Goal: Task Accomplishment & Management: Use online tool/utility

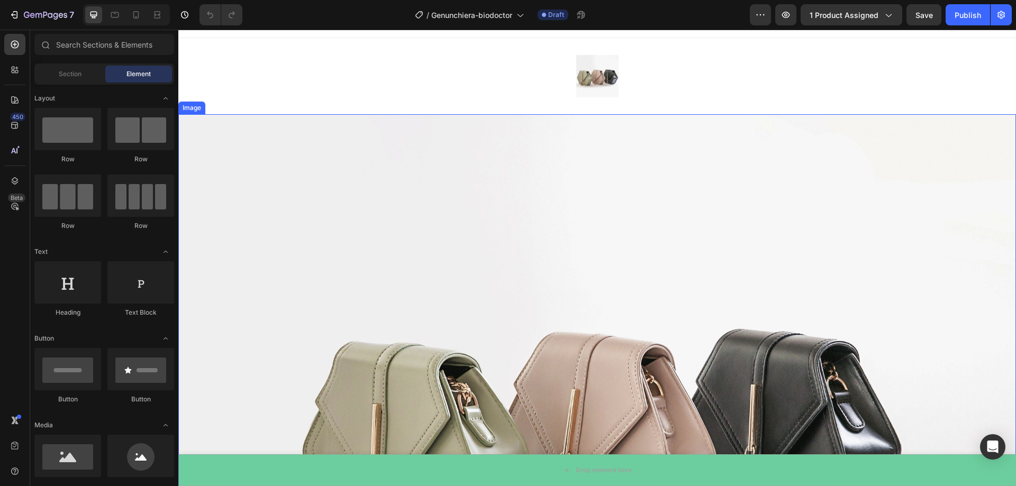
scroll to position [53, 0]
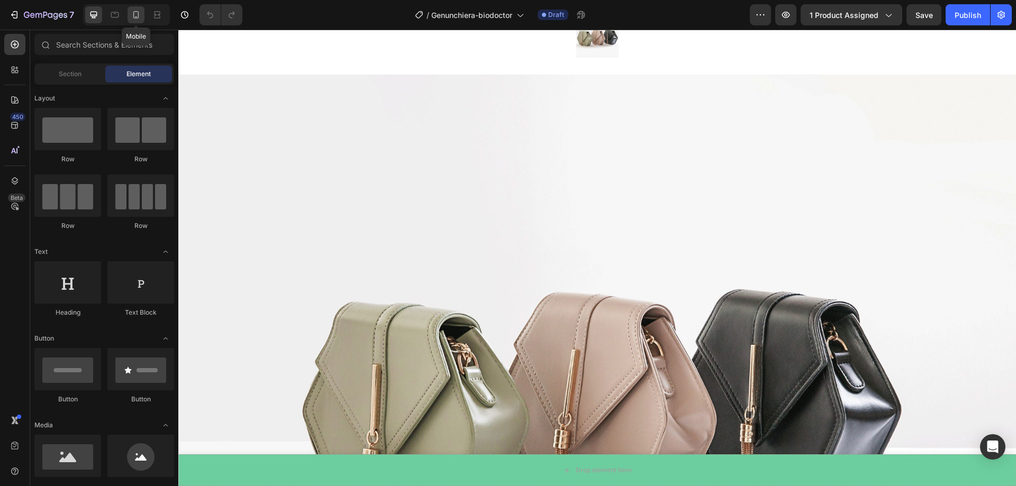
click at [137, 17] on icon at bounding box center [136, 15] width 11 height 11
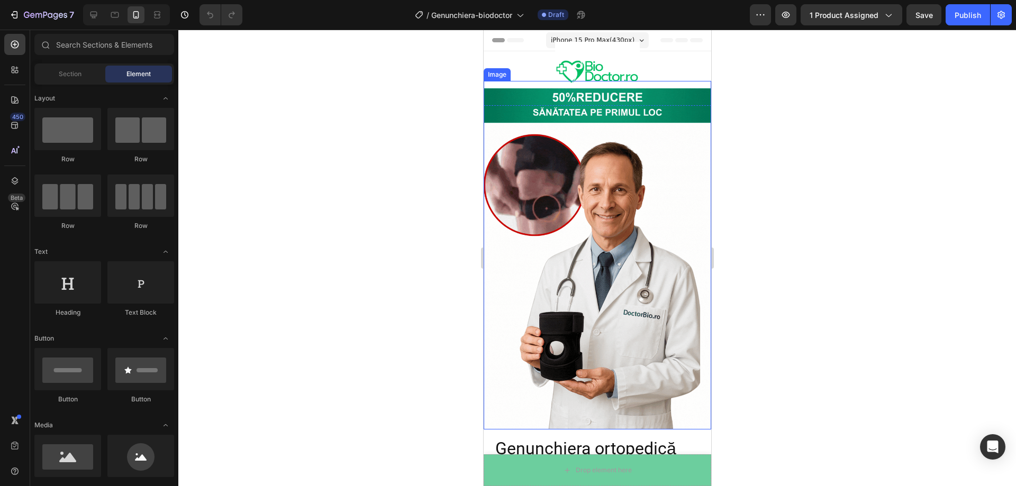
click at [635, 153] on img at bounding box center [597, 258] width 228 height 341
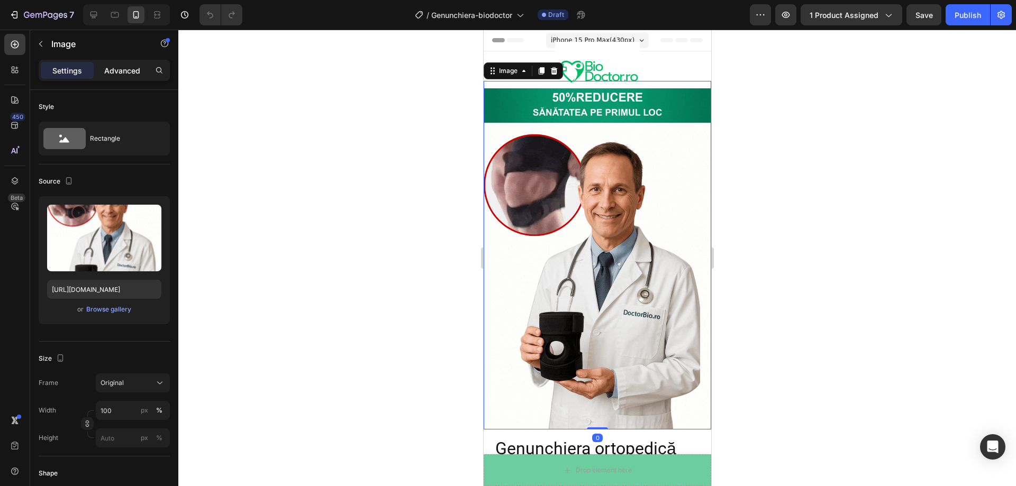
click at [132, 70] on p "Advanced" at bounding box center [122, 70] width 36 height 11
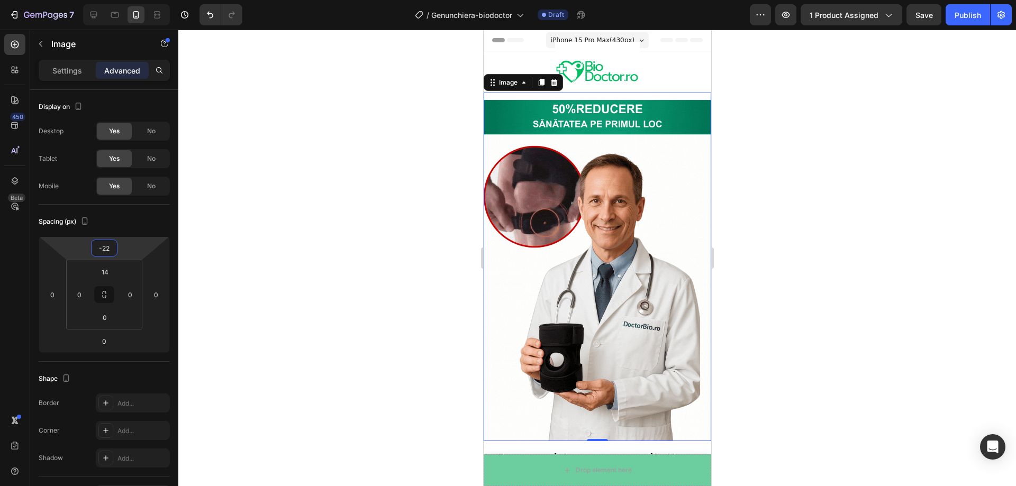
type input "-20"
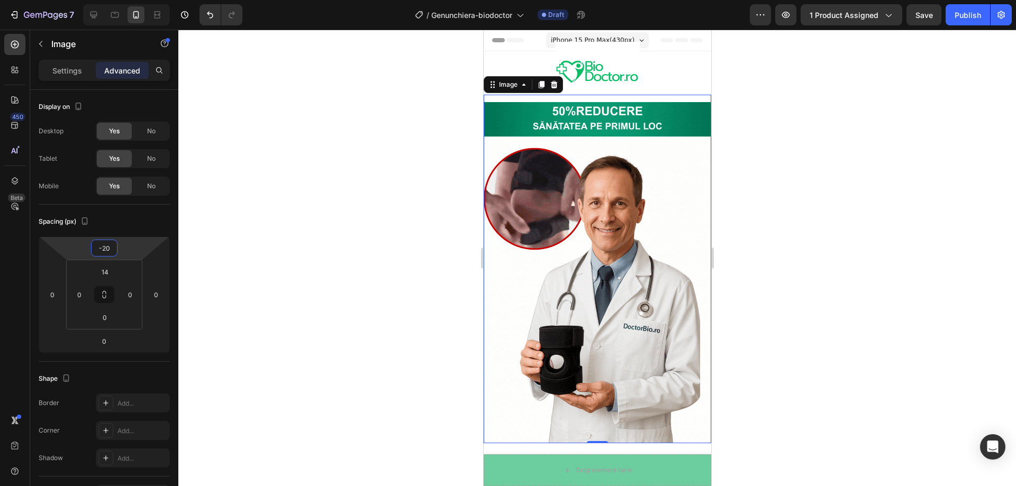
drag, startPoint x: 132, startPoint y: 247, endPoint x: 132, endPoint y: 240, distance: 6.9
click at [132, 0] on html "7 Version history / Genunchiera-biodoctor Draft Preview 1 product assigned Save…" at bounding box center [508, 0] width 1016 height 0
click at [280, 208] on div at bounding box center [597, 258] width 838 height 457
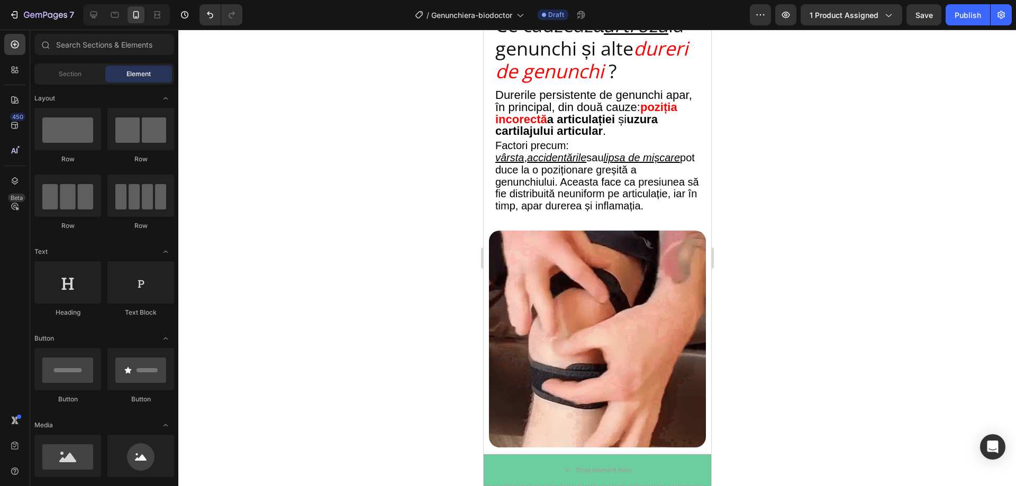
scroll to position [1376, 0]
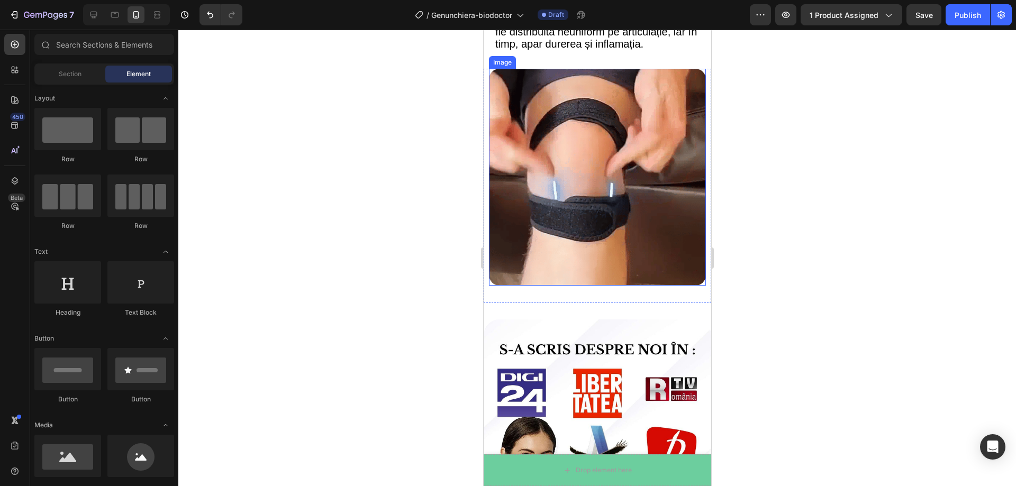
click at [563, 199] on img at bounding box center [596, 177] width 217 height 217
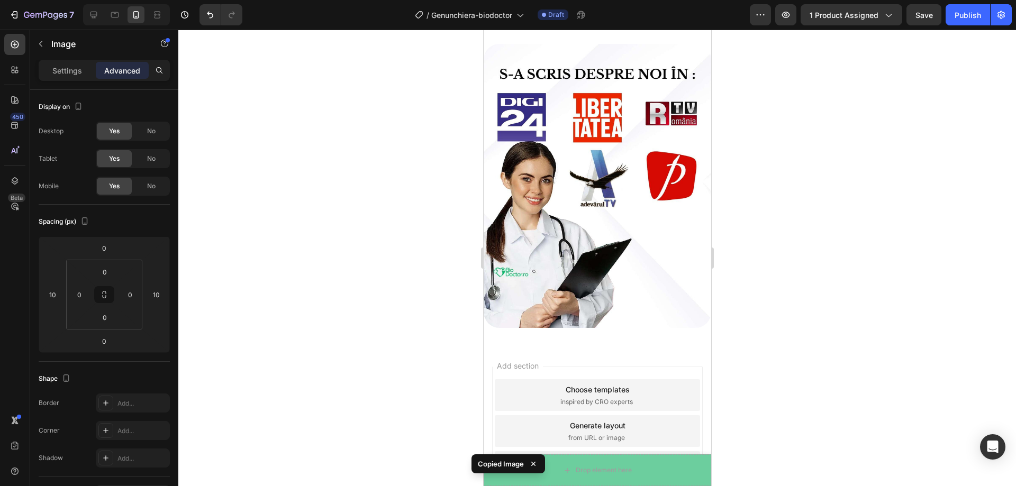
scroll to position [1692, 0]
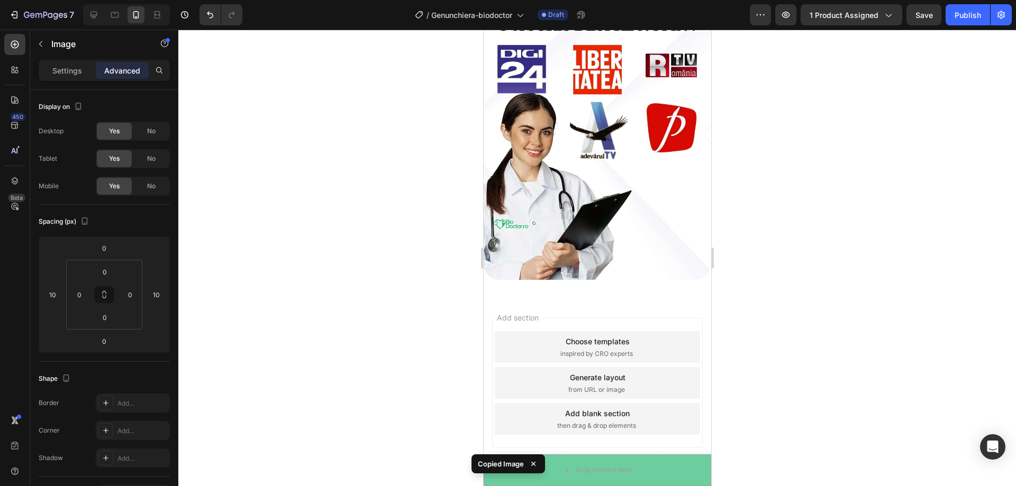
click at [577, 297] on div "Add section Choose templates inspired by CRO experts Generate layout from URL o…" at bounding box center [597, 385] width 228 height 177
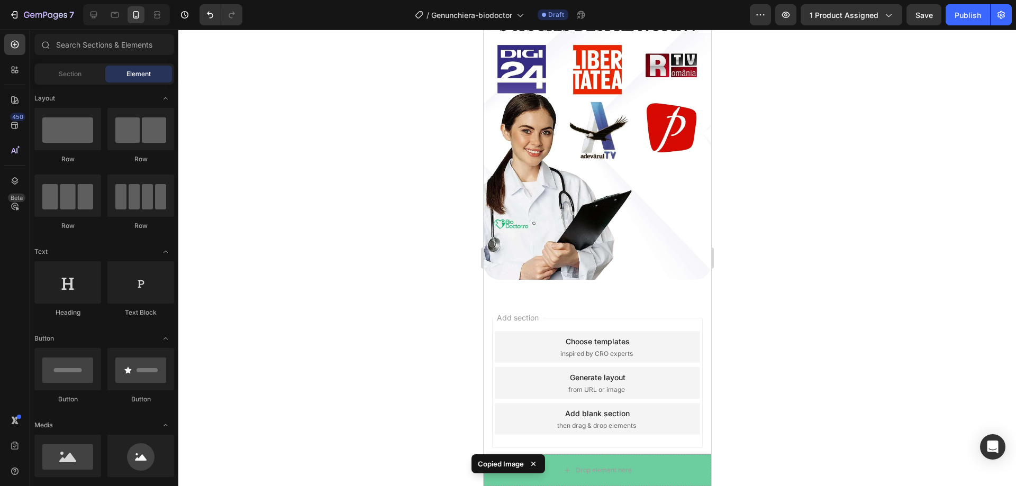
click at [610, 408] on div "Add blank section" at bounding box center [597, 413] width 65 height 11
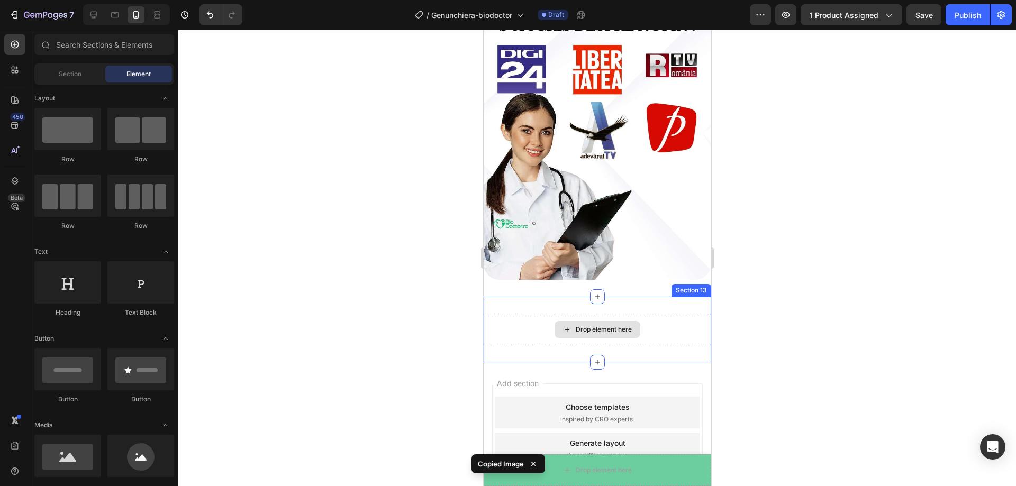
click at [581, 321] on div "Drop element here" at bounding box center [597, 329] width 86 height 17
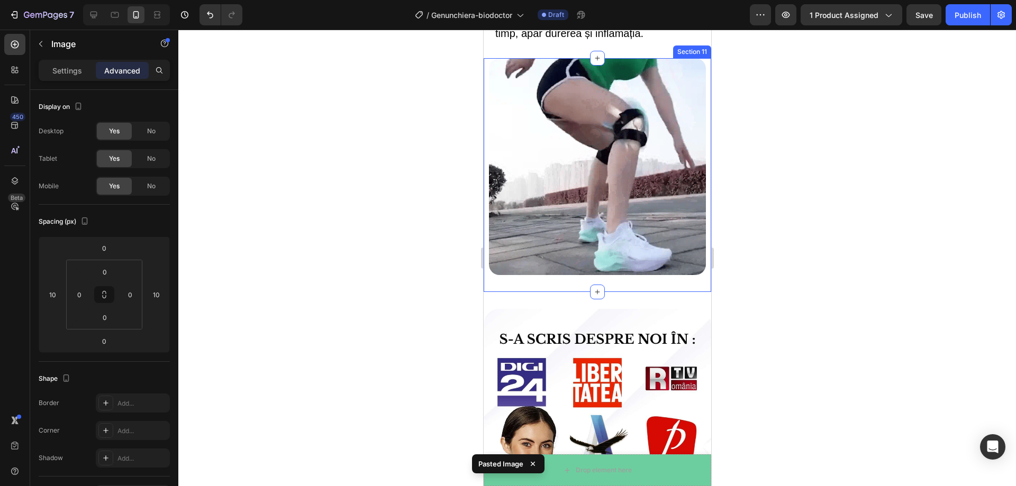
scroll to position [1374, 0]
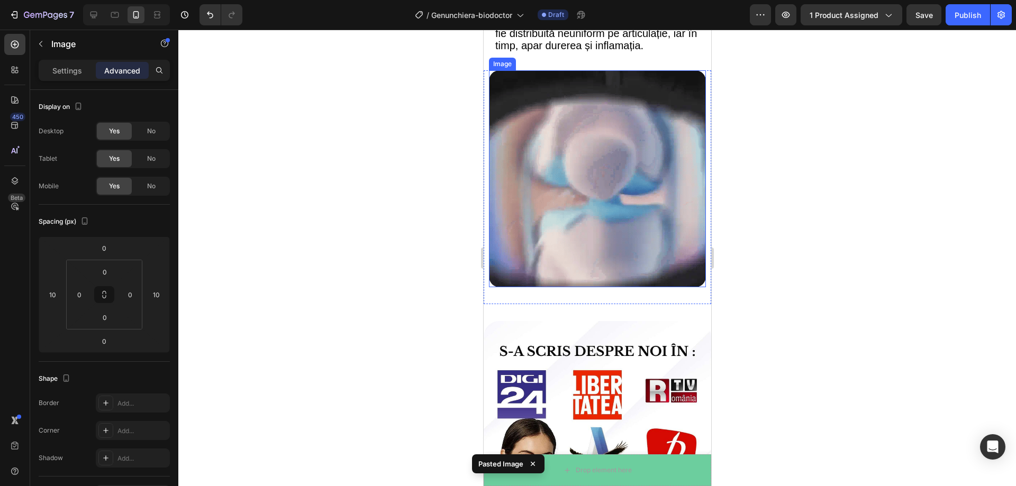
click at [594, 179] on img at bounding box center [596, 178] width 217 height 217
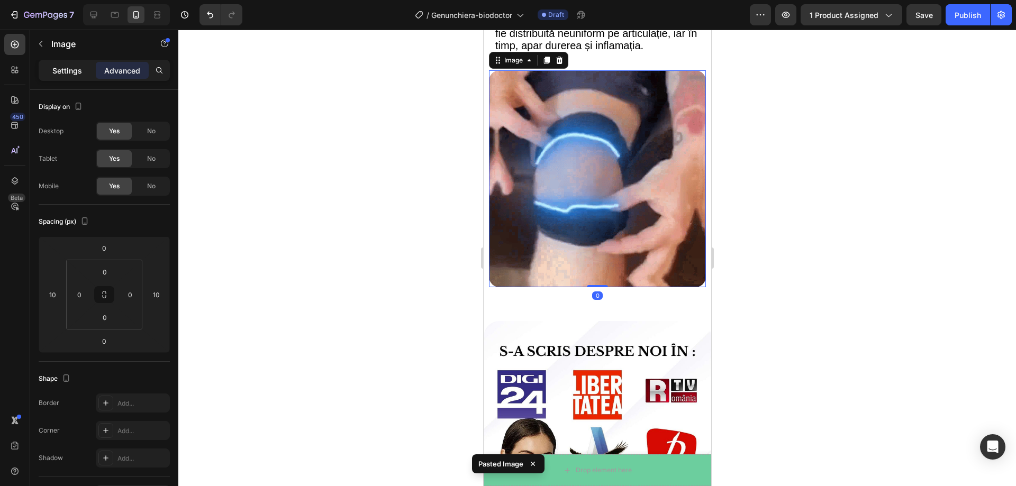
click at [70, 62] on div "Settings" at bounding box center [67, 70] width 53 height 17
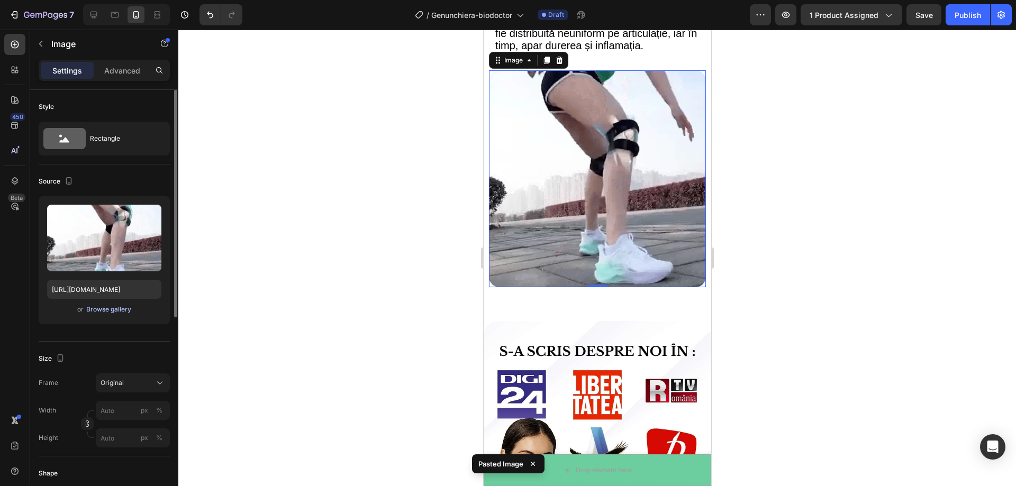
click at [110, 307] on div "Browse gallery" at bounding box center [108, 310] width 45 height 10
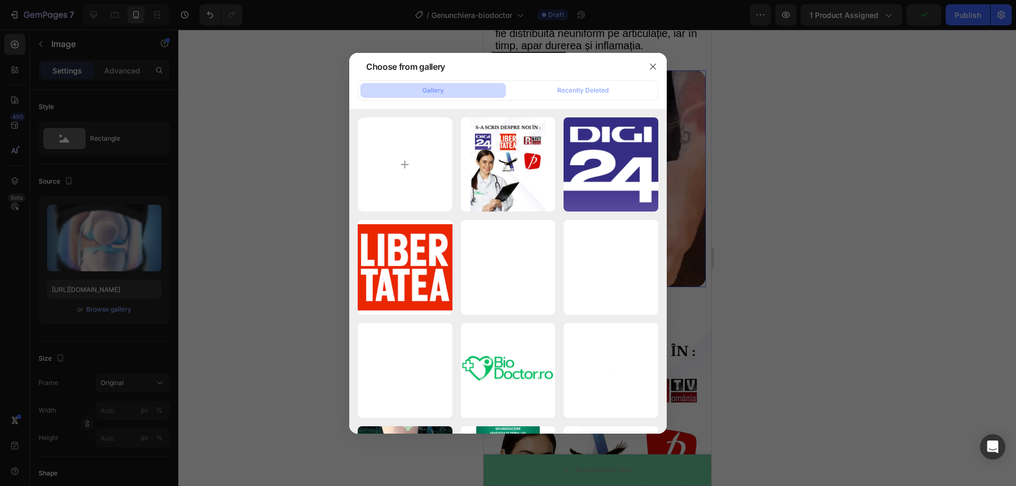
type input "C:\fakepath\ezgif-1a34fa7ca2ea31.webp"
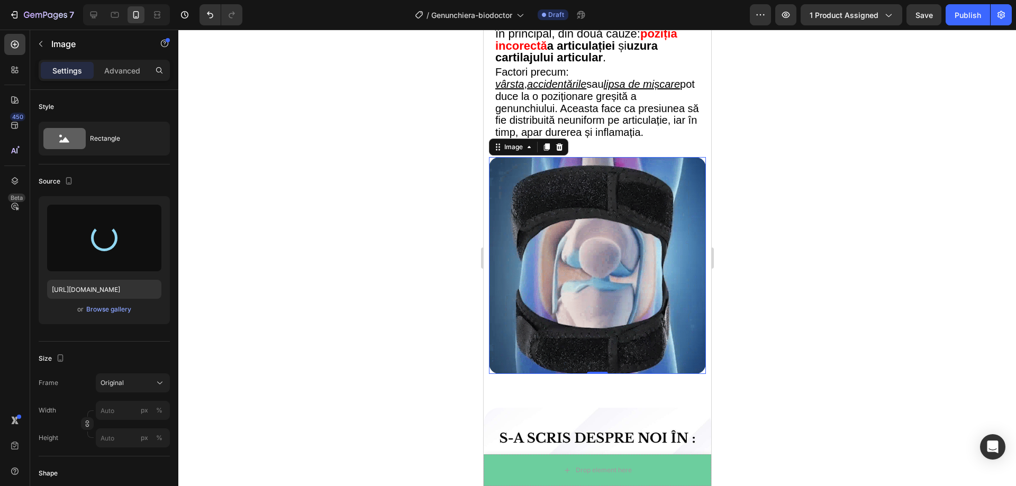
scroll to position [1269, 0]
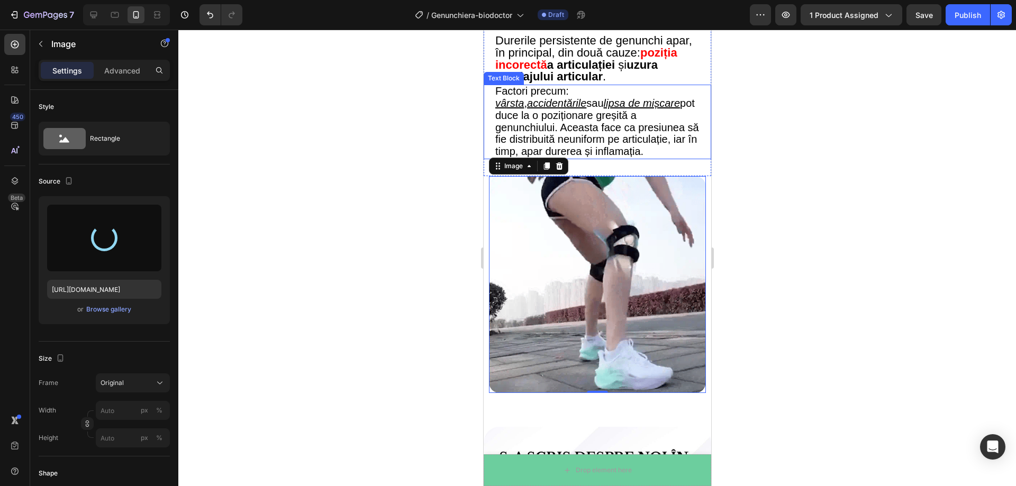
type input "[URL][DOMAIN_NAME]"
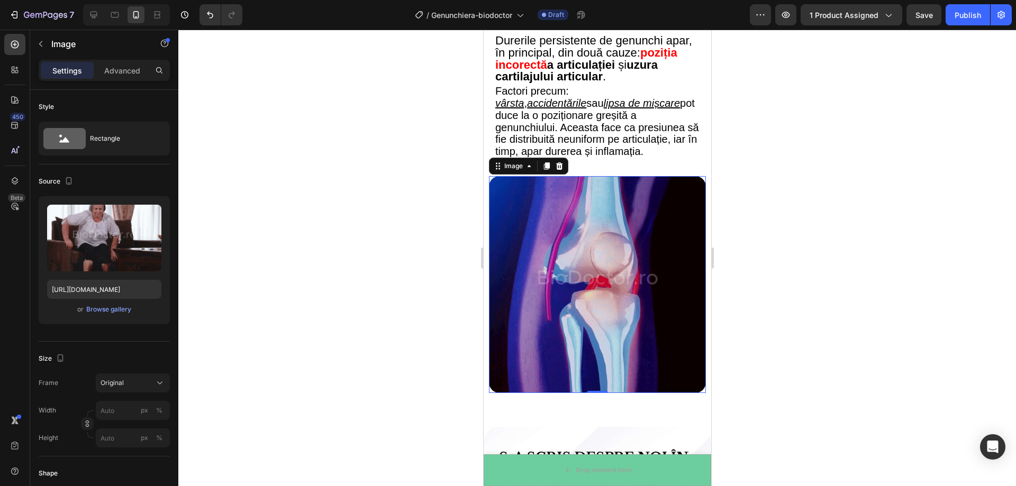
click at [743, 201] on div at bounding box center [597, 258] width 838 height 457
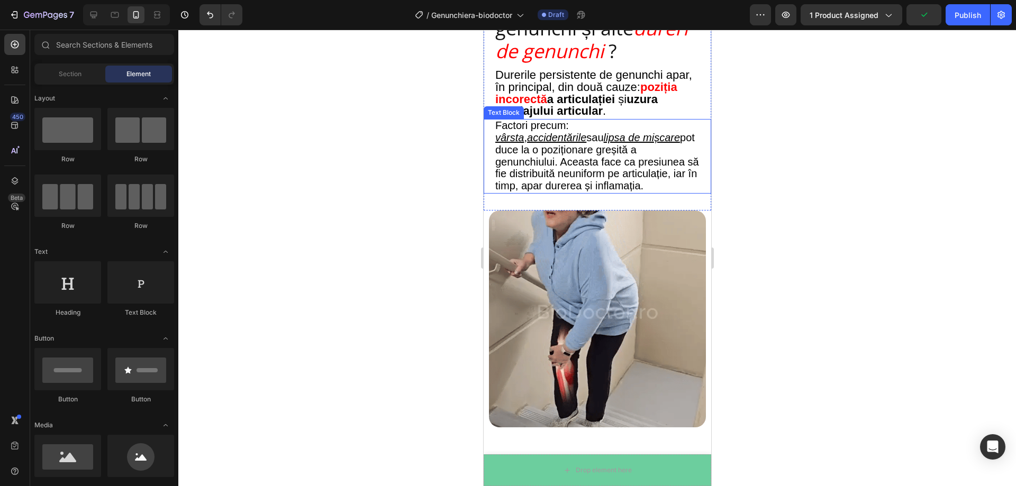
scroll to position [1216, 0]
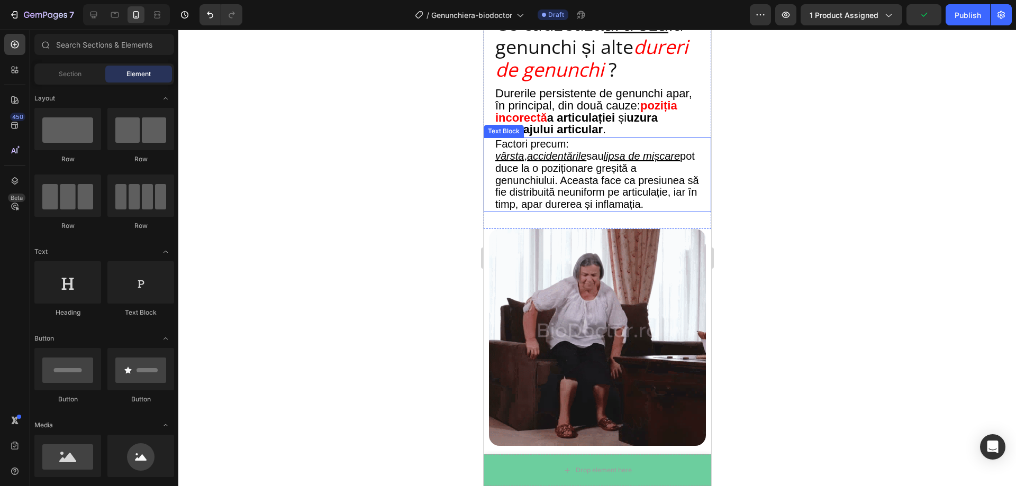
click at [620, 173] on span "vârsta , accidentările sau lipsa de mișcare pot duce la o poziționare greșită a…" at bounding box center [597, 180] width 204 height 60
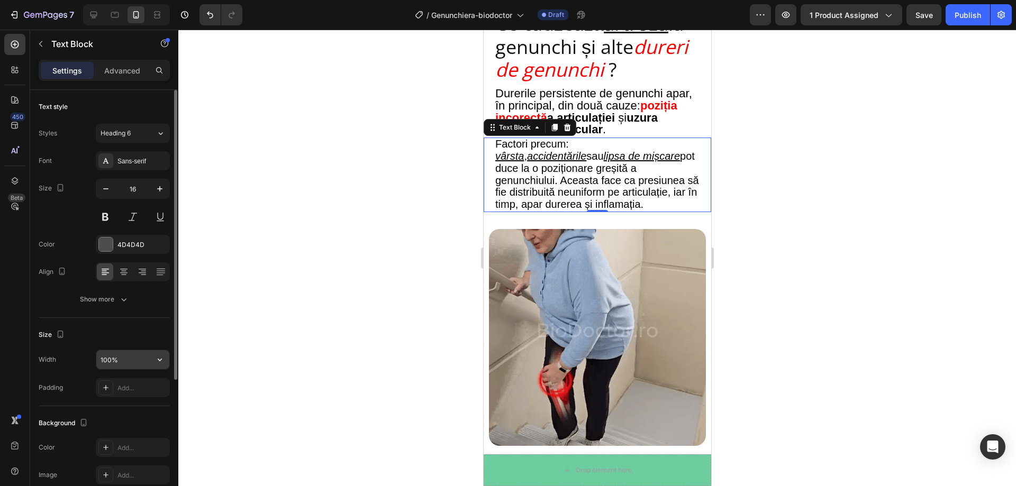
click at [133, 364] on input "100%" at bounding box center [132, 359] width 73 height 19
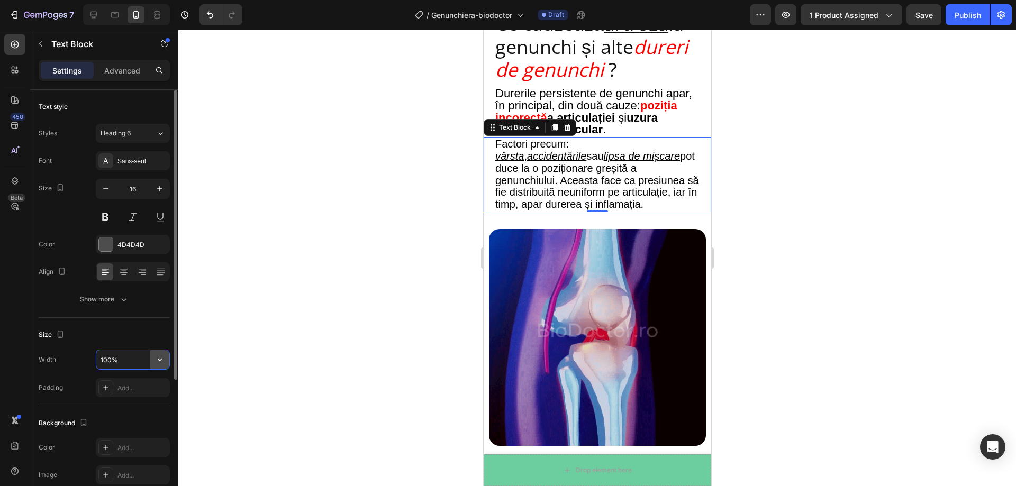
click at [164, 361] on icon "button" at bounding box center [160, 360] width 11 height 11
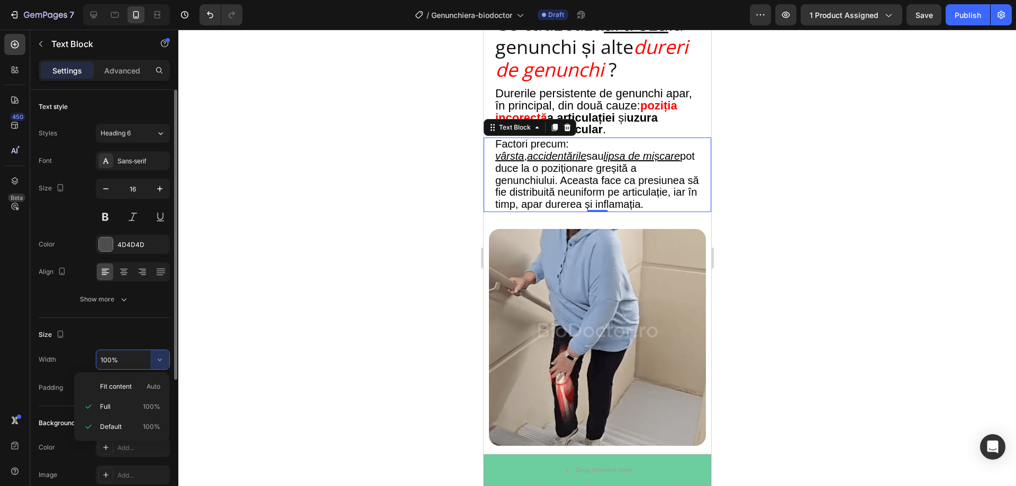
click at [144, 324] on div "Size Width 100% Padding Add..." at bounding box center [104, 362] width 131 height 88
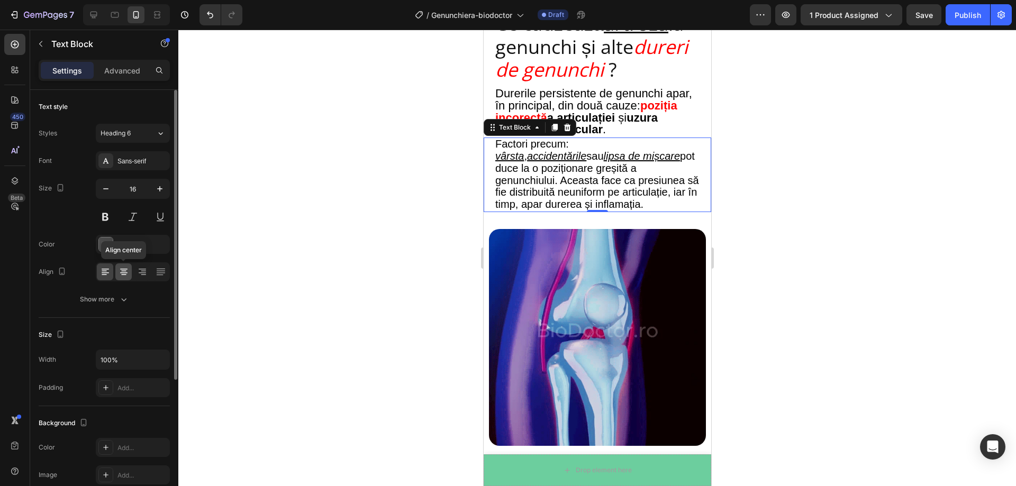
click at [122, 275] on icon at bounding box center [123, 275] width 5 height 1
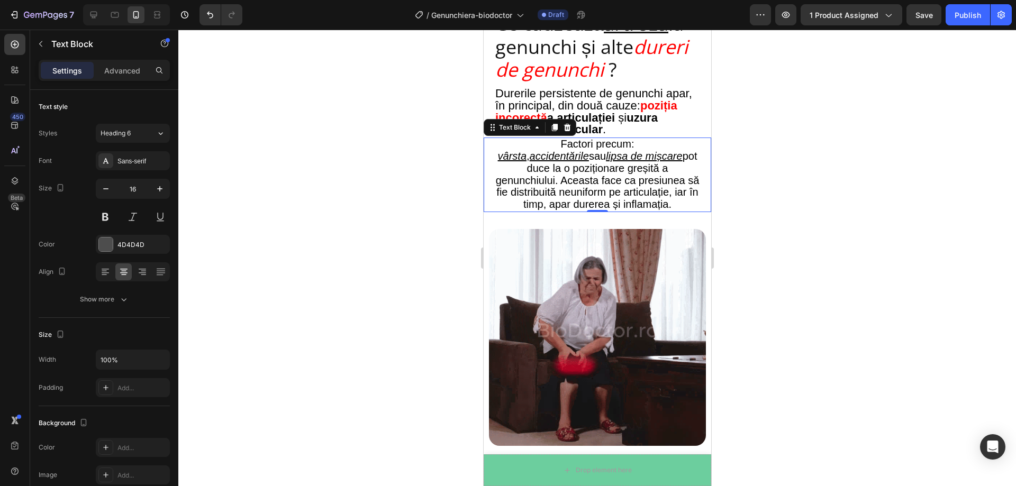
click at [789, 233] on div at bounding box center [597, 258] width 838 height 457
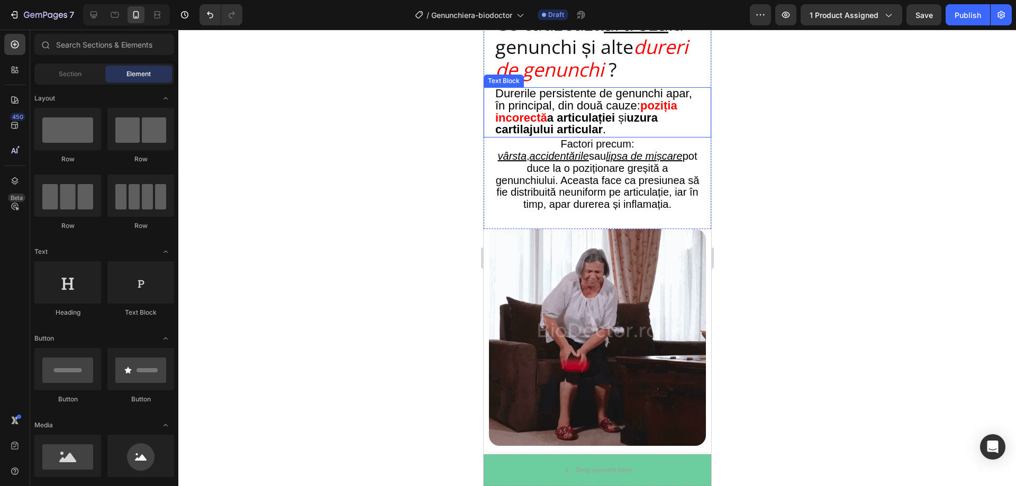
click at [621, 128] on strong "uzura cartilajului articular" at bounding box center [576, 123] width 162 height 25
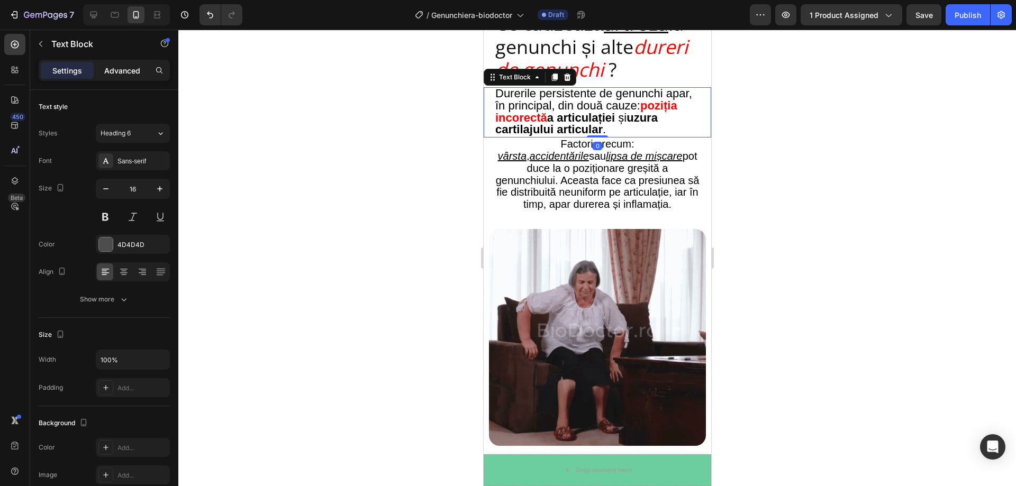
click at [134, 66] on p "Advanced" at bounding box center [122, 70] width 36 height 11
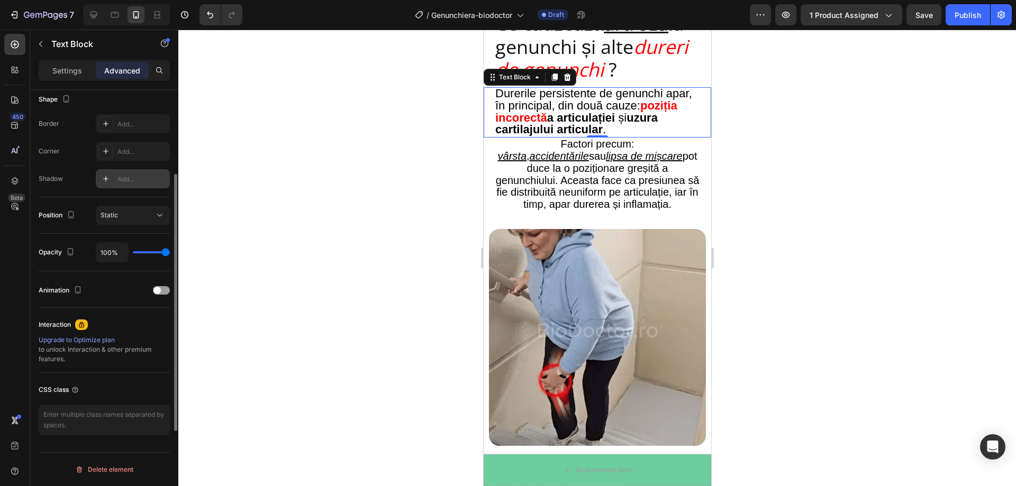
scroll to position [0, 0]
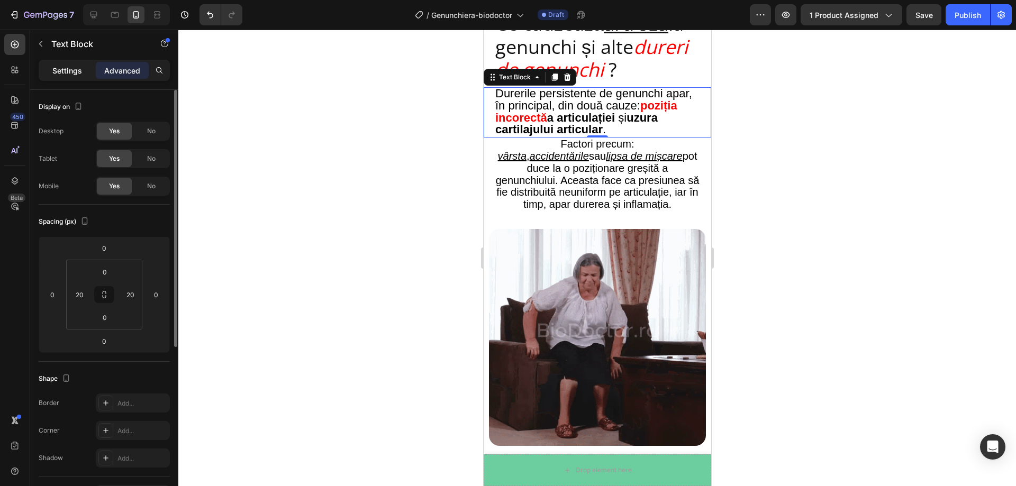
click at [83, 76] on div "Settings" at bounding box center [67, 70] width 53 height 17
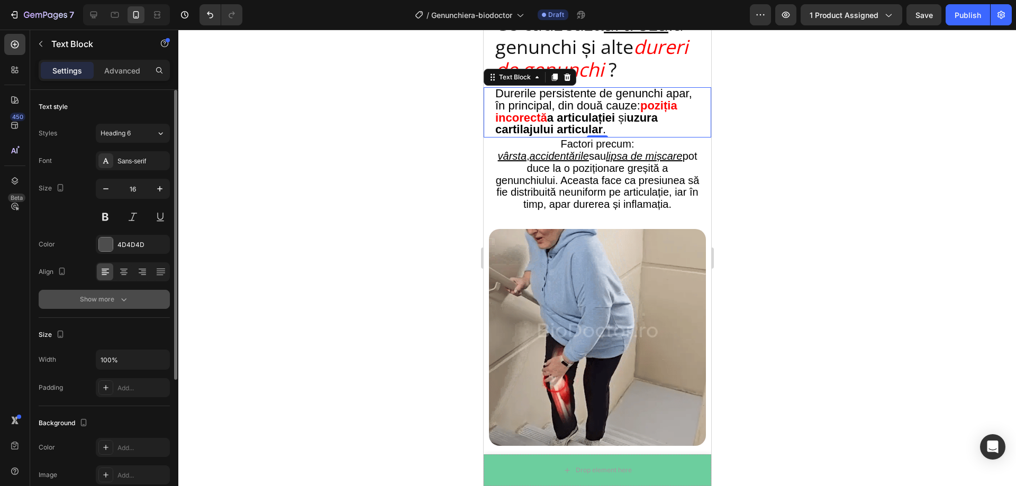
click at [126, 301] on icon "button" at bounding box center [124, 299] width 11 height 11
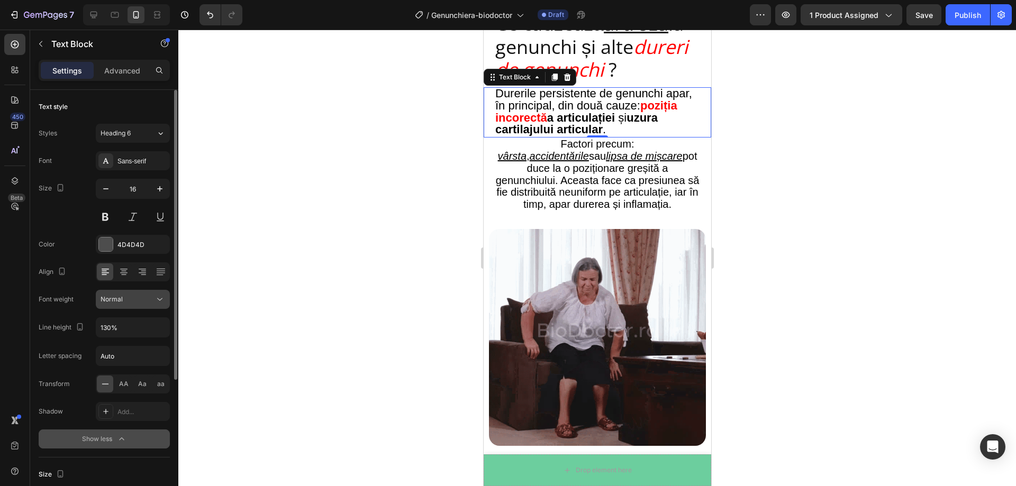
click at [160, 300] on icon at bounding box center [160, 299] width 11 height 11
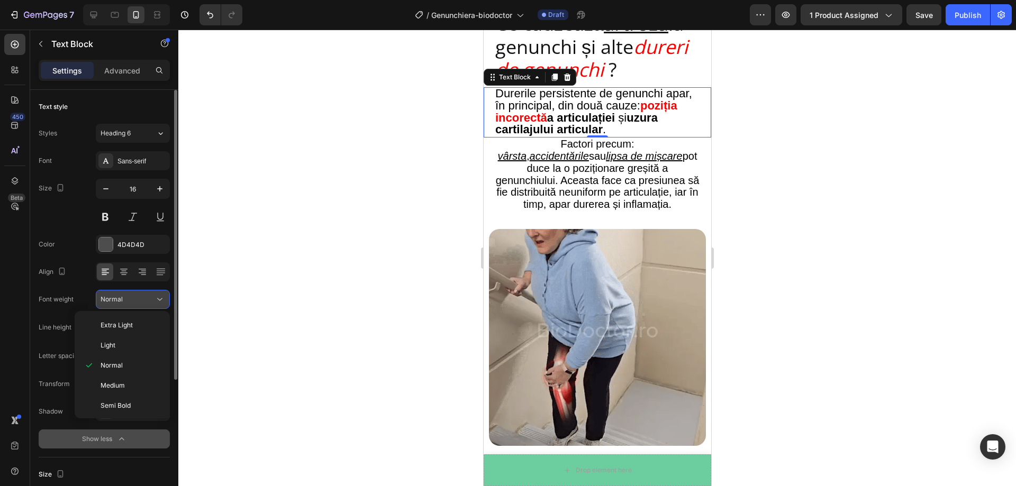
click at [160, 300] on icon at bounding box center [160, 299] width 11 height 11
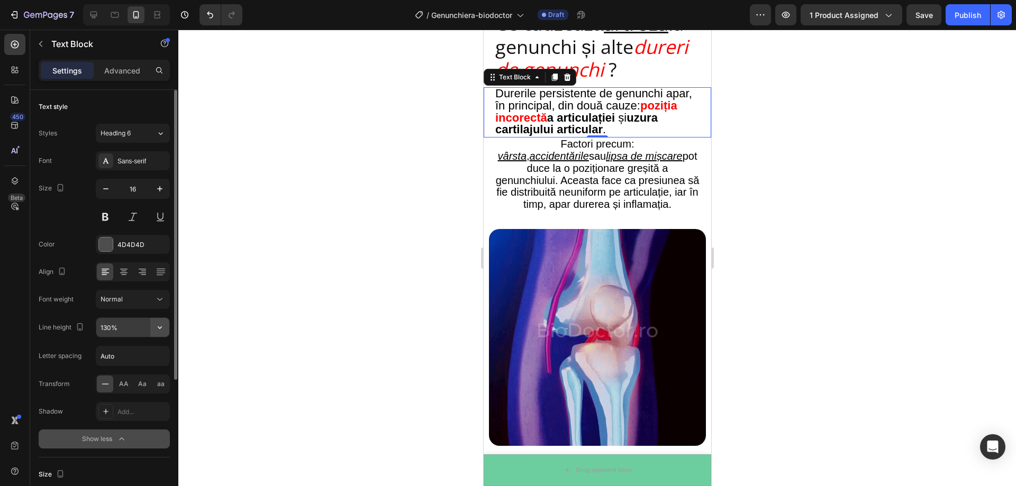
click at [156, 331] on icon "button" at bounding box center [160, 327] width 11 height 11
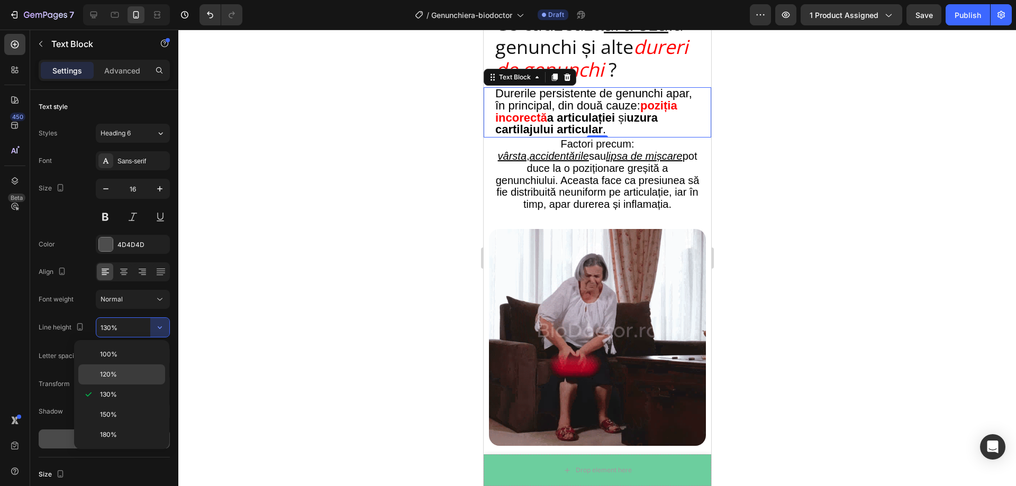
click at [136, 369] on div "120%" at bounding box center [121, 375] width 87 height 20
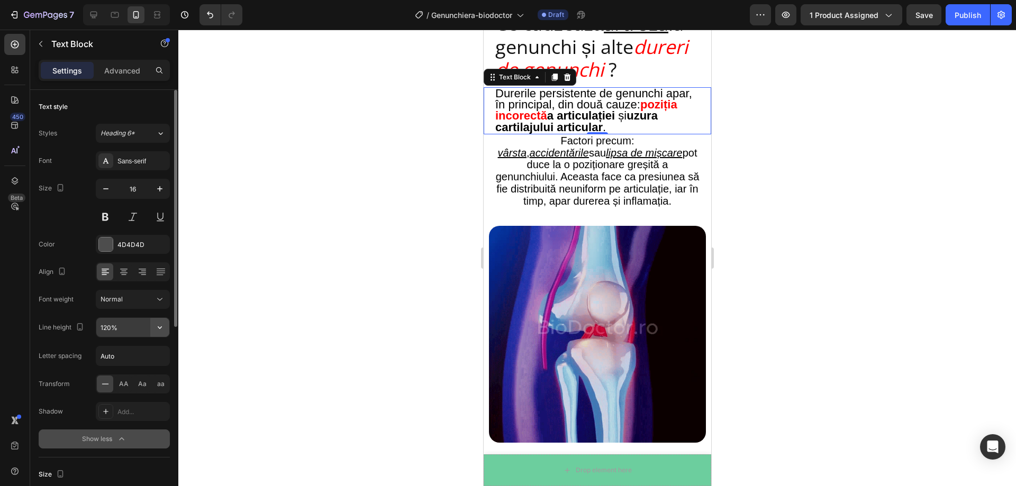
click at [161, 324] on icon "button" at bounding box center [160, 327] width 11 height 11
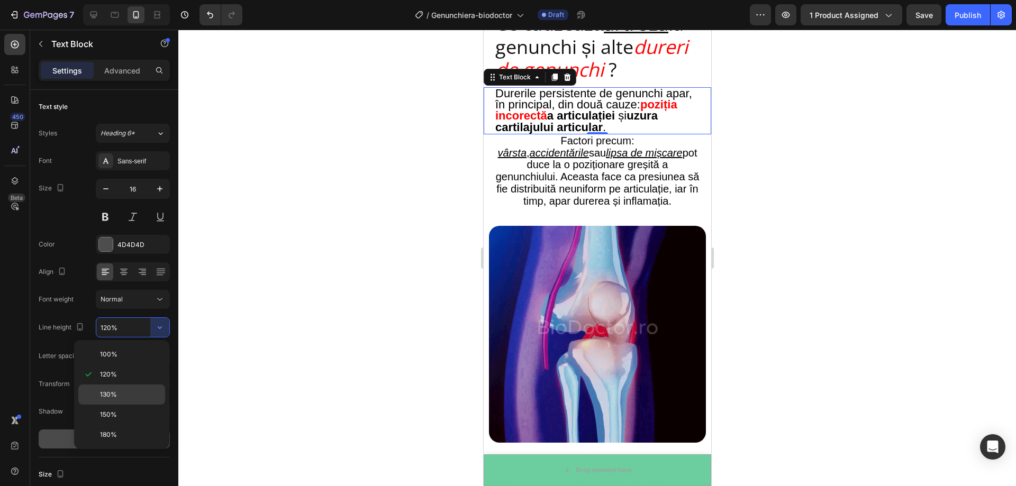
click at [136, 405] on div "130%" at bounding box center [121, 415] width 87 height 20
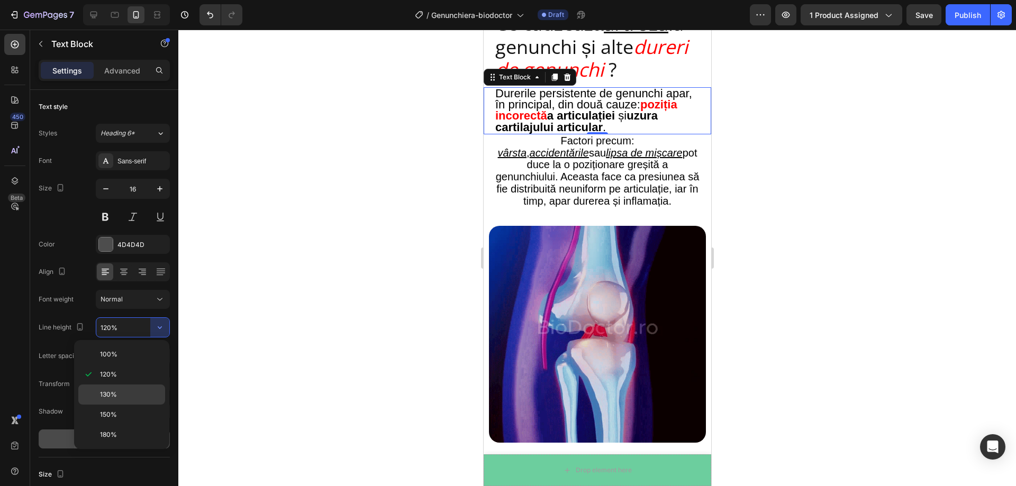
type input "130%"
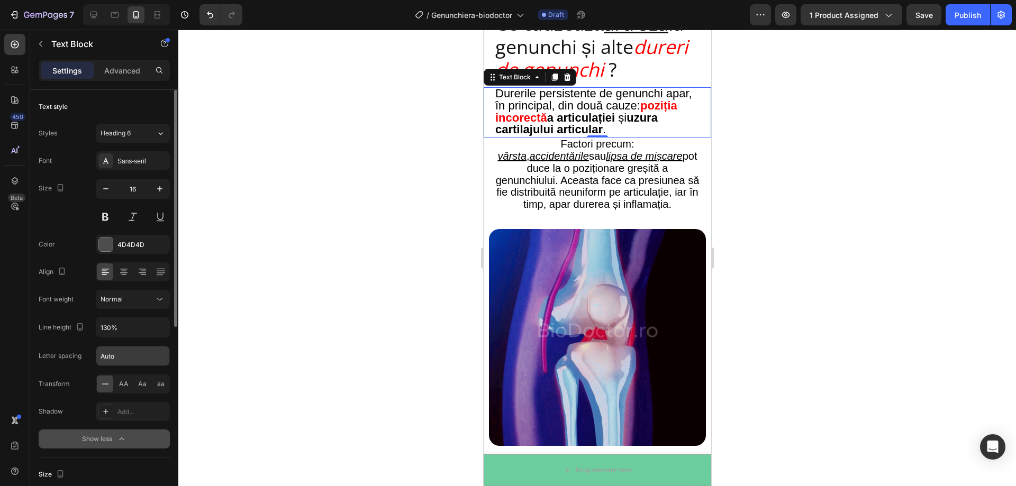
click at [134, 359] on input "Auto" at bounding box center [132, 356] width 73 height 19
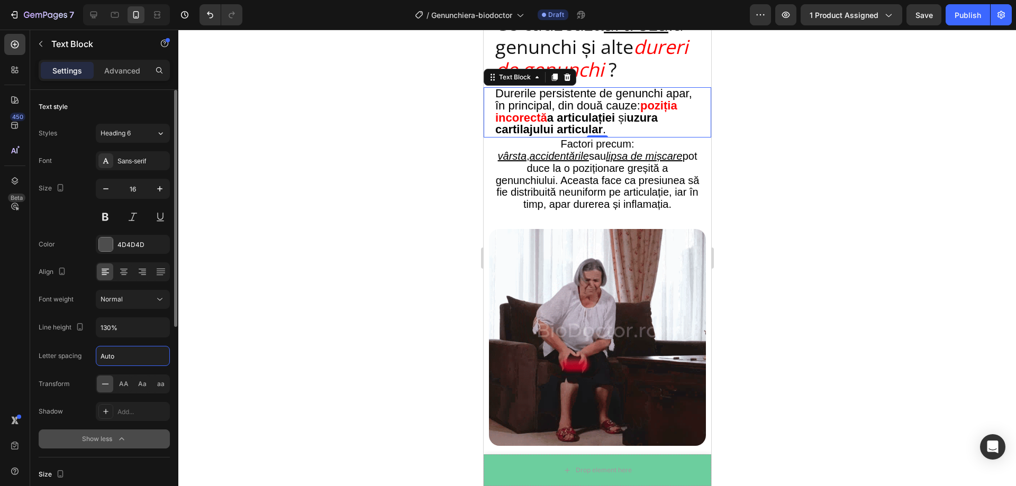
click at [134, 359] on input "Auto" at bounding box center [132, 356] width 73 height 19
click at [126, 357] on input "Auto" at bounding box center [132, 356] width 73 height 19
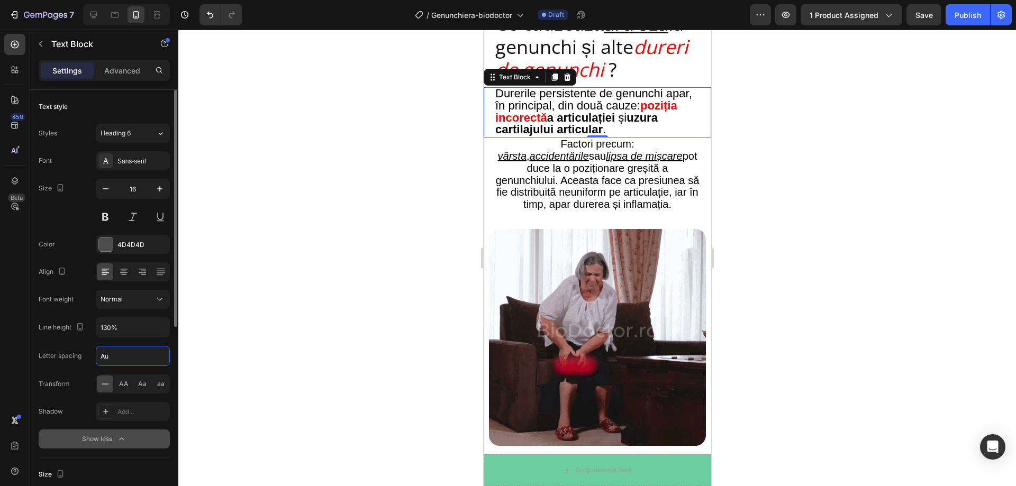
type input "A"
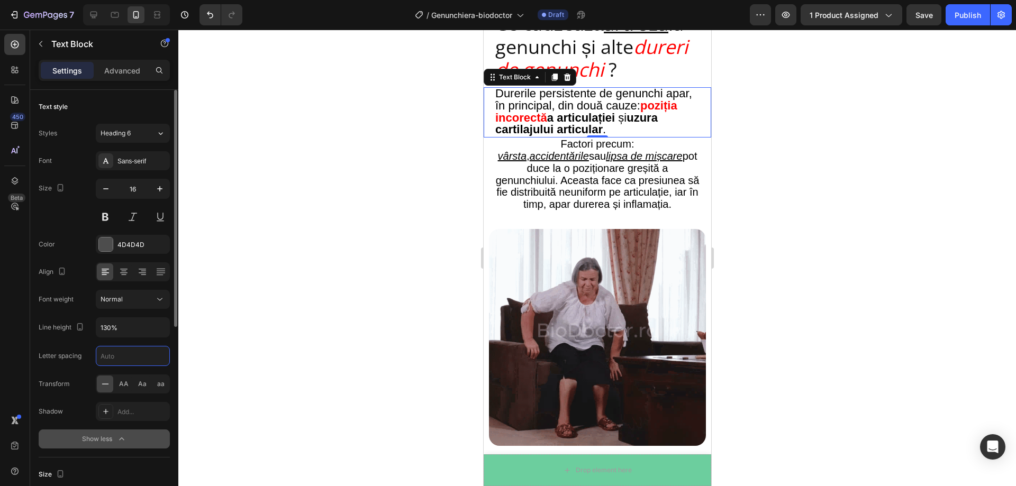
type input "1"
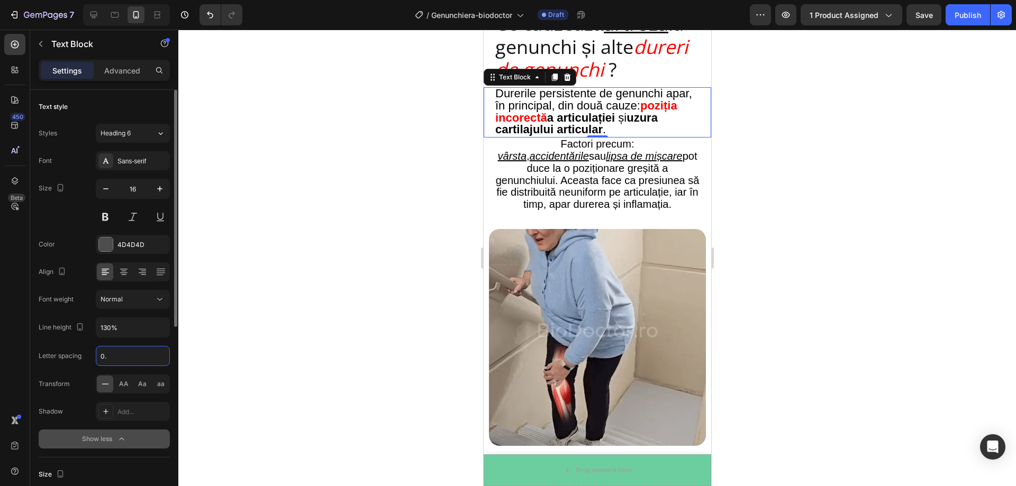
type input "0"
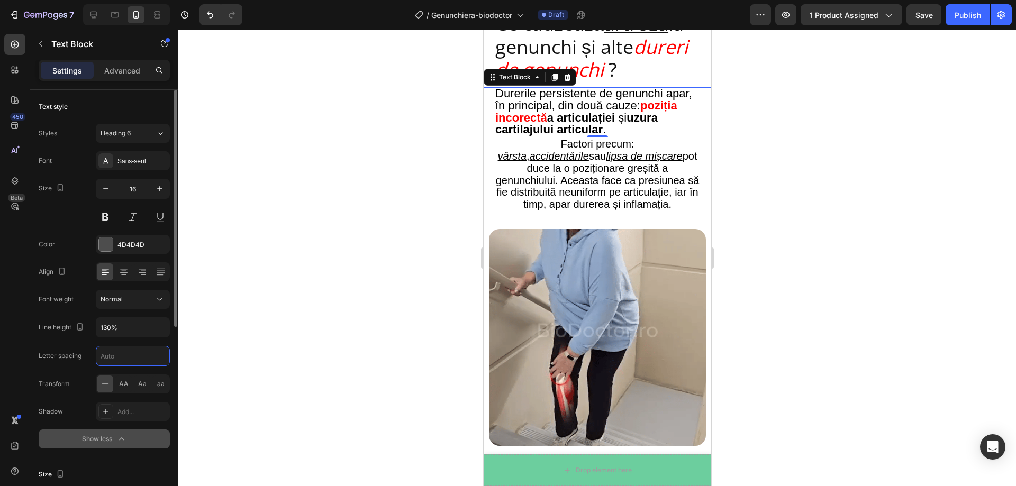
type input "1"
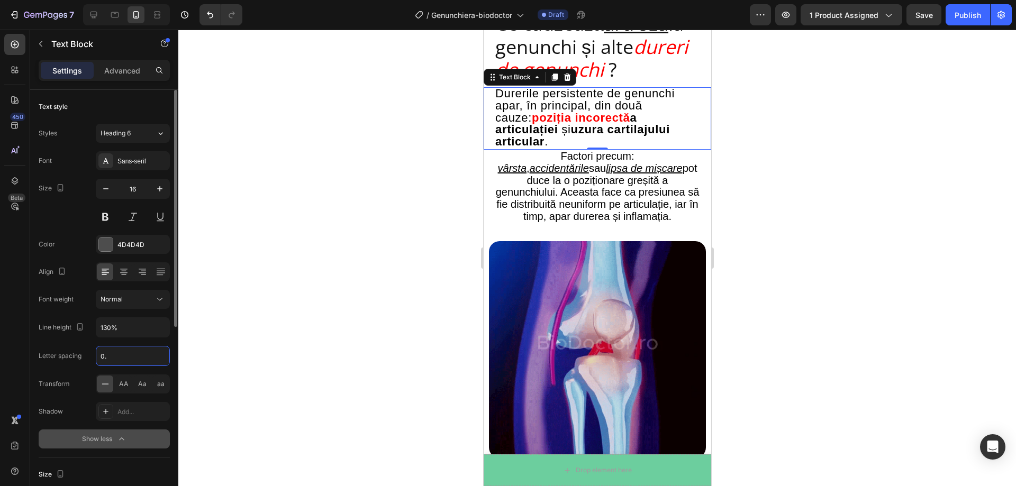
type input "0.8"
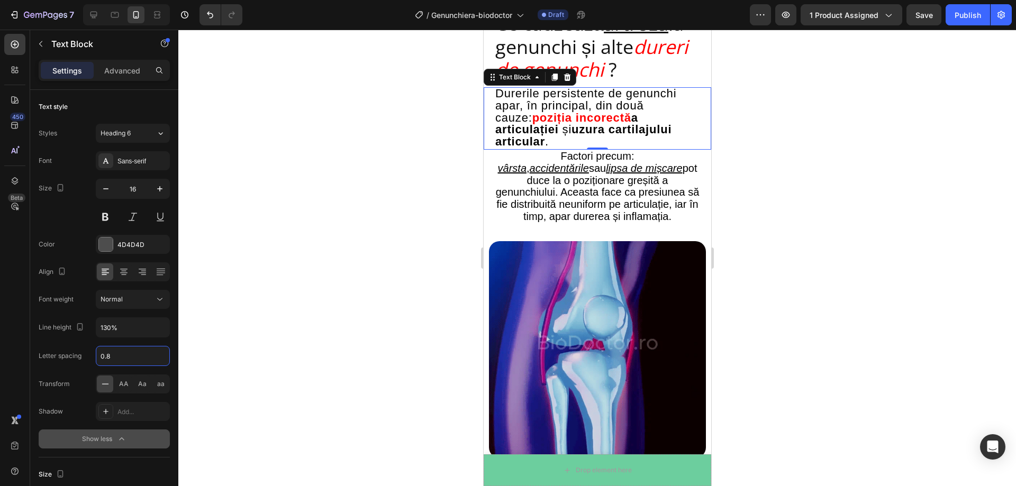
click at [334, 274] on div at bounding box center [597, 258] width 838 height 457
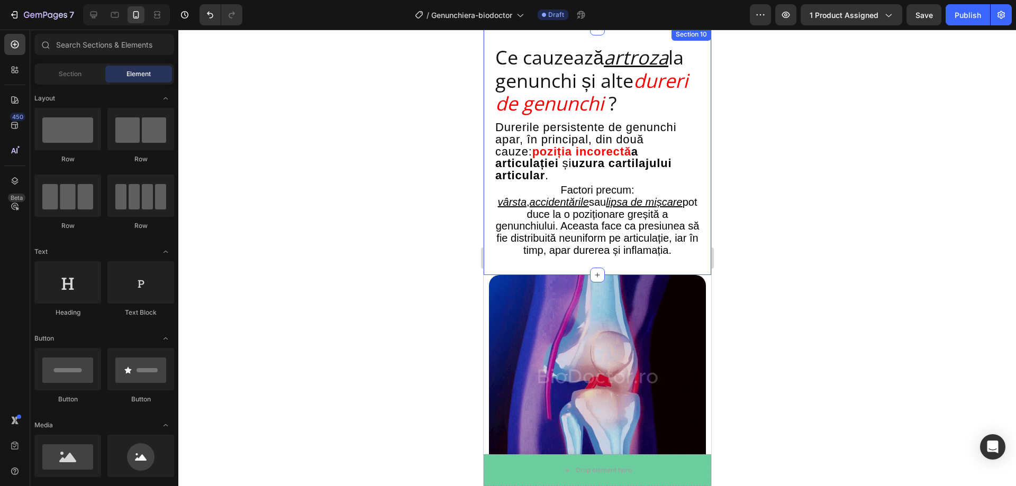
scroll to position [1163, 0]
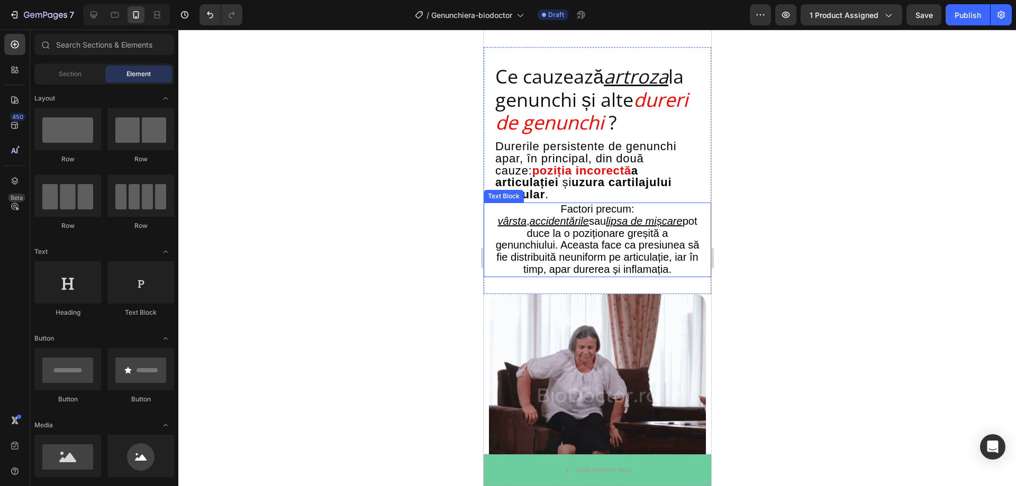
click at [784, 241] on div at bounding box center [597, 258] width 838 height 457
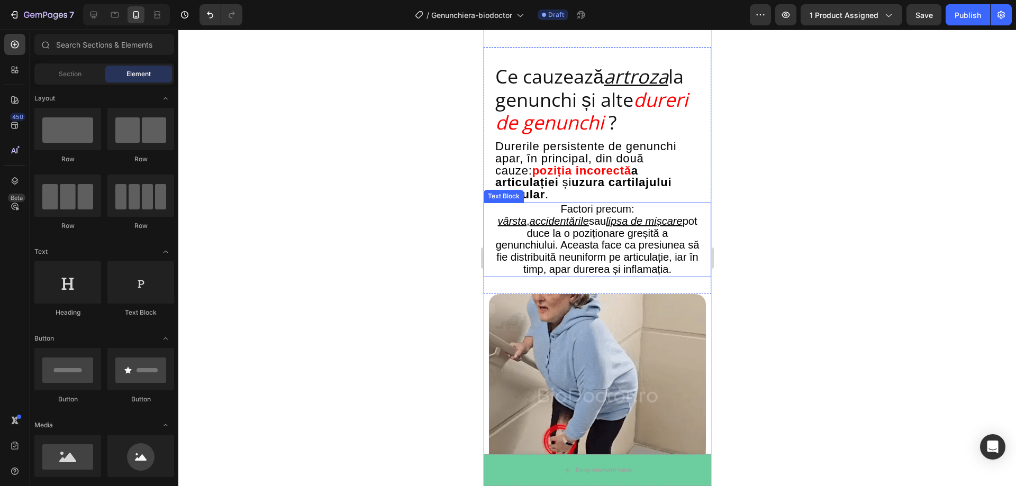
click at [581, 203] on span "Factori precum:" at bounding box center [597, 209] width 74 height 12
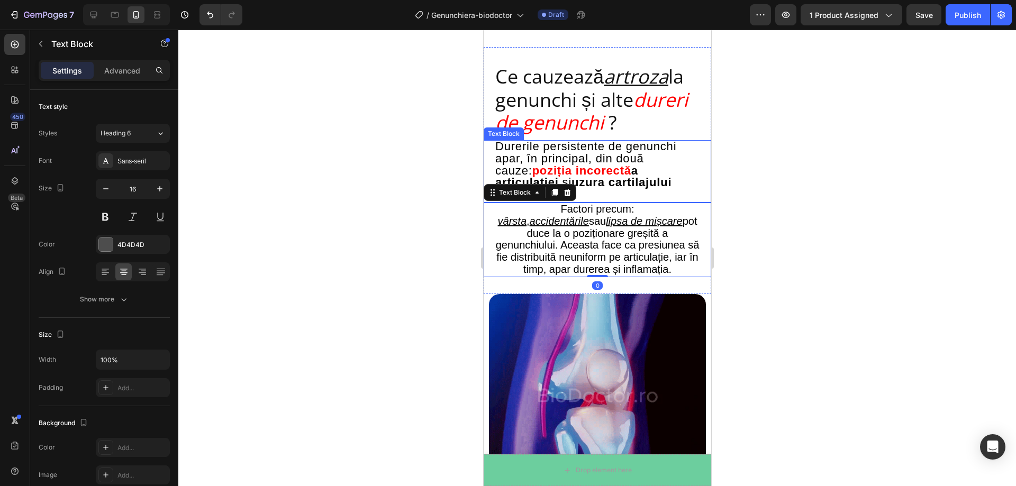
click at [788, 176] on div at bounding box center [597, 258] width 838 height 457
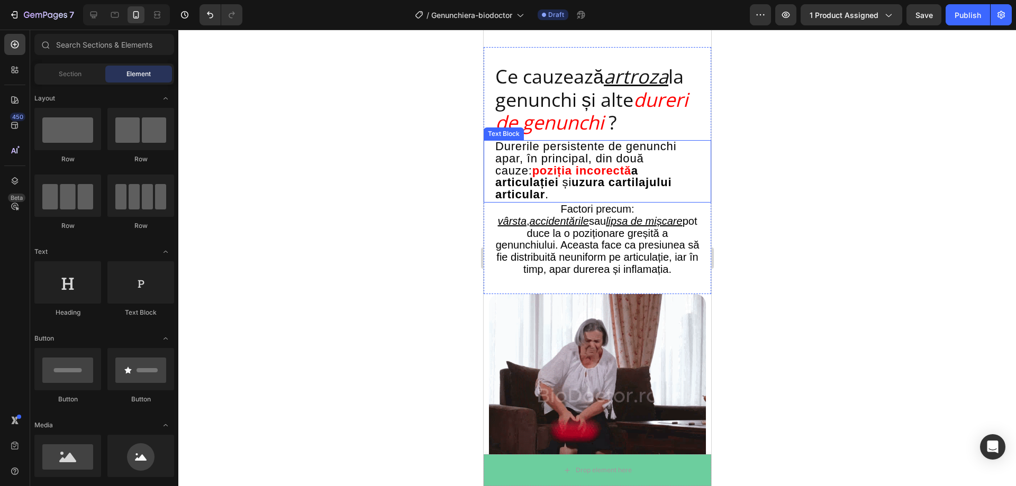
click at [770, 120] on div at bounding box center [597, 258] width 838 height 457
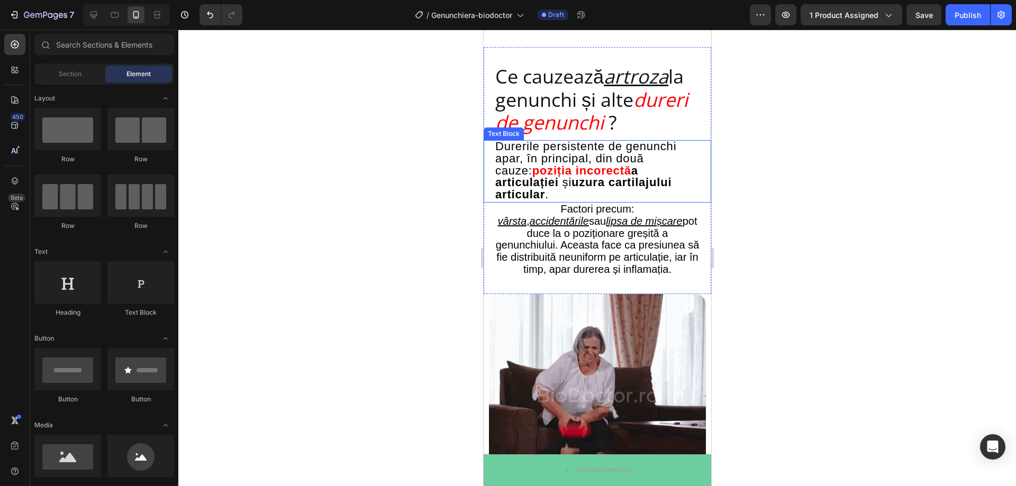
click at [375, 180] on div at bounding box center [597, 258] width 838 height 457
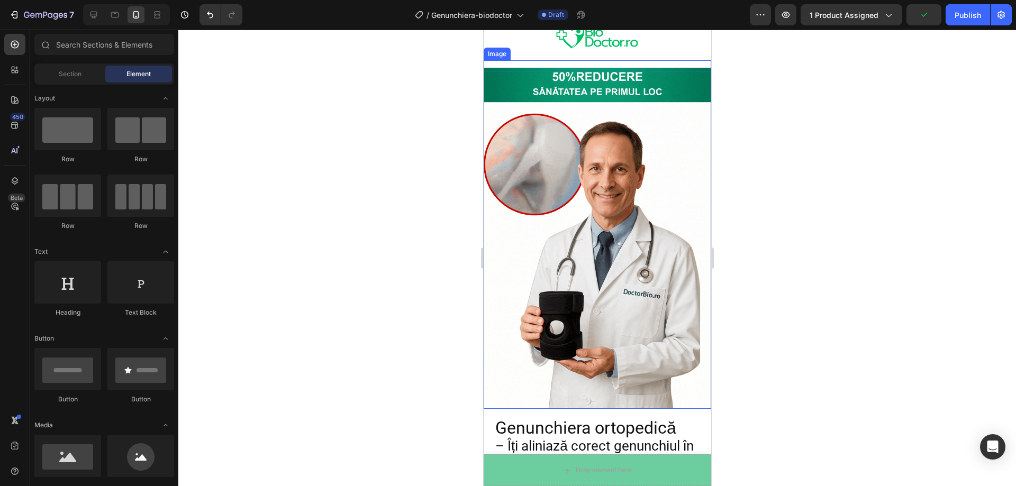
scroll to position [159, 0]
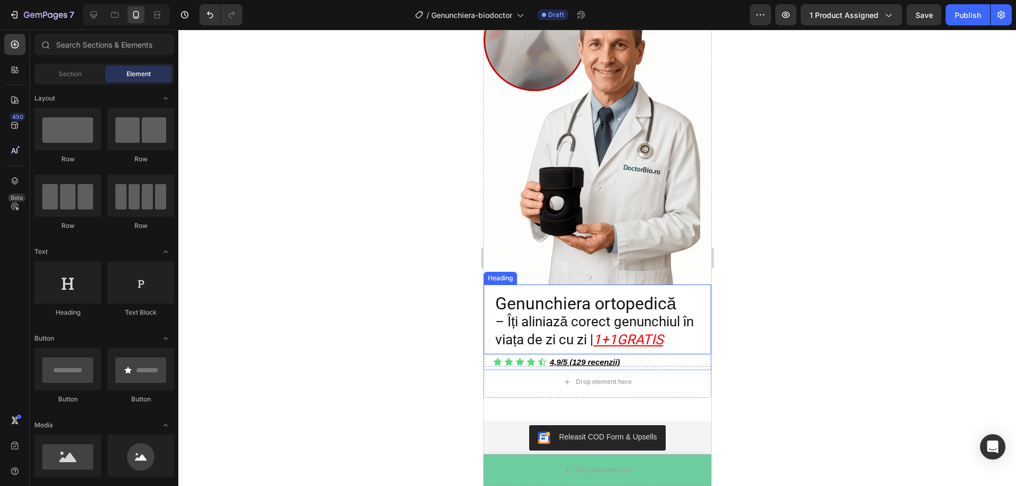
click at [522, 315] on span "– Îți aliniază corect genunchiul în viața de zi cu zi |" at bounding box center [594, 331] width 198 height 34
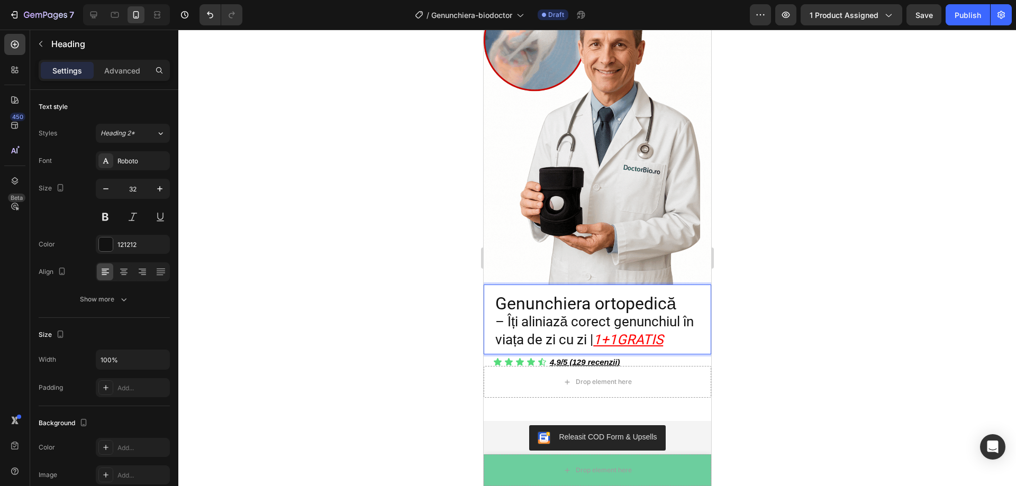
drag, startPoint x: 507, startPoint y: 313, endPoint x: 521, endPoint y: 311, distance: 13.9
click at [521, 314] on span "– Îți aliniază corect genunchiul în viața de zi cu zi |" at bounding box center [594, 331] width 198 height 34
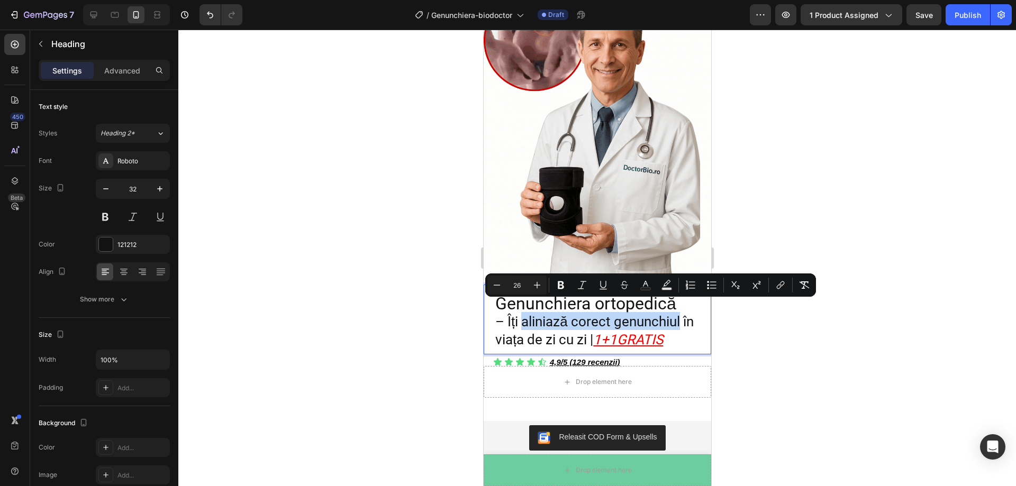
drag, startPoint x: 521, startPoint y: 311, endPoint x: 675, endPoint y: 310, distance: 154.5
click at [675, 314] on span "– Îți aliniază corect genunchiul în viața de zi cu zi |" at bounding box center [594, 331] width 198 height 34
click at [650, 286] on icon "Editor contextual toolbar" at bounding box center [645, 285] width 11 height 11
type input "121212"
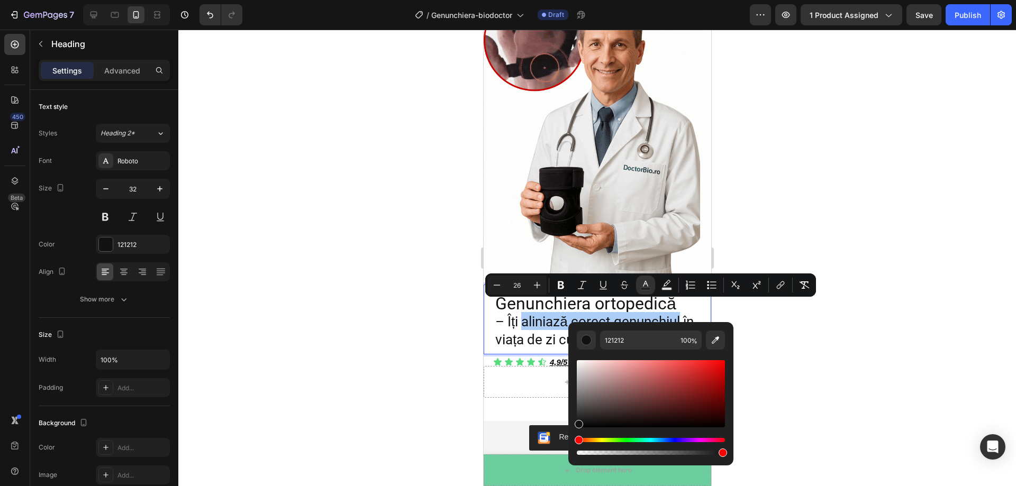
click at [655, 441] on div "Hue" at bounding box center [651, 440] width 148 height 4
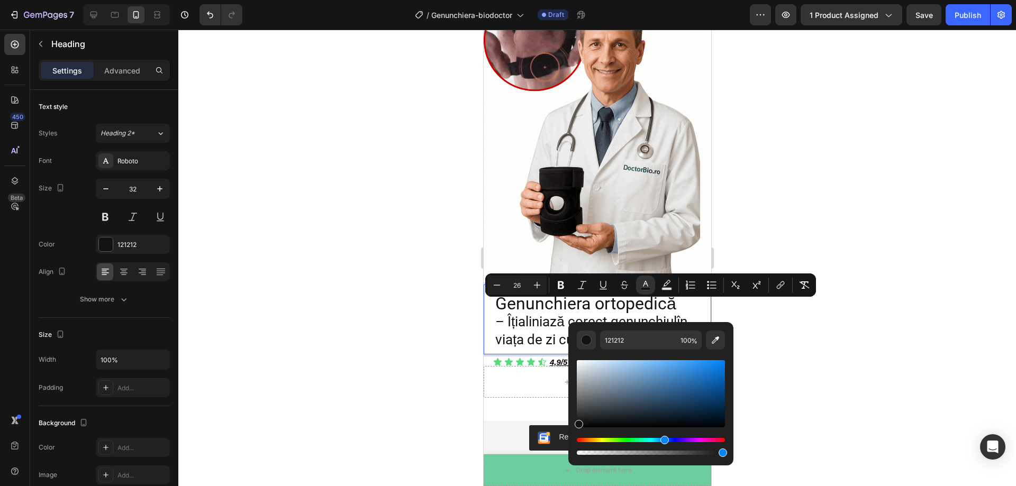
click at [663, 439] on div "Hue" at bounding box center [651, 440] width 148 height 4
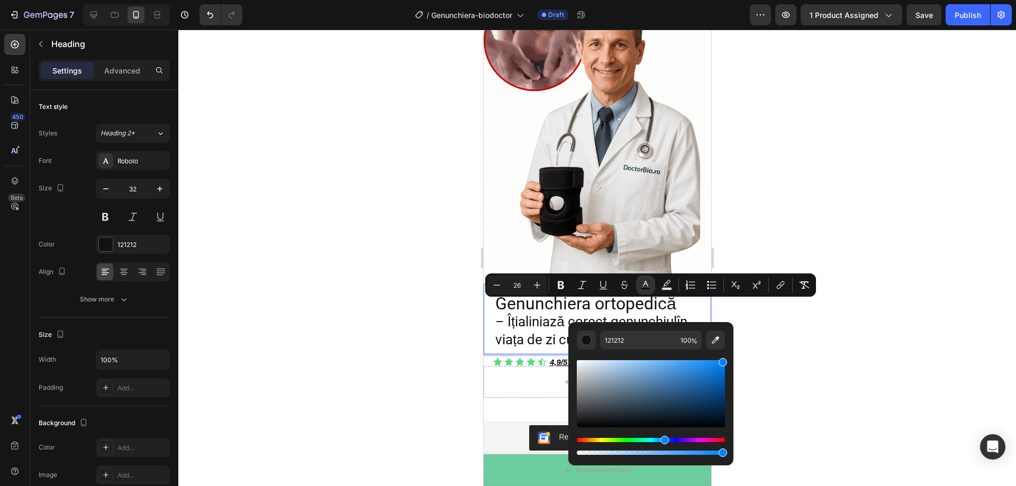
drag, startPoint x: 709, startPoint y: 388, endPoint x: 725, endPoint y: 359, distance: 33.9
click at [725, 360] on div "Editor contextual toolbar" at bounding box center [651, 393] width 148 height 67
type input "0083FF"
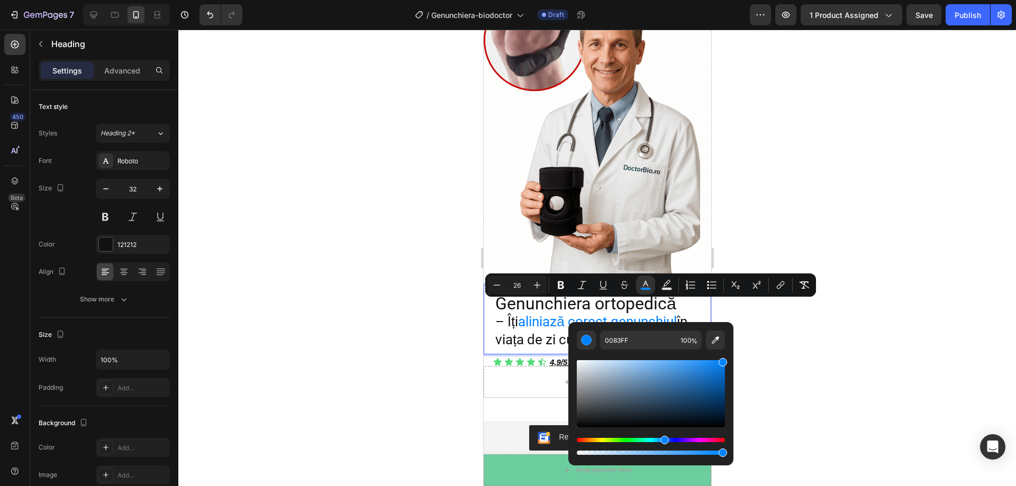
click at [848, 345] on div at bounding box center [597, 258] width 838 height 457
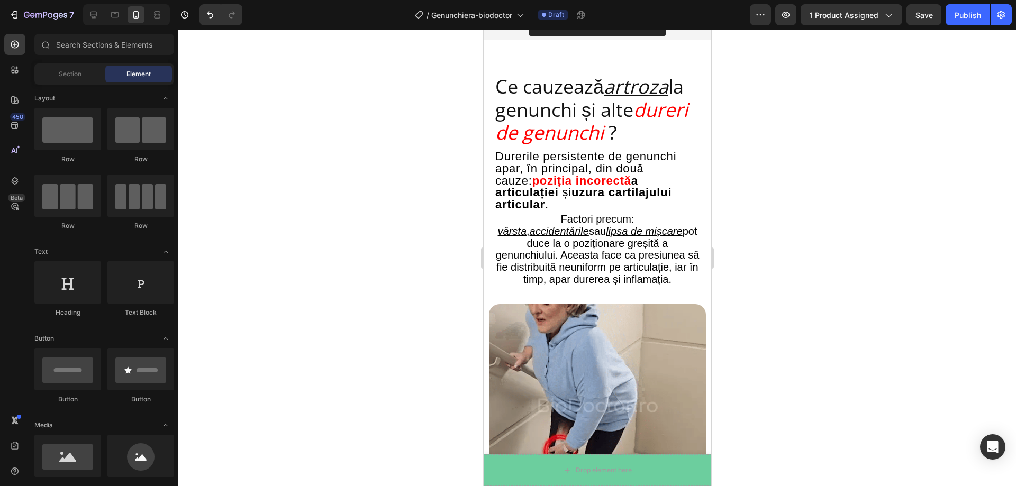
scroll to position [1164, 0]
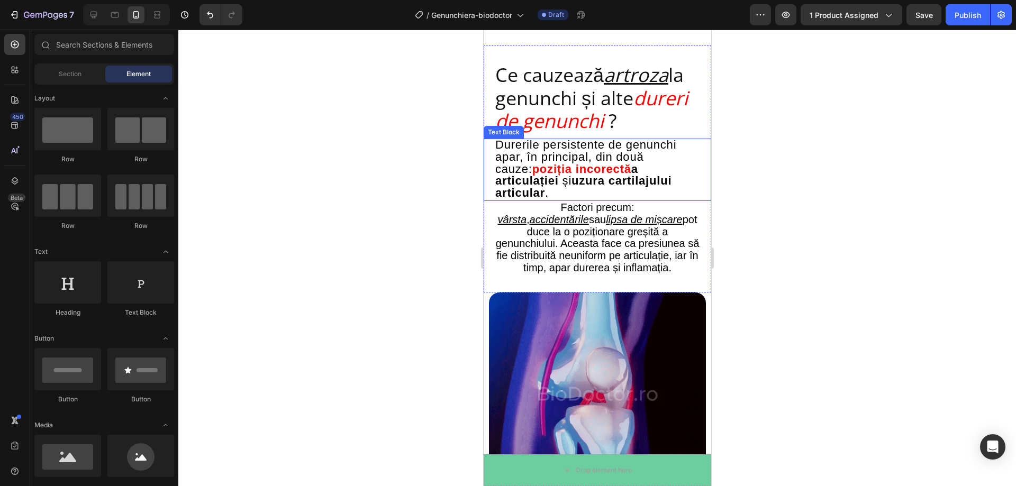
click at [562, 174] on span at bounding box center [560, 180] width 4 height 13
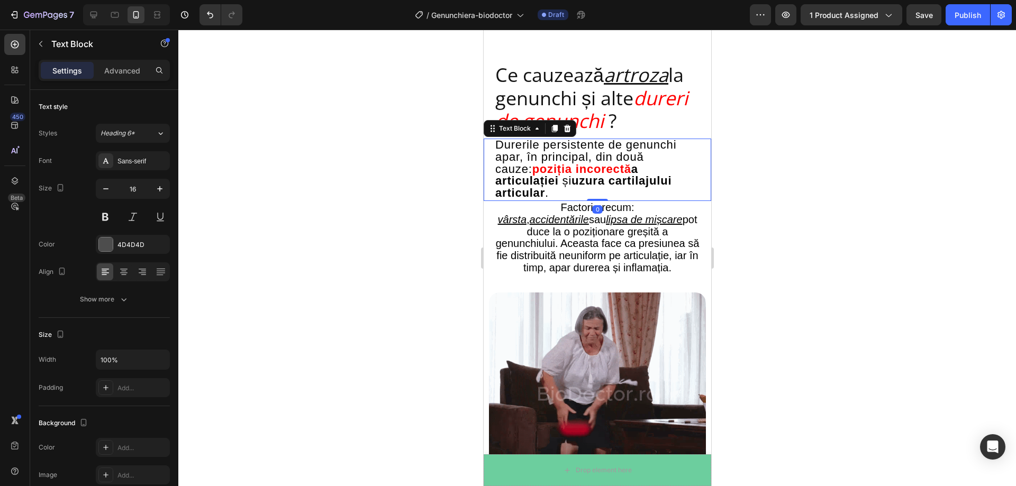
click at [139, 79] on div "Settings Advanced" at bounding box center [104, 70] width 131 height 21
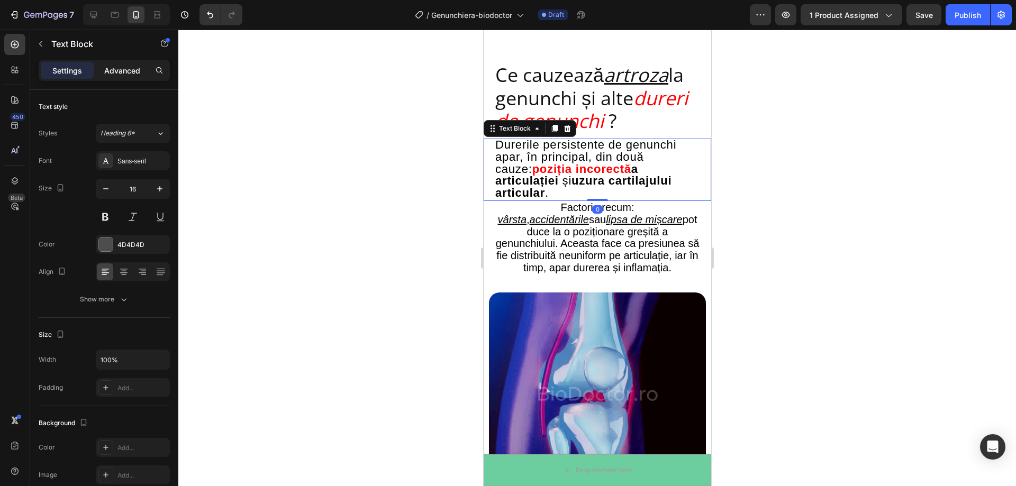
click at [135, 77] on div "Advanced" at bounding box center [122, 70] width 53 height 17
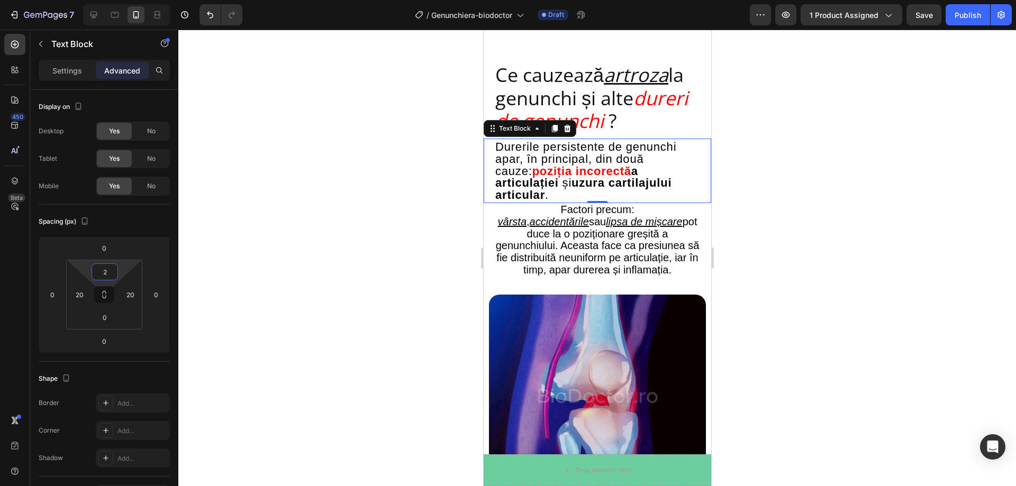
type input "0"
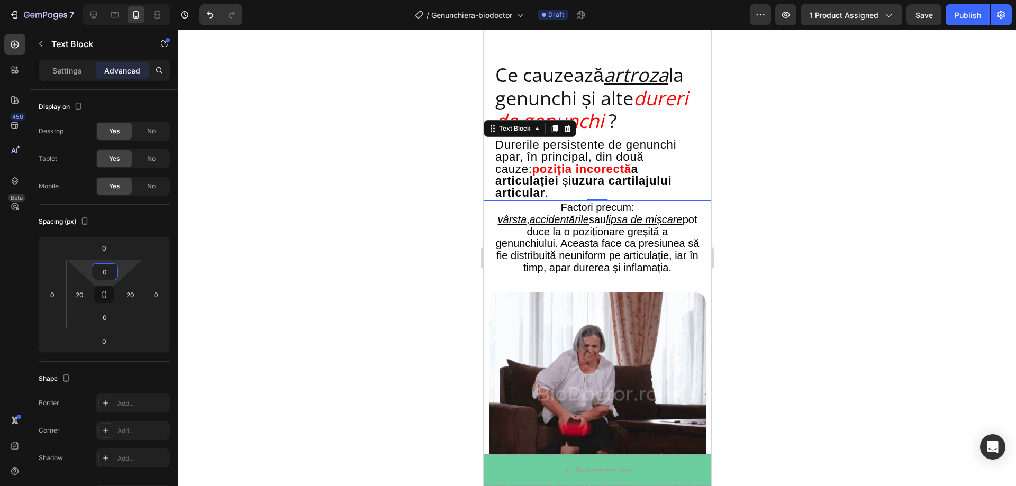
click at [119, 0] on html "7 Version history / Genunchiera-biodoctor Draft Preview 1 product assigned Save…" at bounding box center [508, 0] width 1016 height 0
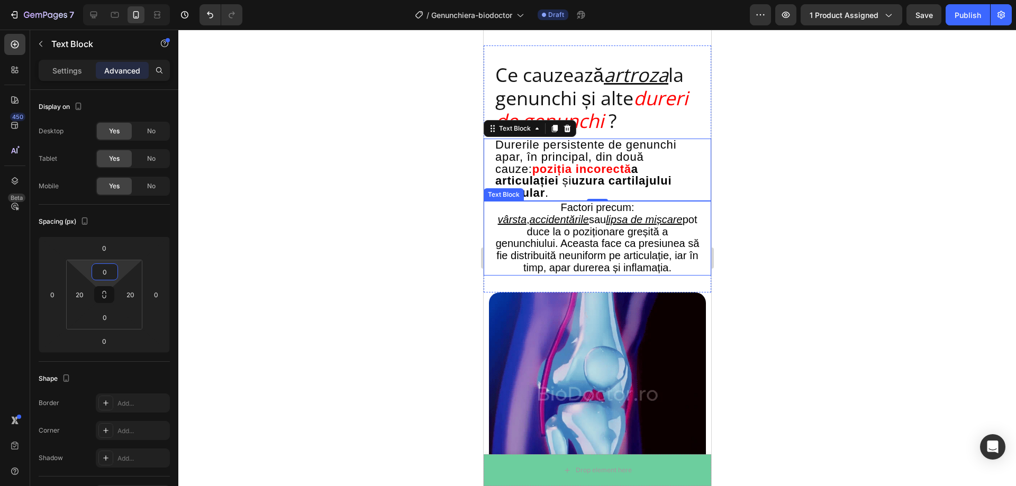
click at [520, 214] on u "vârsta" at bounding box center [511, 220] width 29 height 12
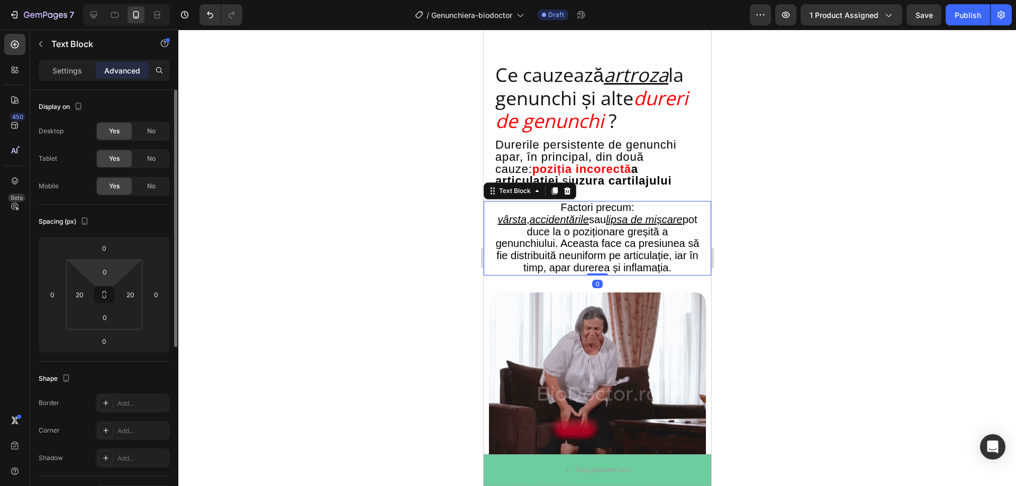
drag, startPoint x: 116, startPoint y: 271, endPoint x: 118, endPoint y: 265, distance: 6.7
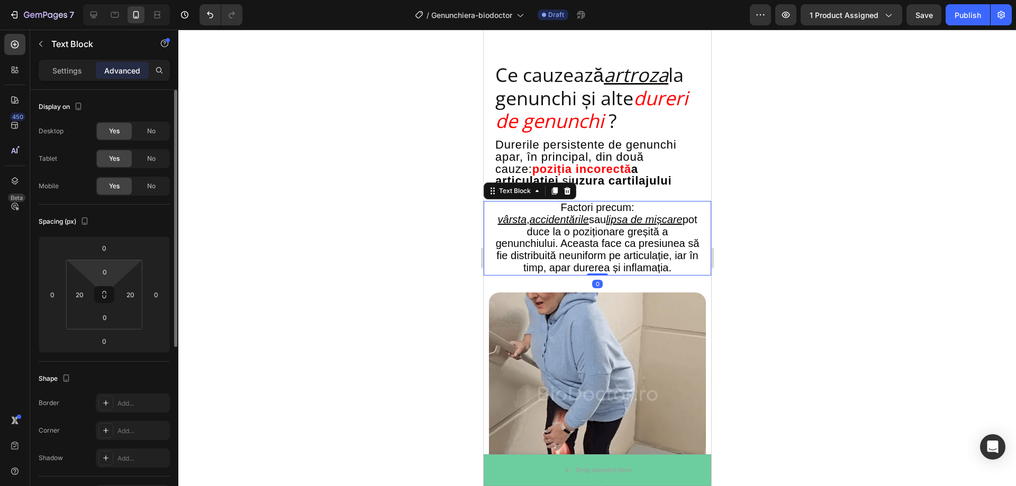
click at [118, 265] on div "0 20 0 20" at bounding box center [104, 295] width 76 height 70
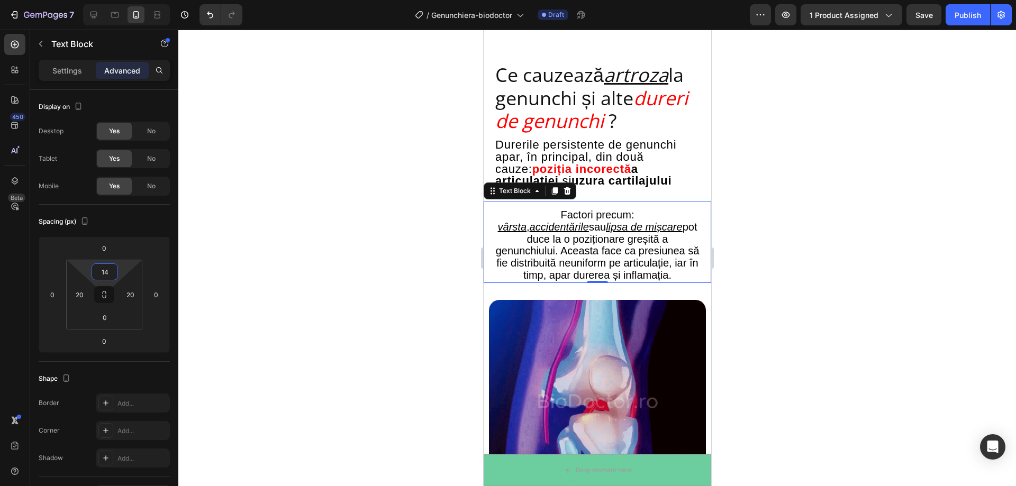
type input "16"
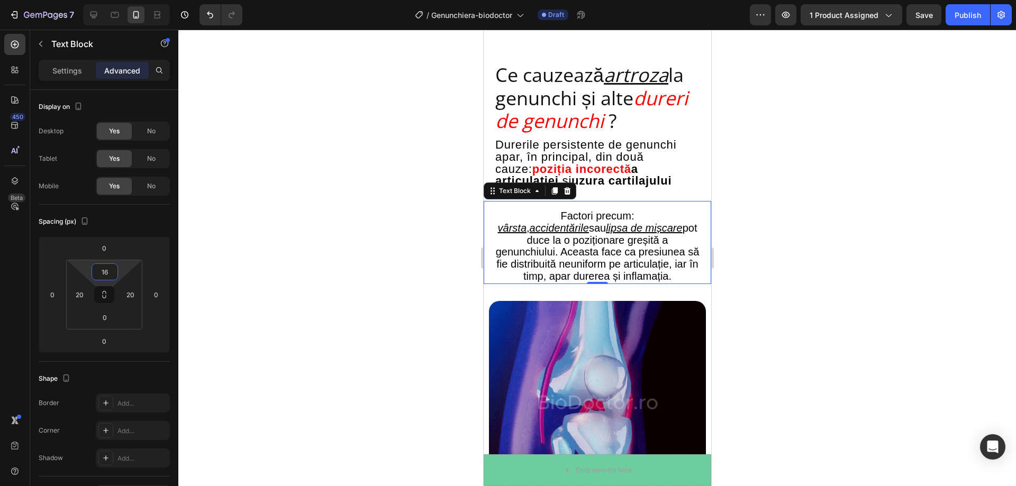
click at [120, 0] on html "7 Version history / Genunchiera-biodoctor Draft Preview 1 product assigned Save…" at bounding box center [508, 0] width 1016 height 0
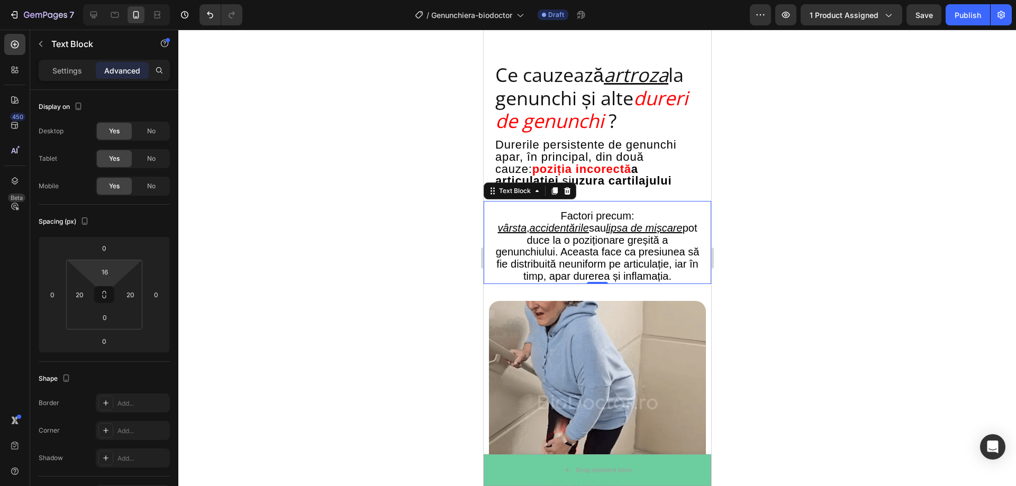
click at [294, 249] on div at bounding box center [597, 258] width 838 height 457
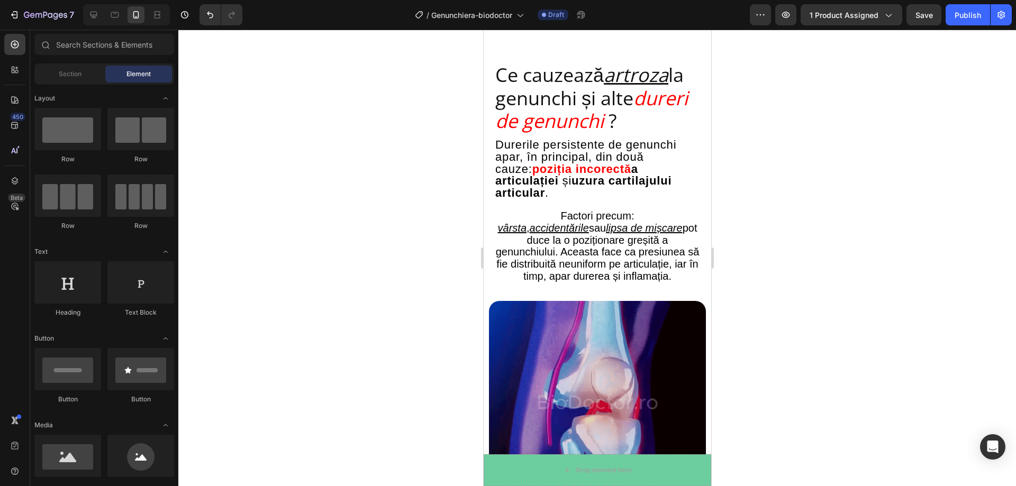
click at [470, 229] on div at bounding box center [597, 258] width 838 height 457
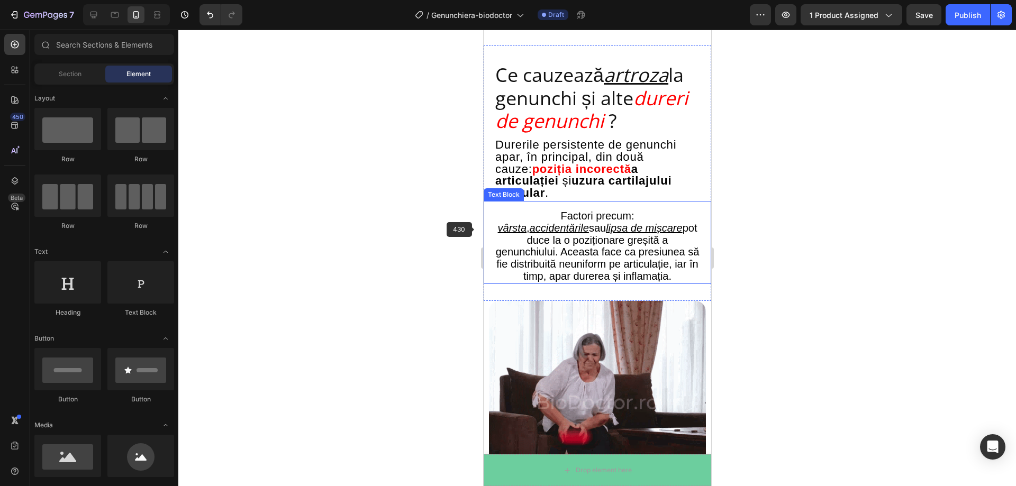
click at [503, 232] on p "vârsta , accidentările sau lipsa de mișcare pot duce la o poziționare greșită a…" at bounding box center [597, 253] width 204 height 60
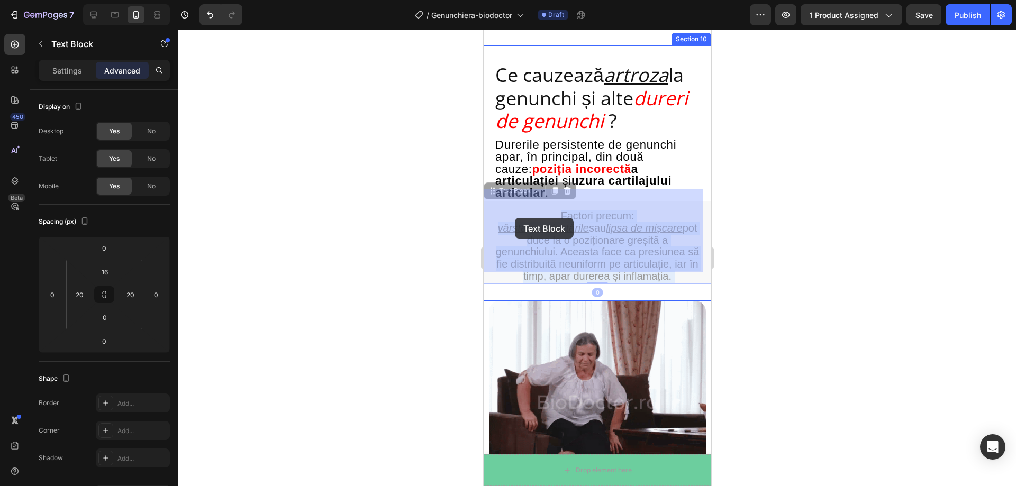
drag, startPoint x: 495, startPoint y: 218, endPoint x: 520, endPoint y: 218, distance: 25.4
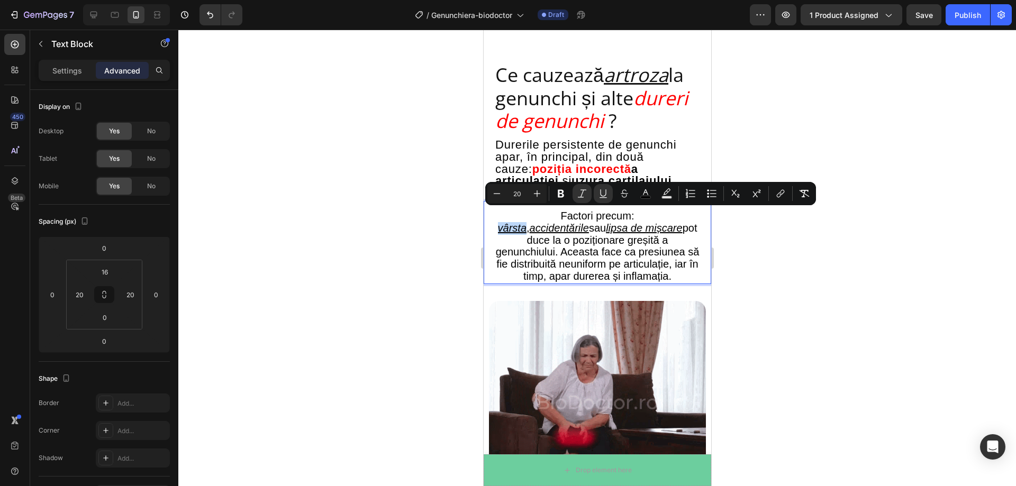
drag, startPoint x: 524, startPoint y: 215, endPoint x: 496, endPoint y: 215, distance: 28.1
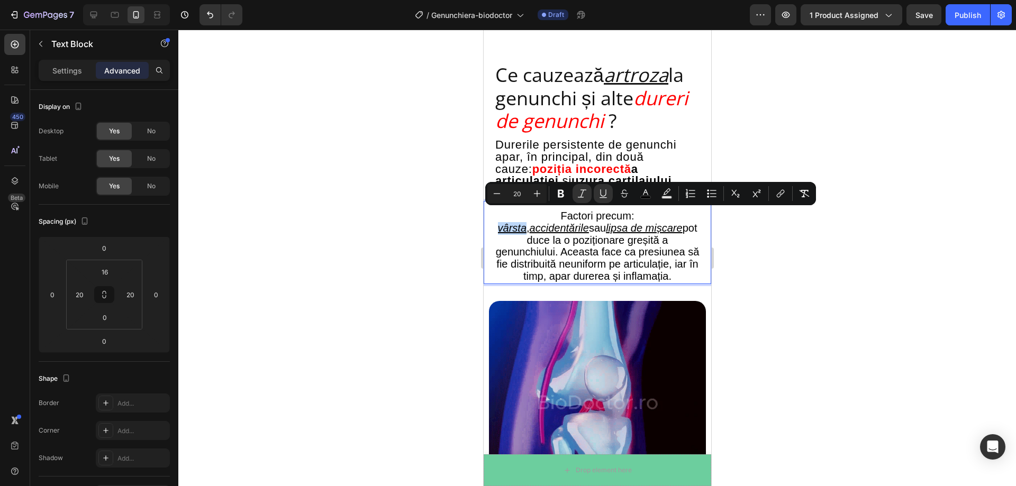
click at [496, 222] on span "vârsta , accidentările sau lipsa de mișcare pot duce la o poziționare greșită a…" at bounding box center [597, 252] width 204 height 60
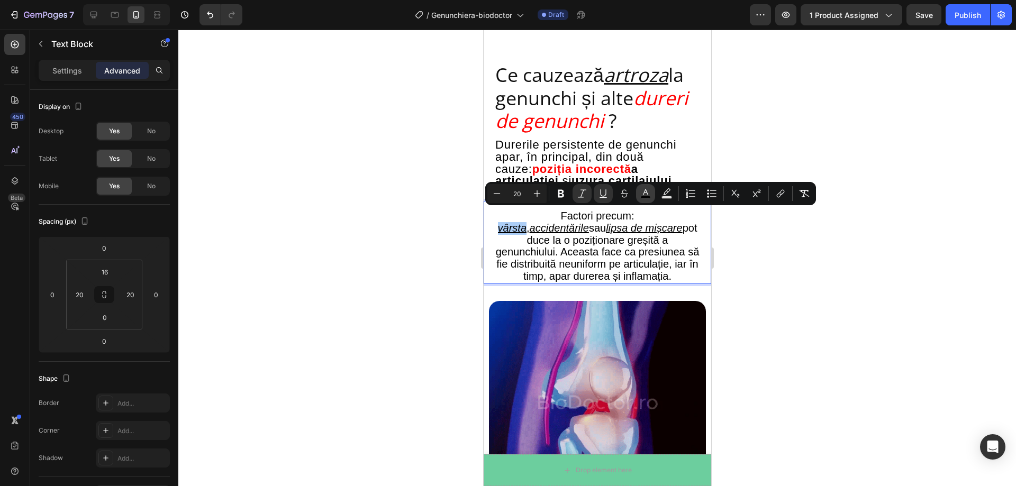
click at [652, 194] on button "color" at bounding box center [645, 193] width 19 height 19
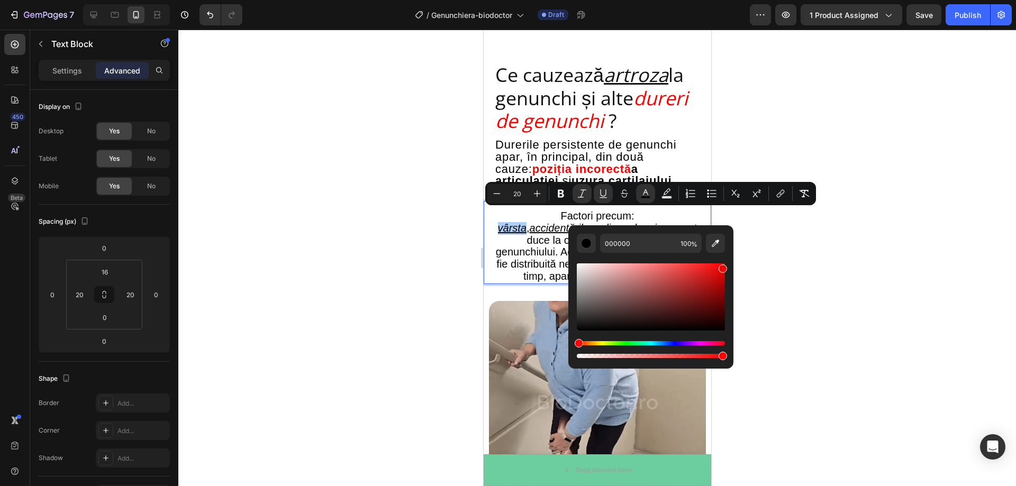
drag, startPoint x: 719, startPoint y: 273, endPoint x: 739, endPoint y: 257, distance: 26.0
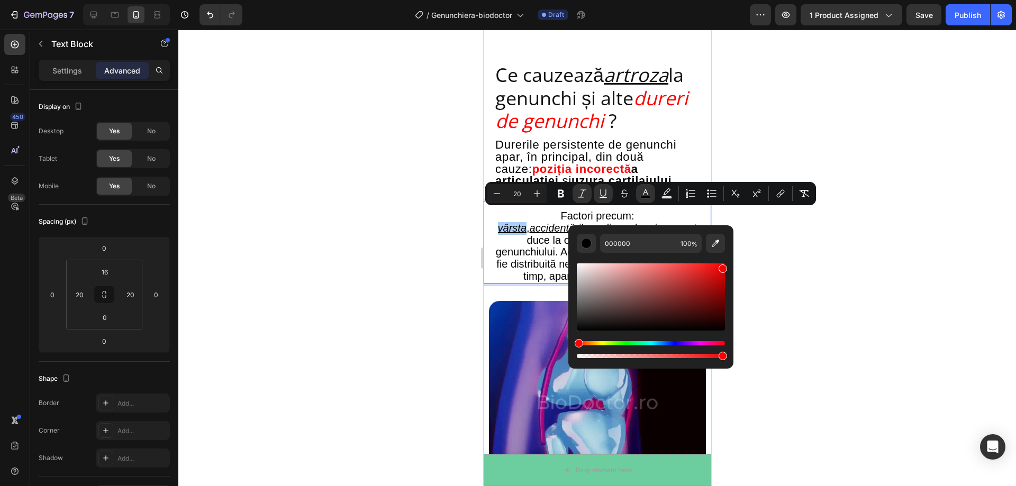
click at [739, 0] on body "7 Version history / Genunchiera-biodoctor Draft Preview 1 product assigned Save…" at bounding box center [508, 0] width 1016 height 0
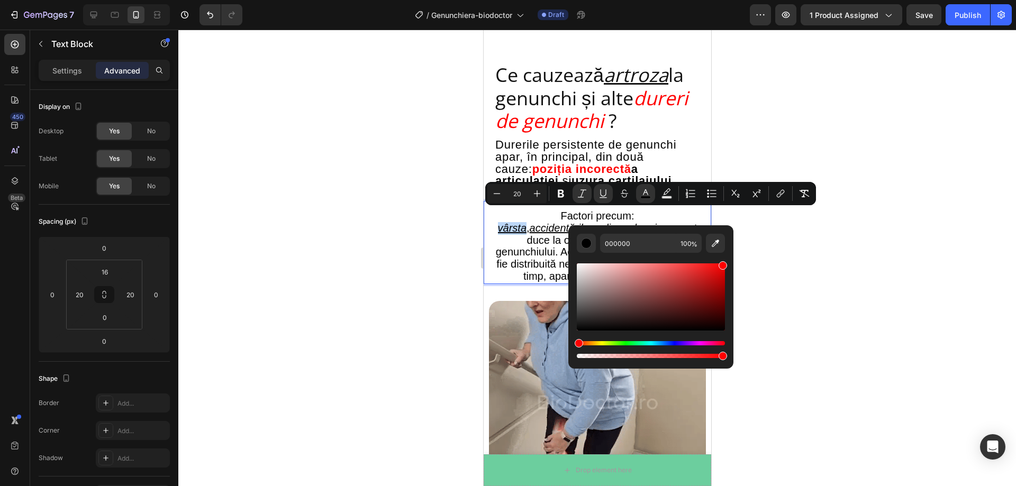
type input "FF0000"
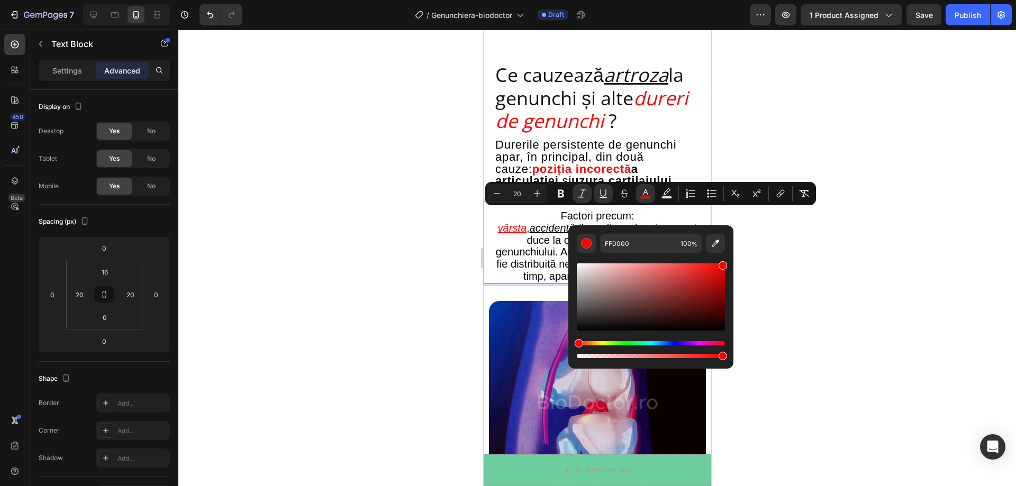
click at [791, 252] on div at bounding box center [597, 258] width 838 height 457
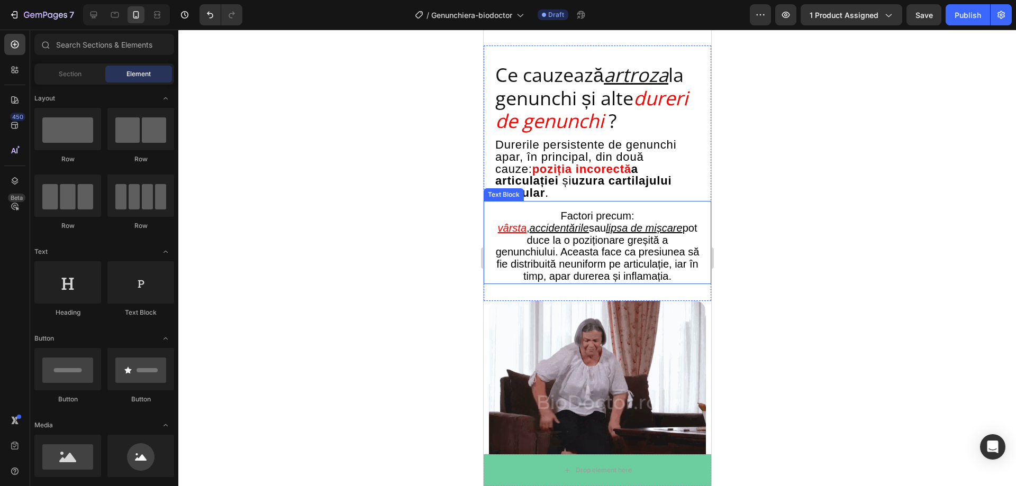
click at [582, 222] on u "accidentările" at bounding box center [558, 228] width 59 height 12
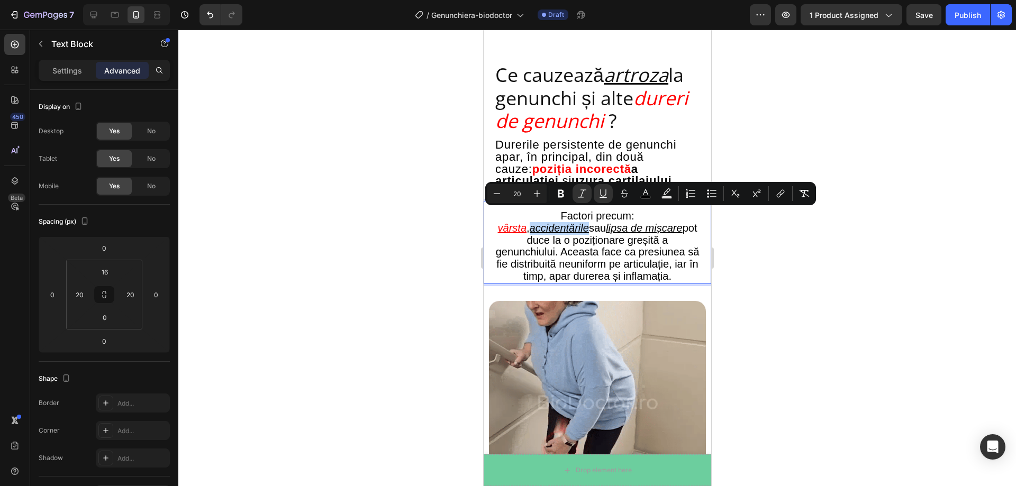
drag, startPoint x: 532, startPoint y: 218, endPoint x: 587, endPoint y: 216, distance: 55.6
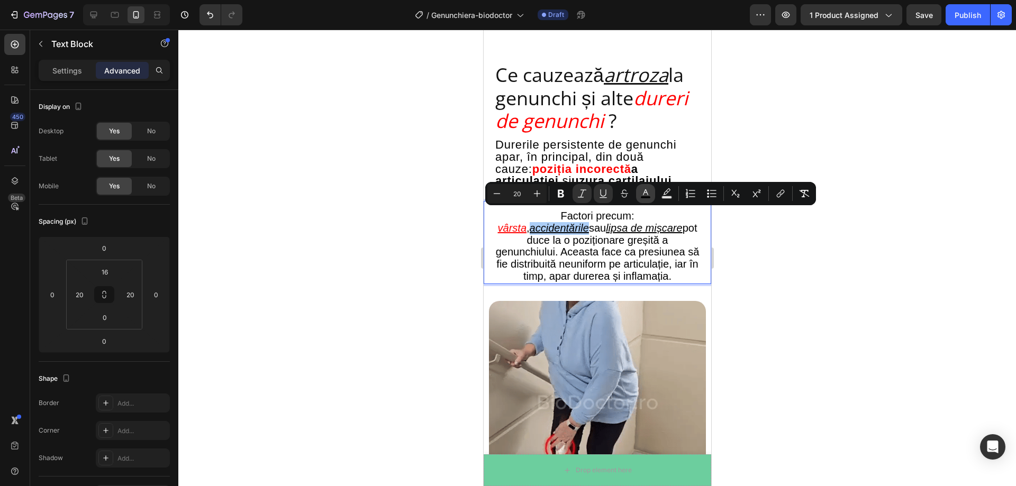
click at [647, 197] on rect "Editor contextual toolbar" at bounding box center [646, 197] width 10 height 3
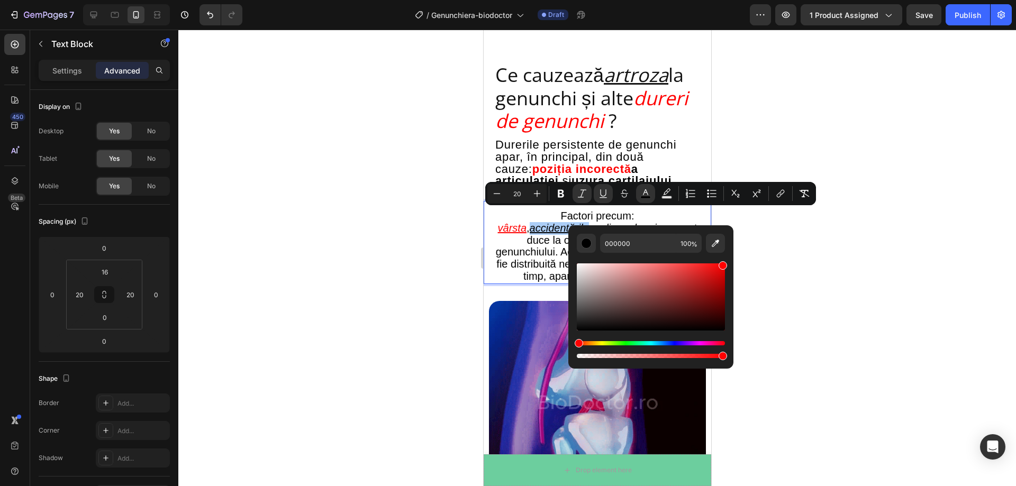
drag, startPoint x: 710, startPoint y: 276, endPoint x: 741, endPoint y: 258, distance: 36.0
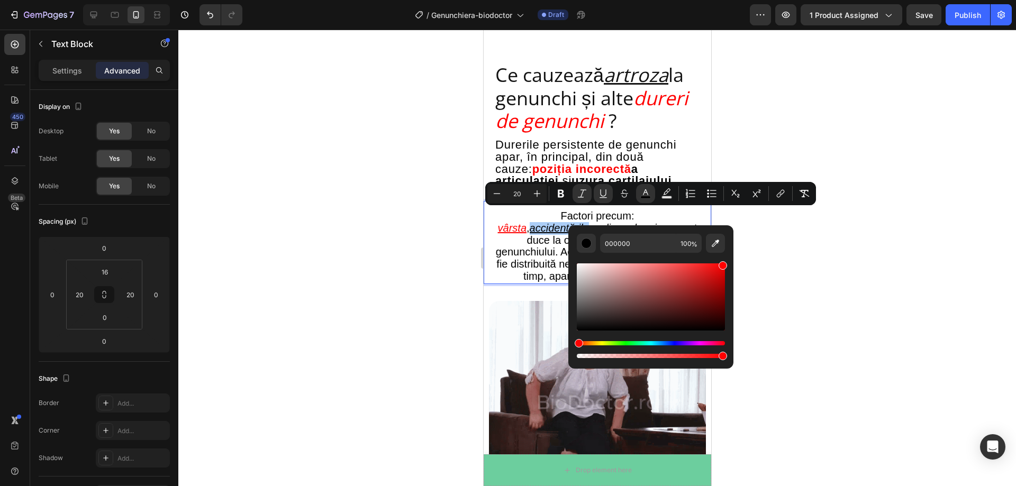
click at [741, 0] on body "7 Version history / Genunchiera-biodoctor Draft Preview 1 product assigned Save…" at bounding box center [508, 0] width 1016 height 0
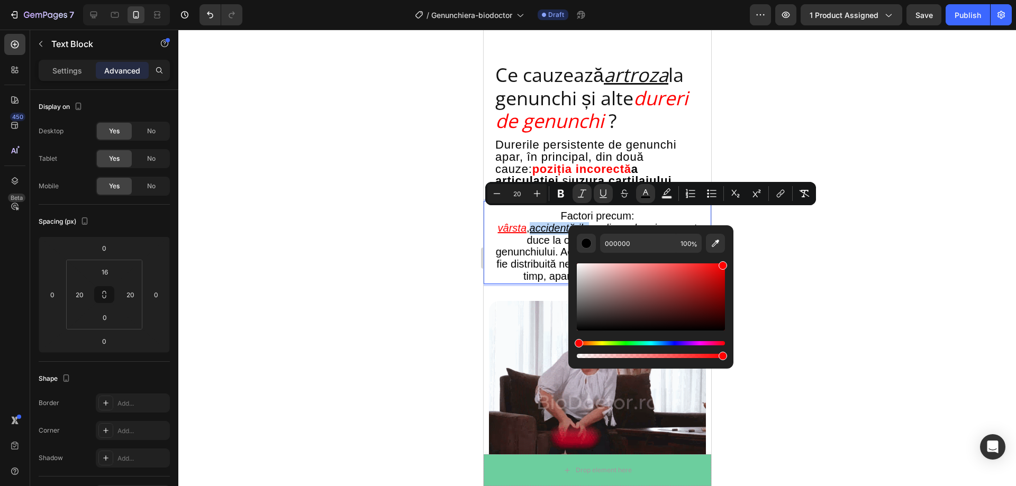
type input "FF0000"
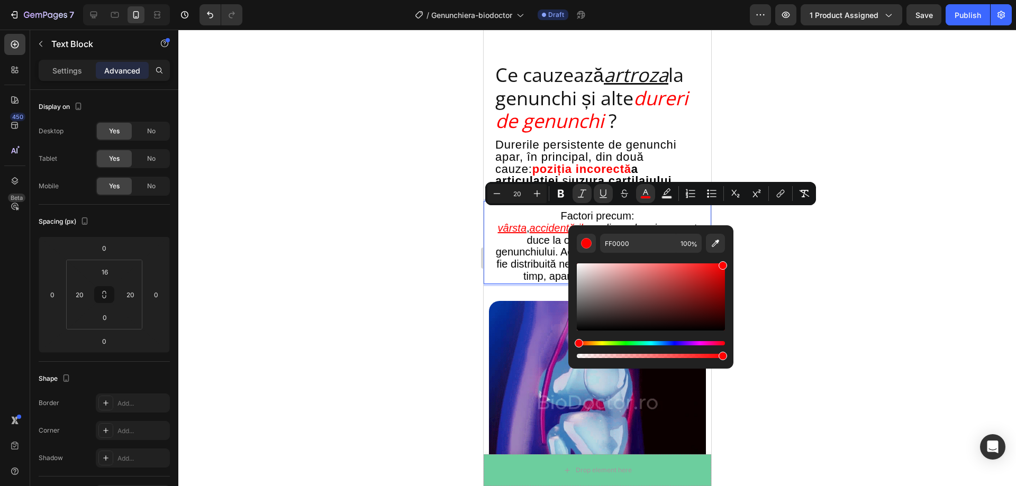
click at [793, 257] on div at bounding box center [597, 258] width 838 height 457
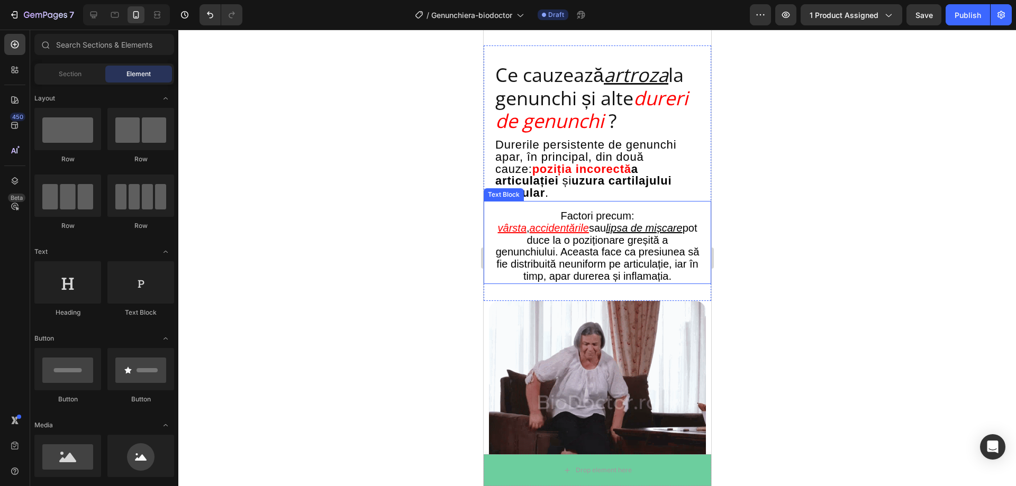
click at [623, 222] on u "lipsa de mișcare" at bounding box center [643, 228] width 77 height 12
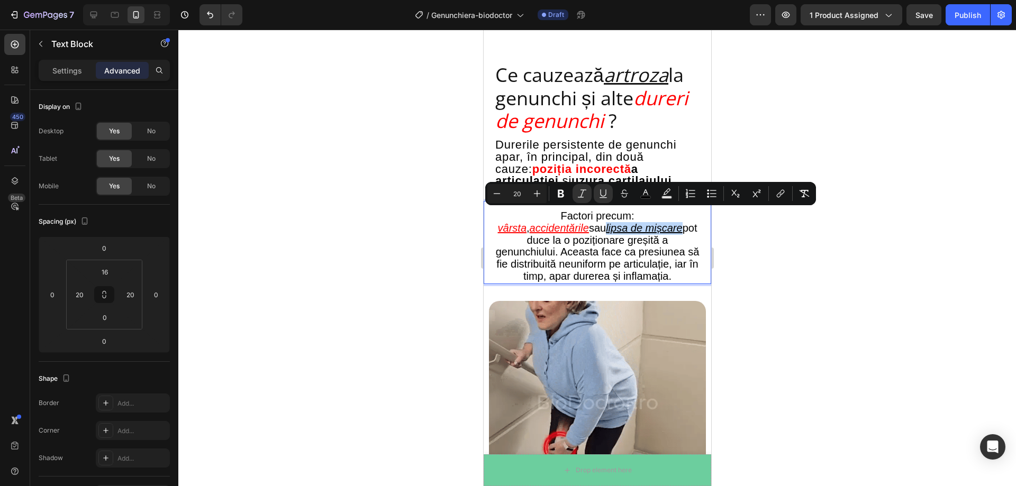
drag, startPoint x: 613, startPoint y: 216, endPoint x: 691, endPoint y: 216, distance: 77.8
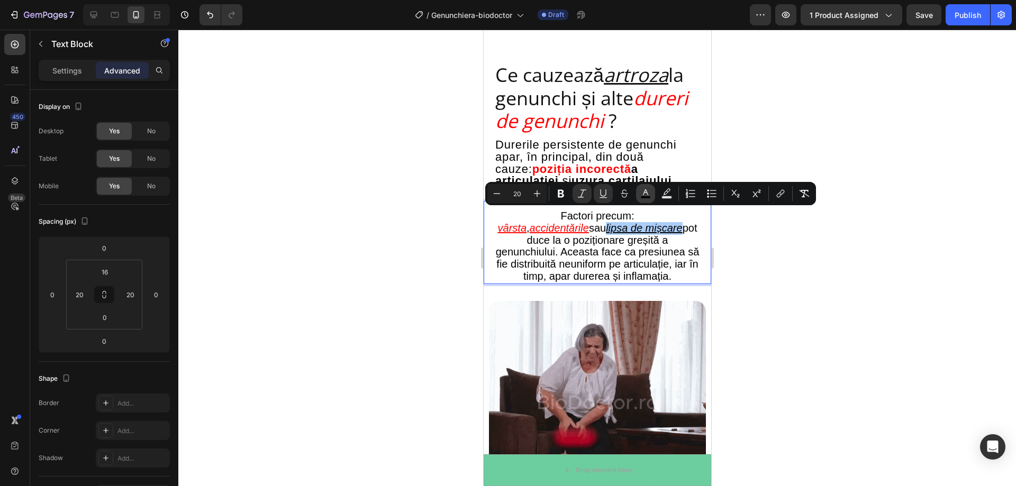
click at [648, 193] on icon "Editor contextual toolbar" at bounding box center [645, 193] width 11 height 11
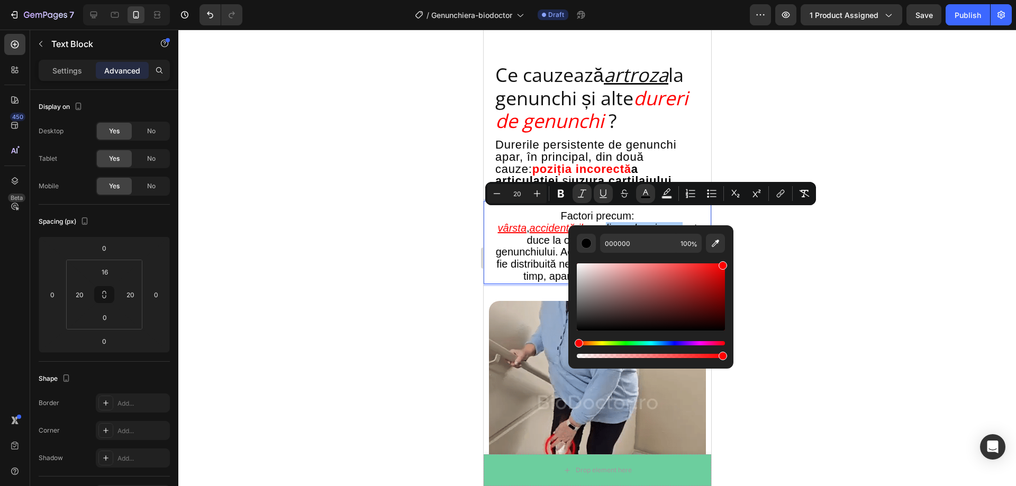
drag, startPoint x: 705, startPoint y: 275, endPoint x: 742, endPoint y: 258, distance: 40.5
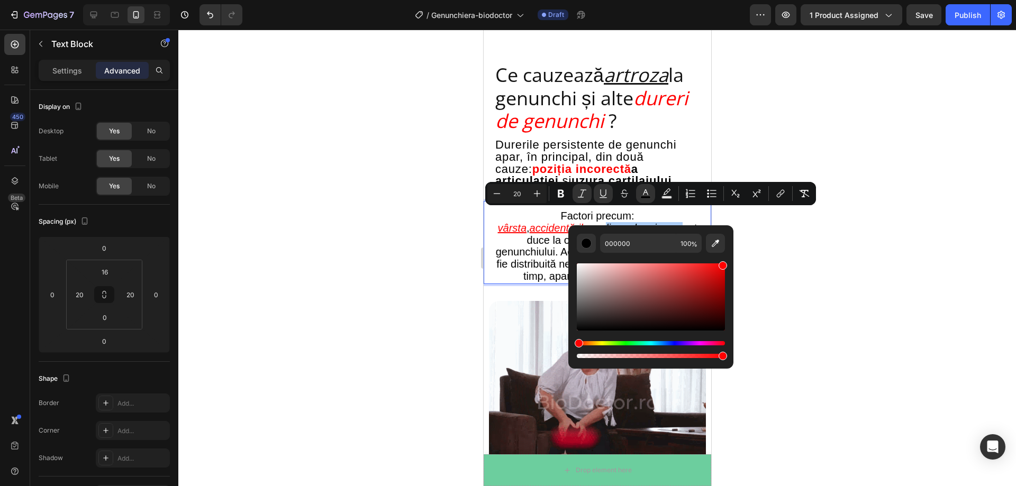
click at [742, 0] on body "7 Version history / Genunchiera-biodoctor Draft Preview 1 product assigned Save…" at bounding box center [508, 0] width 1016 height 0
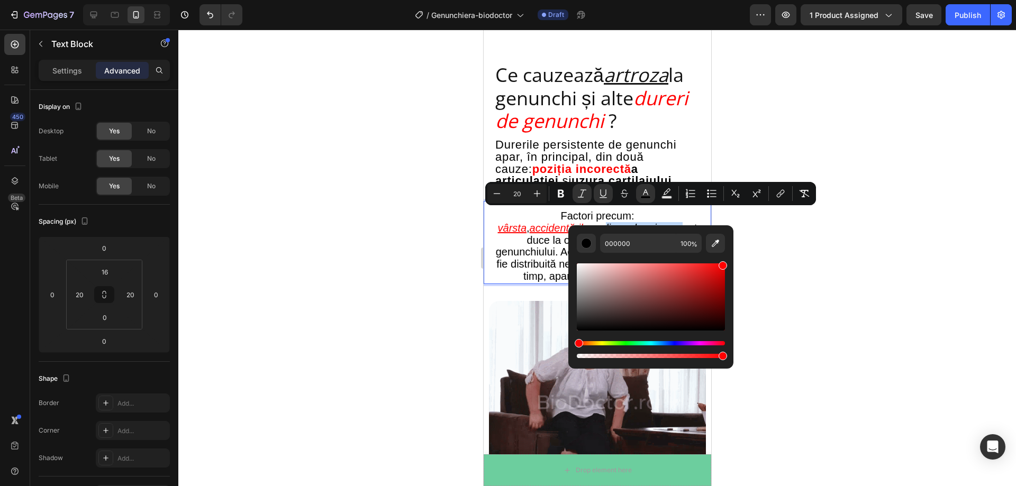
type input "FF0000"
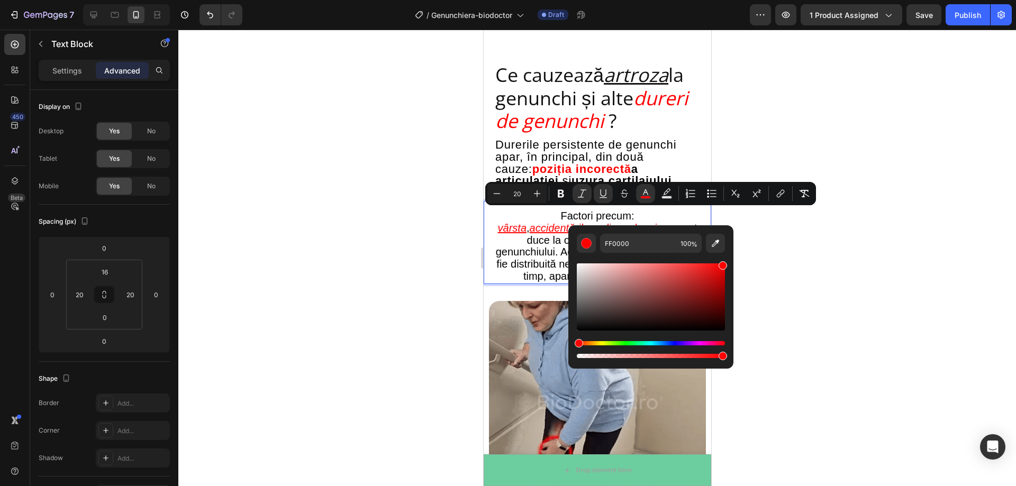
click at [817, 247] on div at bounding box center [597, 258] width 838 height 457
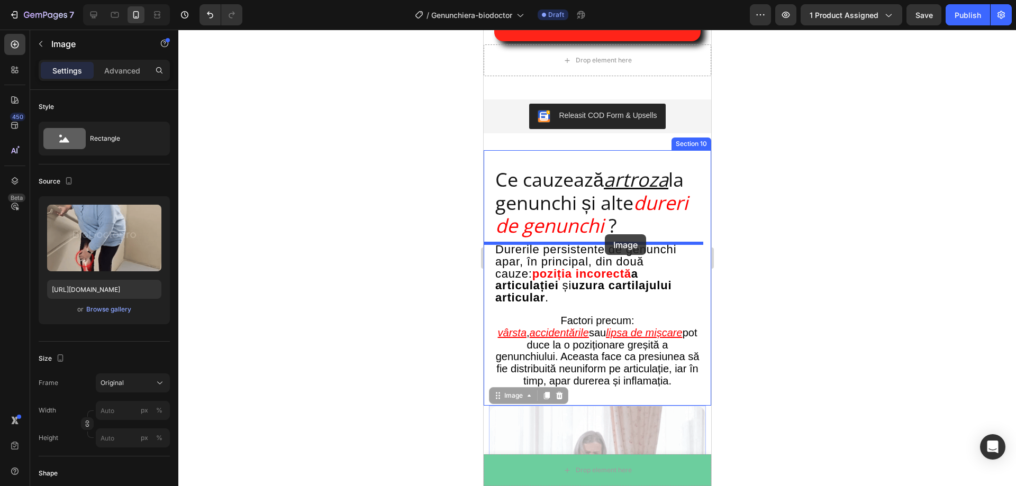
scroll to position [1059, 0]
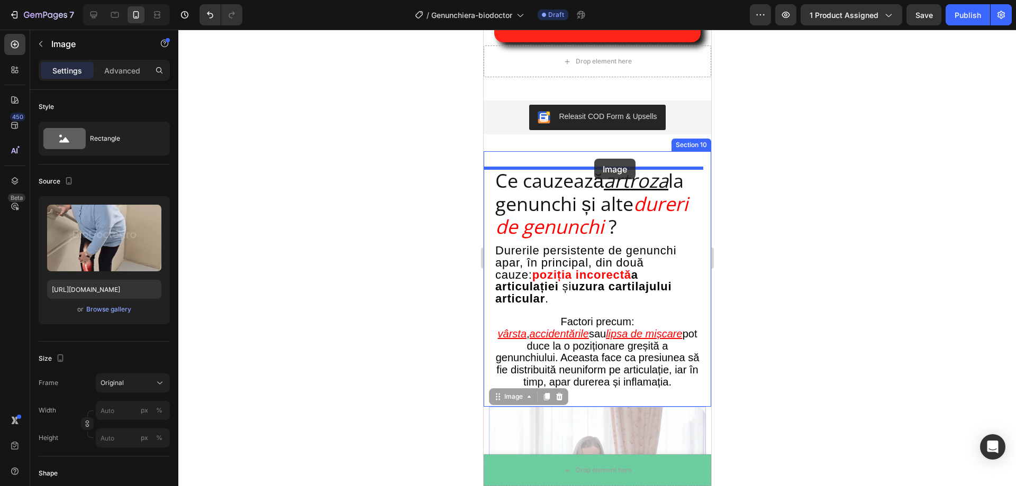
drag, startPoint x: 611, startPoint y: 364, endPoint x: 594, endPoint y: 160, distance: 205.0
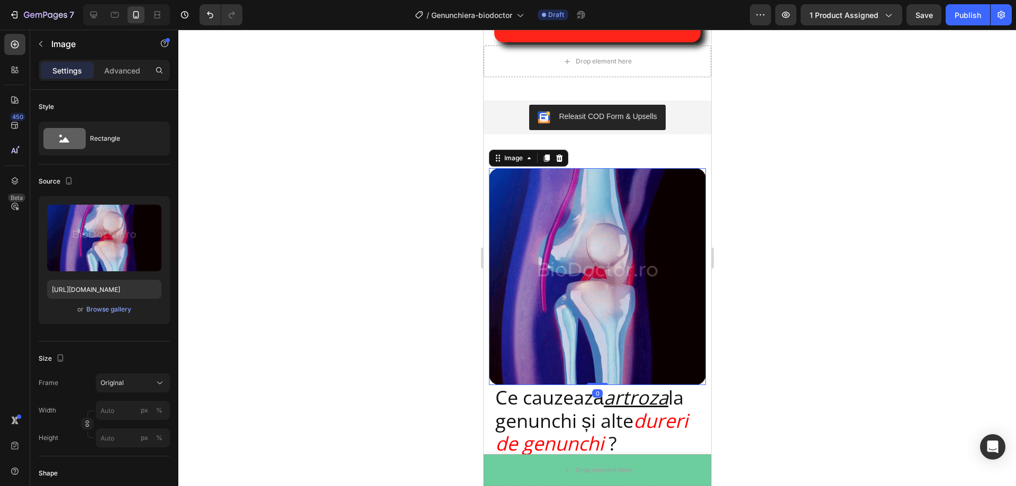
click at [811, 290] on div at bounding box center [597, 258] width 838 height 457
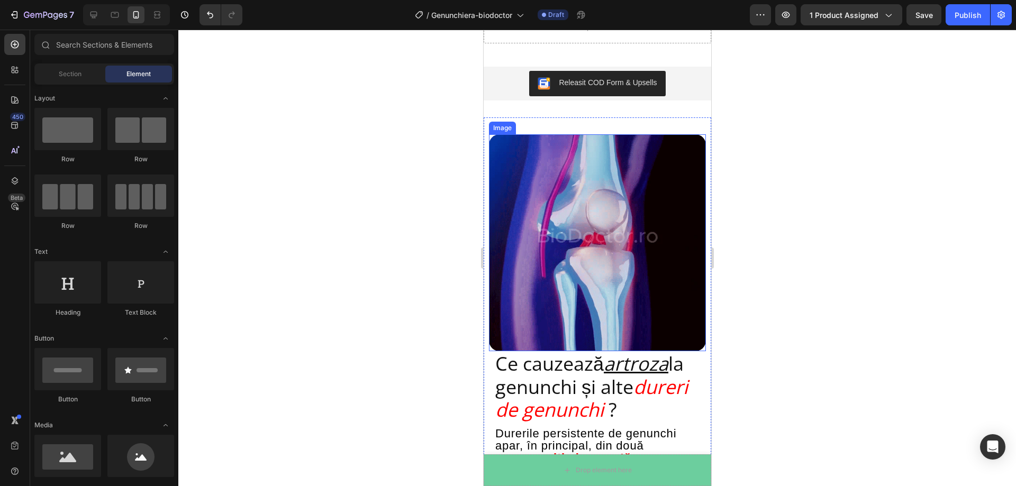
scroll to position [1111, 0]
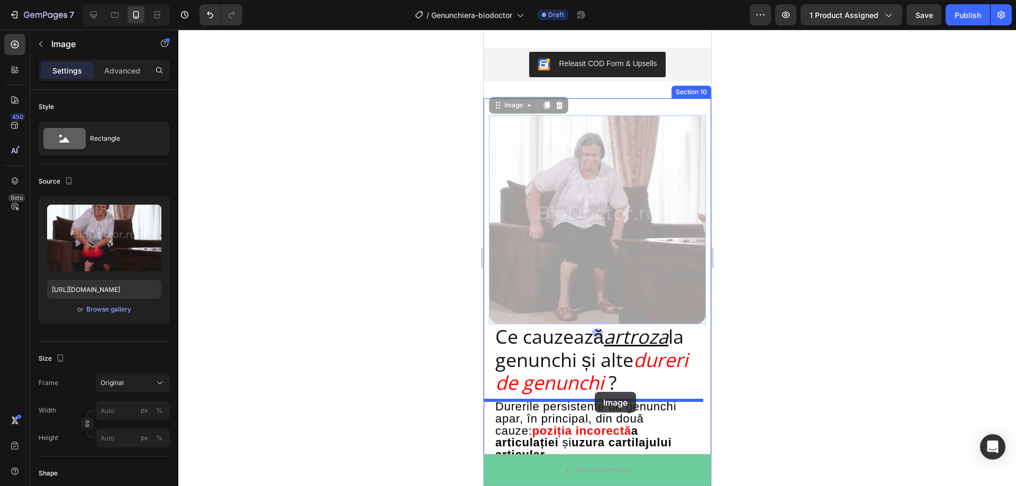
drag, startPoint x: 595, startPoint y: 171, endPoint x: 594, endPoint y: 392, distance: 221.2
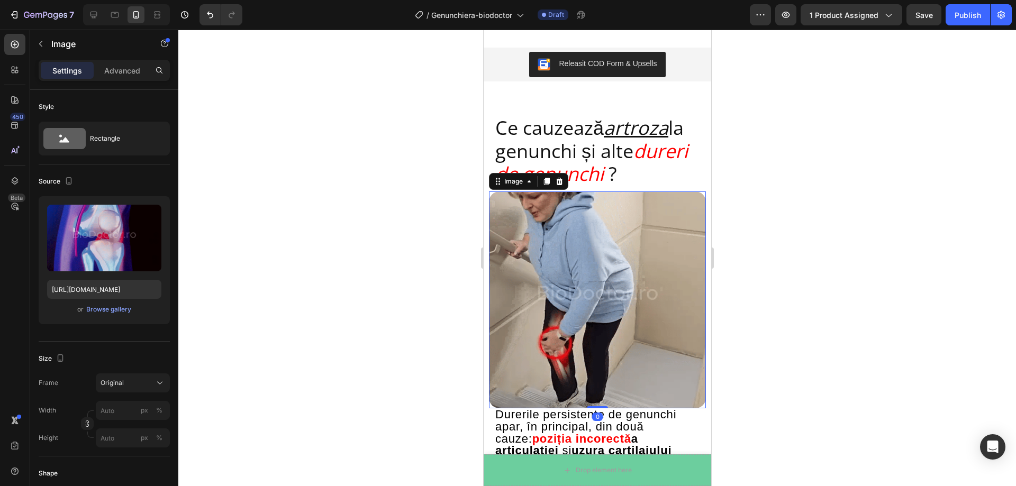
click at [880, 306] on div at bounding box center [597, 258] width 838 height 457
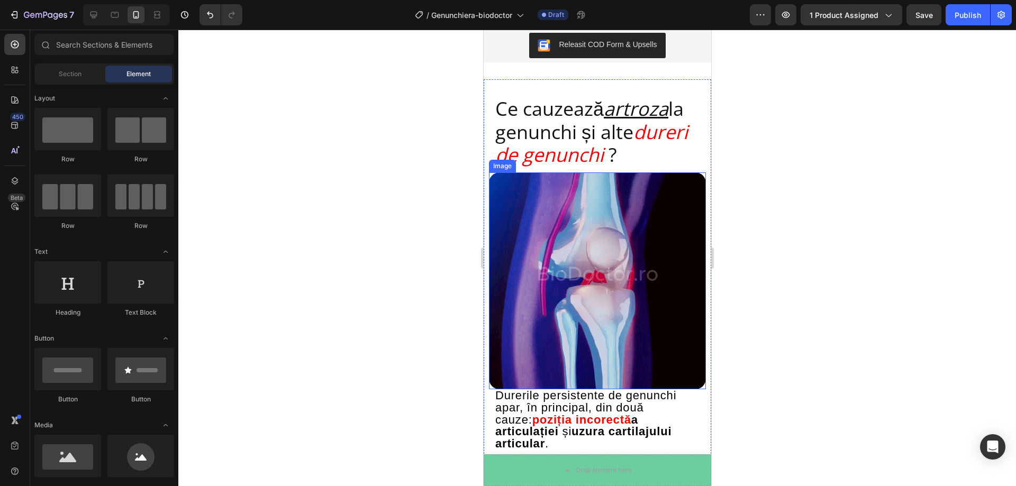
scroll to position [1164, 0]
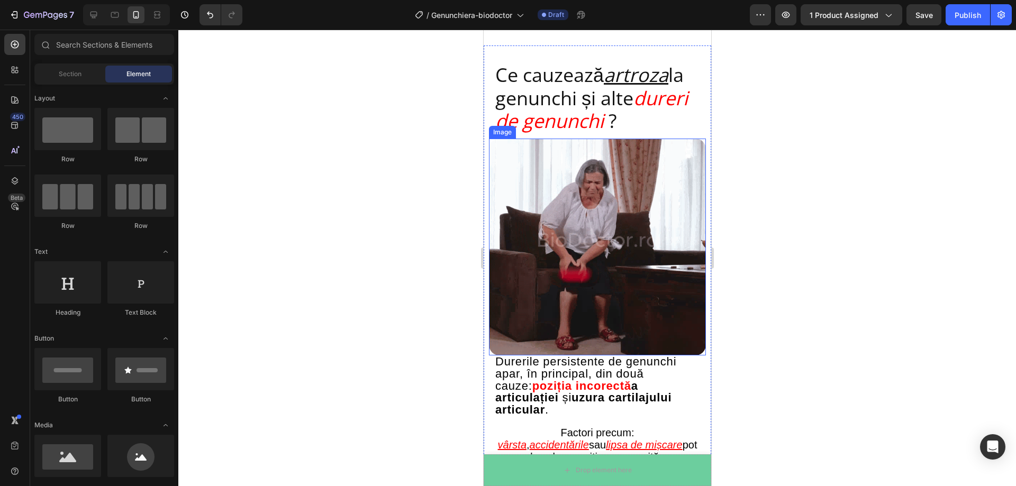
click at [816, 287] on div at bounding box center [597, 258] width 838 height 457
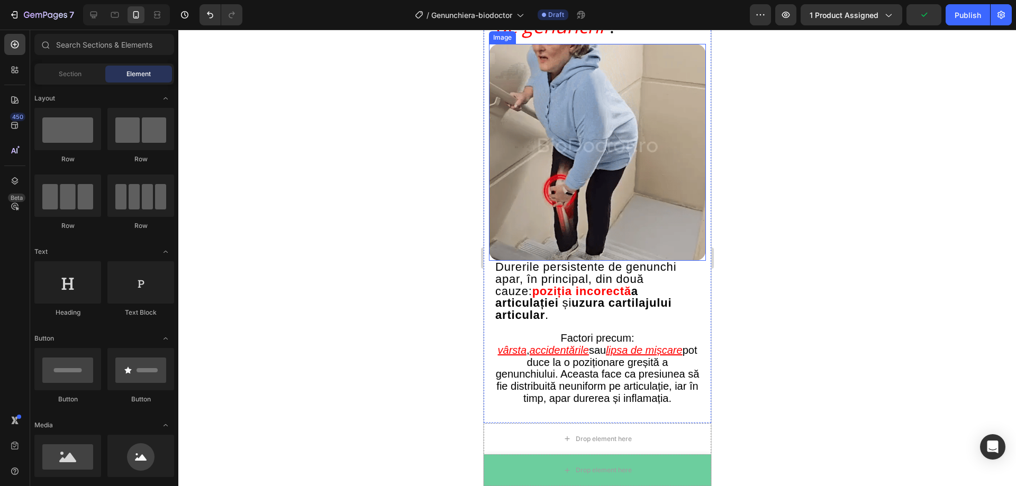
scroll to position [1270, 0]
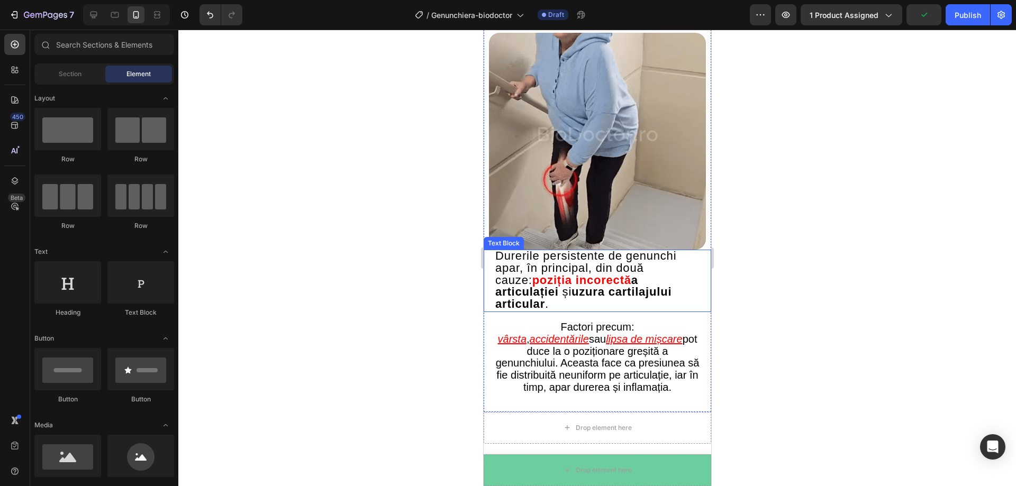
click at [676, 264] on span "Durerile persistente de genunchi apar, în principal, din două cauze:" at bounding box center [585, 268] width 181 height 38
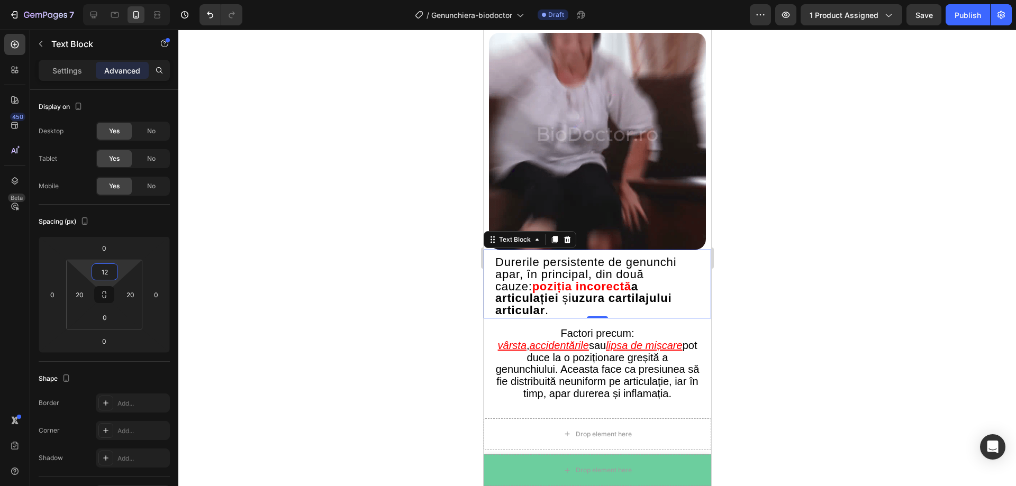
type input "14"
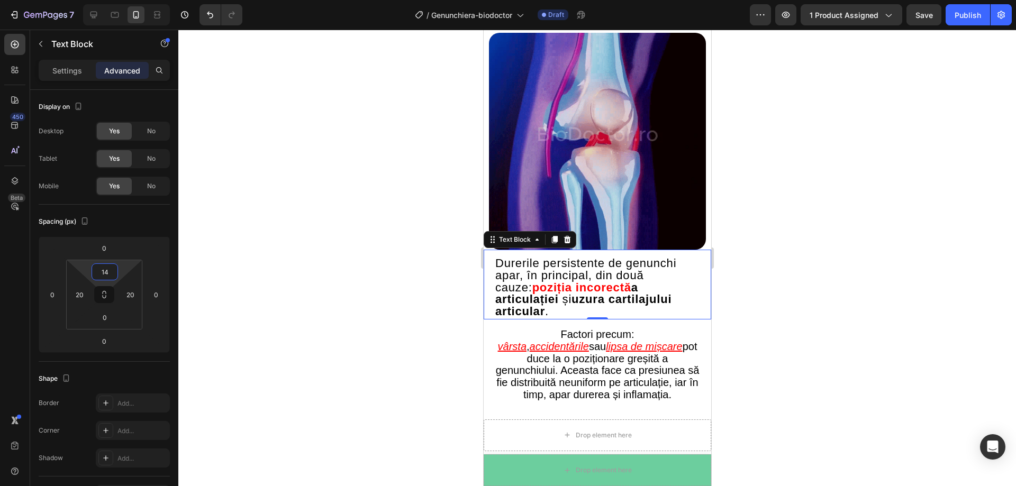
click at [122, 0] on html "7 Version history / Genunchiera-biodoctor Draft Preview 1 product assigned Save…" at bounding box center [508, 0] width 1016 height 0
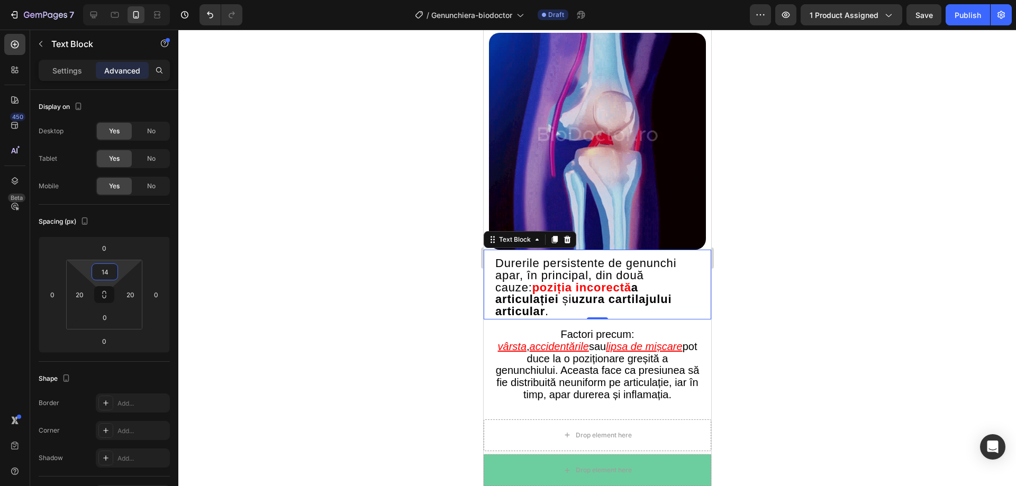
click at [348, 212] on div at bounding box center [597, 258] width 838 height 457
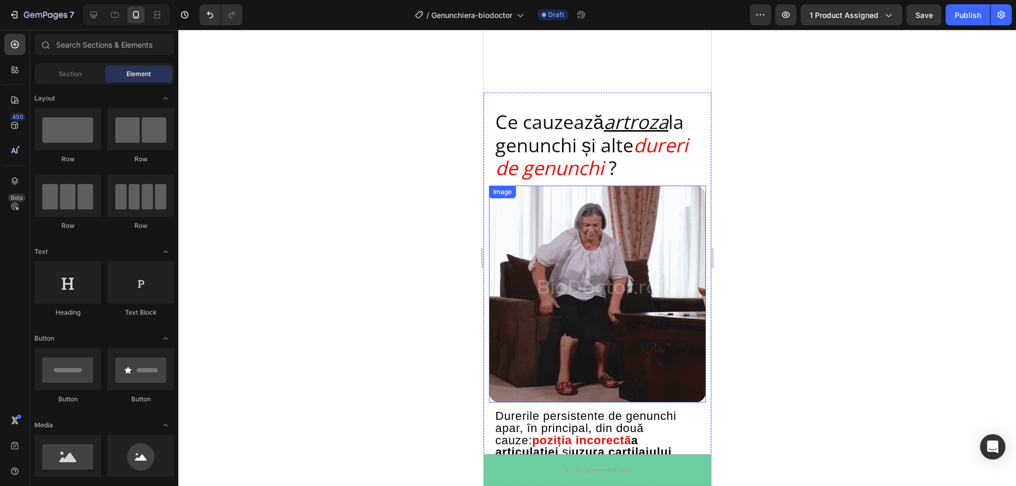
scroll to position [1111, 0]
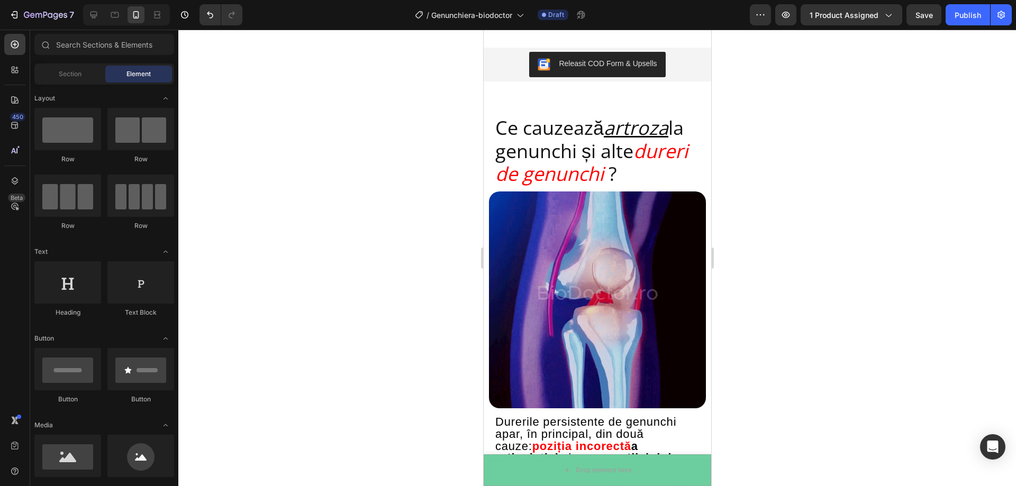
click at [785, 195] on div at bounding box center [597, 258] width 838 height 457
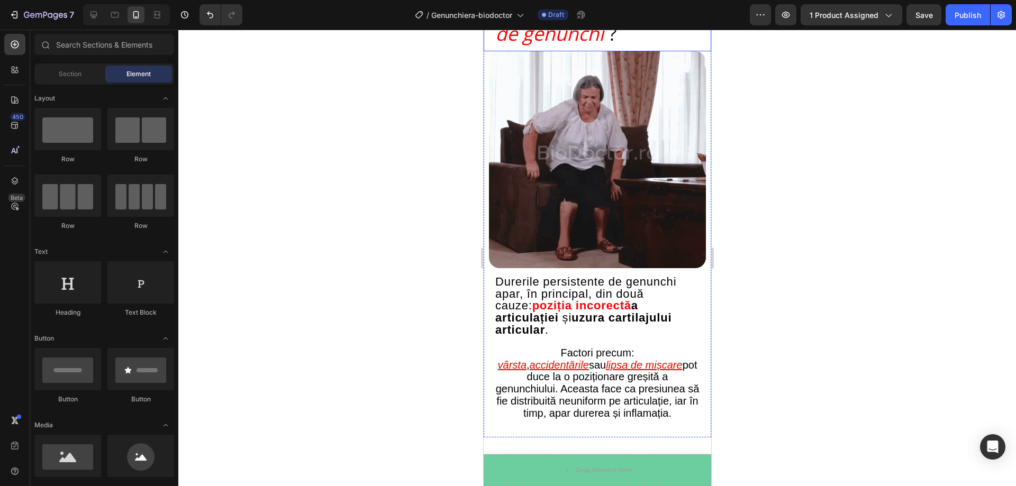
scroll to position [1270, 0]
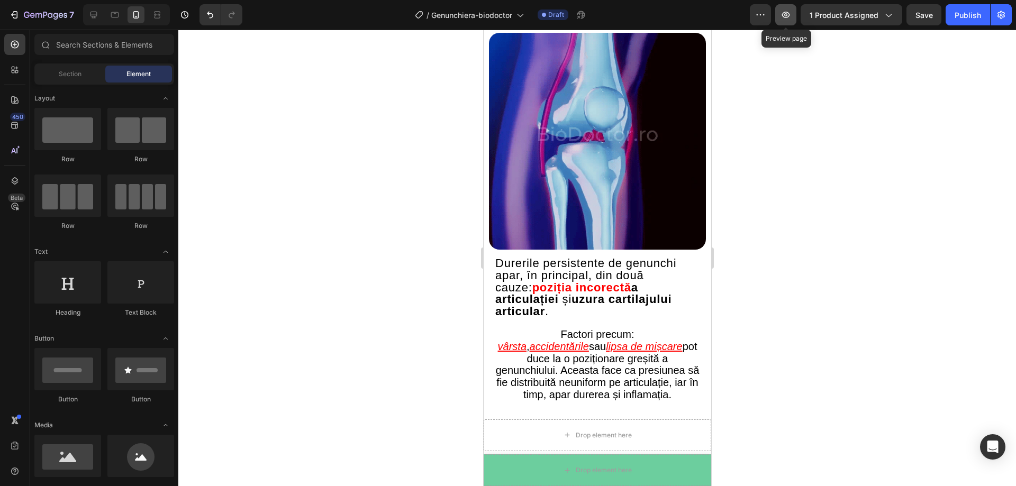
click at [782, 12] on icon "button" at bounding box center [786, 15] width 11 height 11
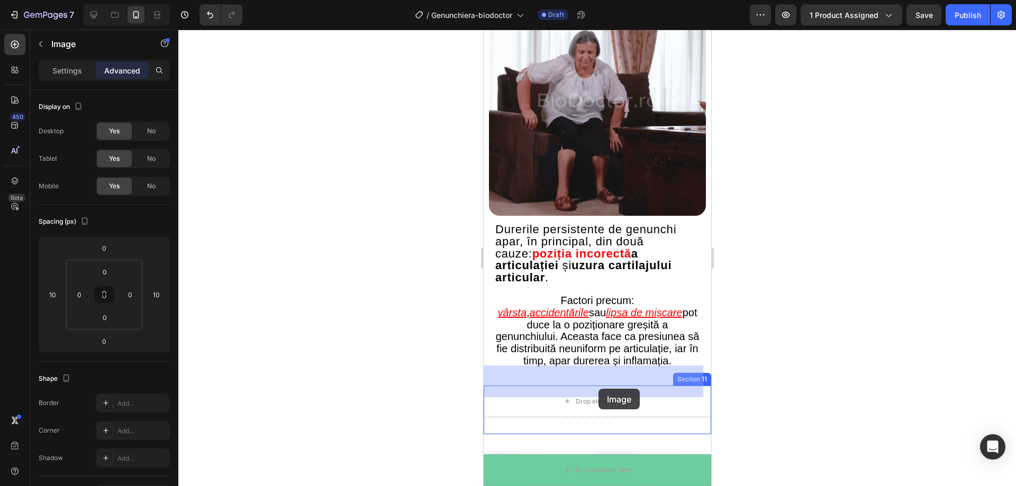
scroll to position [1323, 0]
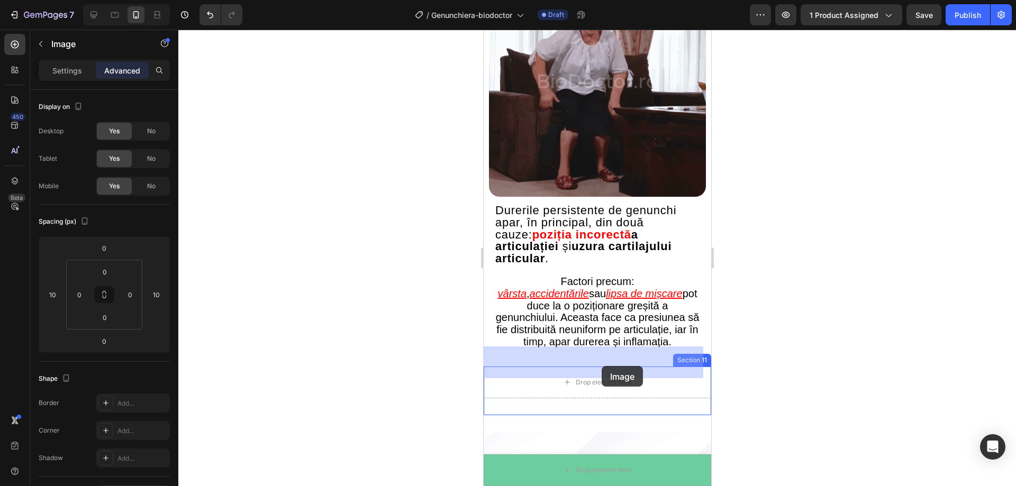
drag, startPoint x: 616, startPoint y: 257, endPoint x: 601, endPoint y: 366, distance: 110.5
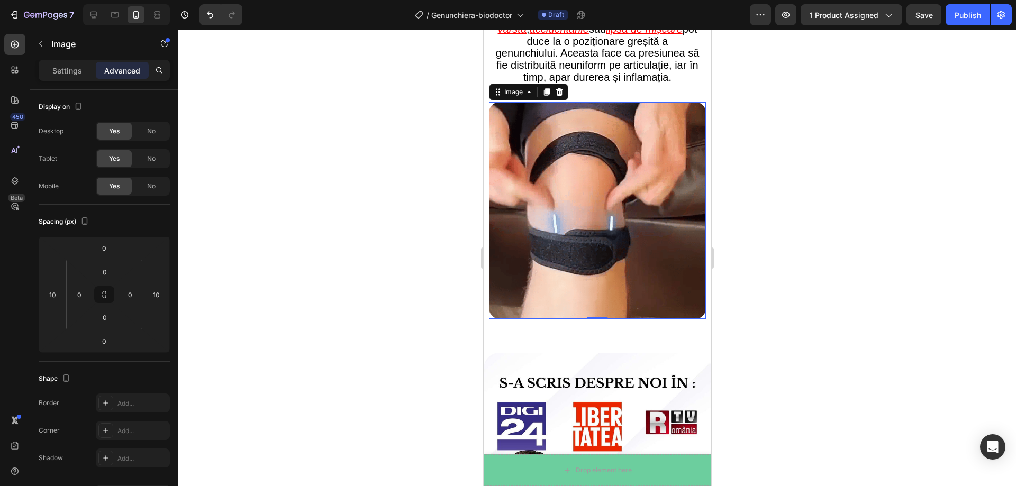
scroll to position [1535, 0]
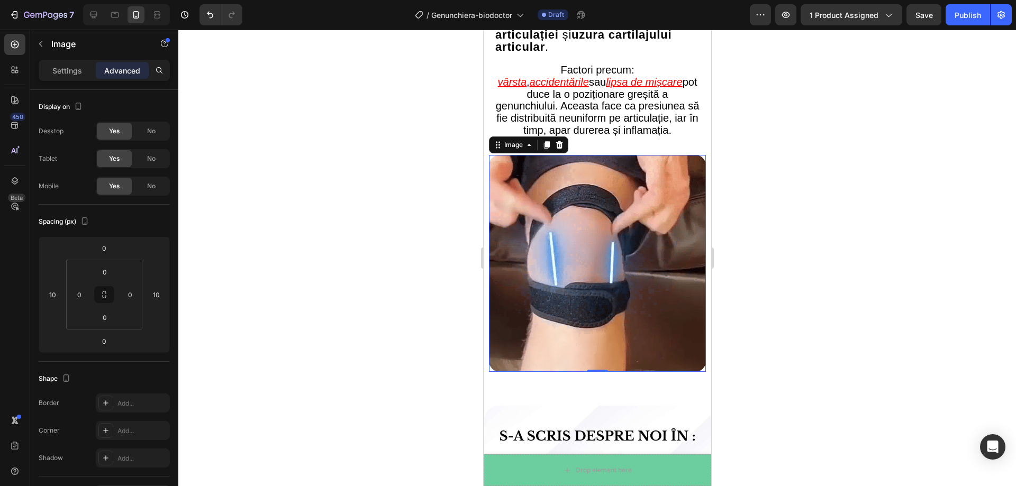
click at [836, 236] on div at bounding box center [597, 258] width 838 height 457
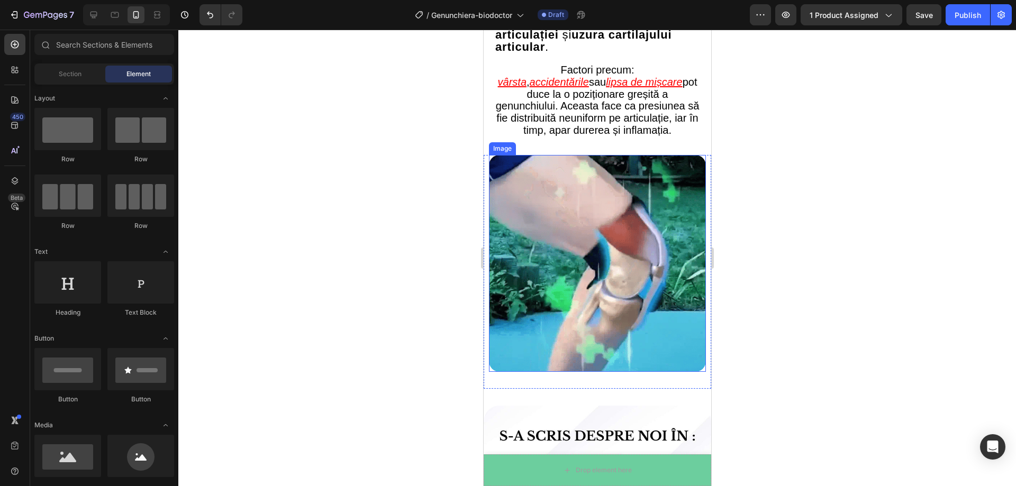
click at [603, 155] on img at bounding box center [596, 263] width 217 height 217
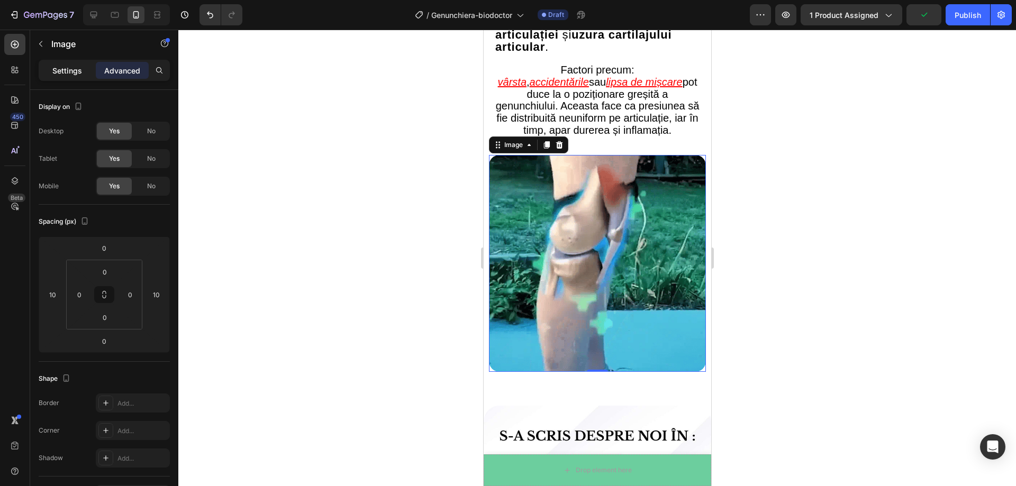
click at [78, 69] on p "Settings" at bounding box center [67, 70] width 30 height 11
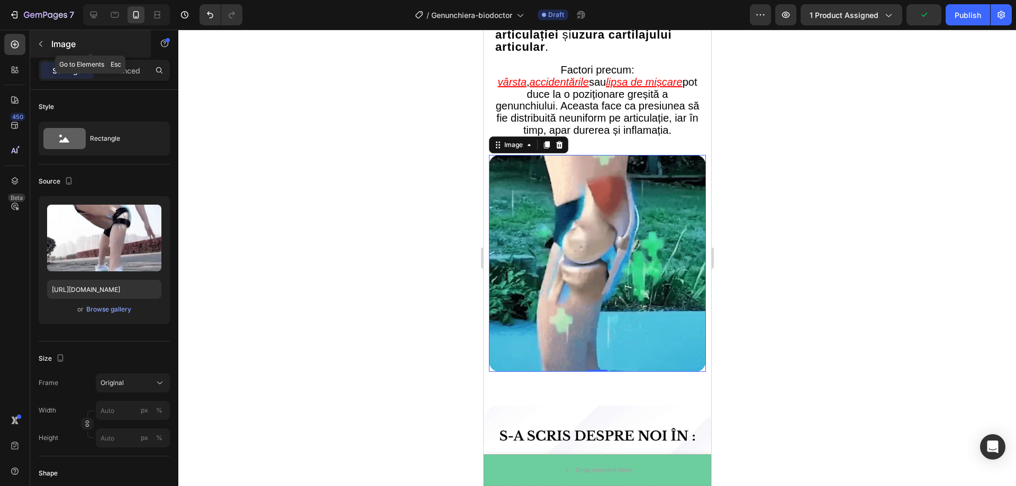
click at [51, 50] on div "Image" at bounding box center [90, 44] width 121 height 28
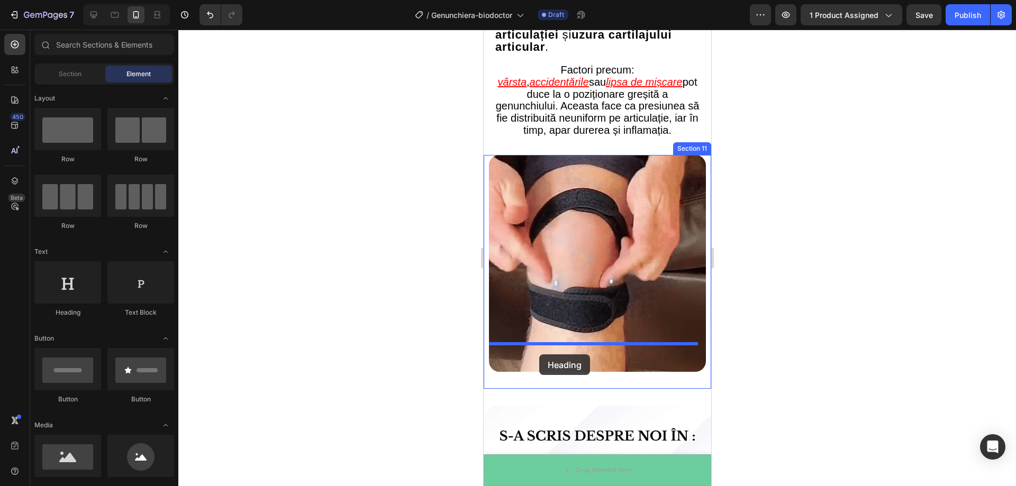
drag, startPoint x: 560, startPoint y: 319, endPoint x: 539, endPoint y: 355, distance: 42.0
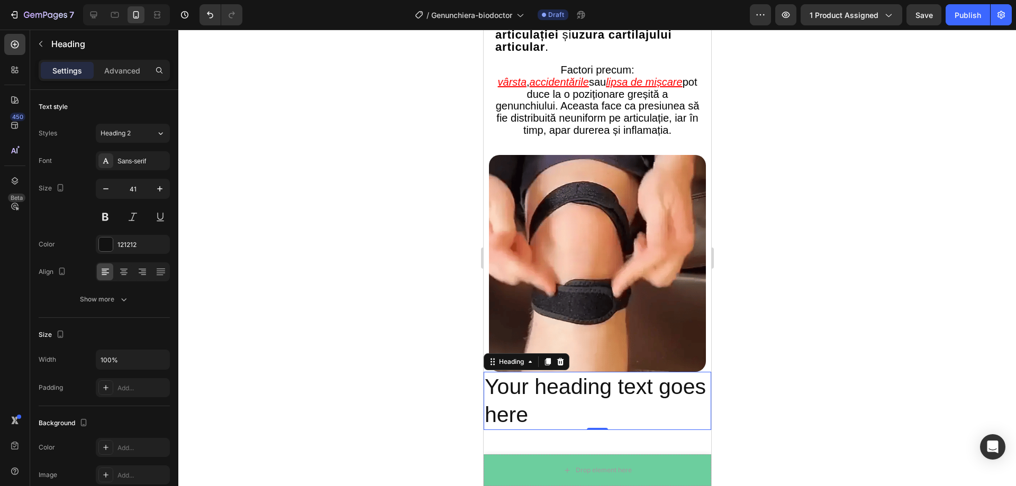
click at [590, 388] on h2 "Your heading text goes here" at bounding box center [597, 401] width 228 height 59
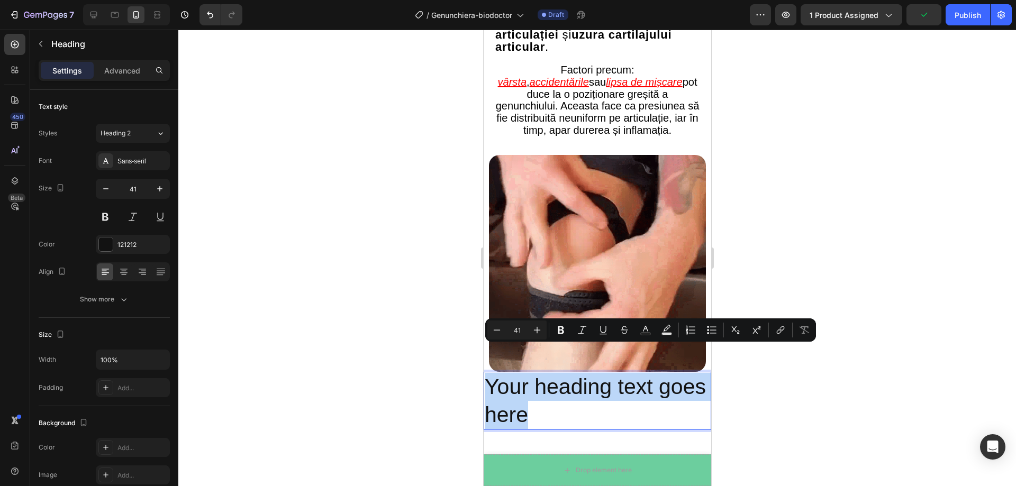
drag, startPoint x: 587, startPoint y: 387, endPoint x: 490, endPoint y: 365, distance: 99.5
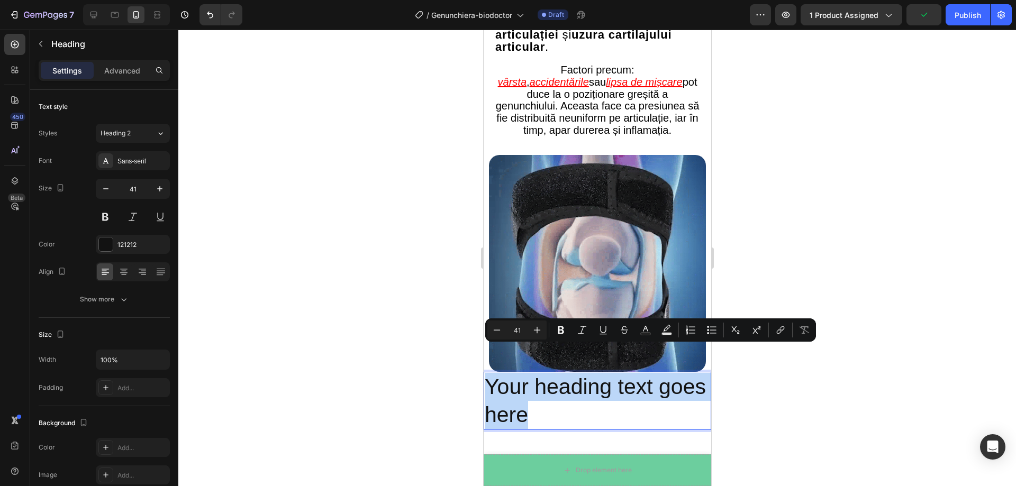
click at [490, 373] on p "Your heading text goes here" at bounding box center [596, 401] width 225 height 57
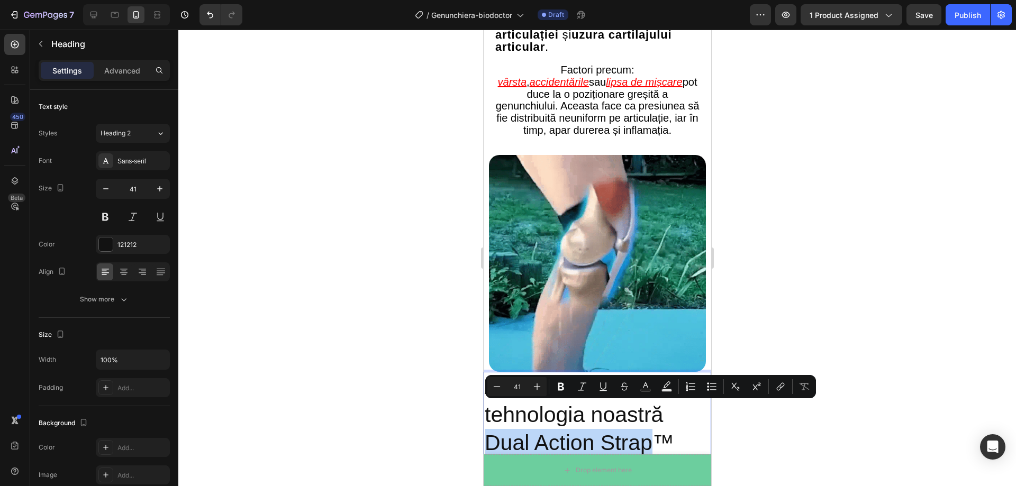
drag, startPoint x: 657, startPoint y: 416, endPoint x: 490, endPoint y: 418, distance: 167.3
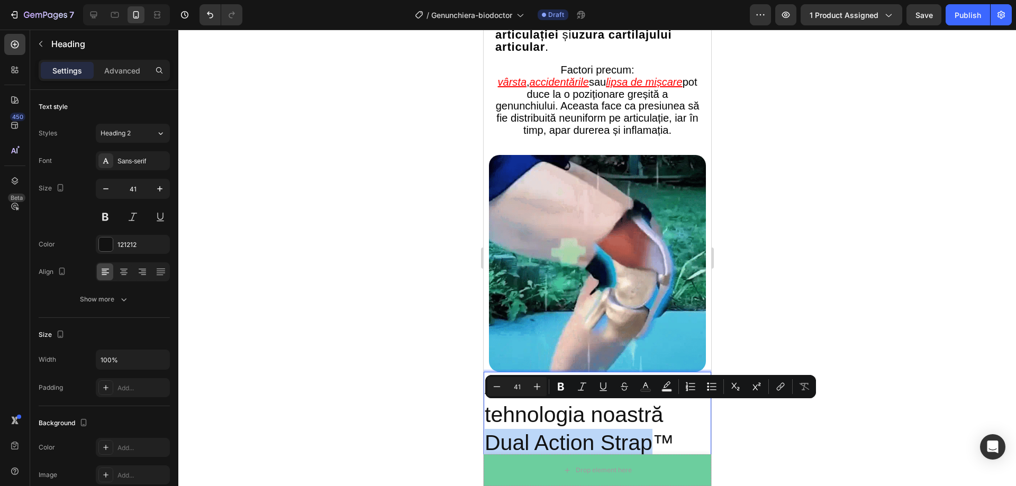
click at [490, 418] on p "Aceasta este tehnologia noastră Dual Action Strap™" at bounding box center [596, 415] width 225 height 85
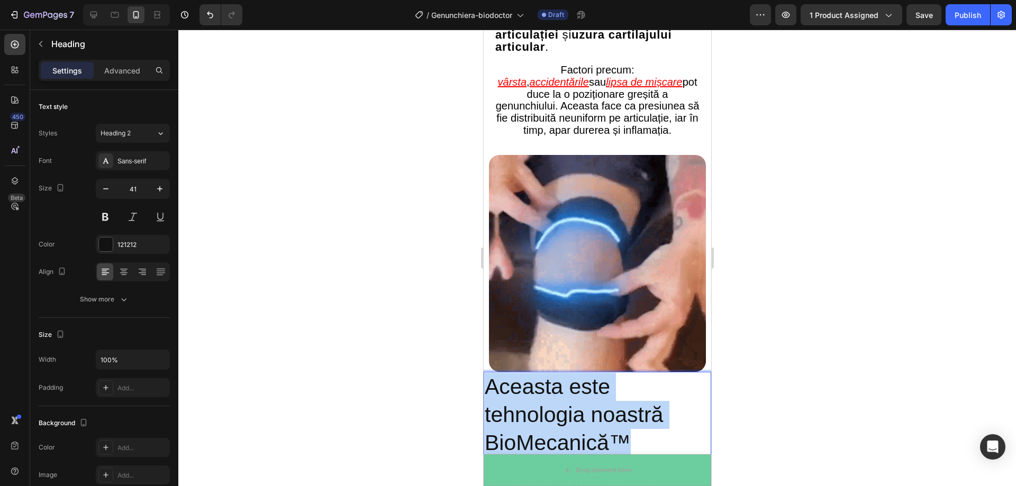
drag, startPoint x: 644, startPoint y: 414, endPoint x: 488, endPoint y: 349, distance: 168.7
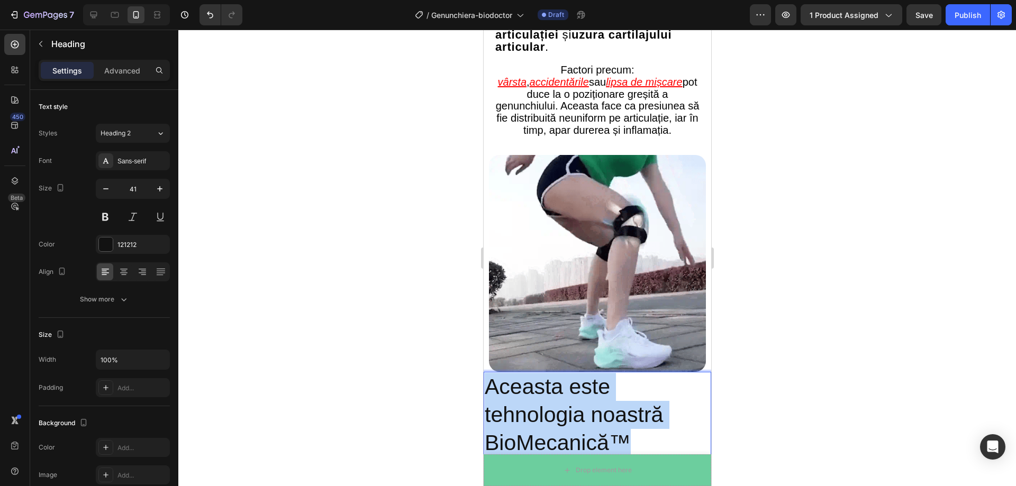
click at [488, 373] on p "Aceasta este tehnologia noastră BioMecanică™" at bounding box center [596, 415] width 225 height 85
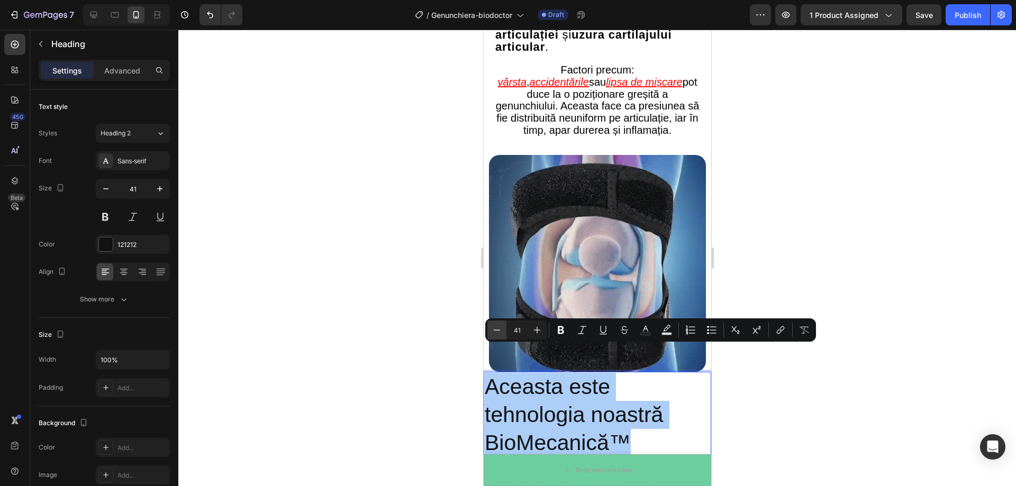
click at [496, 332] on icon "Editor contextual toolbar" at bounding box center [497, 330] width 11 height 11
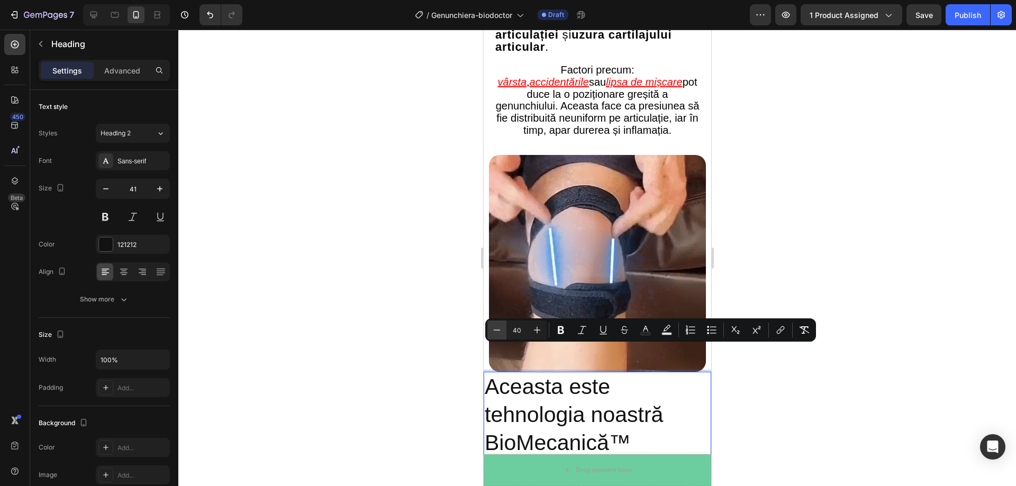
click at [496, 332] on icon "Editor contextual toolbar" at bounding box center [497, 330] width 11 height 11
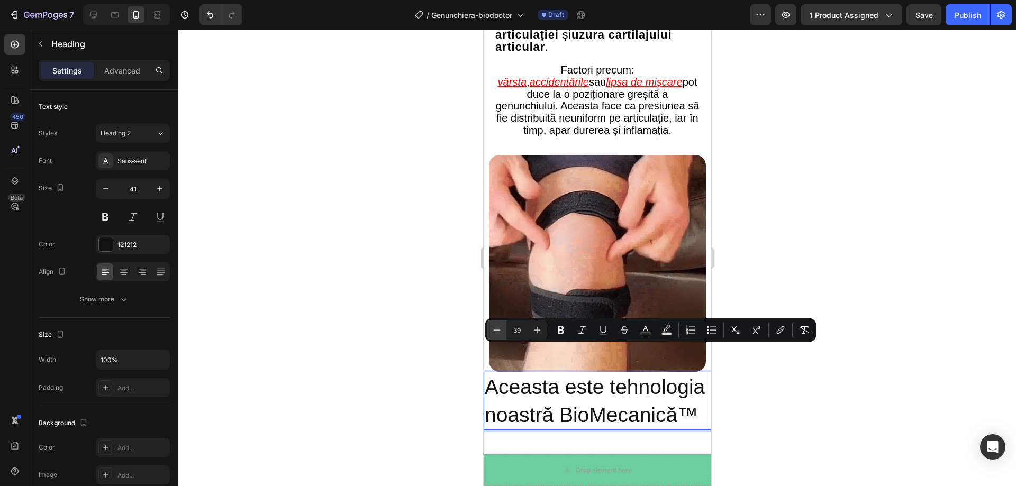
click at [496, 332] on icon "Editor contextual toolbar" at bounding box center [497, 330] width 11 height 11
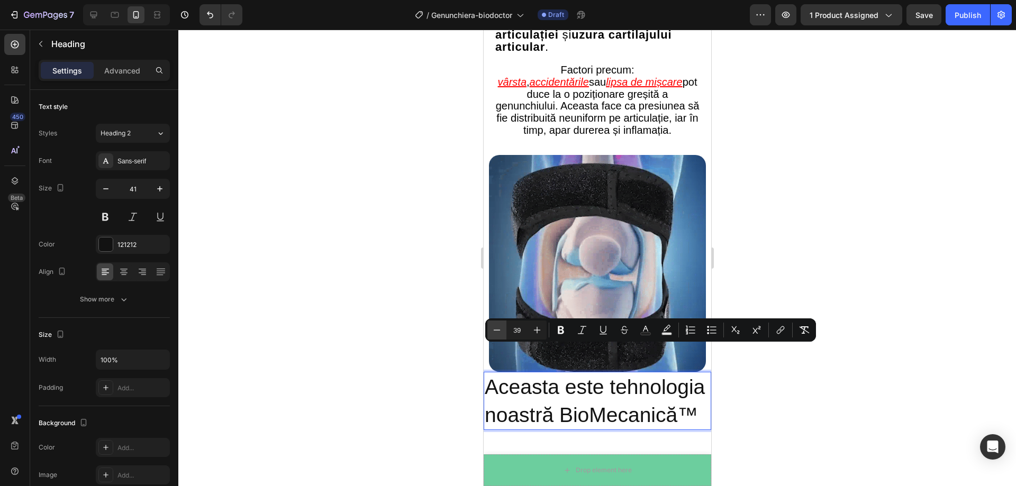
type input "38"
click at [916, 380] on div at bounding box center [597, 258] width 838 height 457
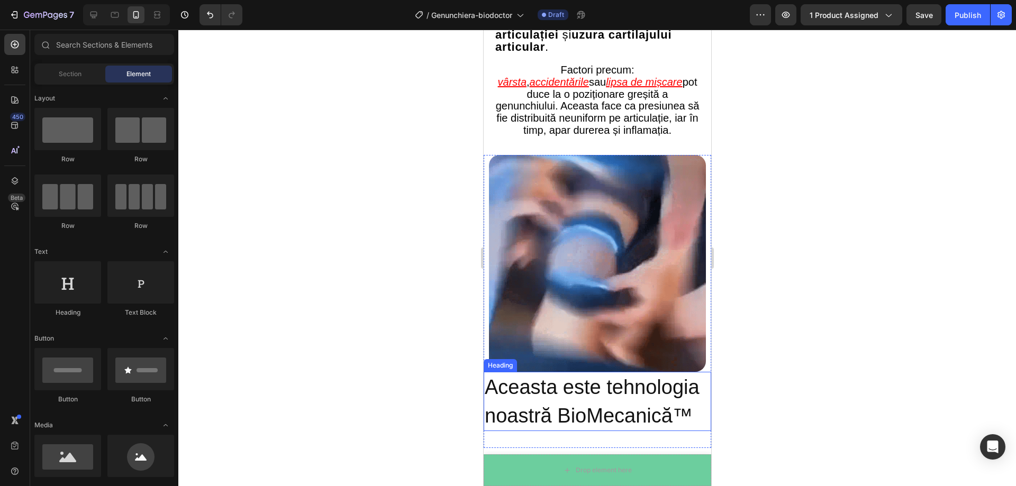
click at [632, 376] on span "Aceasta este tehnologia noastră BioMecanică™" at bounding box center [591, 401] width 215 height 51
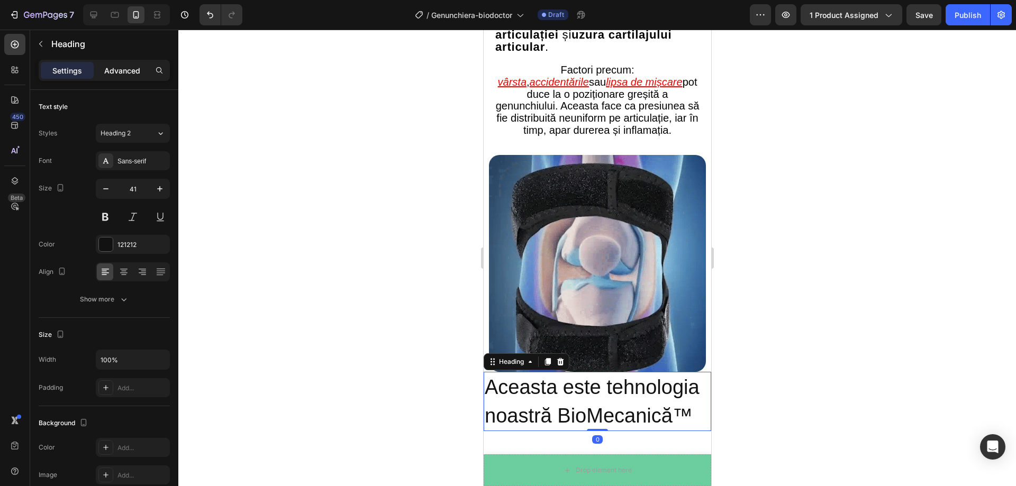
click at [118, 78] on div "Advanced" at bounding box center [122, 70] width 53 height 17
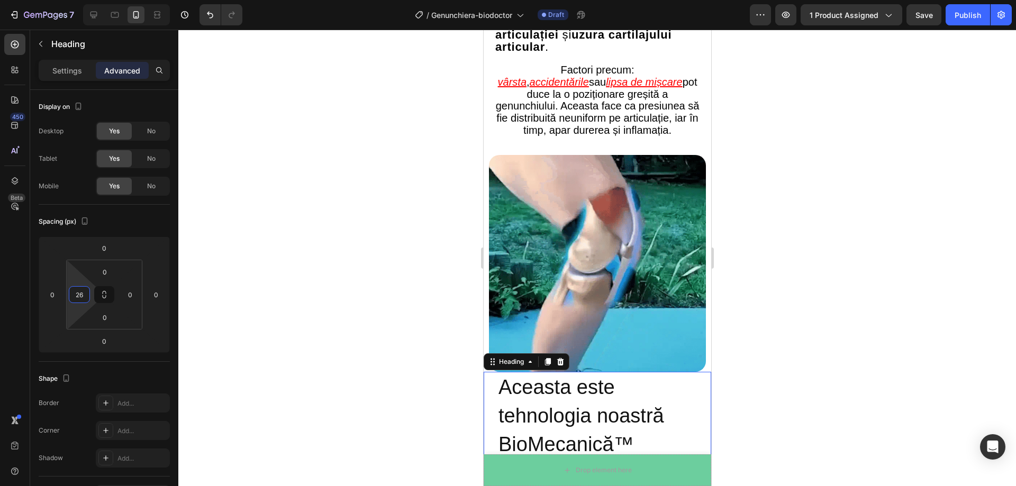
type input "24"
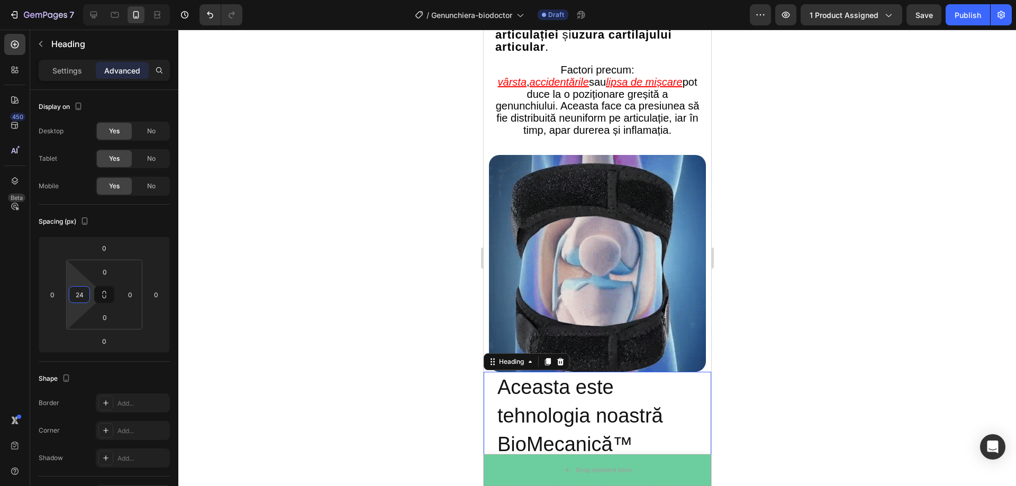
drag, startPoint x: 74, startPoint y: 276, endPoint x: 75, endPoint y: 270, distance: 6.5
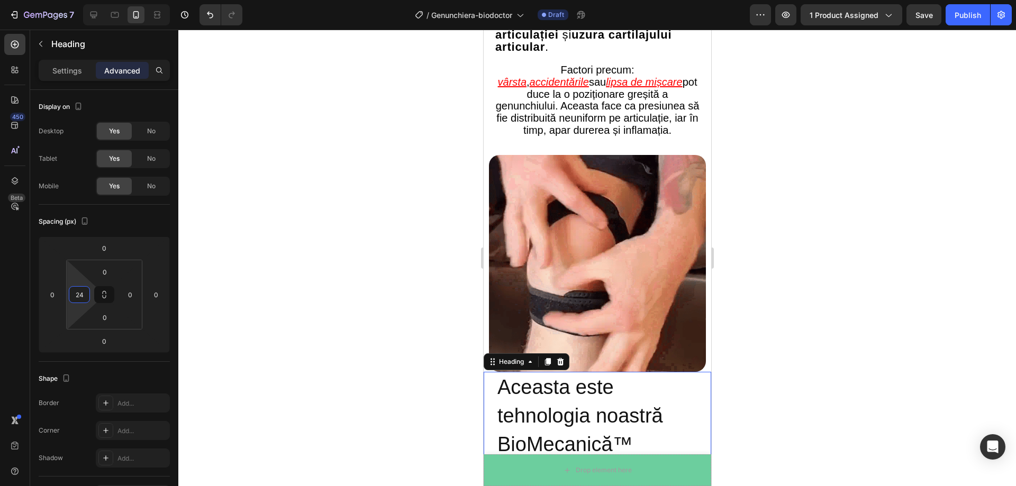
click at [75, 0] on html "7 Version history / Genunchiera-biodoctor Draft Preview 1 product assigned Save…" at bounding box center [508, 0] width 1016 height 0
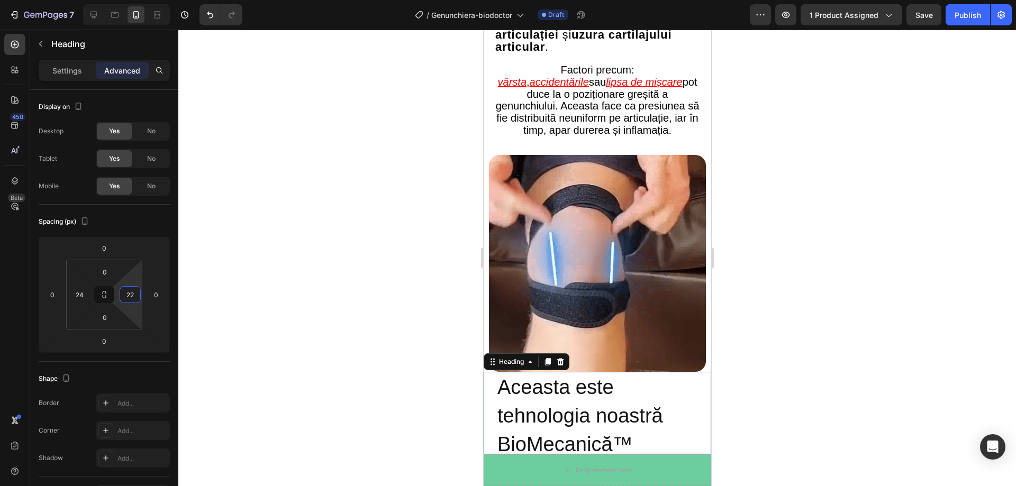
type input "24"
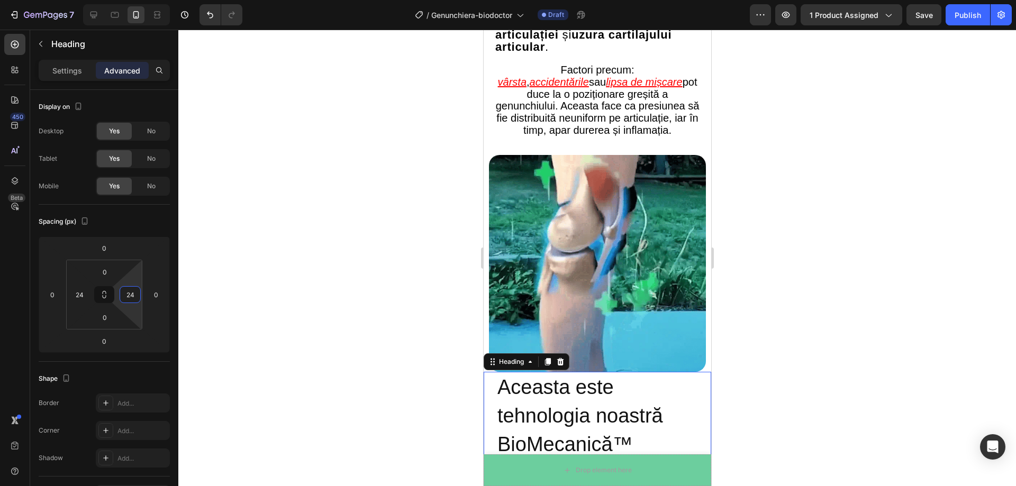
drag, startPoint x: 140, startPoint y: 278, endPoint x: 139, endPoint y: 272, distance: 6.4
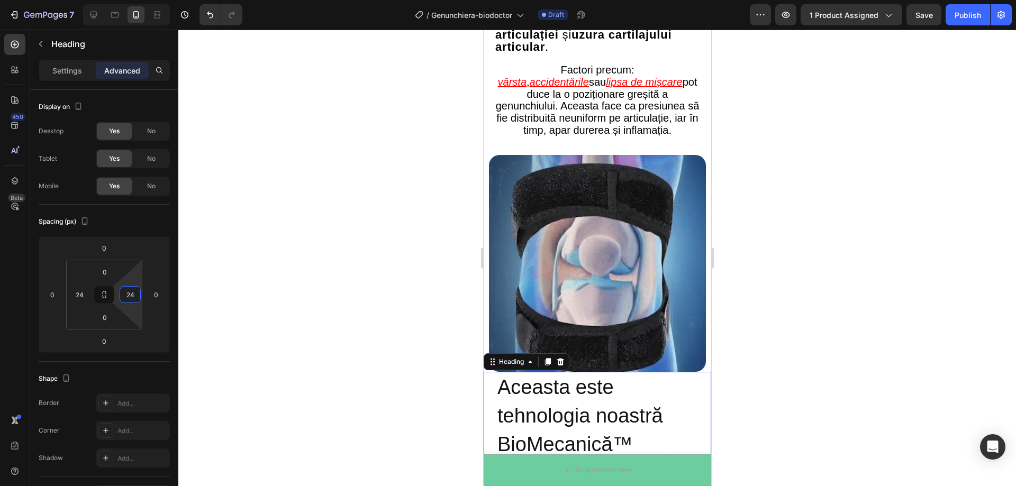
click at [139, 0] on html "7 Version history / Genunchiera-biodoctor Draft Preview 1 product assigned Save…" at bounding box center [508, 0] width 1016 height 0
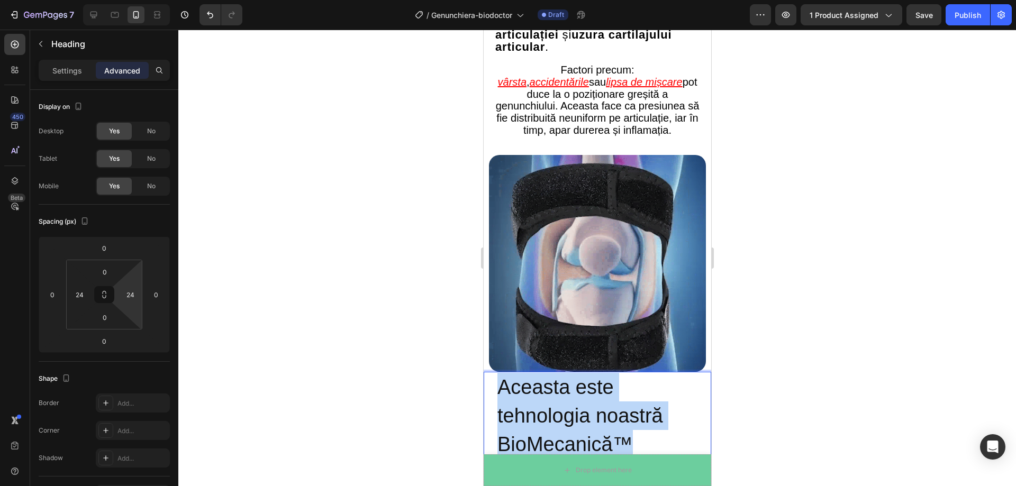
drag, startPoint x: 627, startPoint y: 421, endPoint x: 501, endPoint y: 356, distance: 141.3
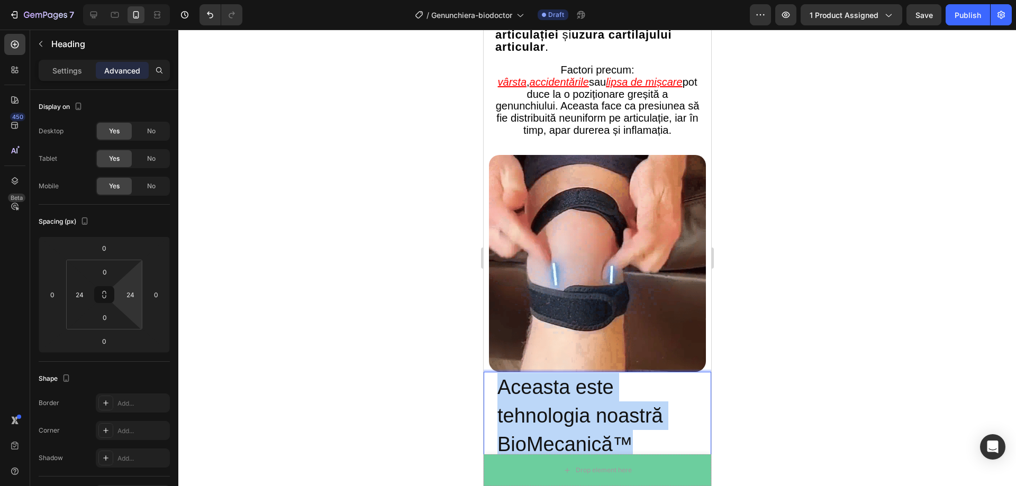
click at [501, 376] on span "Aceasta este tehnologia noastră BioMecanică™" at bounding box center [580, 416] width 166 height 80
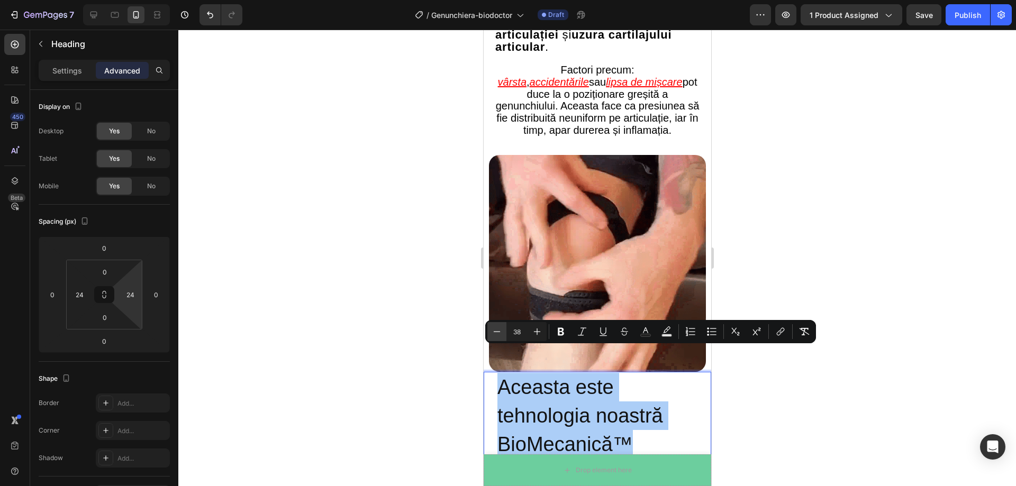
click at [494, 332] on icon "Editor contextual toolbar" at bounding box center [497, 331] width 7 height 1
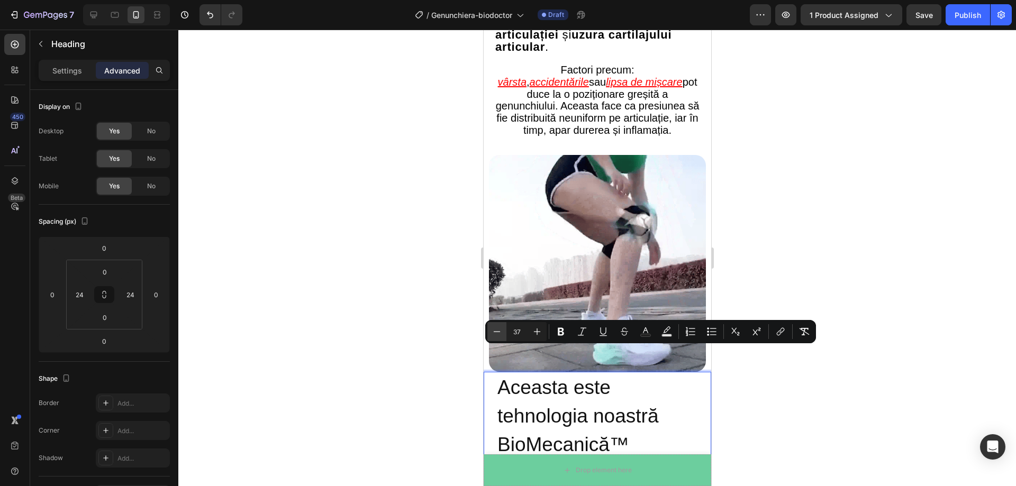
click at [494, 332] on icon "Editor contextual toolbar" at bounding box center [497, 331] width 7 height 1
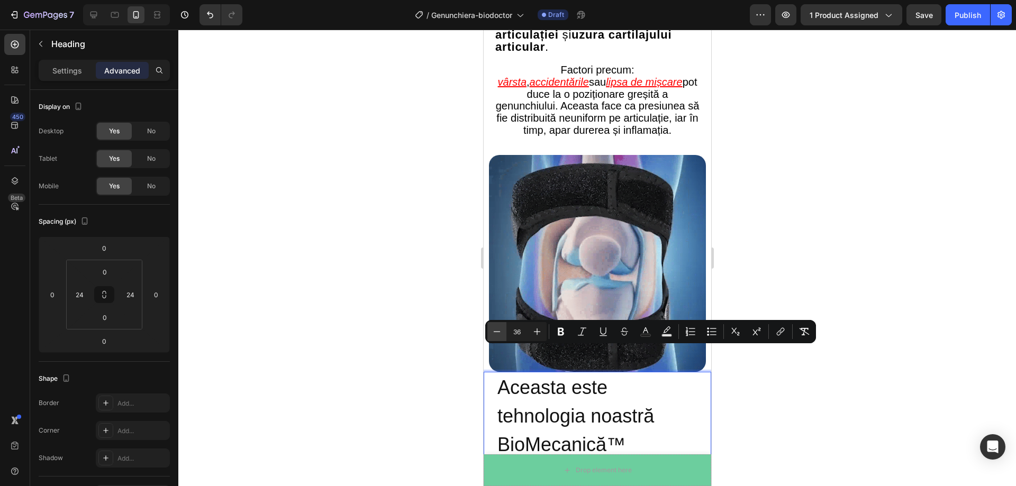
click at [494, 332] on icon "Editor contextual toolbar" at bounding box center [497, 331] width 7 height 1
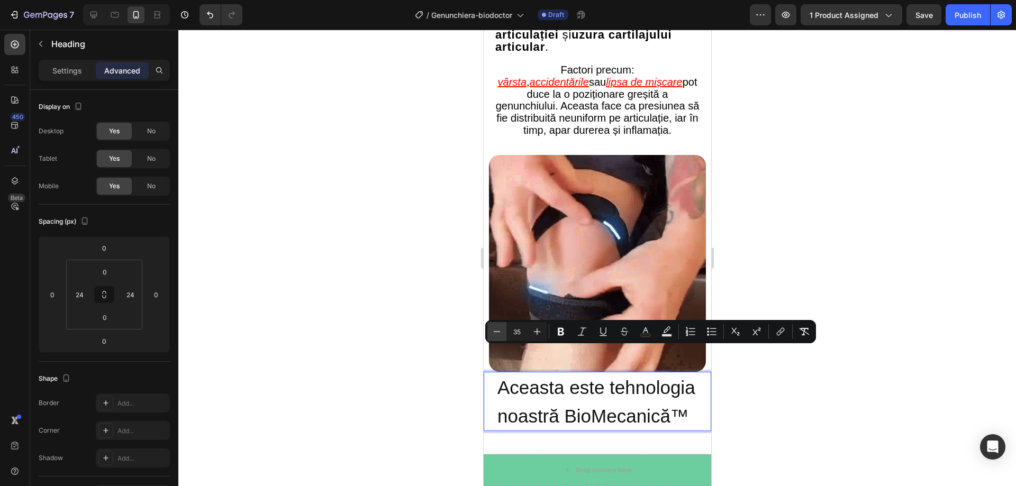
click at [494, 332] on icon "Editor contextual toolbar" at bounding box center [497, 331] width 7 height 1
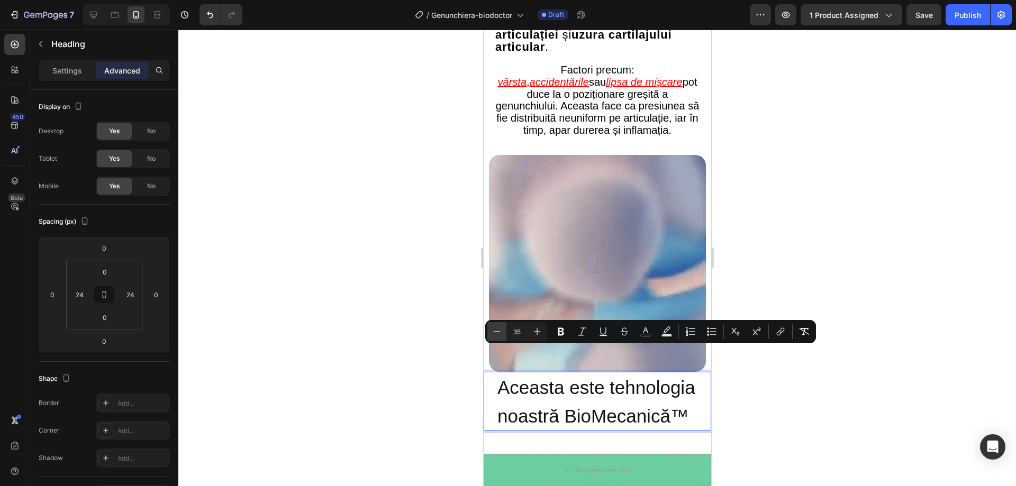
type input "34"
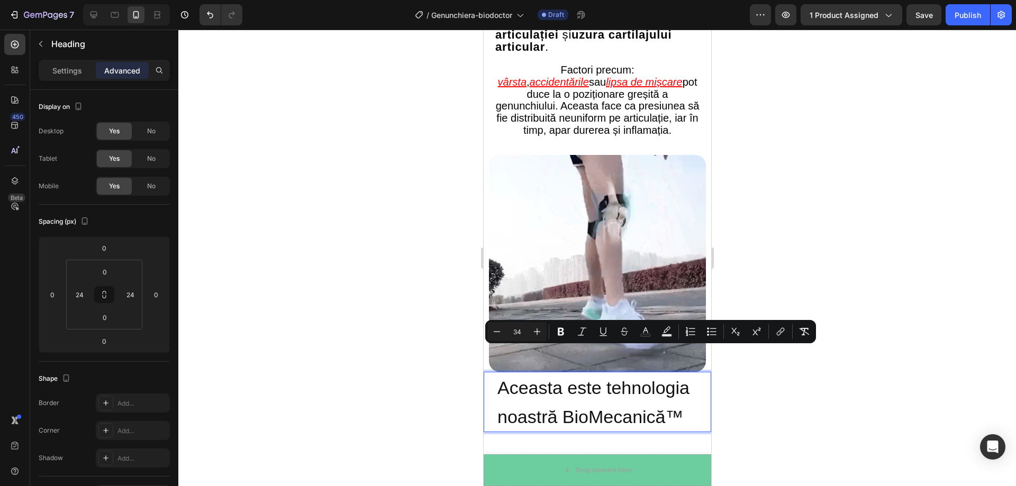
click at [849, 372] on div at bounding box center [597, 258] width 838 height 457
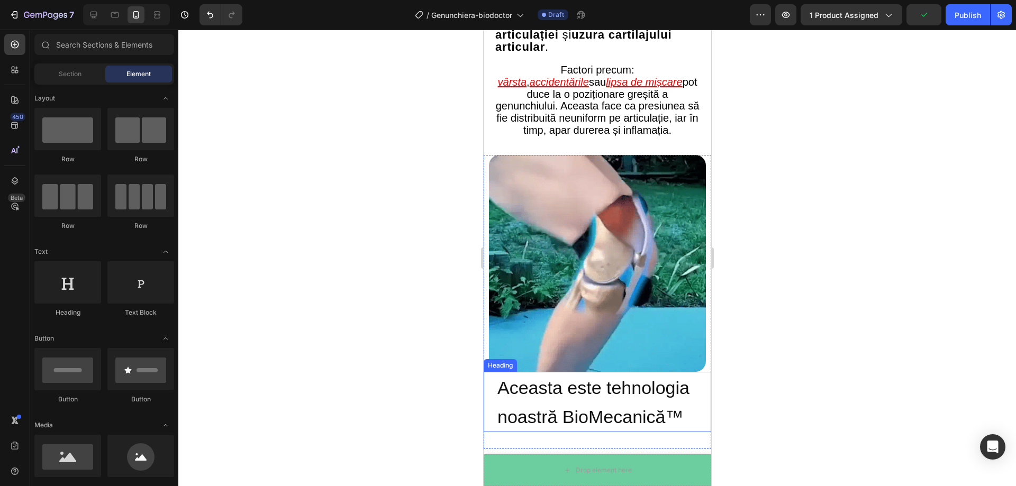
click at [562, 390] on span "Aceasta este tehnologia noastră BioMecanică™" at bounding box center [593, 402] width 192 height 49
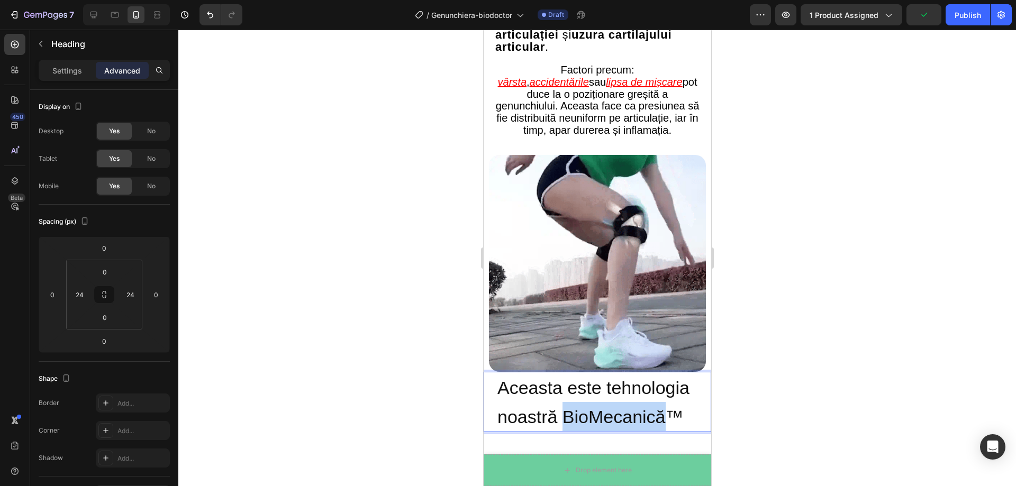
drag, startPoint x: 562, startPoint y: 390, endPoint x: 662, endPoint y: 388, distance: 100.0
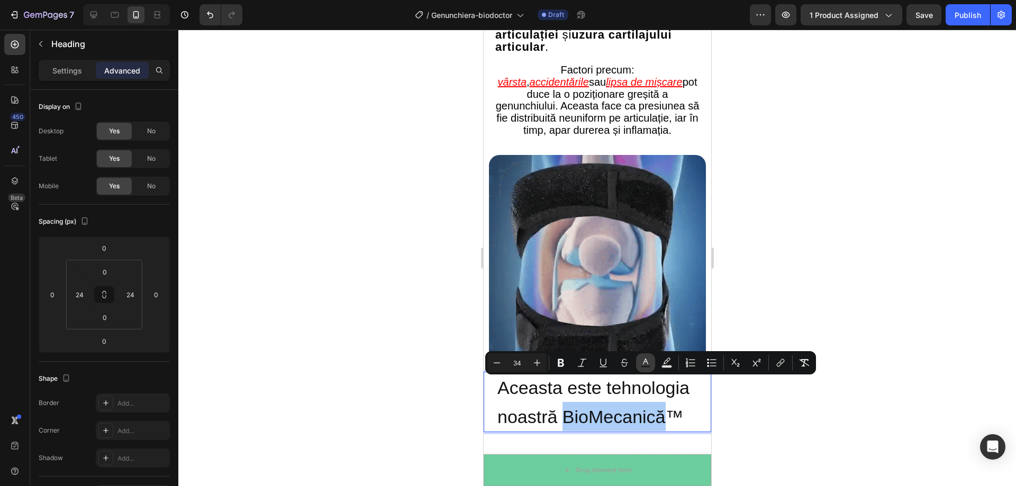
click at [637, 364] on button "Text Color" at bounding box center [645, 363] width 19 height 19
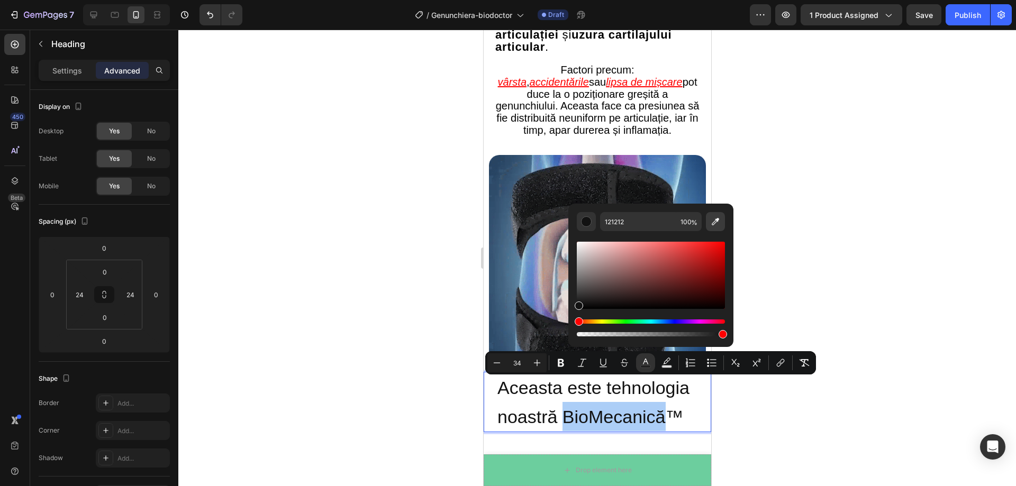
click at [716, 225] on icon "Editor contextual toolbar" at bounding box center [715, 221] width 11 height 11
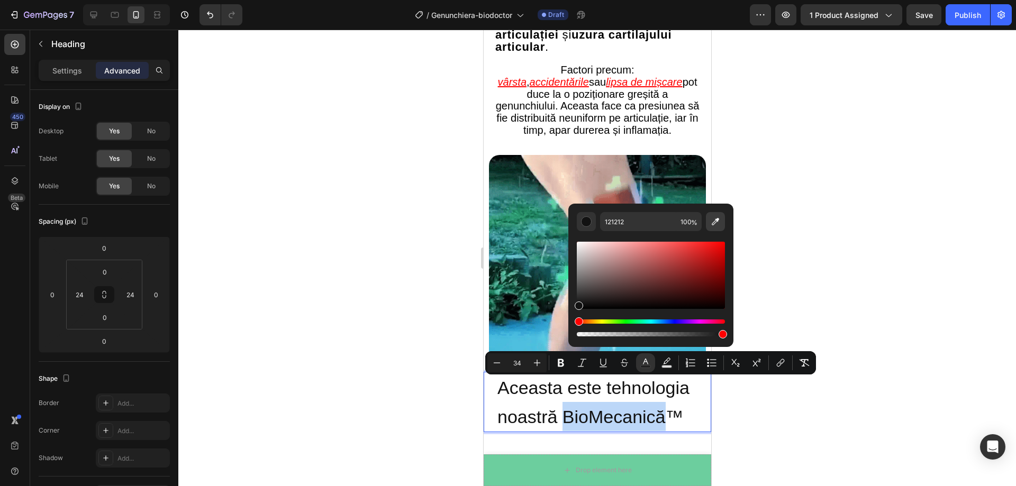
type input "3B3B3B"
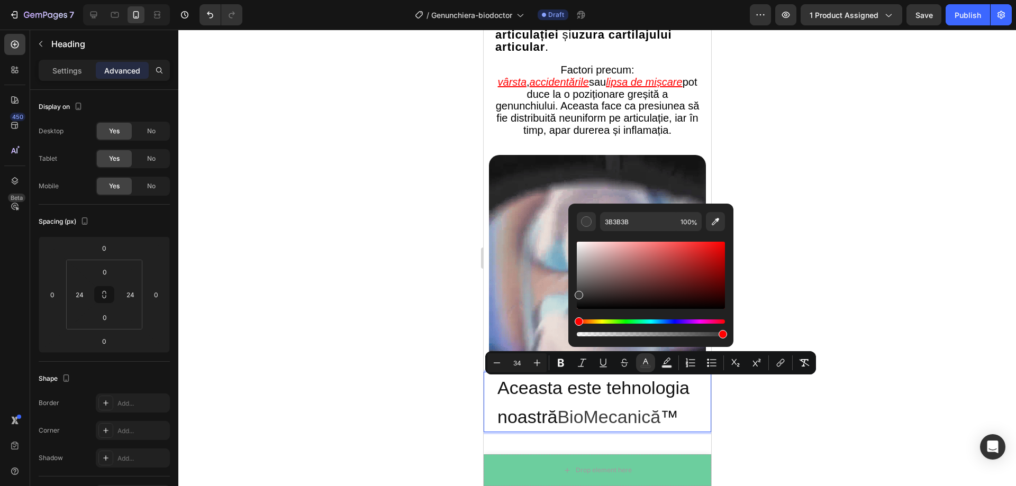
click at [451, 128] on div at bounding box center [597, 258] width 838 height 457
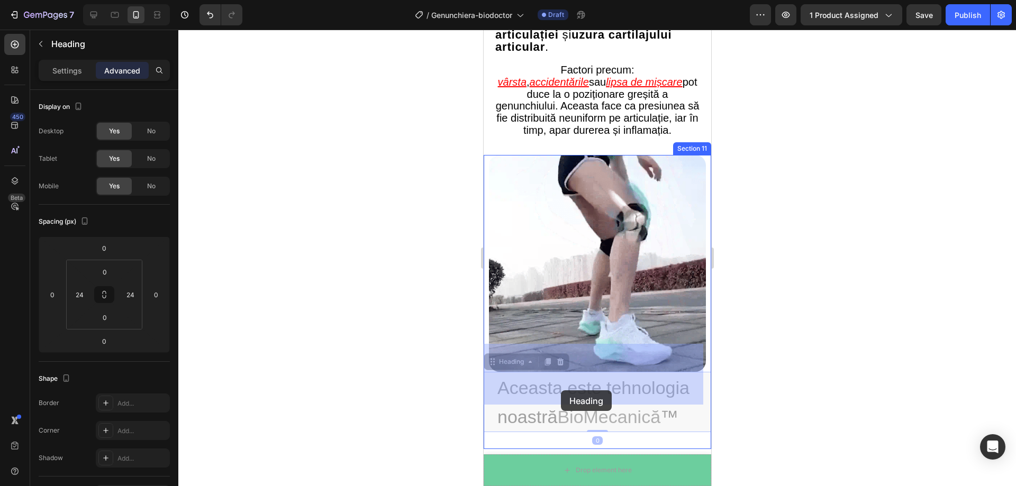
drag, startPoint x: 560, startPoint y: 391, endPoint x: 597, endPoint y: 389, distance: 36.6
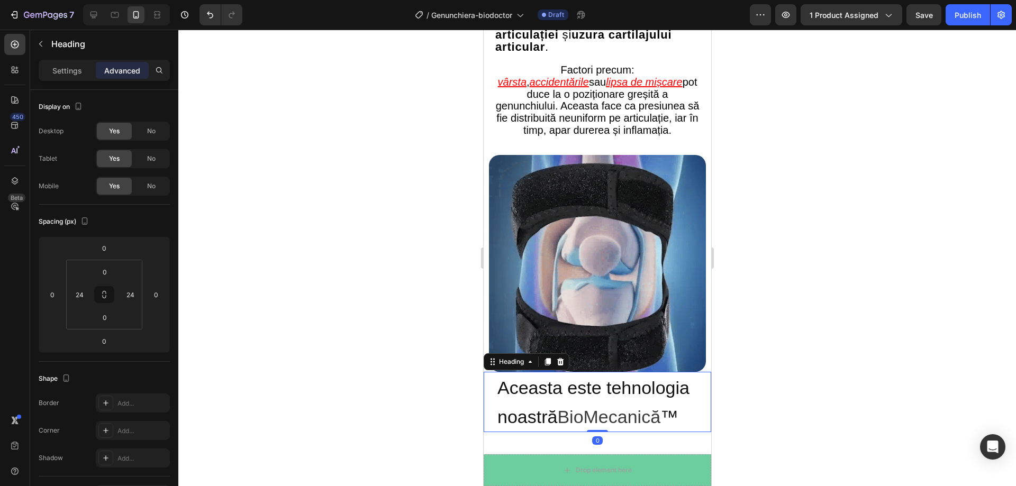
click at [807, 146] on div at bounding box center [597, 258] width 838 height 457
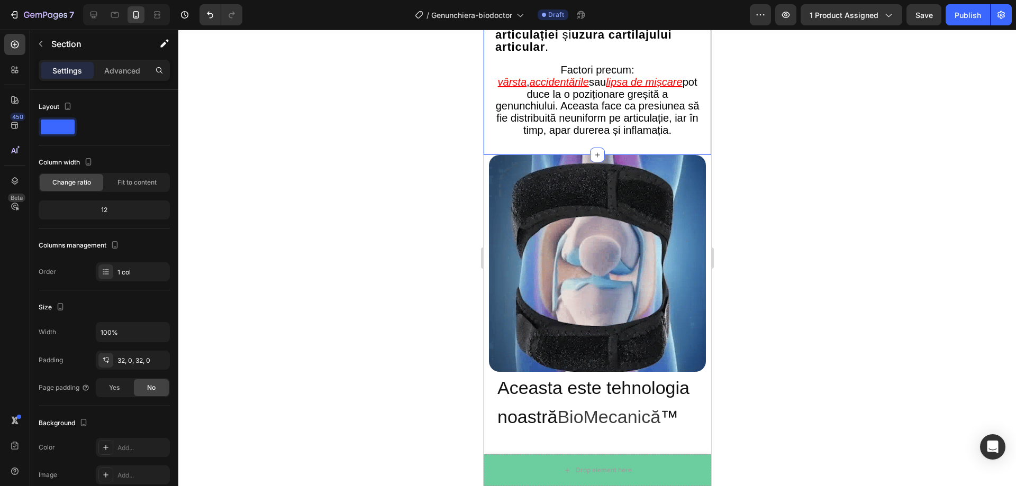
click at [768, 238] on div at bounding box center [597, 258] width 838 height 457
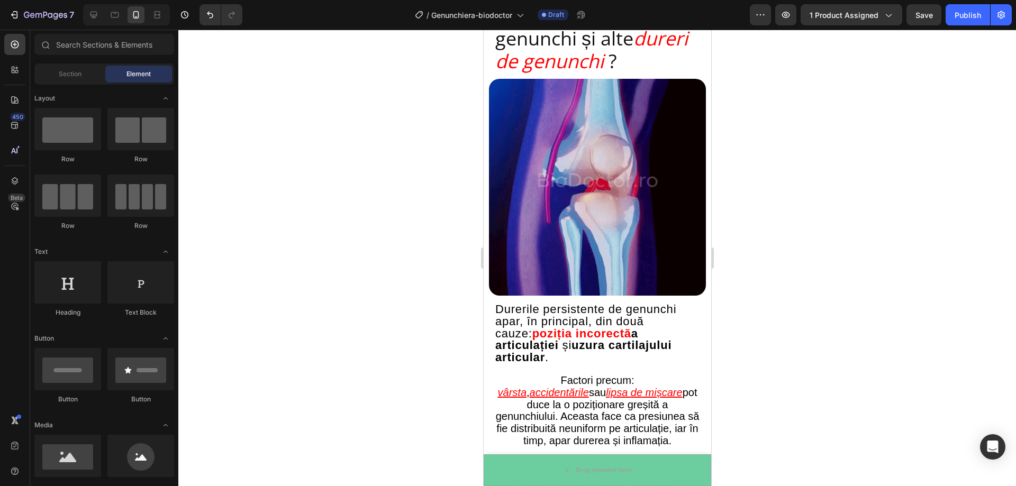
scroll to position [1130, 0]
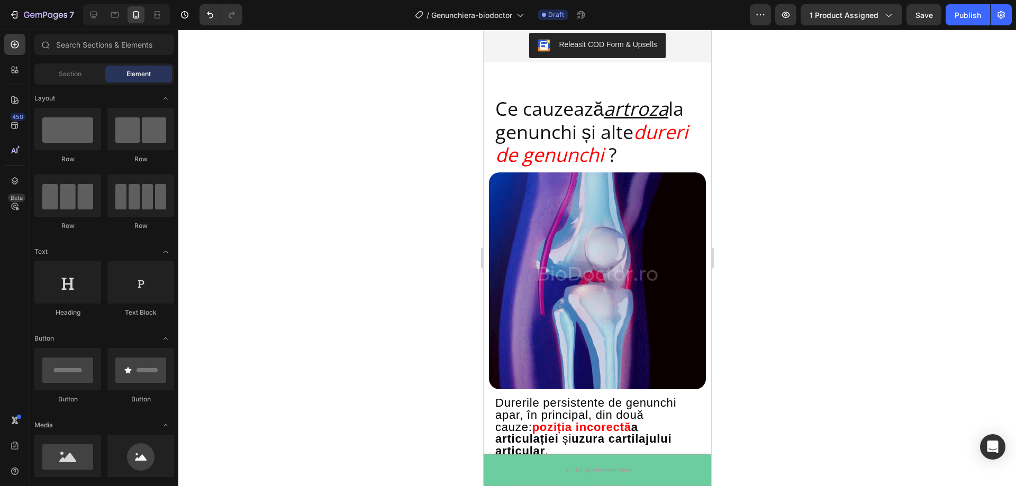
click at [792, 221] on div at bounding box center [597, 258] width 838 height 457
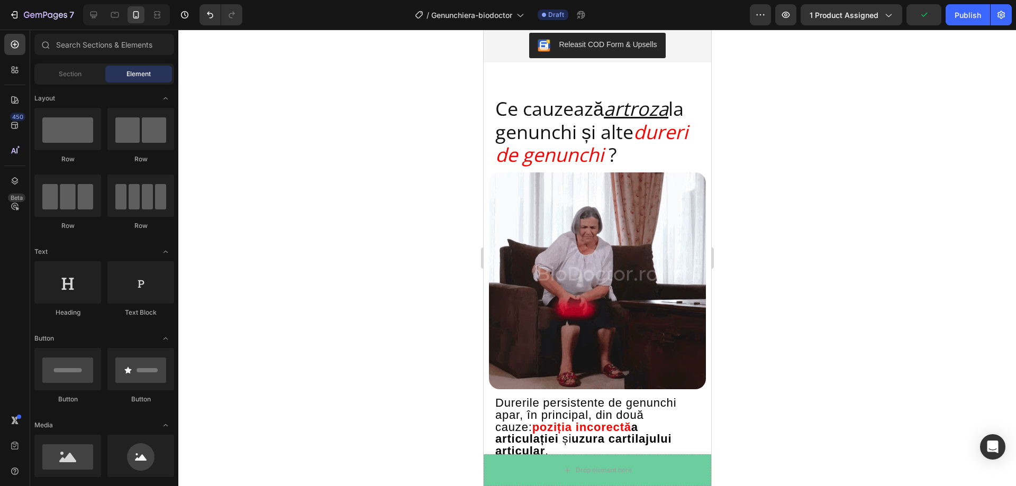
drag, startPoint x: 784, startPoint y: 215, endPoint x: 779, endPoint y: 141, distance: 74.3
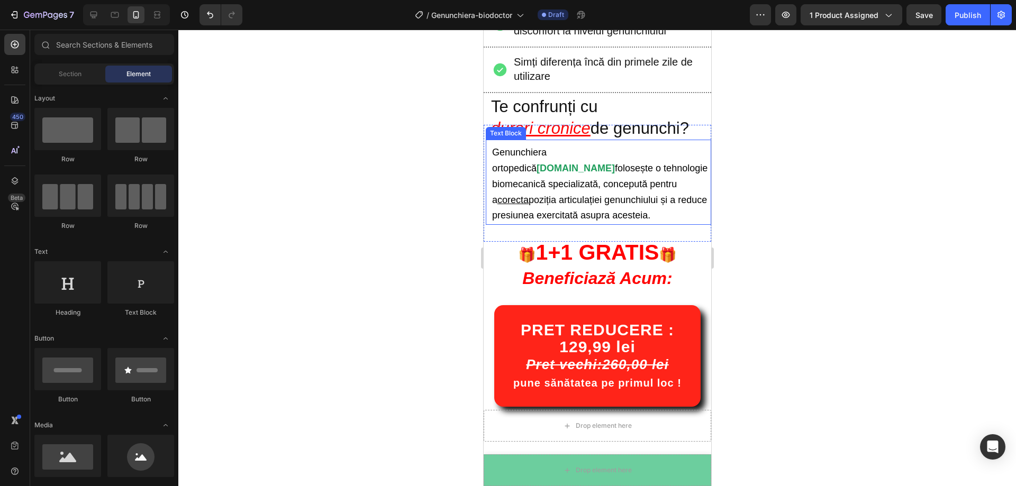
scroll to position [707, 0]
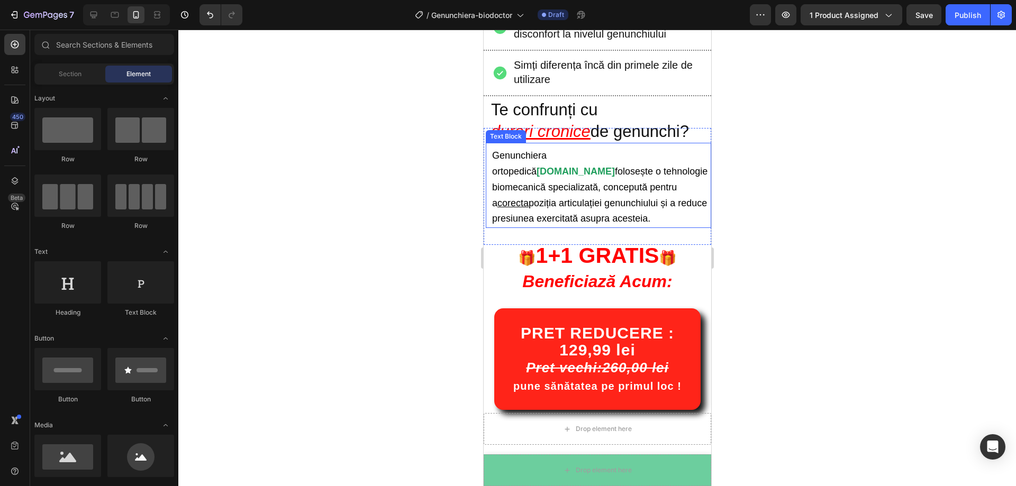
click at [611, 166] on strong "[DOMAIN_NAME]" at bounding box center [575, 171] width 78 height 11
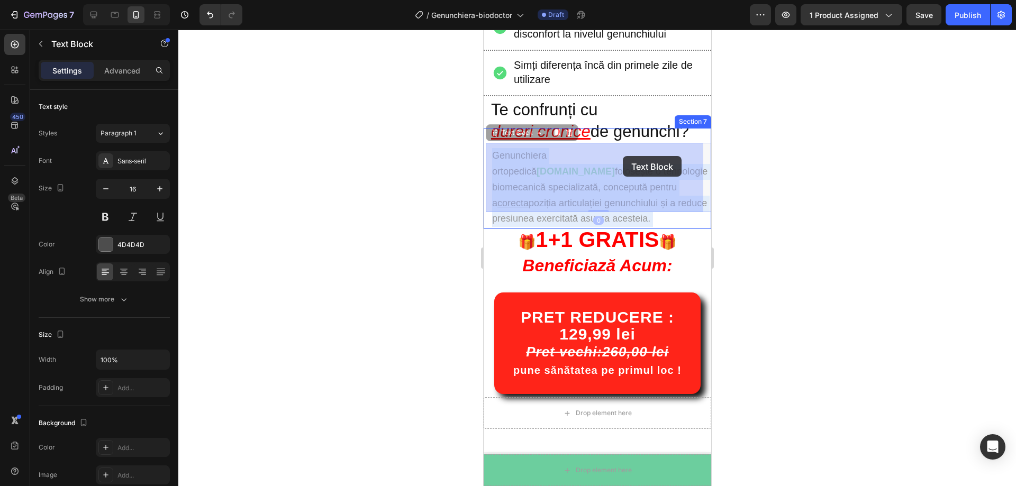
drag, startPoint x: 593, startPoint y: 157, endPoint x: 625, endPoint y: 156, distance: 31.8
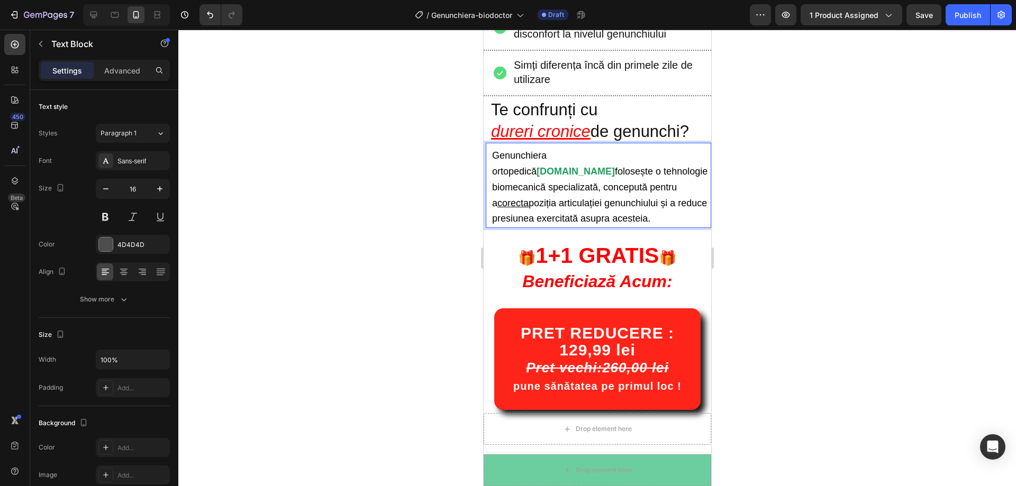
click at [614, 166] on strong "[DOMAIN_NAME]" at bounding box center [575, 171] width 78 height 11
drag, startPoint x: 649, startPoint y: 155, endPoint x: 640, endPoint y: 156, distance: 9.6
click at [614, 166] on strong "[DOMAIN_NAME]" at bounding box center [575, 171] width 78 height 11
drag, startPoint x: 640, startPoint y: 156, endPoint x: 631, endPoint y: 156, distance: 8.5
click at [614, 166] on strong "[DOMAIN_NAME]" at bounding box center [575, 171] width 78 height 11
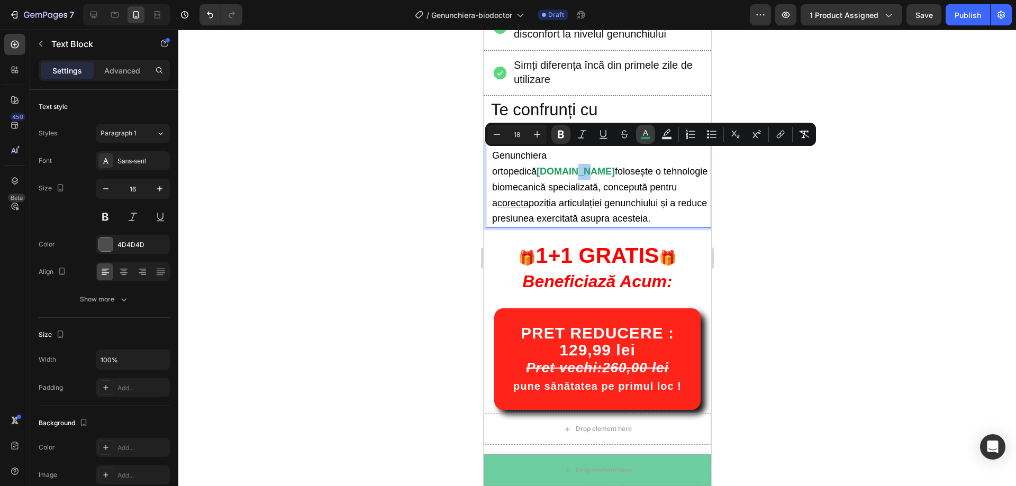
click at [644, 134] on icon "Editor contextual toolbar" at bounding box center [645, 133] width 5 height 6
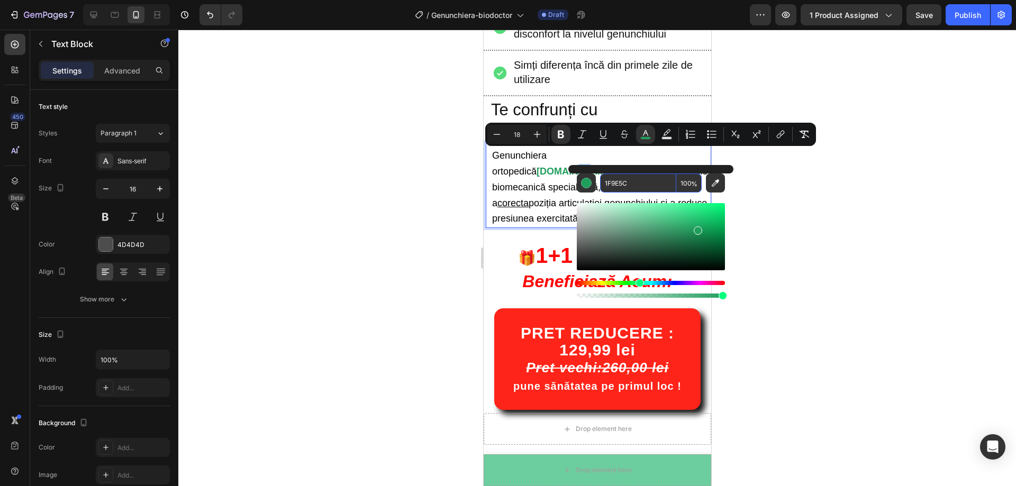
click at [793, 239] on div at bounding box center [597, 258] width 838 height 457
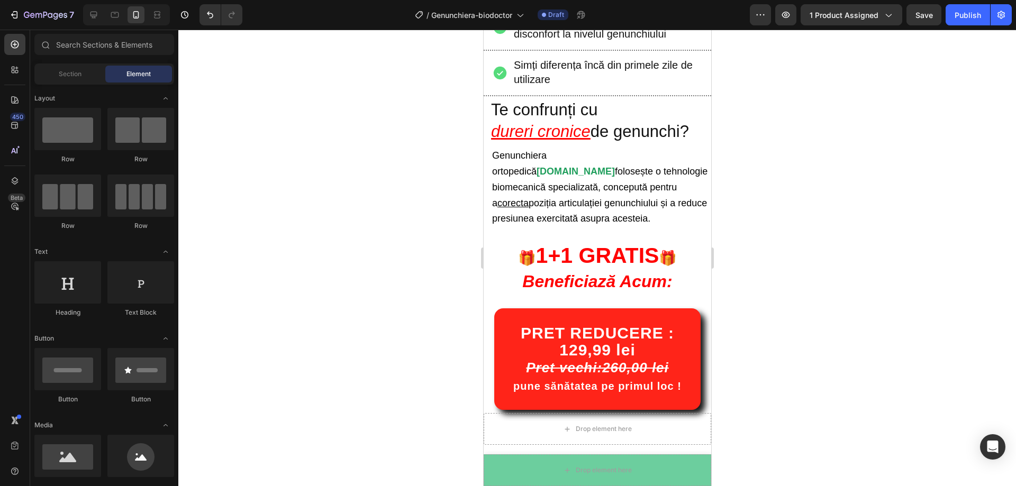
drag, startPoint x: 392, startPoint y: 283, endPoint x: 428, endPoint y: 296, distance: 38.8
click at [393, 283] on div at bounding box center [597, 258] width 838 height 457
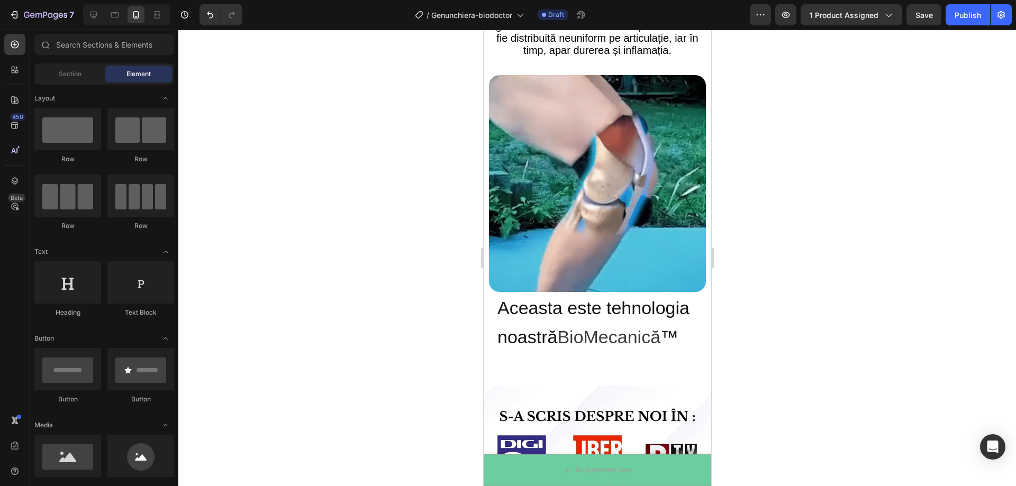
scroll to position [1624, 0]
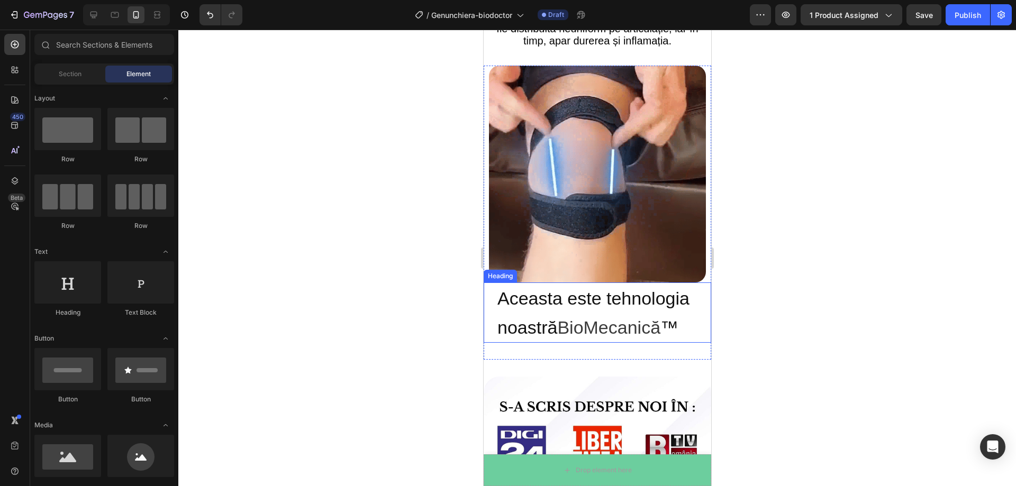
click at [658, 318] on span "BioMecanică" at bounding box center [608, 328] width 103 height 20
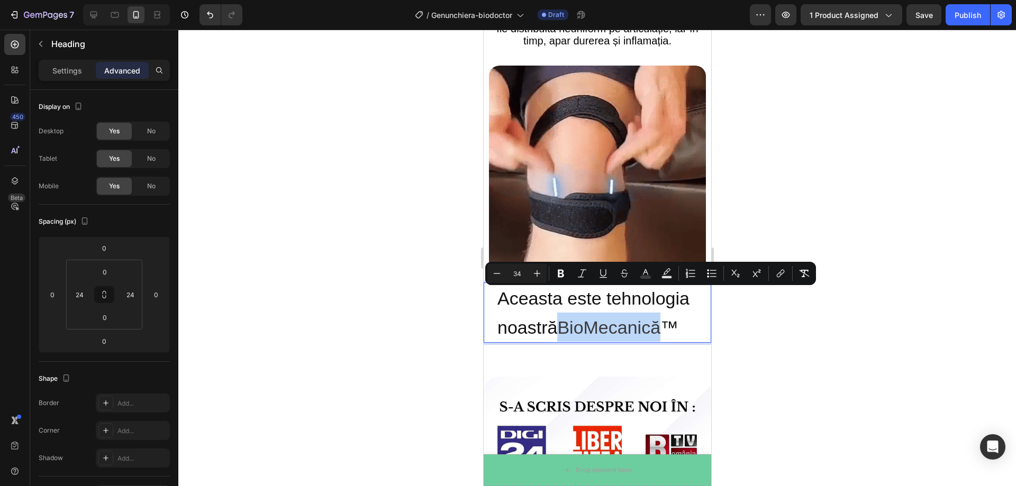
drag, startPoint x: 665, startPoint y: 303, endPoint x: 564, endPoint y: 301, distance: 101.1
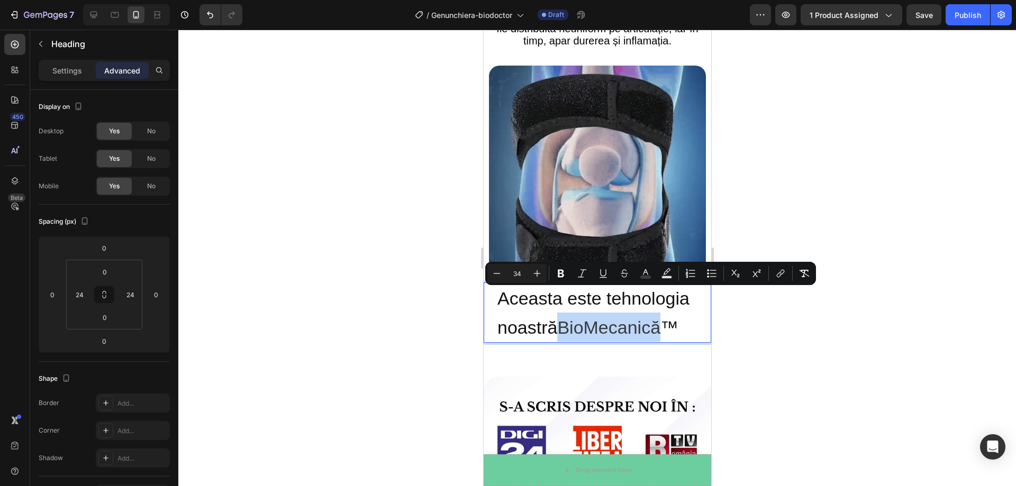
click at [564, 301] on p "Aceasta este tehnologia noastră BioMecanică ™" at bounding box center [597, 313] width 200 height 59
click at [647, 270] on icon "Editor contextual toolbar" at bounding box center [645, 273] width 11 height 11
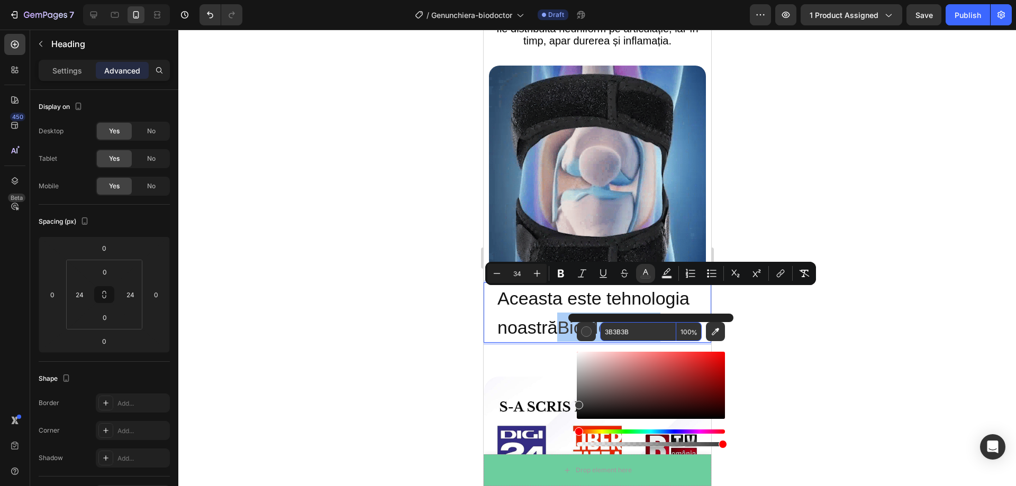
paste input "1F9E5C"
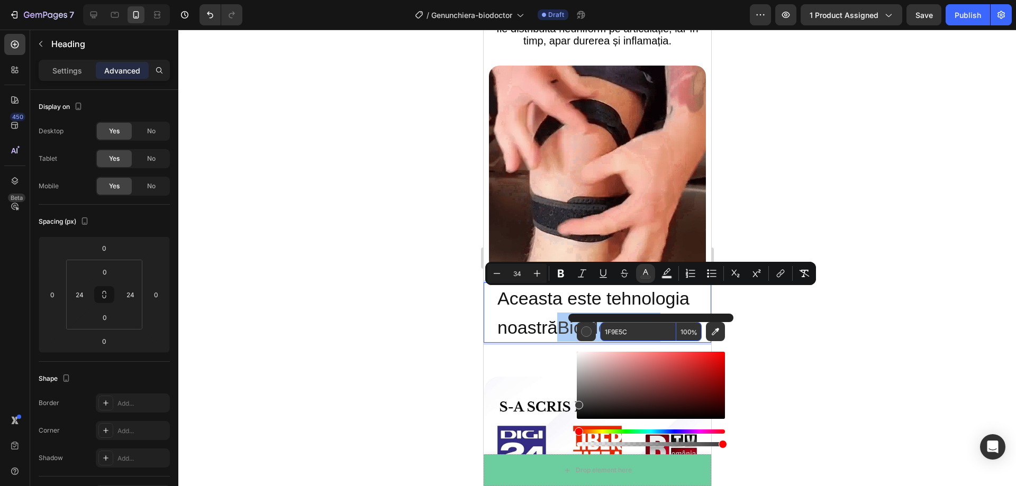
type input "1F9E5C"
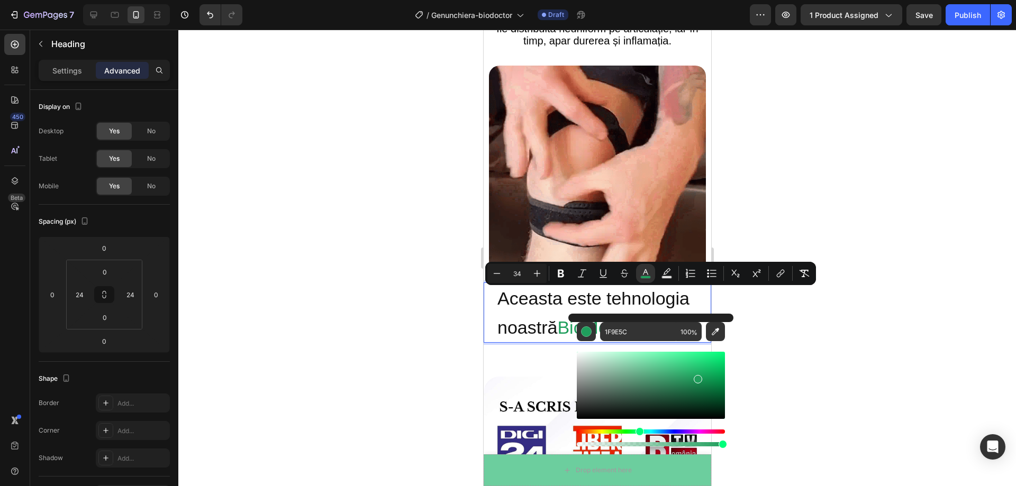
click at [822, 308] on div at bounding box center [597, 258] width 838 height 457
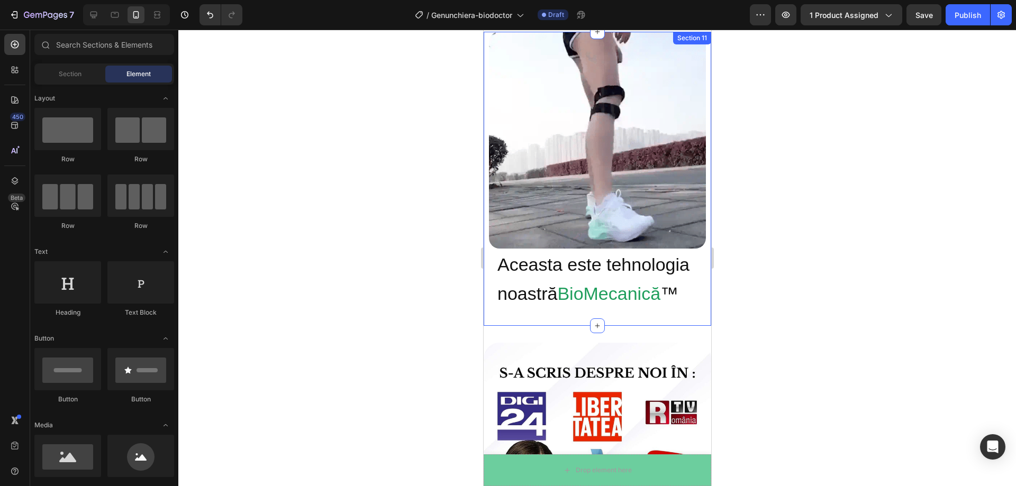
scroll to position [1677, 0]
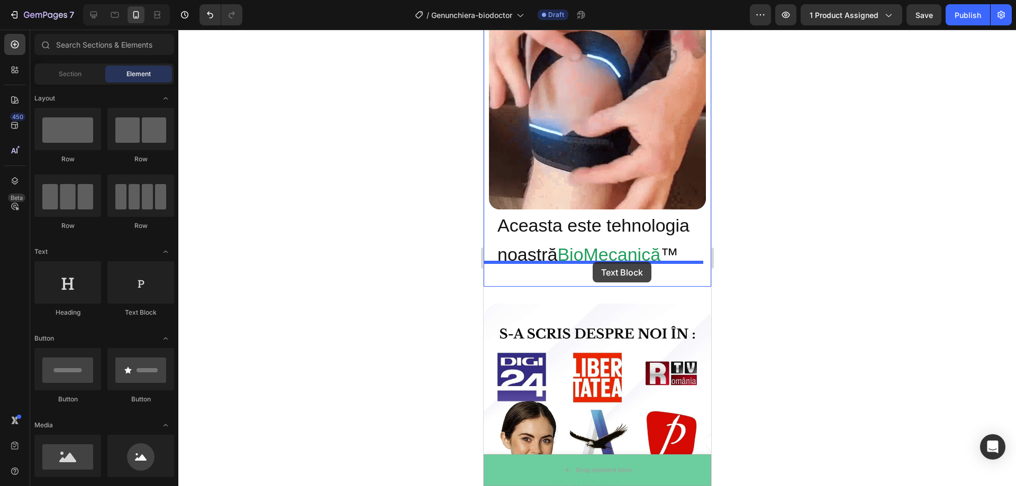
drag, startPoint x: 615, startPoint y: 317, endPoint x: 592, endPoint y: 262, distance: 59.6
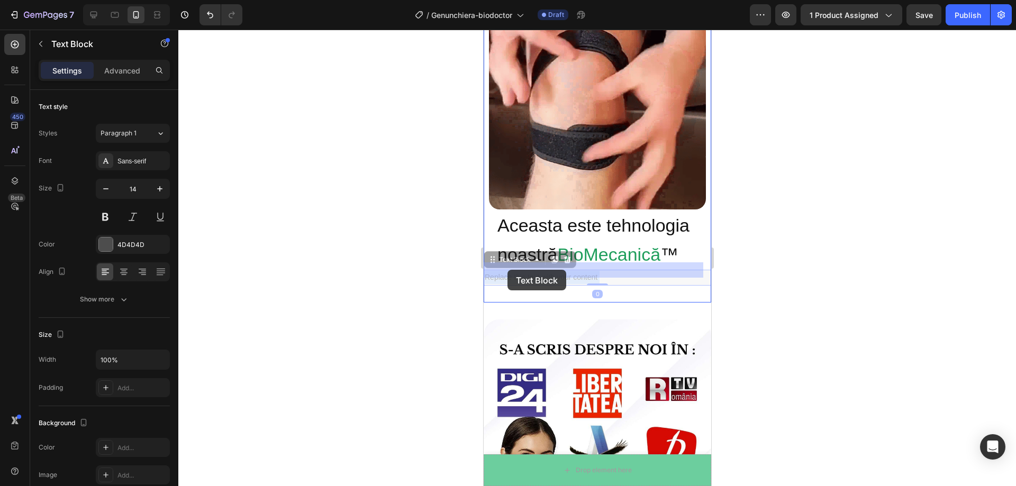
drag, startPoint x: 607, startPoint y: 269, endPoint x: 504, endPoint y: 270, distance: 102.7
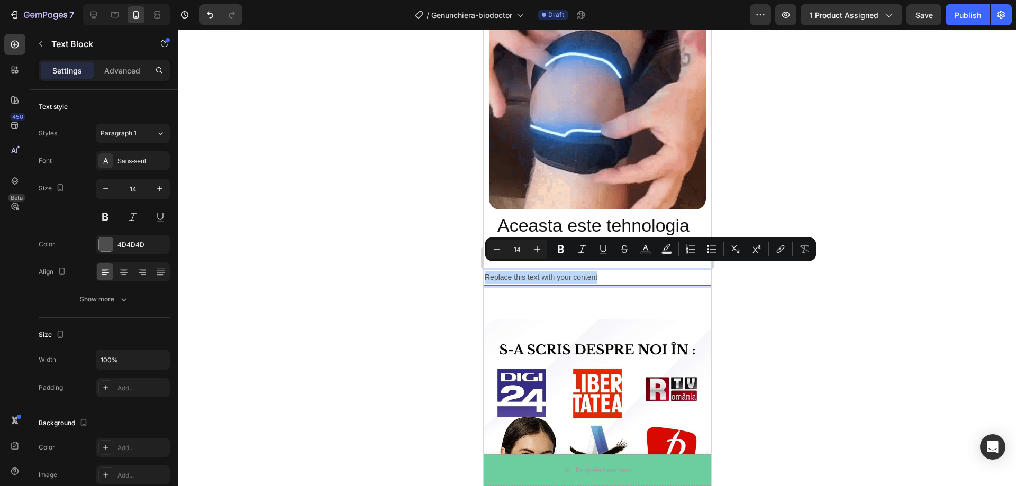
drag, startPoint x: 597, startPoint y: 270, endPoint x: 485, endPoint y: 273, distance: 112.2
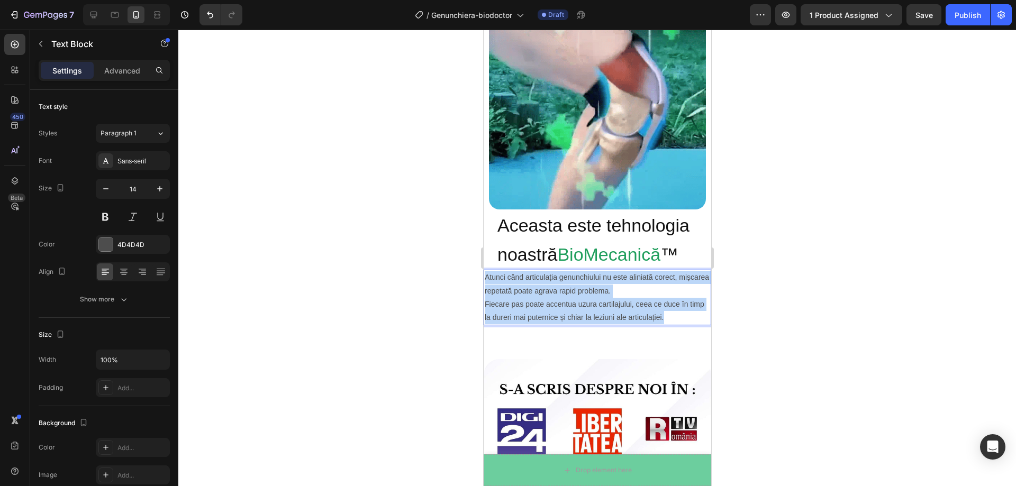
drag, startPoint x: 679, startPoint y: 309, endPoint x: 484, endPoint y: 273, distance: 197.5
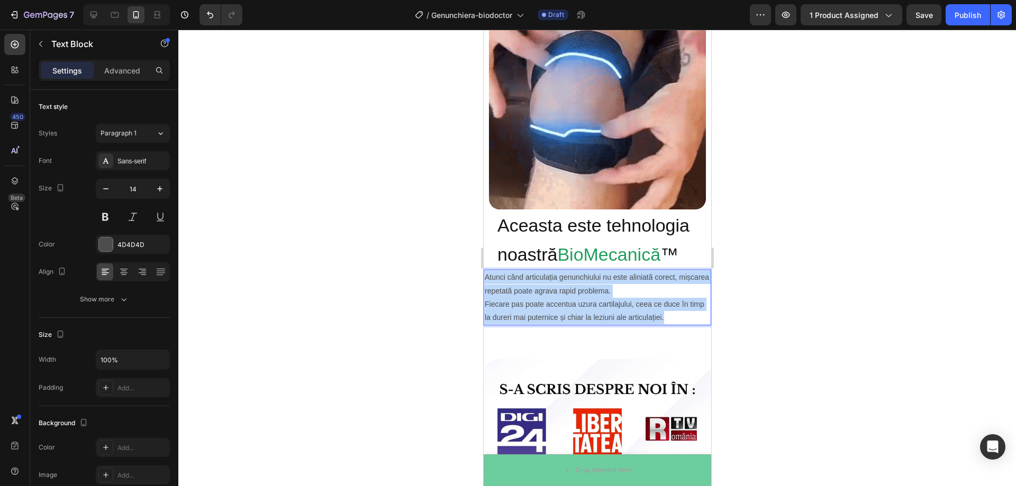
click at [484, 273] on div "Atunci când articulația genunchiului nu este aliniată corect, mișcarea repetată…" at bounding box center [597, 298] width 228 height 56
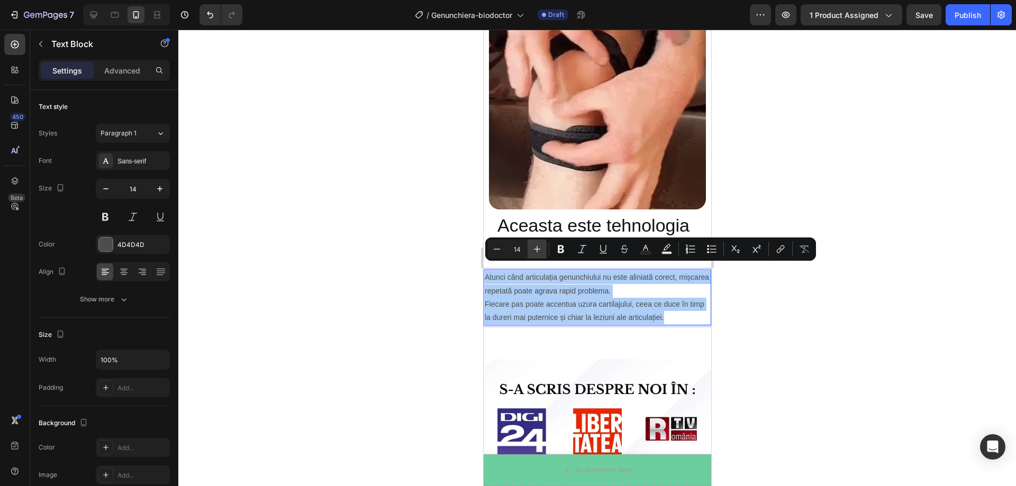
click at [539, 246] on icon "Editor contextual toolbar" at bounding box center [537, 249] width 11 height 11
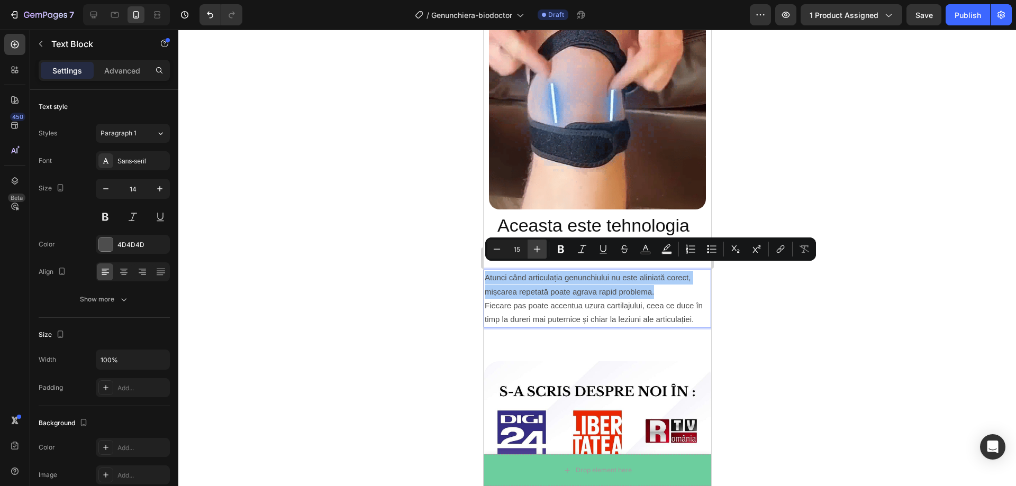
click at [539, 246] on icon "Editor contextual toolbar" at bounding box center [537, 249] width 11 height 11
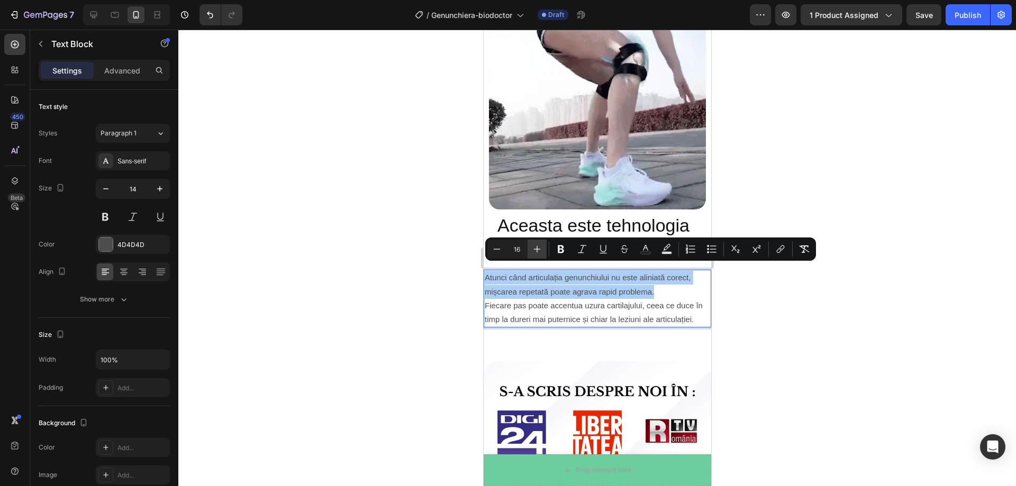
click at [539, 246] on icon "Editor contextual toolbar" at bounding box center [537, 249] width 11 height 11
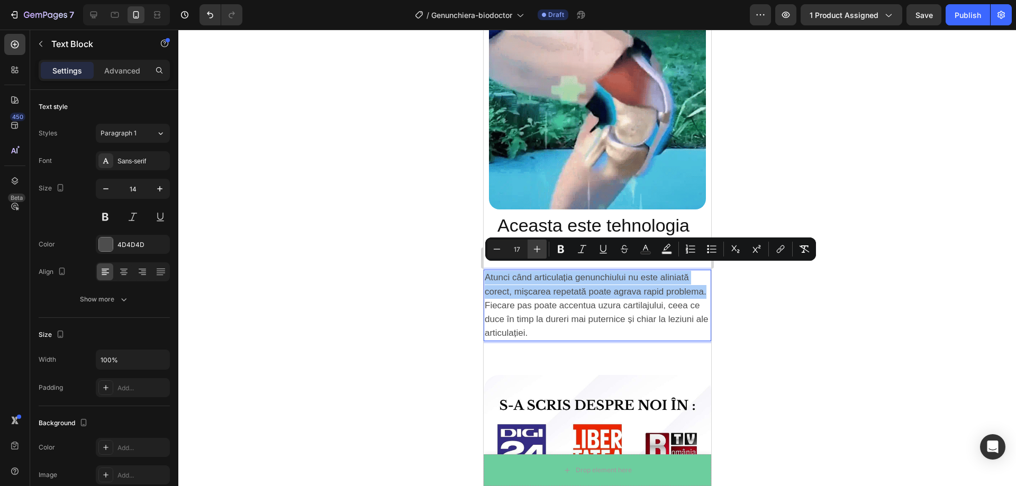
click at [539, 246] on icon "Editor contextual toolbar" at bounding box center [537, 249] width 11 height 11
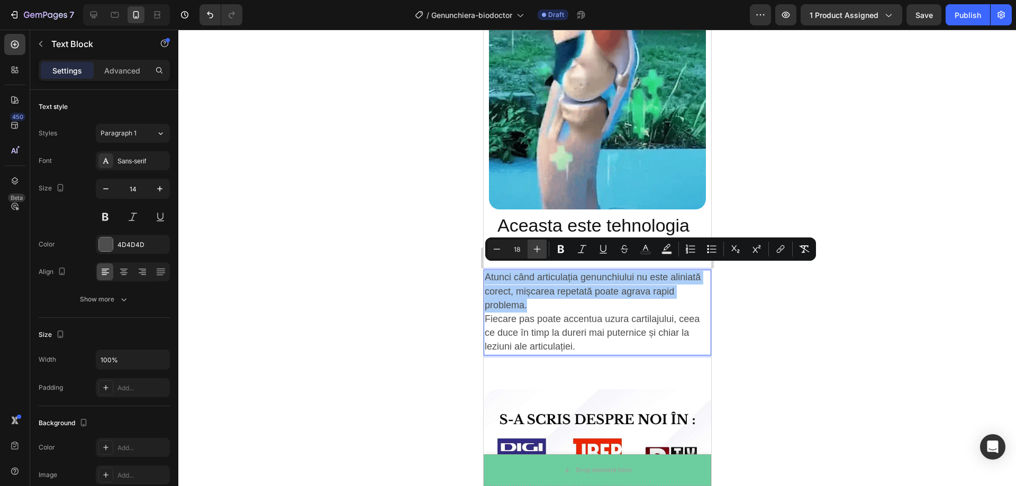
click at [539, 246] on icon "Editor contextual toolbar" at bounding box center [537, 249] width 11 height 11
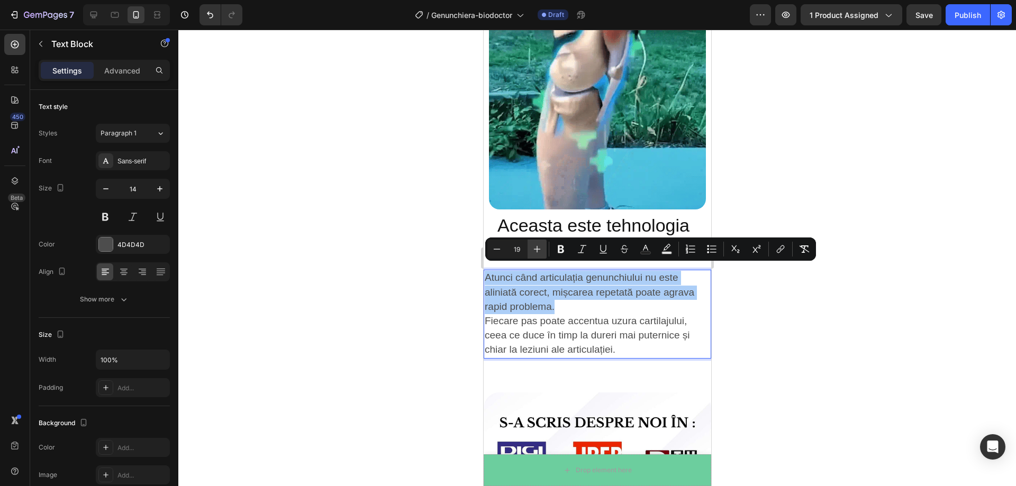
click at [539, 246] on icon "Editor contextual toolbar" at bounding box center [537, 249] width 11 height 11
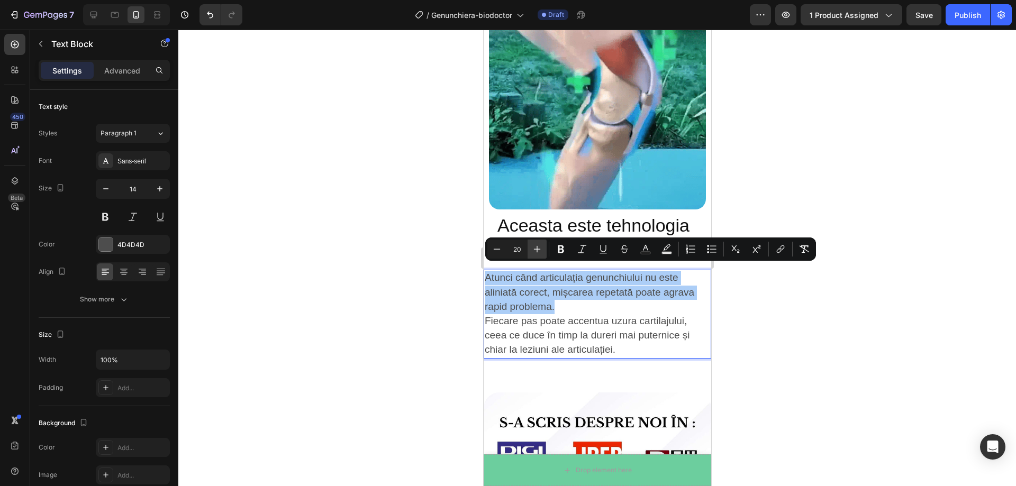
click at [539, 246] on icon "Editor contextual toolbar" at bounding box center [537, 249] width 11 height 11
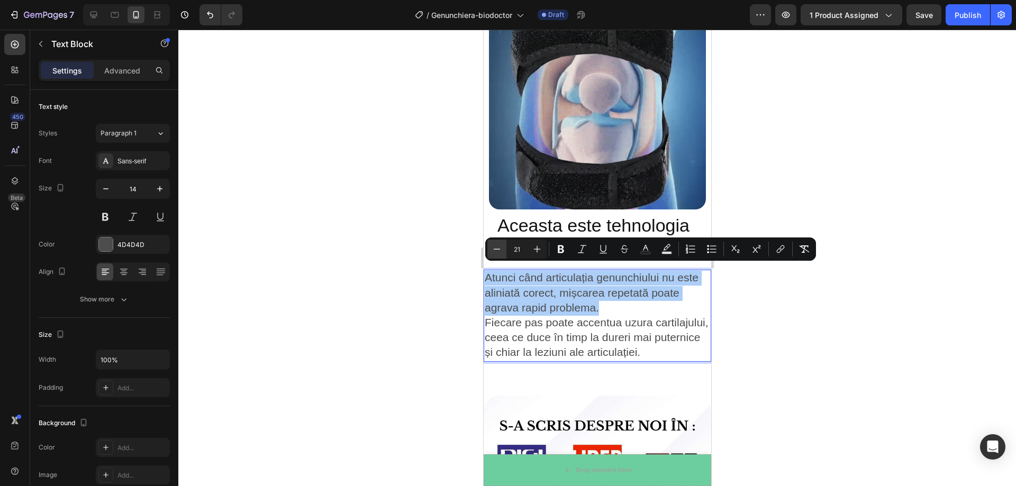
click at [496, 248] on icon "Editor contextual toolbar" at bounding box center [497, 249] width 11 height 11
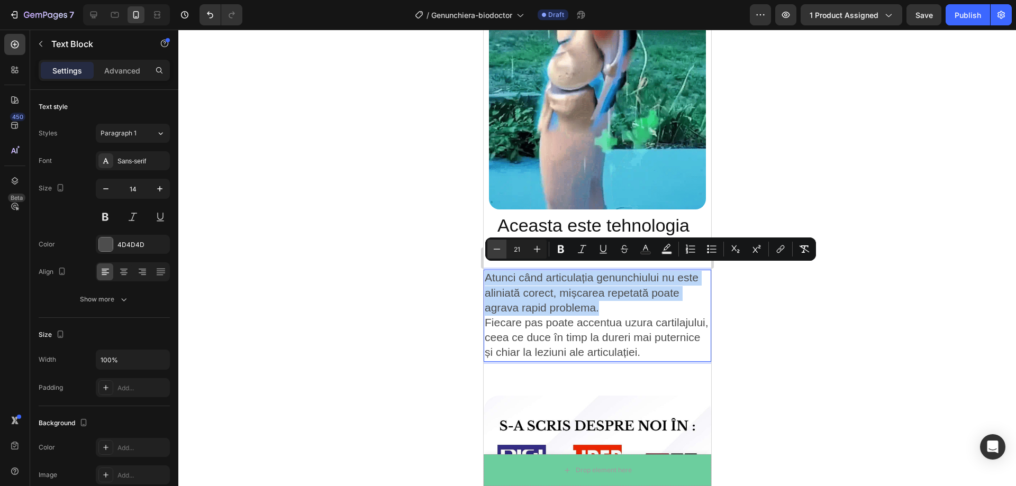
type input "20"
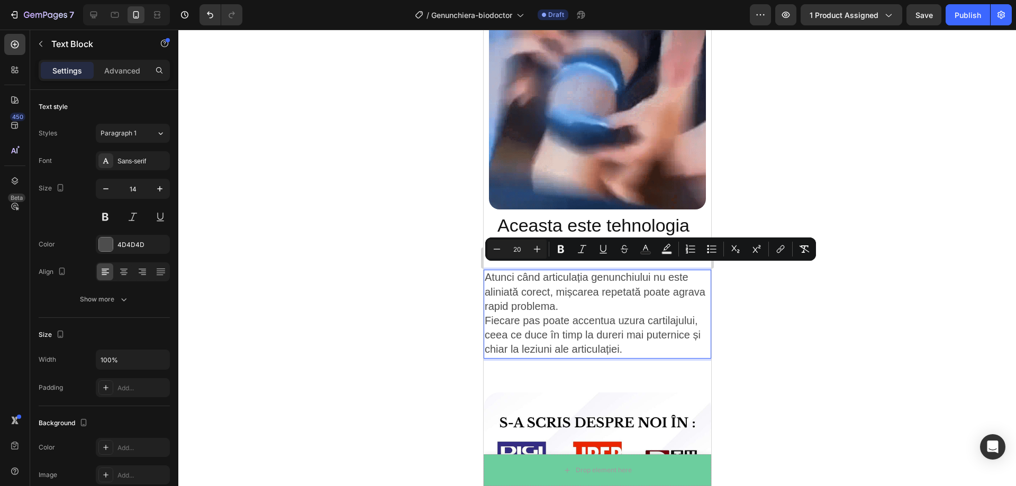
click at [785, 324] on div at bounding box center [597, 258] width 838 height 457
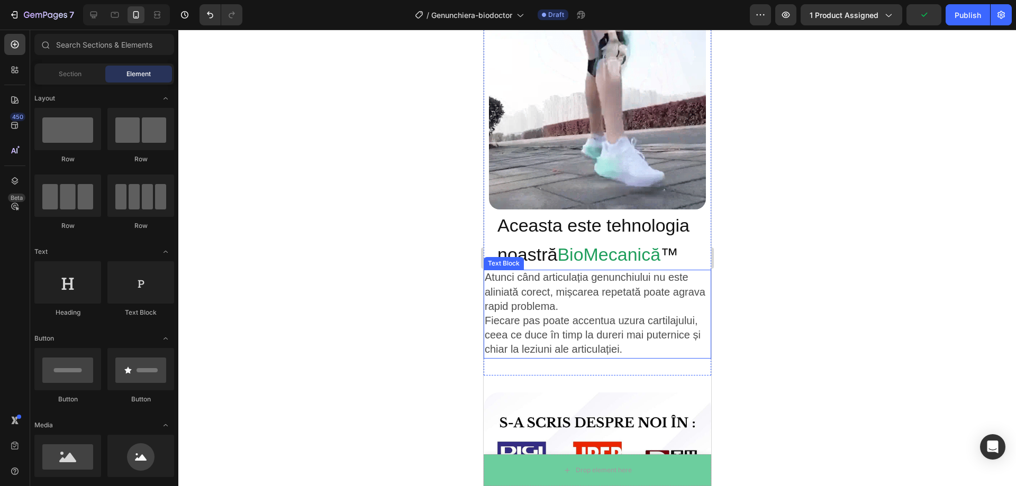
click at [634, 337] on p "Fiecare pas poate accentua uzura cartilajului, ceea ce duce în timp la dureri m…" at bounding box center [596, 335] width 225 height 43
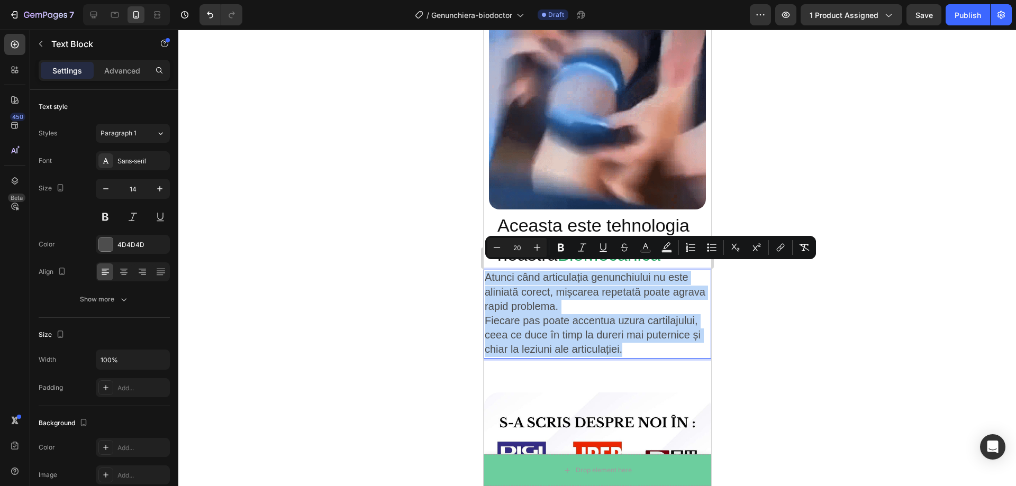
drag, startPoint x: 631, startPoint y: 341, endPoint x: 485, endPoint y: 272, distance: 161.7
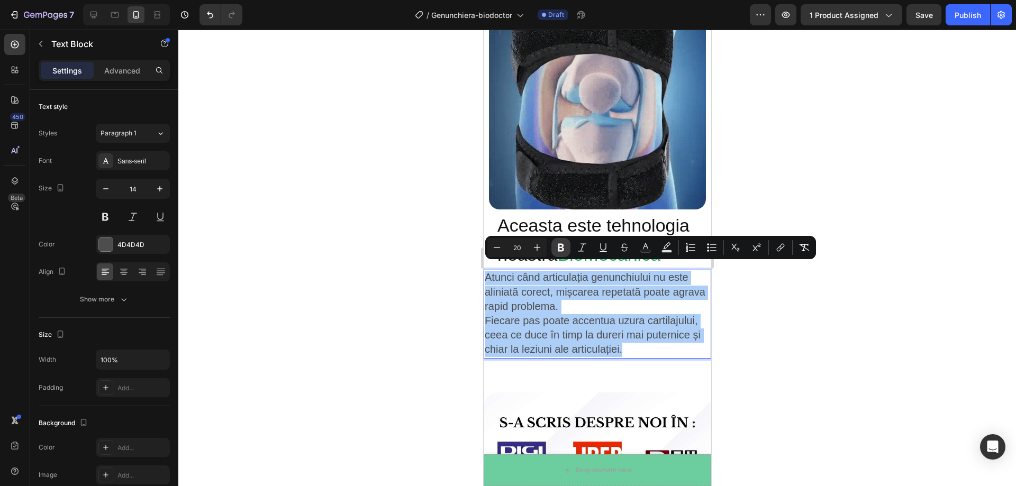
click at [559, 250] on icon "Editor contextual toolbar" at bounding box center [561, 248] width 6 height 8
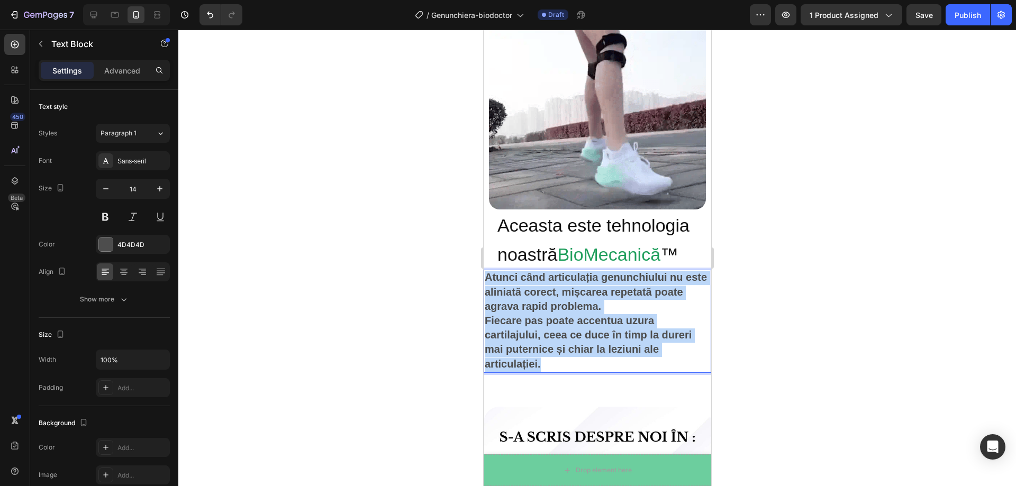
drag, startPoint x: 551, startPoint y: 360, endPoint x: 486, endPoint y: 269, distance: 111.8
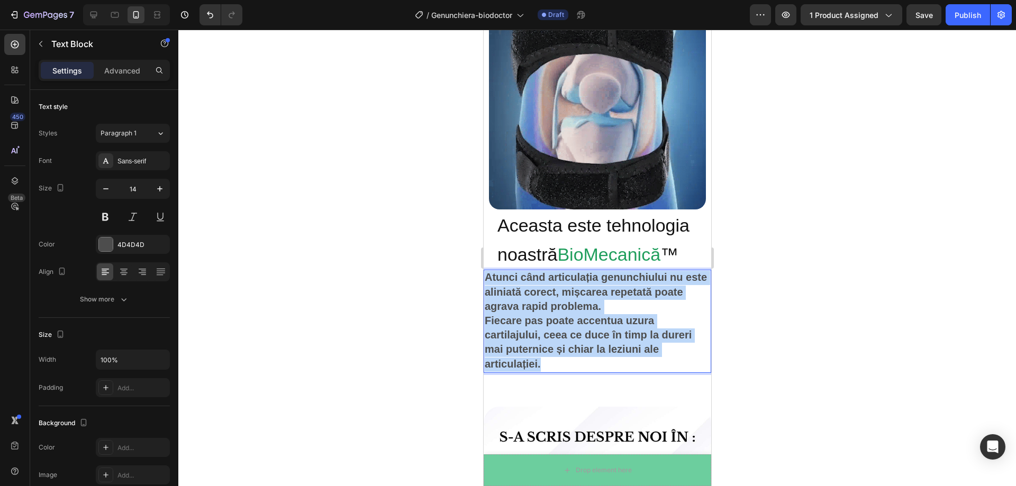
click at [486, 270] on div "Atunci când articulația genunchiului nu este aliniată corect, mișcarea repetată…" at bounding box center [597, 321] width 228 height 103
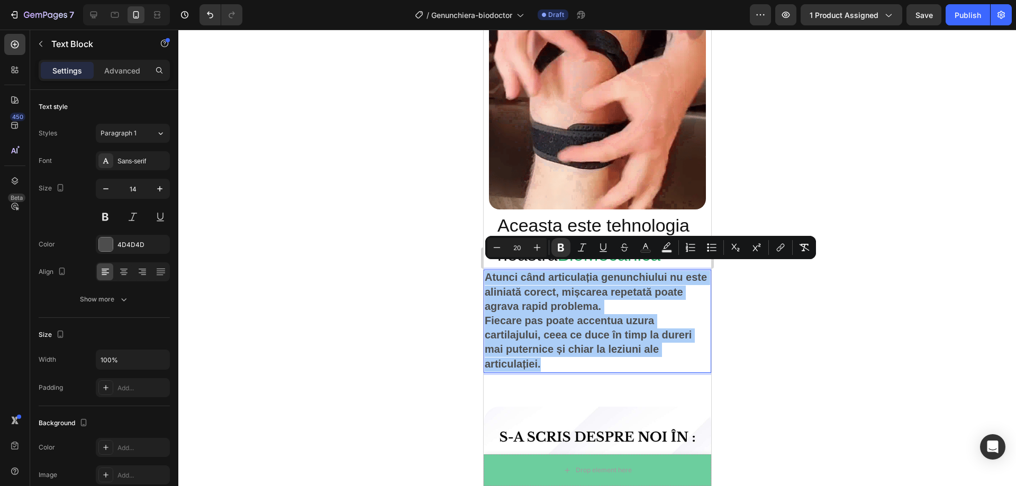
click at [265, 325] on div at bounding box center [597, 258] width 838 height 457
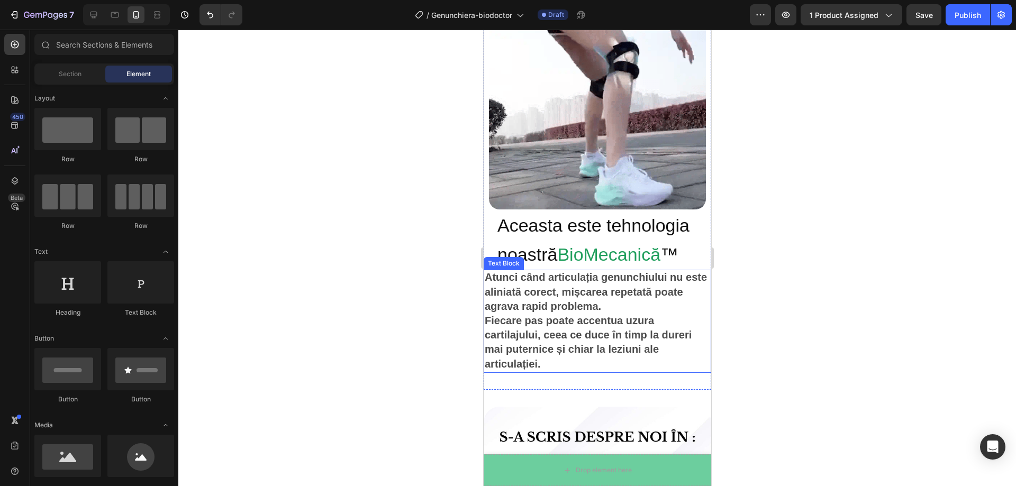
click at [558, 358] on p "Fiecare pas poate accentua uzura cartilajului, ceea ce duce în timp la dureri m…" at bounding box center [596, 343] width 225 height 58
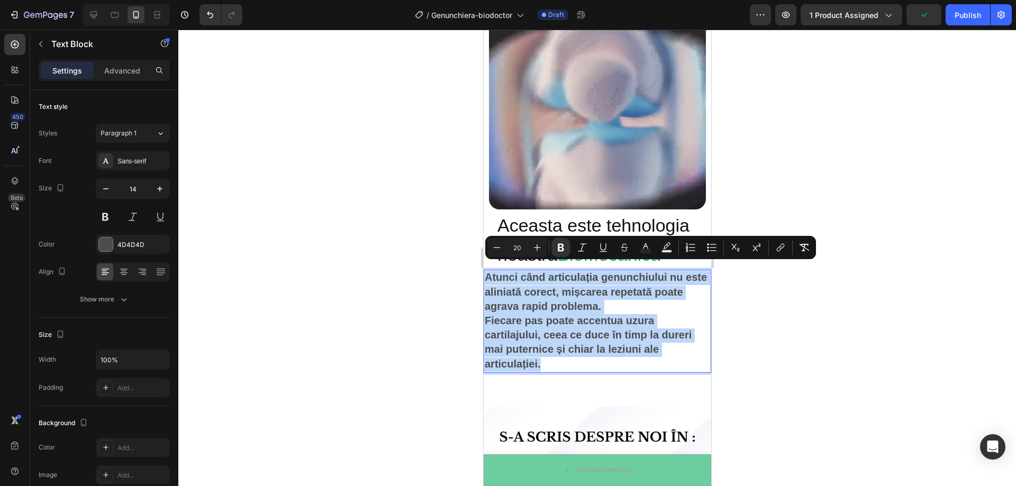
drag, startPoint x: 558, startPoint y: 358, endPoint x: 487, endPoint y: 273, distance: 110.5
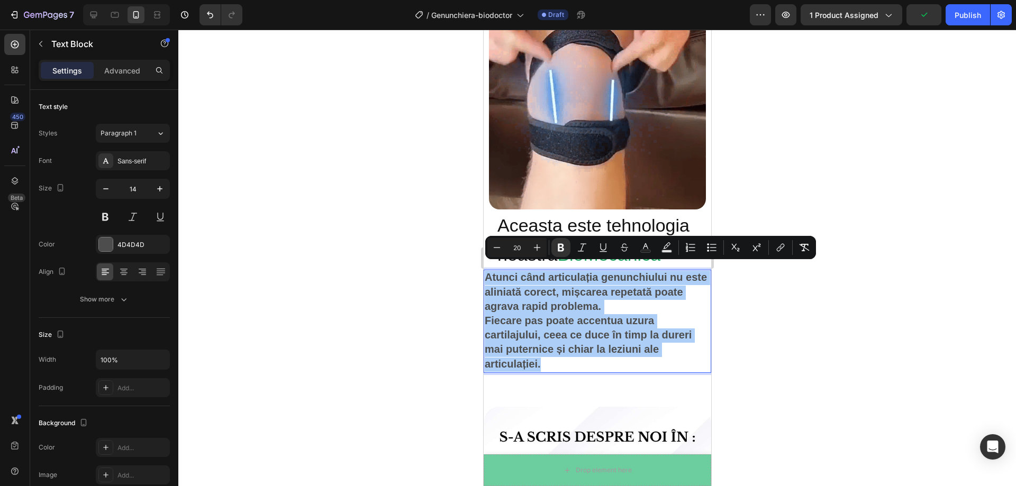
click at [635, 252] on div "Minus 20 Plus Bold Italic Underline Strikethrough Text Color Text Background Co…" at bounding box center [650, 247] width 327 height 19
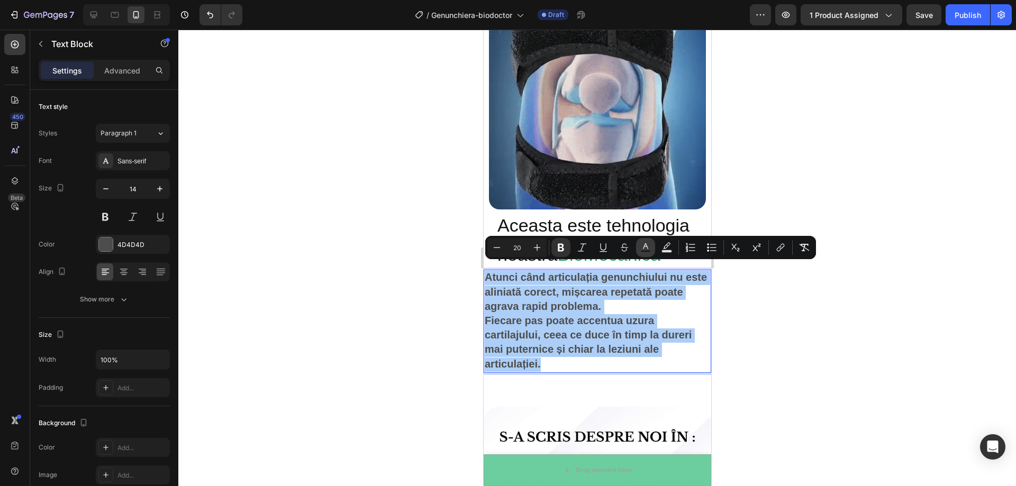
click at [640, 251] on button "Text Color" at bounding box center [645, 247] width 19 height 19
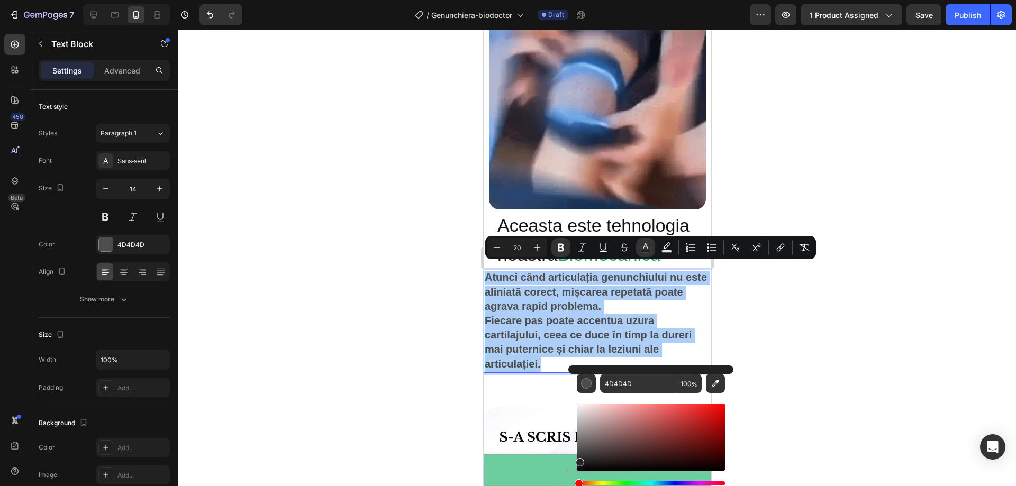
drag, startPoint x: 578, startPoint y: 453, endPoint x: 578, endPoint y: 473, distance: 20.6
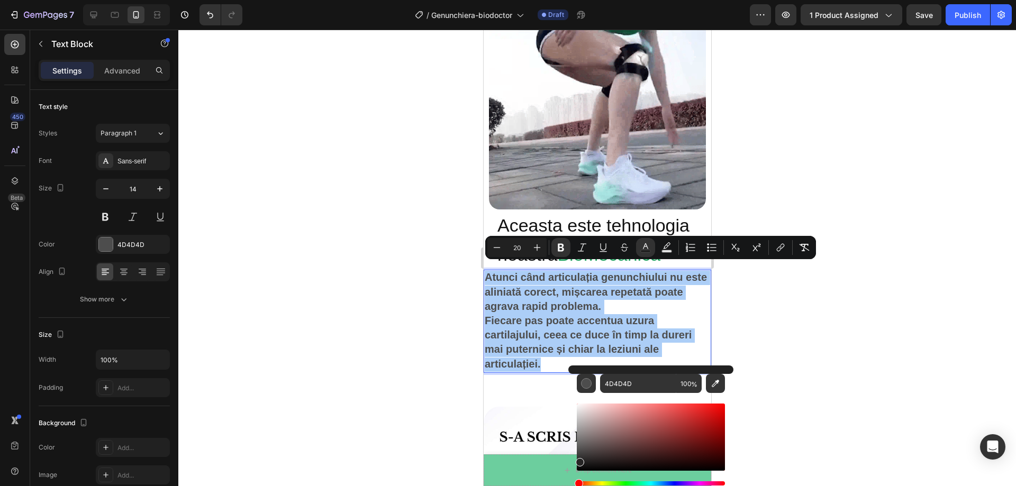
click at [578, 473] on div "Editor contextual toolbar" at bounding box center [651, 451] width 148 height 99
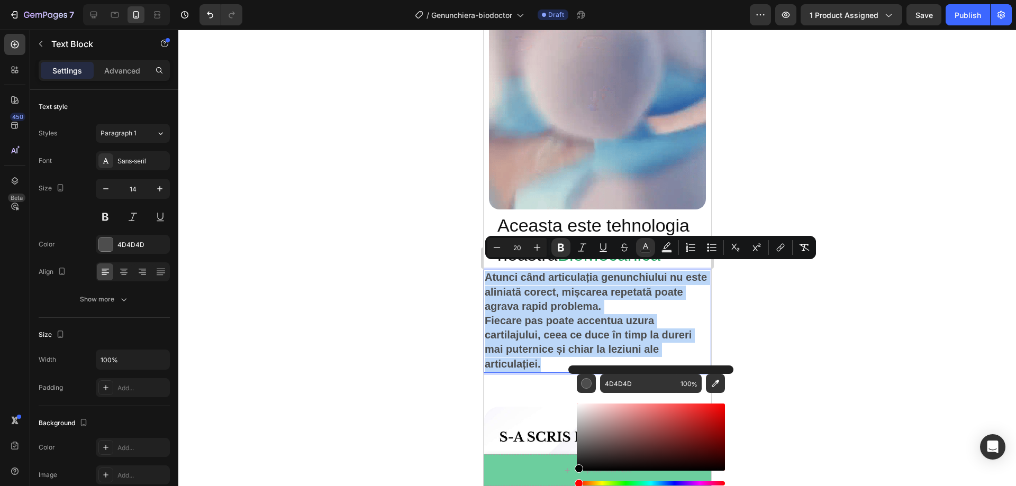
type input "000000"
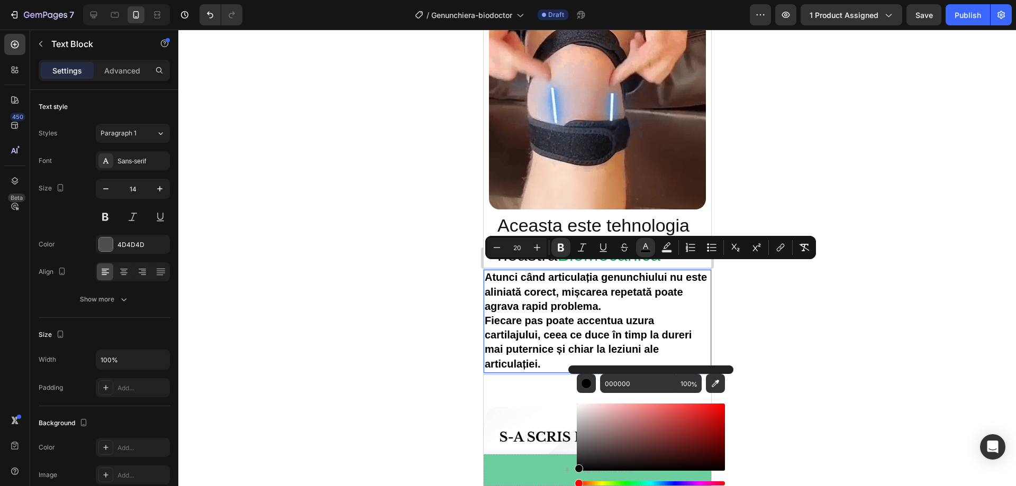
click at [369, 365] on div at bounding box center [597, 258] width 838 height 457
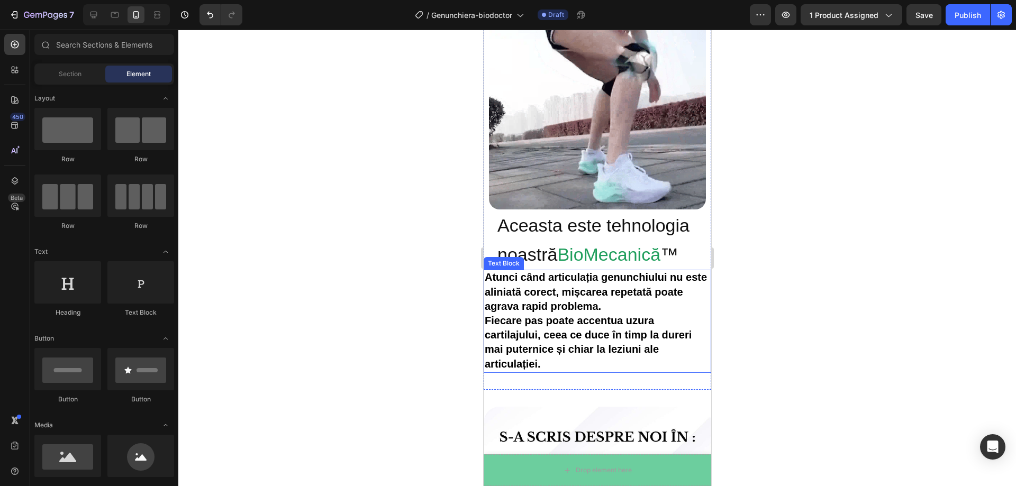
click at [576, 331] on strong "Fiecare pas poate accentua uzura cartilajului, ceea ce duce în timp la dureri m…" at bounding box center [587, 342] width 207 height 55
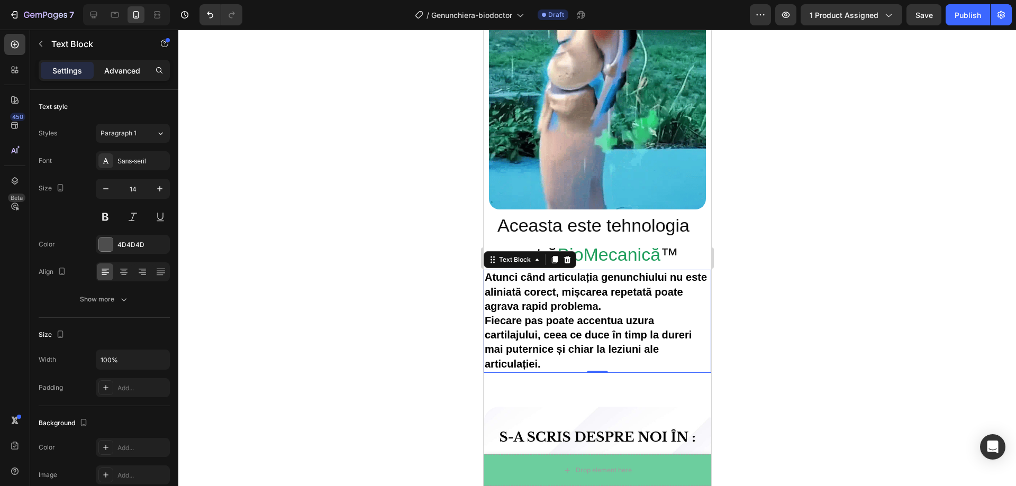
click at [122, 73] on p "Advanced" at bounding box center [122, 70] width 36 height 11
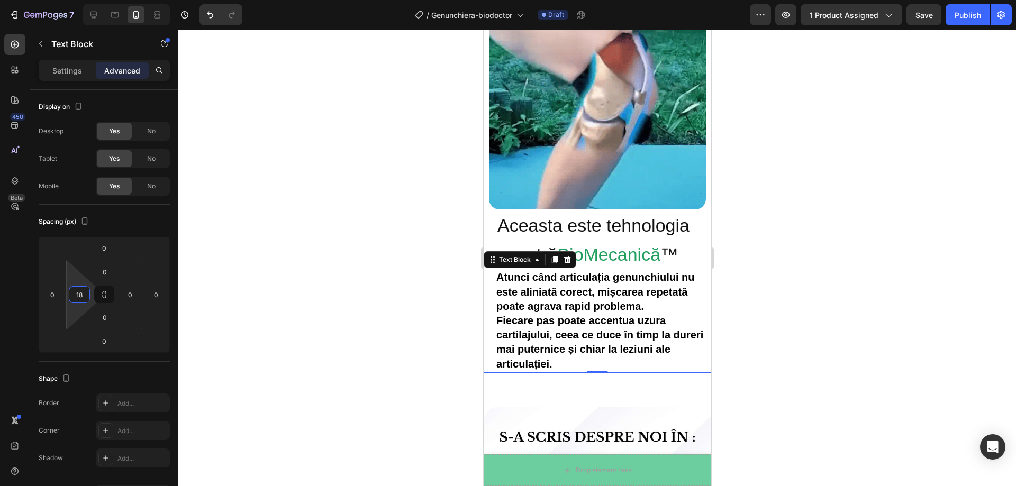
type input "16"
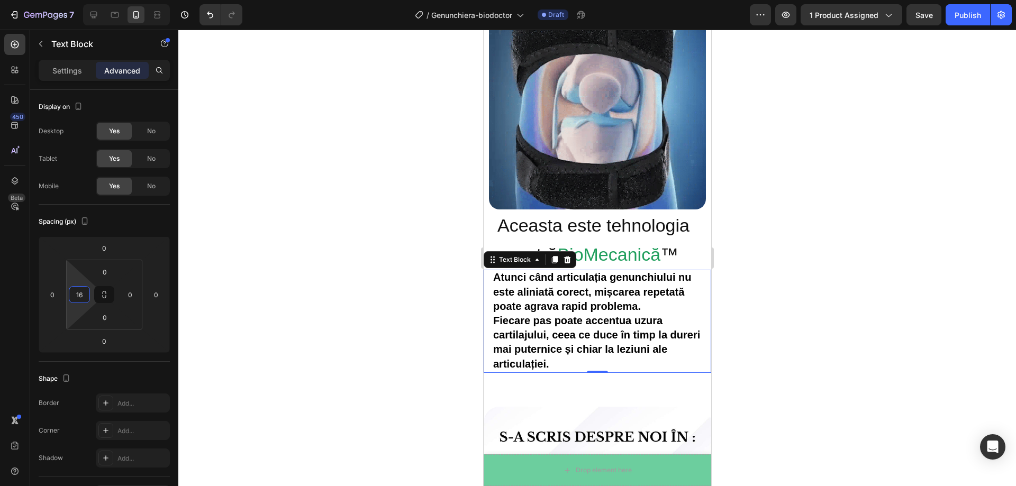
click at [79, 0] on html "7 Version history / Genunchiera-biodoctor Draft Preview 1 product assigned Save…" at bounding box center [508, 0] width 1016 height 0
type input "16"
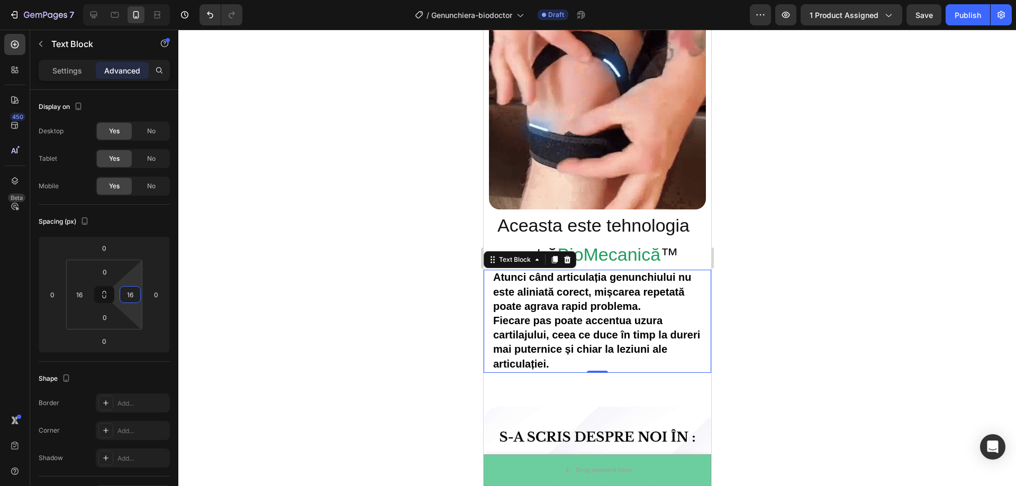
click at [135, 0] on html "7 Version history / Genunchiera-biodoctor Draft Preview 1 product assigned Save…" at bounding box center [508, 0] width 1016 height 0
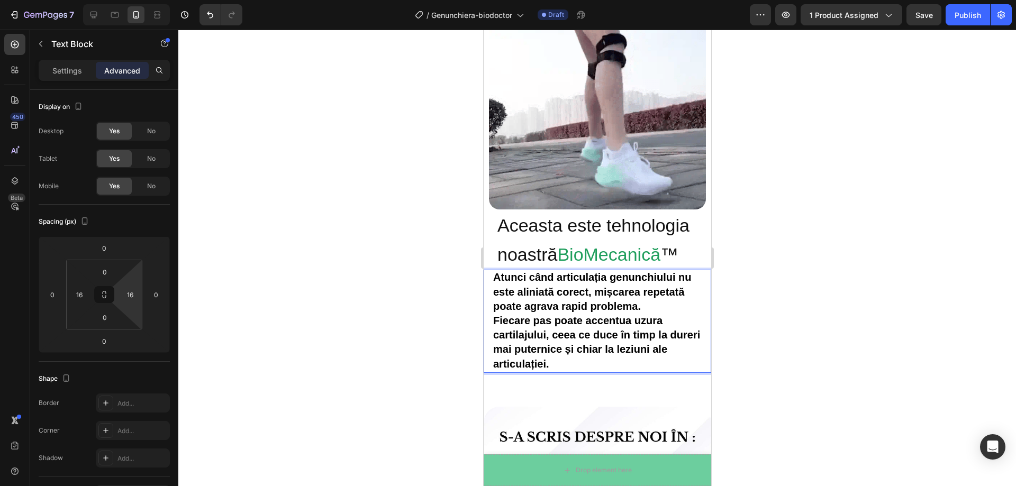
click at [576, 337] on strong "Fiecare pas poate accentua uzura cartilajului, ceea ce duce în timp la dureri m…" at bounding box center [596, 342] width 207 height 55
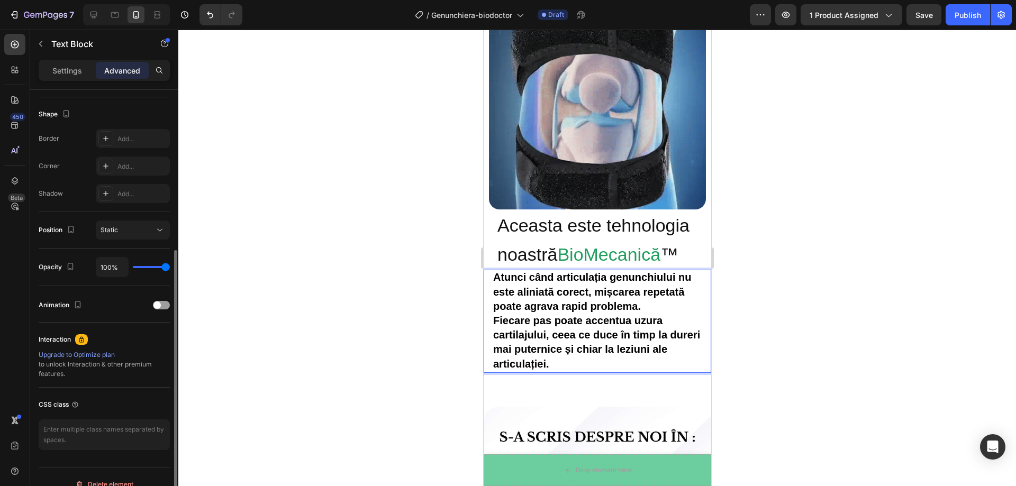
scroll to position [279, 0]
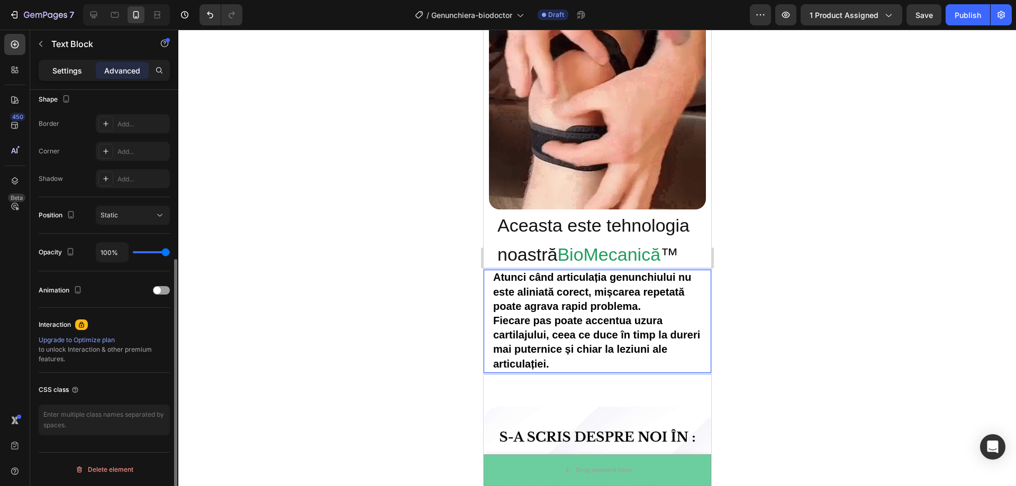
click at [74, 73] on p "Settings" at bounding box center [67, 70] width 30 height 11
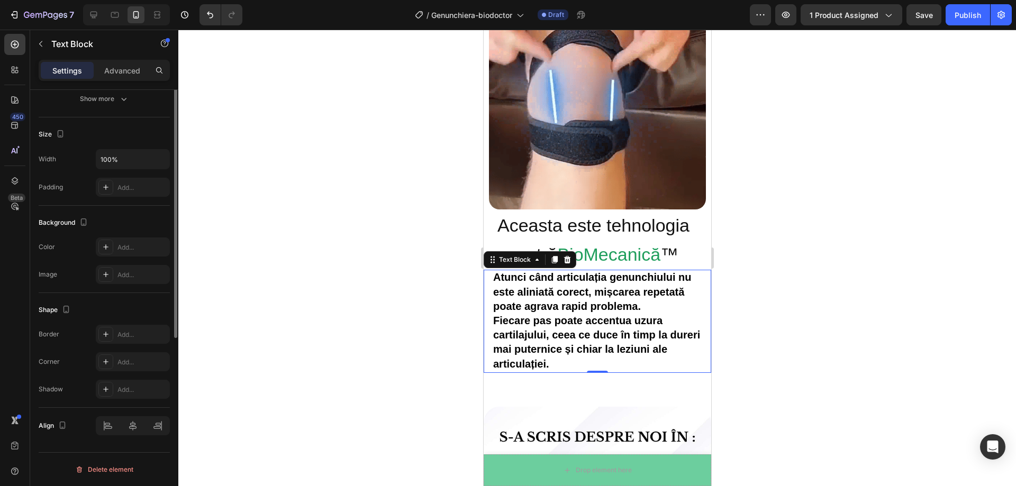
scroll to position [42, 0]
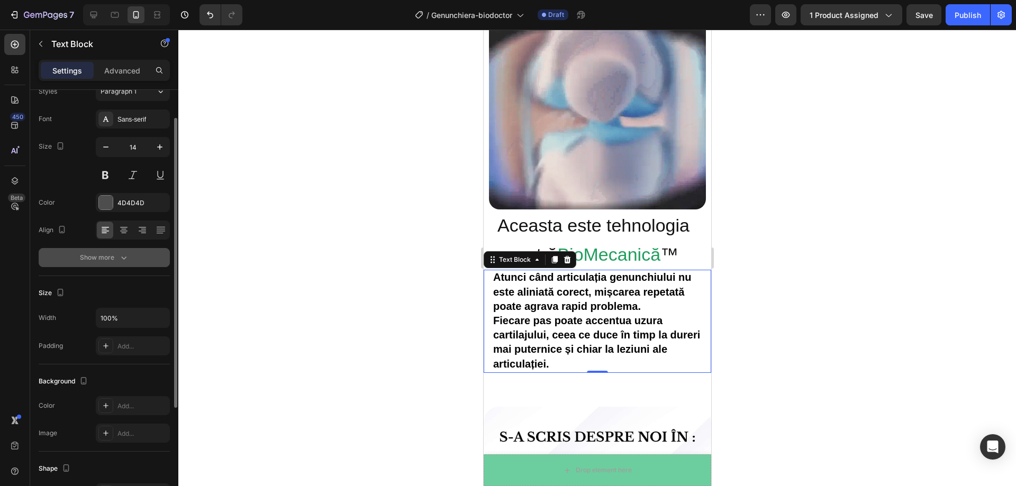
click at [112, 266] on button "Show more" at bounding box center [104, 257] width 131 height 19
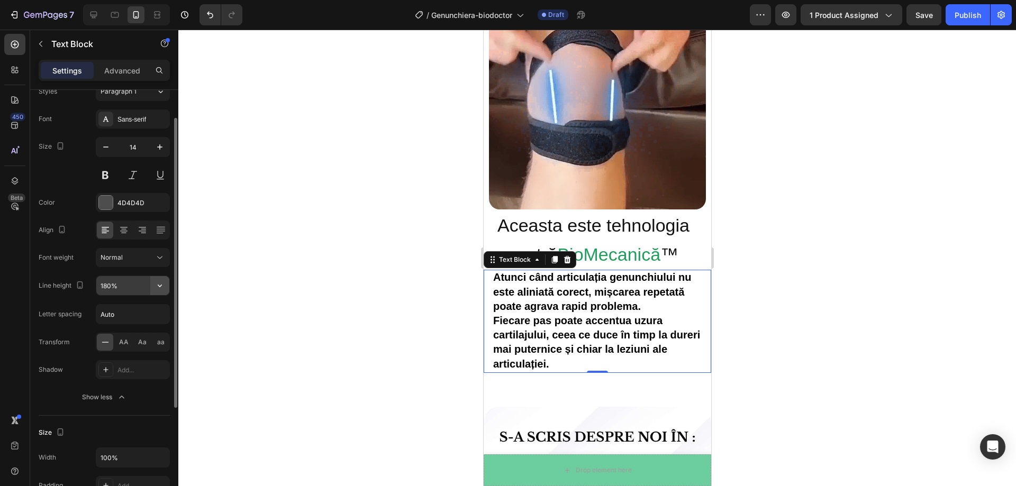
click at [160, 288] on icon "button" at bounding box center [160, 286] width 11 height 11
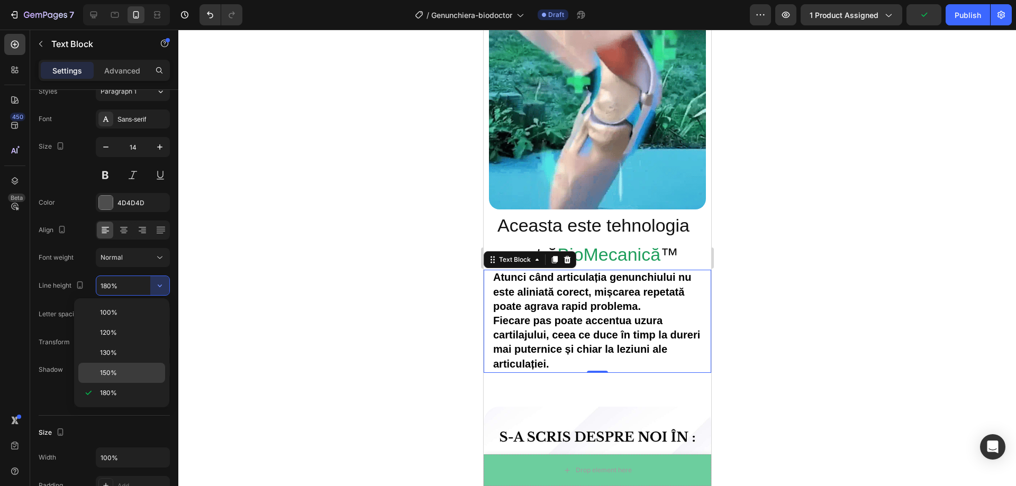
click at [124, 376] on p "150%" at bounding box center [130, 373] width 60 height 10
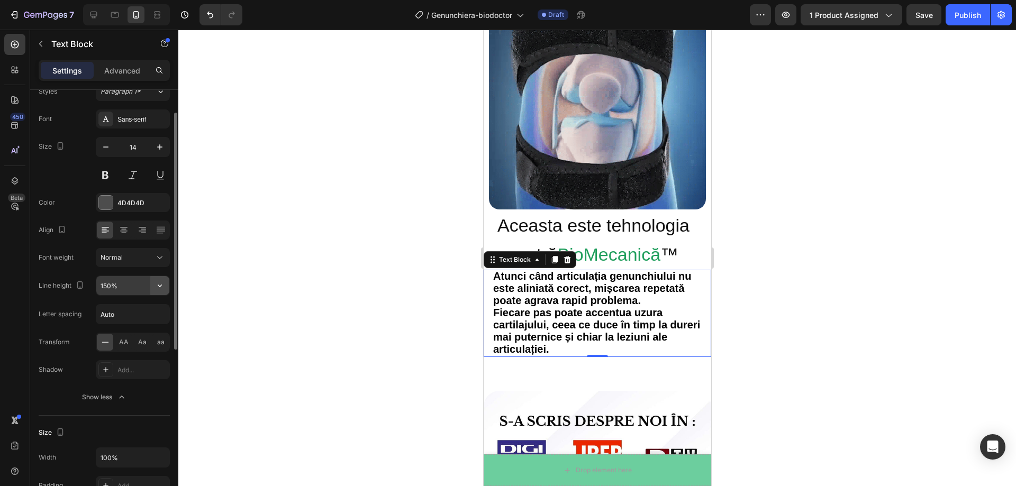
click at [164, 287] on icon "button" at bounding box center [160, 286] width 11 height 11
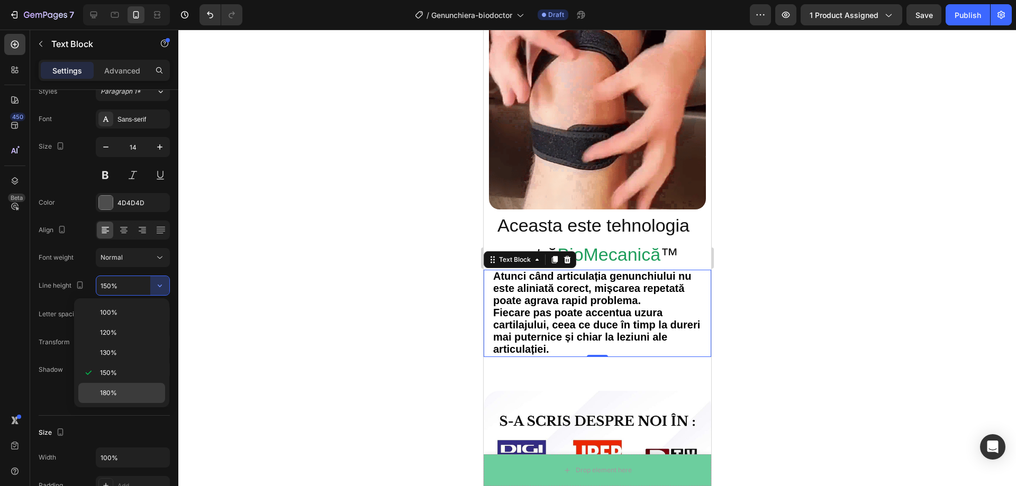
click at [125, 388] on div "180%" at bounding box center [121, 393] width 87 height 20
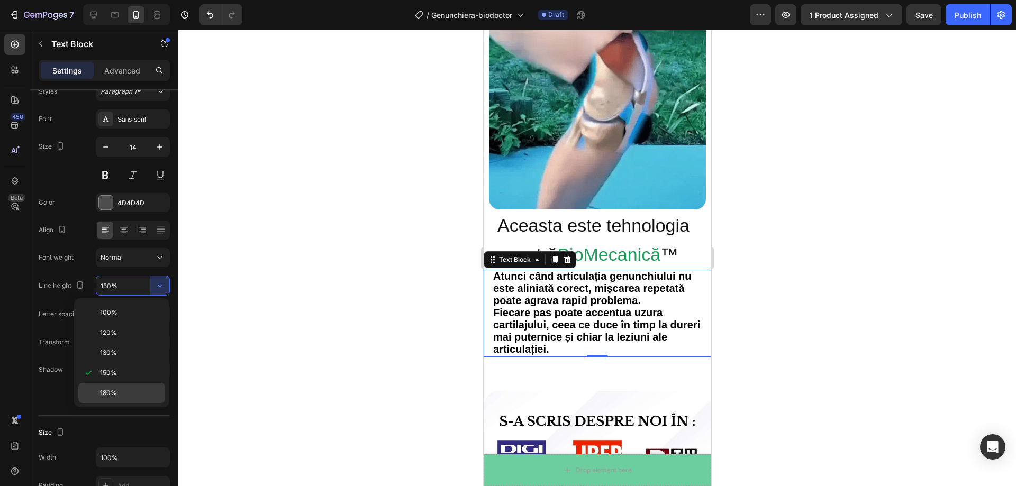
type input "180%"
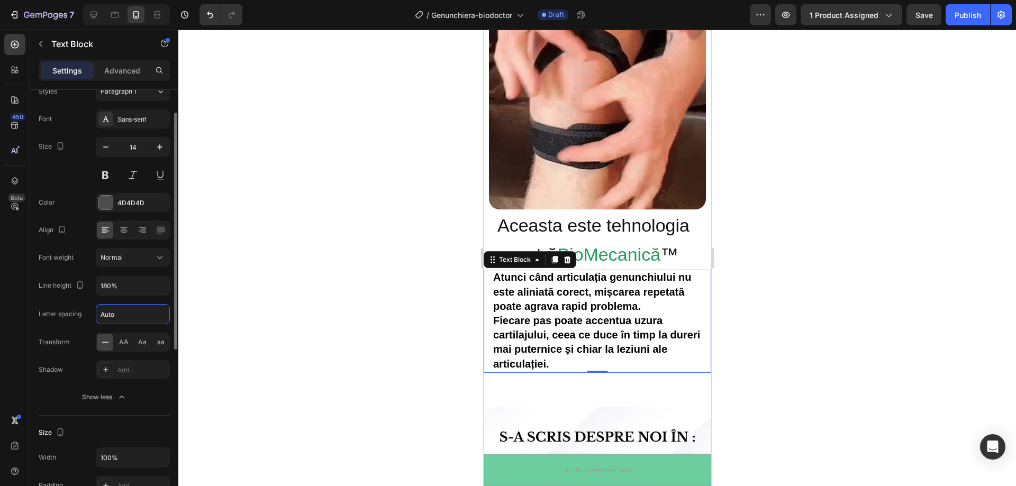
click at [152, 317] on input "Auto" at bounding box center [132, 314] width 73 height 19
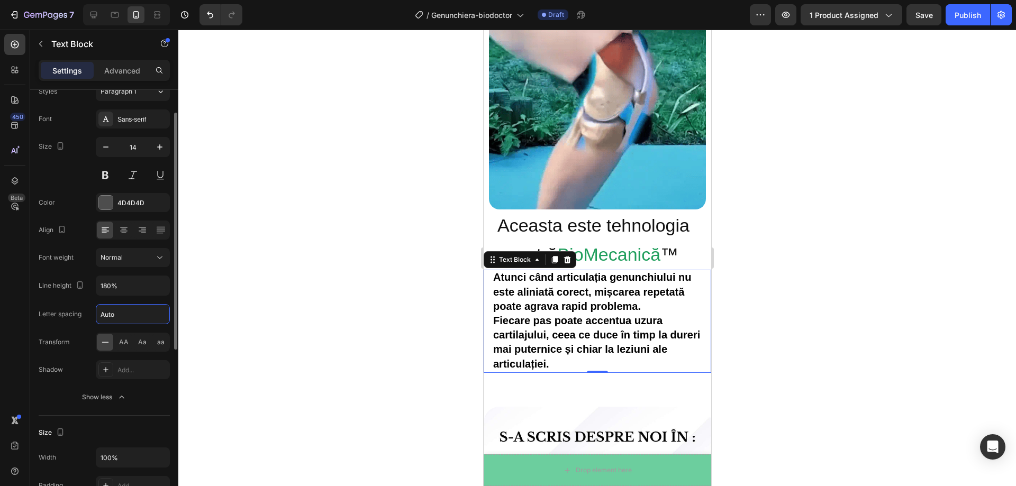
click at [152, 317] on input "Auto" at bounding box center [132, 314] width 73 height 19
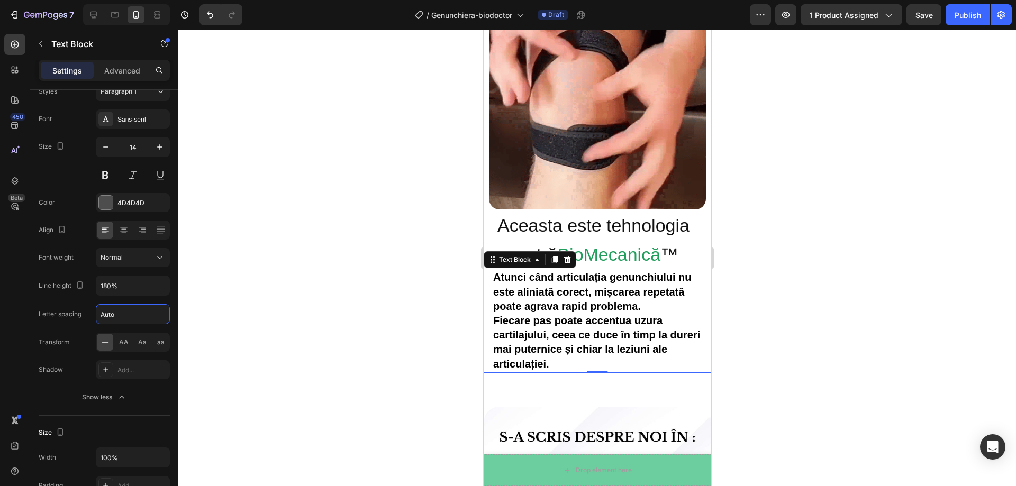
click at [323, 323] on div at bounding box center [597, 258] width 838 height 457
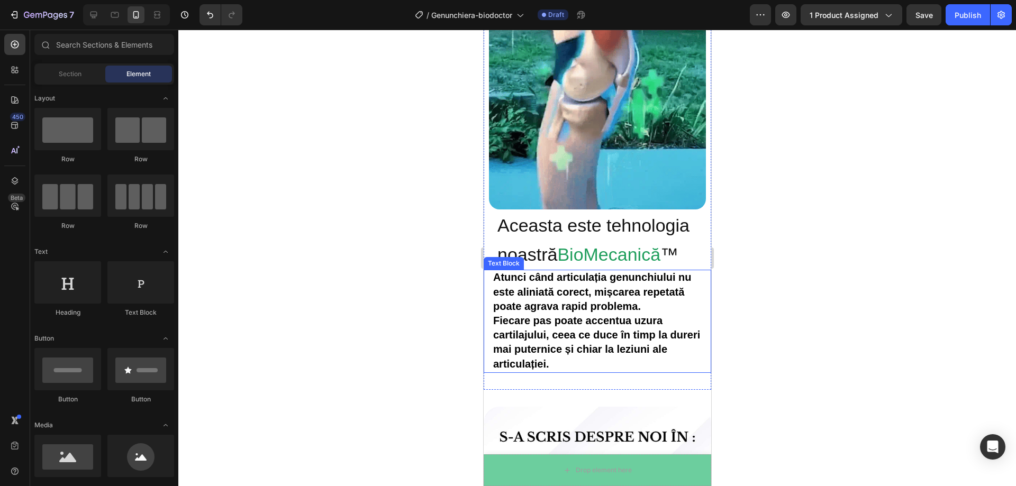
click at [641, 301] on p "Atunci când articulația genunchiului nu este aliniată corect, mișcarea repetată…" at bounding box center [597, 292] width 209 height 43
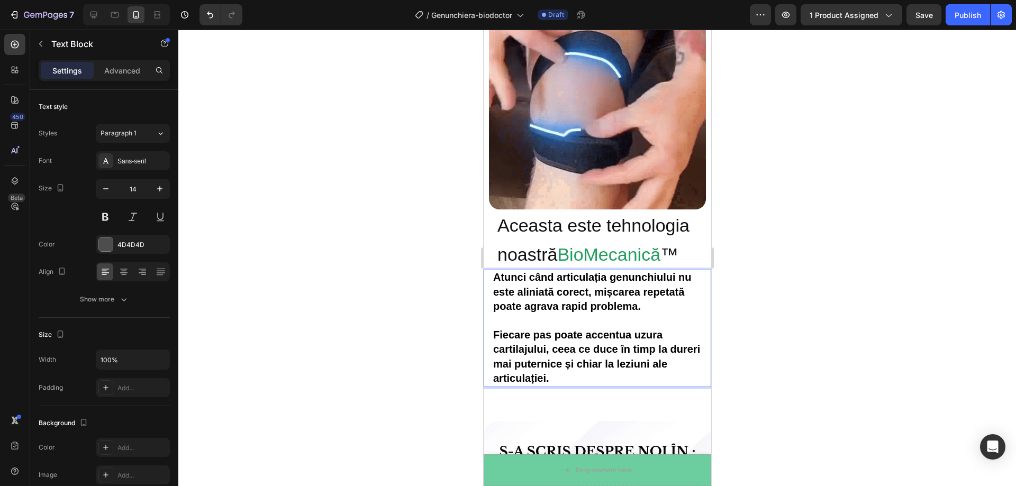
click at [820, 298] on div at bounding box center [597, 258] width 838 height 457
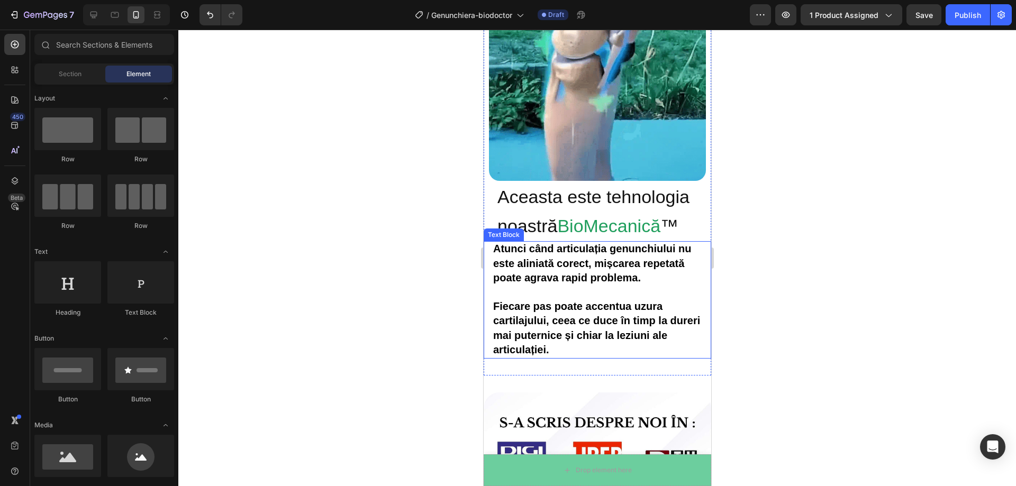
scroll to position [1730, 0]
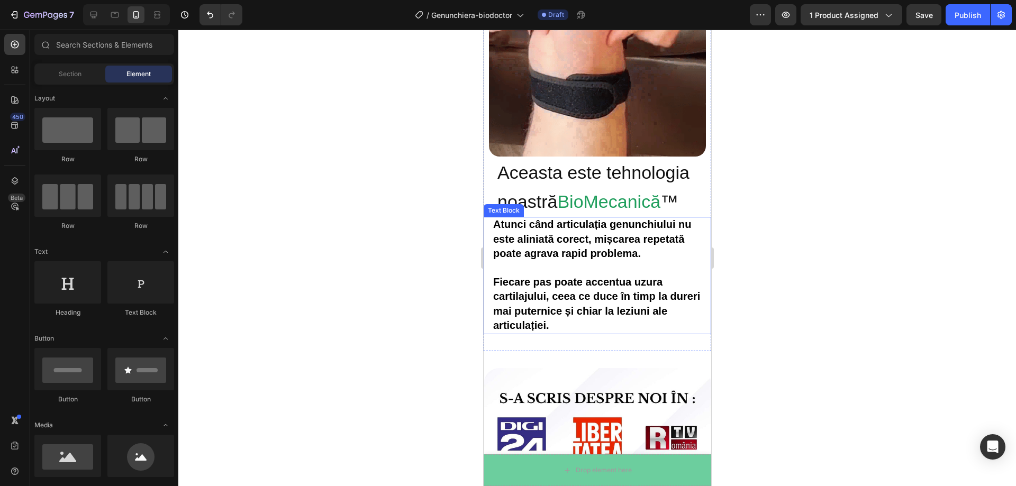
click at [536, 267] on p "Rich Text Editor. Editing area: main" at bounding box center [597, 268] width 209 height 14
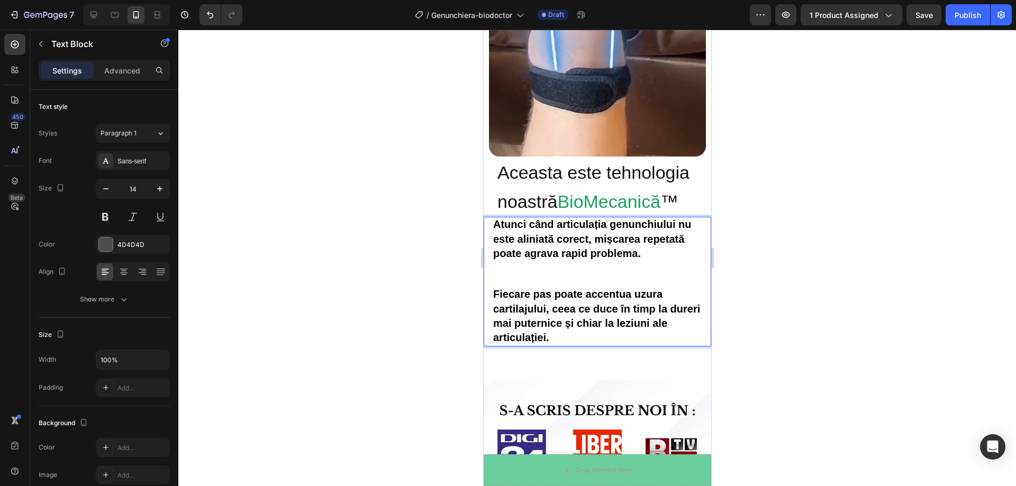
click at [503, 261] on p "Rich Text Editor. Editing area: main" at bounding box center [597, 274] width 209 height 26
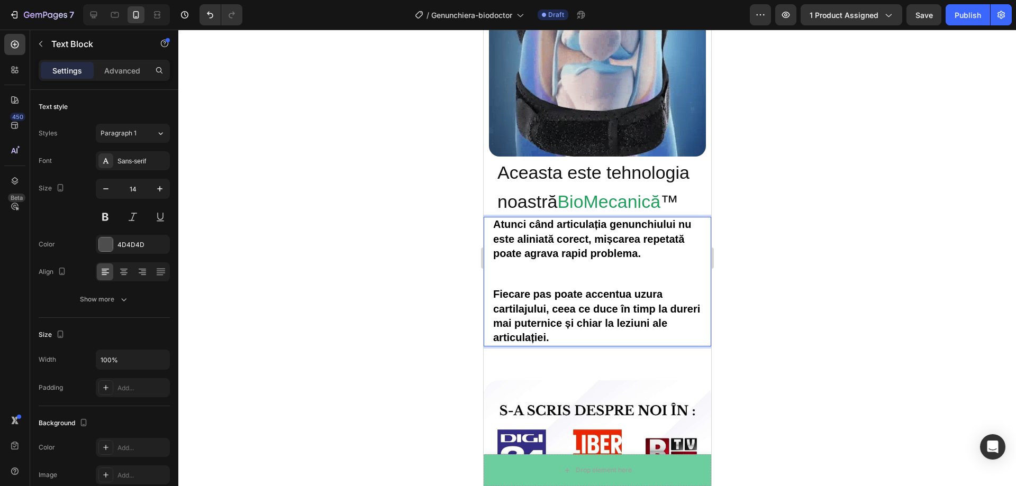
click at [503, 264] on p "⁠⁠⁠⁠⁠⁠⁠" at bounding box center [597, 274] width 209 height 26
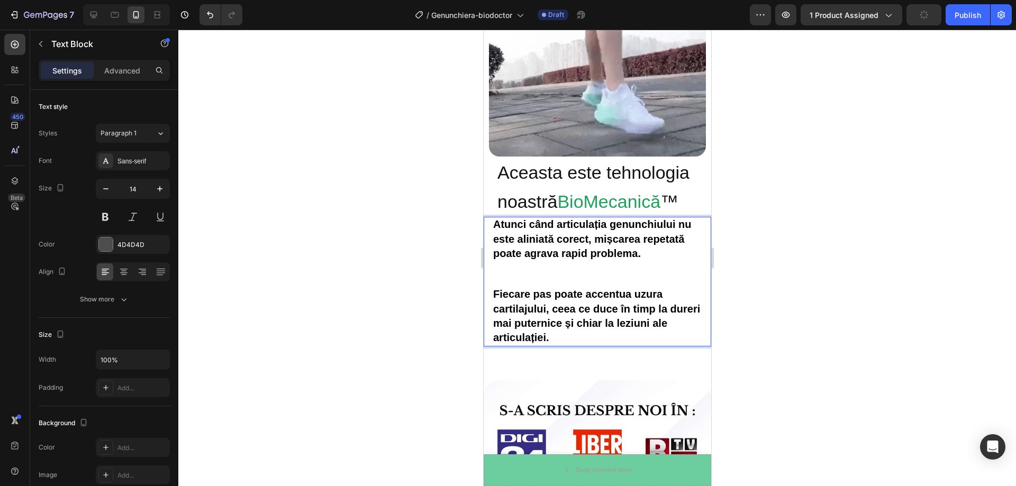
click at [504, 273] on p "⁠⁠⁠⁠⁠⁠⁠" at bounding box center [597, 274] width 209 height 26
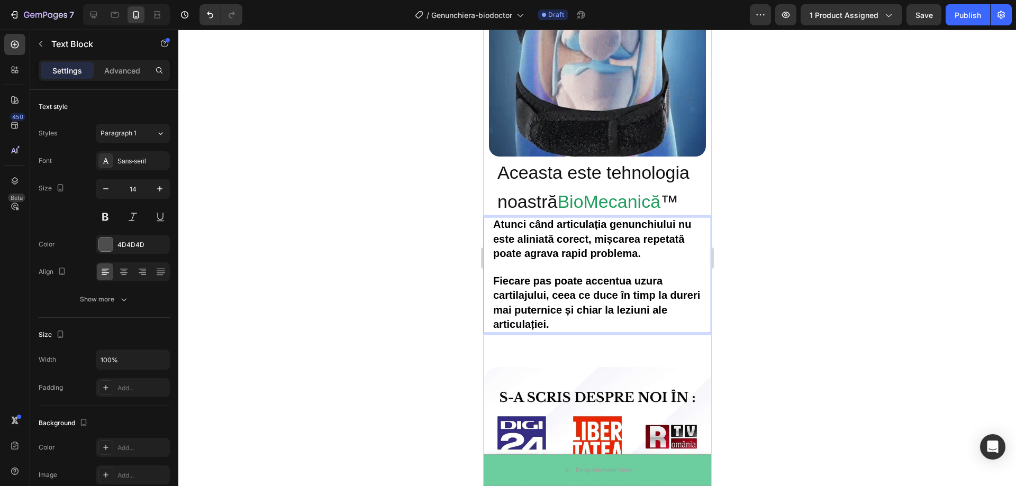
click at [903, 240] on div at bounding box center [597, 258] width 838 height 457
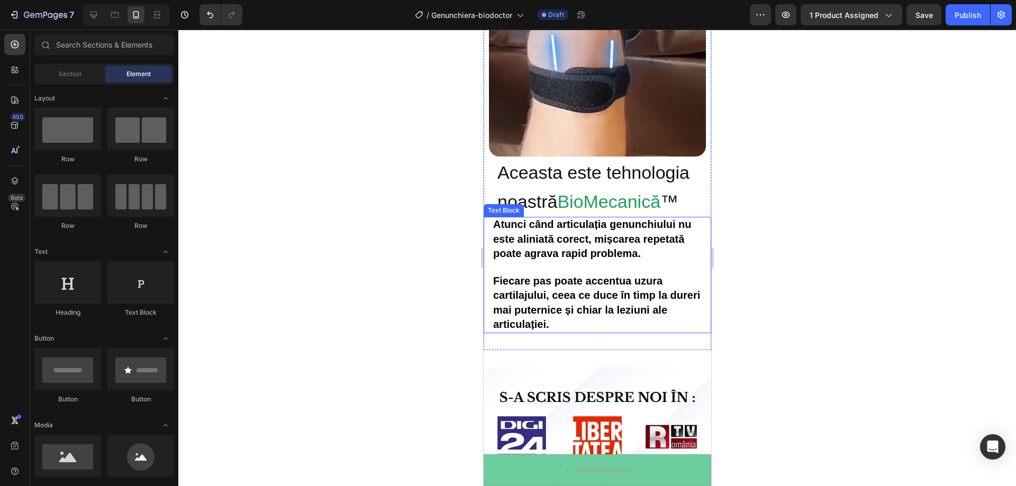
click at [547, 220] on strong "Atunci când articulația genunchiului nu este aliniată corect, mișcarea repetată…" at bounding box center [592, 239] width 198 height 40
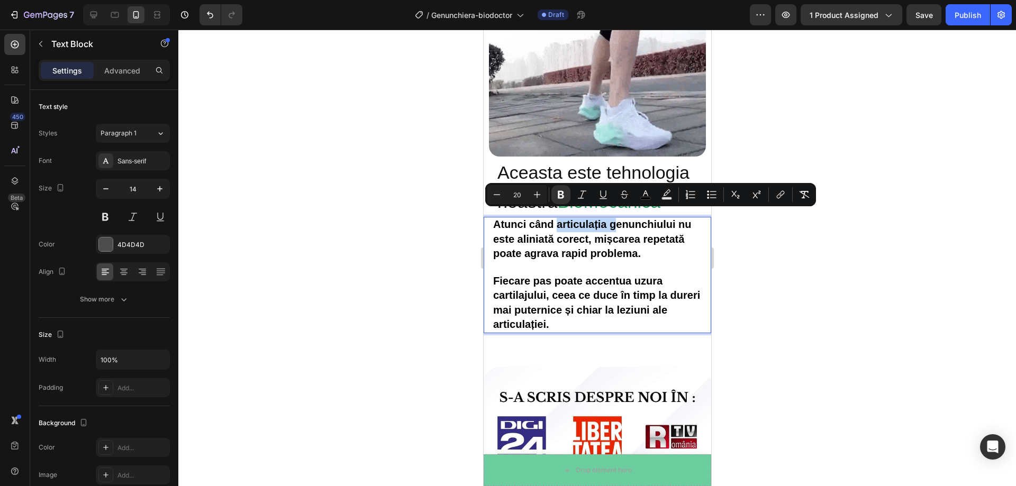
drag, startPoint x: 557, startPoint y: 219, endPoint x: 617, endPoint y: 220, distance: 59.8
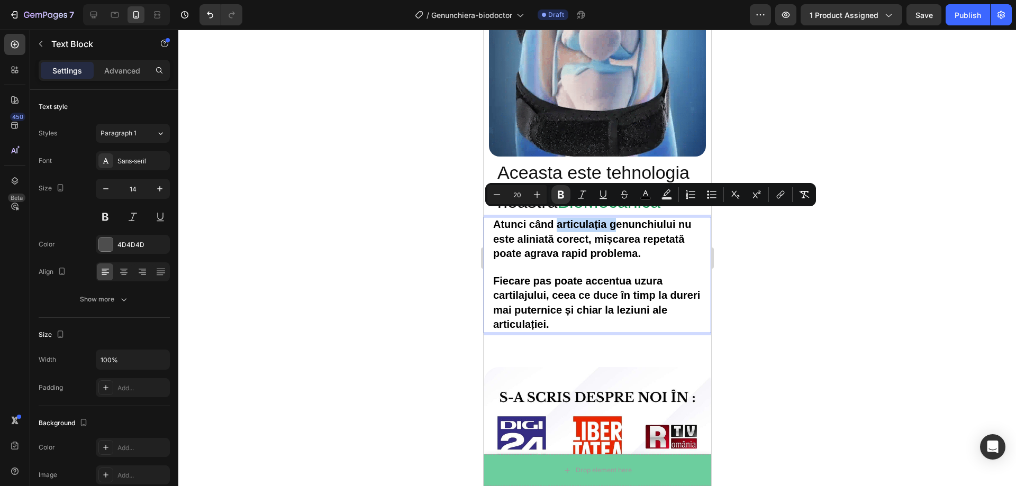
click at [617, 220] on strong "Atunci când articulația genunchiului nu este aliniată corect, mișcarea repetată…" at bounding box center [592, 239] width 198 height 40
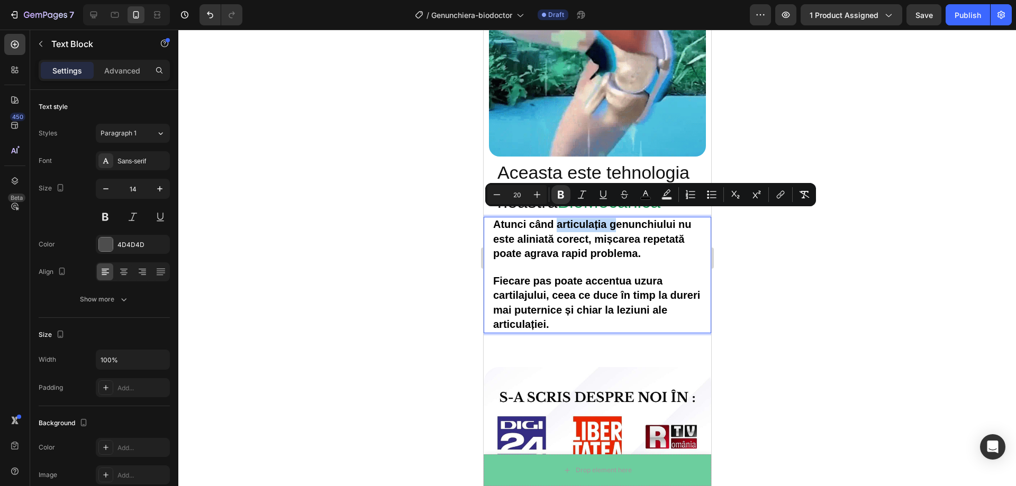
click at [604, 221] on strong "Atunci când articulația genunchiului nu este aliniată corect, mișcarea repetată…" at bounding box center [592, 239] width 198 height 40
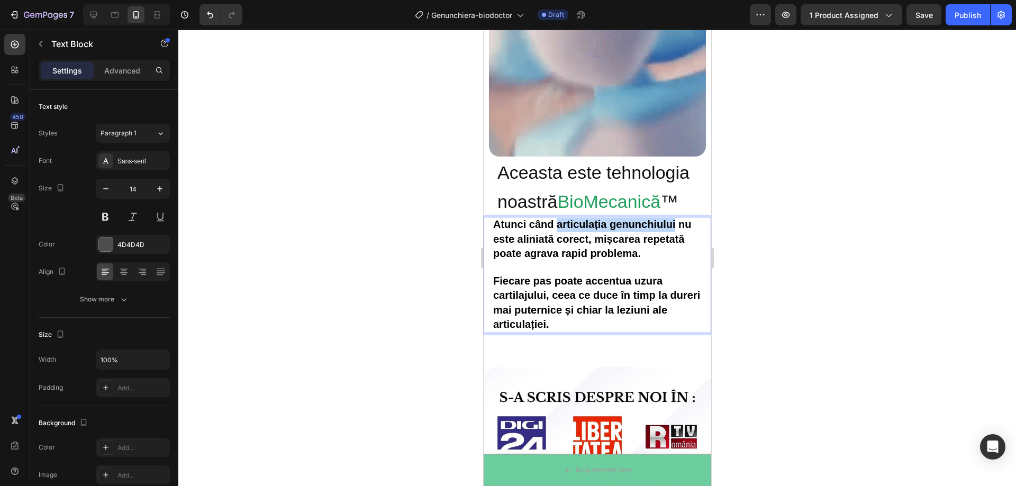
drag, startPoint x: 558, startPoint y: 219, endPoint x: 674, endPoint y: 219, distance: 115.4
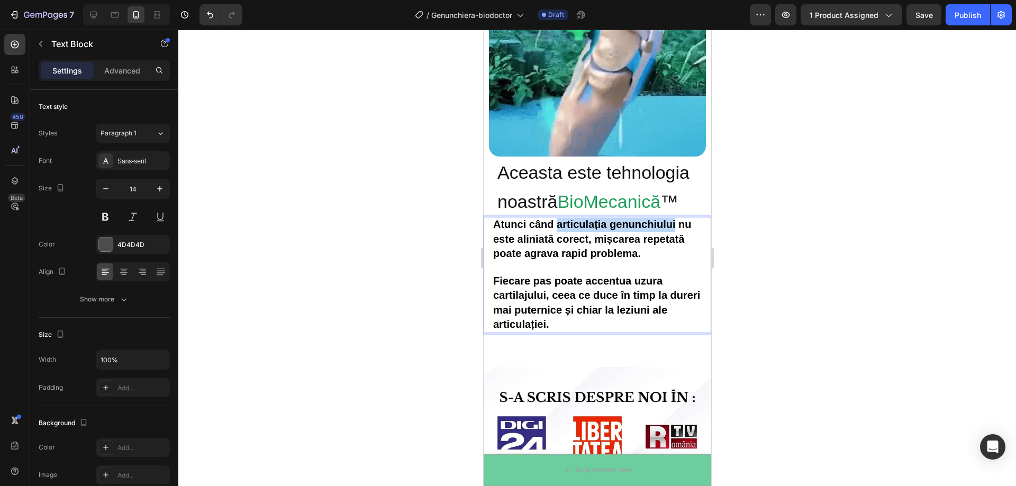
click at [674, 219] on strong "Atunci când articulația genunchiului nu este aliniată corect, mișcarea repetată…" at bounding box center [592, 239] width 198 height 40
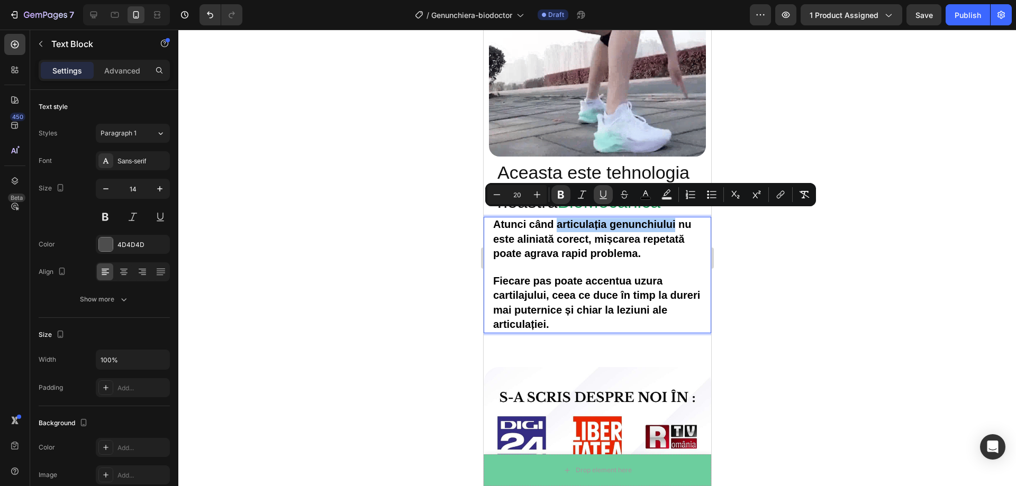
click at [599, 197] on icon "Editor contextual toolbar" at bounding box center [603, 194] width 11 height 11
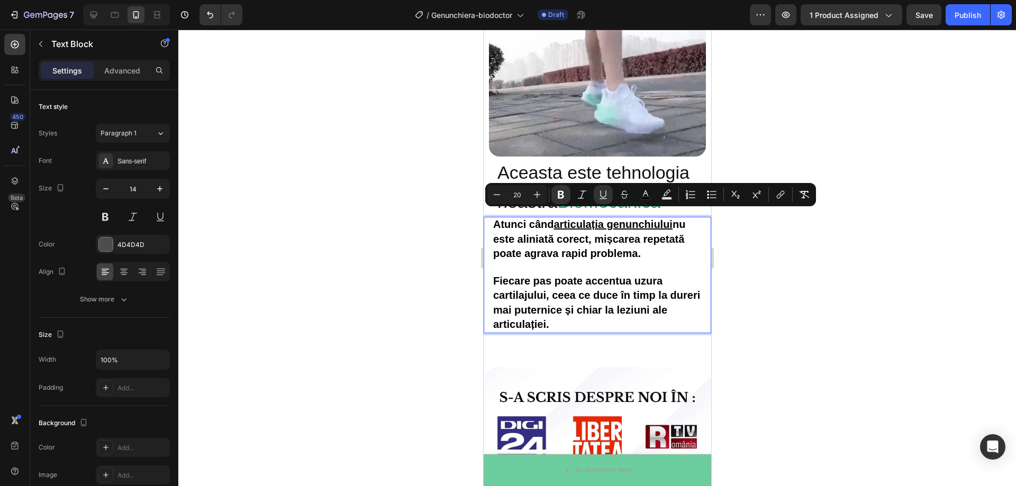
click at [765, 257] on div at bounding box center [597, 258] width 838 height 457
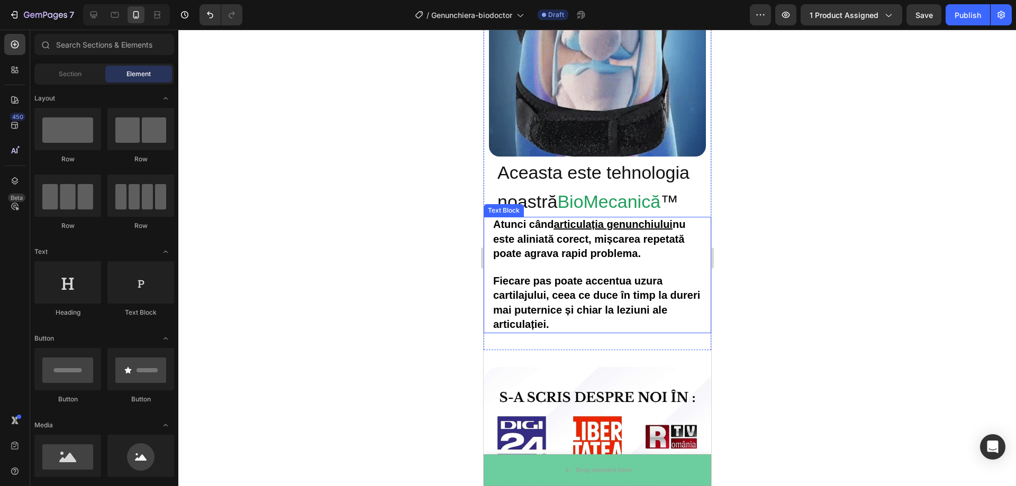
click at [529, 248] on strong "Atunci când articulația genunchiului nu este aliniată corect, mișcarea repetată…" at bounding box center [589, 239] width 192 height 40
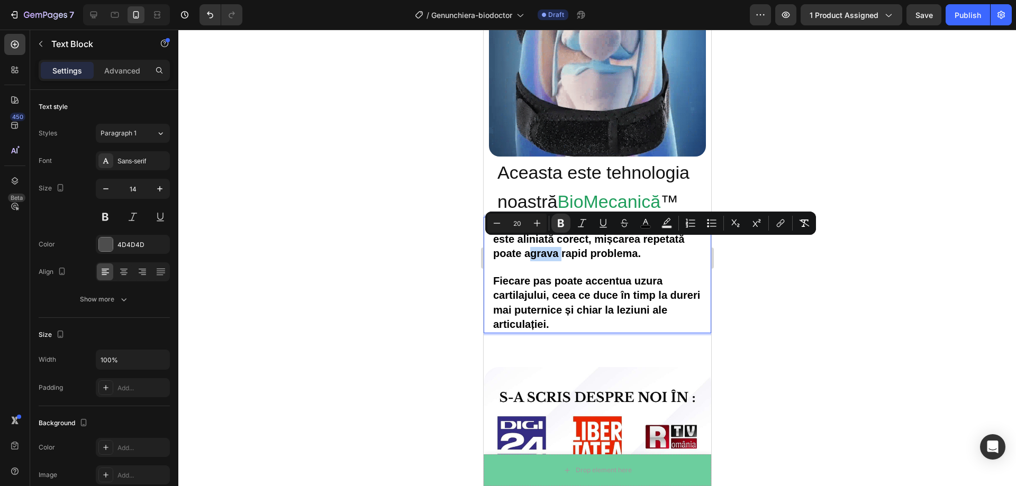
drag, startPoint x: 524, startPoint y: 248, endPoint x: 557, endPoint y: 250, distance: 32.4
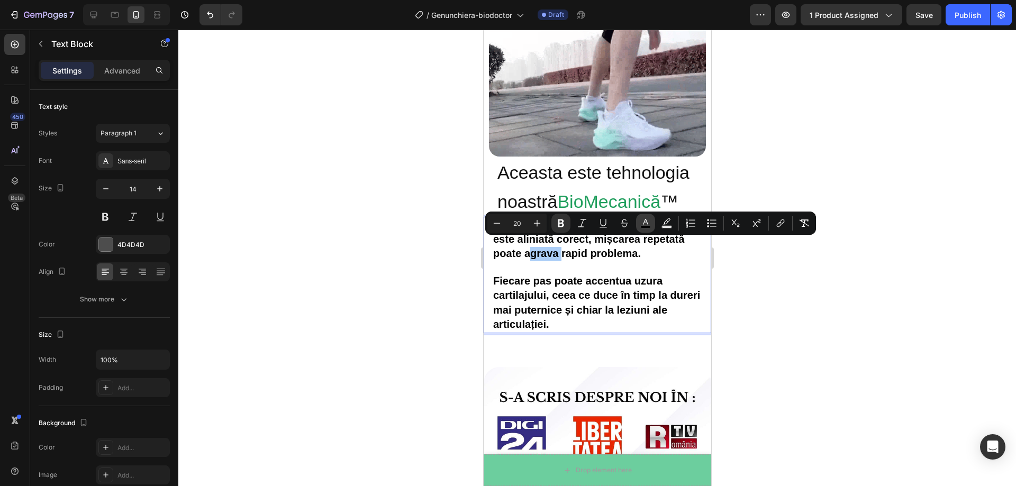
click at [646, 221] on icon "Editor contextual toolbar" at bounding box center [645, 223] width 11 height 11
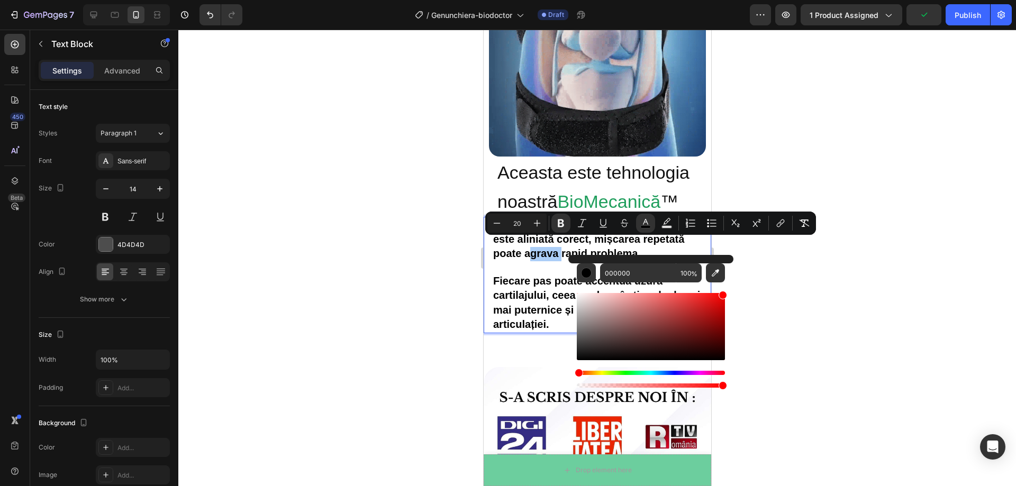
click at [741, 0] on body "7 Version history / Genunchiera-biodoctor Draft Preview 1 product assigned Publ…" at bounding box center [508, 0] width 1016 height 0
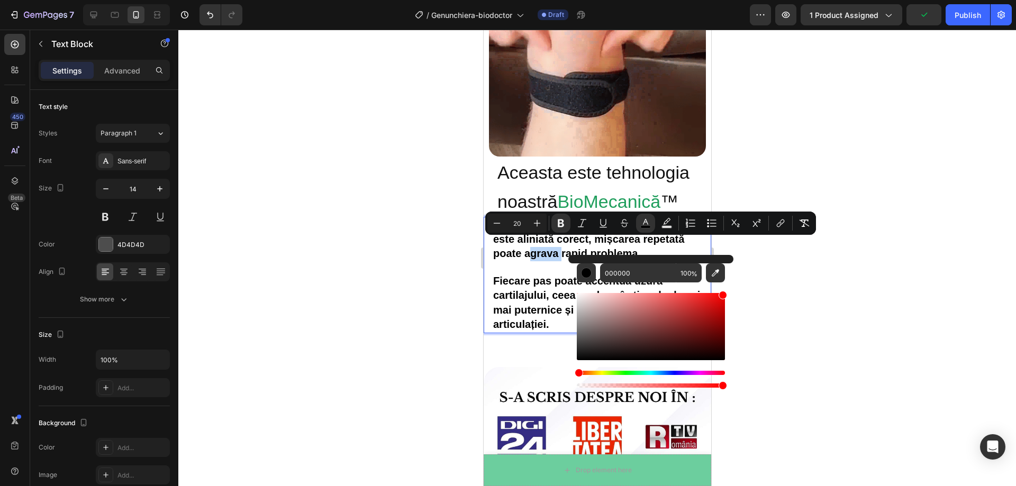
type input "FF0000"
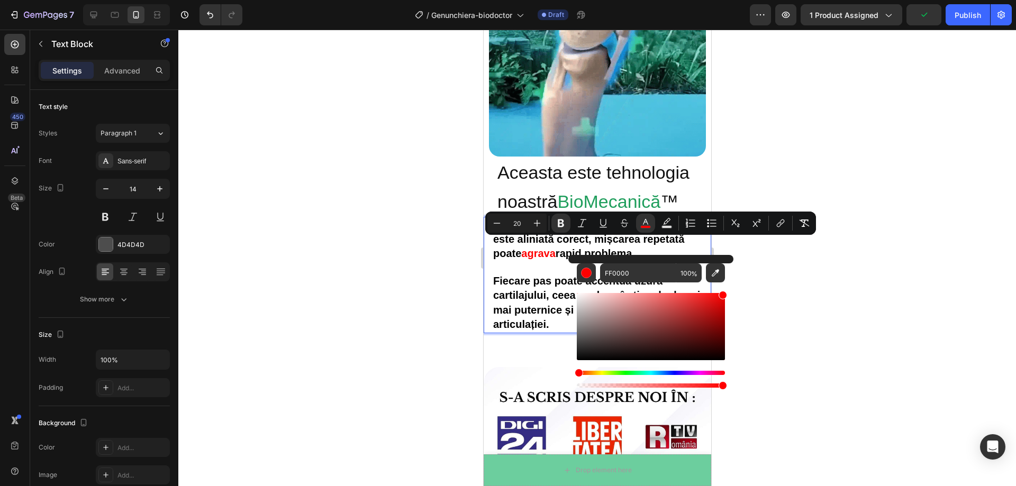
click at [776, 282] on div at bounding box center [597, 258] width 838 height 457
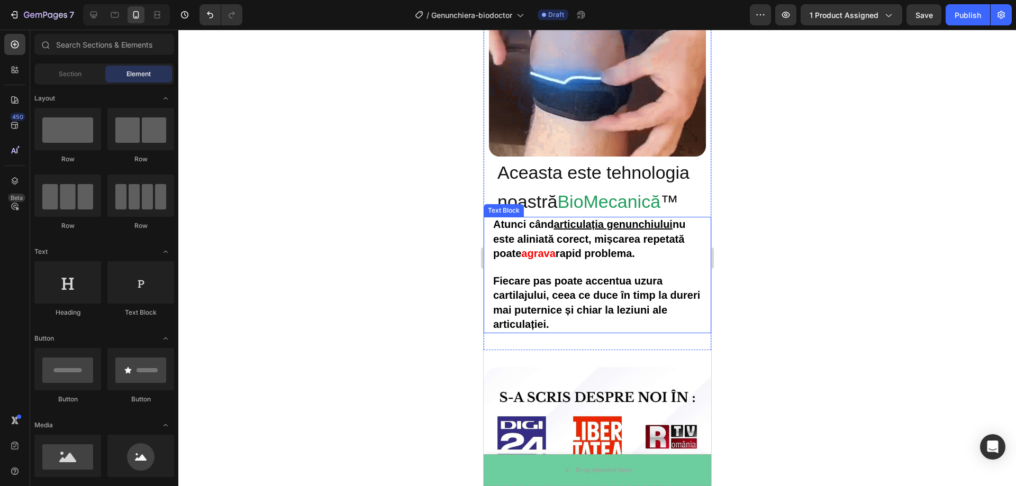
click at [495, 304] on strong "Fiecare pas poate accentua uzura cartilajului, ceea ce duce în timp la dureri m…" at bounding box center [596, 302] width 207 height 55
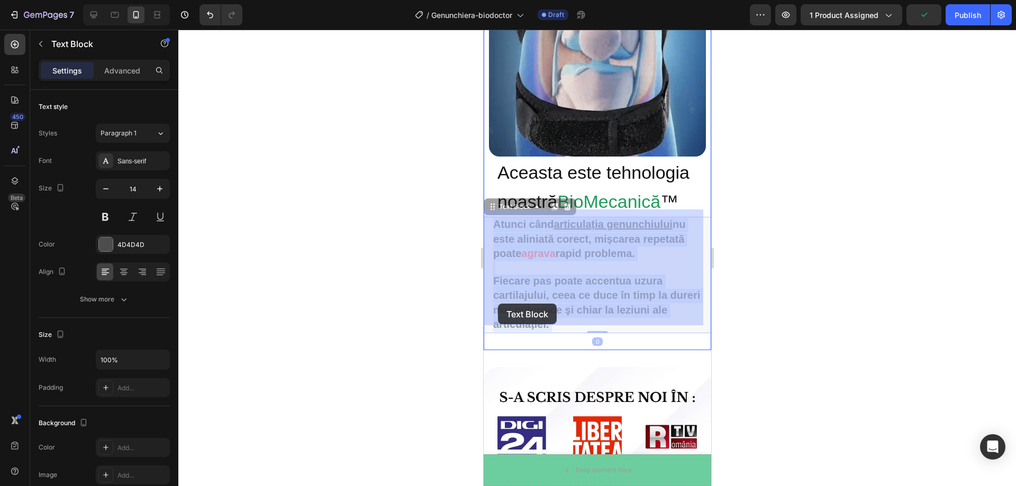
drag, startPoint x: 492, startPoint y: 304, endPoint x: 497, endPoint y: 304, distance: 5.8
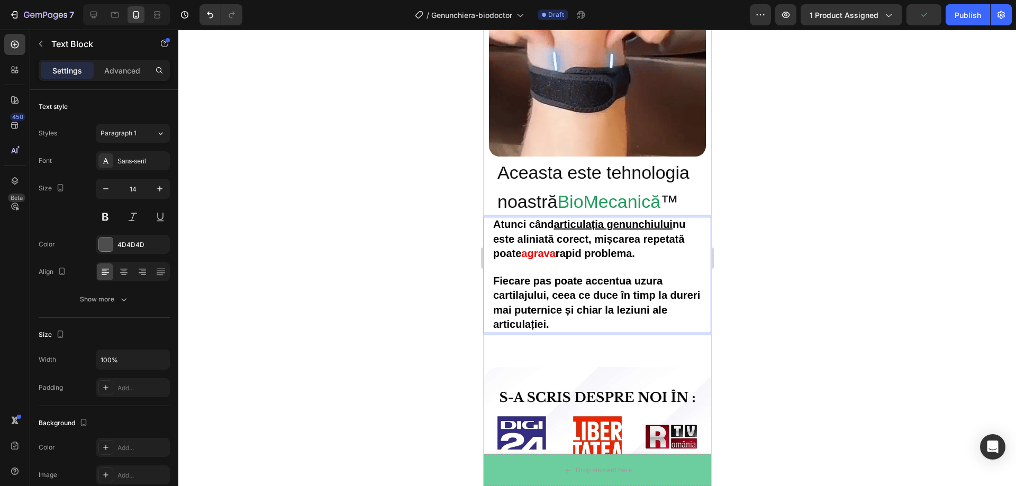
click at [495, 305] on strong "Fiecare pas poate accentua uzura cartilajului, ceea ce duce în timp la dureri m…" at bounding box center [596, 302] width 207 height 55
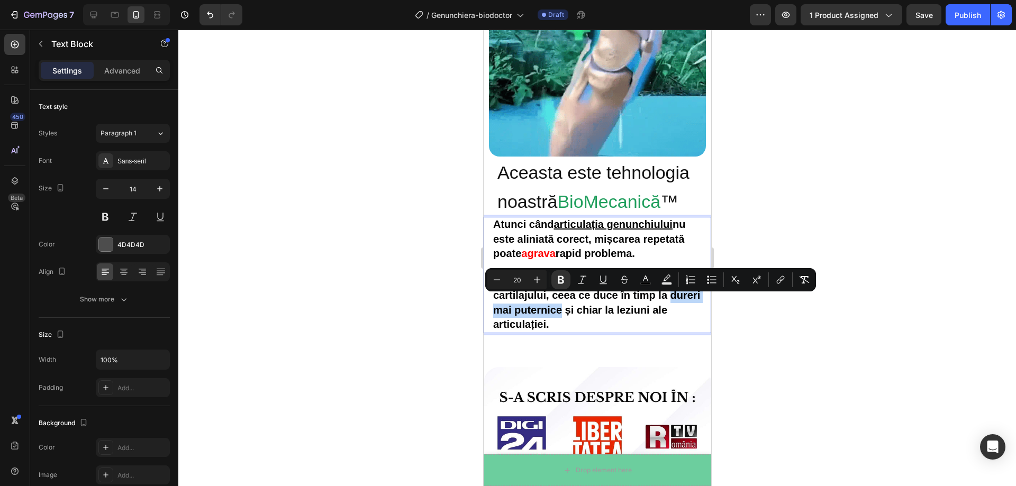
drag, startPoint x: 494, startPoint y: 305, endPoint x: 592, endPoint y: 304, distance: 97.9
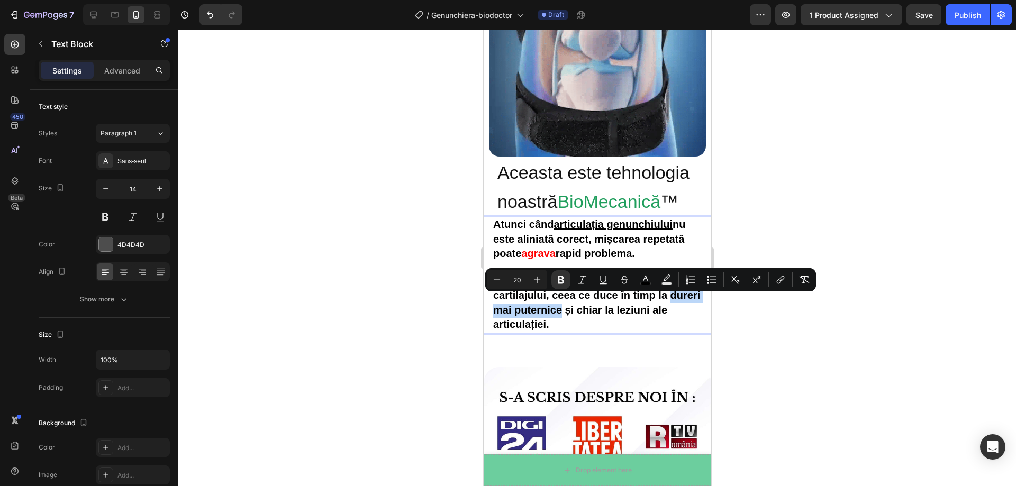
click at [592, 304] on strong "Fiecare pas poate accentua uzura cartilajului, ceea ce duce în timp la dureri m…" at bounding box center [596, 302] width 207 height 55
click at [652, 282] on button "color" at bounding box center [645, 279] width 19 height 19
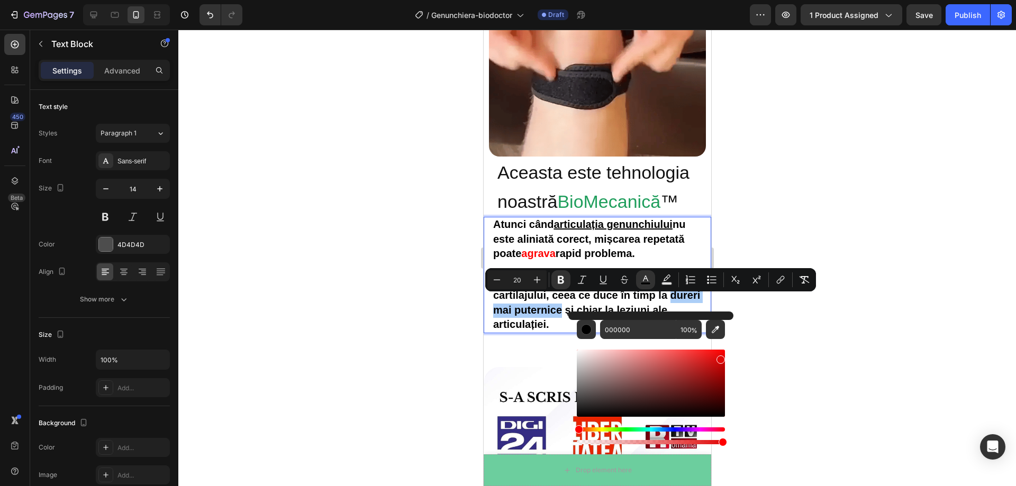
drag, startPoint x: 719, startPoint y: 358, endPoint x: 730, endPoint y: 340, distance: 21.2
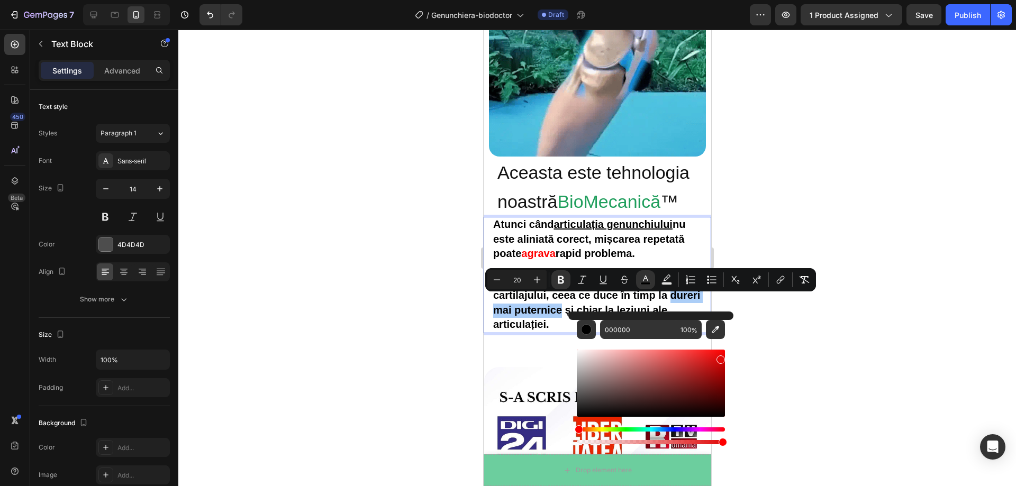
click at [730, 340] on div "000000 100 %" at bounding box center [650, 379] width 165 height 135
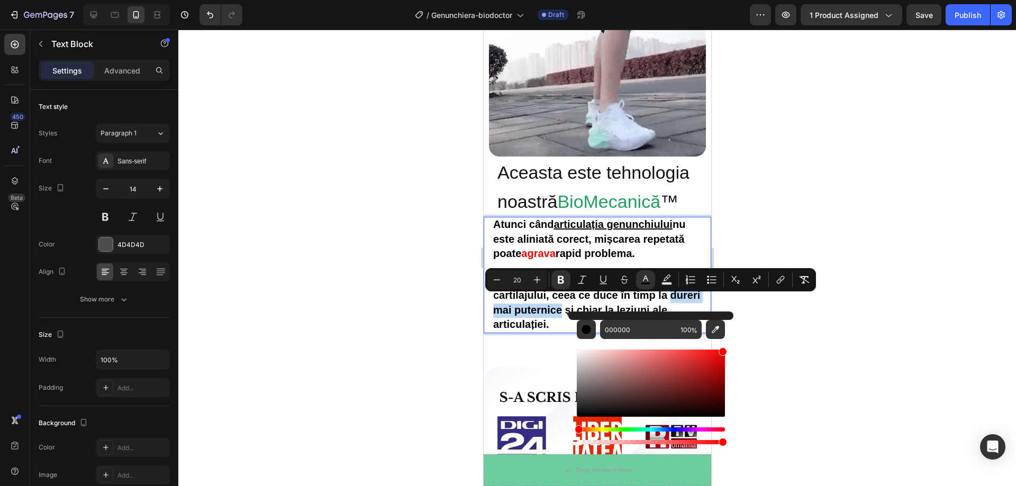
type input "FF0000"
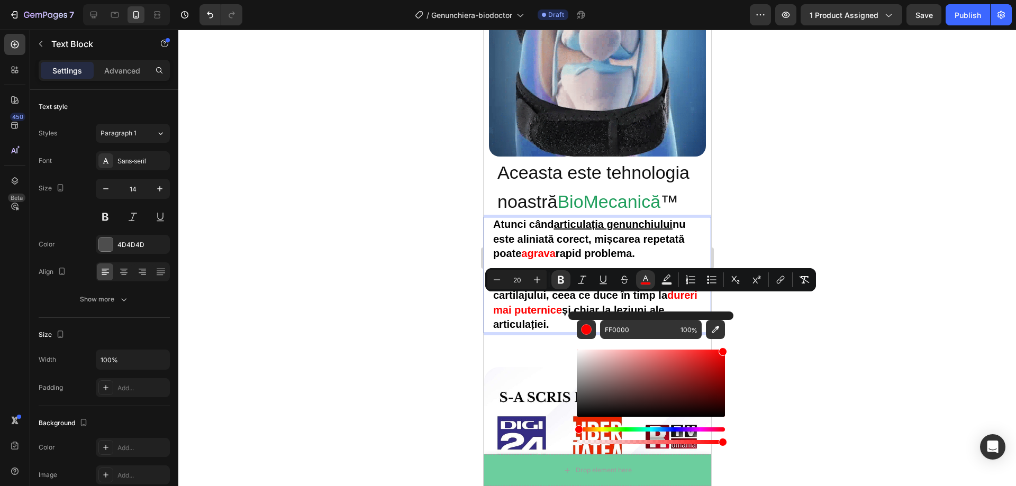
click at [757, 331] on div at bounding box center [597, 258] width 838 height 457
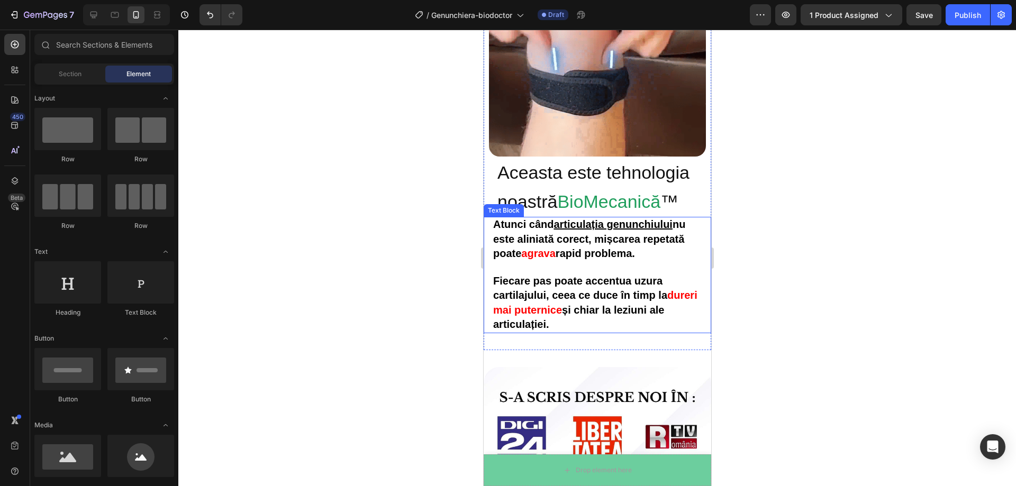
click at [648, 304] on strong "și chiar la leziuni ale articulației." at bounding box center [578, 317] width 171 height 26
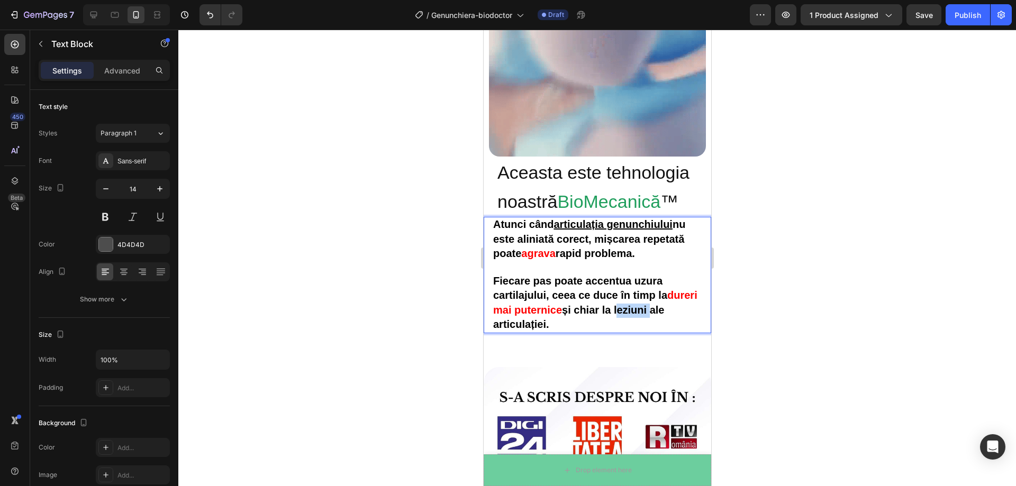
drag, startPoint x: 648, startPoint y: 304, endPoint x: 681, endPoint y: 304, distance: 33.3
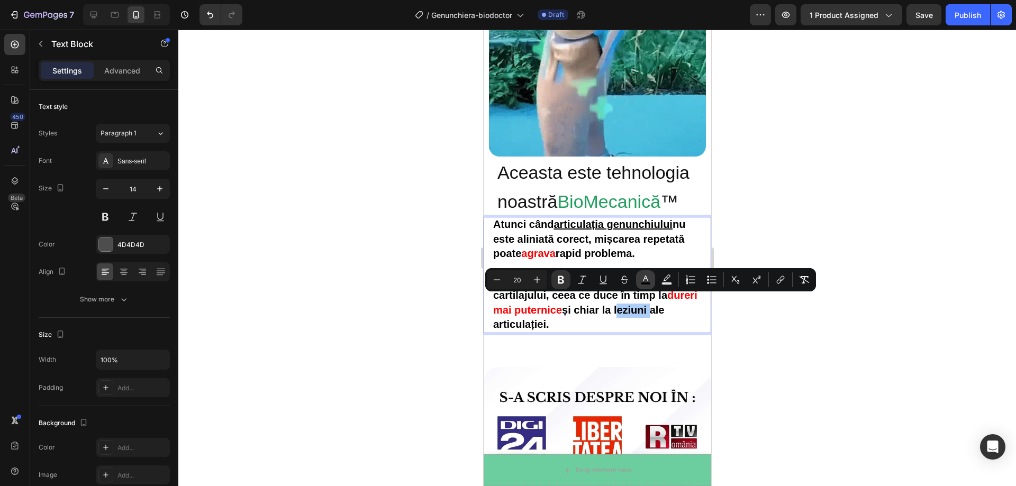
click at [642, 280] on icon "Editor contextual toolbar" at bounding box center [645, 280] width 11 height 11
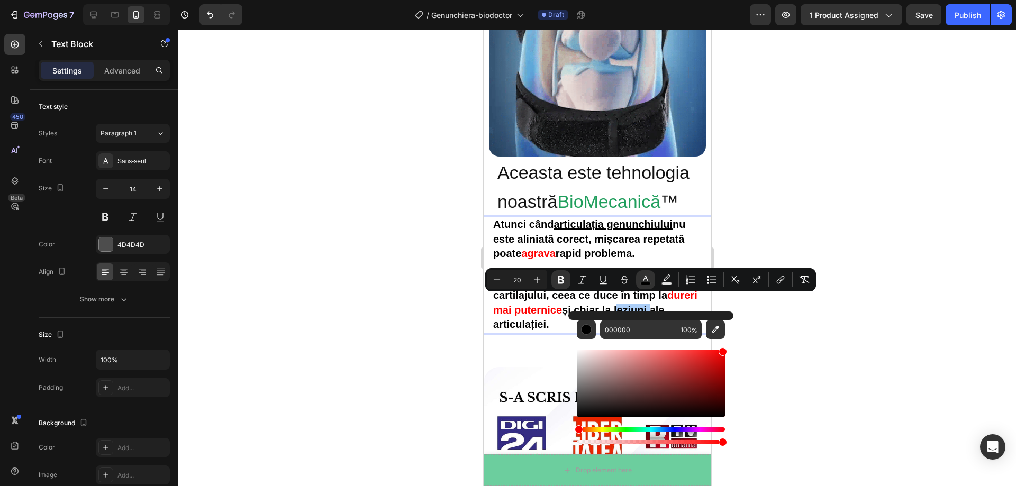
click at [740, 0] on body "7 Version history / Genunchiera-biodoctor Draft Preview 1 product assigned Save…" at bounding box center [508, 0] width 1016 height 0
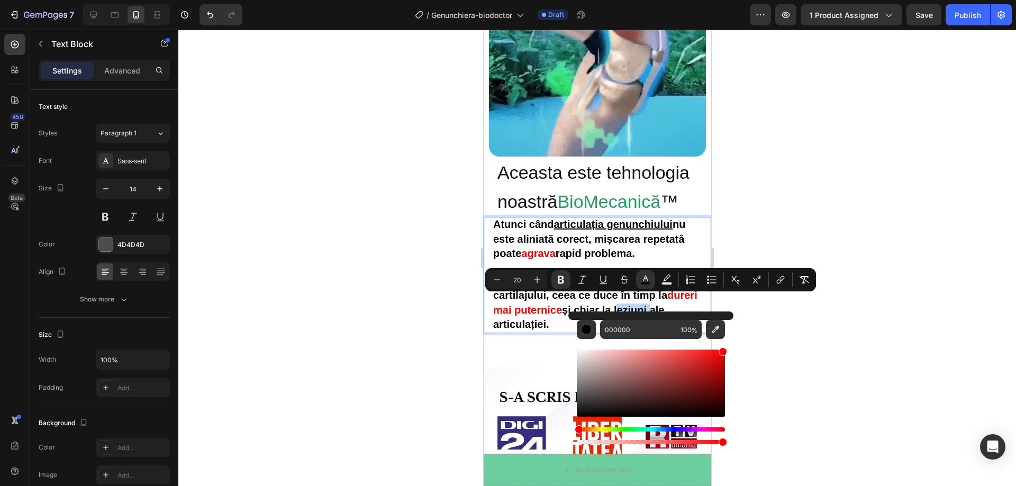
type input "FF0000"
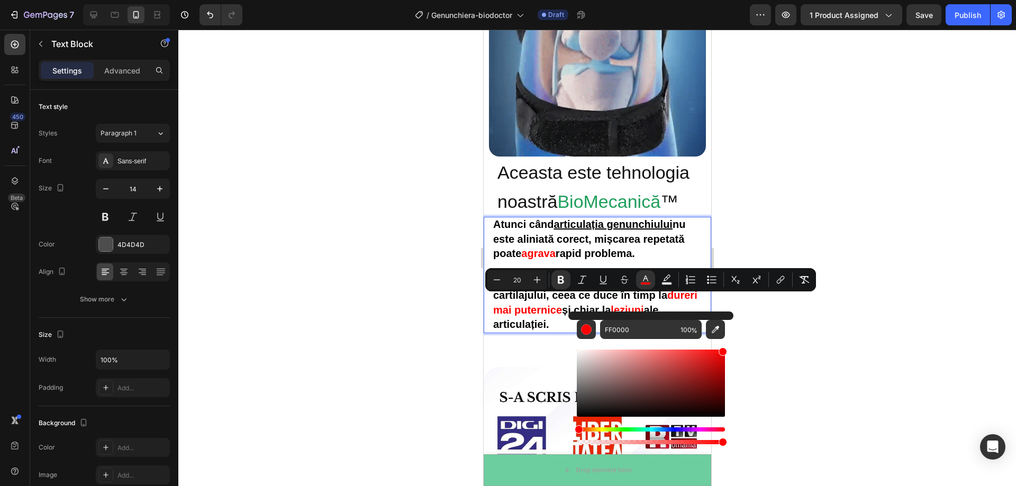
click at [784, 327] on div at bounding box center [597, 258] width 838 height 457
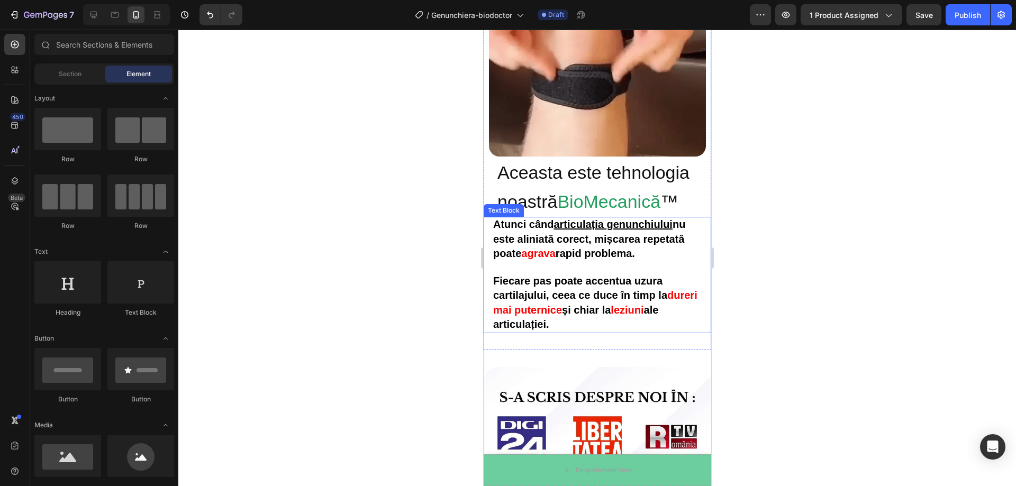
click at [822, 286] on div at bounding box center [597, 258] width 838 height 457
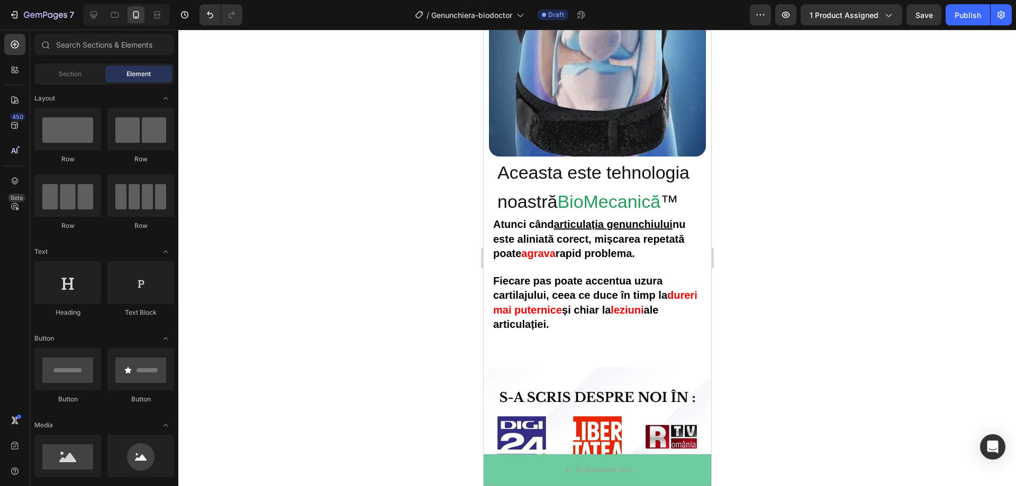
click at [364, 238] on div at bounding box center [597, 258] width 838 height 457
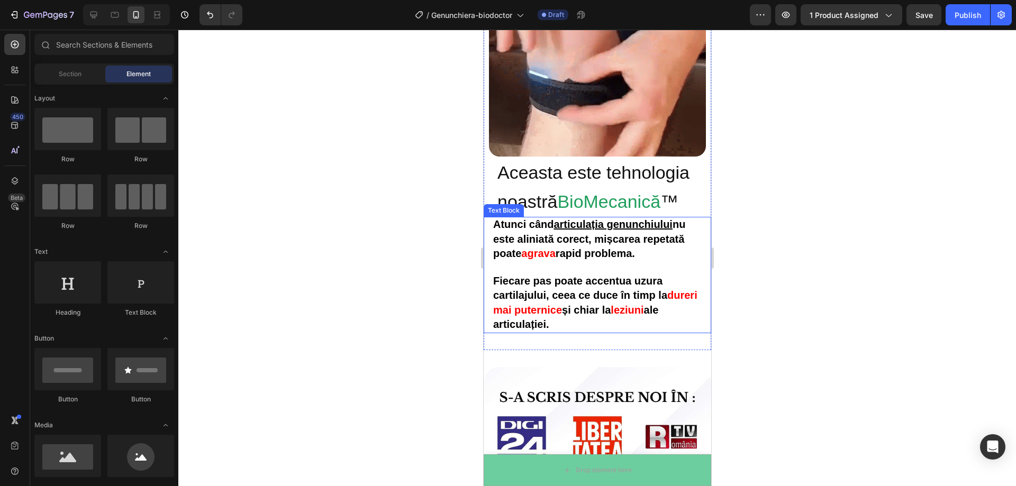
click at [802, 237] on div at bounding box center [597, 258] width 838 height 457
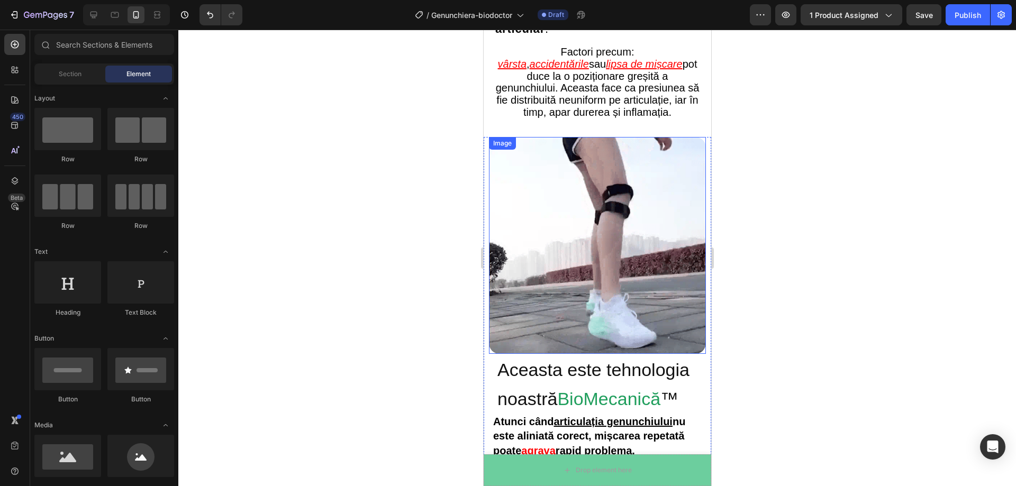
scroll to position [1518, 0]
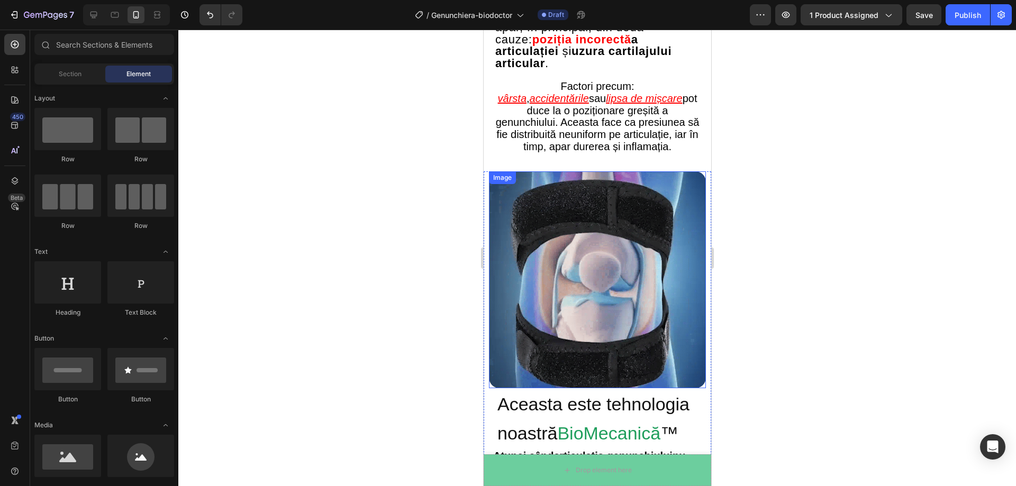
click at [793, 264] on div at bounding box center [597, 258] width 838 height 457
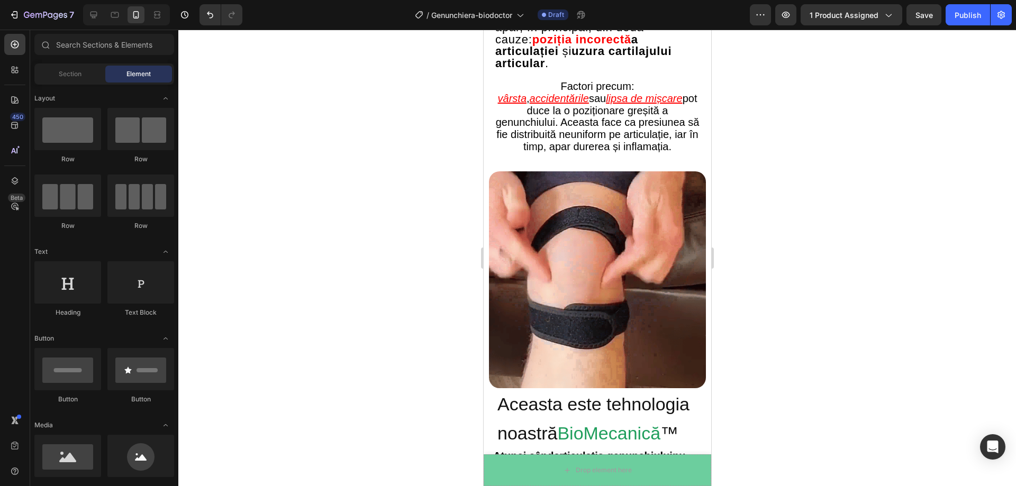
click at [373, 292] on div at bounding box center [597, 258] width 838 height 457
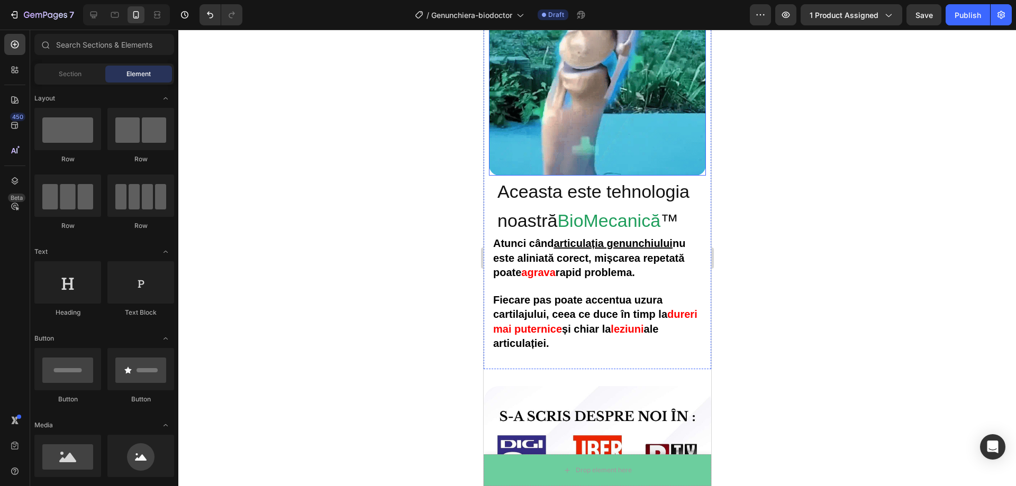
scroll to position [1730, 0]
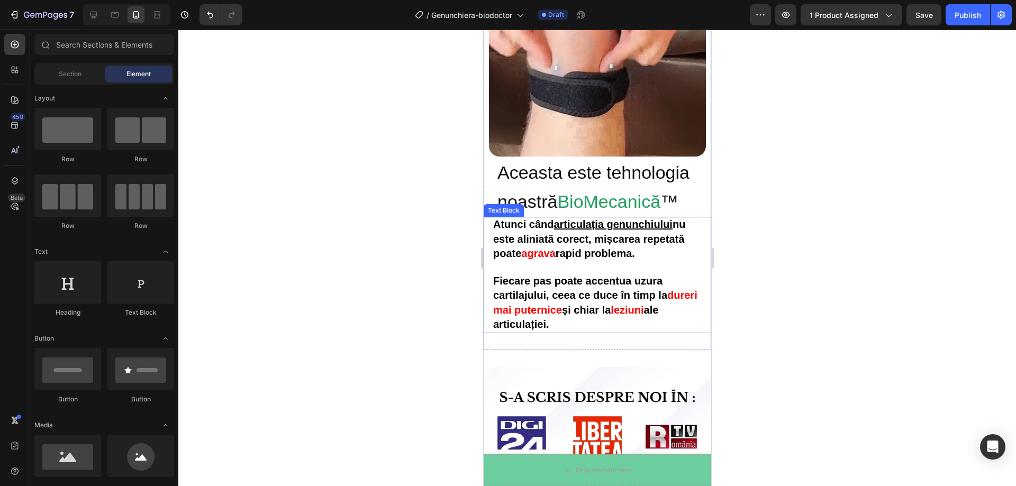
click at [596, 322] on p "Fiecare pas poate accentua uzura cartilajului, ceea ce duce în timp la dureri m…" at bounding box center [597, 304] width 209 height 58
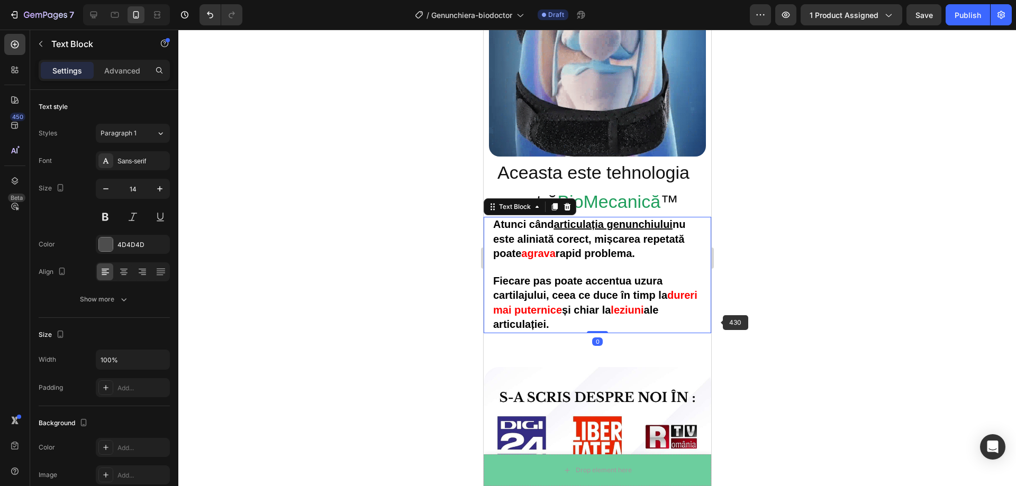
click at [831, 317] on div at bounding box center [597, 258] width 838 height 457
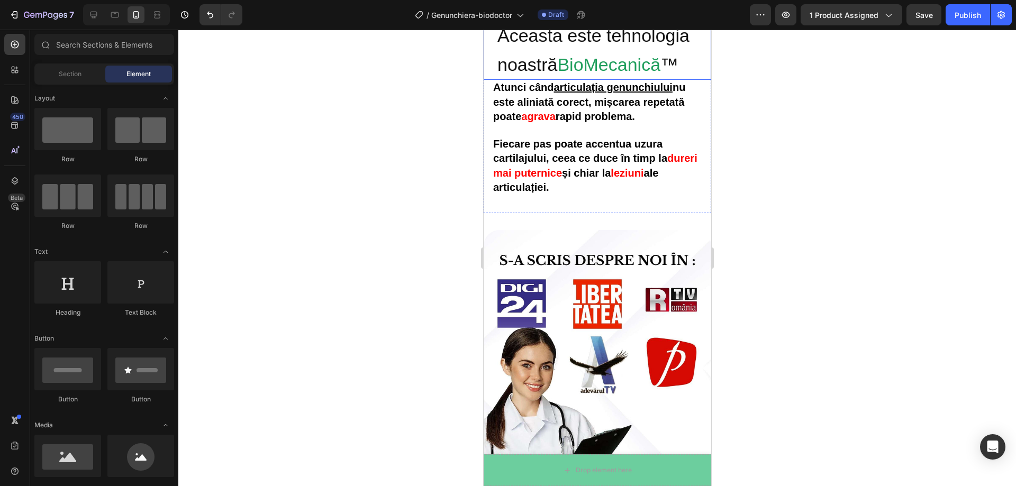
scroll to position [1624, 0]
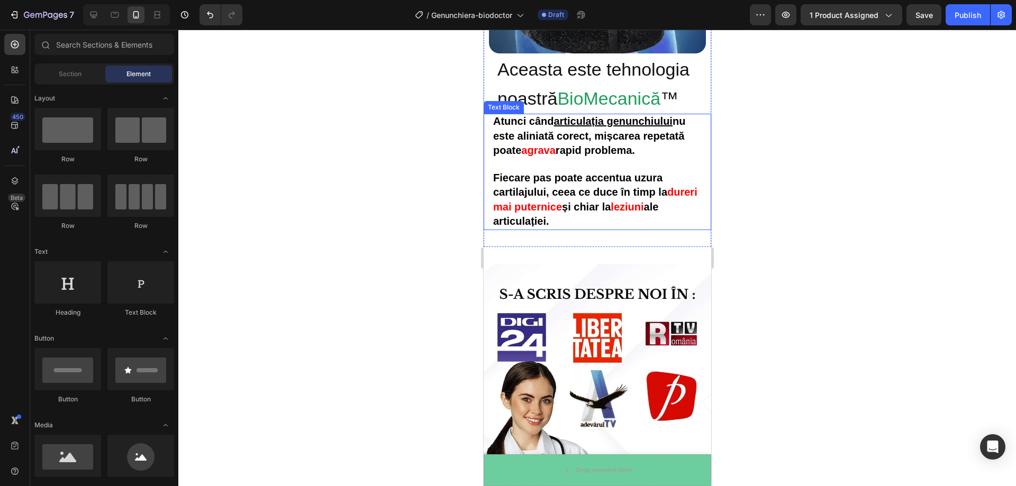
click at [561, 208] on strong "ale articulației." at bounding box center [575, 214] width 165 height 26
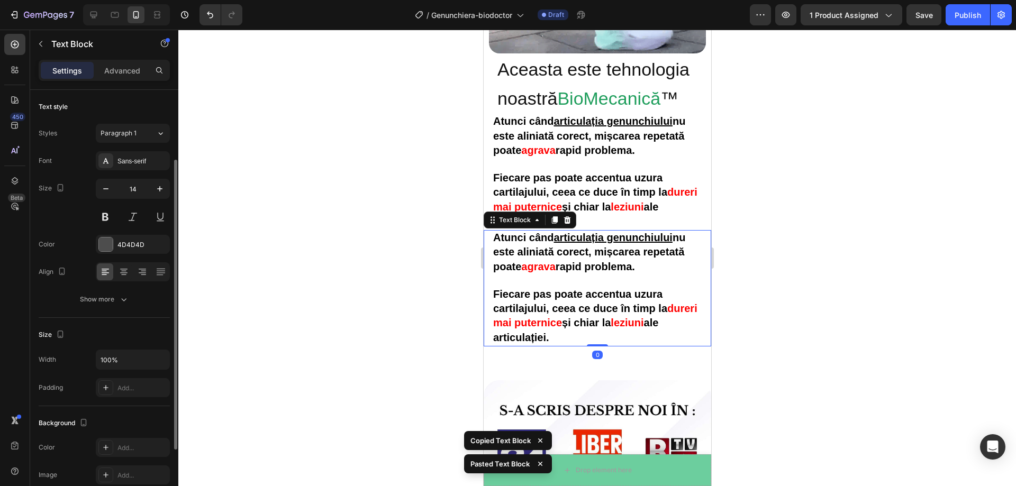
scroll to position [42, 0]
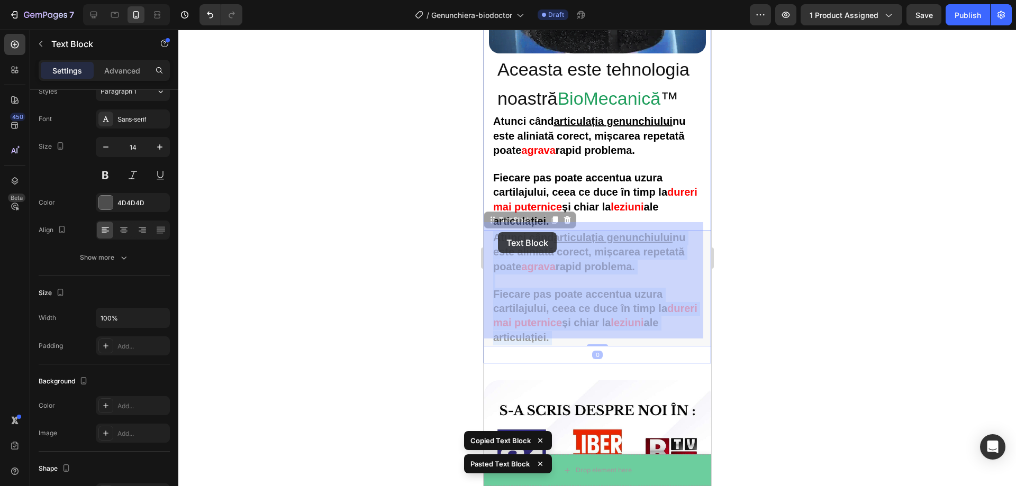
drag, startPoint x: 572, startPoint y: 330, endPoint x: 496, endPoint y: 232, distance: 123.4
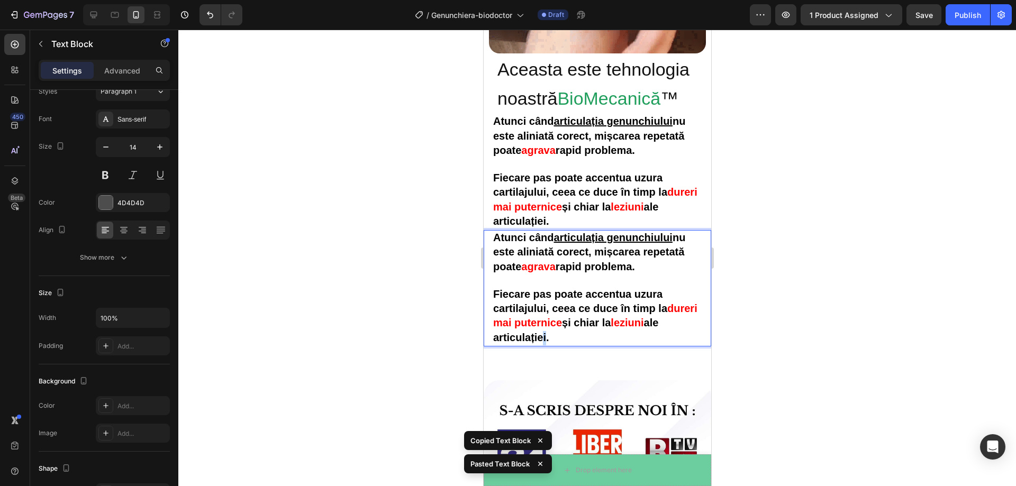
drag, startPoint x: 559, startPoint y: 330, endPoint x: 553, endPoint y: 328, distance: 6.2
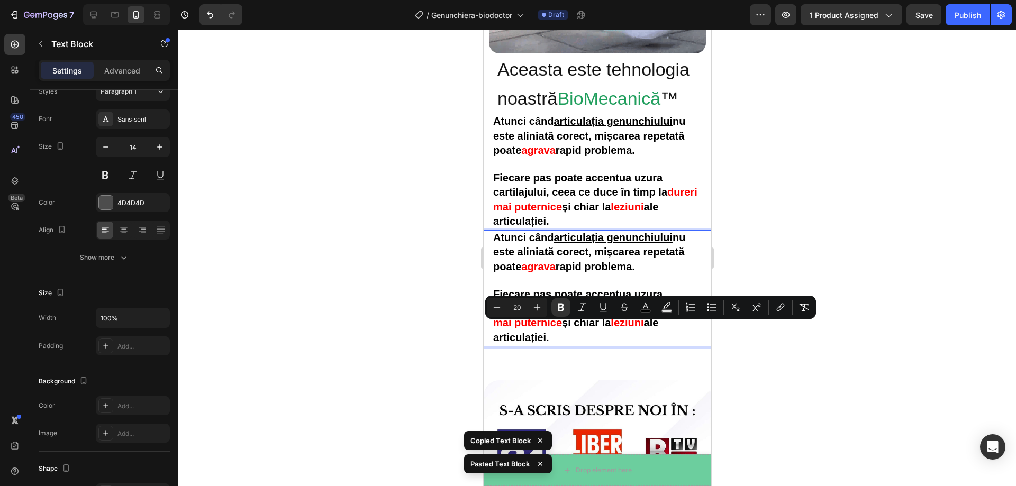
click at [562, 328] on strong "ale articulației." at bounding box center [575, 330] width 165 height 26
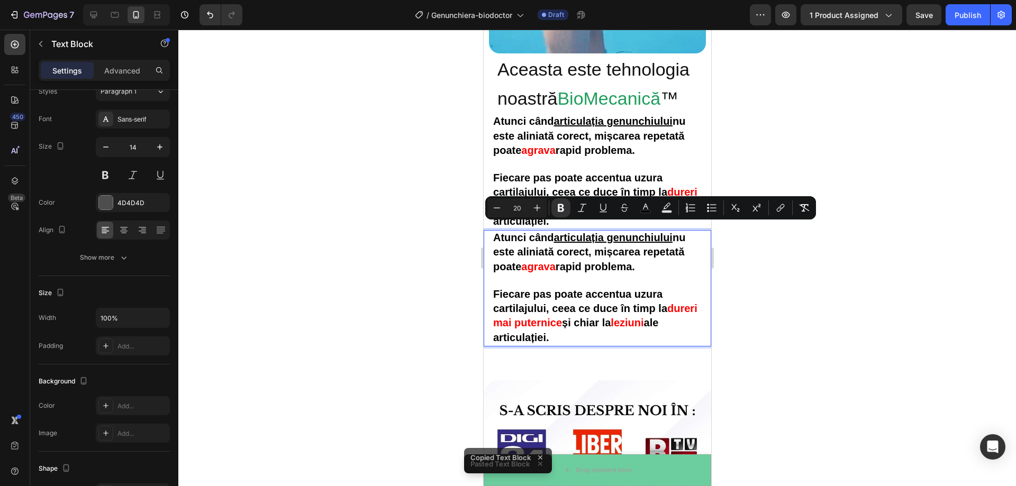
drag, startPoint x: 565, startPoint y: 329, endPoint x: 494, endPoint y: 232, distance: 119.3
click at [494, 232] on div "Atunci când articulația genunchiului nu este aliniată corect, mișcarea repetată…" at bounding box center [597, 288] width 211 height 116
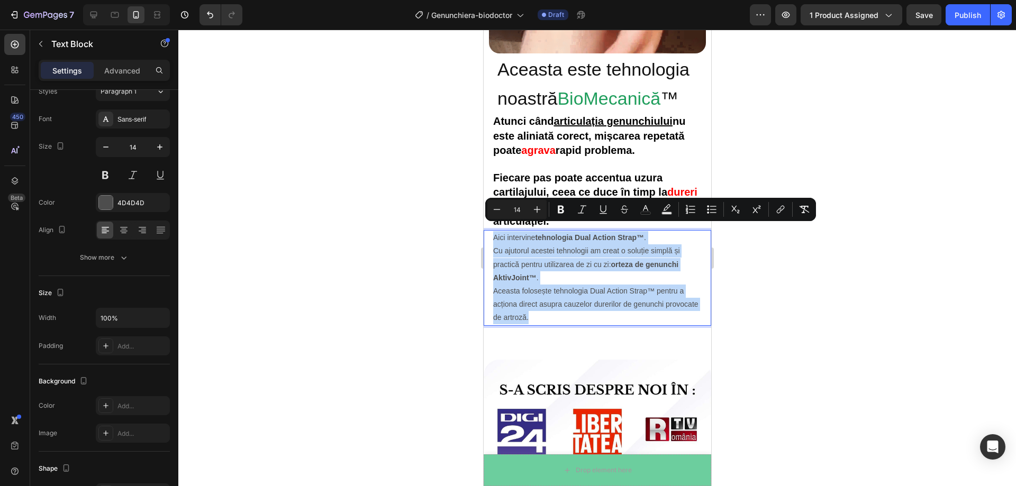
drag, startPoint x: 567, startPoint y: 309, endPoint x: 494, endPoint y: 229, distance: 107.5
click at [494, 230] on div "Aici intervine tehnologia Dual Action Strap™ . Cu ajutorul acestei tehnologii a…" at bounding box center [597, 277] width 211 height 95
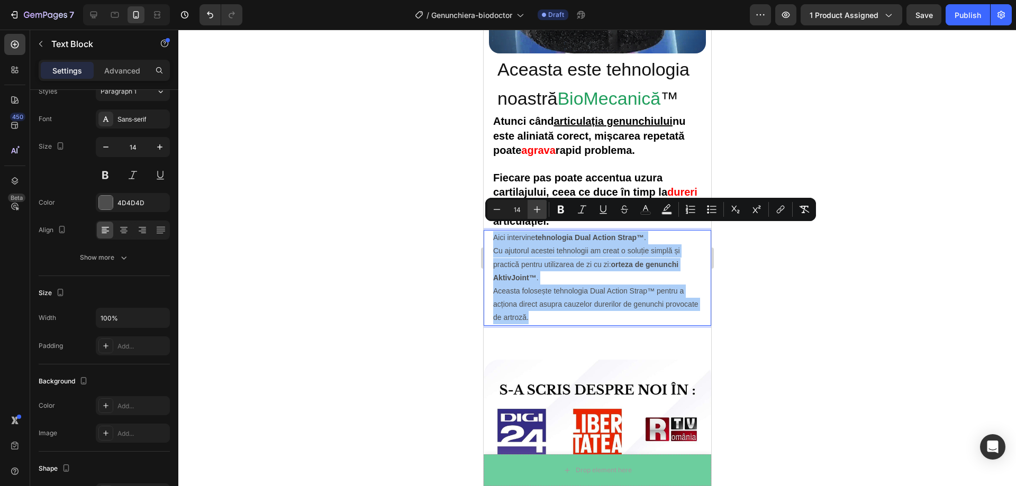
click at [538, 205] on icon "Editor contextual toolbar" at bounding box center [537, 209] width 11 height 11
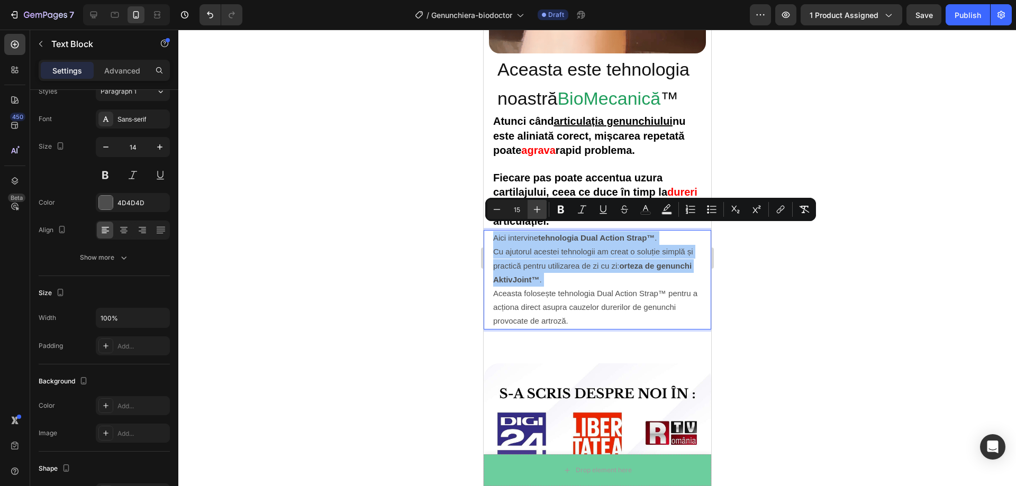
click at [538, 205] on icon "Editor contextual toolbar" at bounding box center [537, 209] width 11 height 11
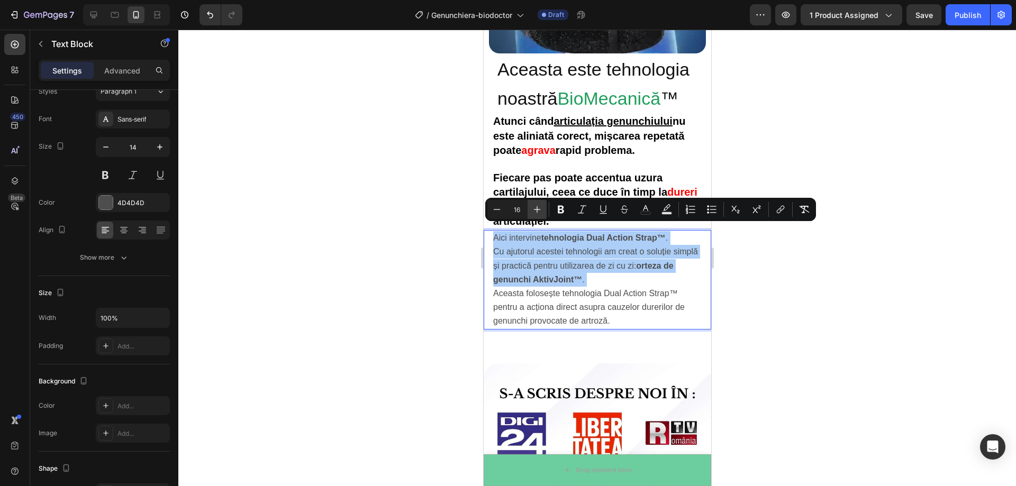
click at [538, 205] on icon "Editor contextual toolbar" at bounding box center [537, 209] width 11 height 11
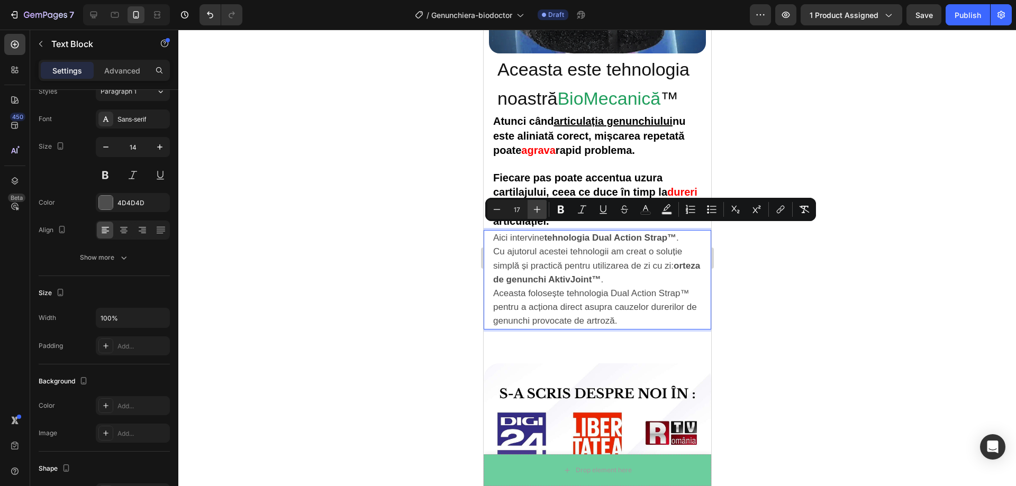
click at [538, 205] on icon "Editor contextual toolbar" at bounding box center [537, 209] width 11 height 11
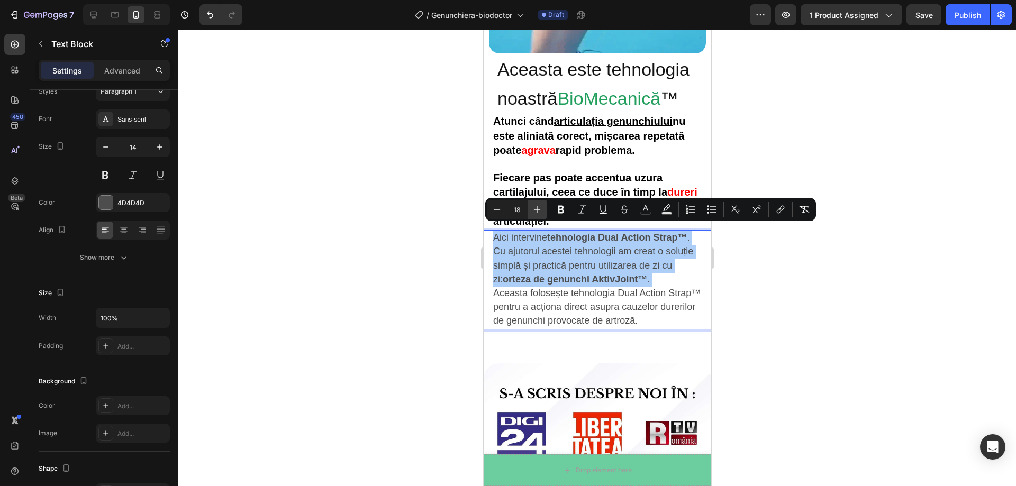
click at [538, 205] on icon "Editor contextual toolbar" at bounding box center [537, 209] width 11 height 11
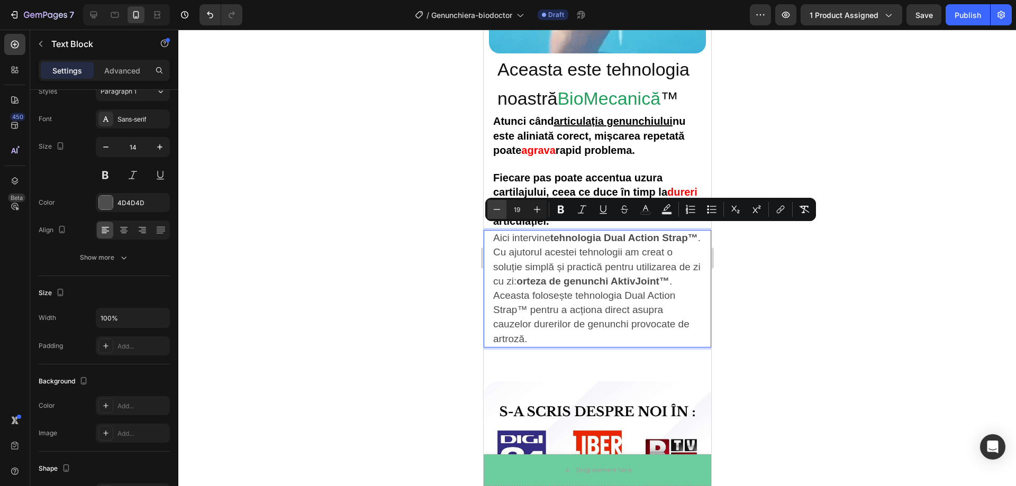
click at [500, 209] on icon "Editor contextual toolbar" at bounding box center [497, 209] width 11 height 11
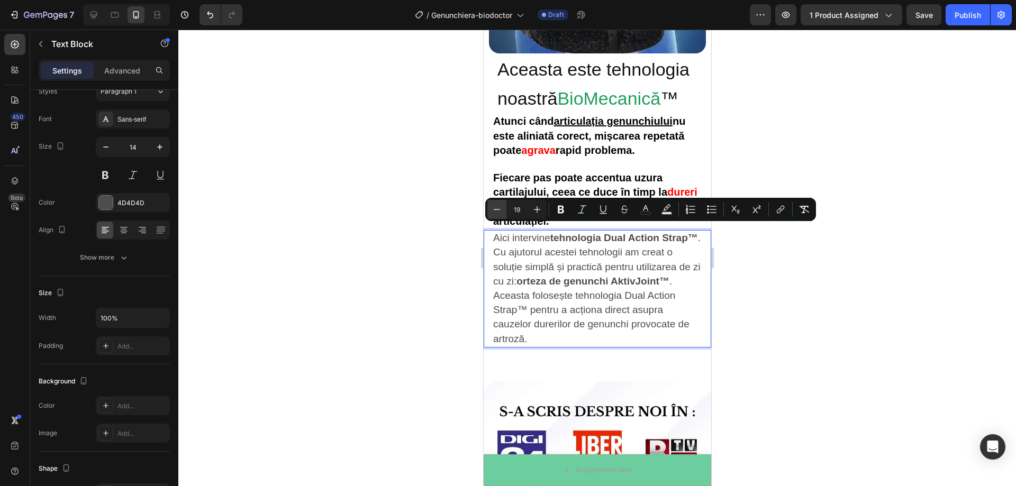
type input "18"
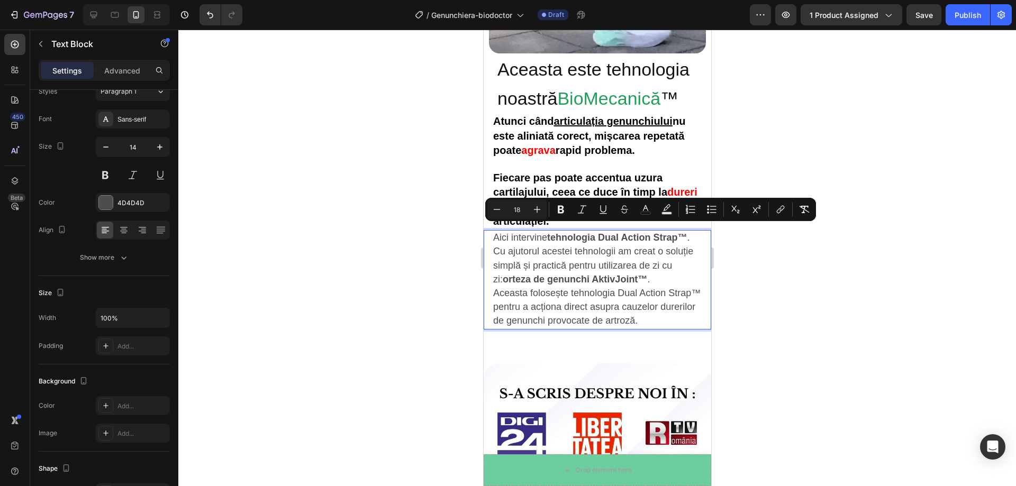
click at [803, 284] on div at bounding box center [597, 258] width 838 height 457
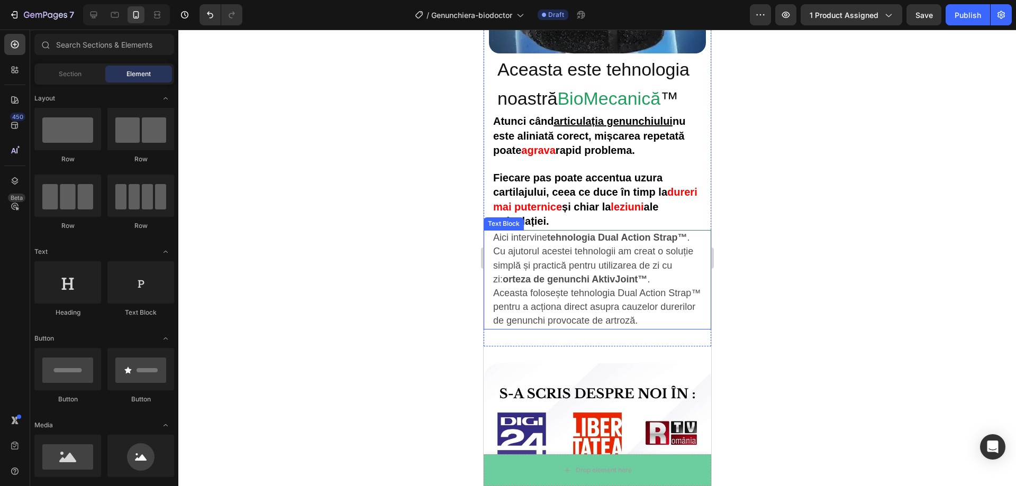
click at [680, 313] on p "Cu ajutorul acestei tehnologii am creat o soluție simplă și practică pentru uti…" at bounding box center [597, 286] width 209 height 83
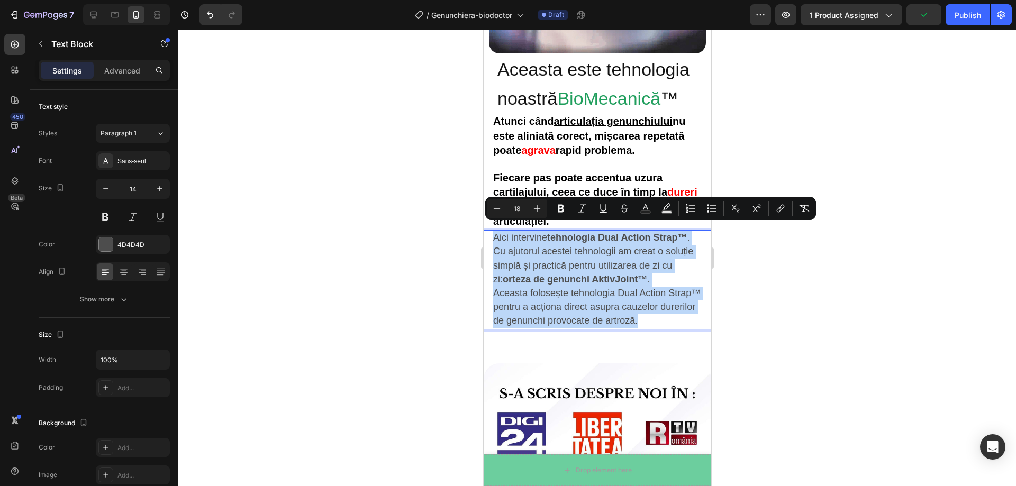
drag, startPoint x: 677, startPoint y: 313, endPoint x: 494, endPoint y: 232, distance: 200.0
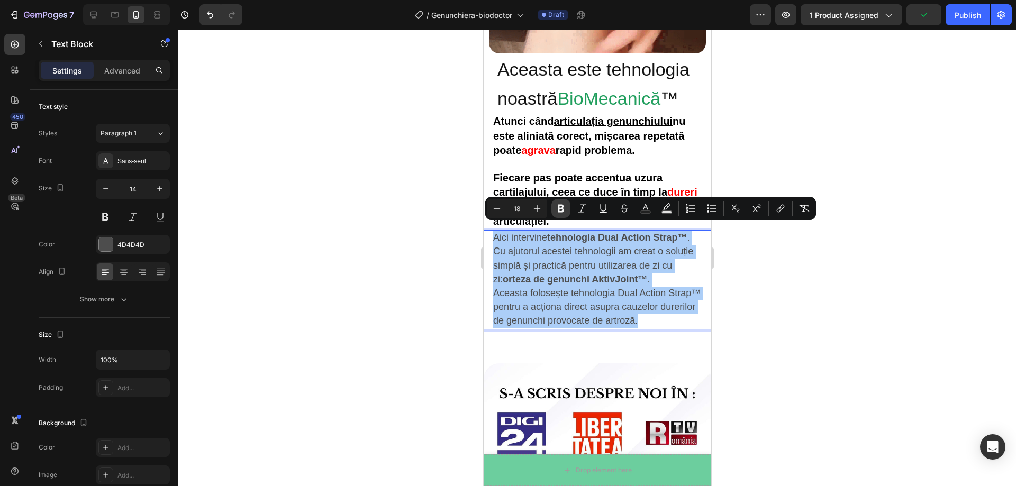
click at [563, 206] on icon "Editor contextual toolbar" at bounding box center [561, 209] width 6 height 8
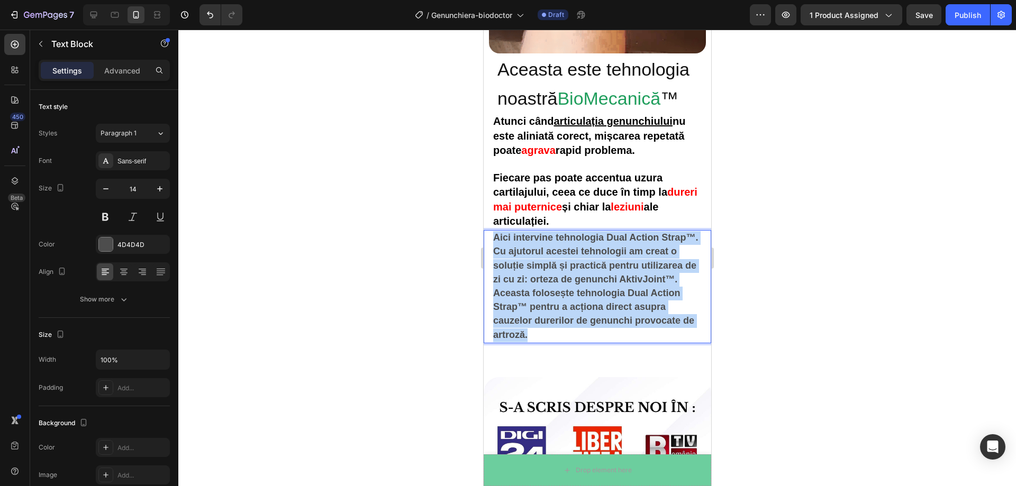
drag, startPoint x: 533, startPoint y: 311, endPoint x: 491, endPoint y: 232, distance: 90.0
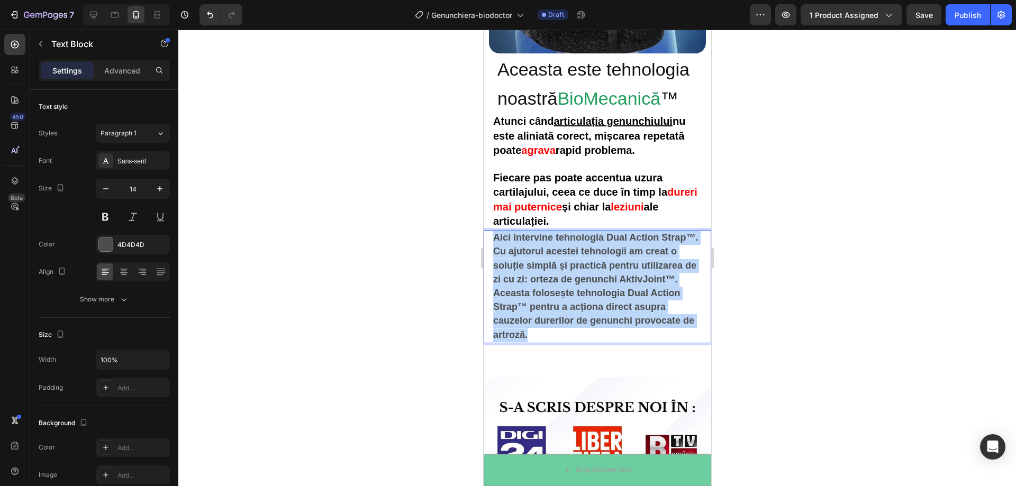
click at [492, 232] on div "Aici intervine tehnologia Dual Action Strap™. Cu ajutorul acestei tehnologii am…" at bounding box center [597, 286] width 211 height 113
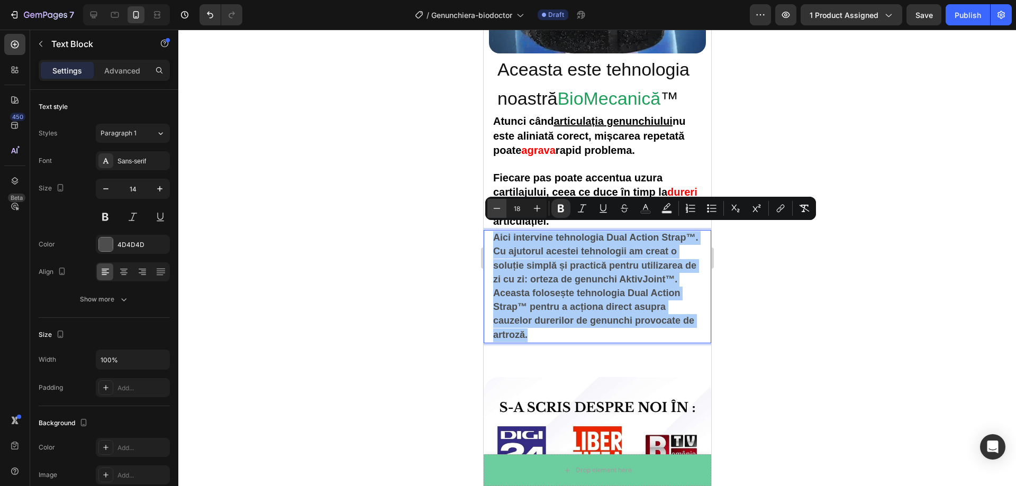
click at [500, 208] on icon "Editor contextual toolbar" at bounding box center [497, 208] width 11 height 11
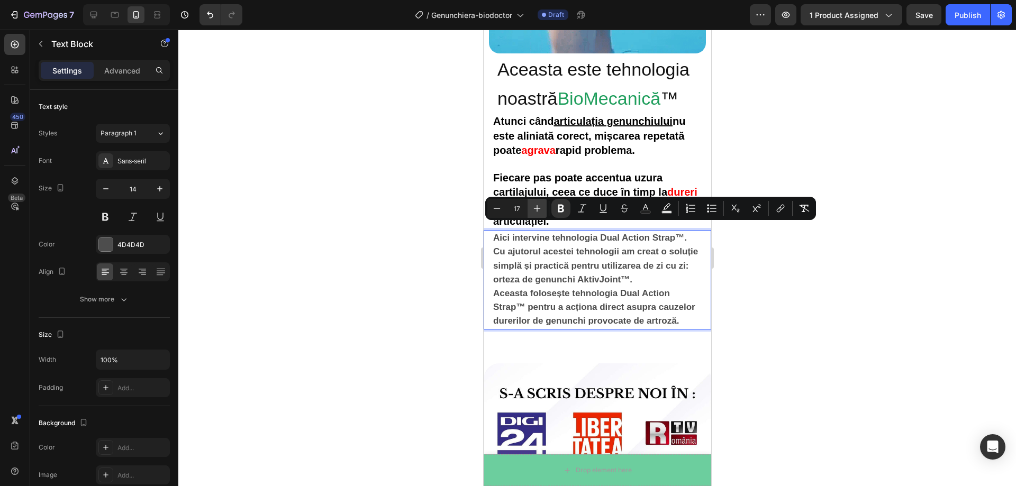
click at [538, 212] on icon "Editor contextual toolbar" at bounding box center [537, 208] width 11 height 11
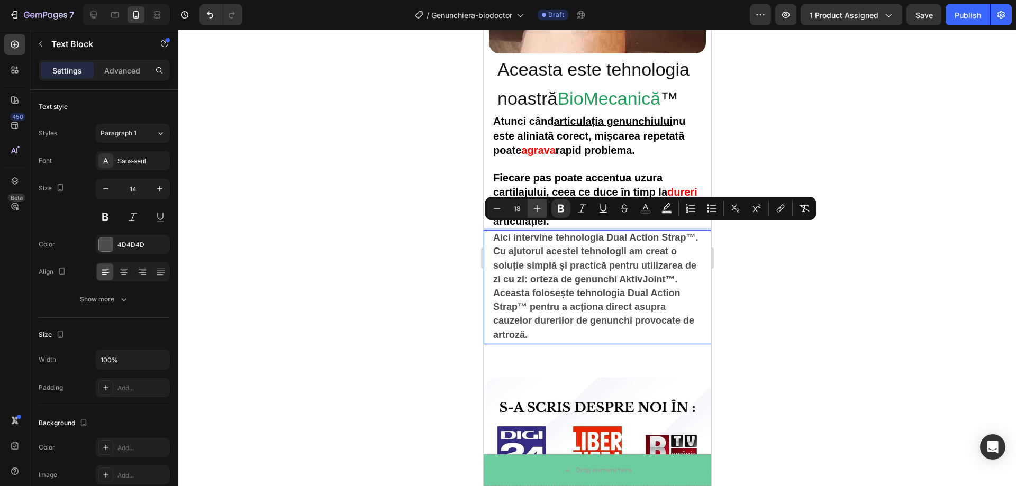
click at [538, 212] on icon "Editor contextual toolbar" at bounding box center [537, 208] width 11 height 11
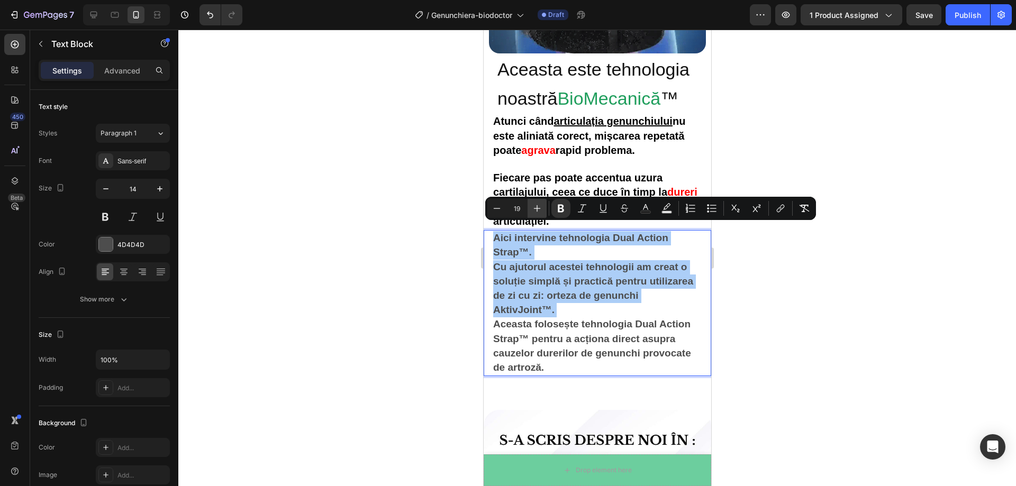
click at [538, 212] on icon "Editor contextual toolbar" at bounding box center [537, 208] width 11 height 11
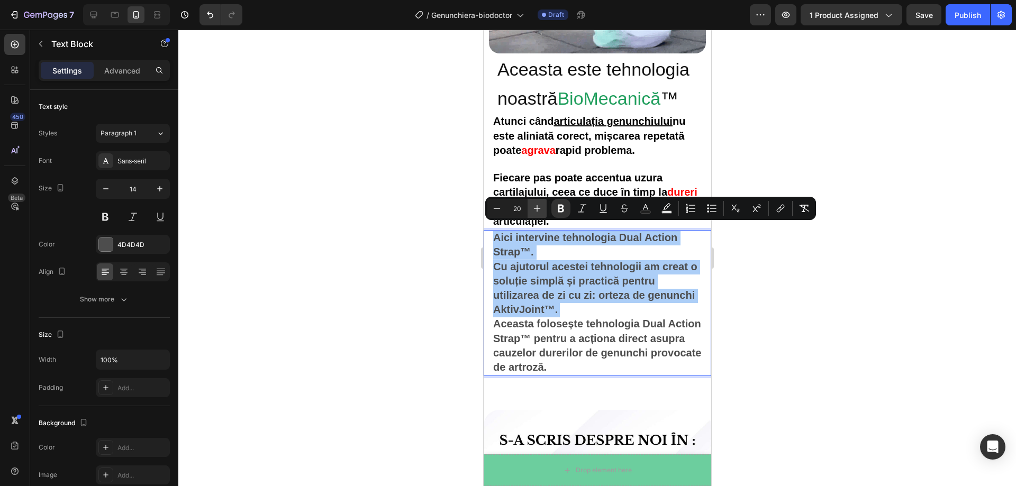
click at [538, 212] on icon "Editor contextual toolbar" at bounding box center [537, 208] width 11 height 11
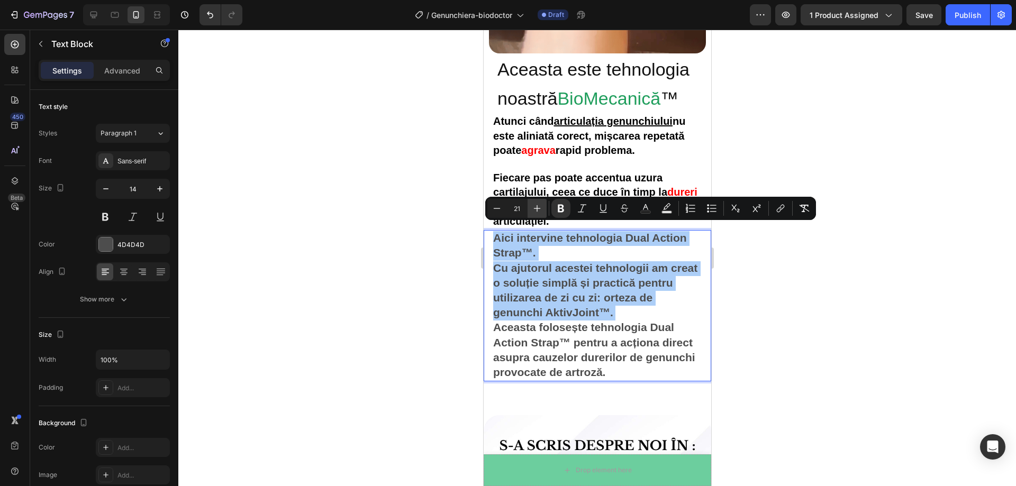
click at [538, 212] on icon "Editor contextual toolbar" at bounding box center [537, 208] width 11 height 11
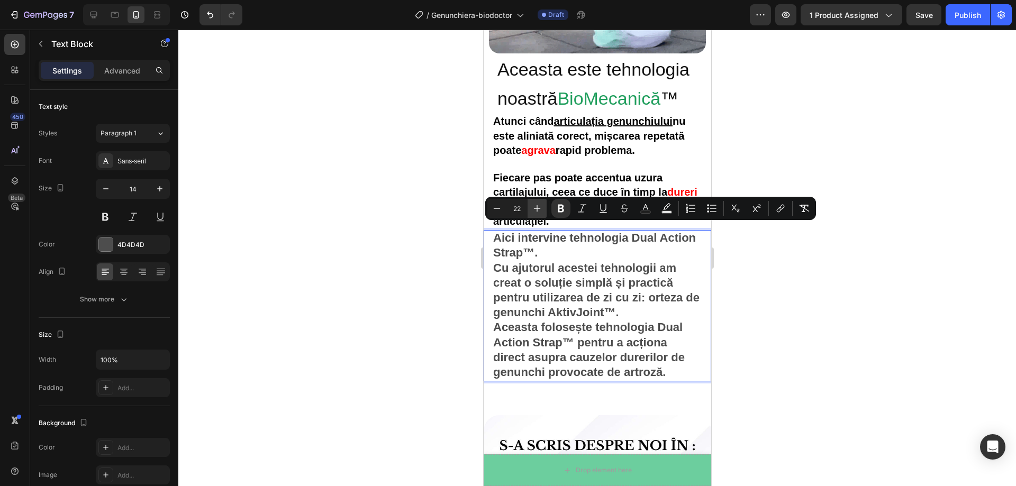
click at [538, 212] on icon "Editor contextual toolbar" at bounding box center [537, 208] width 11 height 11
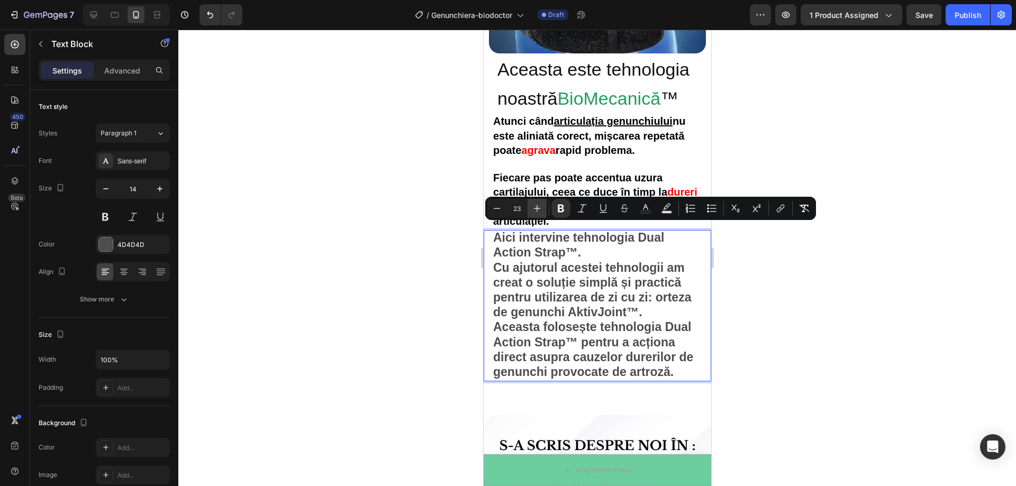
click at [538, 212] on icon "Editor contextual toolbar" at bounding box center [537, 208] width 11 height 11
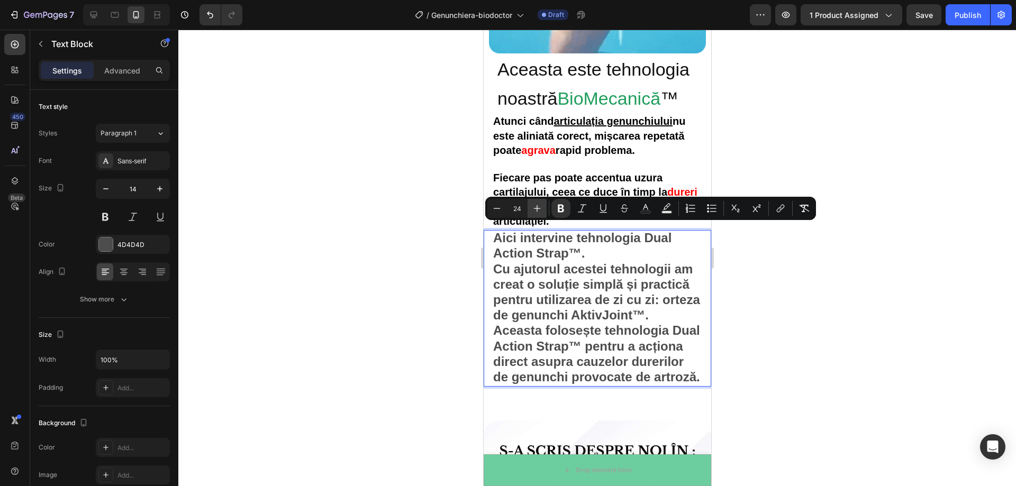
click at [538, 212] on icon "Editor contextual toolbar" at bounding box center [537, 208] width 11 height 11
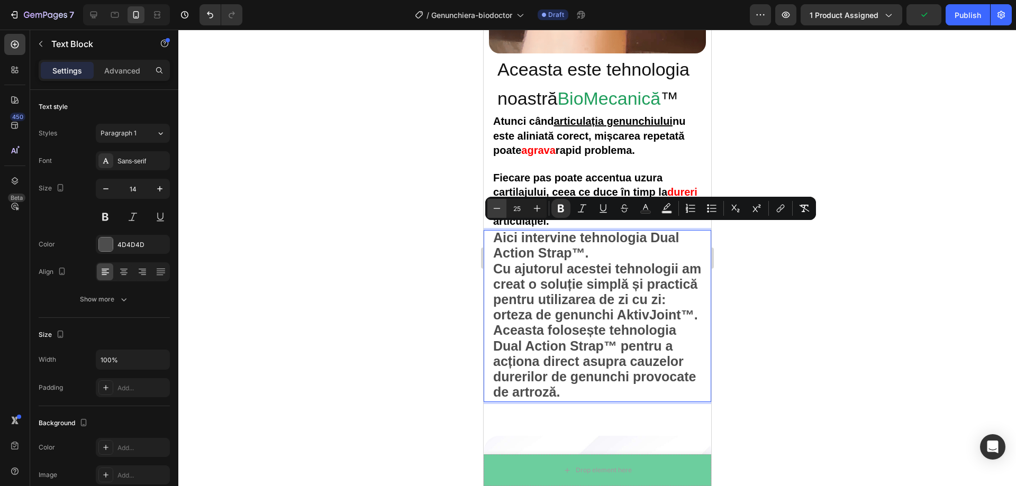
click at [497, 209] on icon "Editor contextual toolbar" at bounding box center [497, 208] width 7 height 1
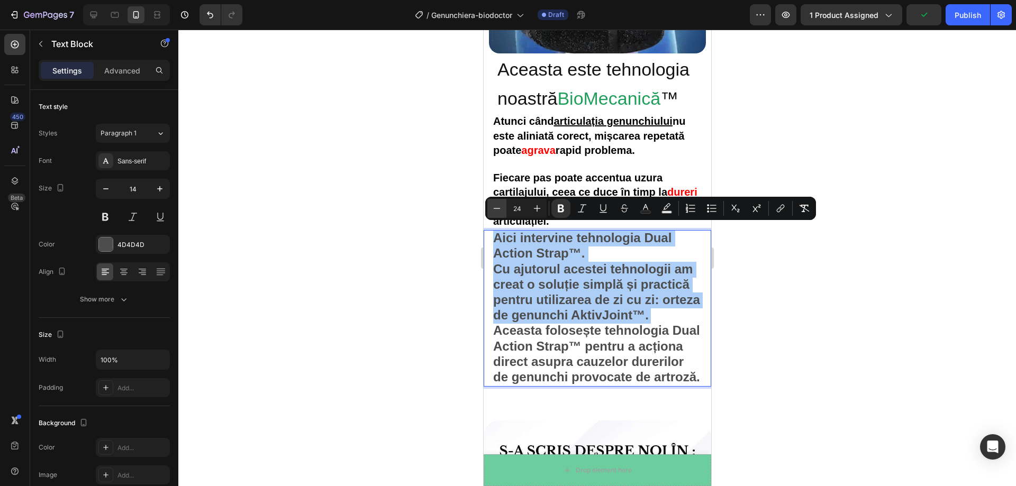
click at [497, 209] on icon "Editor contextual toolbar" at bounding box center [497, 208] width 7 height 1
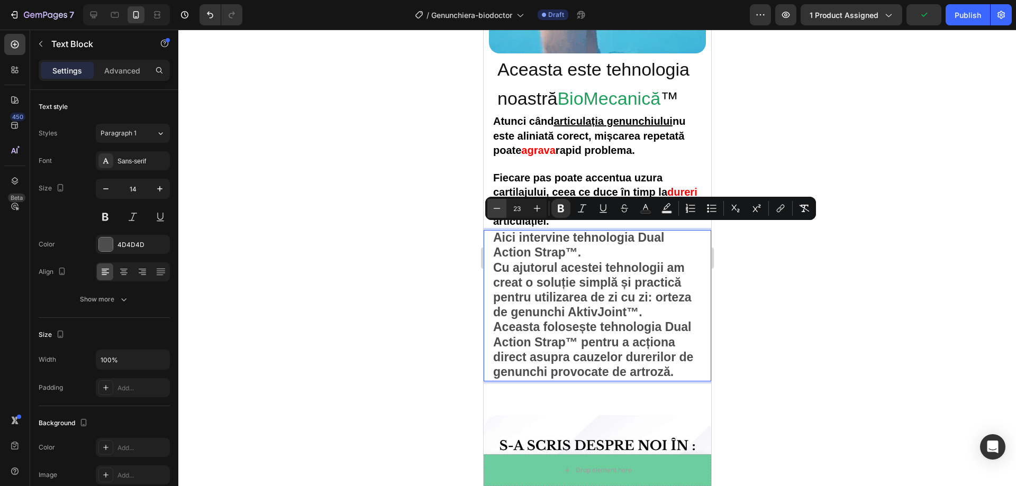
click at [497, 209] on icon "Editor contextual toolbar" at bounding box center [497, 208] width 7 height 1
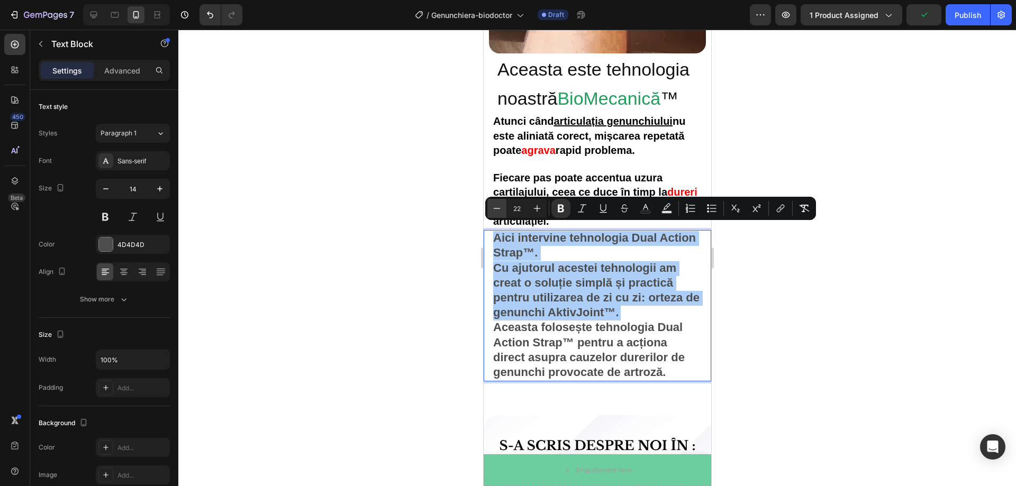
click at [497, 209] on icon "Editor contextual toolbar" at bounding box center [497, 208] width 7 height 1
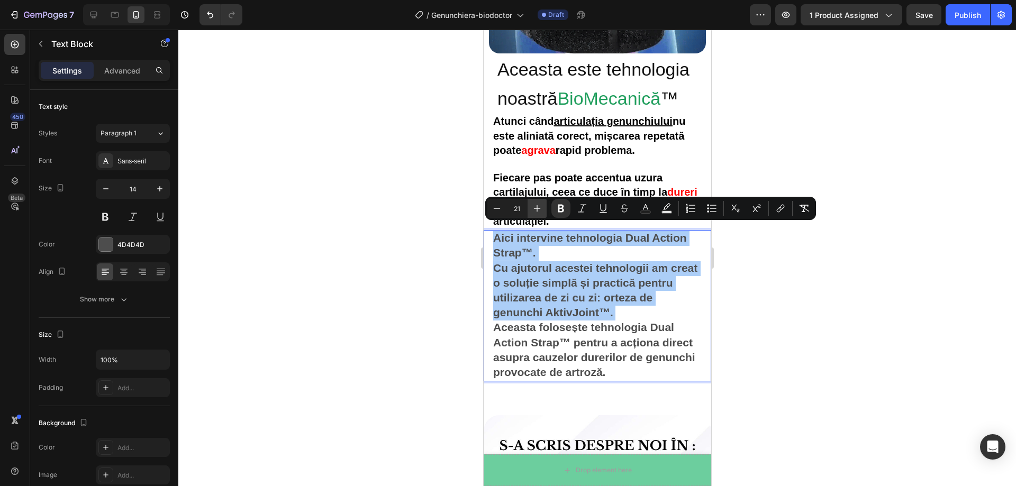
click at [535, 207] on icon "Editor contextual toolbar" at bounding box center [537, 208] width 11 height 11
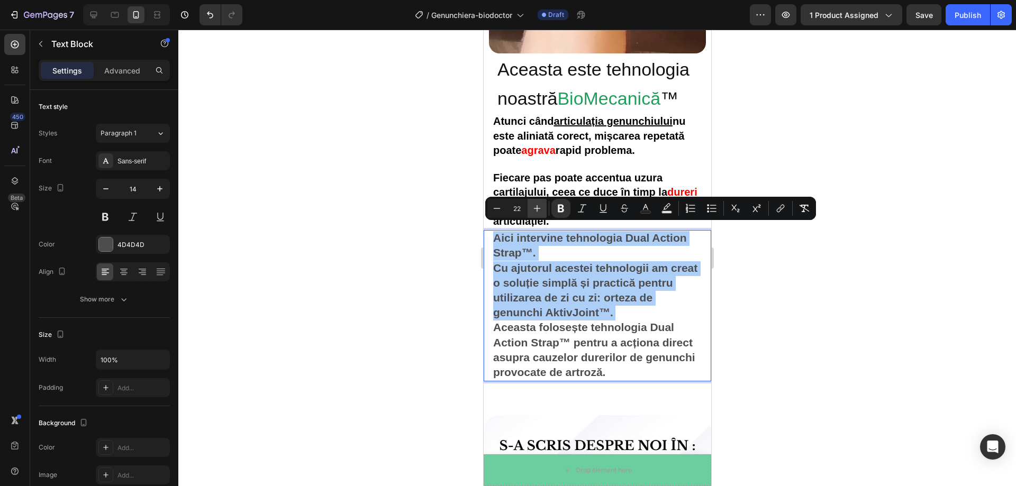
click at [535, 207] on icon "Editor contextual toolbar" at bounding box center [537, 208] width 11 height 11
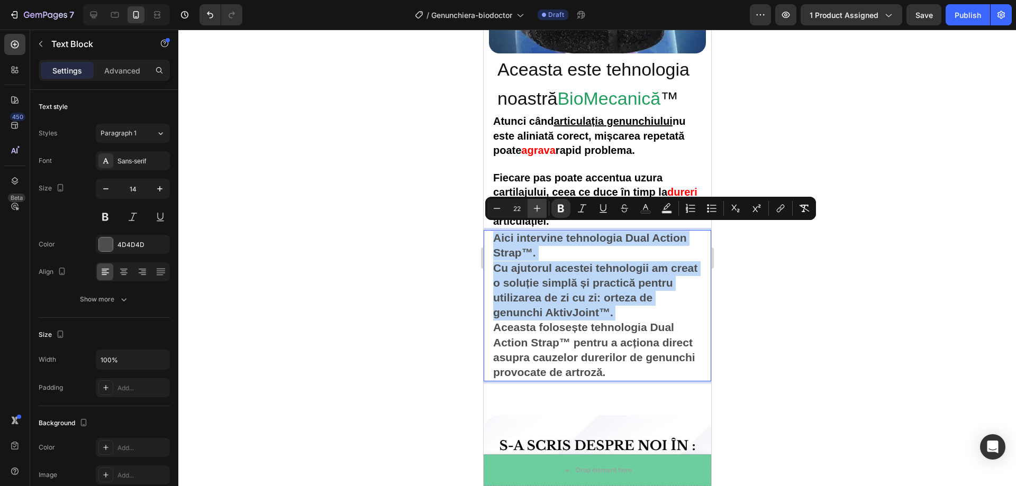
type input "23"
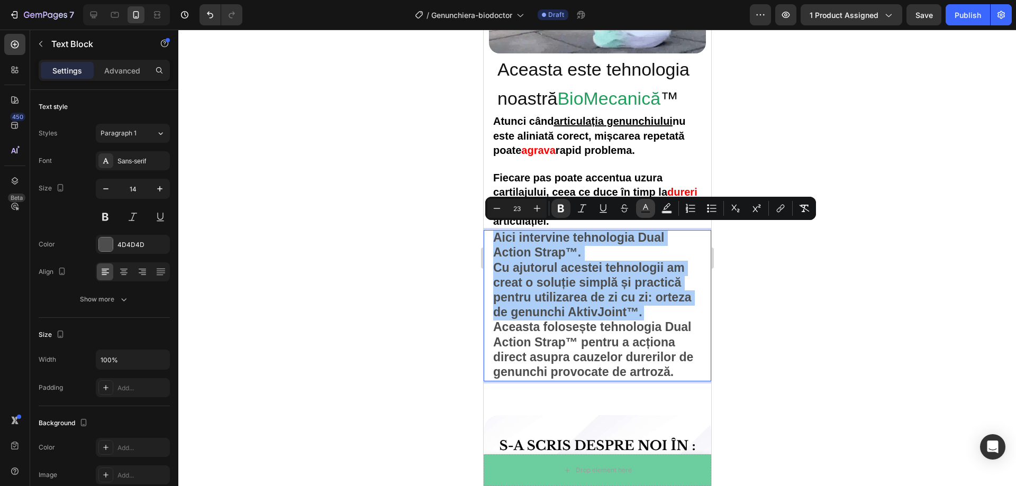
click at [650, 211] on rect "Editor contextual toolbar" at bounding box center [646, 212] width 10 height 3
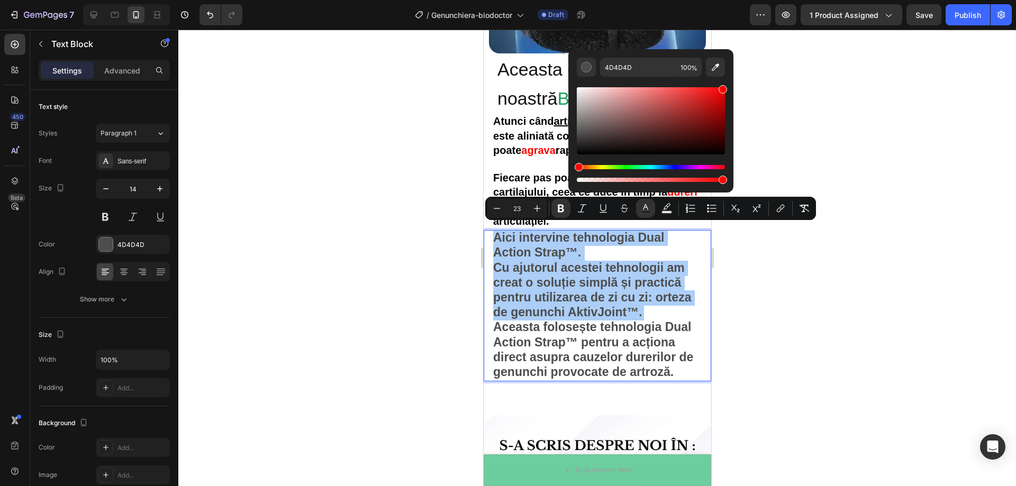
drag, startPoint x: 711, startPoint y: 123, endPoint x: 730, endPoint y: 66, distance: 60.3
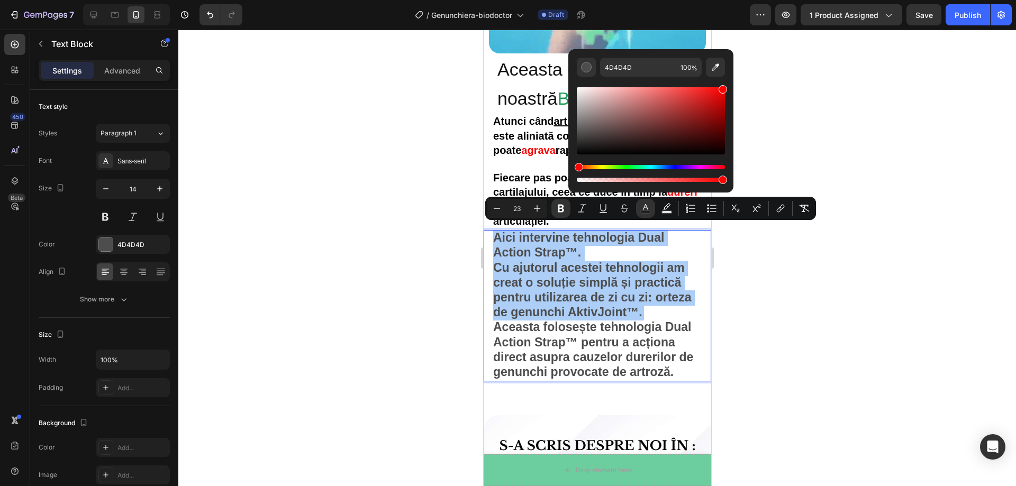
click at [730, 66] on div "4D4D4D 100 %" at bounding box center [650, 116] width 165 height 135
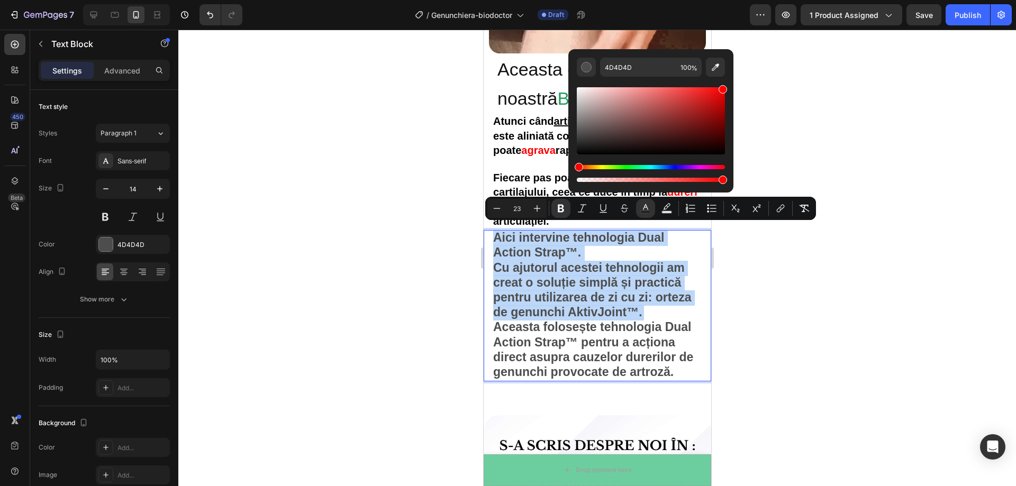
type input "FF0000"
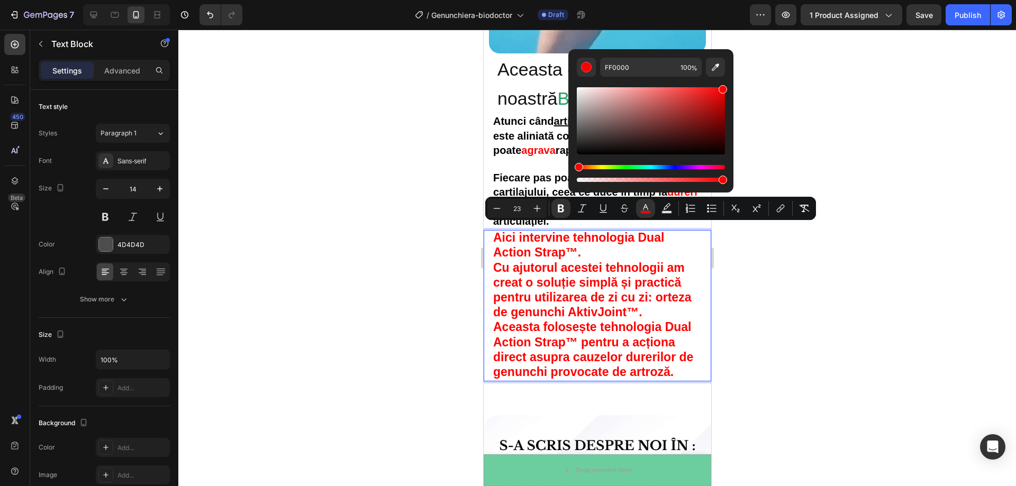
click at [801, 100] on div at bounding box center [597, 258] width 838 height 457
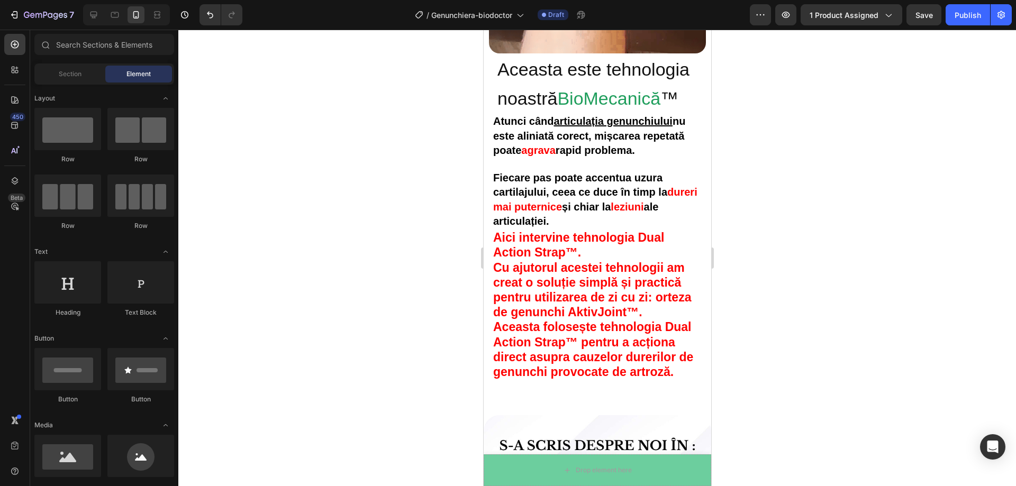
click at [629, 242] on p "Aici intervine tehnologia Dual Action Strap™." at bounding box center [597, 246] width 209 height 30
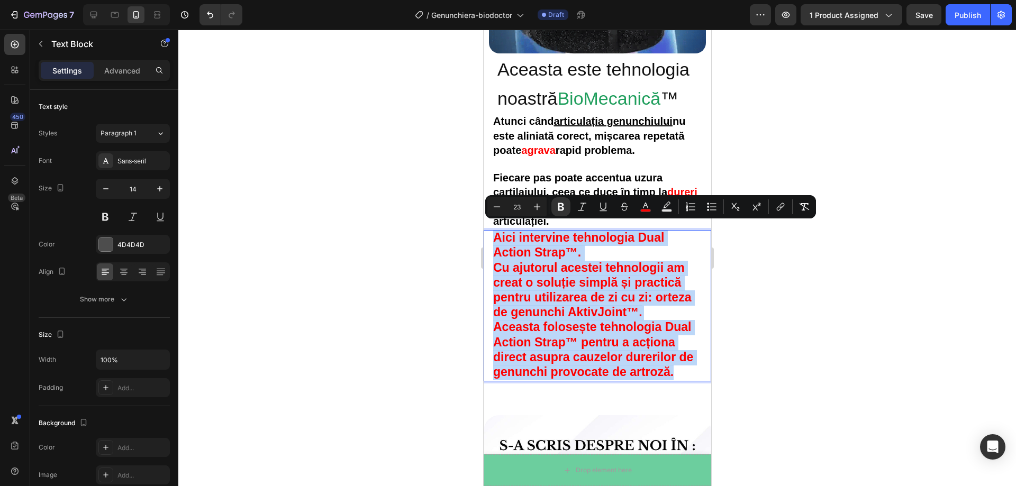
drag, startPoint x: 676, startPoint y: 367, endPoint x: 494, endPoint y: 232, distance: 227.4
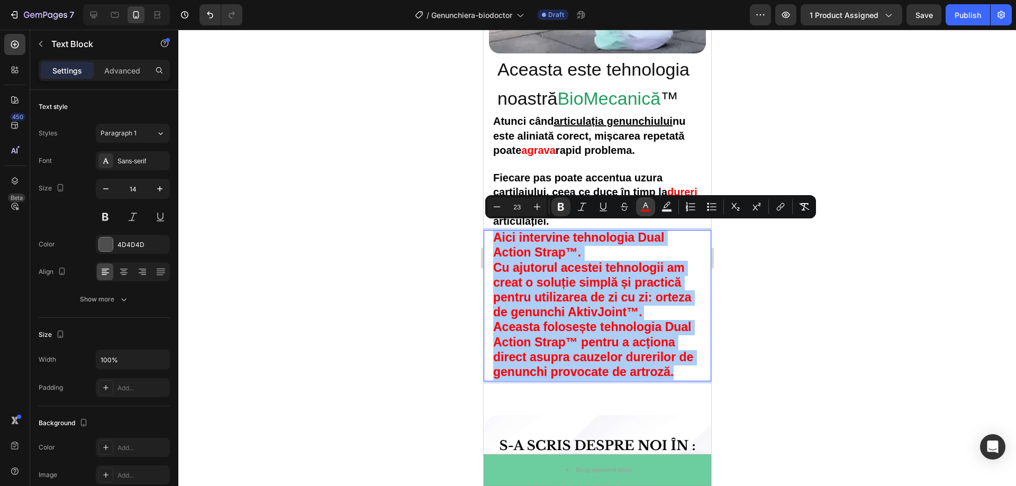
click at [641, 206] on icon "Editor contextual toolbar" at bounding box center [645, 207] width 11 height 11
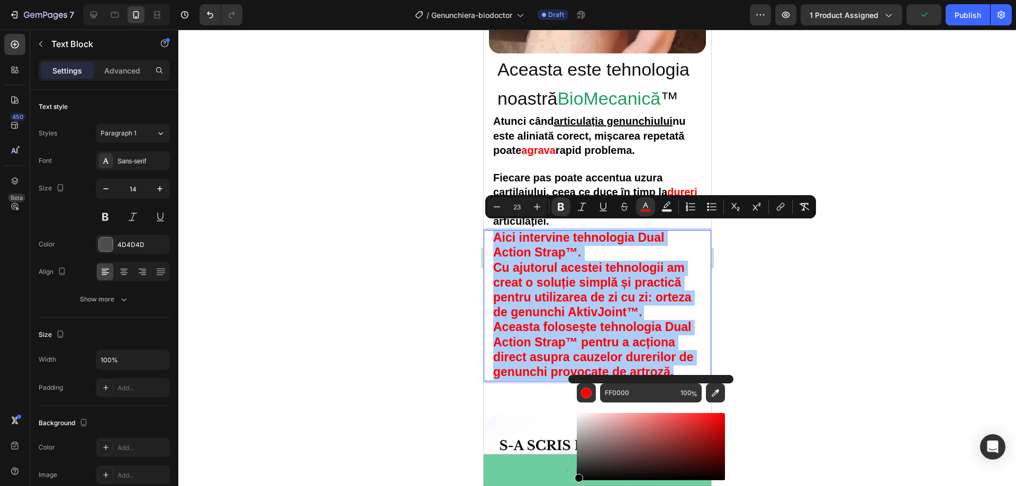
drag, startPoint x: 593, startPoint y: 463, endPoint x: 576, endPoint y: 488, distance: 30.7
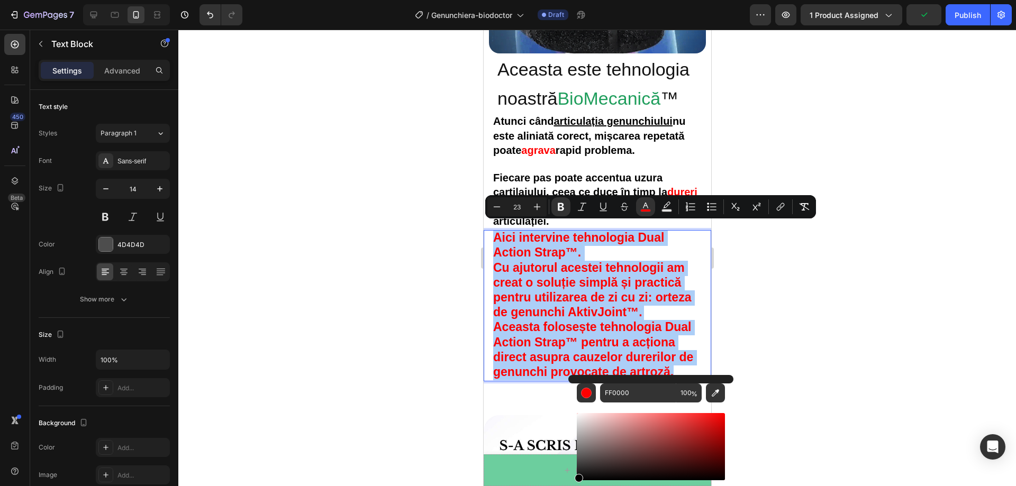
click at [576, 0] on html "7 Version history / Genunchiera-biodoctor Draft Preview 1 product assigned Publ…" at bounding box center [508, 0] width 1016 height 0
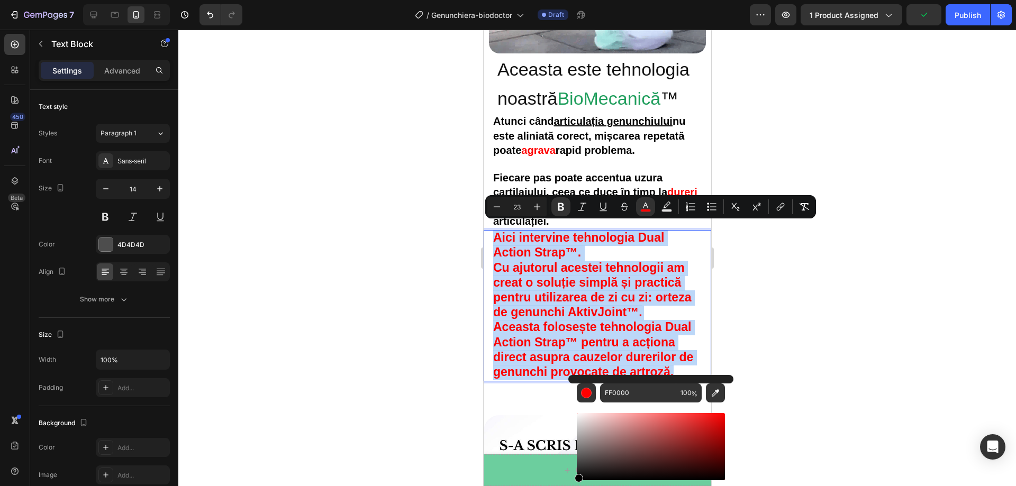
type input "000000"
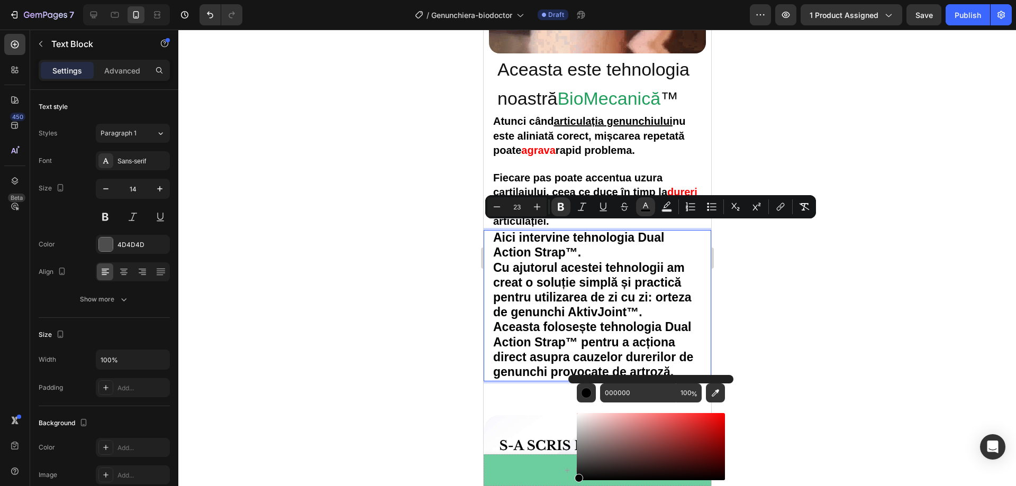
click at [820, 396] on div at bounding box center [597, 258] width 838 height 457
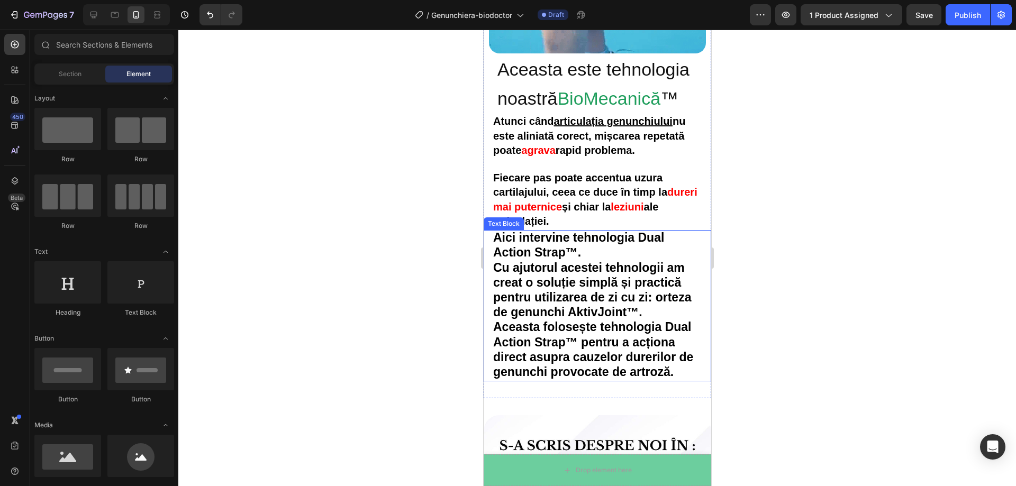
click at [565, 244] on strong "Aici intervine tehnologia Dual Action Strap™." at bounding box center [578, 245] width 171 height 29
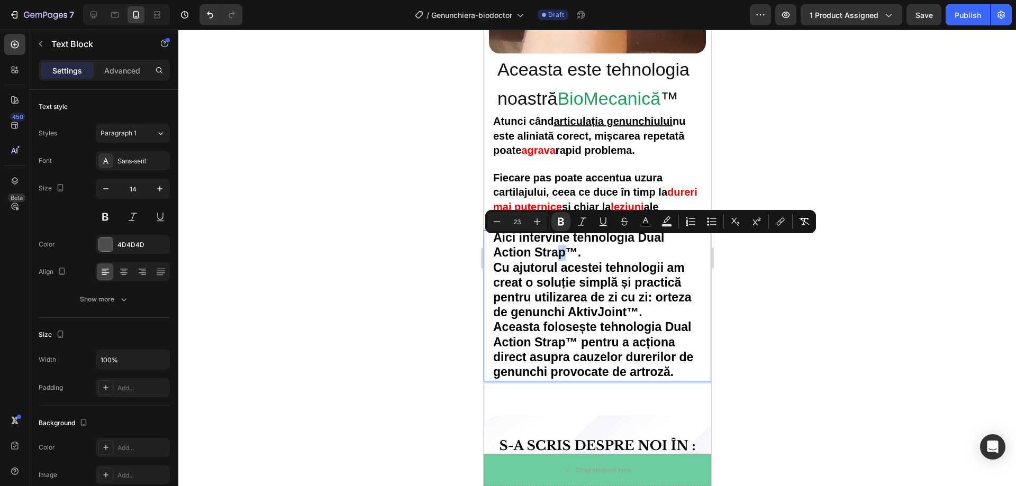
drag, startPoint x: 566, startPoint y: 245, endPoint x: 559, endPoint y: 245, distance: 6.9
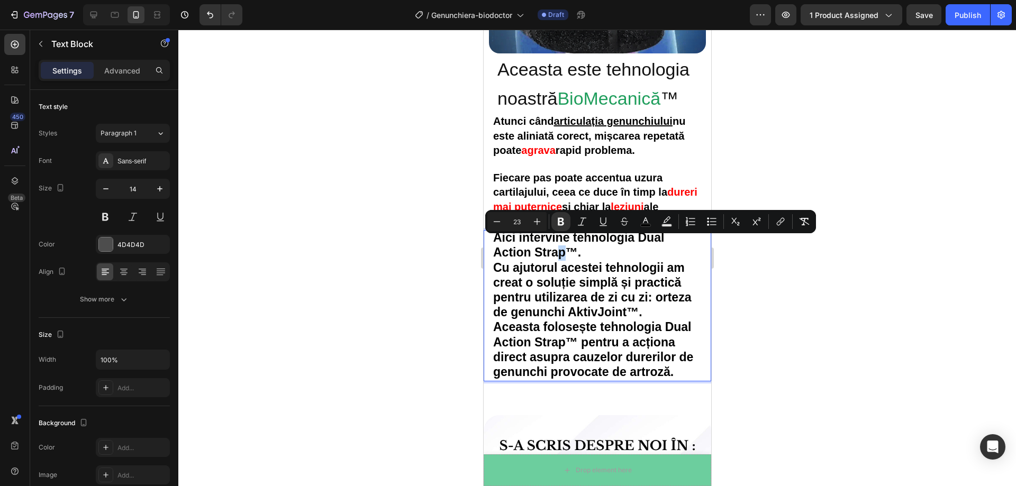
click at [564, 246] on strong "Aici intervine tehnologia Dual Action Strap™." at bounding box center [578, 245] width 171 height 29
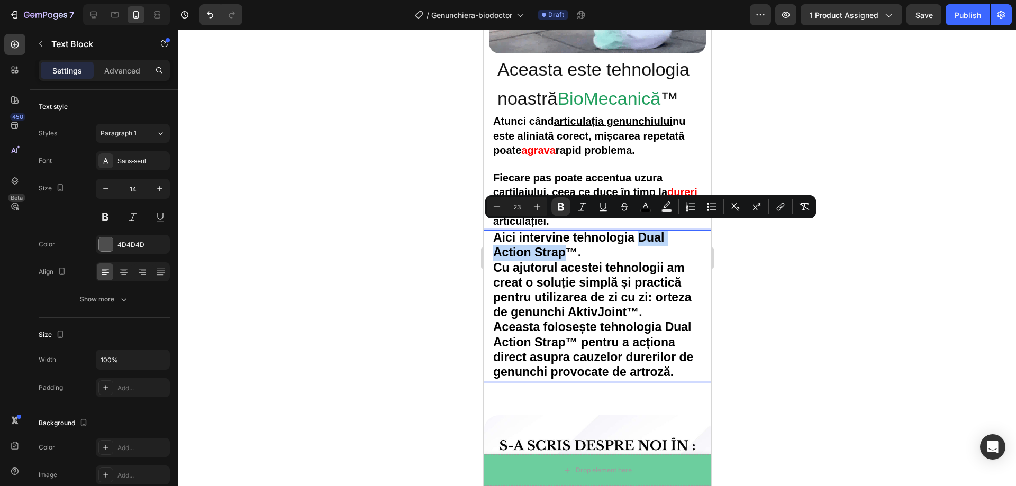
drag, startPoint x: 564, startPoint y: 246, endPoint x: 639, endPoint y: 229, distance: 76.5
click at [639, 231] on strong "Aici intervine tehnologia Dual Action Strap™." at bounding box center [578, 245] width 171 height 29
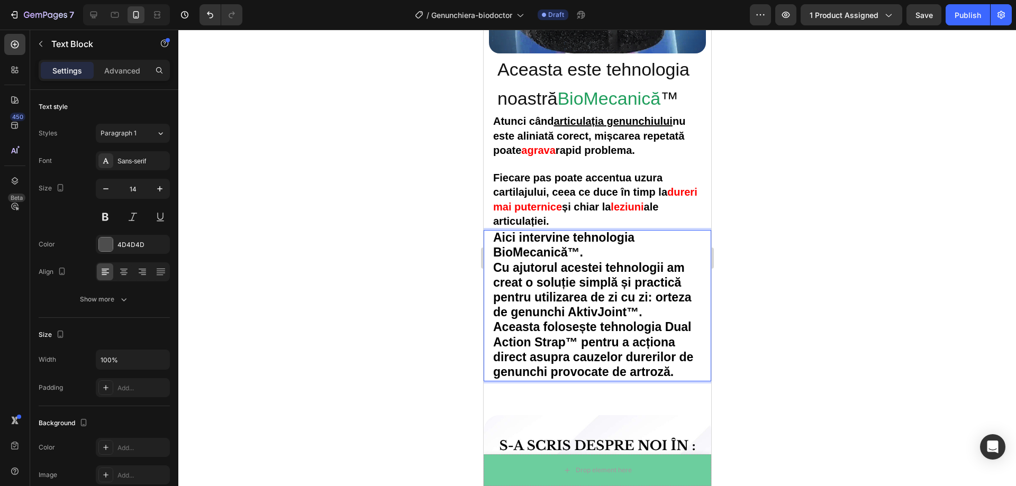
click at [581, 244] on strong "Aici intervine tehnologia BioMecanică™." at bounding box center [563, 245] width 141 height 29
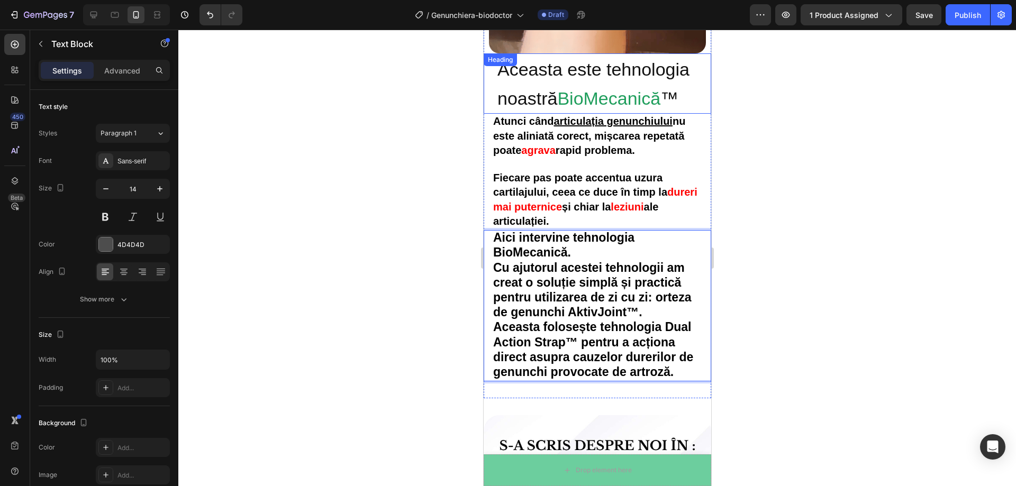
click at [655, 93] on span "BioMecanică" at bounding box center [608, 98] width 103 height 20
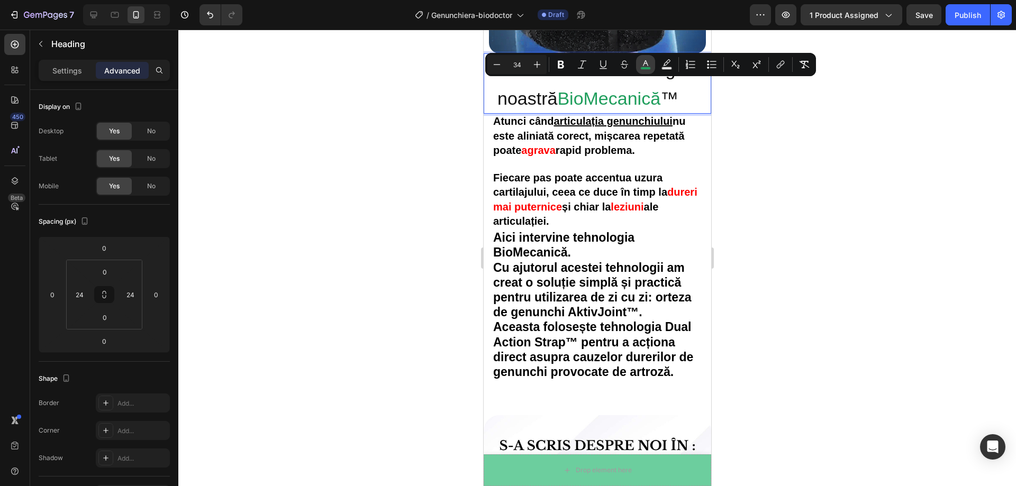
click at [643, 70] on button "color" at bounding box center [645, 64] width 19 height 19
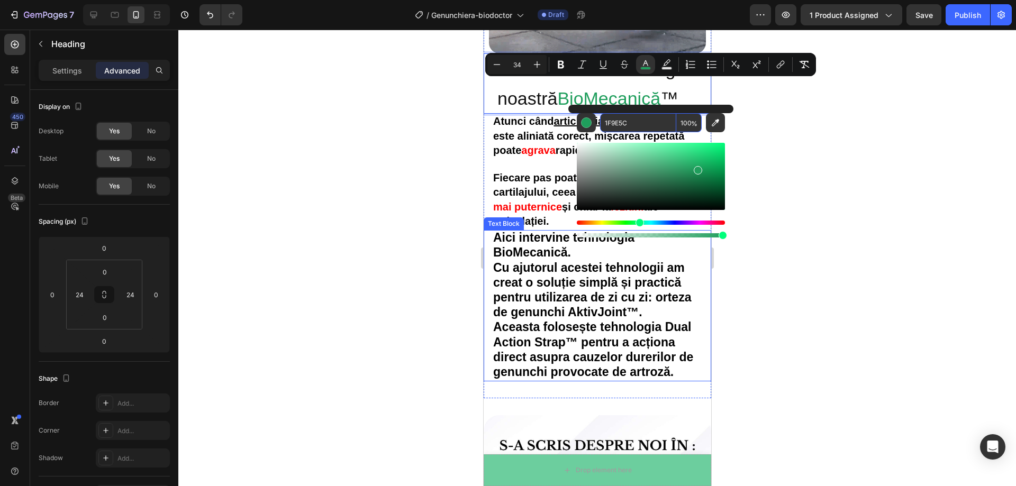
click at [562, 245] on strong "Aici intervine tehnologia BioMecanică." at bounding box center [563, 245] width 141 height 29
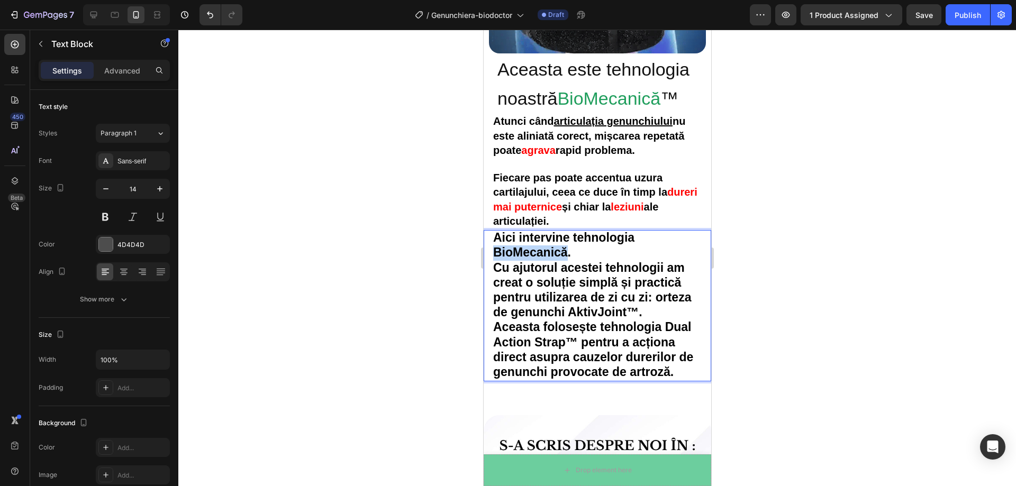
drag, startPoint x: 565, startPoint y: 246, endPoint x: 495, endPoint y: 243, distance: 69.9
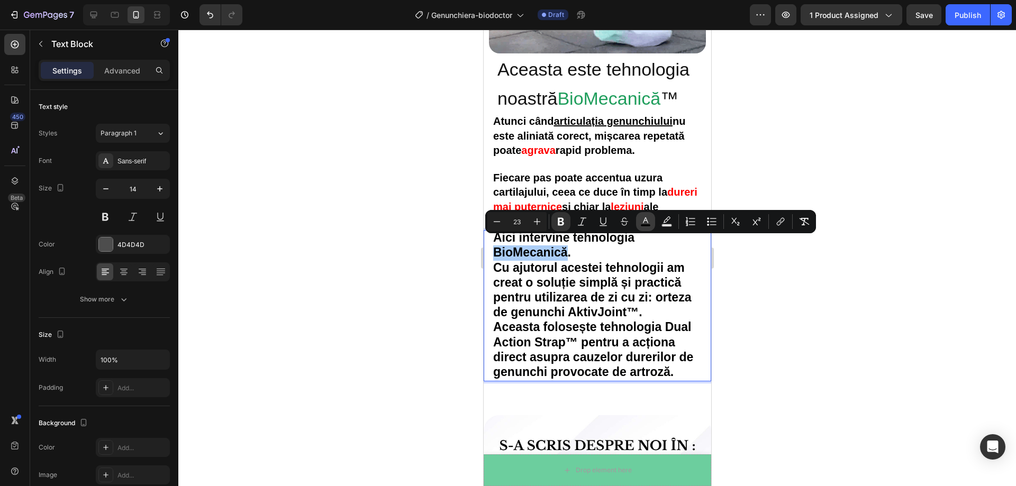
click at [650, 222] on icon "Editor contextual toolbar" at bounding box center [645, 221] width 11 height 11
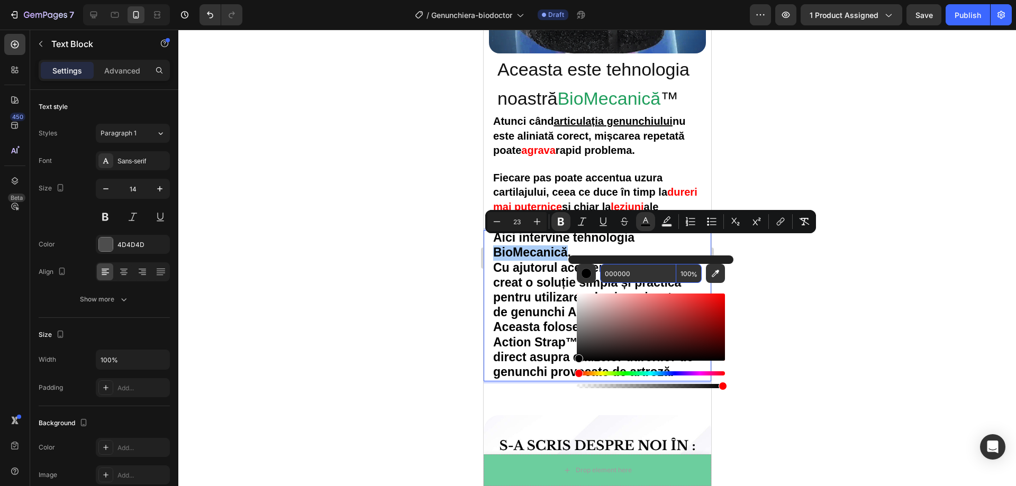
paste input "1F9E5C"
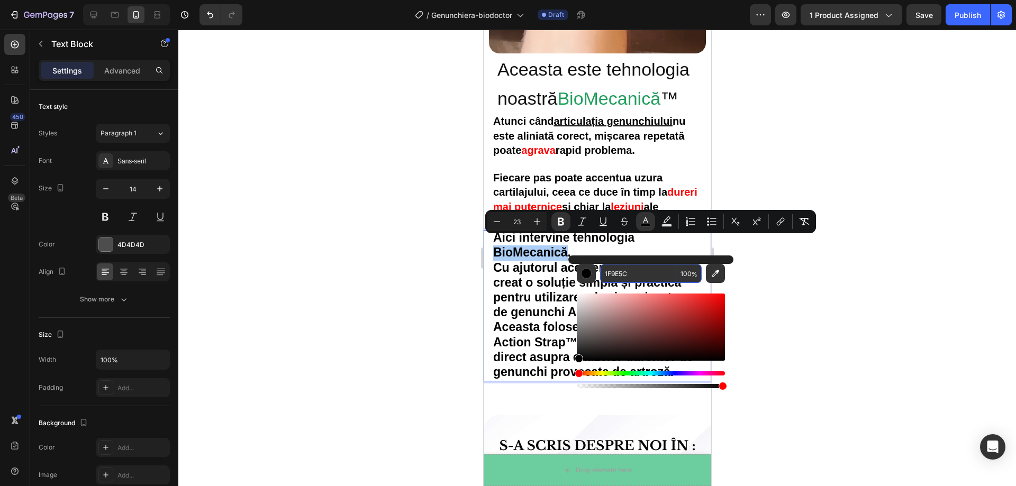
type input "1F9E5C"
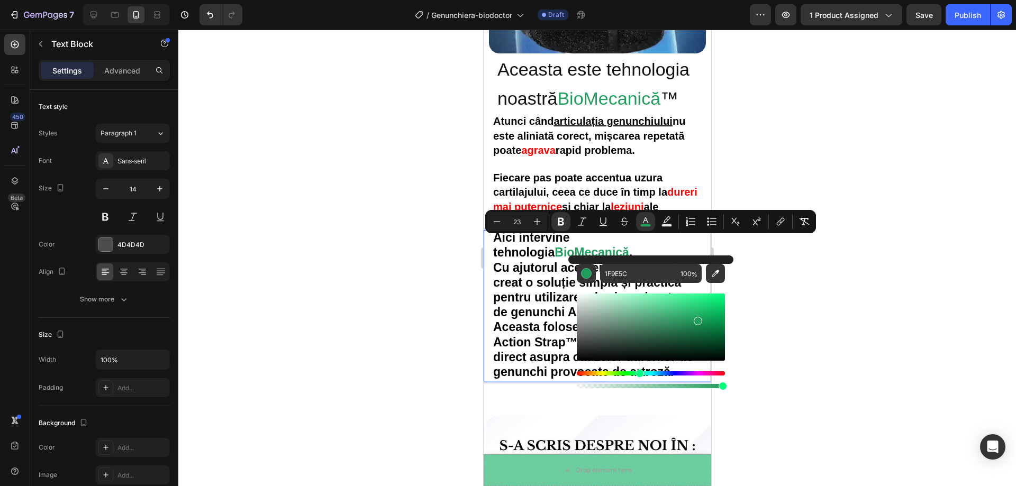
click at [810, 254] on div at bounding box center [597, 258] width 838 height 457
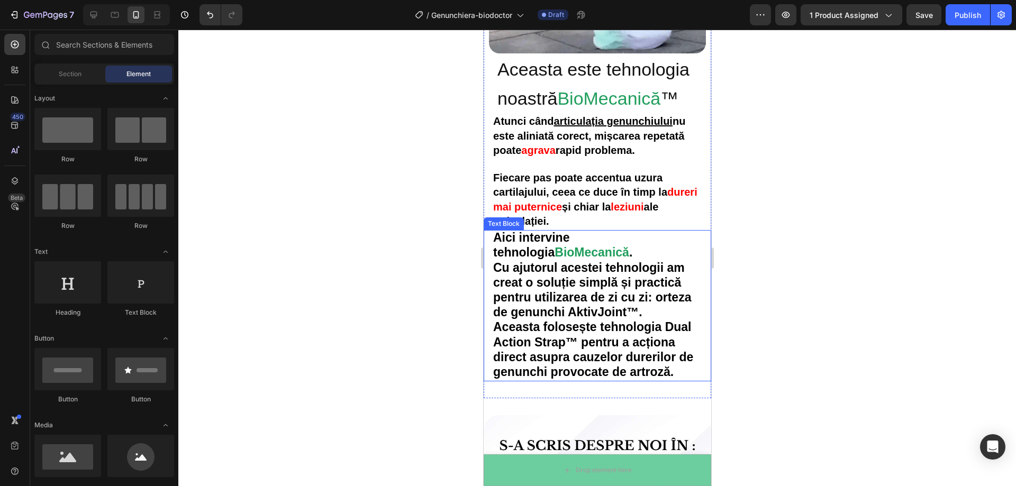
click at [577, 245] on p "Aici intervine tehnologia BioMecanică ." at bounding box center [597, 246] width 209 height 30
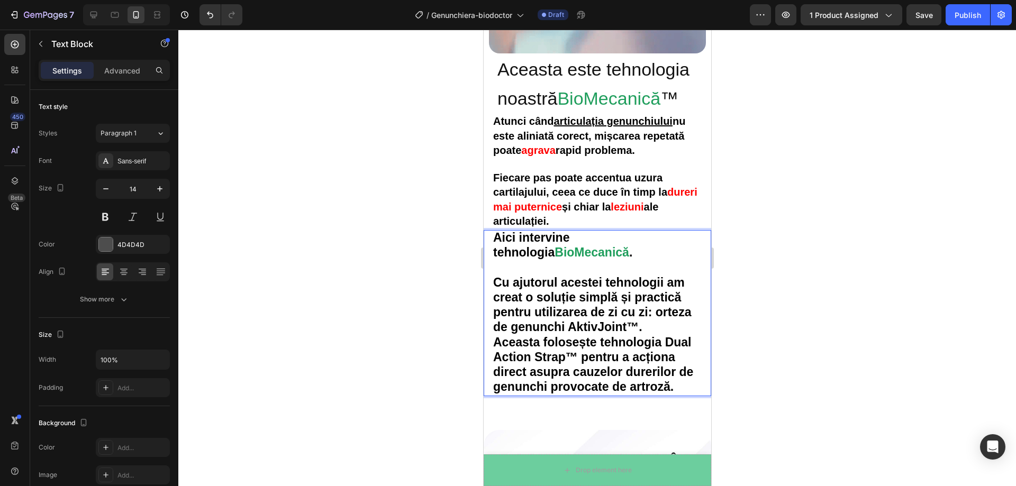
click at [753, 254] on div at bounding box center [597, 258] width 838 height 457
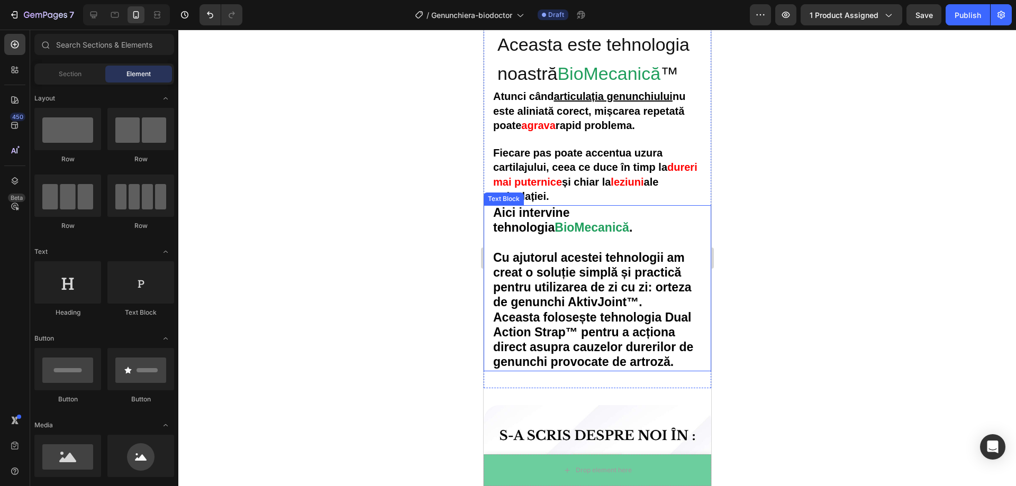
scroll to position [1624, 0]
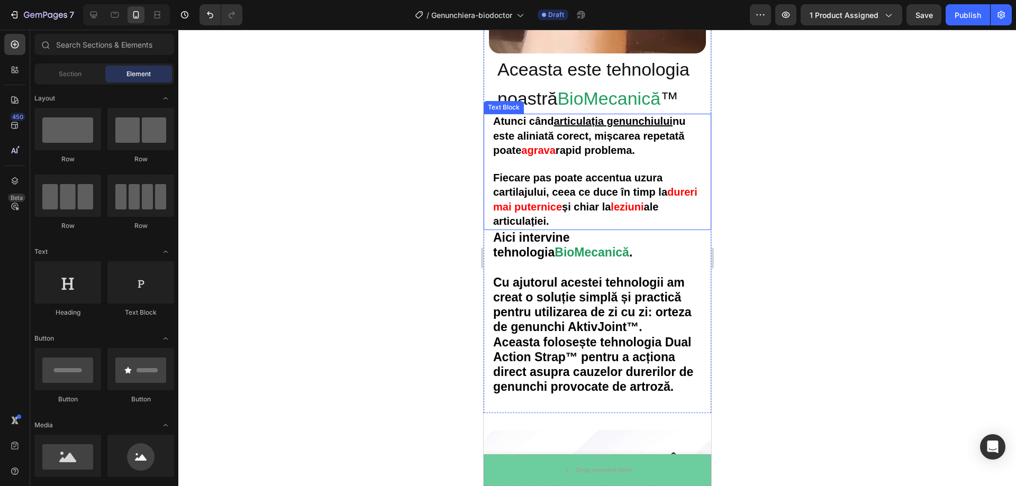
click at [596, 213] on p "Fiecare pas poate accentua uzura cartilajului, ceea ce duce în timp la dureri m…" at bounding box center [597, 200] width 209 height 58
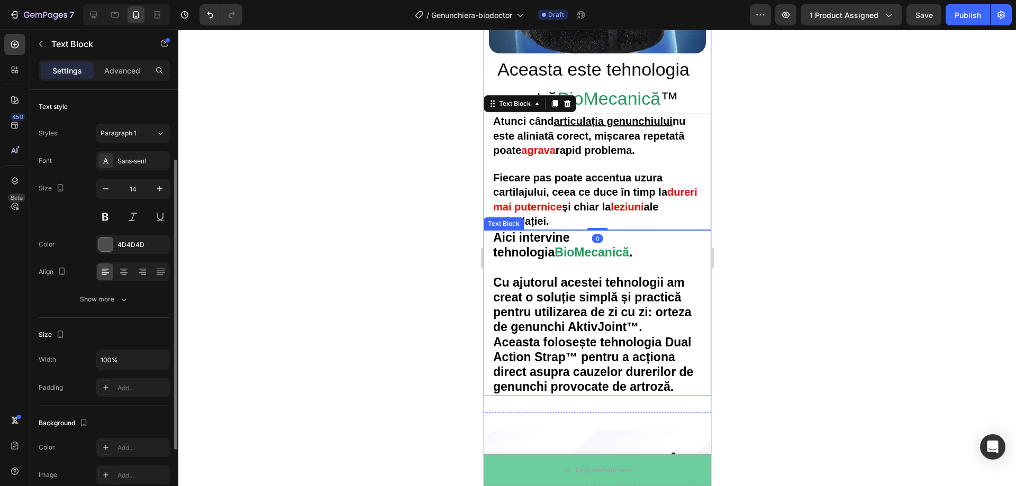
click at [629, 246] on strong "." at bounding box center [630, 253] width 3 height 14
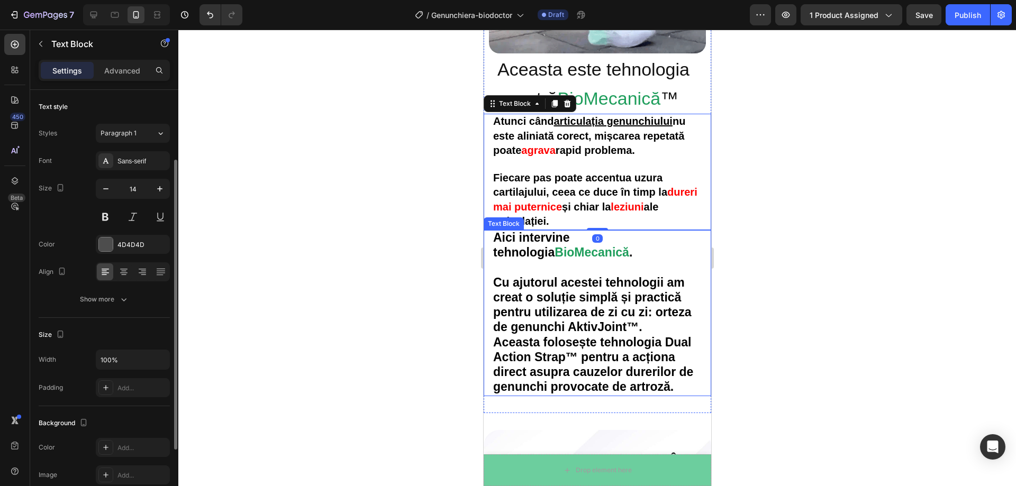
scroll to position [42, 0]
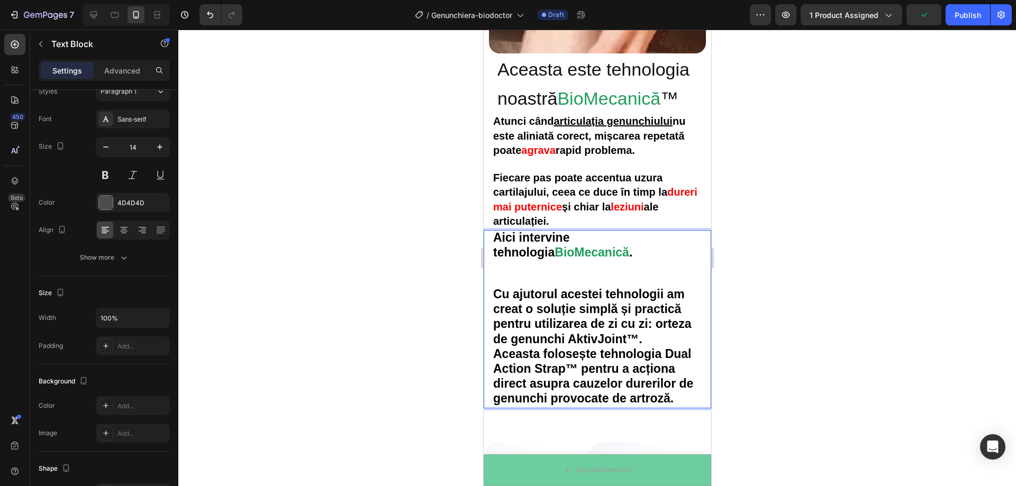
click at [503, 271] on p "Rich Text Editor. Editing area: main" at bounding box center [597, 274] width 209 height 26
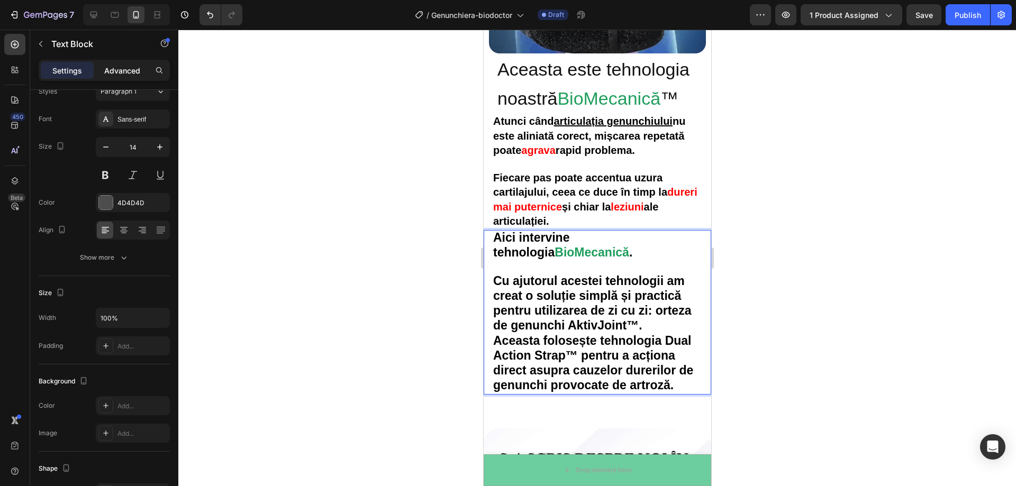
click at [109, 75] on p "Advanced" at bounding box center [122, 70] width 36 height 11
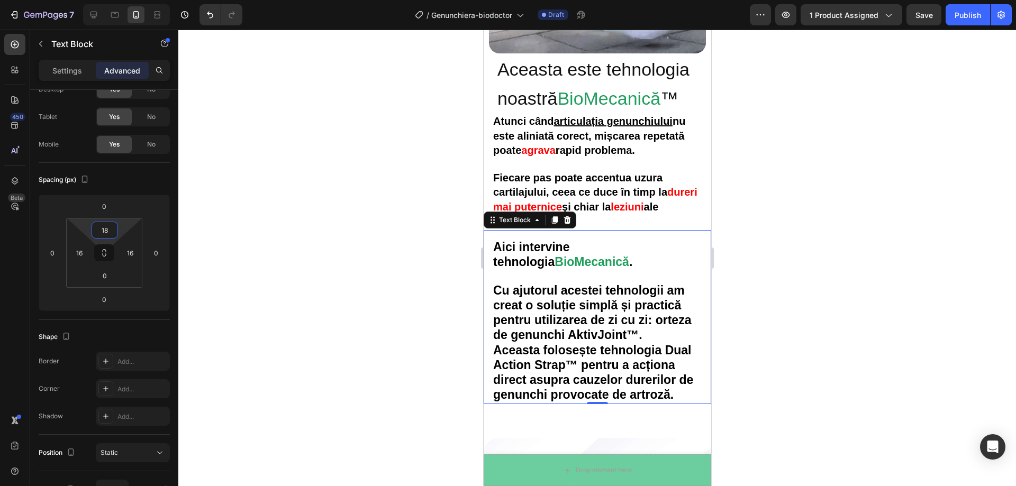
type input "20"
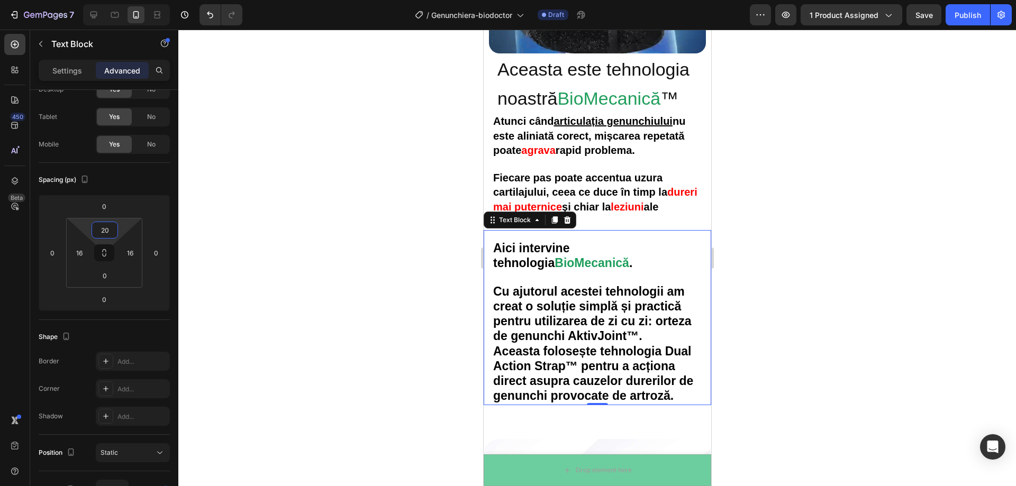
drag, startPoint x: 124, startPoint y: 228, endPoint x: 124, endPoint y: 223, distance: 5.3
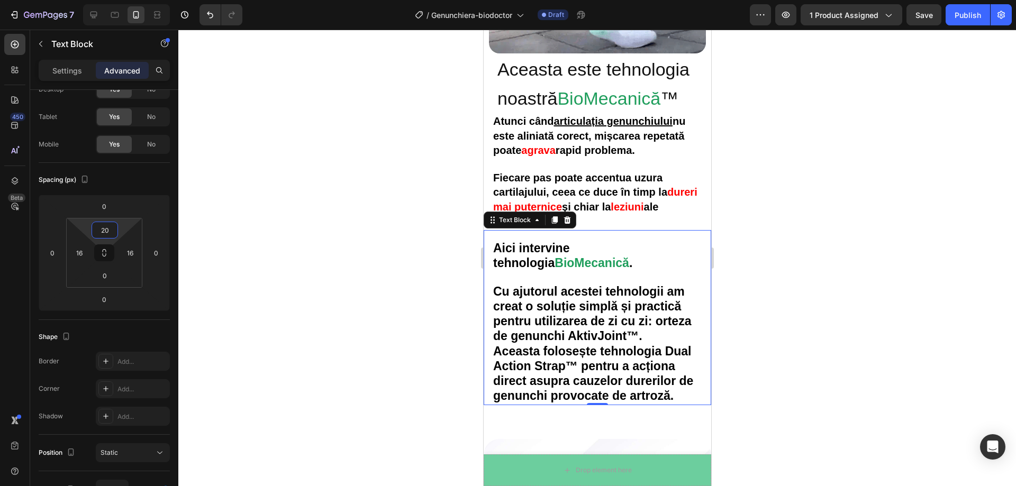
click at [124, 0] on html "7 Version history / Genunchiera-biodoctor Draft Preview 1 product assigned Save…" at bounding box center [508, 0] width 1016 height 0
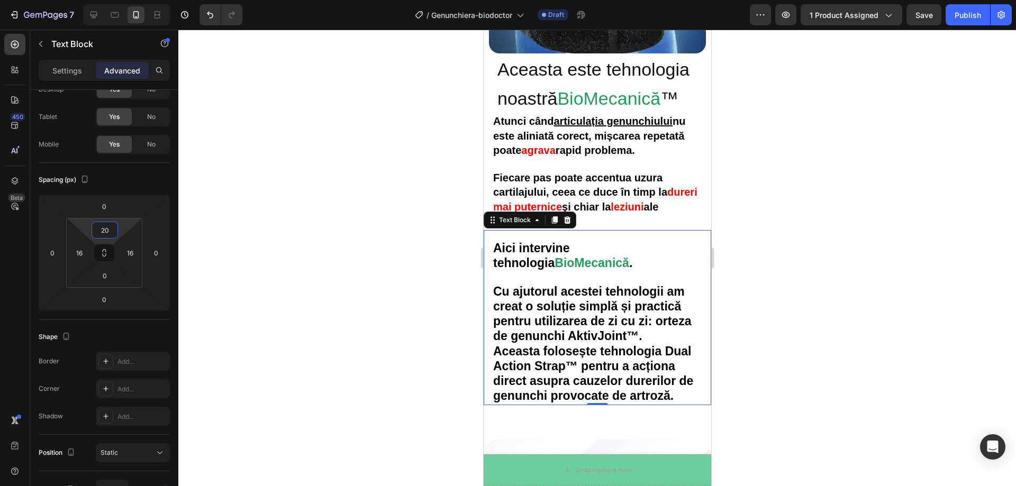
click at [341, 229] on div at bounding box center [597, 258] width 838 height 457
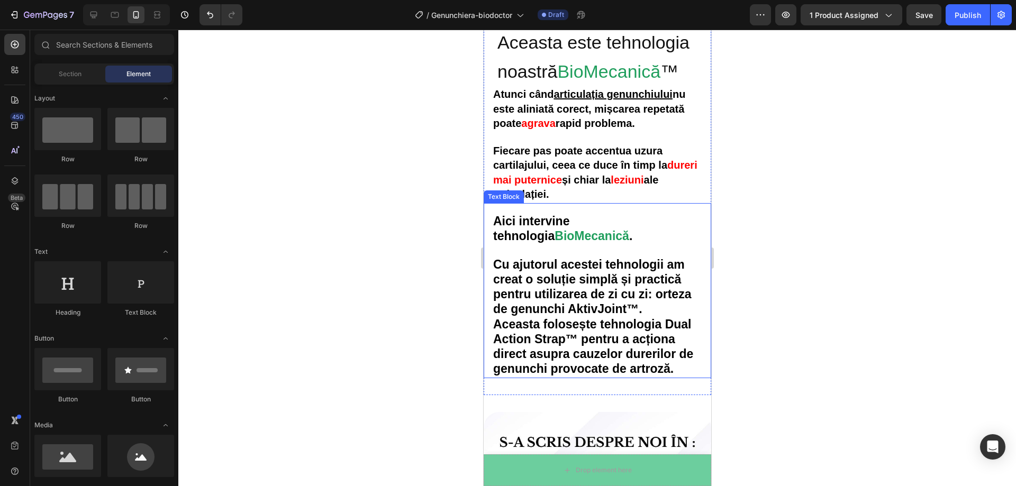
scroll to position [1677, 0]
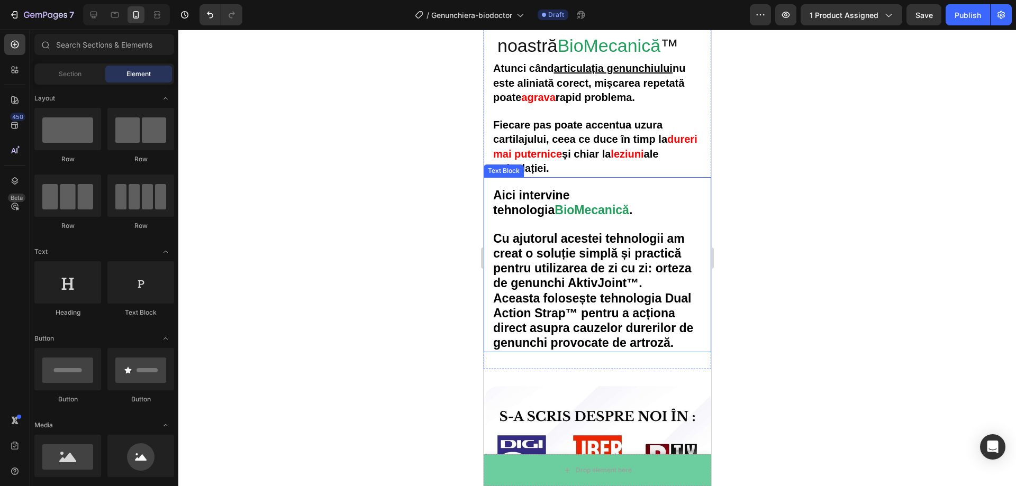
click at [518, 232] on strong "Cu ajutorul acestei tehnologii am creat o soluție simplă și practică pentru uti…" at bounding box center [592, 261] width 198 height 59
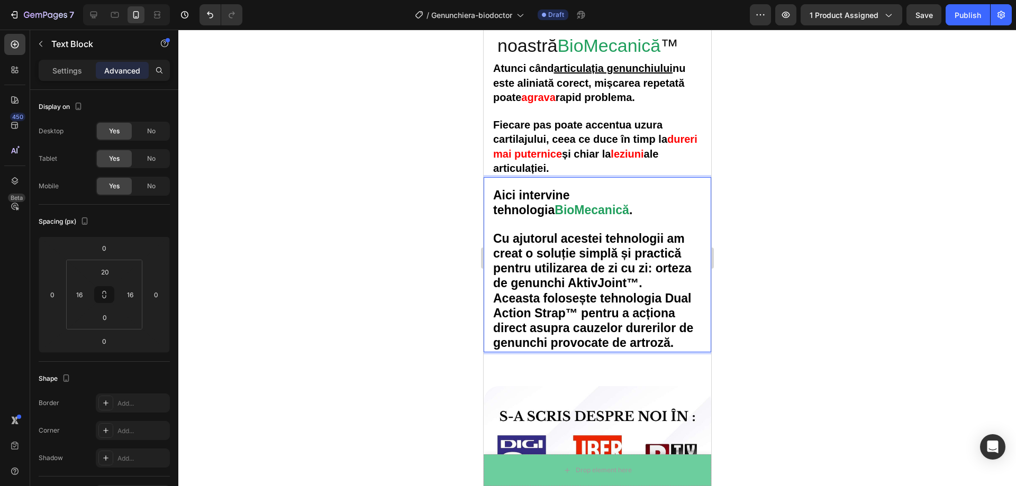
click at [626, 275] on strong "Cu ajutorul acestei tehnologii am creat o soluție simplă și practică pentru uti…" at bounding box center [592, 261] width 198 height 59
click at [635, 276] on strong "Cu ajutorul acestei tehnologii am creat o soluție simplă și practică pentru uti…" at bounding box center [592, 261] width 198 height 59
click at [629, 277] on strong "Cu ajutorul acestei tehnologii am creat o soluție simplă și practică pentru uti…" at bounding box center [592, 261] width 198 height 59
click at [654, 277] on strong "Cu ajutorul acestei tehnologii am creat o soluție simplă și practică pentru uti…" at bounding box center [592, 261] width 198 height 59
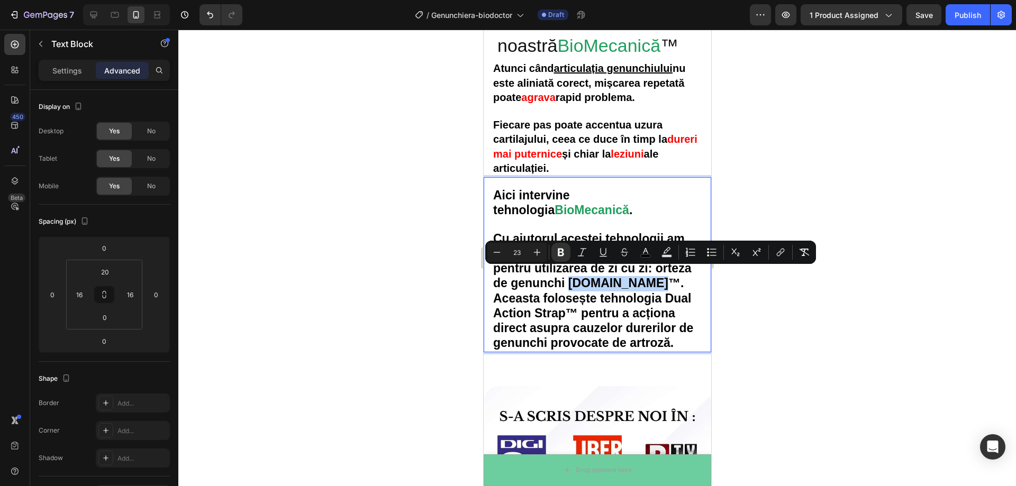
drag, startPoint x: 654, startPoint y: 277, endPoint x: 570, endPoint y: 275, distance: 83.6
click at [570, 275] on strong "Cu ajutorul acestei tehnologii am creat o soluție simplă și practică pentru uti…" at bounding box center [592, 261] width 198 height 59
click at [641, 275] on strong "Cu ajutorul acestei tehnologii am creat o soluție simplă și practică pentru uti…" at bounding box center [592, 261] width 198 height 59
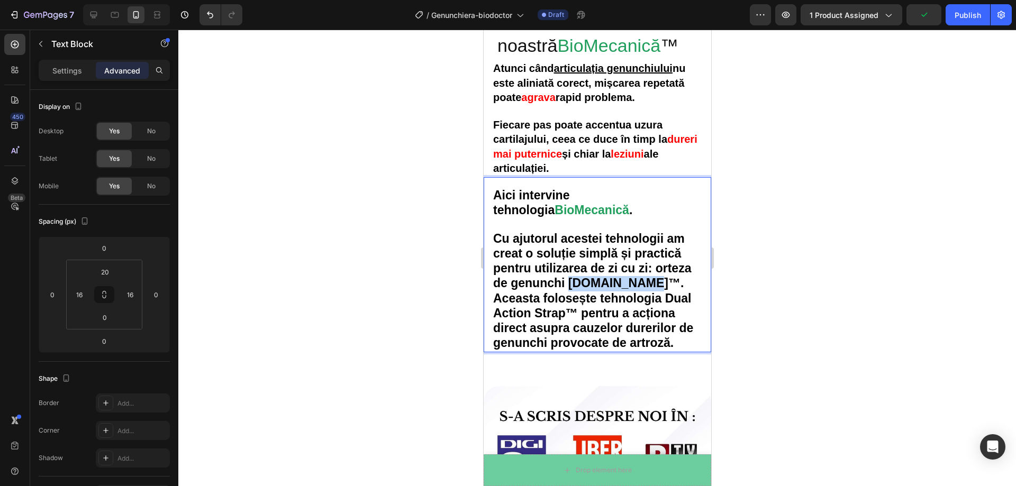
drag, startPoint x: 643, startPoint y: 279, endPoint x: 572, endPoint y: 275, distance: 71.5
click at [572, 275] on strong "Cu ajutorul acestei tehnologii am creat o soluție simplă și practică pentru uti…" at bounding box center [592, 261] width 198 height 59
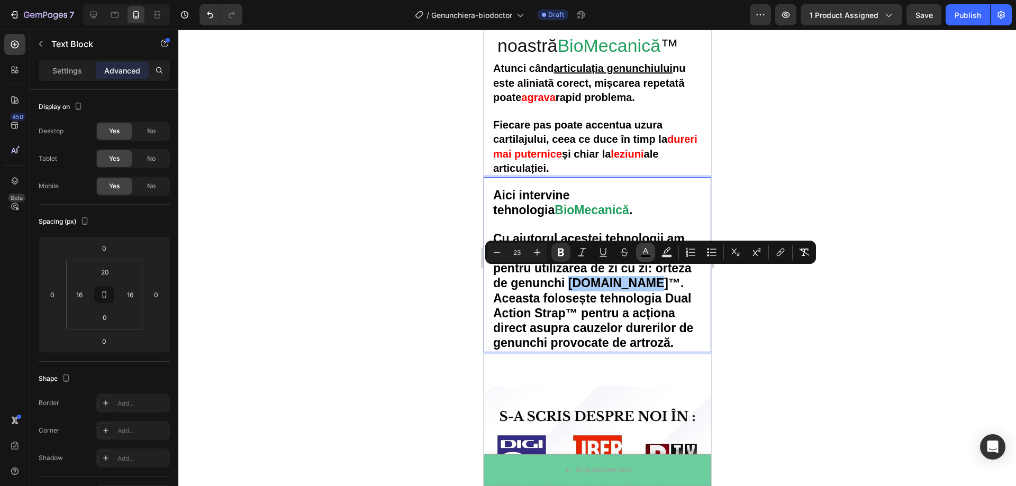
click at [640, 256] on button "color" at bounding box center [645, 252] width 19 height 19
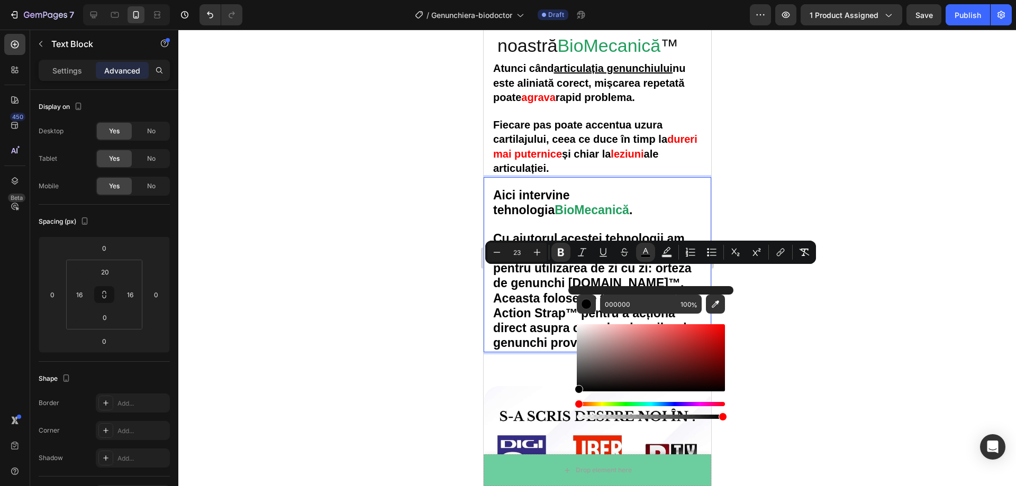
click at [555, 203] on strong "BioMecanică" at bounding box center [591, 210] width 75 height 14
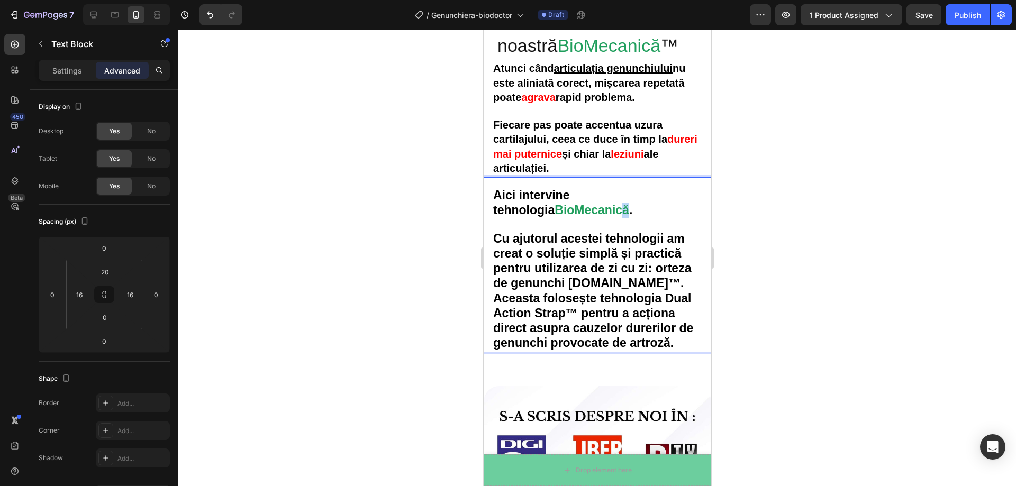
click at [562, 204] on strong "BioMecanică" at bounding box center [591, 210] width 75 height 14
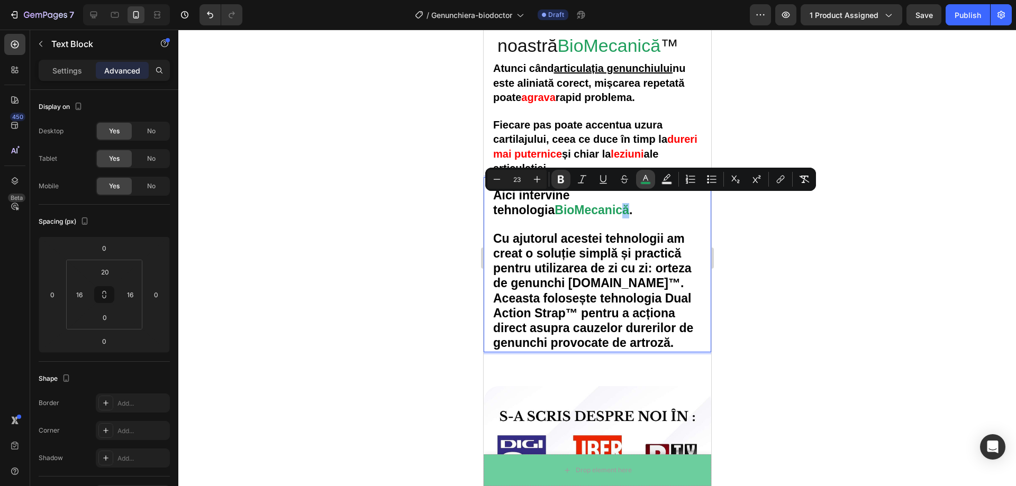
click at [641, 181] on icon "Editor contextual toolbar" at bounding box center [645, 179] width 11 height 11
type input "1F9E5C"
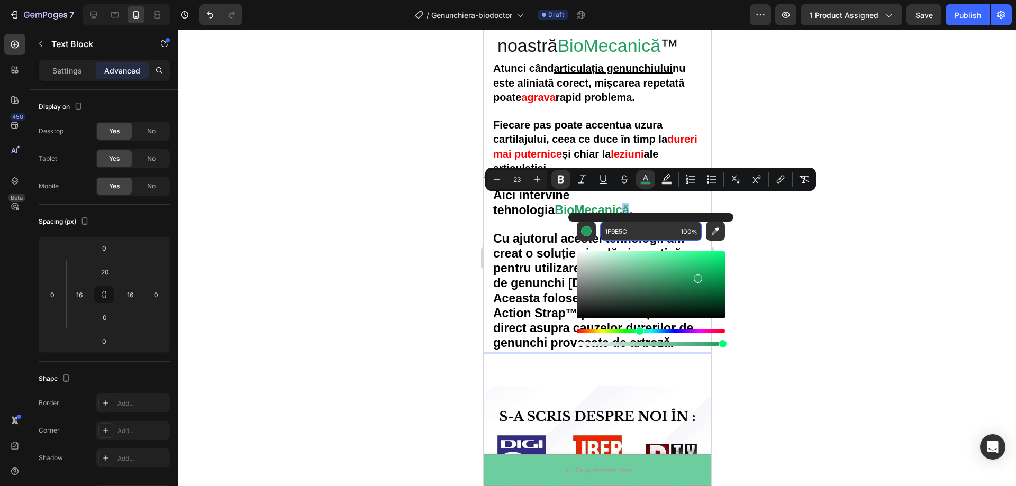
click at [638, 231] on input "1F9E5C" at bounding box center [638, 231] width 76 height 19
click at [828, 323] on div at bounding box center [597, 258] width 838 height 457
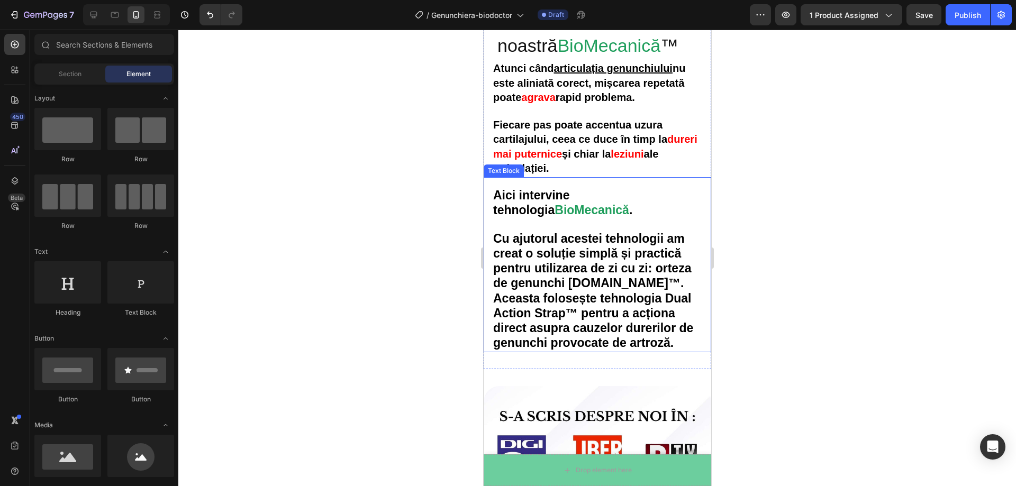
click at [635, 276] on strong "Cu ajutorul acestei tehnologii am creat o soluție simplă și practică pentru uti…" at bounding box center [592, 261] width 198 height 59
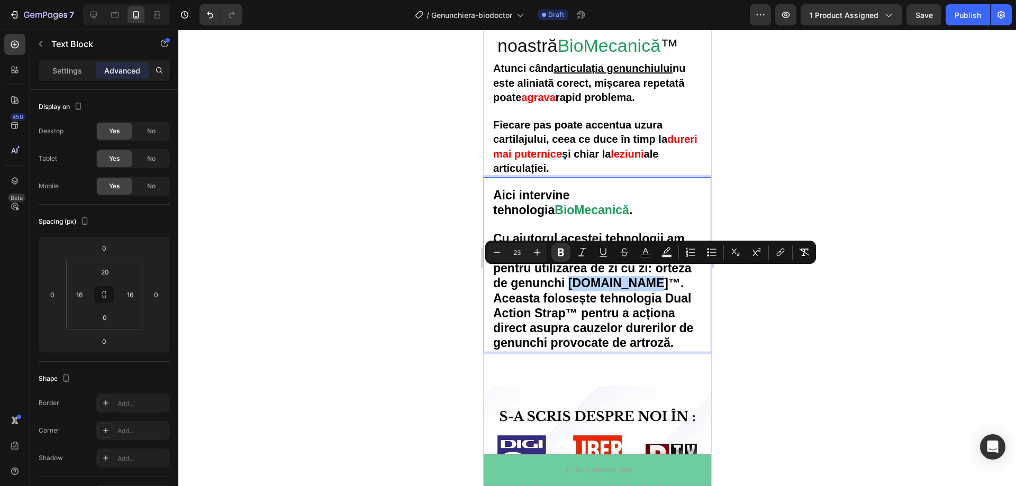
drag, startPoint x: 641, startPoint y: 276, endPoint x: 571, endPoint y: 275, distance: 70.4
click at [571, 275] on strong "Cu ajutorul acestei tehnologii am creat o soluție simplă și practică pentru uti…" at bounding box center [592, 261] width 198 height 59
click at [640, 253] on icon "Editor contextual toolbar" at bounding box center [645, 252] width 11 height 11
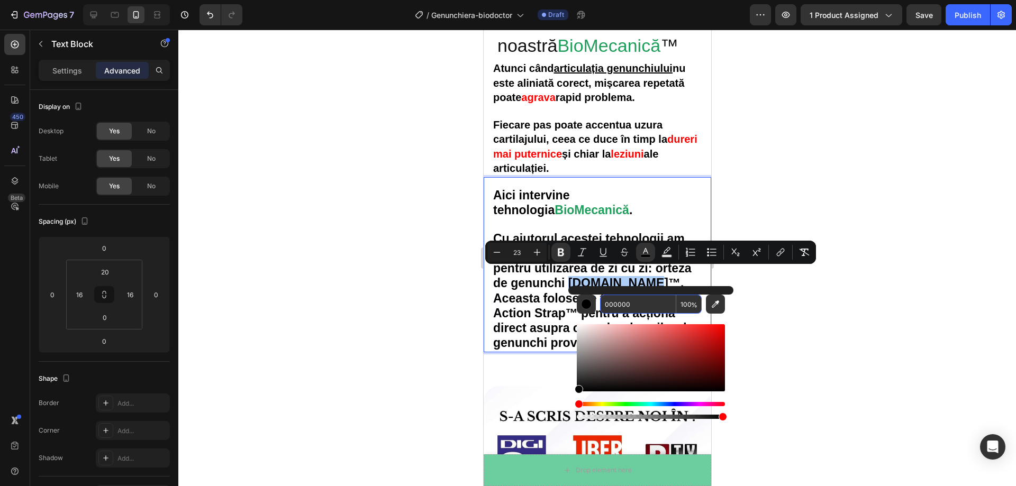
click at [629, 304] on input "000000" at bounding box center [638, 304] width 76 height 19
paste input "1F9E5C"
type input "1F9E5C"
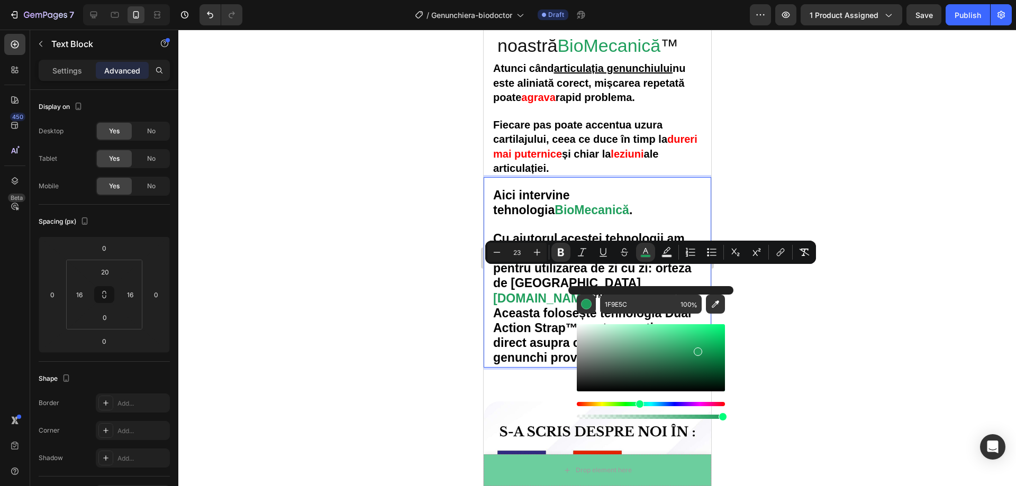
click at [845, 321] on div at bounding box center [597, 258] width 838 height 457
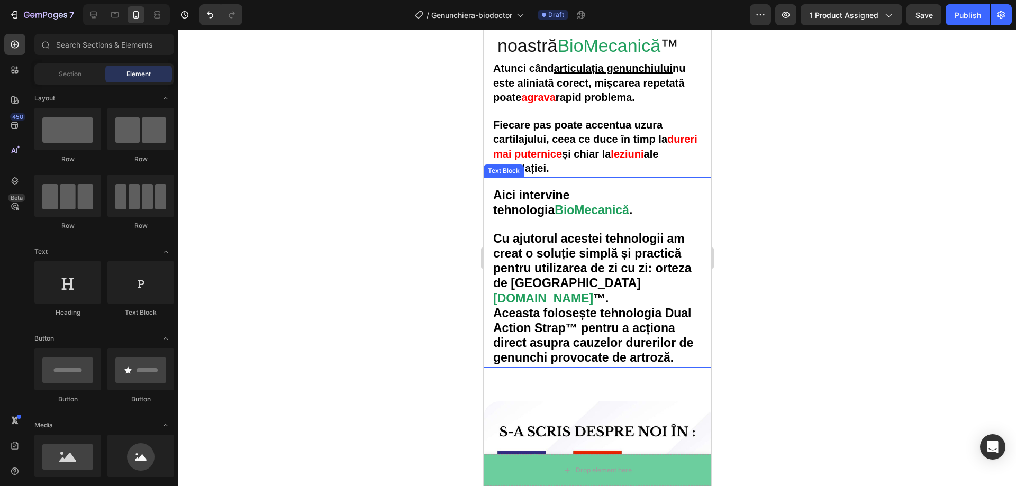
click at [662, 280] on p "Cu ajutorul acestei tehnologii am creat o soluție simplă și practică pentru uti…" at bounding box center [597, 299] width 209 height 134
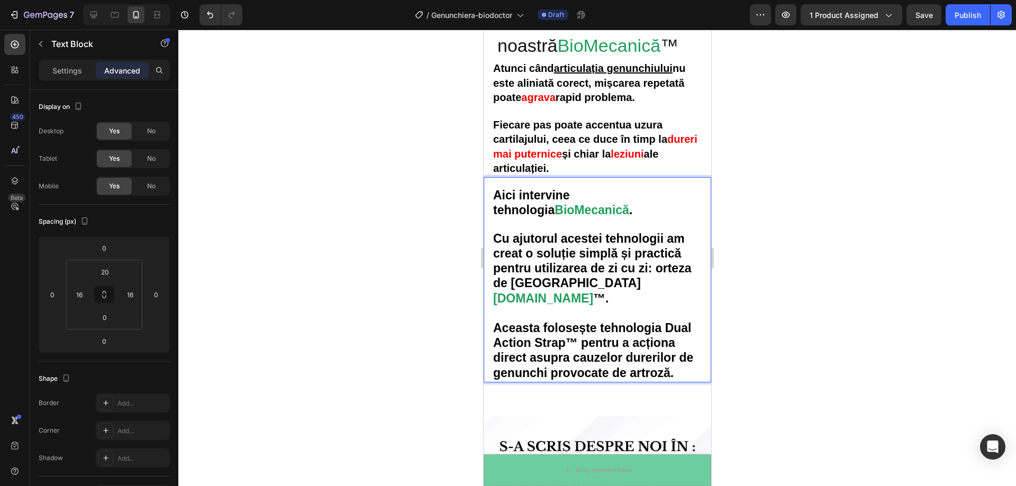
click at [744, 291] on div at bounding box center [597, 258] width 838 height 457
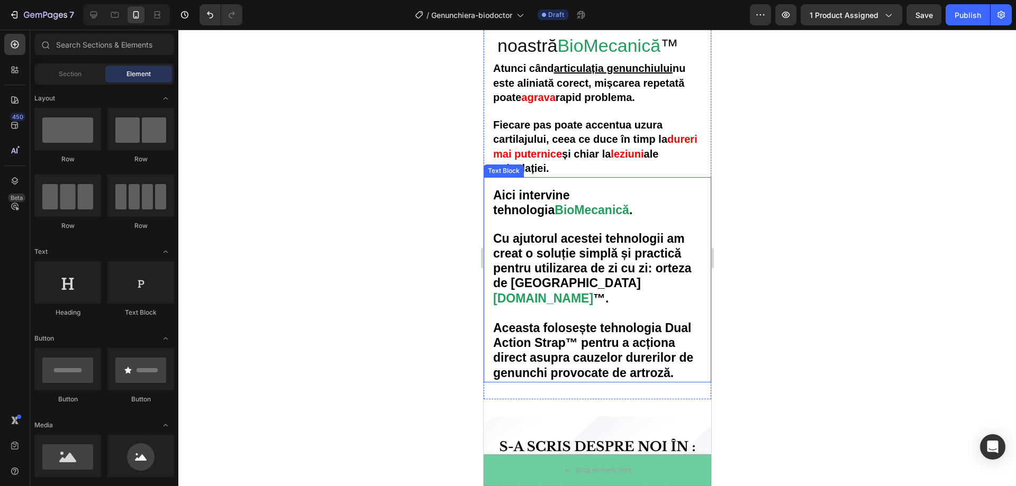
click at [577, 321] on strong "Aceasta folosește tehnologia Dual Action Strap™ pentru a acționa direct asupra …" at bounding box center [593, 350] width 200 height 59
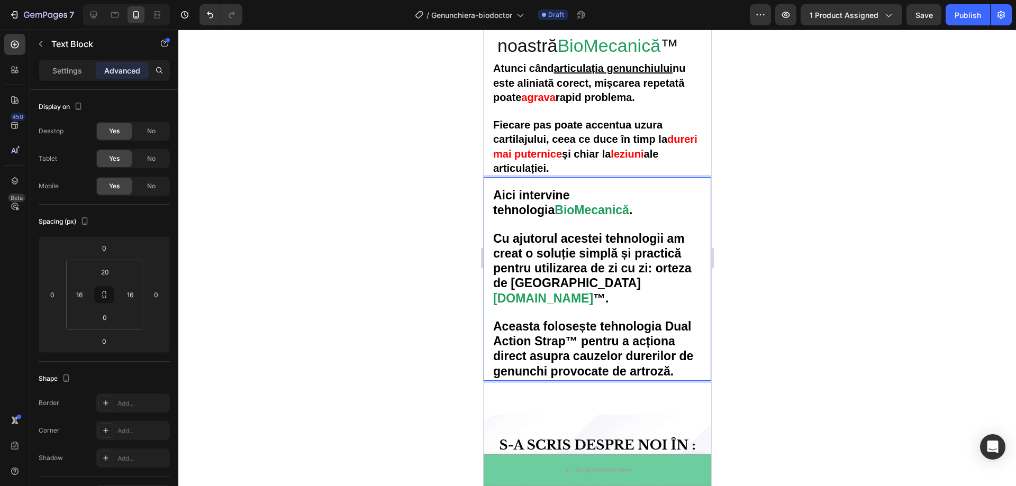
click at [577, 320] on strong "Aceasta folosește tehnologia Dual Action Strap™ pentru a acționa direct asupra …" at bounding box center [593, 349] width 200 height 59
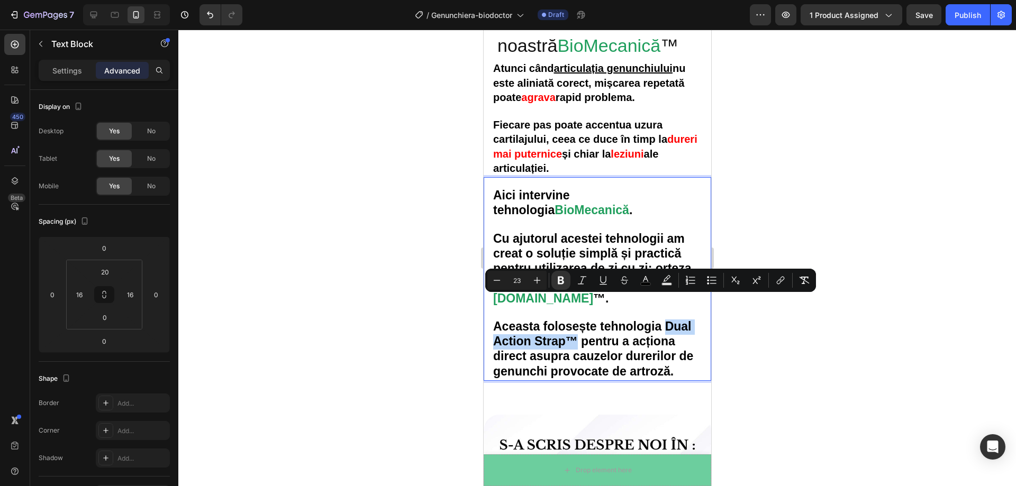
drag, startPoint x: 576, startPoint y: 317, endPoint x: 665, endPoint y: 306, distance: 89.6
click at [665, 320] on strong "Aceasta folosește tehnologia Dual Action Strap™ pentru a acționa direct asupra …" at bounding box center [593, 349] width 200 height 59
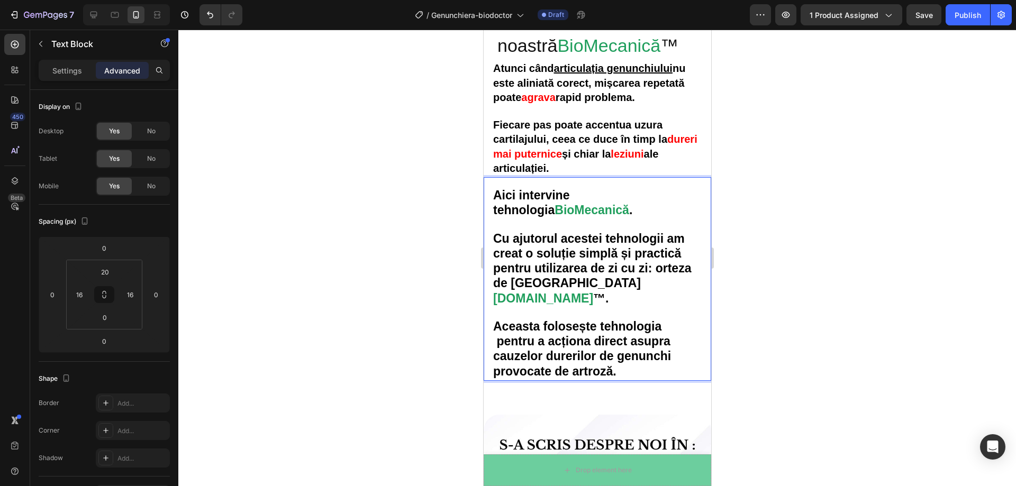
click at [781, 302] on div at bounding box center [597, 258] width 838 height 457
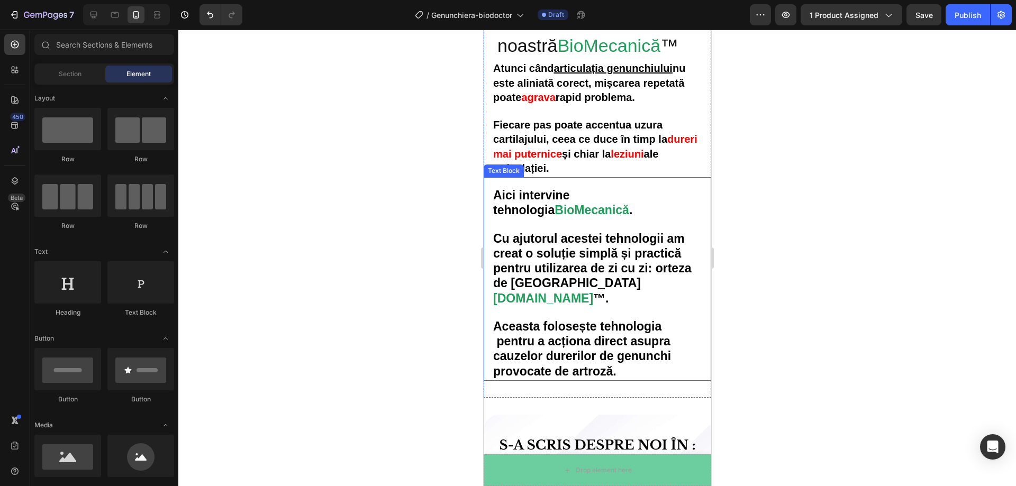
click at [494, 320] on strong "Aceasta folosește tehnologia pentru a acționa direct asupra cauzelor durerilor …" at bounding box center [582, 349] width 178 height 59
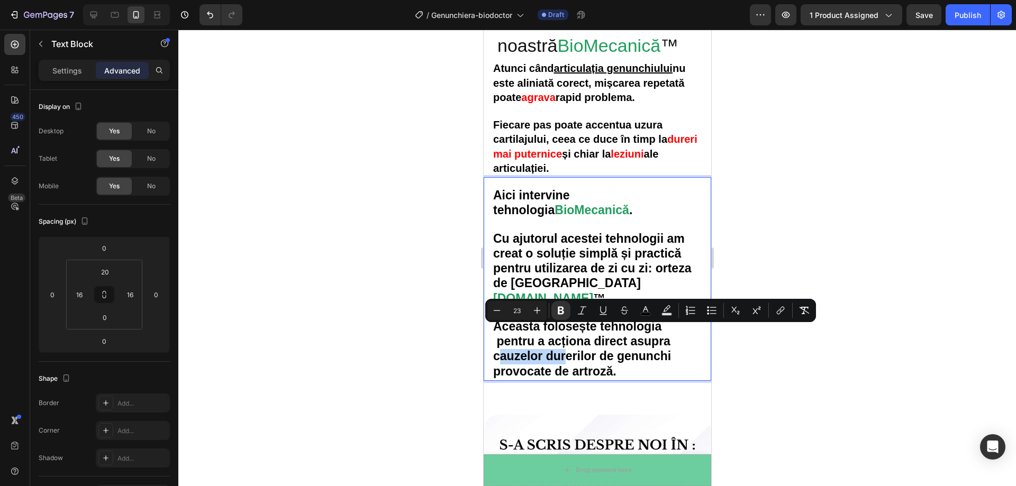
drag, startPoint x: 499, startPoint y: 336, endPoint x: 566, endPoint y: 332, distance: 67.3
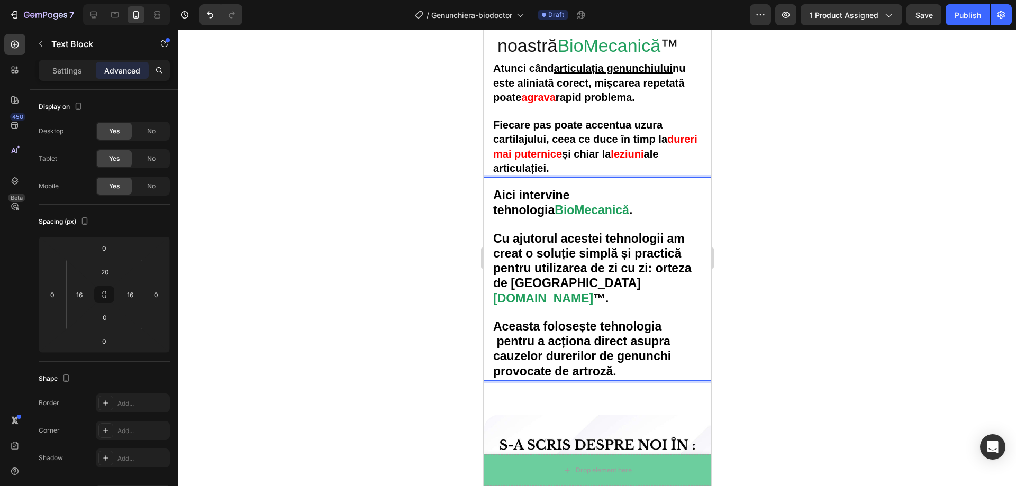
click at [620, 342] on p "Aceasta folosește tehnologia pentru a acționa direct asupra cauzelor durerilor …" at bounding box center [597, 343] width 209 height 73
click at [810, 321] on div at bounding box center [597, 258] width 838 height 457
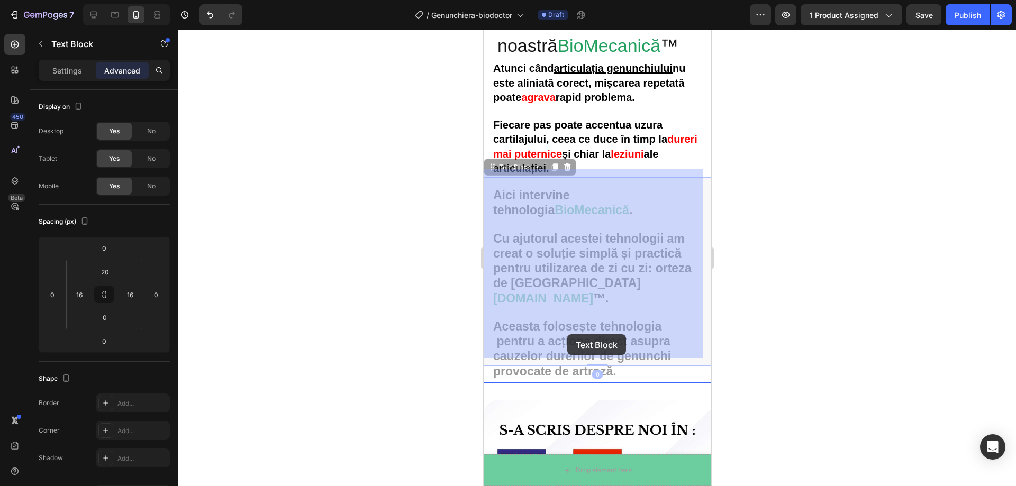
drag, startPoint x: 547, startPoint y: 334, endPoint x: 557, endPoint y: 334, distance: 10.1
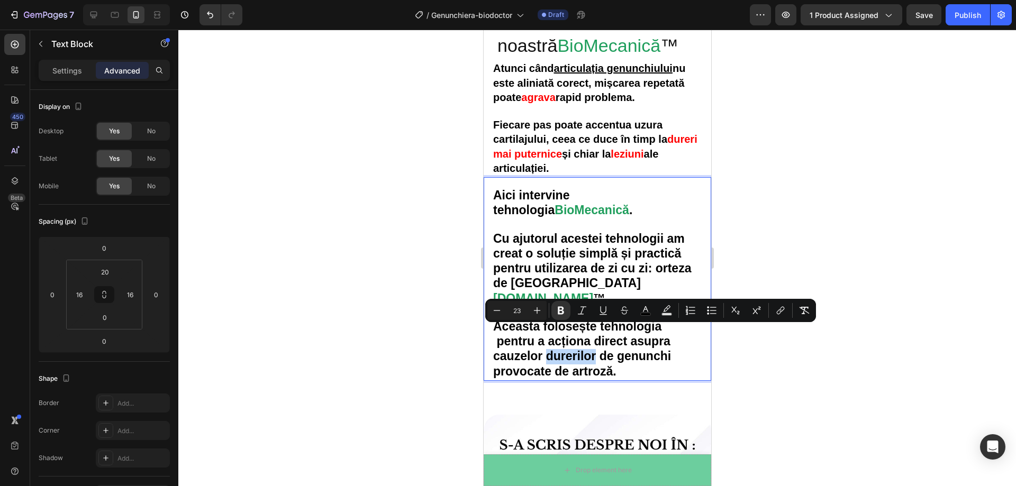
drag, startPoint x: 547, startPoint y: 334, endPoint x: 593, endPoint y: 333, distance: 46.1
click at [593, 333] on strong "Aceasta folosește tehnologia pentru a acționa direct asupra cauzelor durerilor …" at bounding box center [582, 349] width 178 height 59
click at [646, 309] on icon "Editor contextual toolbar" at bounding box center [645, 310] width 11 height 11
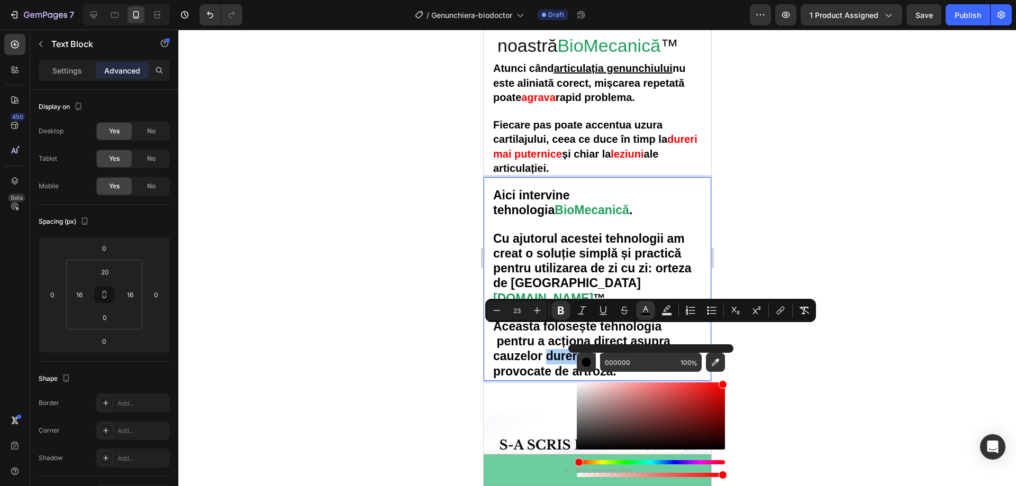
click at [736, 0] on body "7 Version history / Genunchiera-biodoctor Draft Preview 1 product assigned Save…" at bounding box center [508, 0] width 1016 height 0
type input "FF0000"
click at [603, 309] on icon "Editor contextual toolbar" at bounding box center [603, 310] width 11 height 11
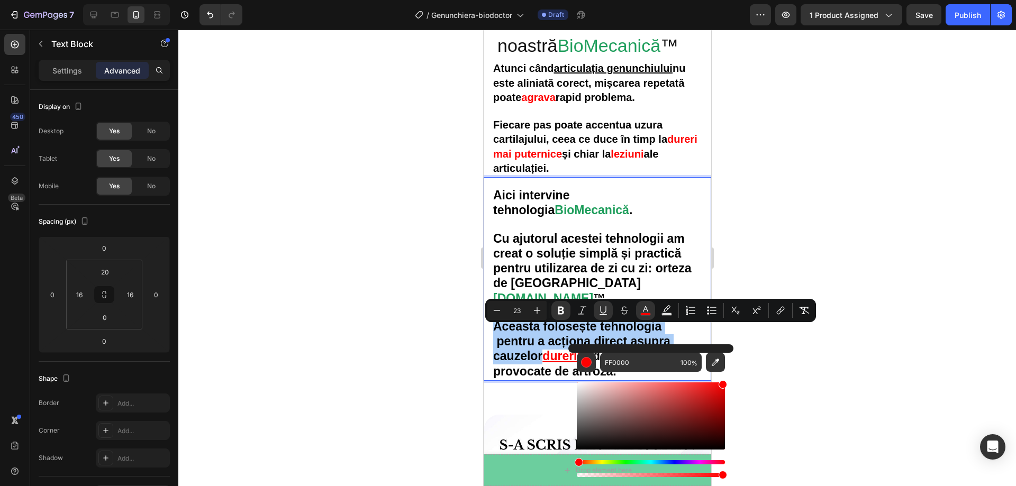
click at [769, 346] on div at bounding box center [597, 258] width 838 height 457
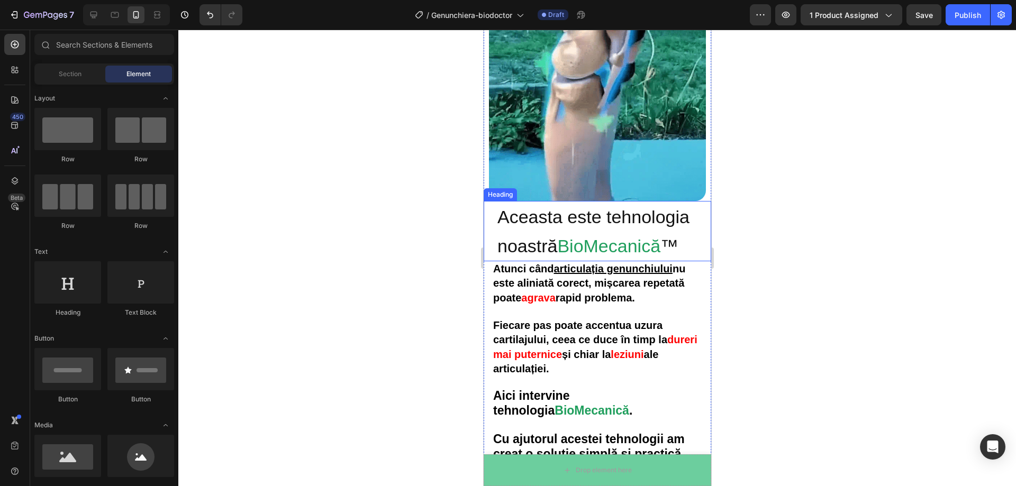
scroll to position [1518, 0]
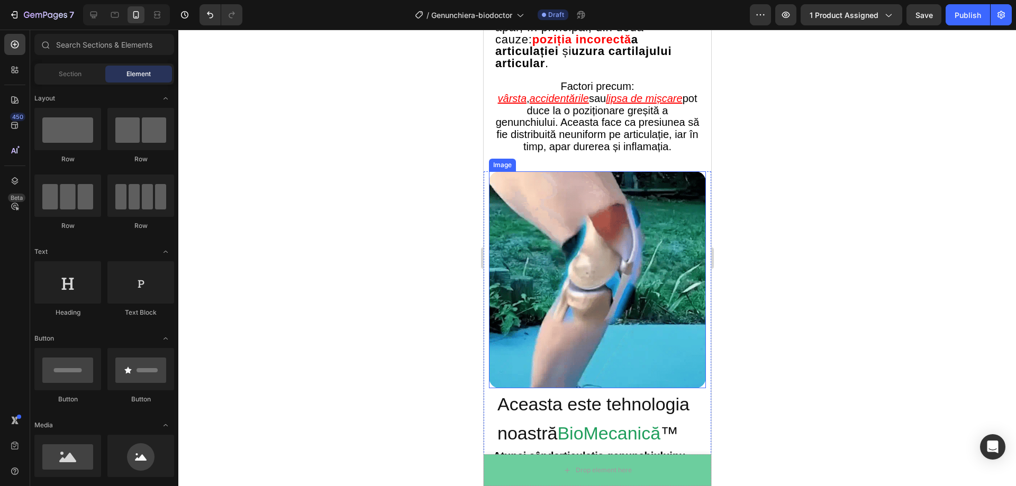
click at [791, 262] on div at bounding box center [597, 258] width 838 height 457
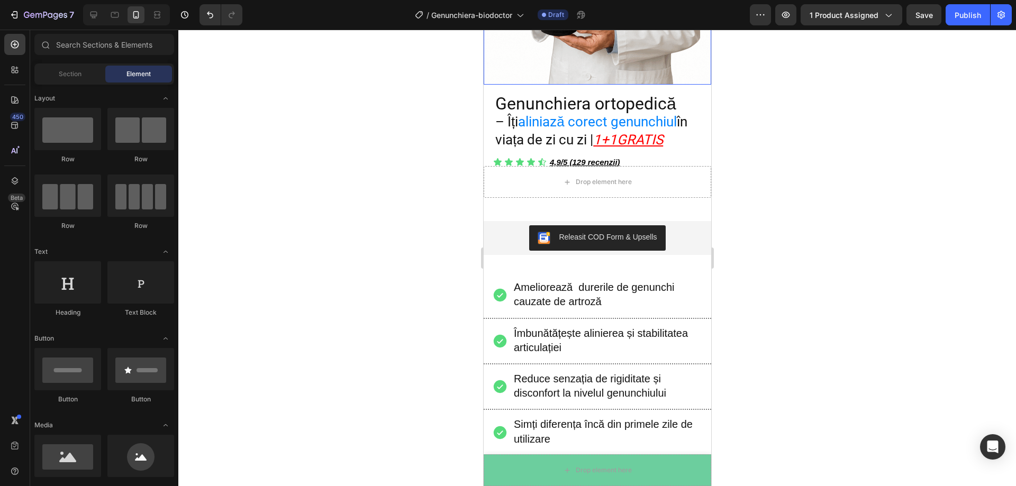
scroll to position [370, 0]
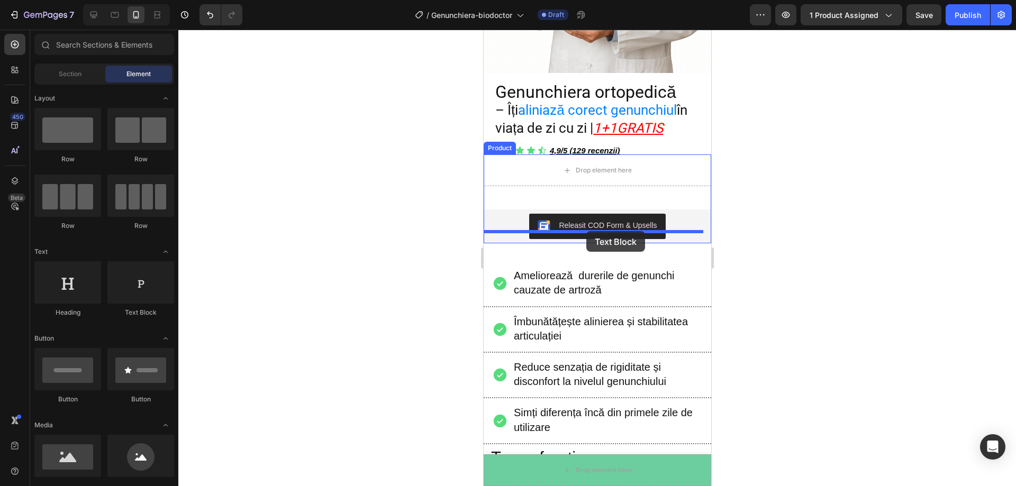
drag, startPoint x: 741, startPoint y: 312, endPoint x: 586, endPoint y: 231, distance: 174.9
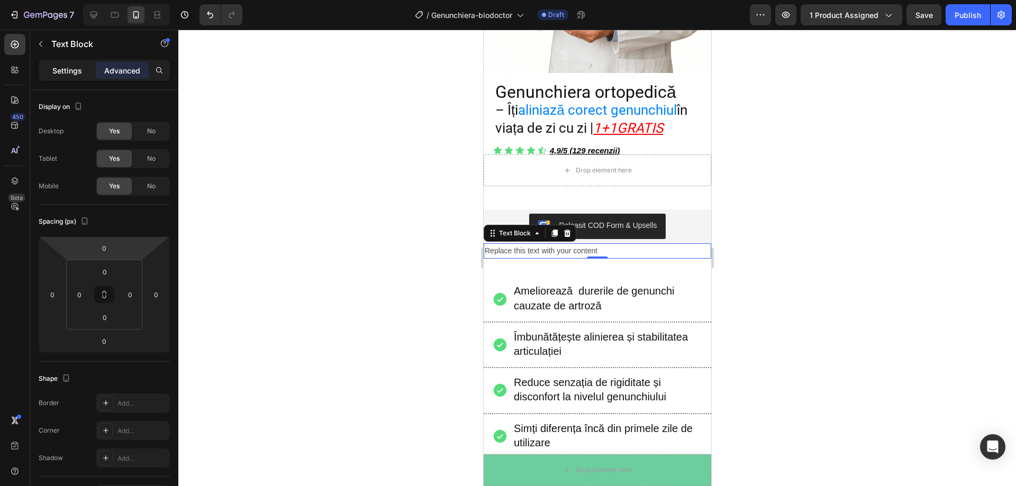
click at [60, 77] on div "Settings" at bounding box center [67, 70] width 53 height 17
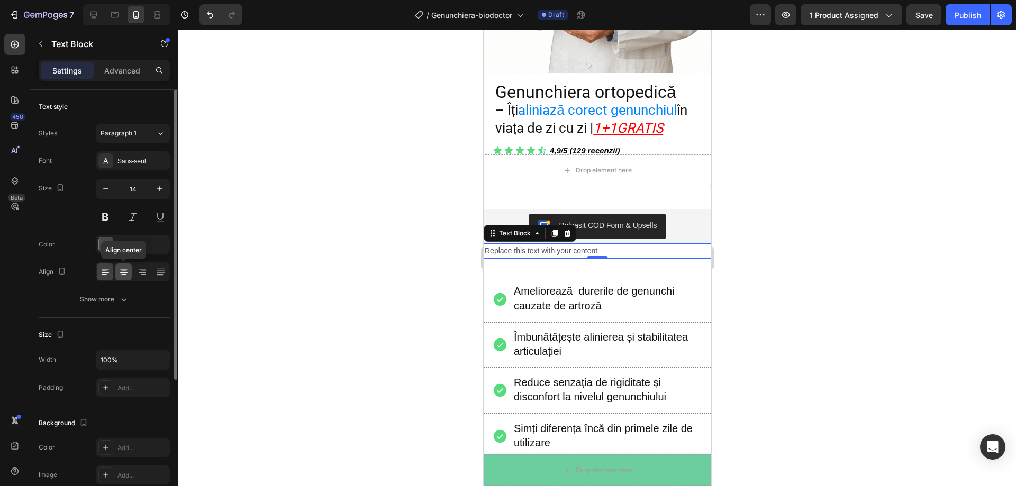
click at [125, 271] on icon at bounding box center [123, 271] width 5 height 1
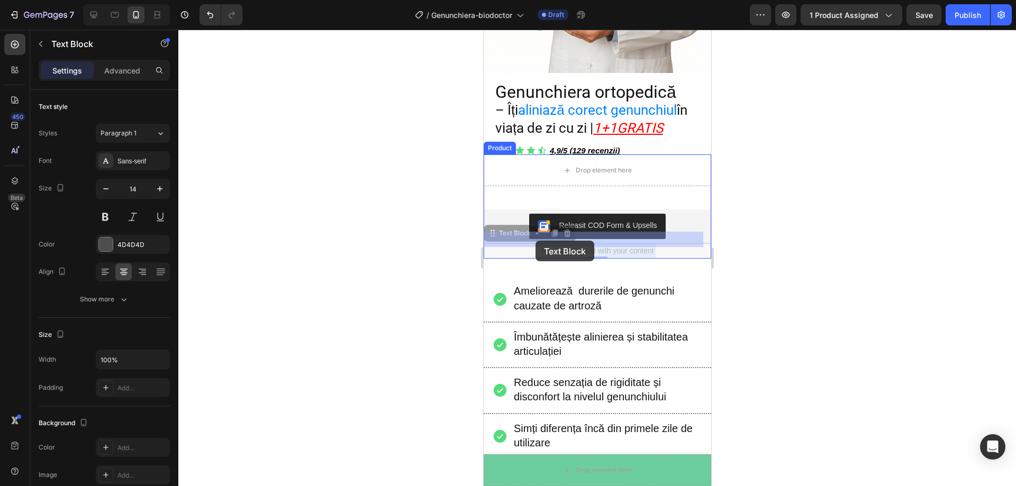
drag, startPoint x: 656, startPoint y: 240, endPoint x: 535, endPoint y: 241, distance: 121.2
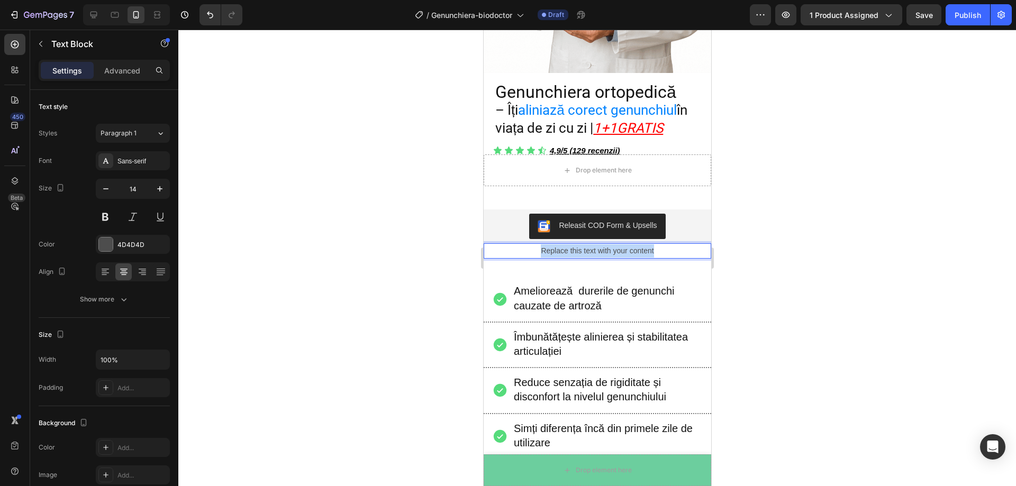
drag, startPoint x: 652, startPoint y: 237, endPoint x: 537, endPoint y: 239, distance: 114.9
click at [537, 245] on p "Replace this text with your content" at bounding box center [596, 251] width 225 height 13
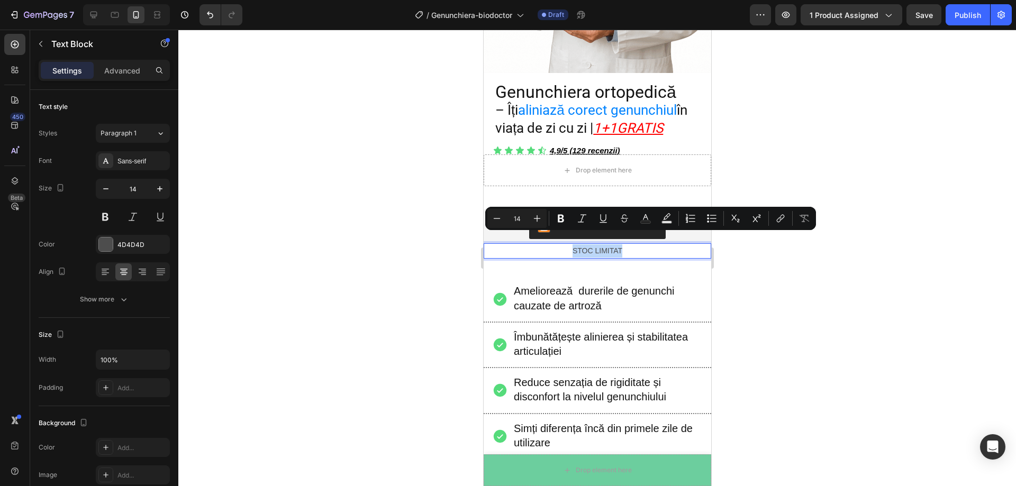
drag, startPoint x: 618, startPoint y: 240, endPoint x: 569, endPoint y: 237, distance: 49.3
click at [569, 245] on p "STOC LIMITAT" at bounding box center [596, 251] width 225 height 13
click at [565, 218] on icon "Editor contextual toolbar" at bounding box center [561, 218] width 11 height 11
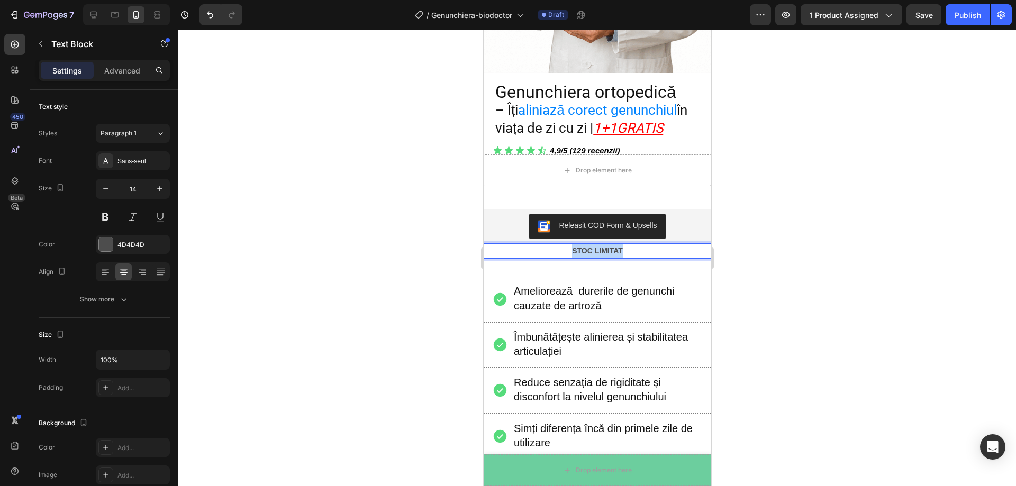
drag, startPoint x: 621, startPoint y: 240, endPoint x: 566, endPoint y: 241, distance: 55.6
click at [566, 245] on p "STOC LIMITAT" at bounding box center [596, 251] width 225 height 13
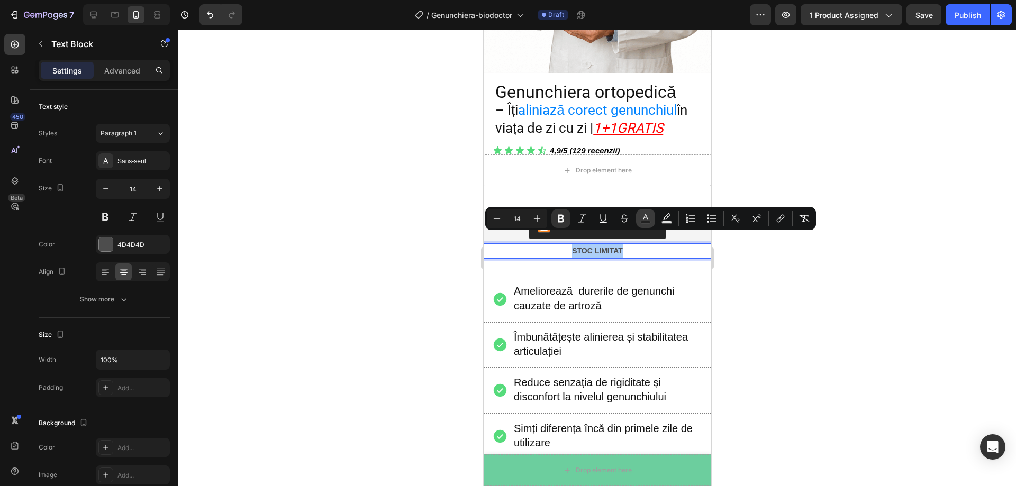
click at [648, 220] on icon "Editor contextual toolbar" at bounding box center [645, 218] width 11 height 11
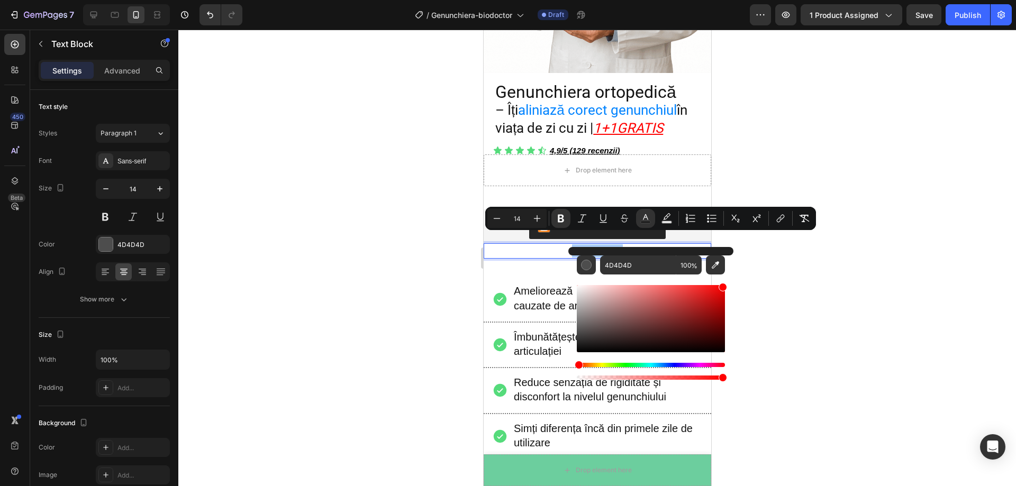
drag, startPoint x: 702, startPoint y: 297, endPoint x: 736, endPoint y: 283, distance: 36.6
click at [736, 0] on body "7 Version history / Genunchiera-biodoctor Draft Preview 1 product assigned Save…" at bounding box center [508, 0] width 1016 height 0
type input "FF0000"
click at [634, 245] on p "STOC LIMITAT" at bounding box center [596, 251] width 225 height 13
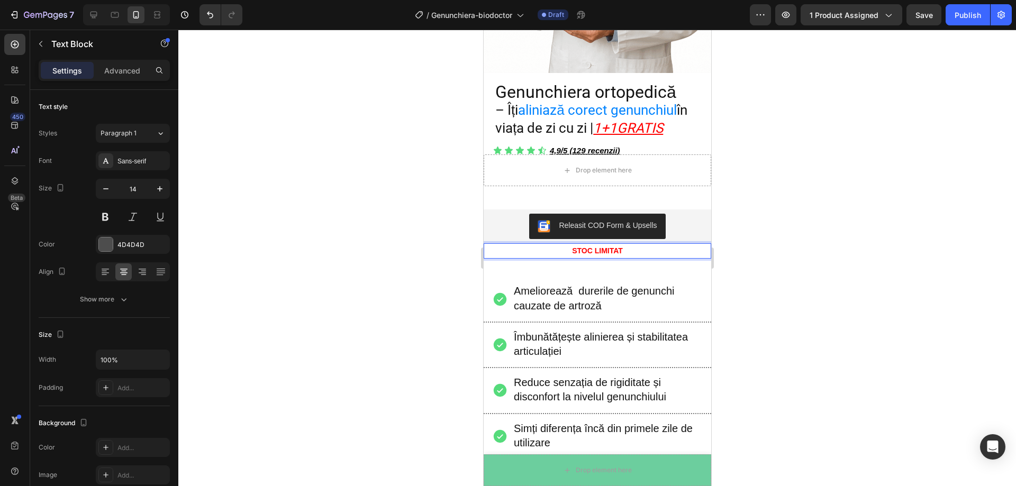
click at [629, 245] on p "STOC LIMITAT" at bounding box center [596, 251] width 225 height 13
click at [622, 245] on p "STOC LIMITAT" at bounding box center [596, 251] width 225 height 13
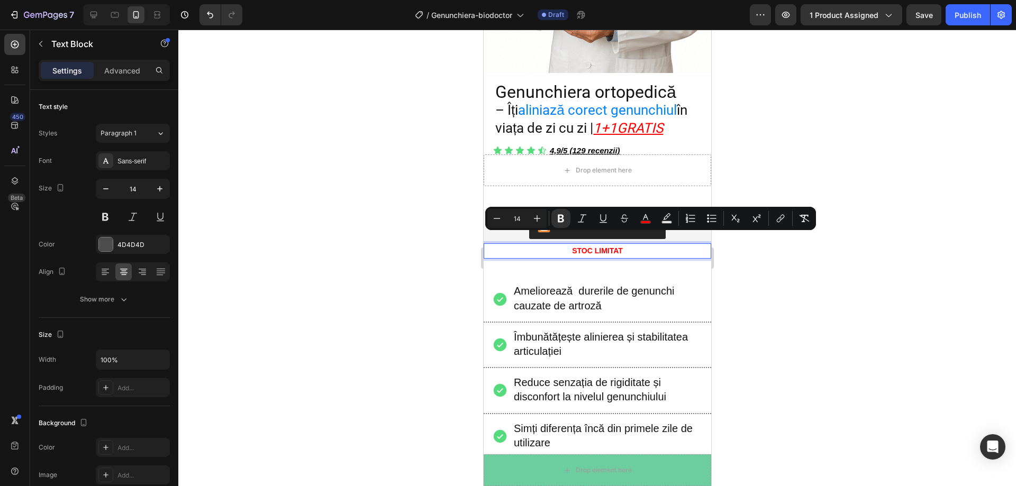
drag, startPoint x: 622, startPoint y: 238, endPoint x: 616, endPoint y: 239, distance: 6.5
click at [616, 245] on p "STOC LIMITAT" at bounding box center [596, 251] width 225 height 13
click at [647, 220] on icon "Editor contextual toolbar" at bounding box center [645, 218] width 11 height 11
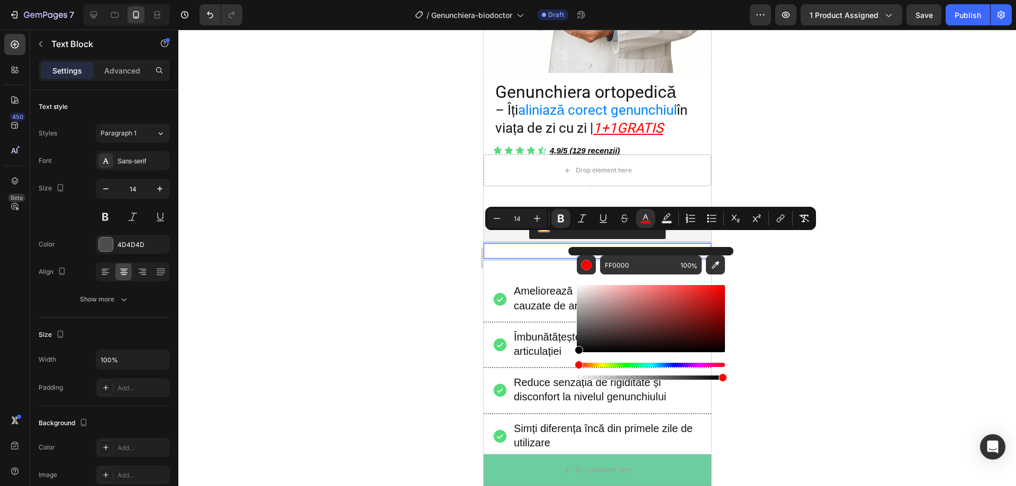
drag, startPoint x: 589, startPoint y: 330, endPoint x: 576, endPoint y: 357, distance: 29.4
click at [577, 357] on div "Editor contextual toolbar" at bounding box center [651, 332] width 148 height 99
type input "000000"
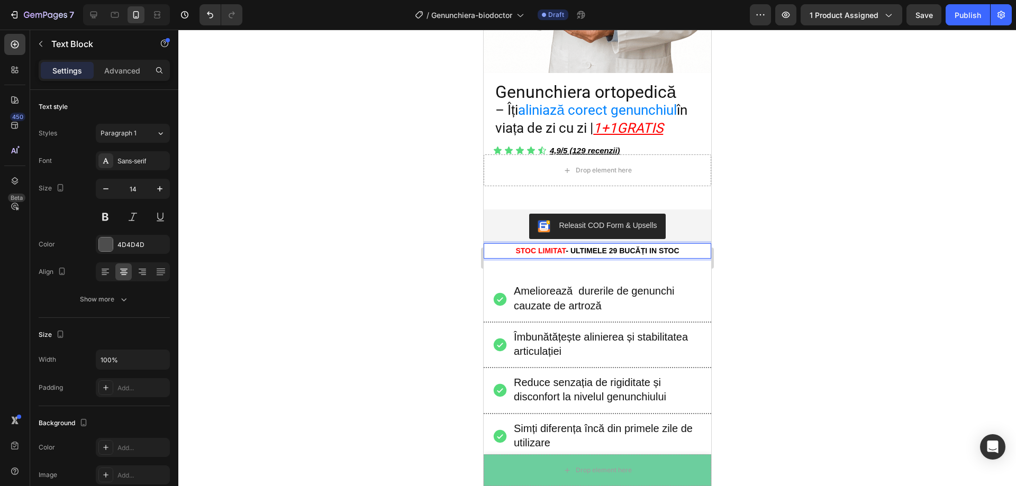
click at [565, 247] on strong "- ULTIMELE 29 BUCĂȚI IN STOC" at bounding box center [621, 251] width 113 height 8
click at [610, 247] on strong "- ULTIMELE 29 BUCĂȚI IN STOC" at bounding box center [621, 251] width 113 height 8
click at [612, 247] on strong "- ULTIMELE 29 BUCĂȚI IN STOC" at bounding box center [621, 251] width 113 height 8
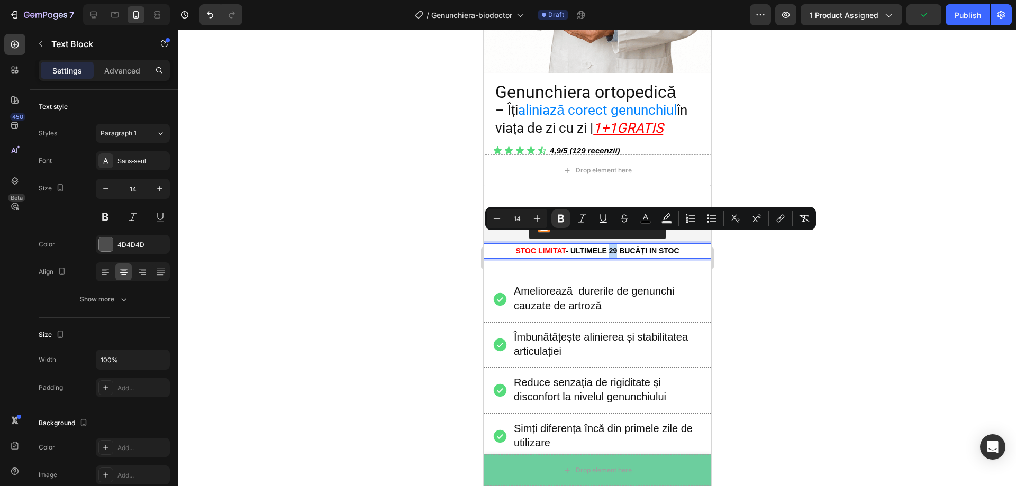
drag, startPoint x: 613, startPoint y: 240, endPoint x: 605, endPoint y: 240, distance: 7.4
click at [605, 247] on strong "- ULTIMELE 29 BUCĂȚI IN STOC" at bounding box center [621, 251] width 113 height 8
click at [127, 68] on p "Advanced" at bounding box center [122, 70] width 36 height 11
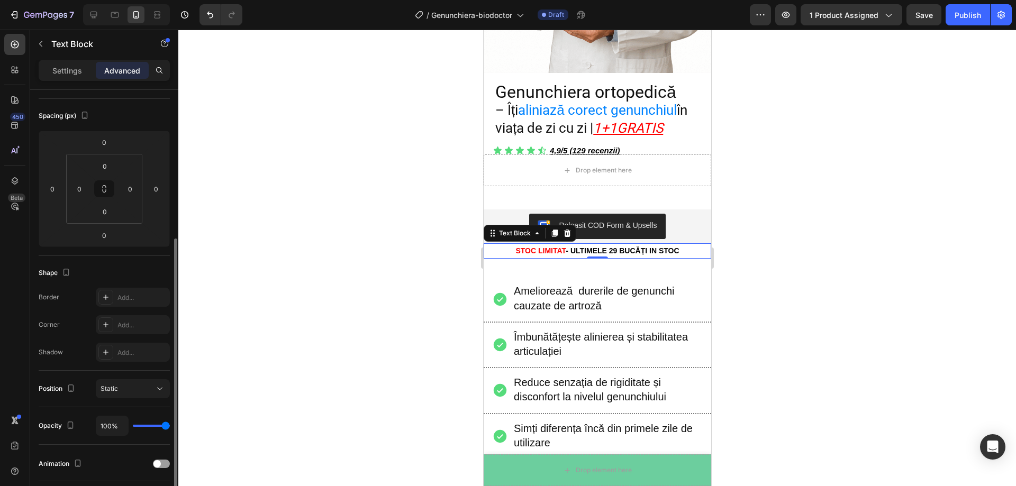
scroll to position [53, 0]
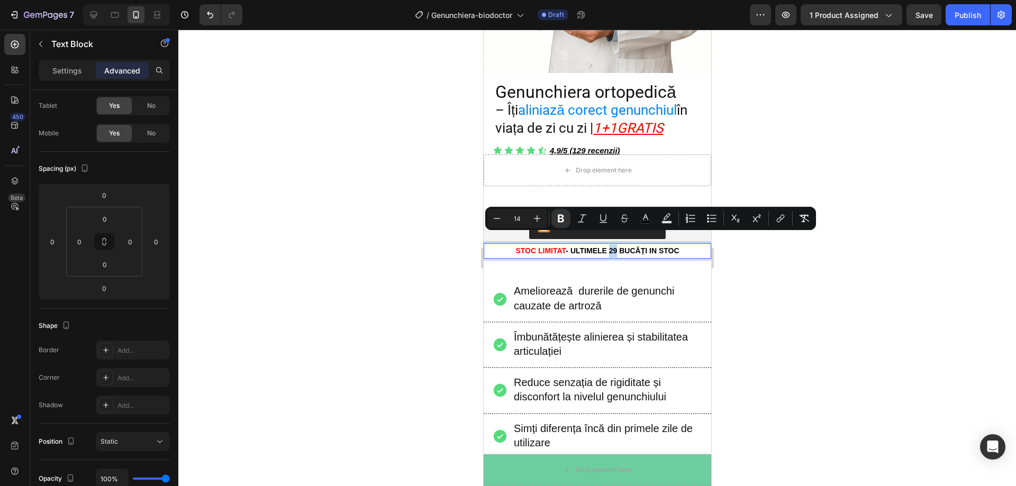
drag, startPoint x: 612, startPoint y: 238, endPoint x: 606, endPoint y: 239, distance: 6.4
click at [606, 247] on strong "- ULTIMELE 29 BUCĂȚI IN STOC" at bounding box center [621, 251] width 113 height 8
click at [56, 68] on p "Settings" at bounding box center [67, 70] width 30 height 11
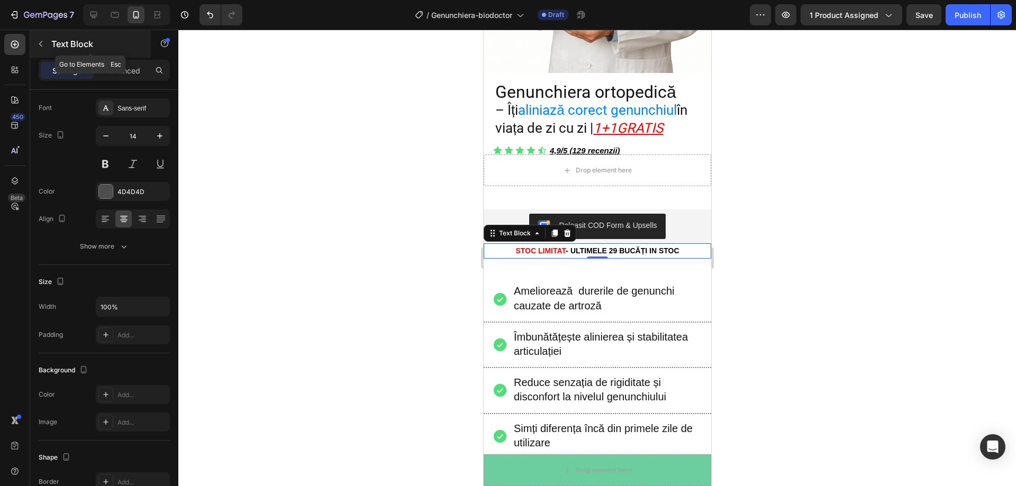
click at [41, 47] on icon "button" at bounding box center [41, 44] width 8 height 8
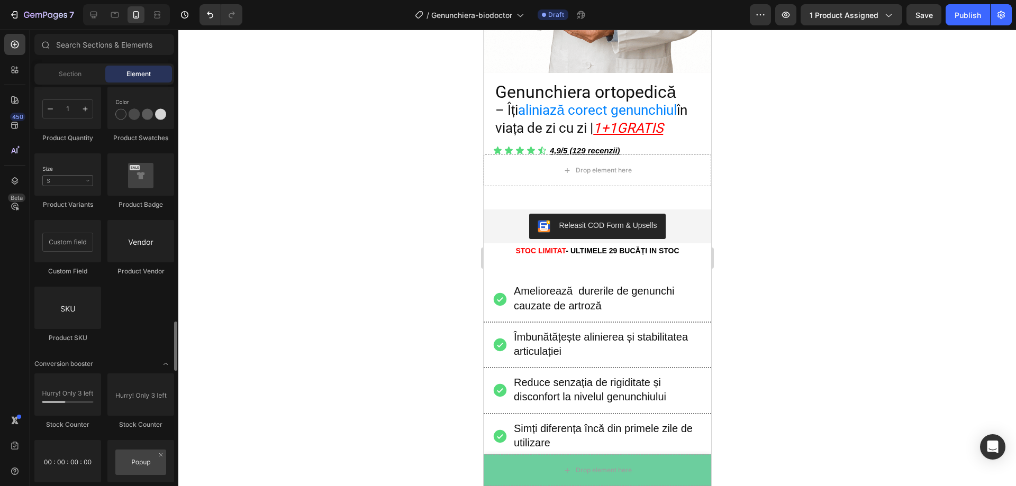
scroll to position [1958, 0]
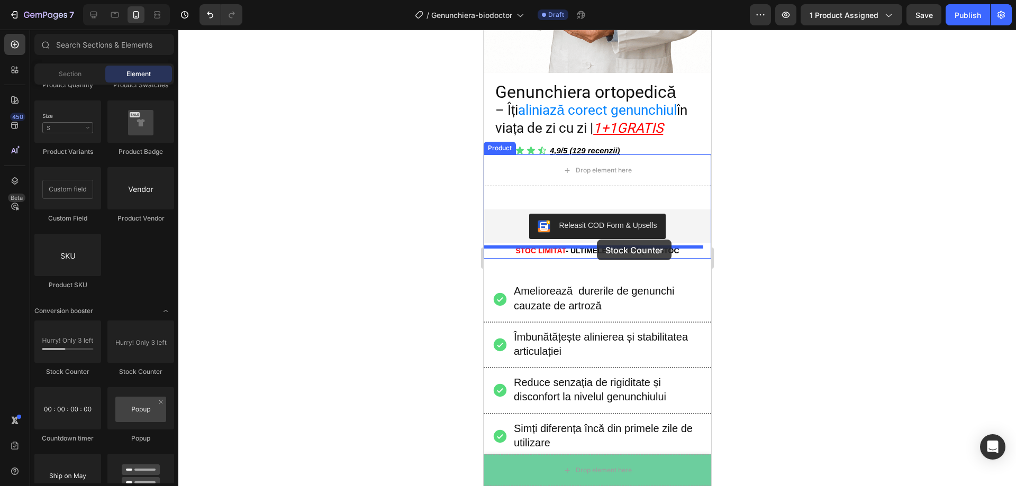
drag, startPoint x: 617, startPoint y: 382, endPoint x: 596, endPoint y: 240, distance: 143.8
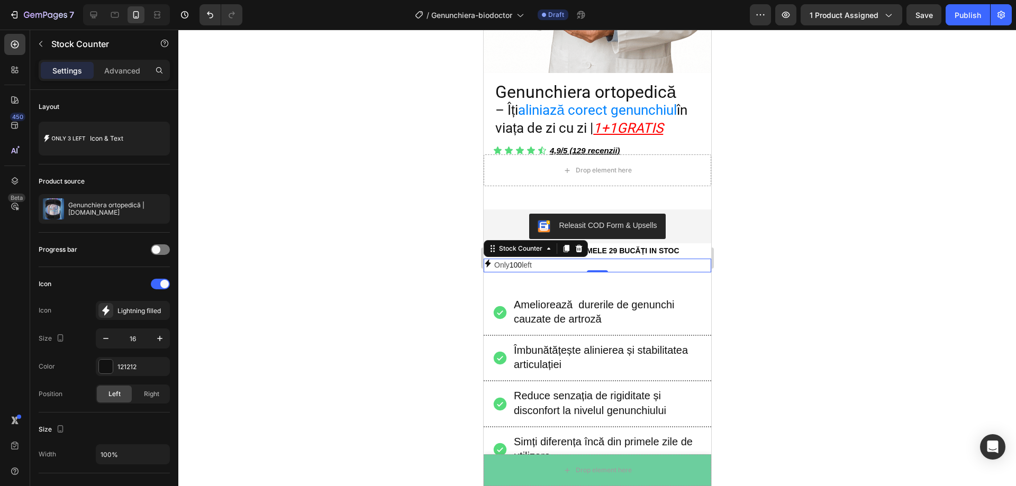
click at [496, 259] on p "Only 100 left" at bounding box center [513, 265] width 38 height 13
click at [508, 259] on p "Only 100 left" at bounding box center [513, 265] width 38 height 13
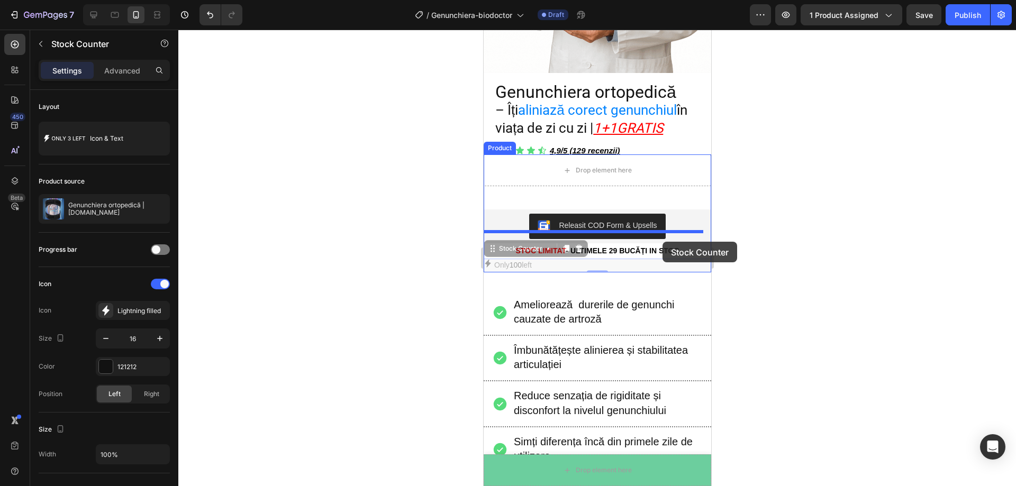
drag, startPoint x: 508, startPoint y: 254, endPoint x: 662, endPoint y: 242, distance: 155.0
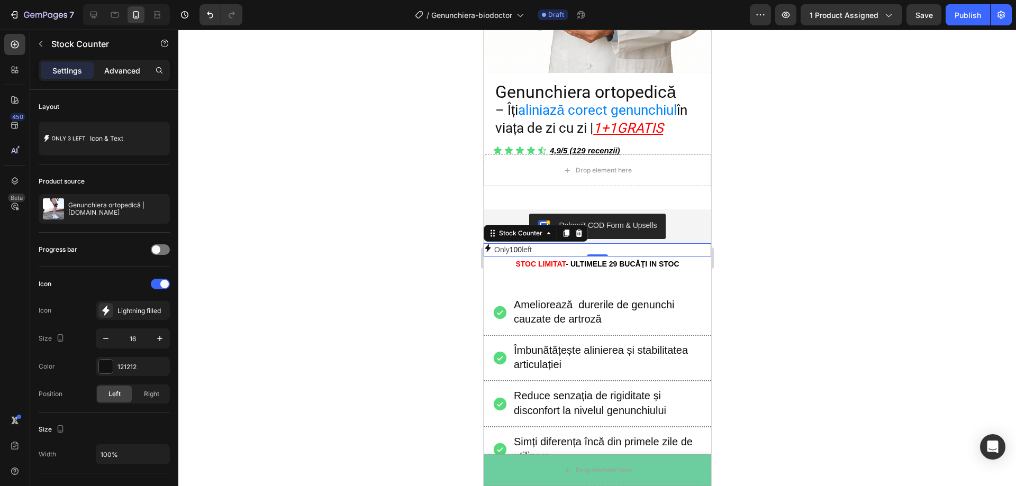
click at [114, 70] on p "Advanced" at bounding box center [122, 70] width 36 height 11
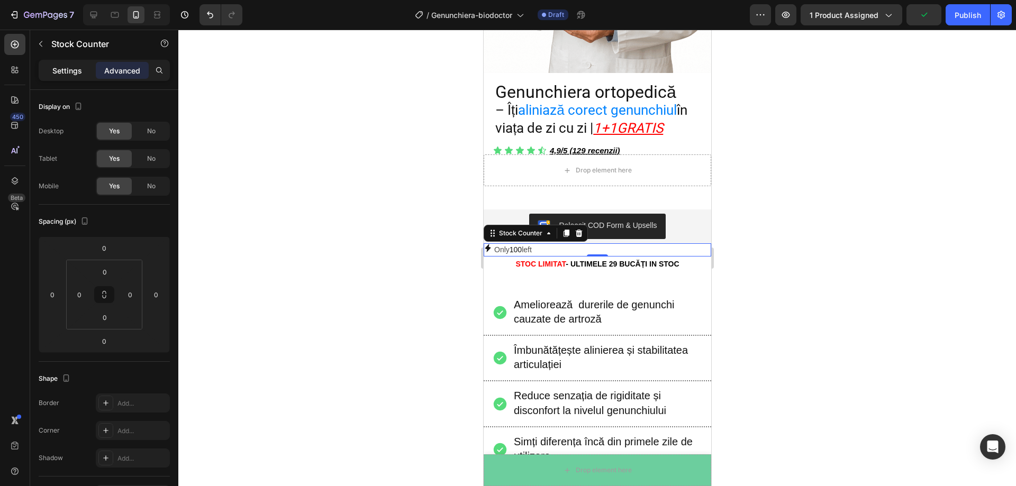
click at [78, 74] on p "Settings" at bounding box center [67, 70] width 30 height 11
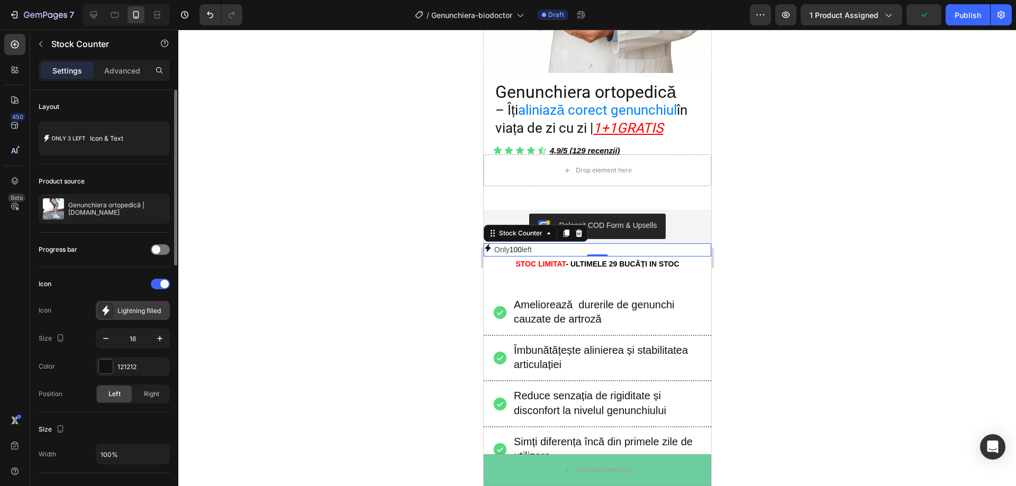
click at [142, 306] on div "Lightning filled" at bounding box center [142, 311] width 50 height 10
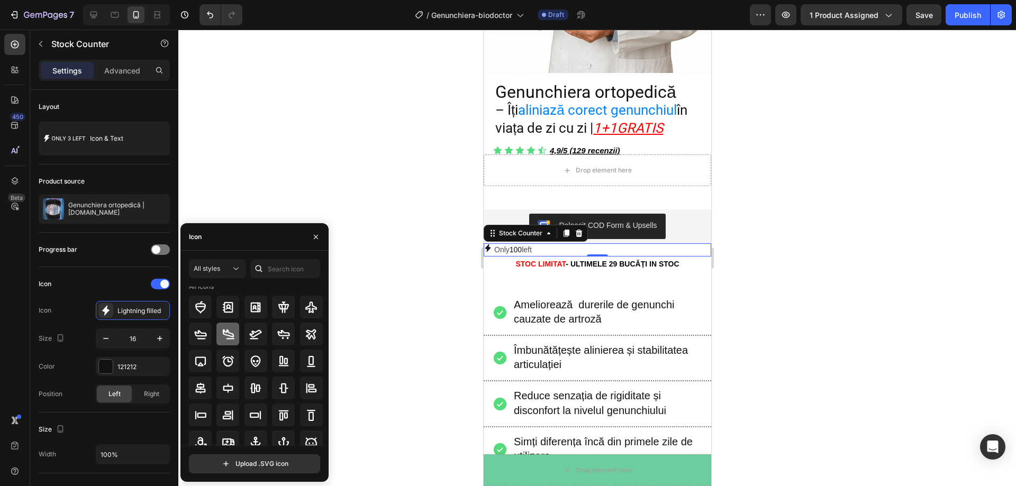
scroll to position [32, 0]
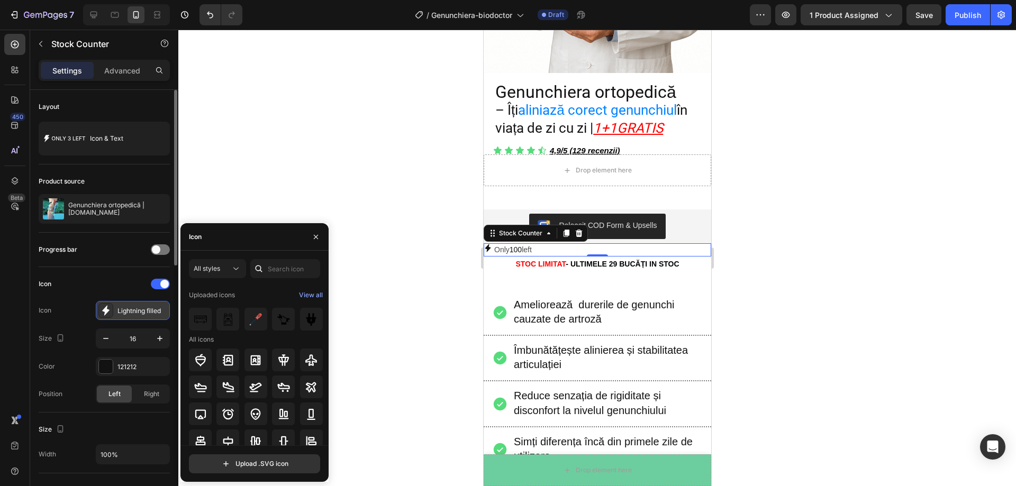
scroll to position [370, 0]
click at [140, 309] on div "Lightning filled" at bounding box center [142, 311] width 50 height 10
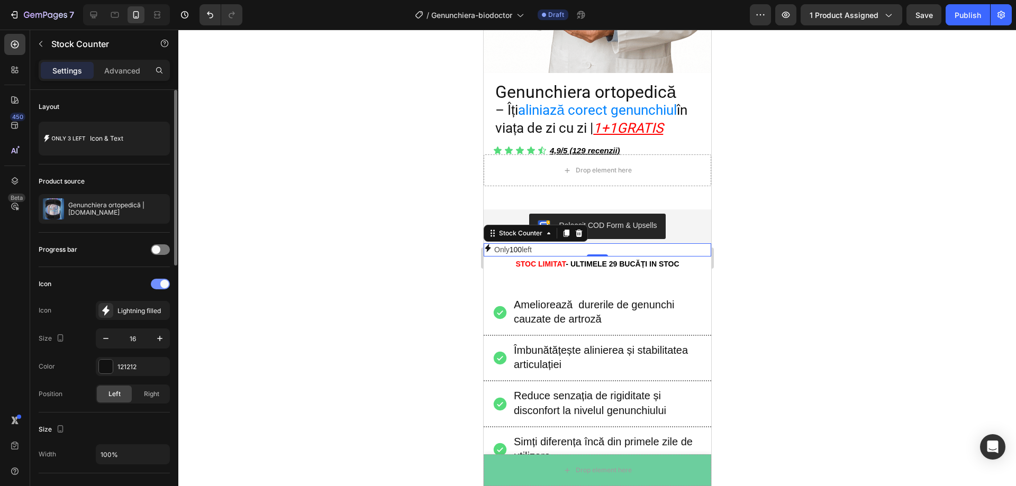
click at [163, 288] on span at bounding box center [164, 284] width 8 height 8
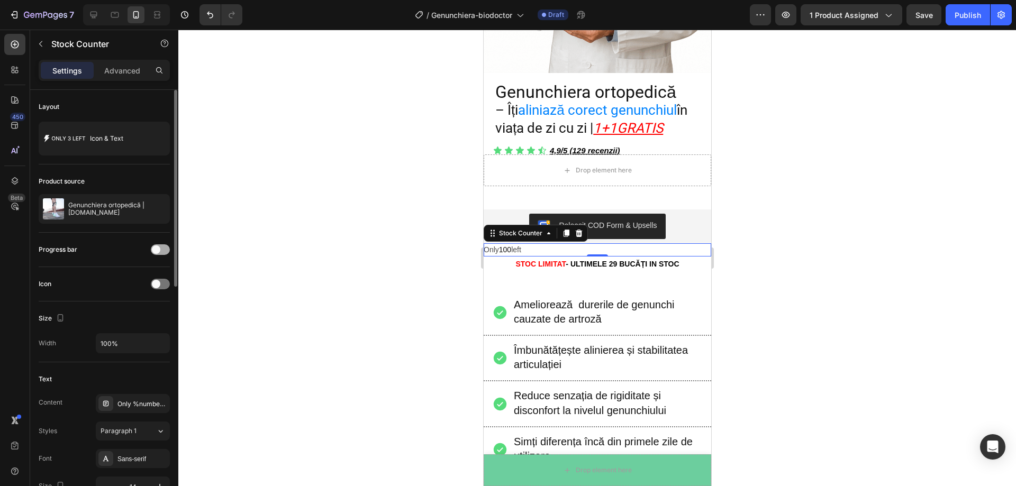
click at [159, 253] on div at bounding box center [160, 250] width 19 height 11
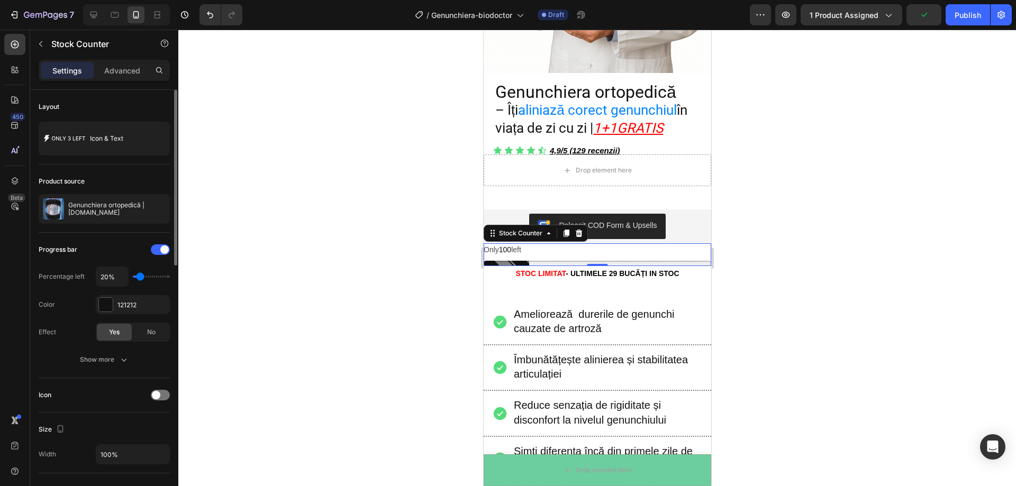
type input "30%"
type input "30"
type input "40%"
type input "40"
type input "50%"
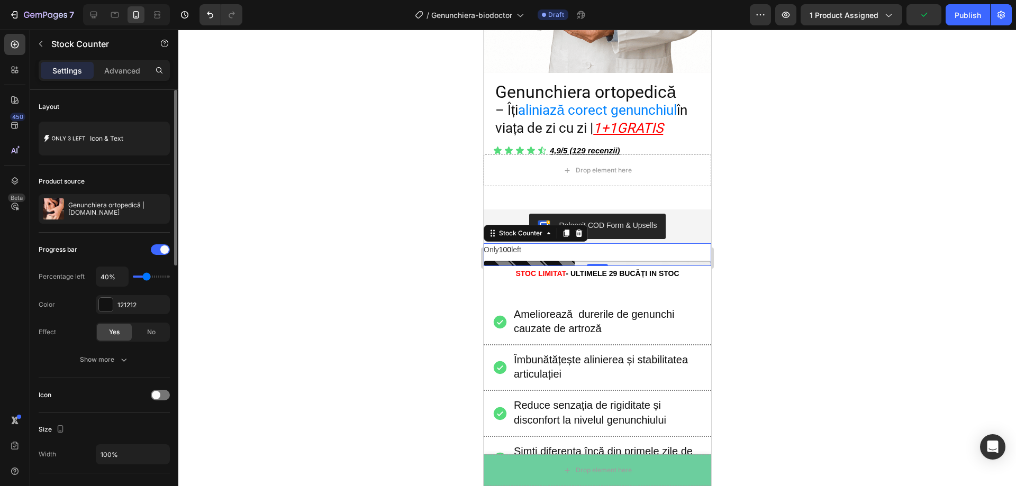
type input "50"
type input "60%"
type input "60"
type input "50%"
type input "50"
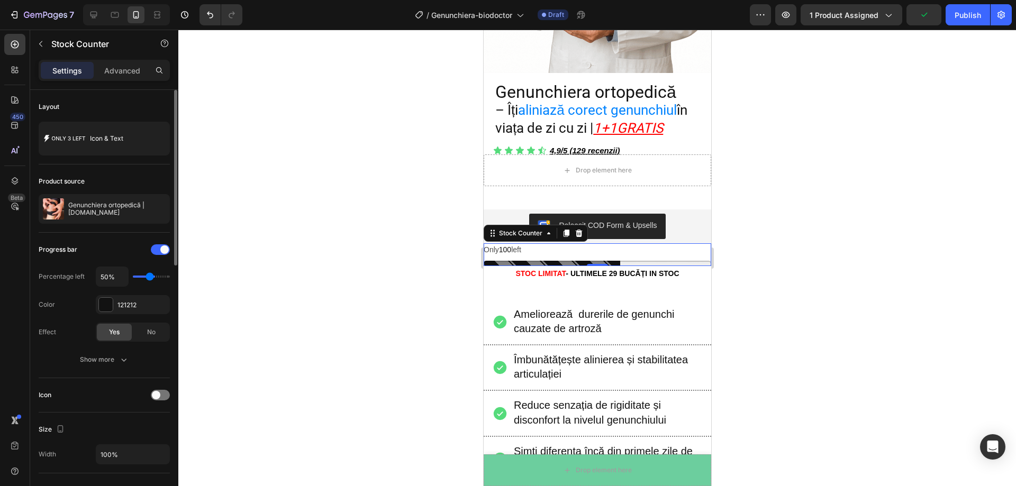
type input "40%"
type input "40"
type input "30%"
type input "30"
type input "20%"
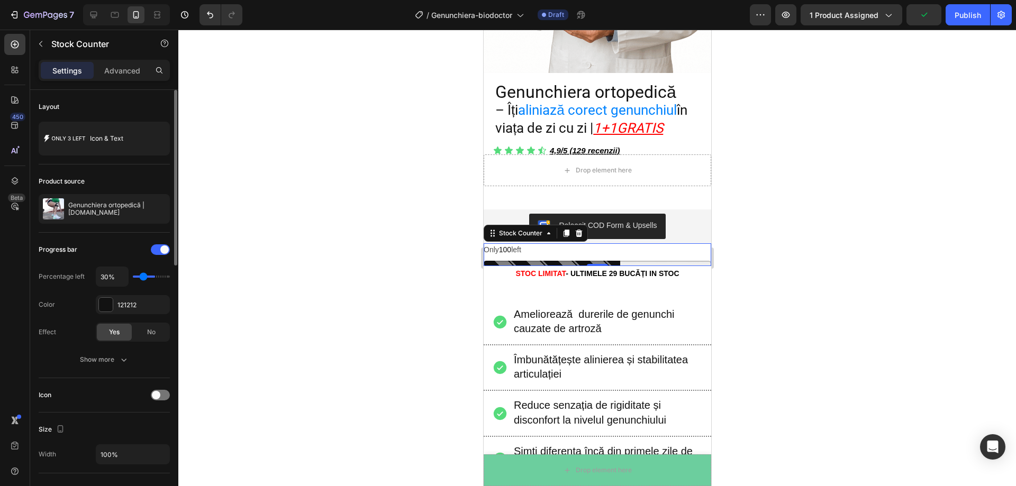
type input "20"
type input "10%"
drag, startPoint x: 139, startPoint y: 276, endPoint x: 126, endPoint y: 275, distance: 12.7
type input "10"
click at [133, 276] on input "range" at bounding box center [151, 277] width 37 height 2
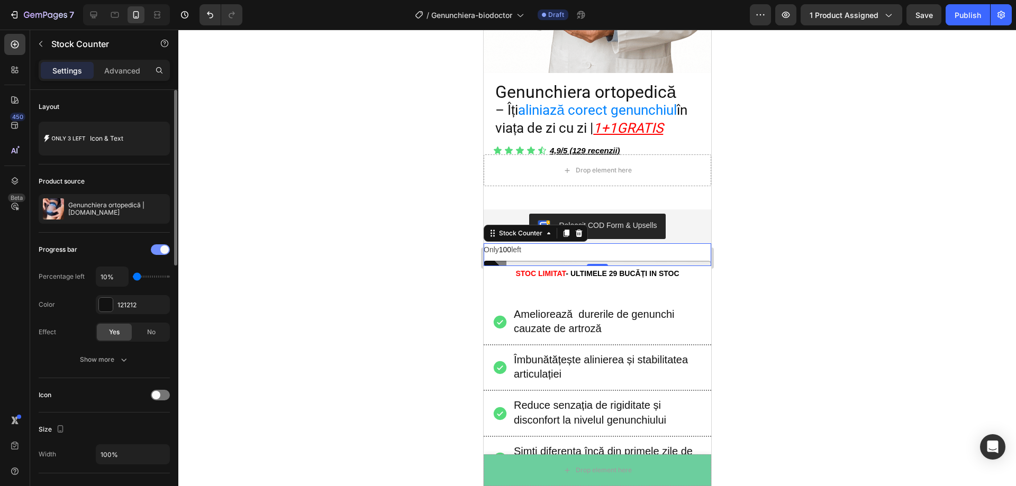
click at [156, 254] on div at bounding box center [160, 250] width 19 height 11
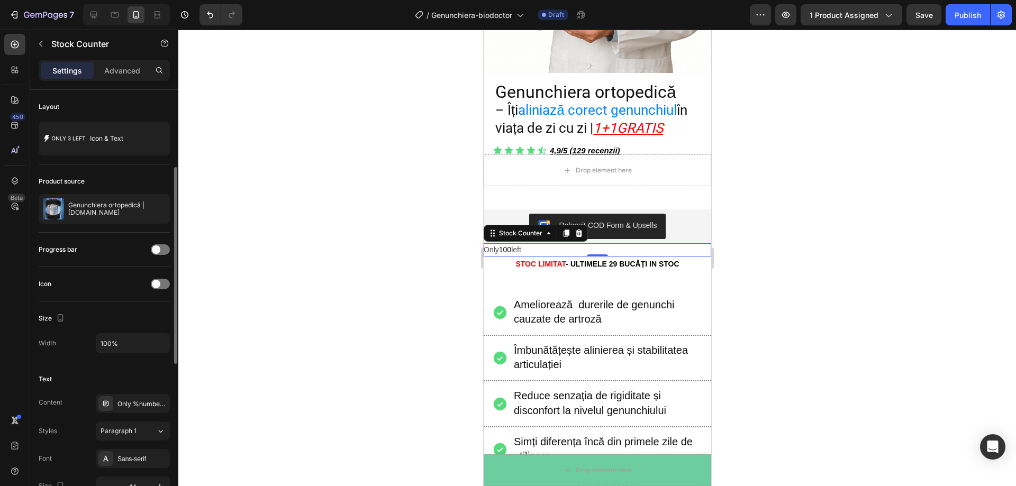
scroll to position [53, 0]
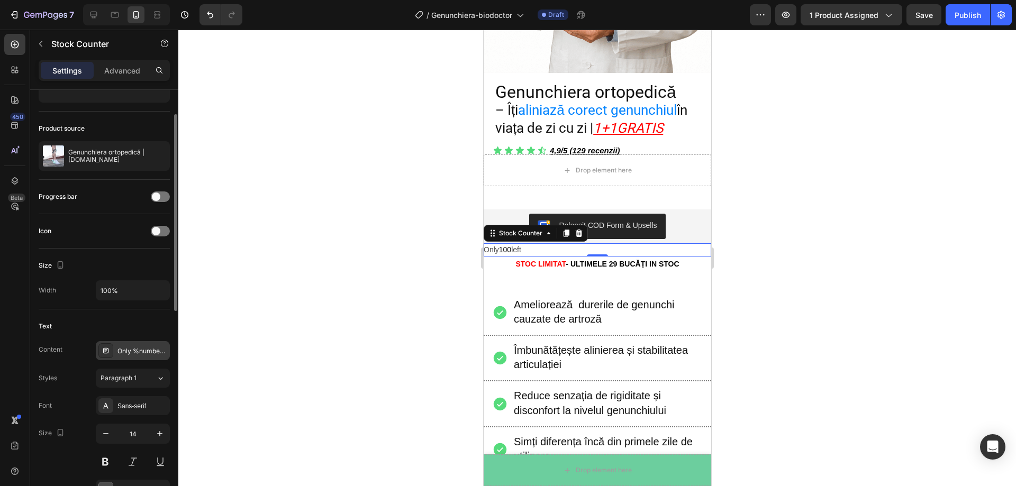
click at [144, 351] on div "Only %number% left" at bounding box center [142, 352] width 50 height 10
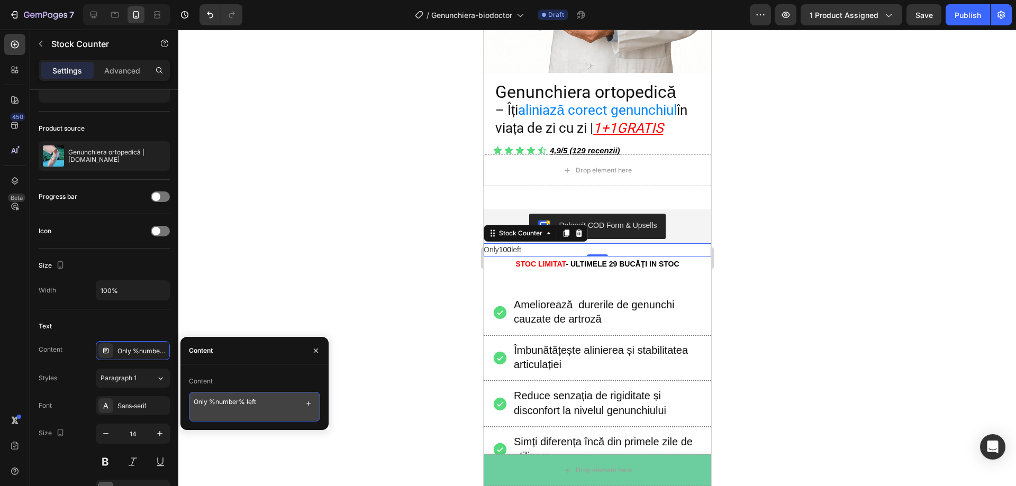
click at [259, 399] on textarea "Only %number% left" at bounding box center [254, 407] width 131 height 30
click at [293, 402] on textarea "Only %number% left" at bounding box center [254, 407] width 131 height 30
click at [312, 405] on icon "button" at bounding box center [308, 404] width 8 height 8
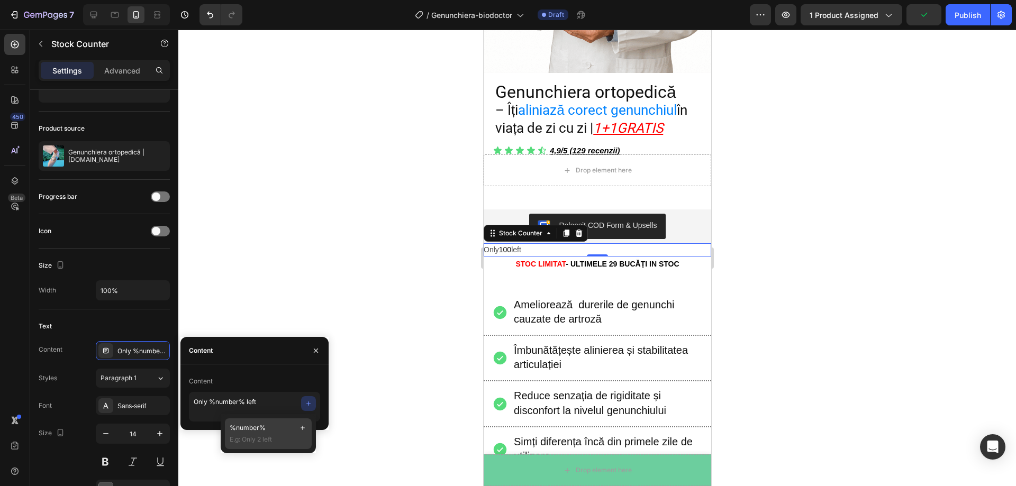
click at [272, 444] on span "E.g: Only 2 left" at bounding box center [268, 440] width 77 height 10
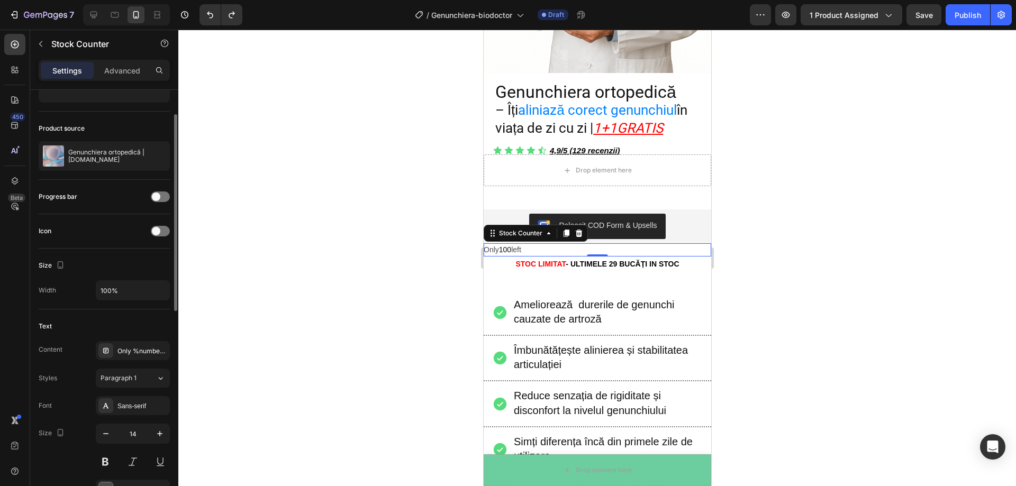
click at [111, 319] on div "Text" at bounding box center [104, 326] width 131 height 17
click at [121, 298] on input "100%" at bounding box center [132, 290] width 73 height 19
click at [124, 316] on div "Text Content Only %number% left Styles Paragraph 1 Font Sans-serif Size 14 Colo…" at bounding box center [104, 423] width 131 height 226
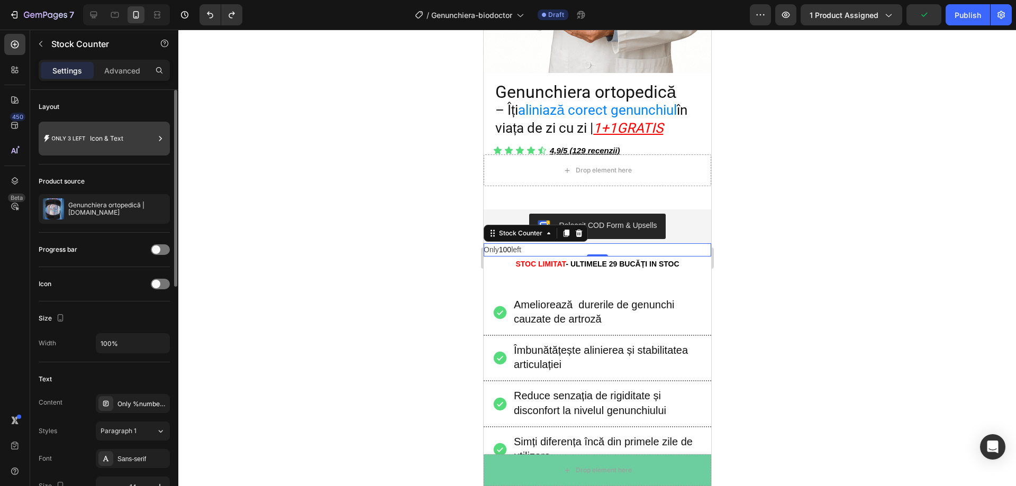
click at [87, 143] on div "Icon & Text" at bounding box center [104, 139] width 131 height 34
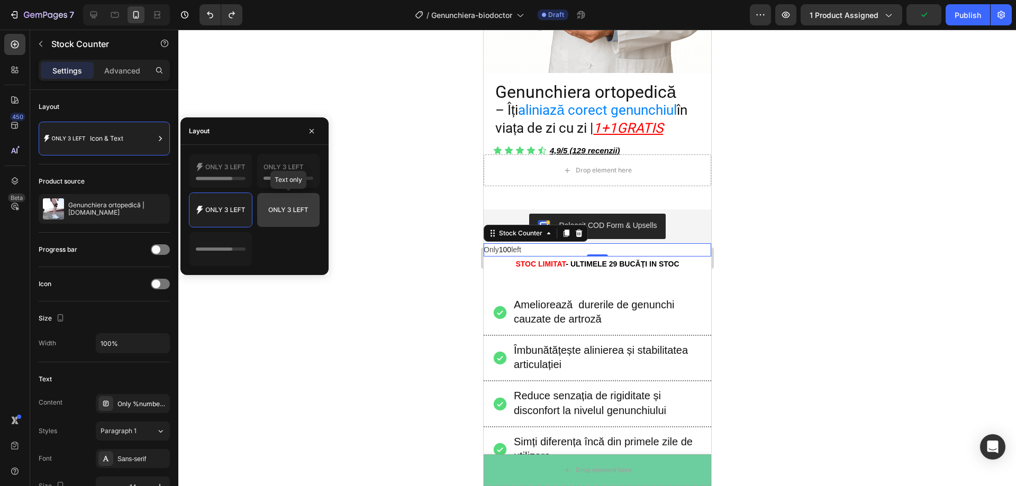
click at [283, 213] on icon at bounding box center [289, 210] width 50 height 21
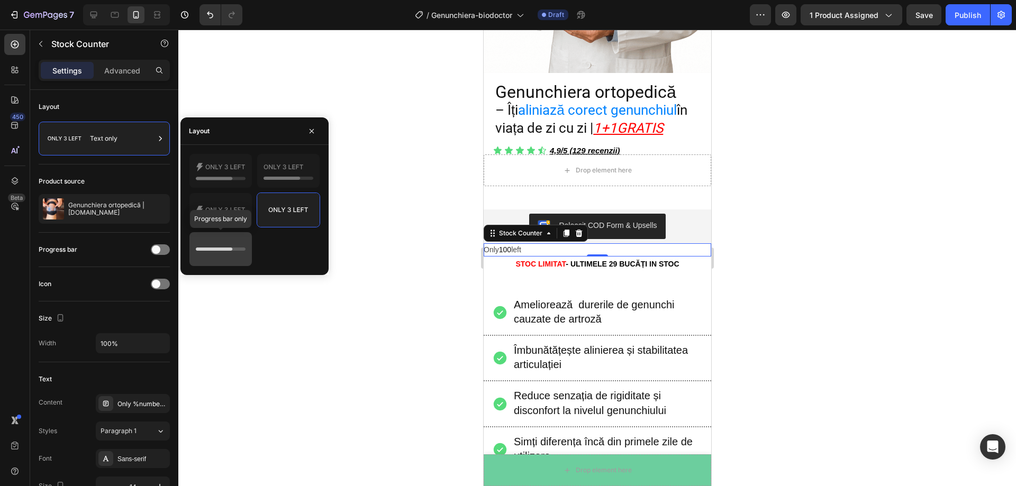
click at [222, 245] on icon at bounding box center [221, 249] width 50 height 21
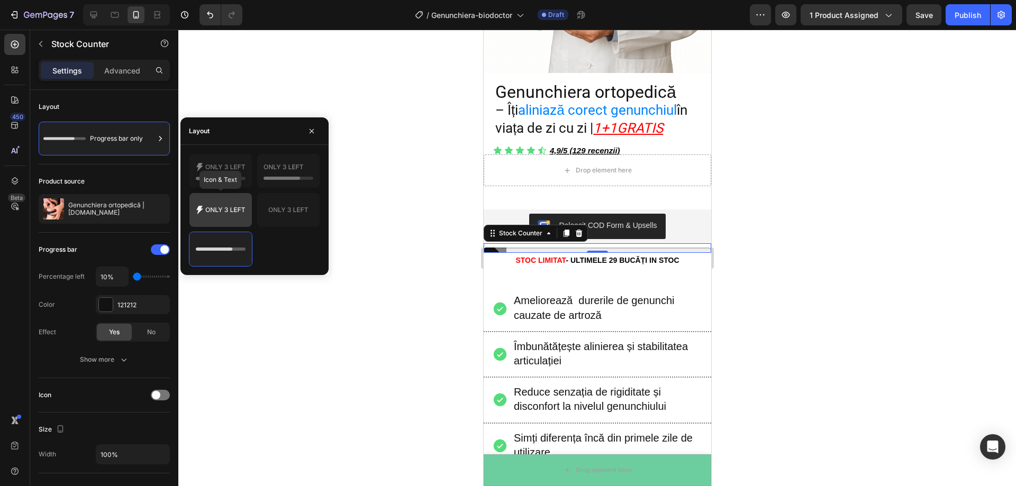
click at [222, 214] on icon at bounding box center [221, 210] width 50 height 21
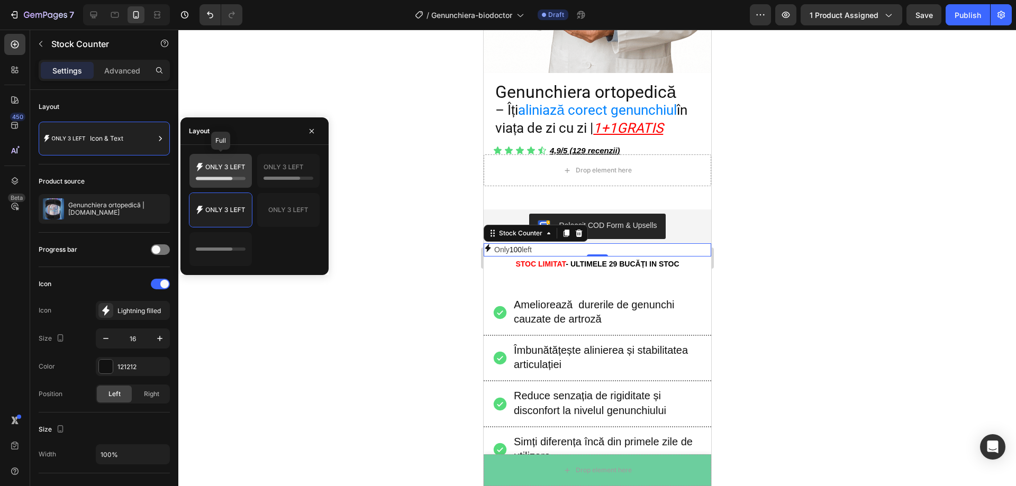
click at [221, 179] on icon at bounding box center [214, 178] width 37 height 3
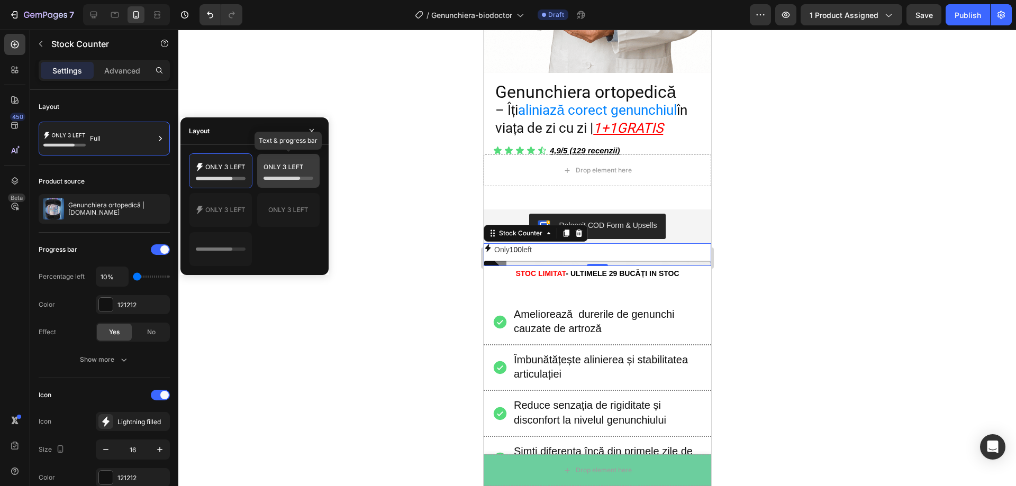
click at [278, 165] on icon at bounding box center [289, 170] width 50 height 21
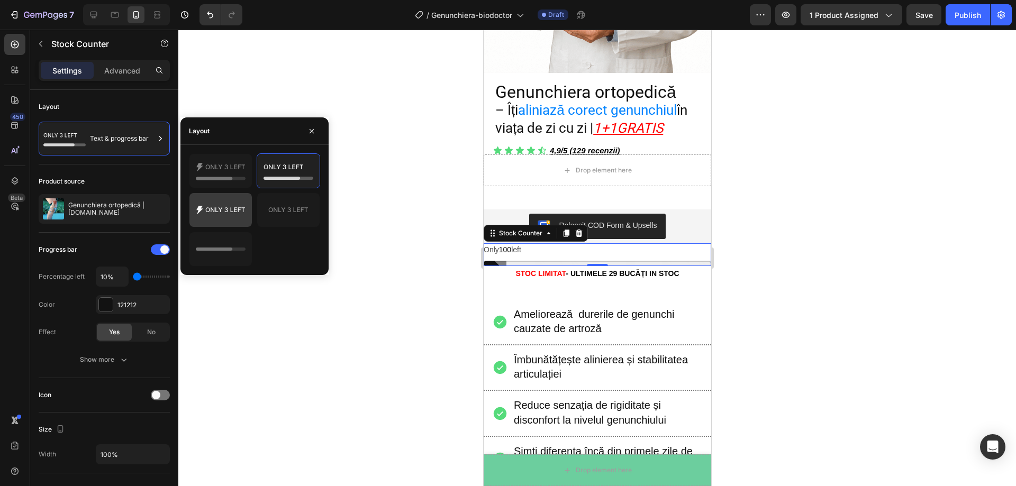
click at [222, 207] on icon at bounding box center [221, 210] width 50 height 21
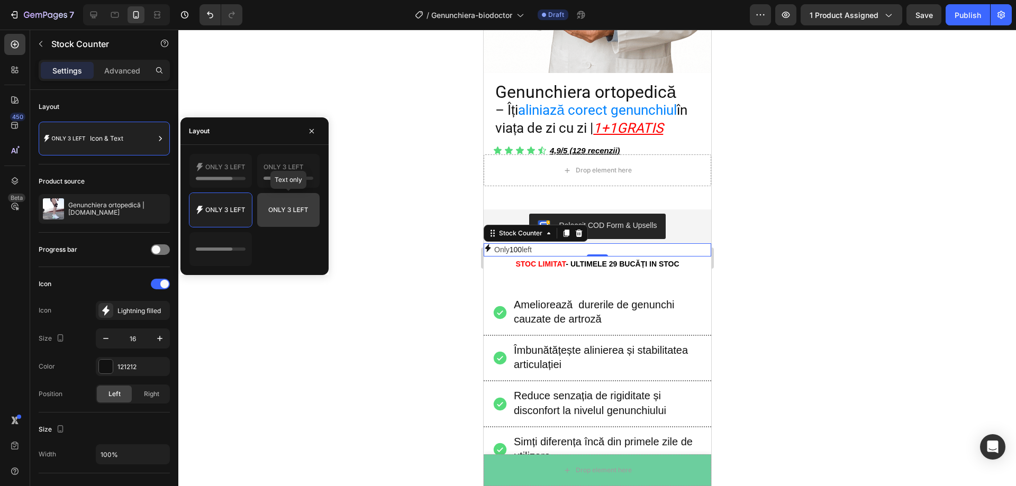
click at [279, 209] on icon at bounding box center [288, 209] width 39 height 5
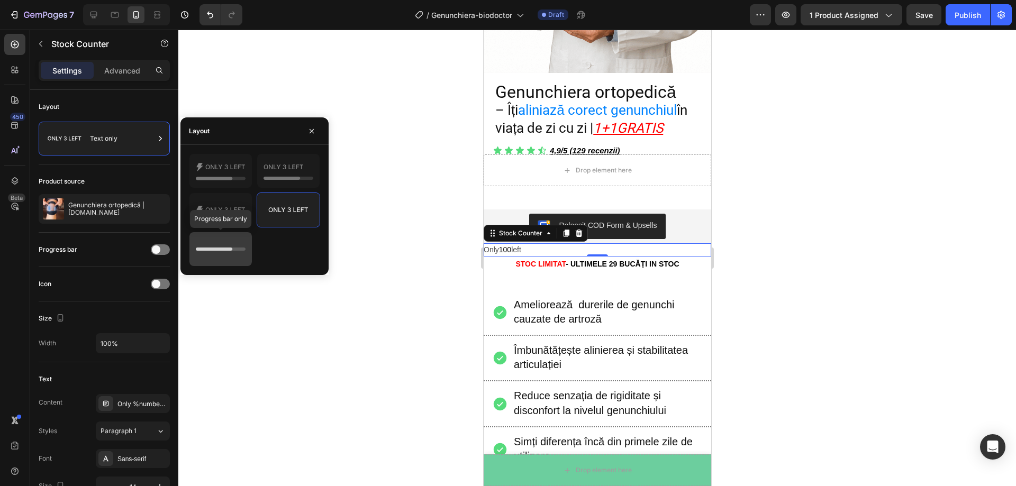
click at [229, 248] on icon at bounding box center [214, 249] width 37 height 3
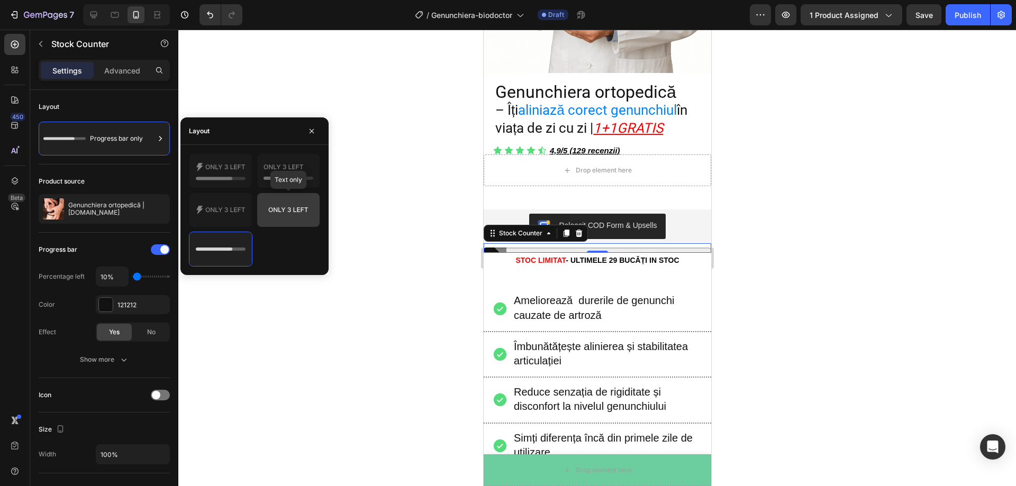
click at [281, 218] on icon at bounding box center [289, 210] width 50 height 21
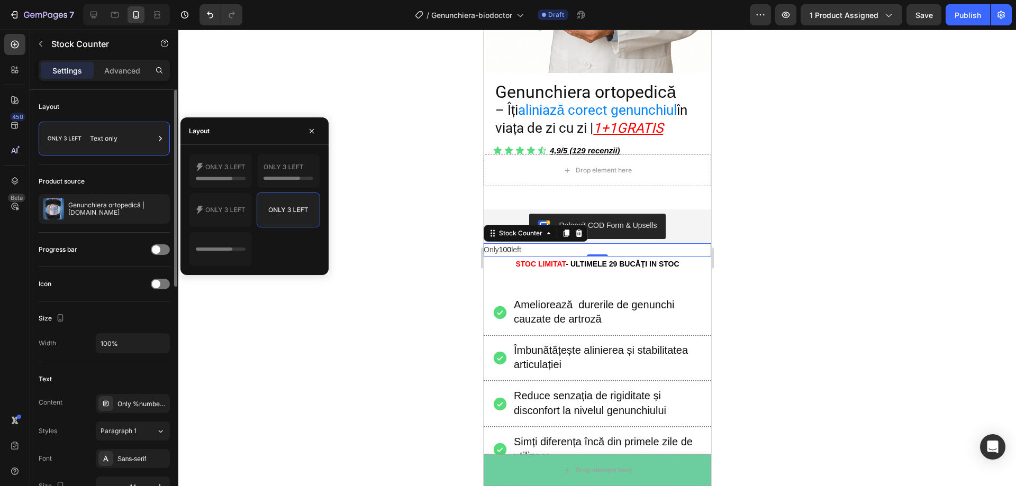
click at [108, 233] on div "Layout Text only" at bounding box center [104, 250] width 131 height 34
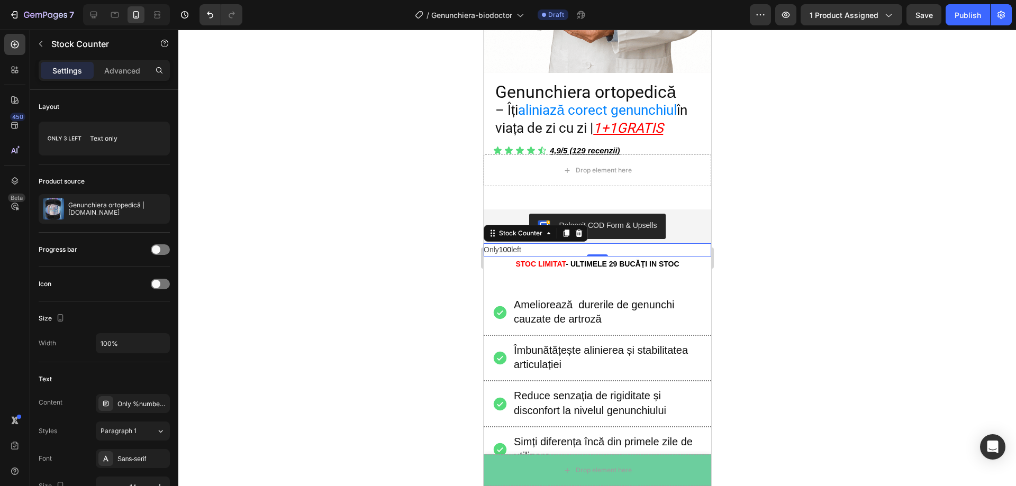
click at [501, 246] on span "100" at bounding box center [505, 250] width 12 height 8
click at [496, 243] on p "Only 100 left" at bounding box center [502, 249] width 38 height 13
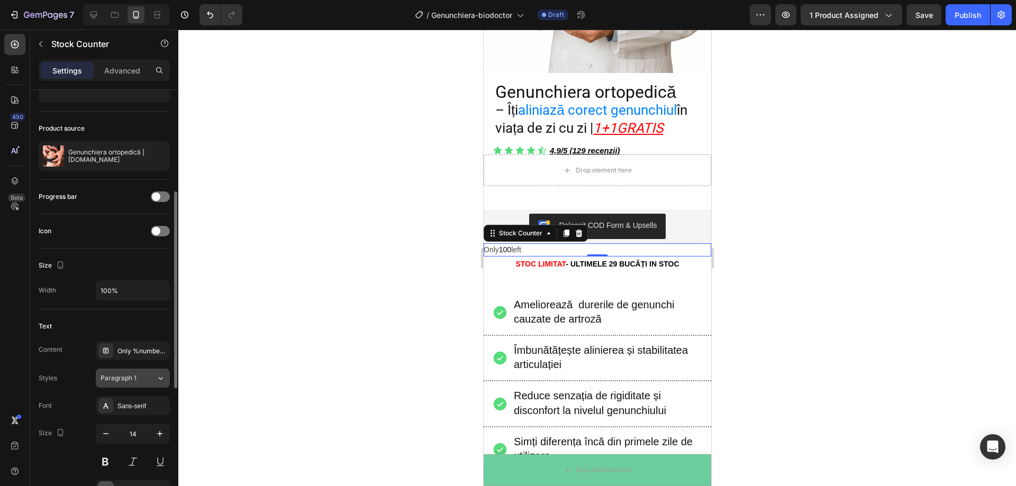
scroll to position [106, 0]
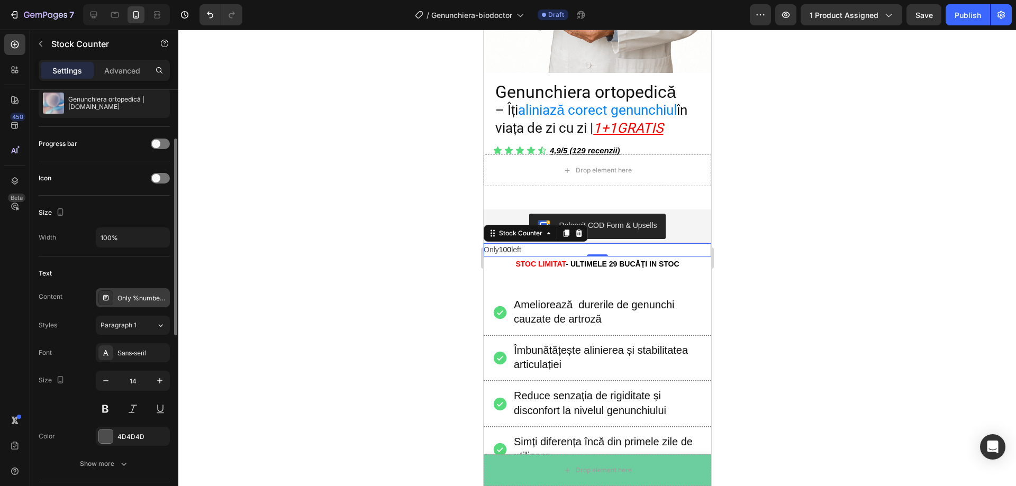
click at [139, 295] on div "Only %number% left" at bounding box center [142, 299] width 50 height 10
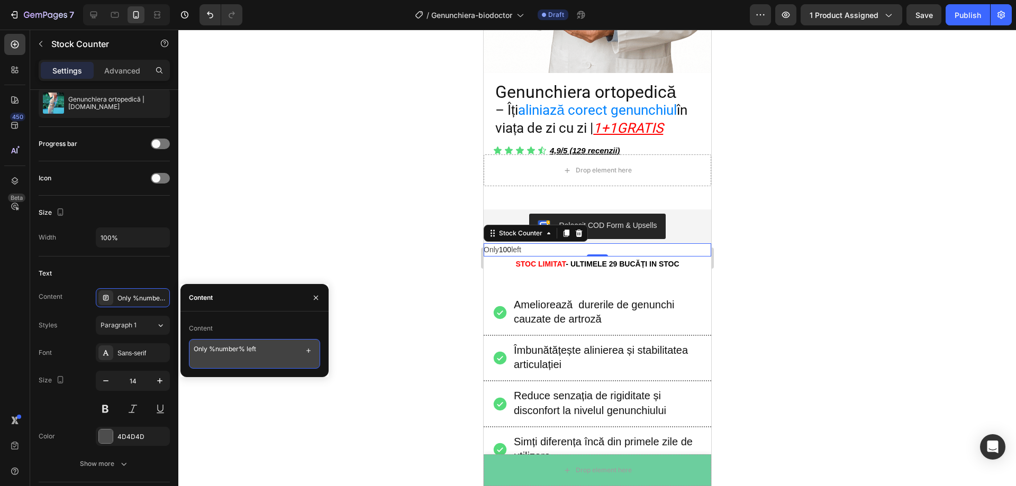
click at [207, 350] on textarea "Only %number% left" at bounding box center [254, 354] width 131 height 30
drag, startPoint x: 237, startPoint y: 349, endPoint x: 193, endPoint y: 348, distance: 44.5
click at [193, 348] on textarea "STOC LIMITAT %number% left" at bounding box center [254, 354] width 131 height 30
drag, startPoint x: 197, startPoint y: 348, endPoint x: 204, endPoint y: 356, distance: 10.5
click at [204, 356] on textarea "STOC LIMITAT %number% left" at bounding box center [254, 354] width 131 height 30
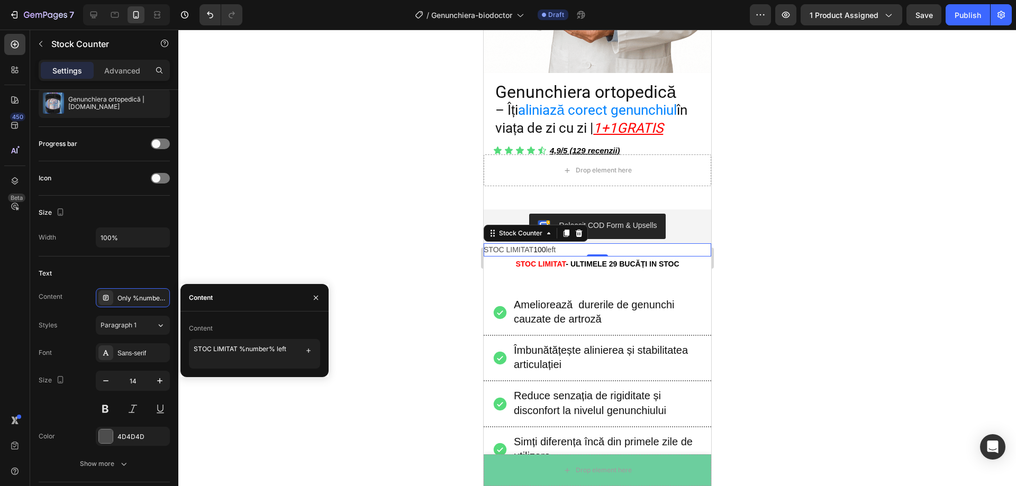
click at [529, 243] on p "STOC LIMITAT 100 left" at bounding box center [519, 249] width 72 height 13
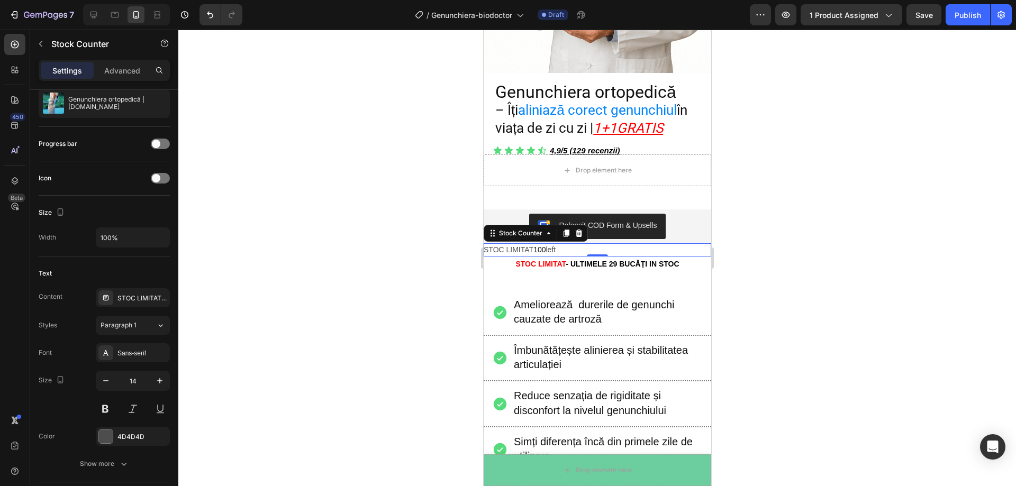
click at [531, 243] on p "STOC LIMITAT 100 left" at bounding box center [519, 249] width 72 height 13
click at [514, 243] on p "STOC LIMITAT 100 left" at bounding box center [519, 249] width 72 height 13
click at [143, 302] on div "STOC LIMITAT %number% left" at bounding box center [142, 299] width 50 height 10
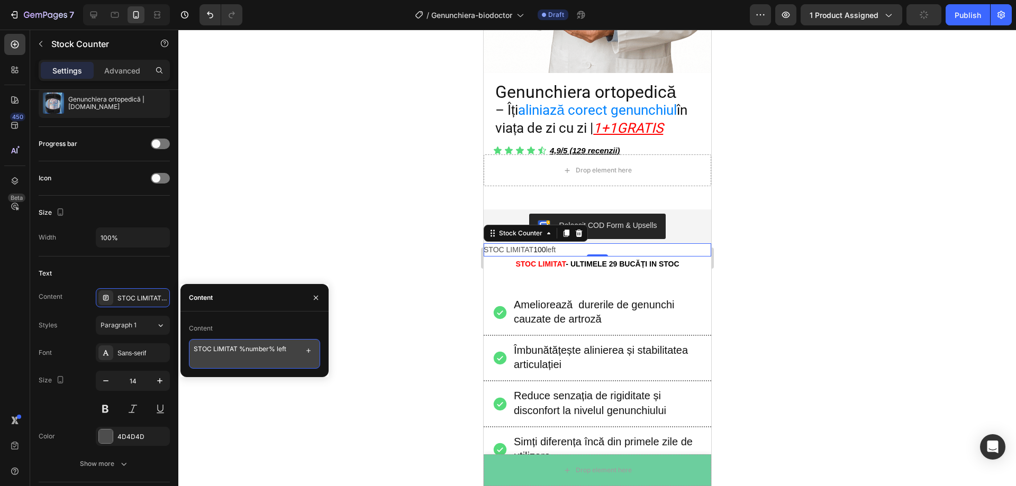
click at [237, 347] on textarea "STOC LIMITAT %number% left" at bounding box center [254, 354] width 131 height 30
click at [255, 358] on textarea "STOC LIMITAT! ULTIMELE %number% left" at bounding box center [254, 354] width 131 height 30
type textarea "STOC LIMITAT! ULTIMELE %number% IN STOC"
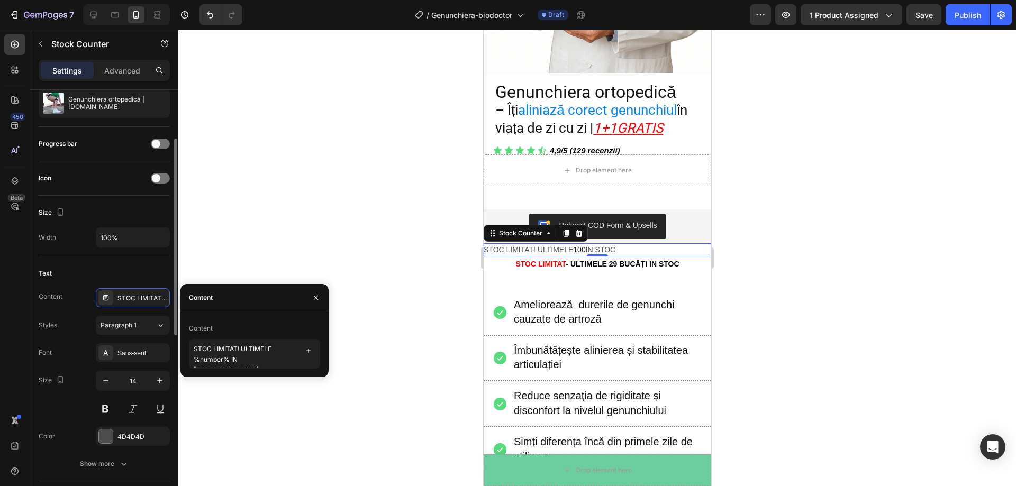
click at [78, 413] on div "Size 14" at bounding box center [104, 395] width 131 height 48
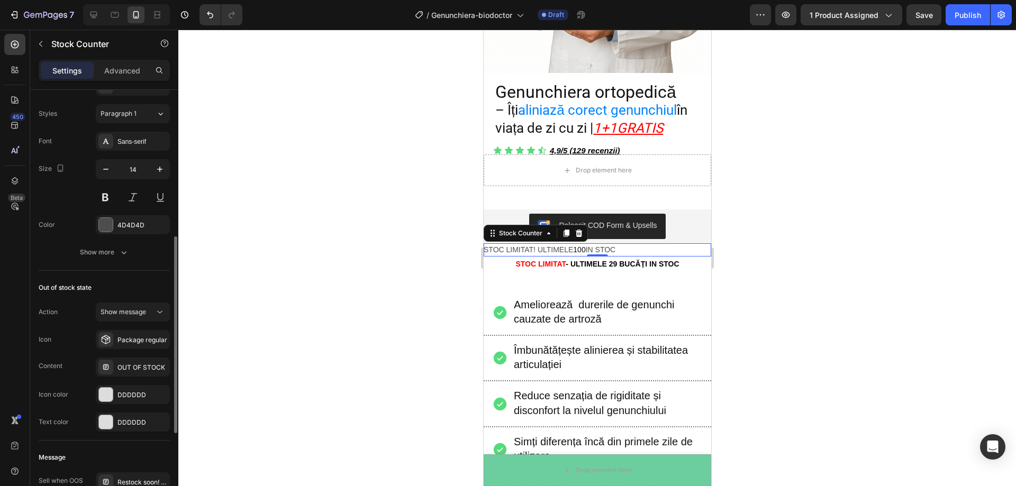
scroll to position [370, 0]
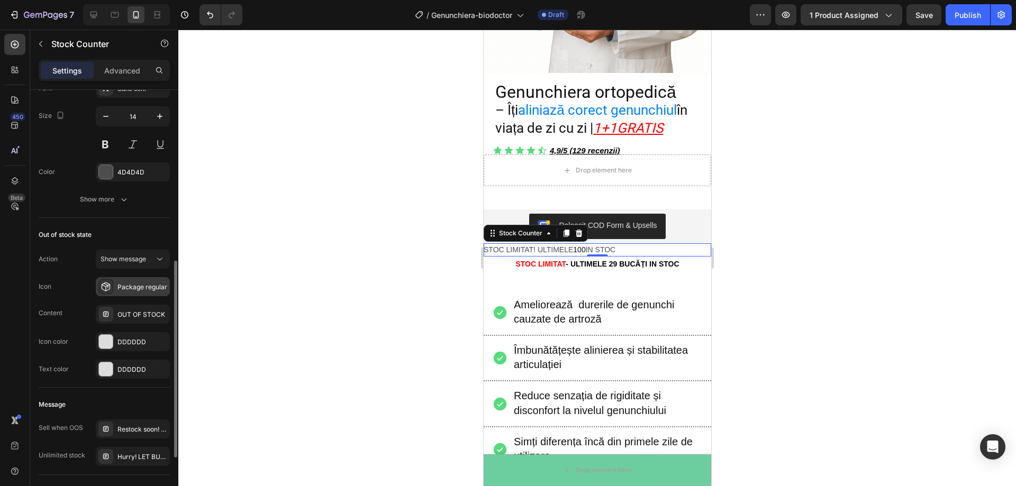
click at [126, 287] on div "Package regular" at bounding box center [142, 288] width 50 height 10
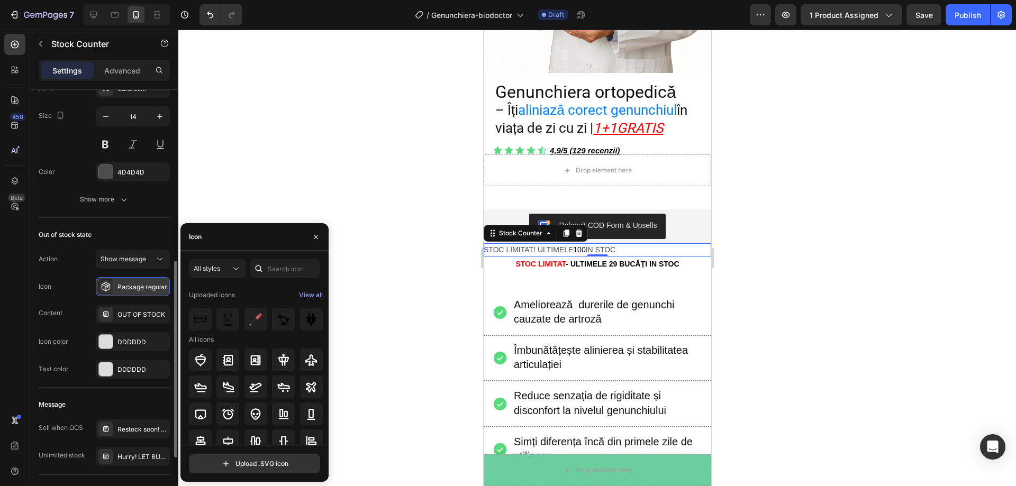
click at [126, 287] on div "Package regular" at bounding box center [142, 288] width 50 height 10
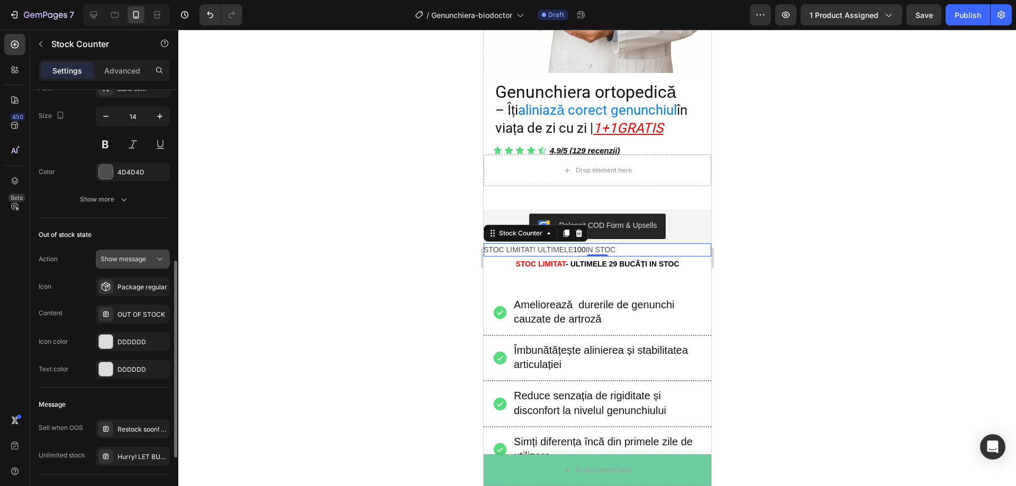
click at [134, 261] on span "Show message" at bounding box center [124, 259] width 46 height 8
click at [138, 303] on span "Hide counter" at bounding box center [120, 306] width 39 height 10
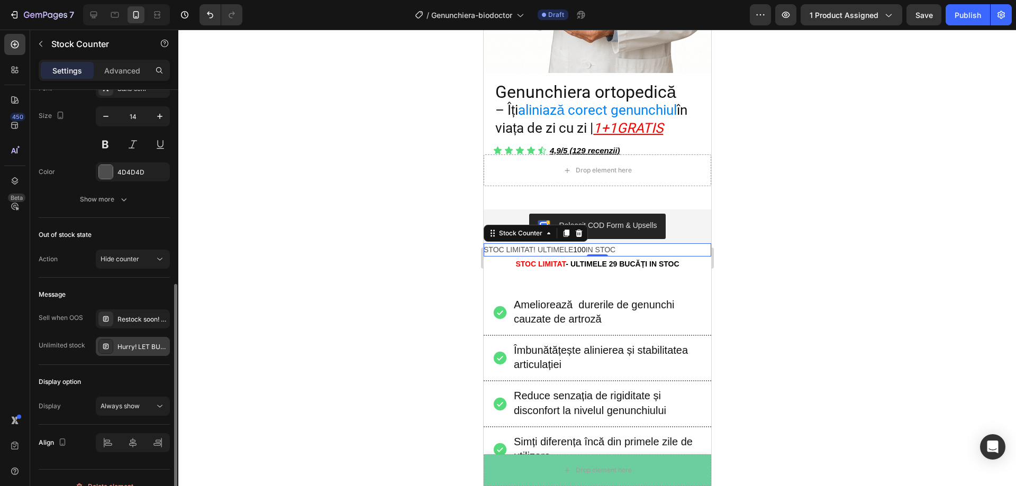
scroll to position [318, 0]
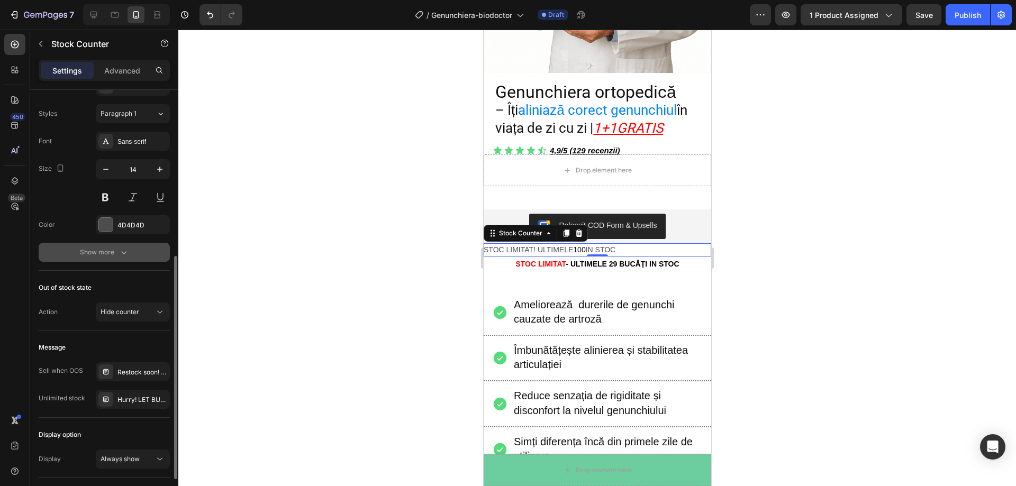
click at [115, 251] on div "Show more" at bounding box center [104, 252] width 49 height 11
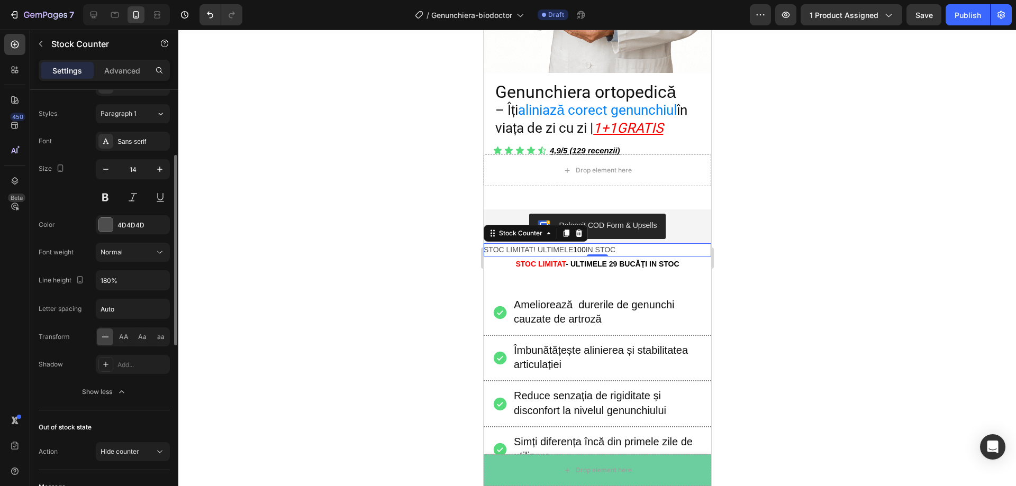
scroll to position [265, 0]
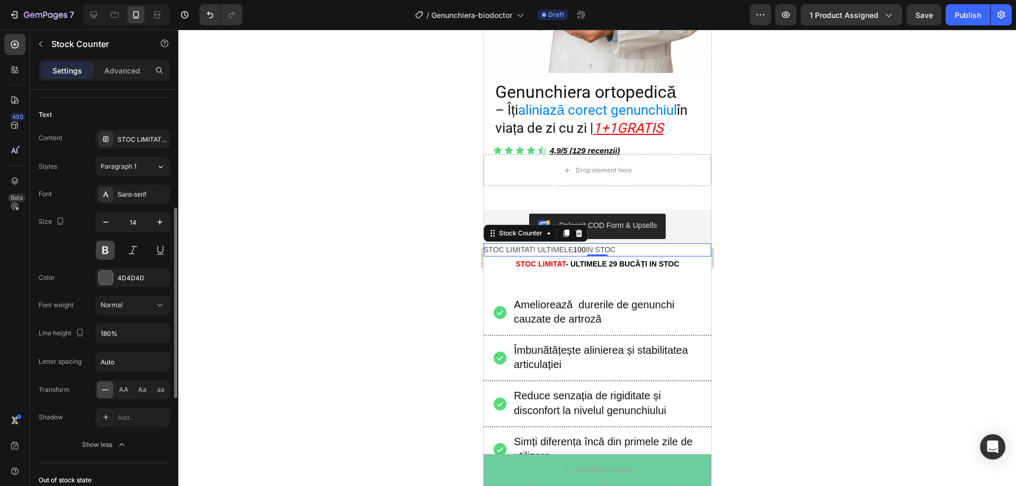
click at [110, 252] on button at bounding box center [105, 250] width 19 height 19
click at [107, 279] on div at bounding box center [106, 278] width 14 height 14
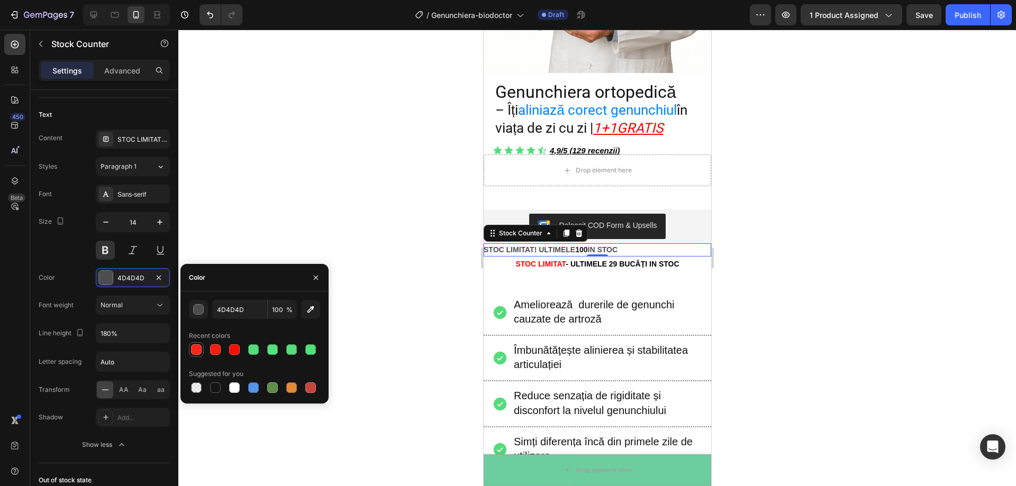
click at [201, 349] on div at bounding box center [196, 350] width 11 height 11
click at [219, 387] on div at bounding box center [215, 388] width 11 height 11
type input "151515"
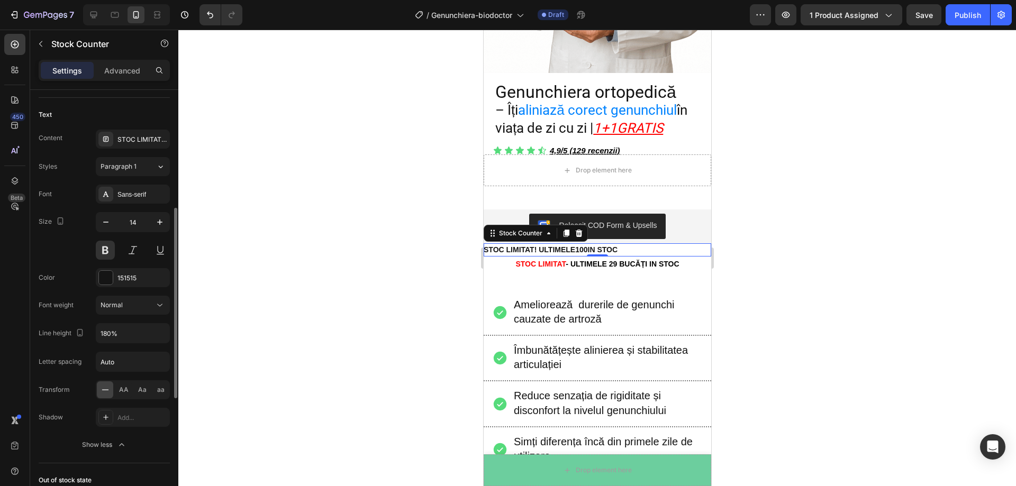
click at [74, 269] on div "Color 151515" at bounding box center [104, 277] width 131 height 19
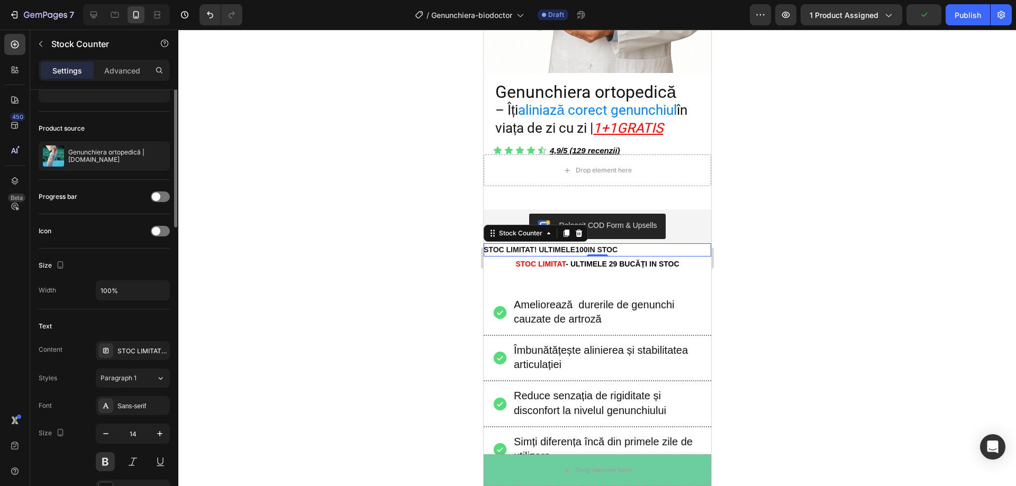
scroll to position [0, 0]
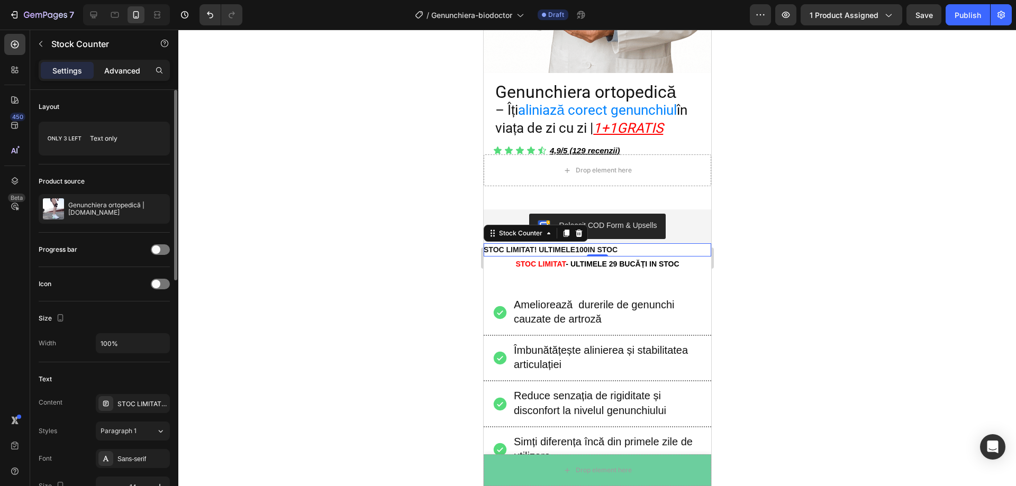
click at [120, 74] on p "Advanced" at bounding box center [122, 70] width 36 height 11
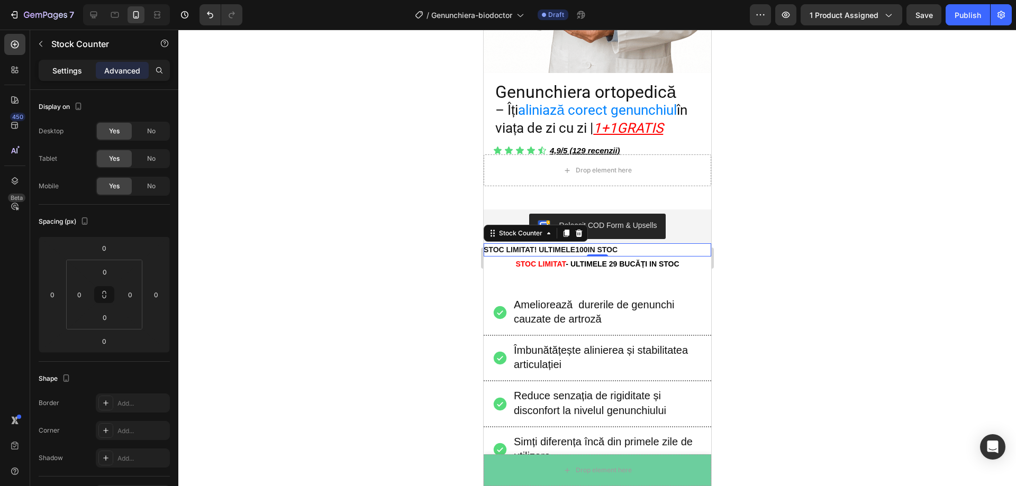
click at [79, 74] on p "Settings" at bounding box center [67, 70] width 30 height 11
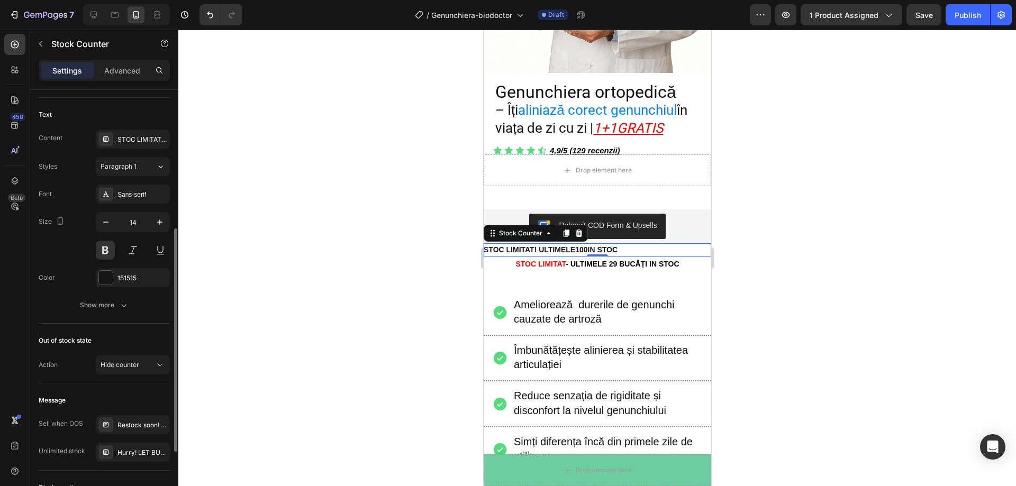
scroll to position [387, 0]
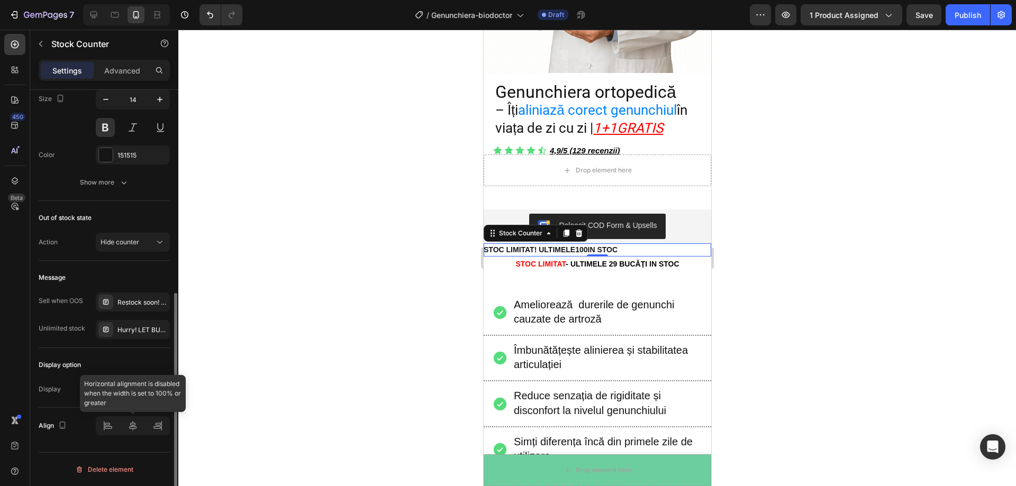
click at [134, 427] on div at bounding box center [133, 426] width 74 height 19
click at [148, 389] on div "Always show" at bounding box center [128, 390] width 54 height 10
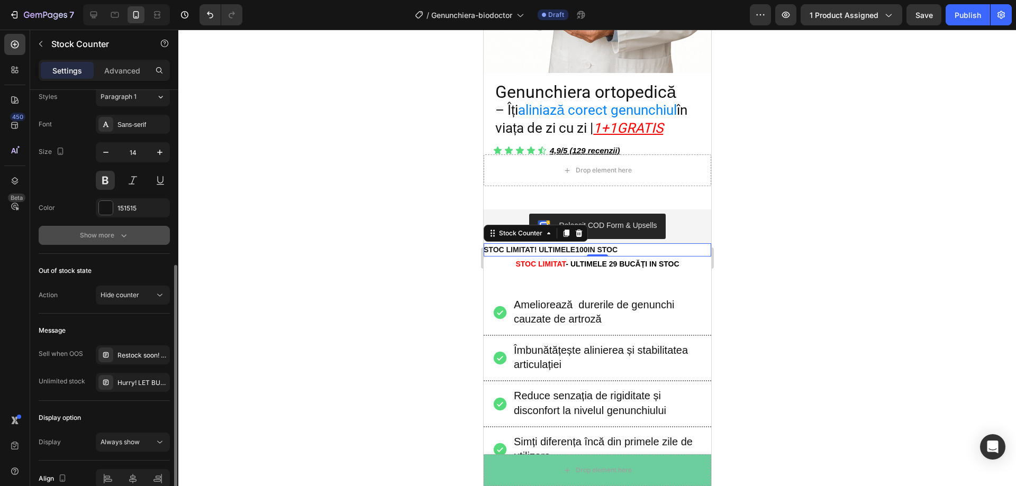
scroll to position [229, 0]
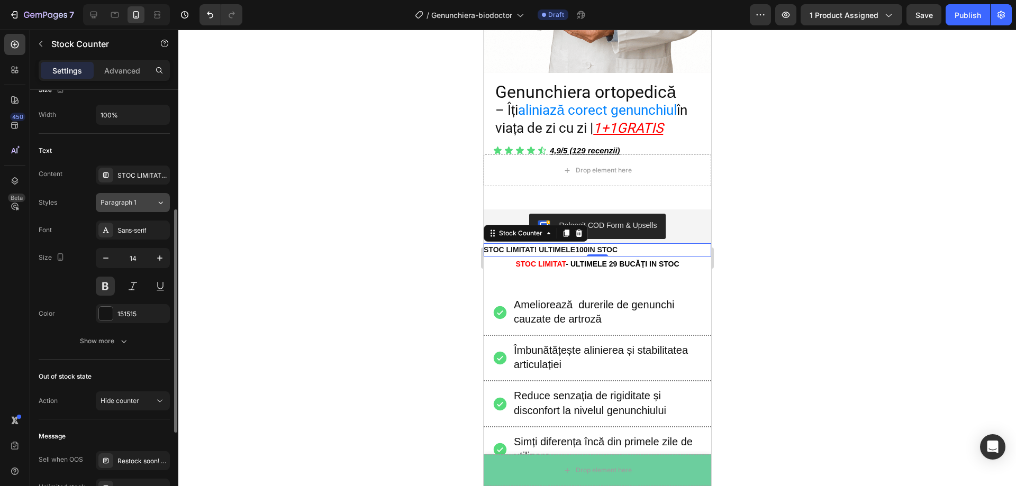
click at [130, 209] on button "Paragraph 1" at bounding box center [133, 202] width 74 height 19
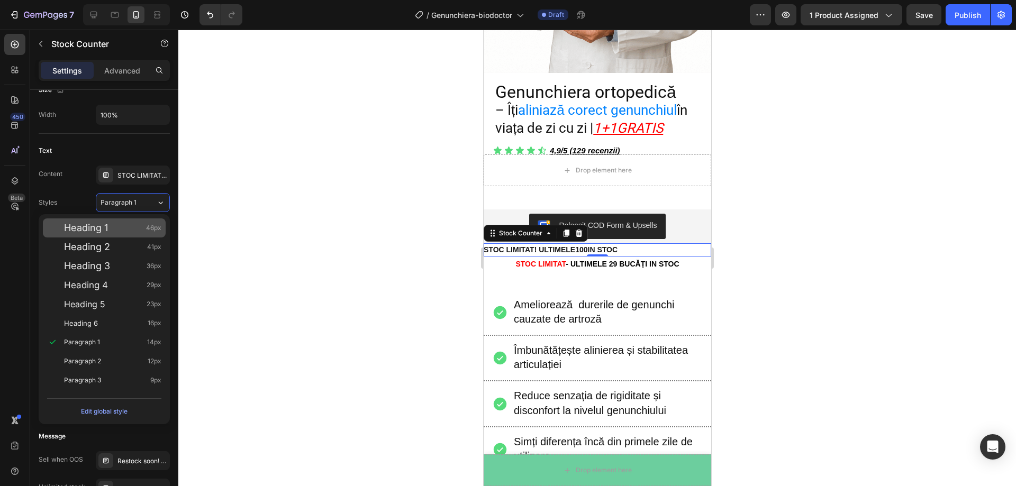
click at [117, 231] on div "Heading 1 46px" at bounding box center [112, 228] width 97 height 11
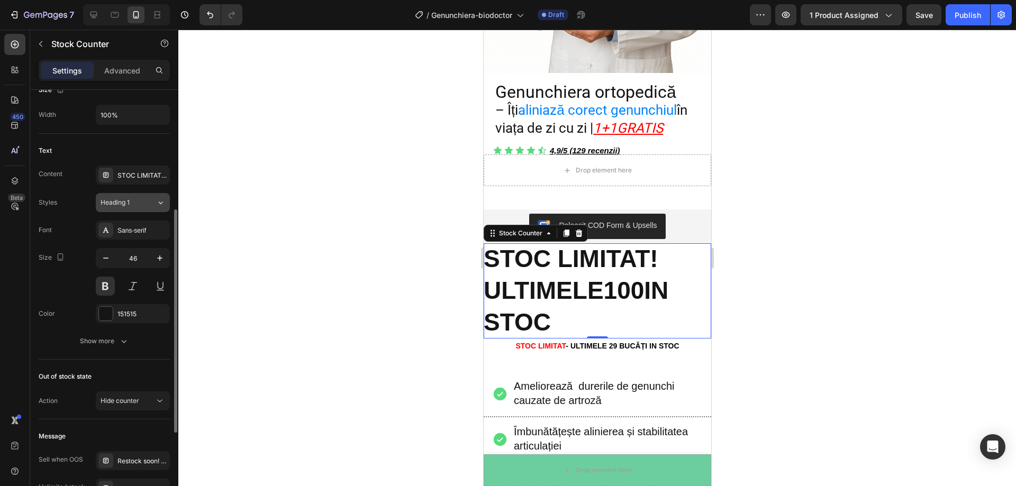
click at [133, 210] on button "Heading 1" at bounding box center [133, 202] width 74 height 19
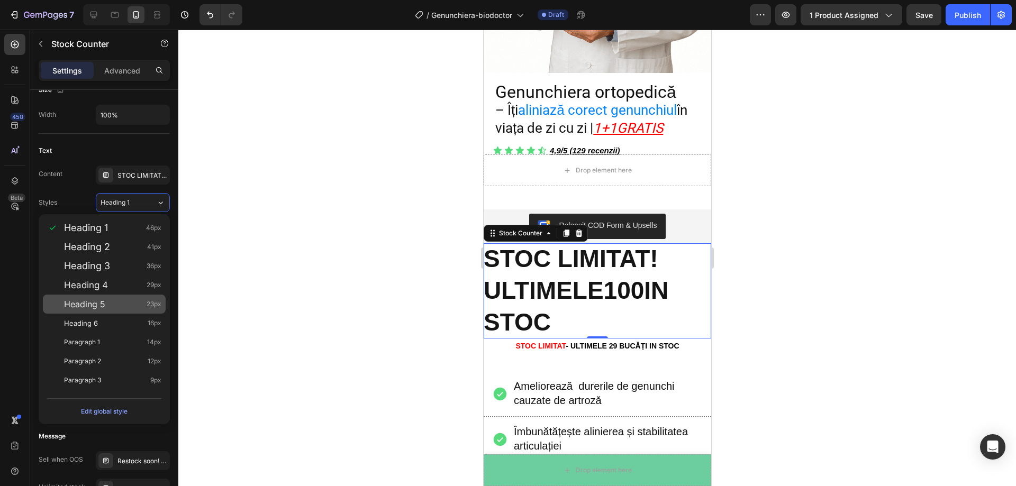
click at [113, 303] on div "Heading 5 23px" at bounding box center [112, 304] width 97 height 11
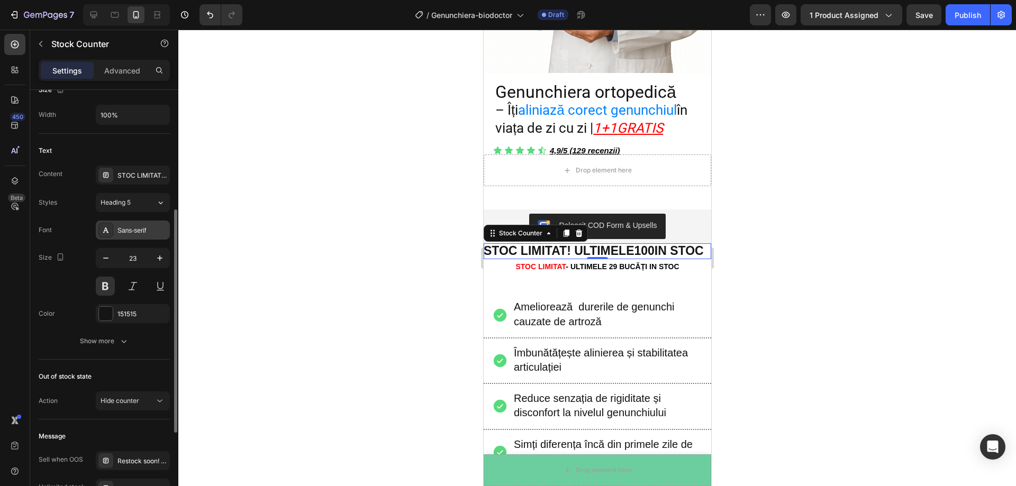
click at [143, 230] on div "Sans-serif" at bounding box center [142, 231] width 50 height 10
click at [125, 204] on span "Heading 5" at bounding box center [116, 203] width 30 height 10
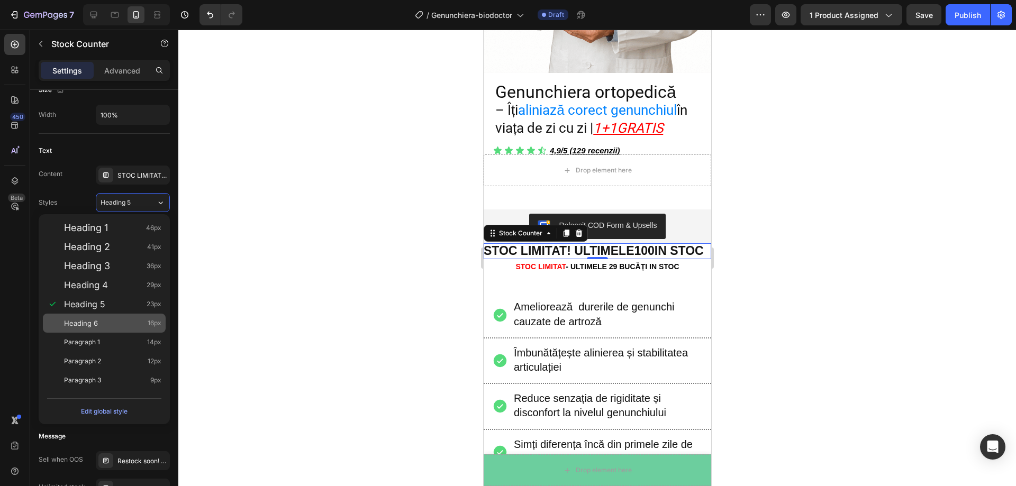
click at [117, 319] on div "Heading 6 16px" at bounding box center [112, 323] width 97 height 11
type input "16"
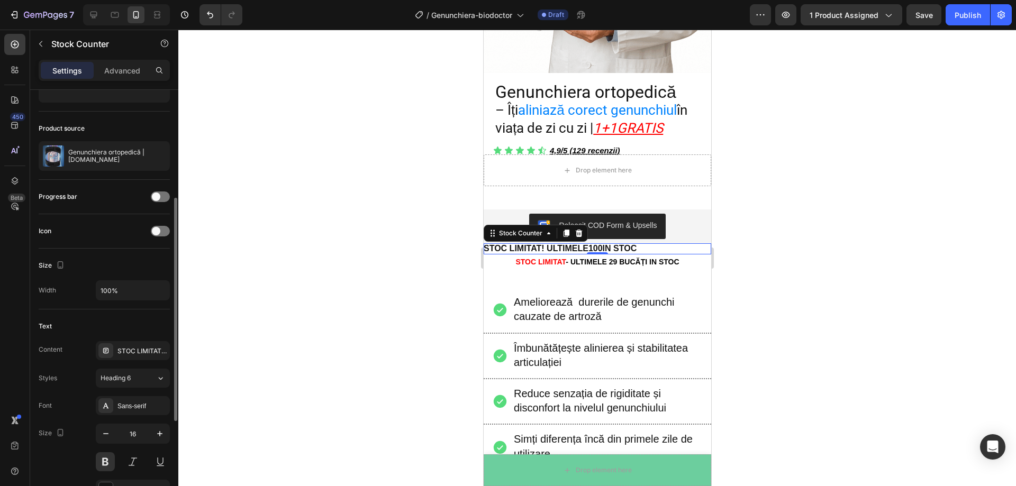
scroll to position [159, 0]
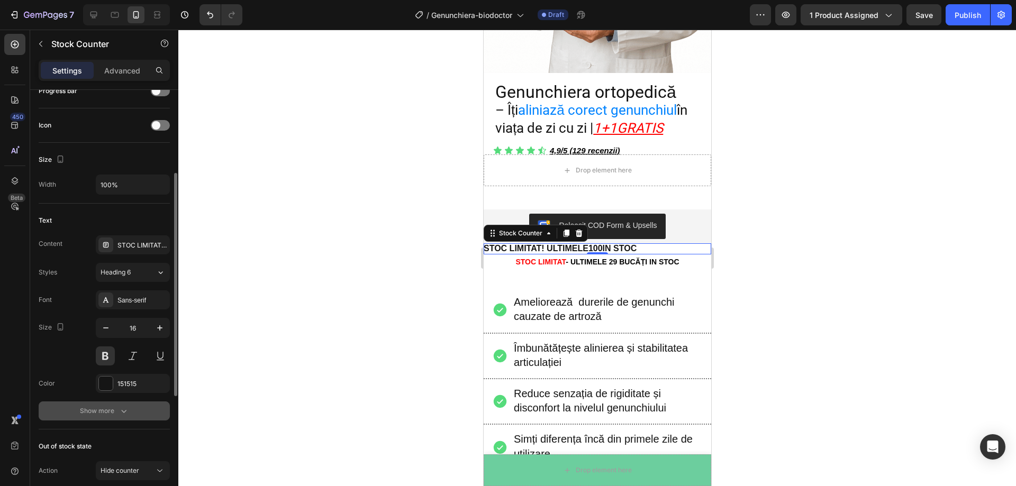
click at [116, 409] on div "Show more" at bounding box center [104, 411] width 49 height 11
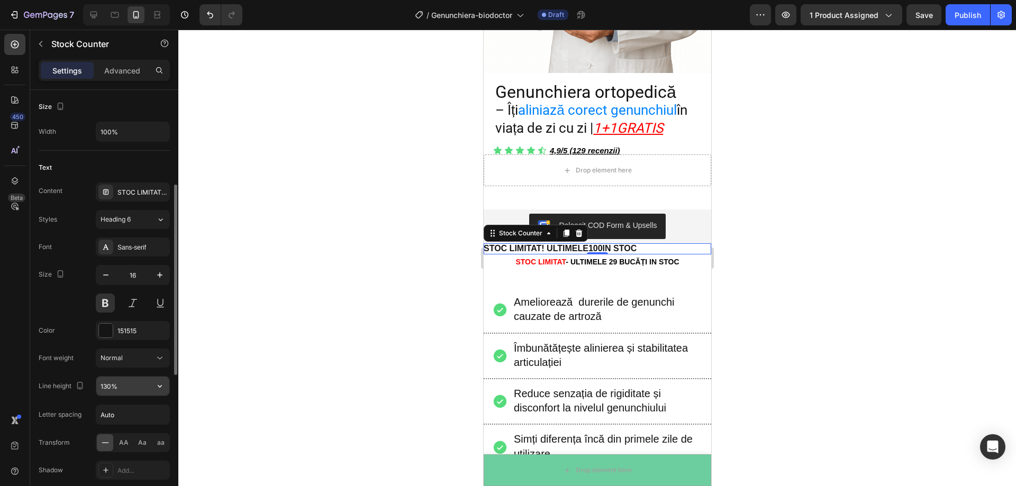
scroll to position [265, 0]
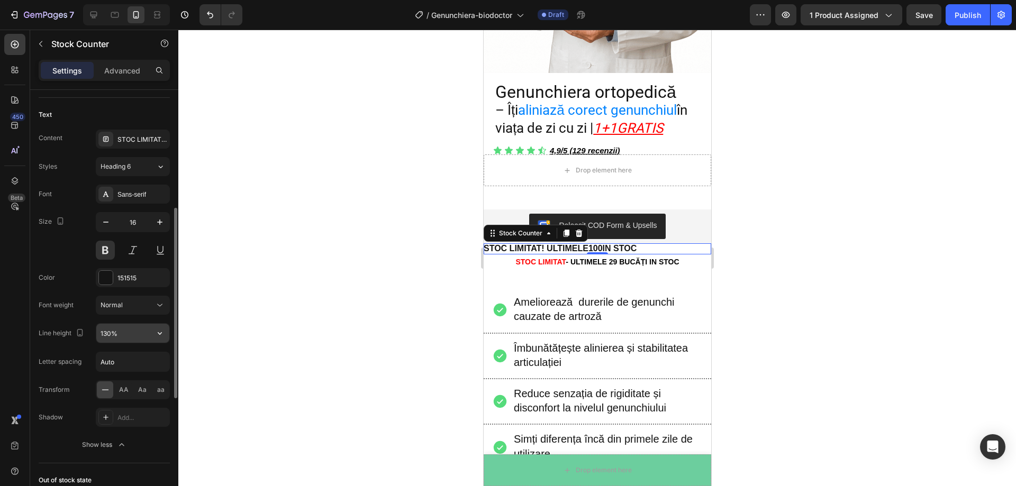
click at [126, 337] on input "130%" at bounding box center [132, 333] width 73 height 19
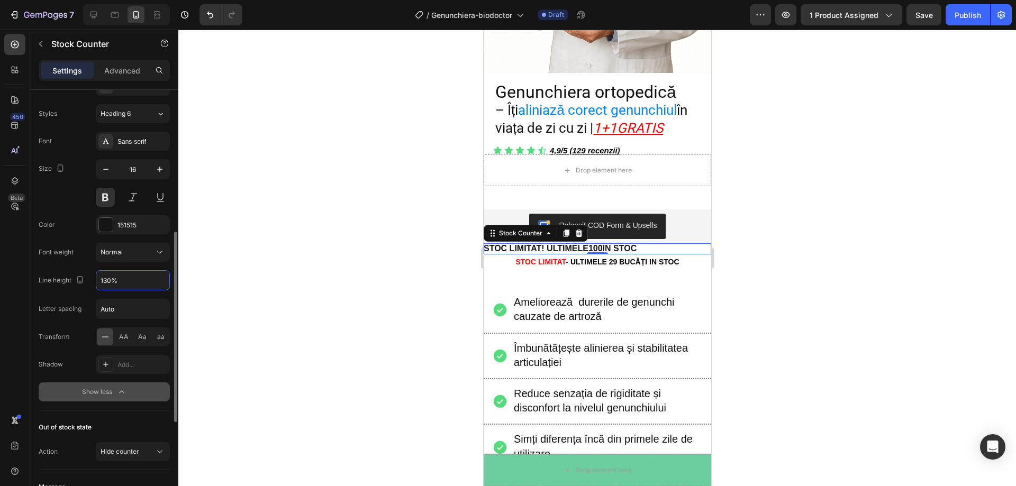
click at [125, 392] on icon "button" at bounding box center [121, 392] width 11 height 11
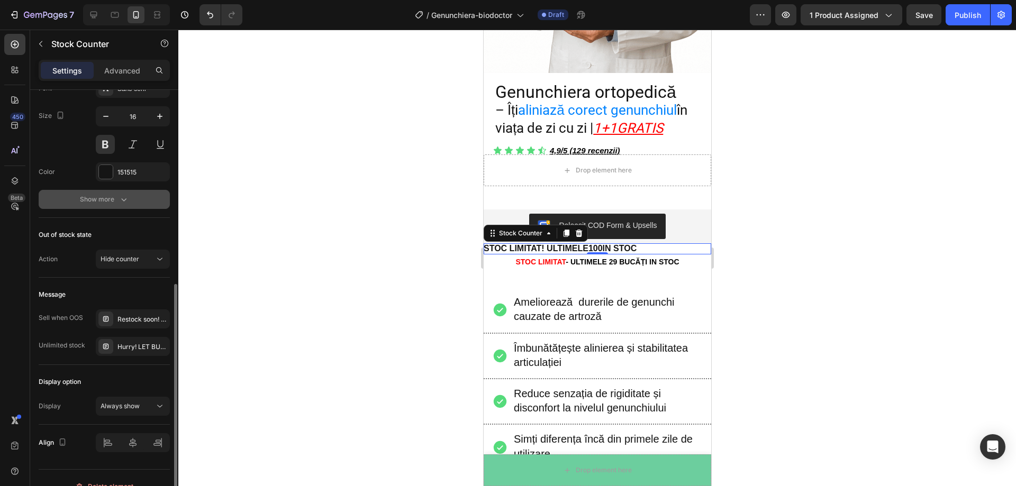
scroll to position [387, 0]
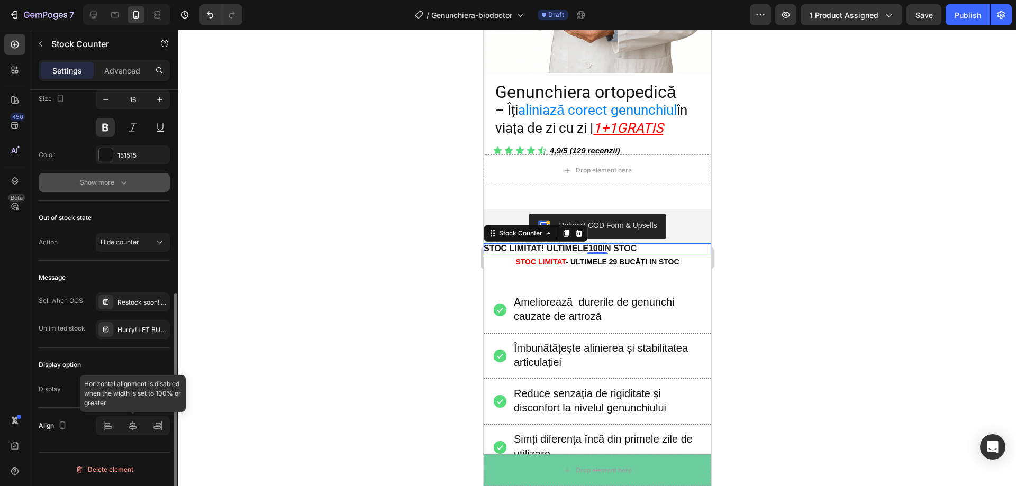
click at [137, 428] on div at bounding box center [133, 426] width 74 height 19
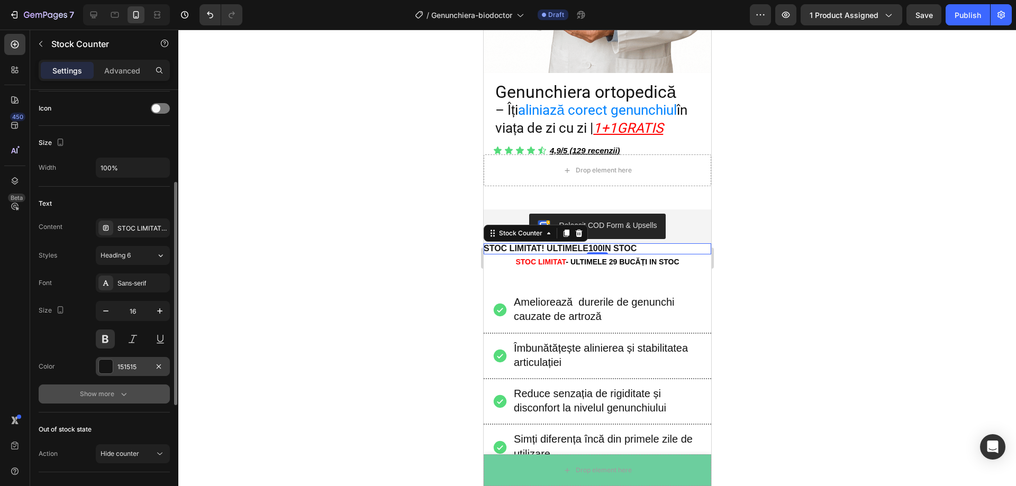
scroll to position [123, 0]
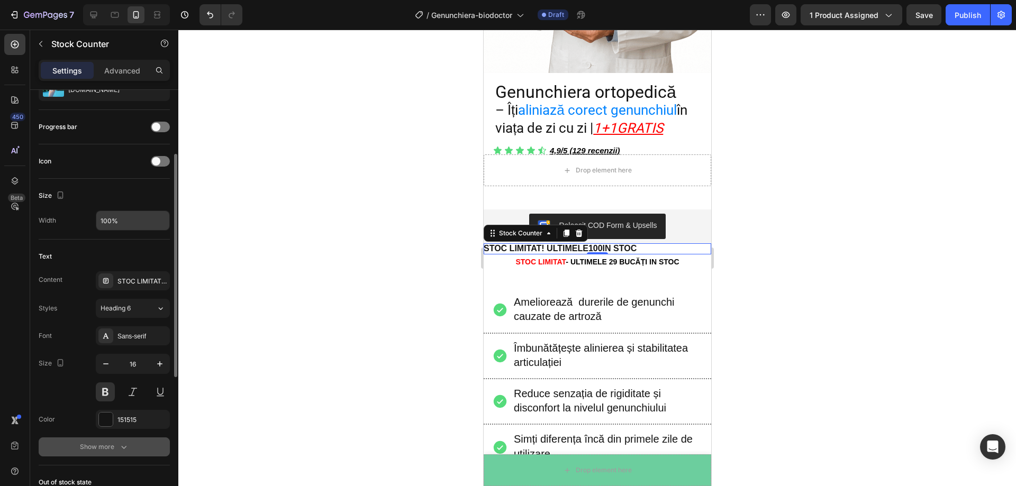
click at [142, 221] on input "100%" at bounding box center [132, 220] width 73 height 19
click at [140, 253] on div "Text" at bounding box center [104, 256] width 131 height 17
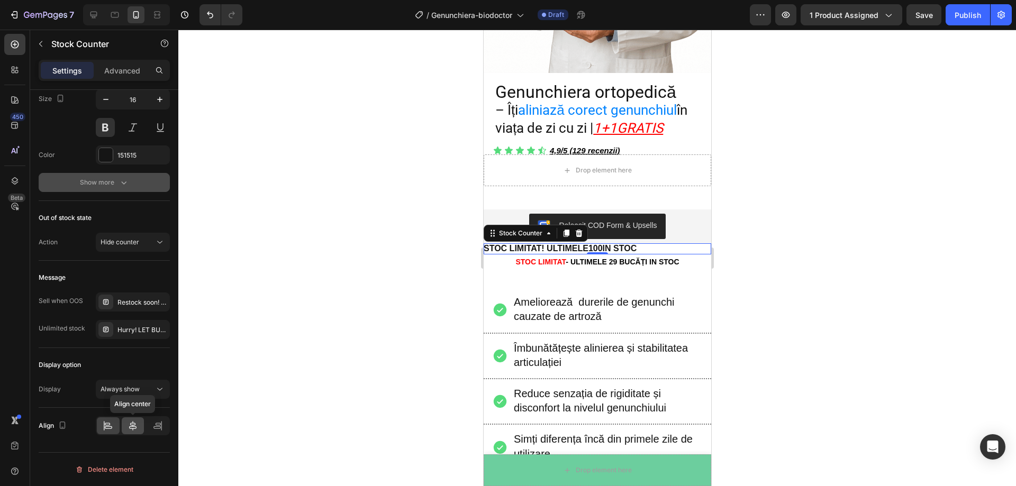
click at [139, 429] on div at bounding box center [133, 426] width 23 height 17
click at [138, 428] on div at bounding box center [133, 426] width 23 height 17
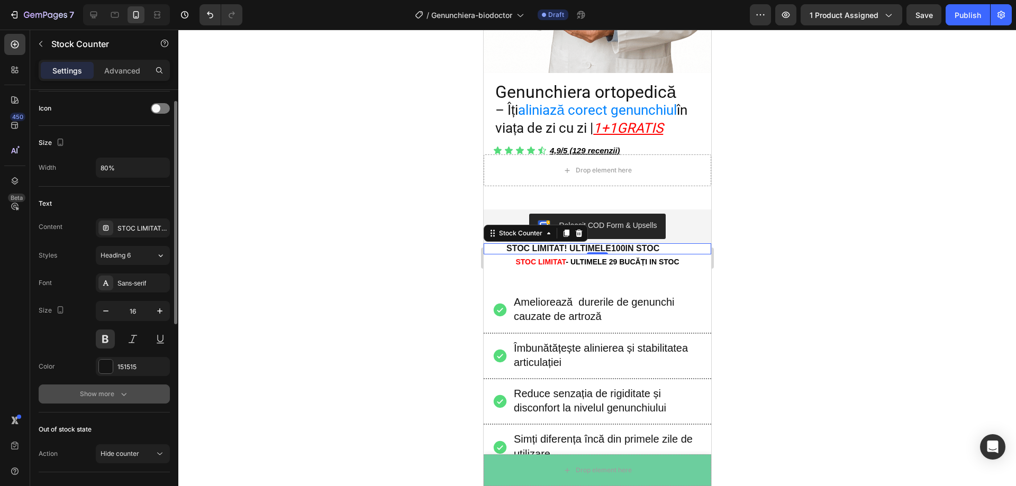
scroll to position [70, 0]
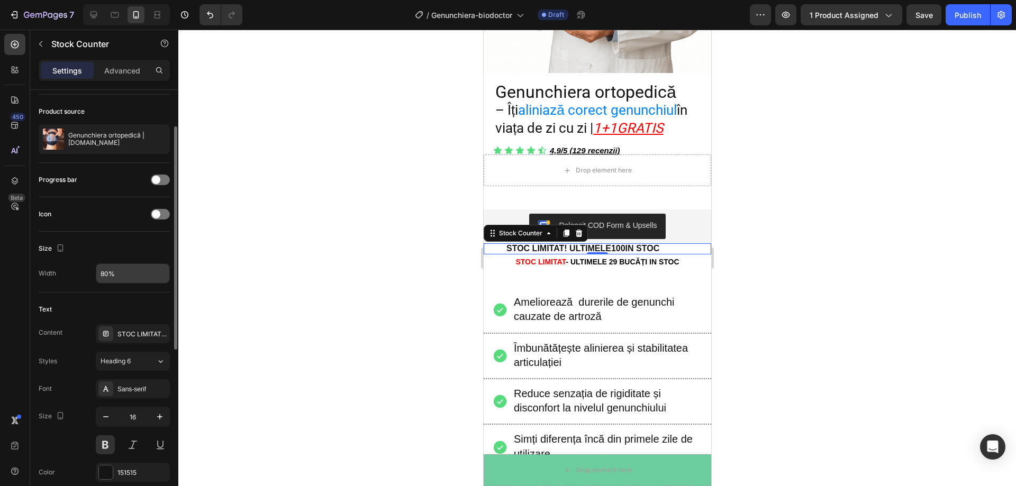
click at [110, 274] on input "80%" at bounding box center [132, 273] width 73 height 19
click at [120, 256] on div "Size" at bounding box center [104, 248] width 131 height 17
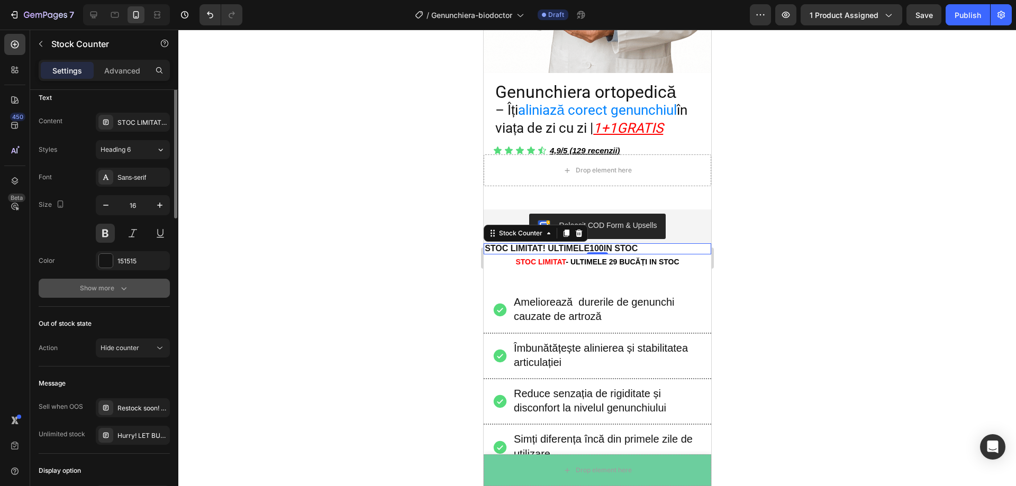
scroll to position [387, 0]
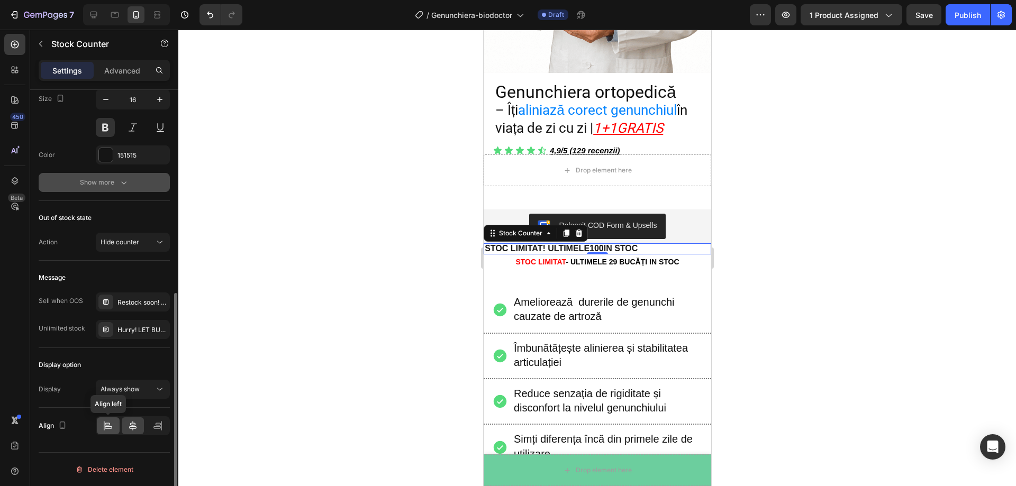
click at [115, 424] on div at bounding box center [108, 426] width 23 height 17
click at [139, 426] on div at bounding box center [133, 426] width 23 height 17
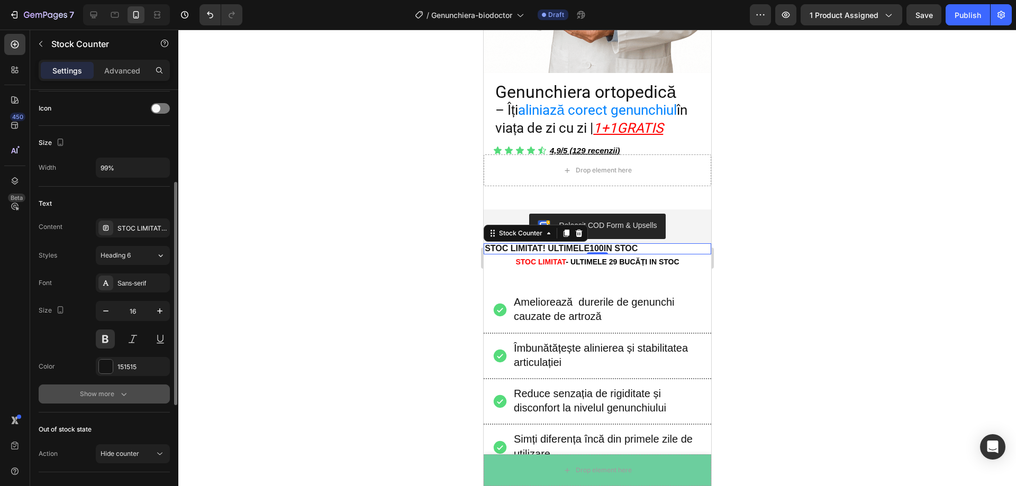
scroll to position [123, 0]
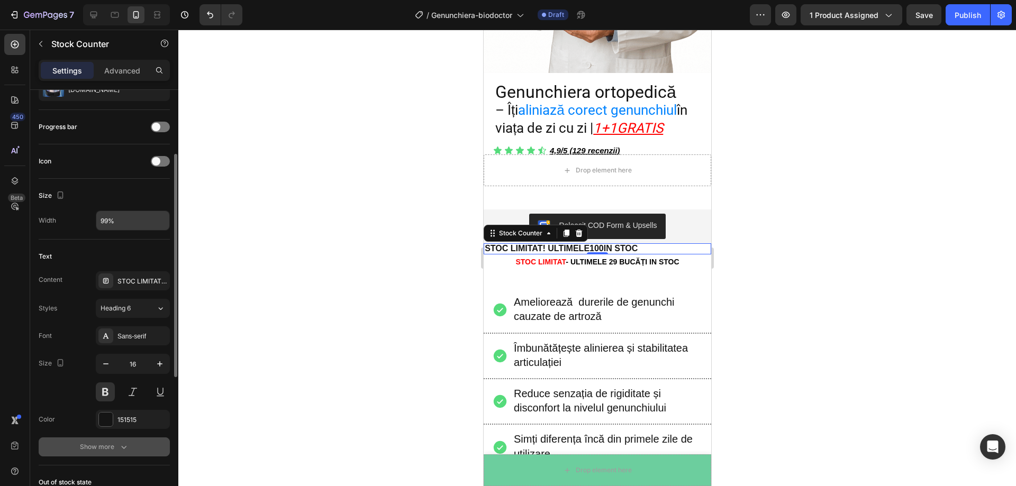
click at [112, 218] on input "99%" at bounding box center [132, 220] width 73 height 19
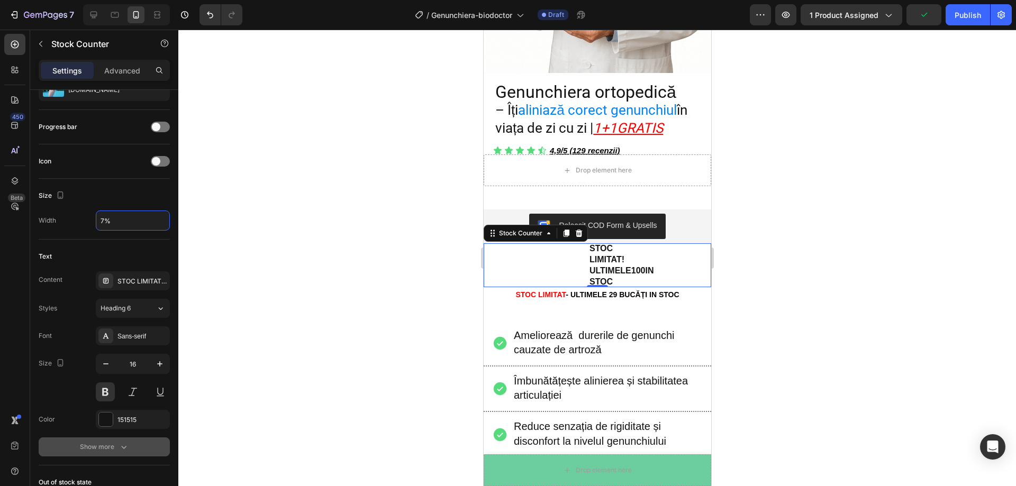
type input "79%"
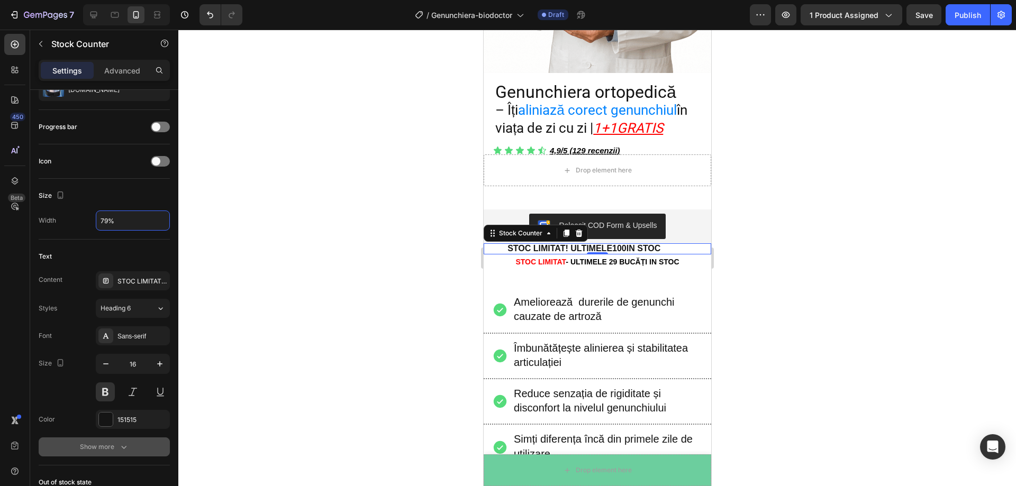
click at [220, 239] on div at bounding box center [597, 258] width 838 height 457
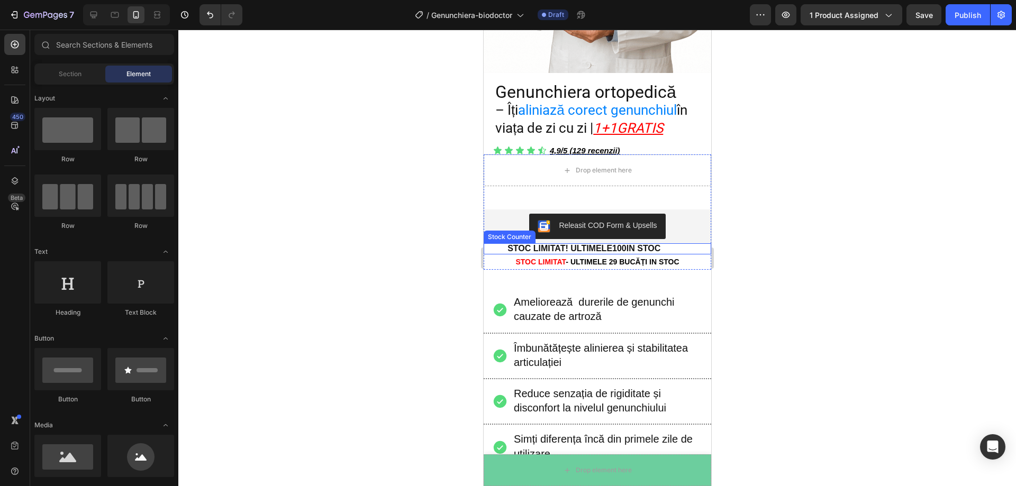
click at [504, 243] on div "STOC LIMITAT! ULTIMELE 100 IN STOC" at bounding box center [597, 248] width 228 height 11
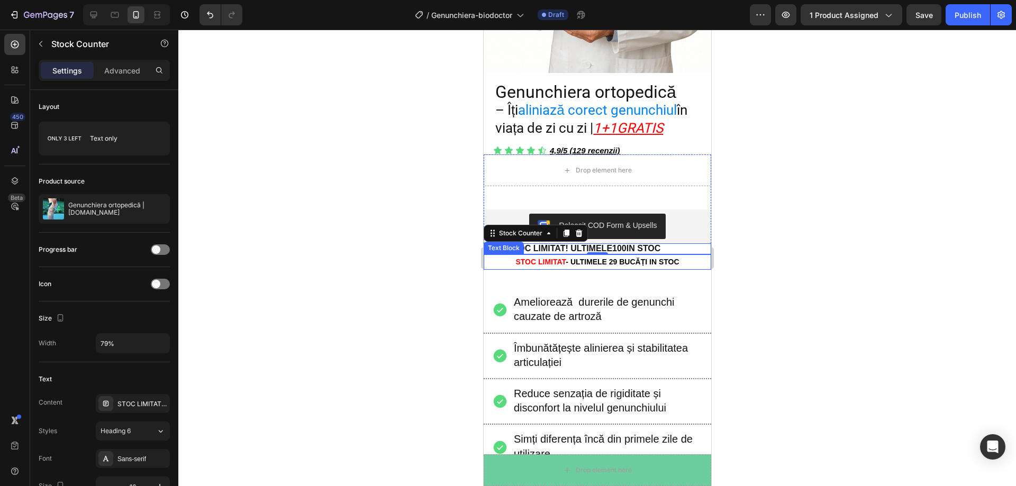
click at [777, 291] on div at bounding box center [597, 258] width 838 height 457
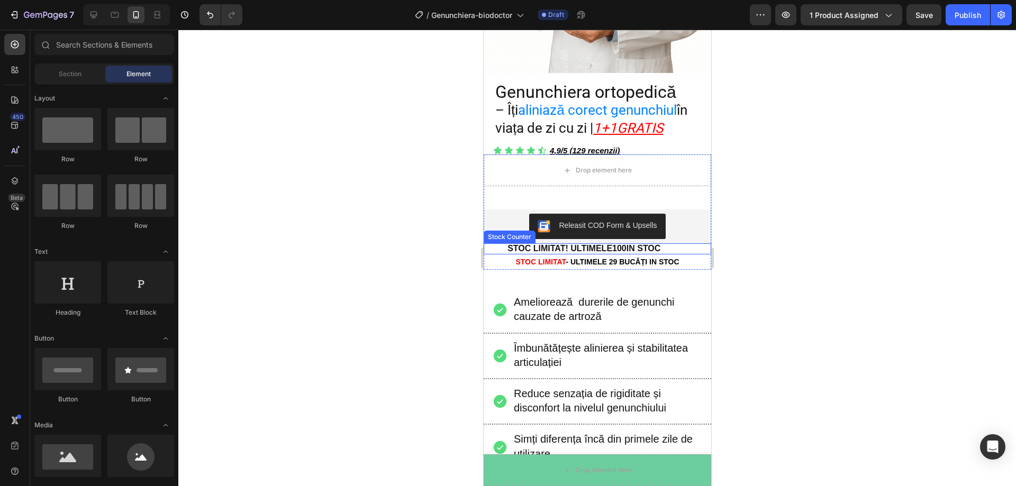
click at [553, 231] on div "Releasit COD Form & Upsells" at bounding box center [597, 227] width 228 height 34
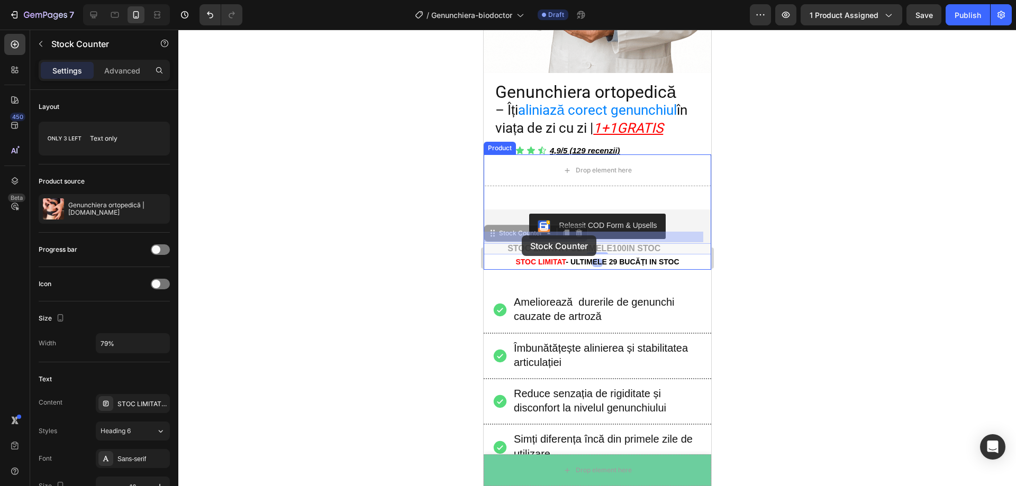
drag, startPoint x: 508, startPoint y: 236, endPoint x: 519, endPoint y: 236, distance: 11.6
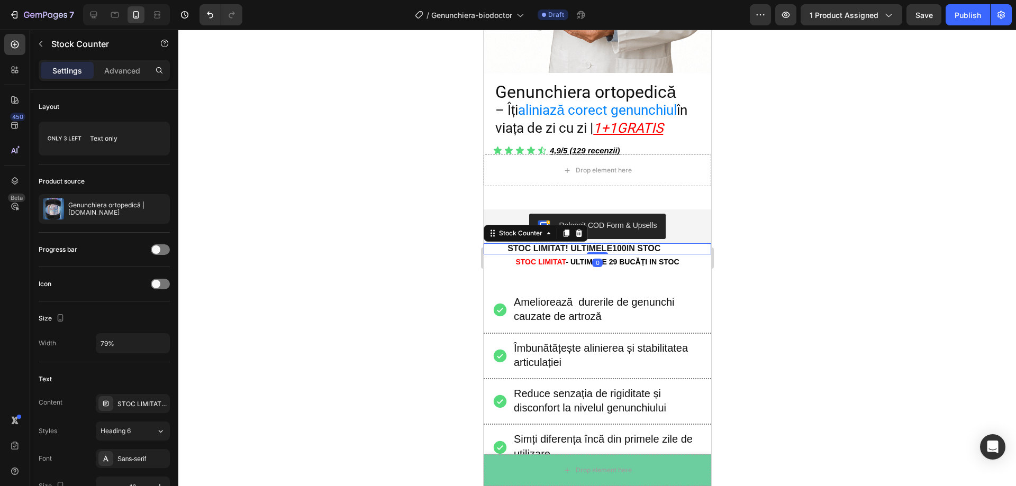
click at [513, 243] on p "STOC LIMITAT! ULTIMELE 100 IN STOC" at bounding box center [583, 248] width 153 height 11
click at [571, 227] on div at bounding box center [565, 233] width 13 height 13
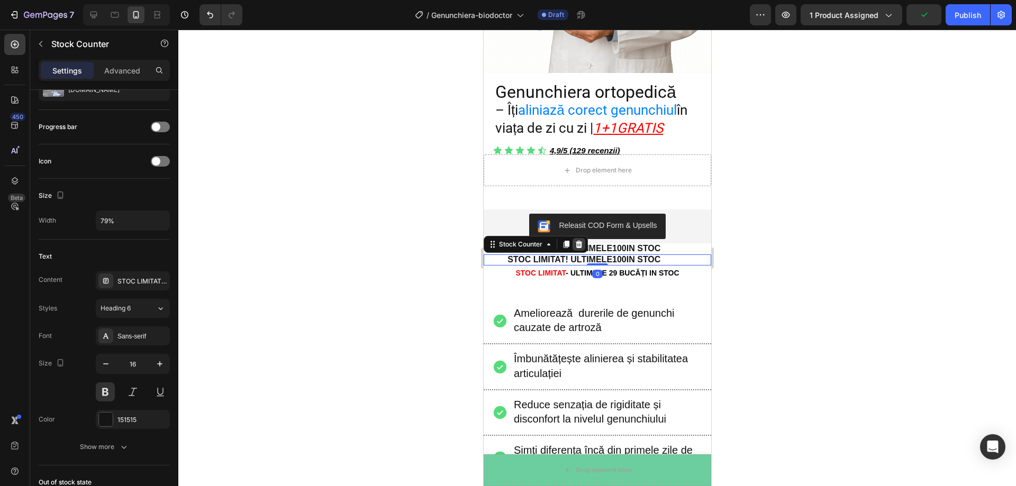
click at [578, 241] on icon at bounding box center [578, 244] width 7 height 7
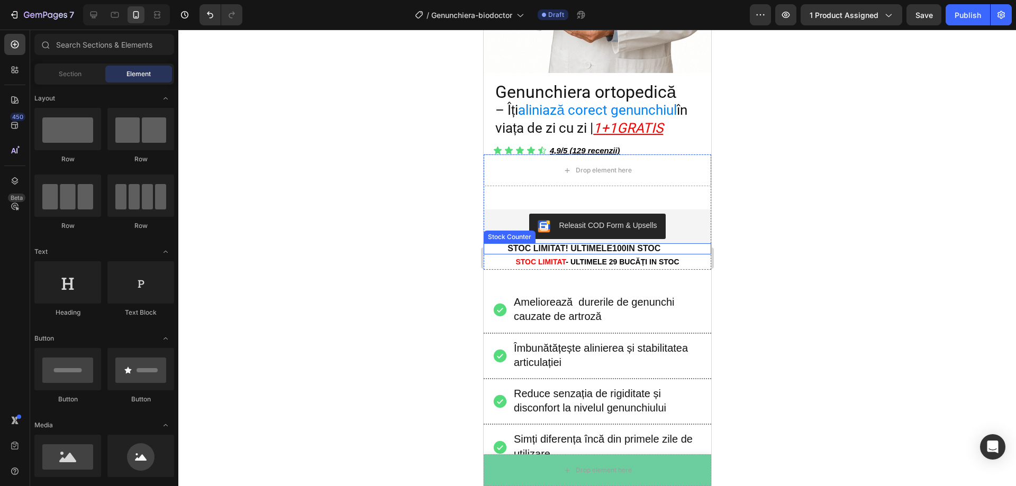
click at [571, 243] on p "STOC LIMITAT! ULTIMELE 100 IN STOC" at bounding box center [583, 248] width 153 height 11
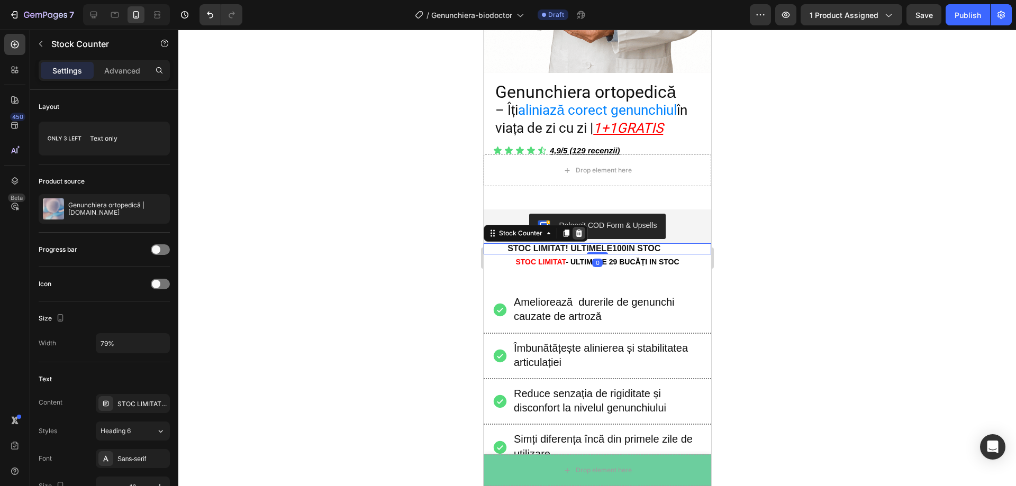
click at [577, 229] on icon at bounding box center [578, 233] width 8 height 8
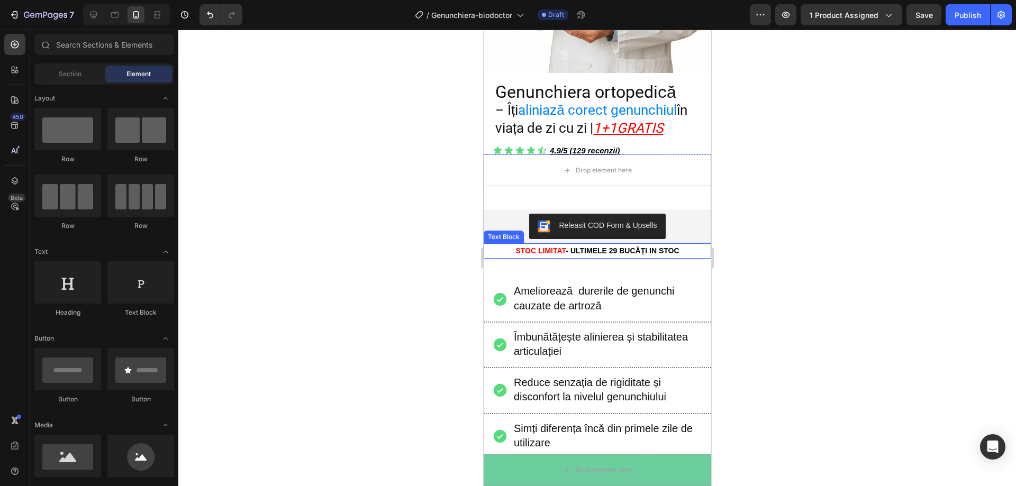
click at [580, 247] on strong "- ULTIMELE 29 BUCĂȚI IN STOC" at bounding box center [621, 251] width 113 height 8
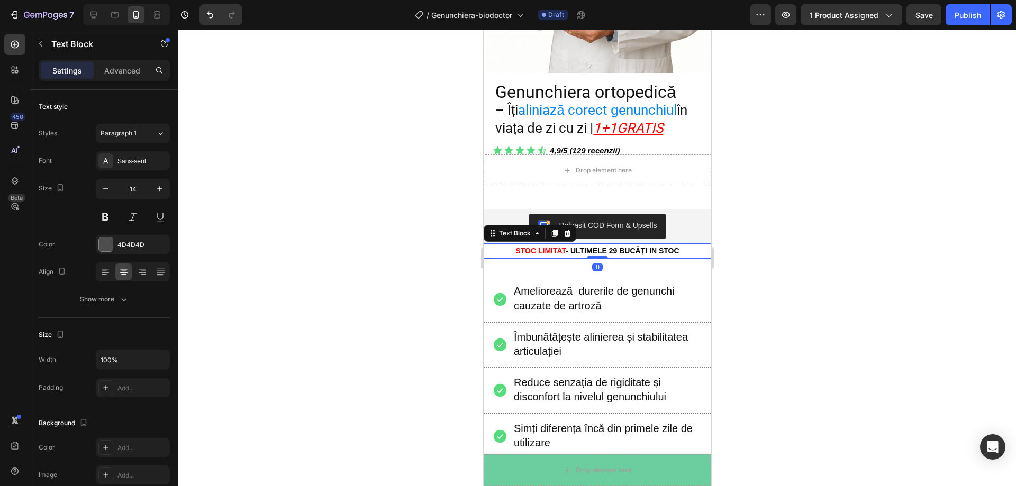
click at [767, 249] on div at bounding box center [597, 258] width 838 height 457
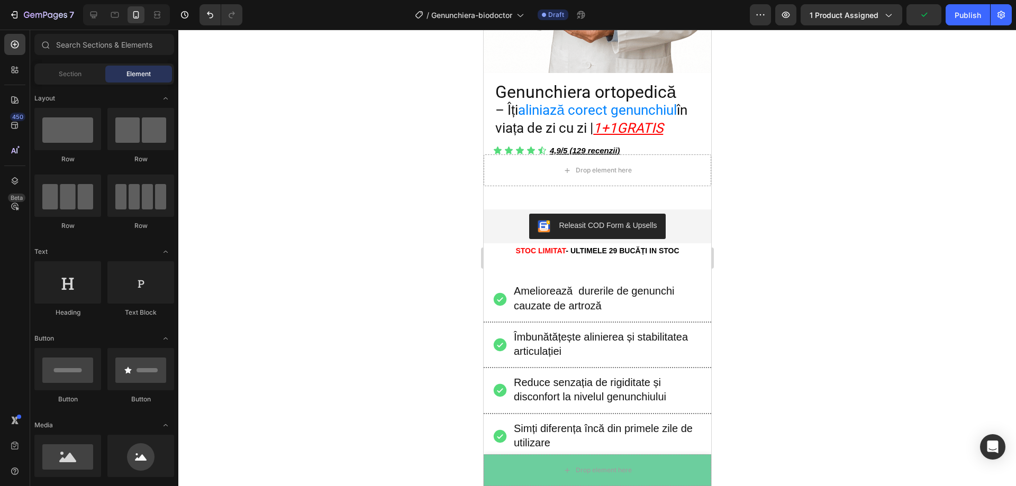
click at [769, 257] on div at bounding box center [597, 258] width 838 height 457
click at [789, 20] on button "button" at bounding box center [785, 14] width 21 height 21
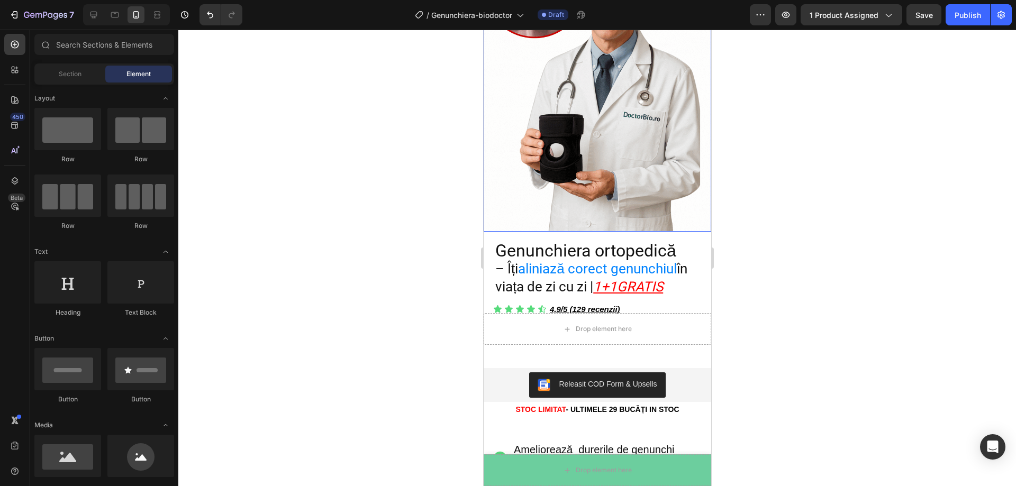
scroll to position [318, 0]
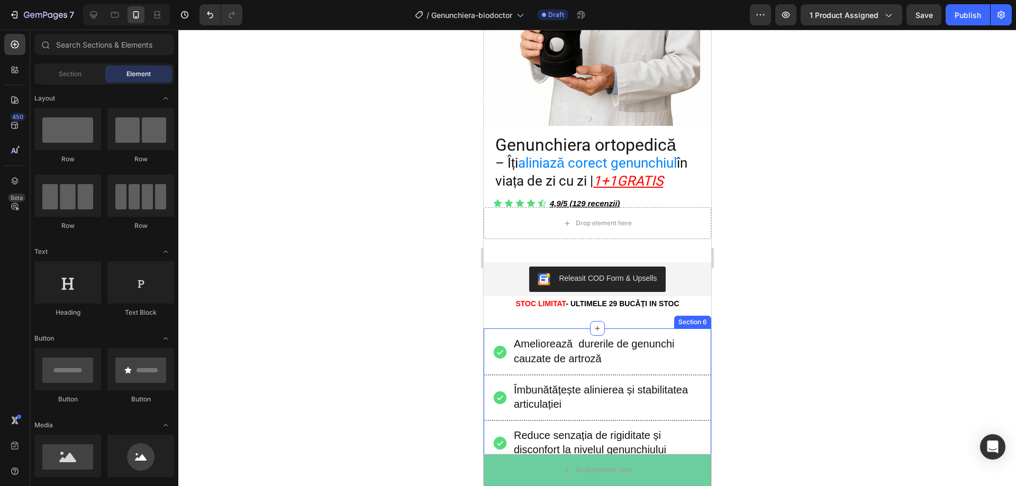
click at [613, 329] on div "Ameliorează durerile de genunchi cauzate de artroză Item List Title Line Îmbună…" at bounding box center [597, 432] width 228 height 207
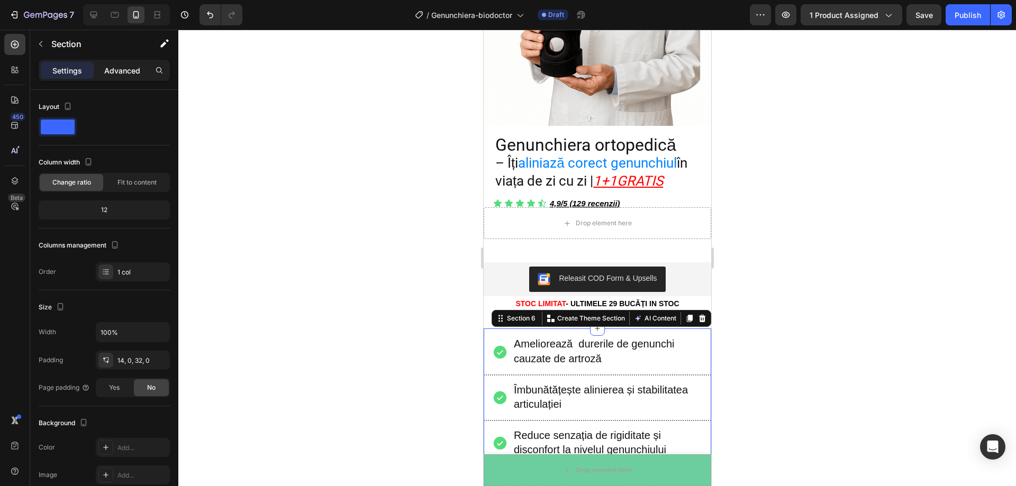
click at [107, 72] on p "Advanced" at bounding box center [122, 70] width 36 height 11
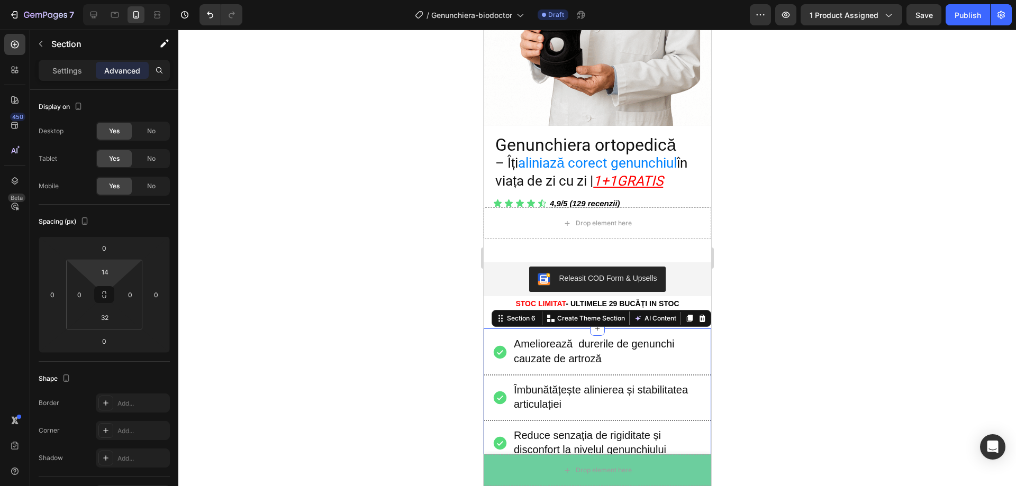
type input "0"
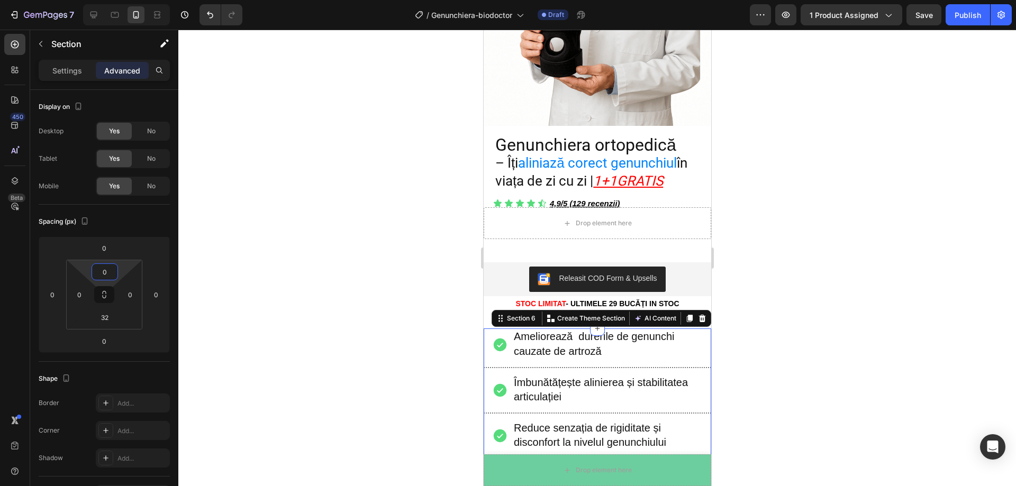
drag, startPoint x: 126, startPoint y: 266, endPoint x: 126, endPoint y: 278, distance: 11.6
click at [126, 0] on html "7 Version history / Genunchiera-biodoctor Draft Preview 1 product assigned Save…" at bounding box center [508, 0] width 1016 height 0
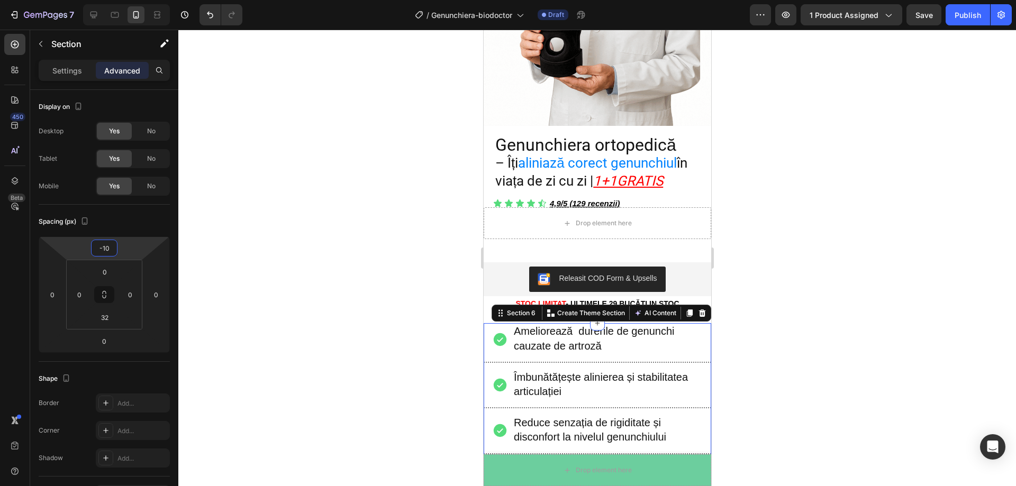
type input "-12"
click at [129, 0] on html "7 Version history / Genunchiera-biodoctor Draft Preview 1 product assigned Save…" at bounding box center [508, 0] width 1016 height 0
click at [294, 217] on div at bounding box center [597, 258] width 838 height 457
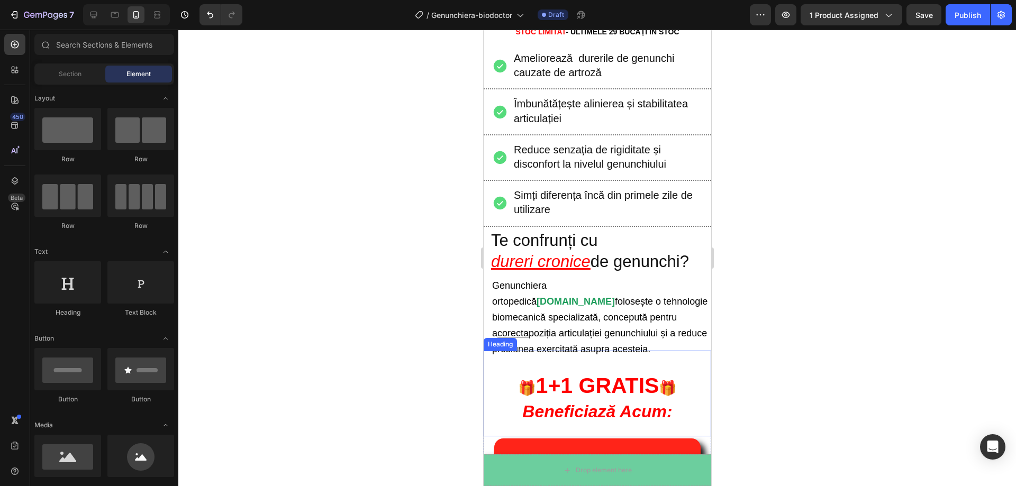
scroll to position [453, 0]
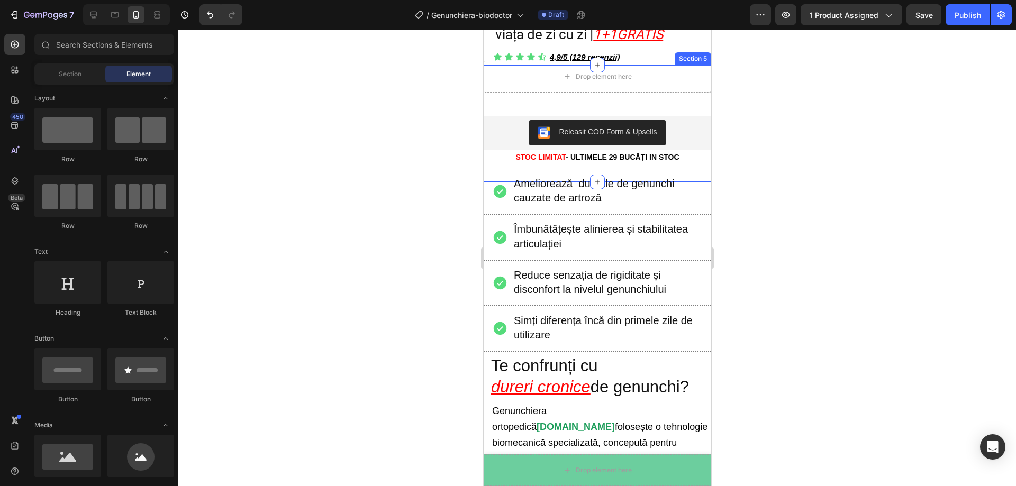
click at [515, 176] on div "Ameliorează durerile de genunchi cauzate de artroză Item List" at bounding box center [597, 192] width 228 height 32
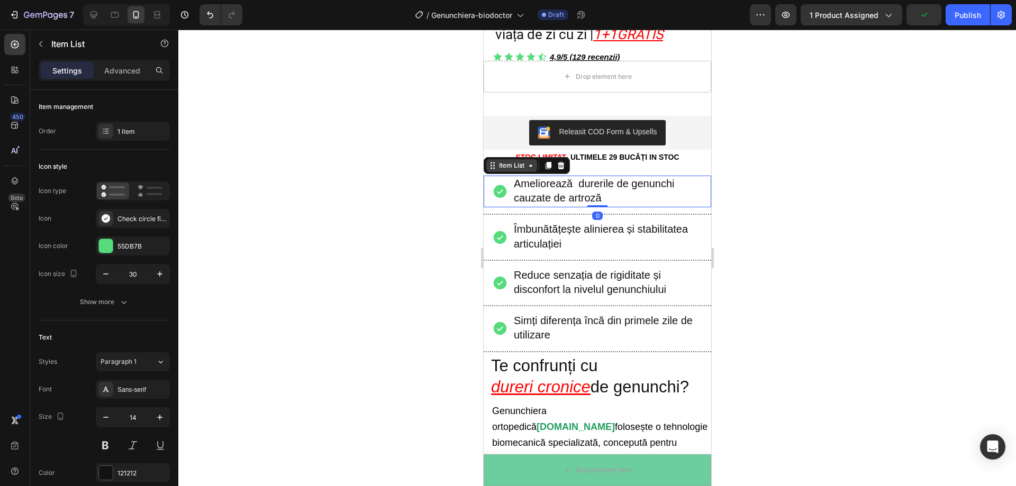
click at [488, 169] on icon at bounding box center [492, 165] width 8 height 8
click at [515, 168] on div "Item List" at bounding box center [511, 166] width 30 height 10
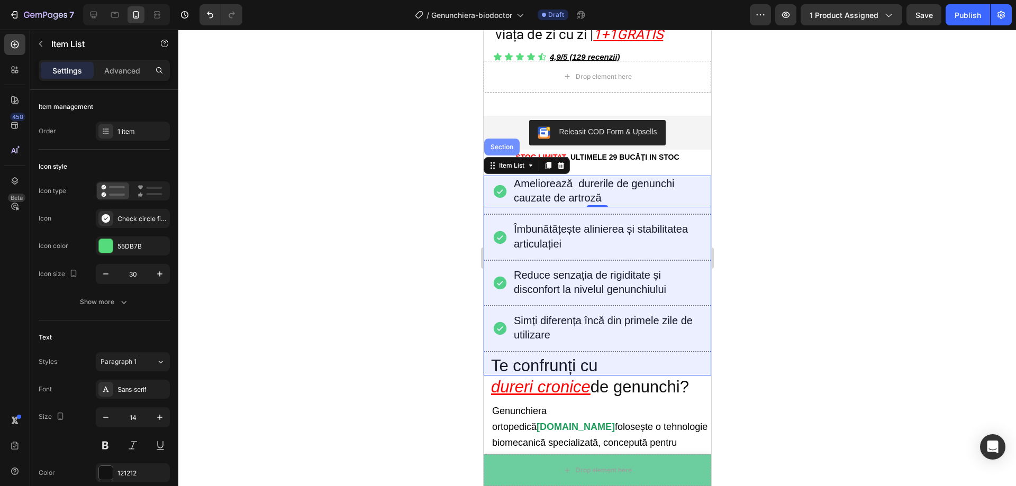
click at [510, 152] on div "Section" at bounding box center [501, 147] width 35 height 17
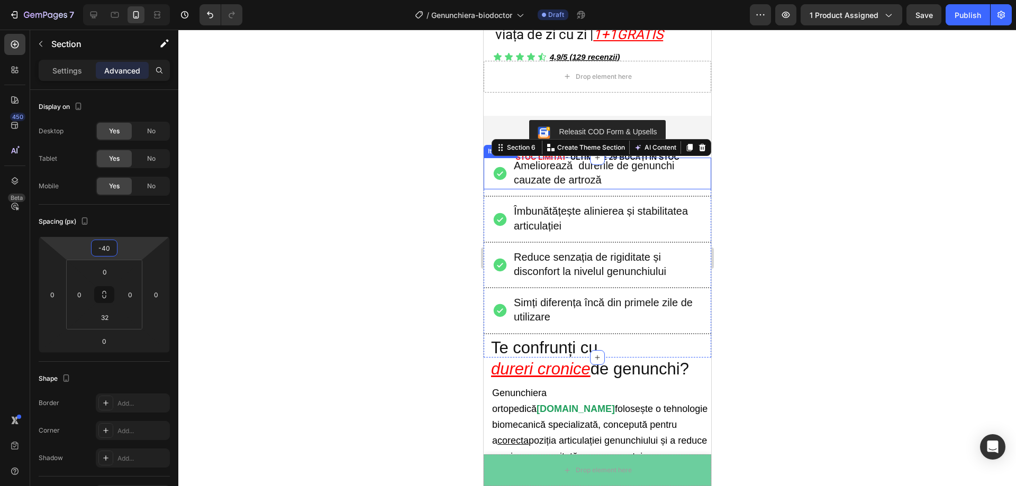
type input "-38"
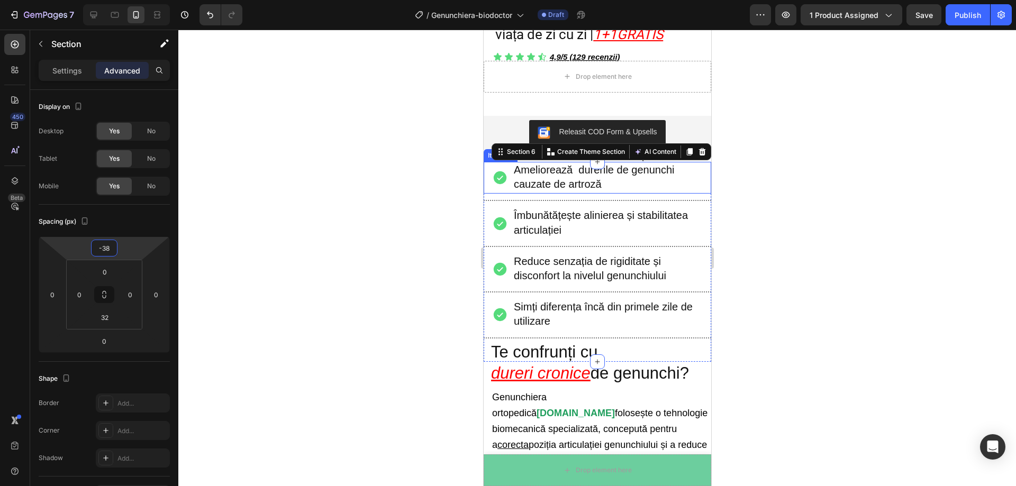
drag, startPoint x: 134, startPoint y: 244, endPoint x: 136, endPoint y: 251, distance: 7.2
click at [136, 0] on html "7 Version history / Genunchiera-biodoctor Draft Preview 1 product assigned Save…" at bounding box center [508, 0] width 1016 height 0
click at [330, 191] on div at bounding box center [597, 258] width 838 height 457
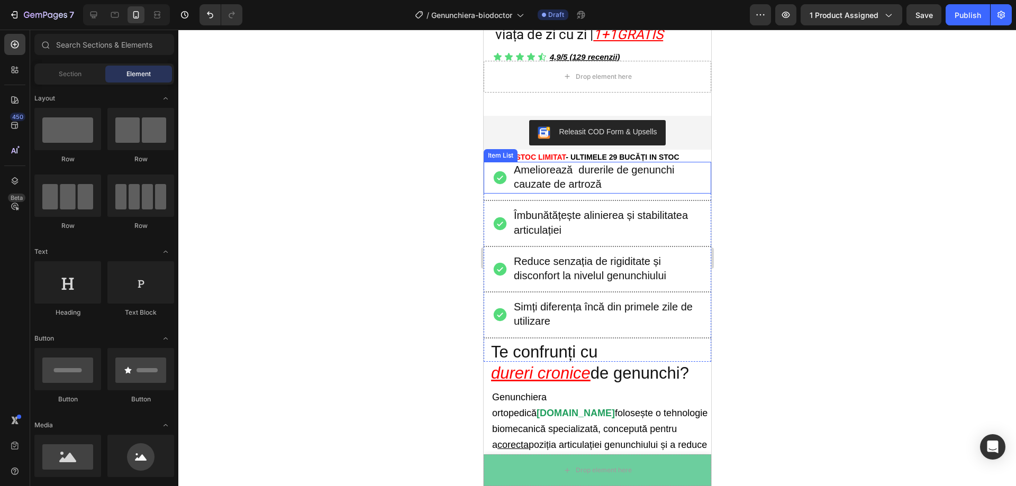
click at [330, 188] on div at bounding box center [597, 258] width 838 height 457
click at [467, 171] on div at bounding box center [597, 258] width 838 height 457
click at [386, 157] on div at bounding box center [597, 258] width 838 height 457
click at [506, 164] on div "Ameliorează durerile de genunchi cauzate de artroză" at bounding box center [601, 178] width 219 height 32
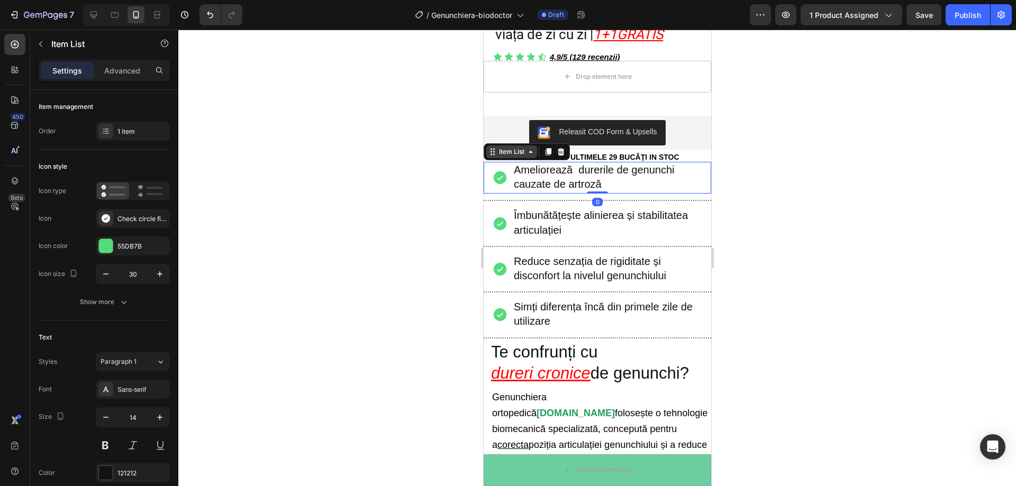
click at [509, 155] on div "Item List" at bounding box center [511, 152] width 30 height 10
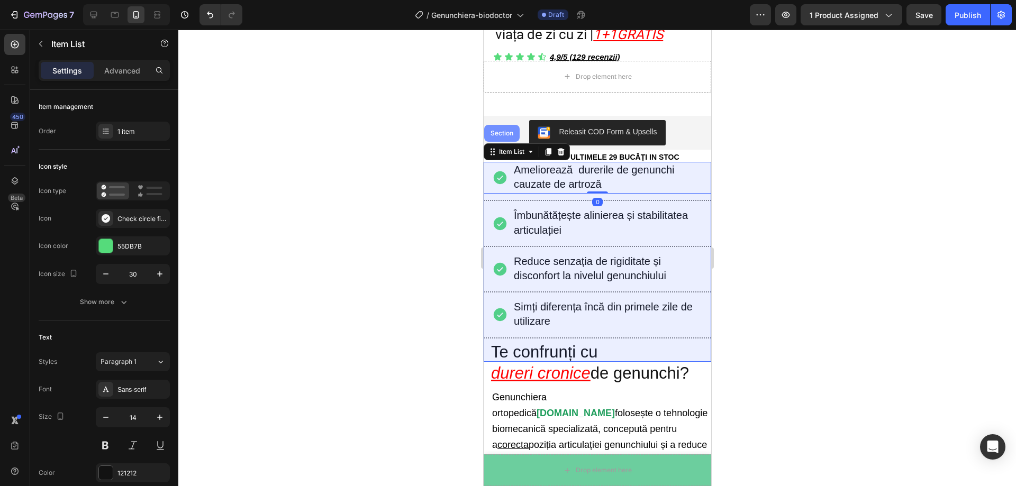
click at [504, 139] on div "Section" at bounding box center [501, 133] width 35 height 17
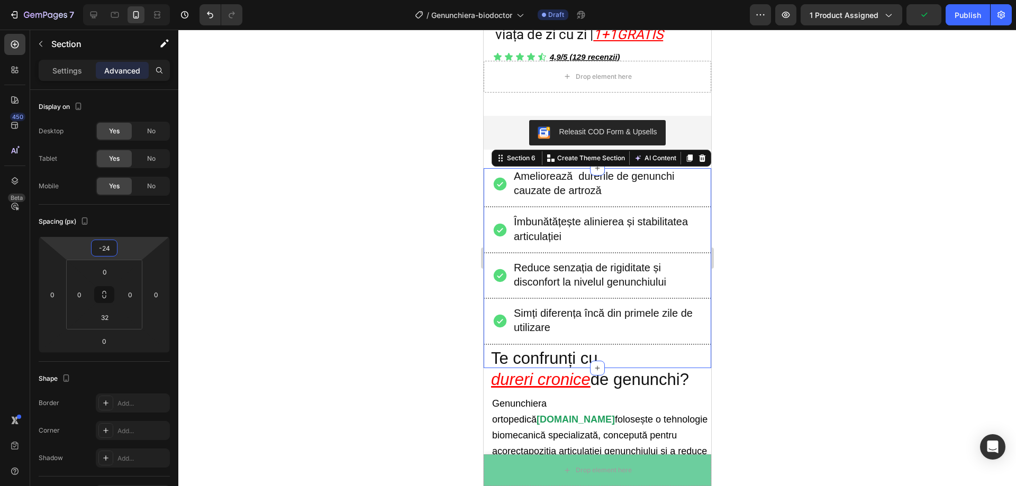
type input "-22"
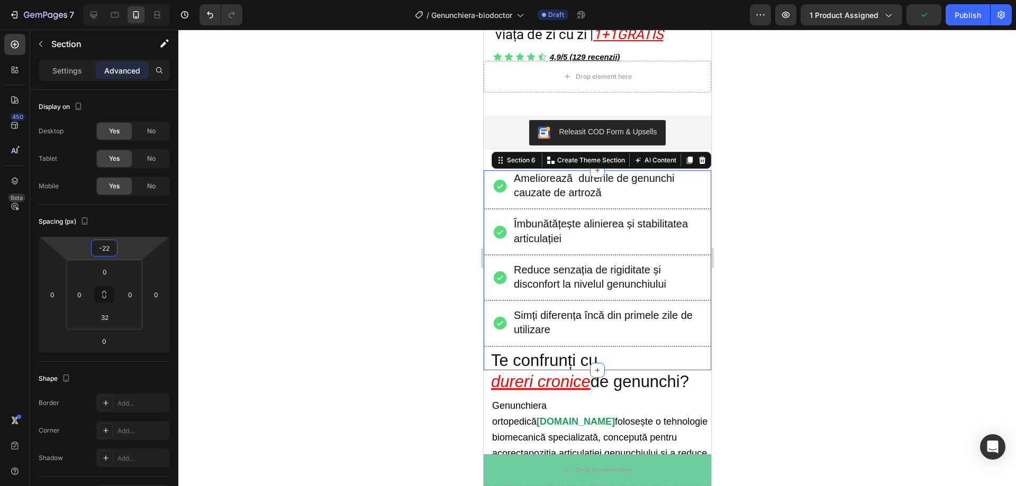
click at [124, 0] on html "7 Version history / Genunchiera-biodoctor Draft Preview 1 product assigned Publ…" at bounding box center [508, 0] width 1016 height 0
click at [324, 170] on div at bounding box center [597, 258] width 838 height 457
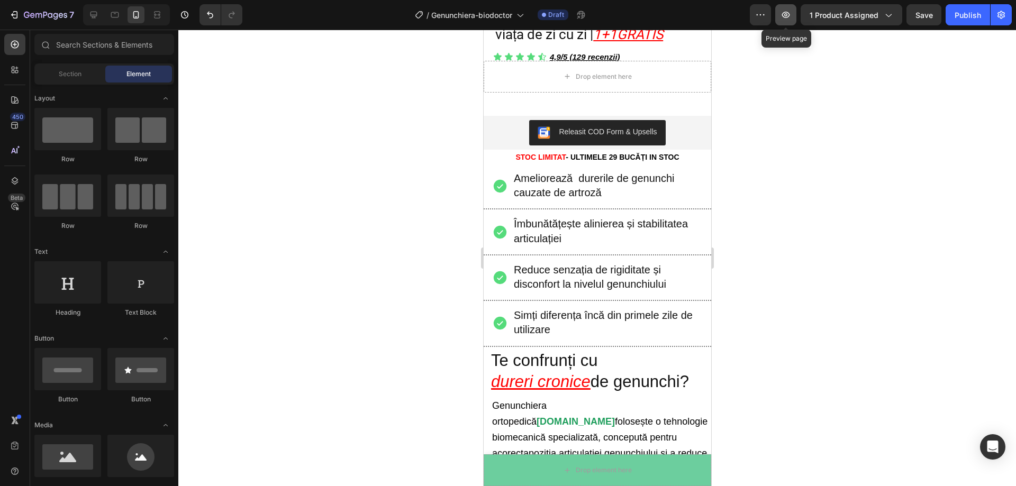
click at [788, 15] on icon "button" at bounding box center [786, 15] width 11 height 11
click at [780, 17] on button "button" at bounding box center [785, 14] width 21 height 21
click at [515, 154] on strong "STOC LIMITAT" at bounding box center [540, 157] width 50 height 8
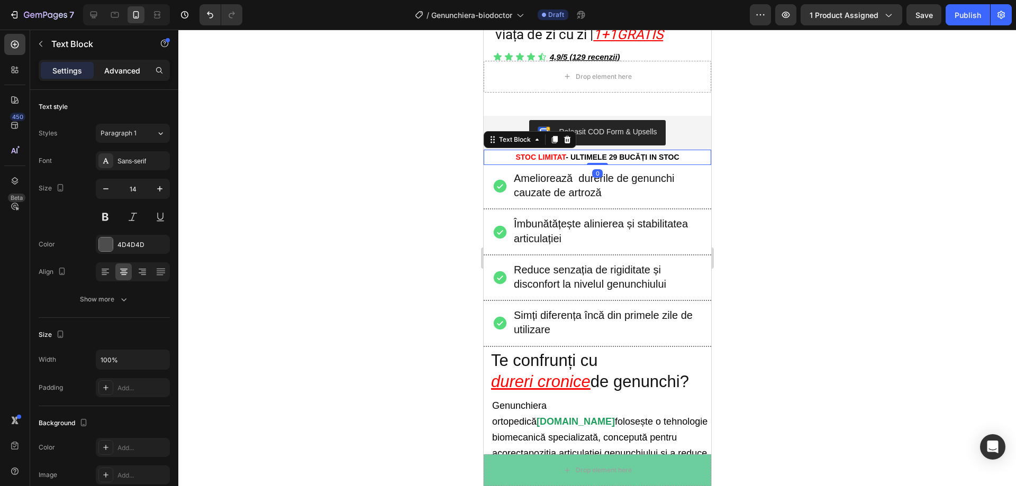
click at [117, 77] on div "Advanced" at bounding box center [122, 70] width 53 height 17
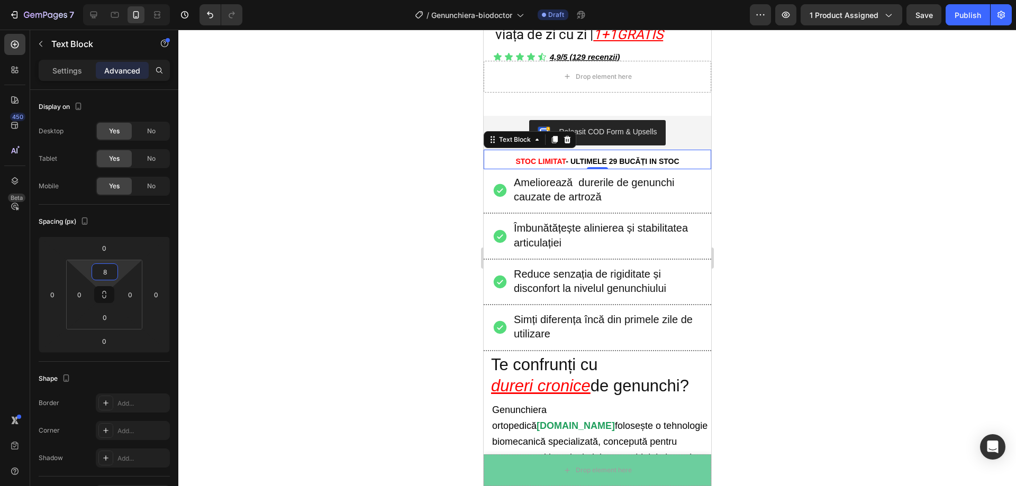
type input "10"
click at [119, 0] on html "7 Version history / Genunchiera-biodoctor Draft Preview 1 product assigned Save…" at bounding box center [508, 0] width 1016 height 0
click at [292, 217] on div at bounding box center [597, 258] width 838 height 457
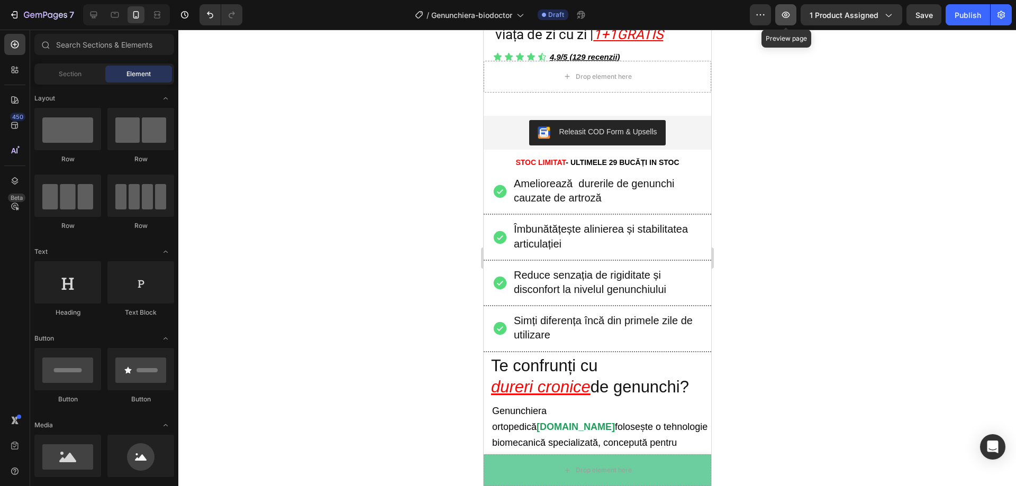
click at [790, 14] on icon "button" at bounding box center [786, 15] width 8 height 6
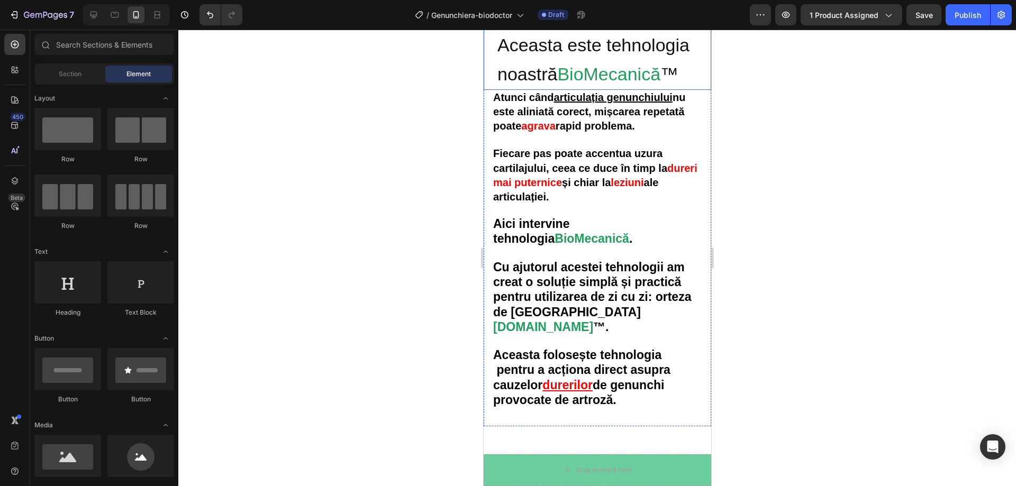
click at [589, 29] on img at bounding box center [596, 29] width 217 height 0
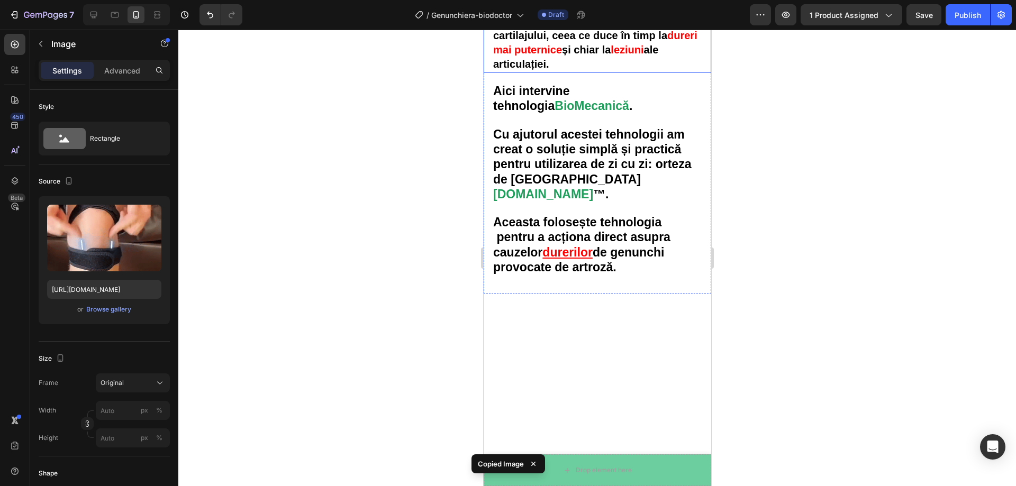
scroll to position [1776, 0]
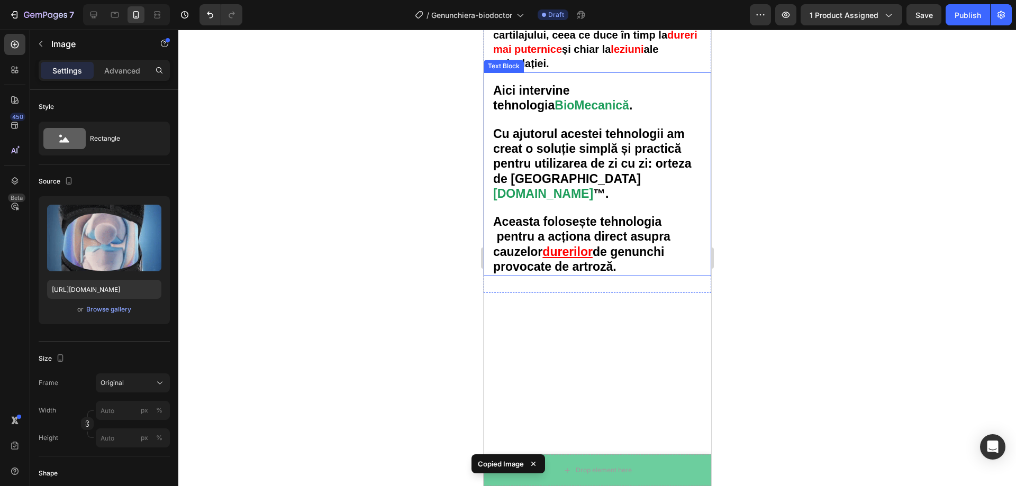
click at [559, 128] on p at bounding box center [597, 120] width 209 height 13
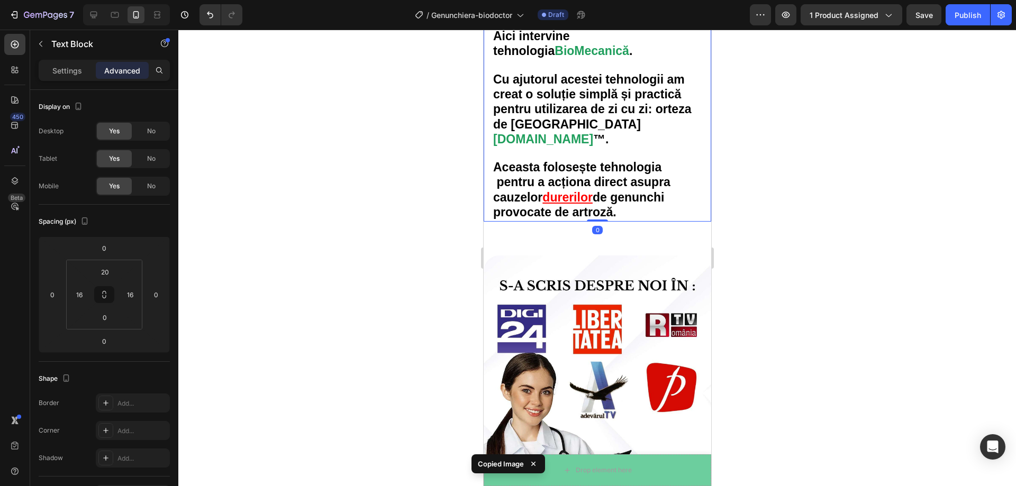
scroll to position [1881, 0]
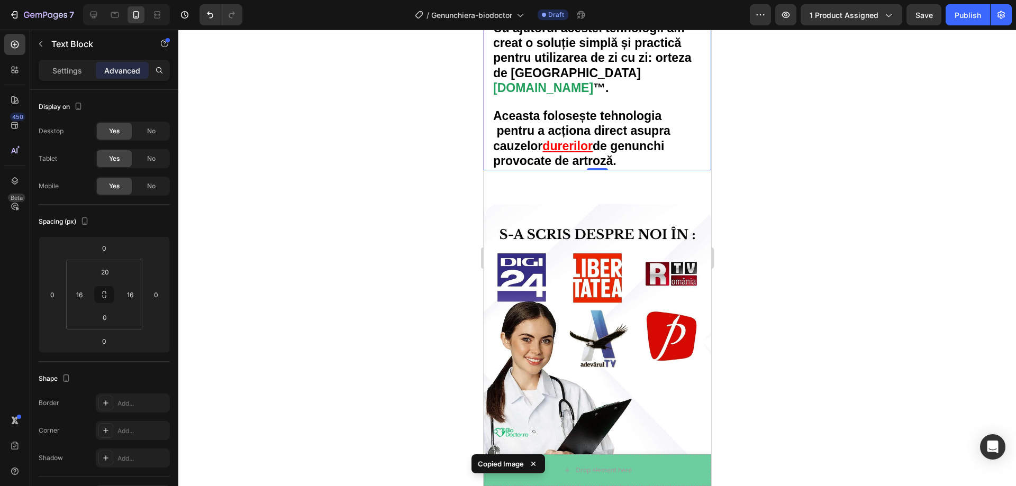
click at [783, 338] on div at bounding box center [597, 258] width 838 height 457
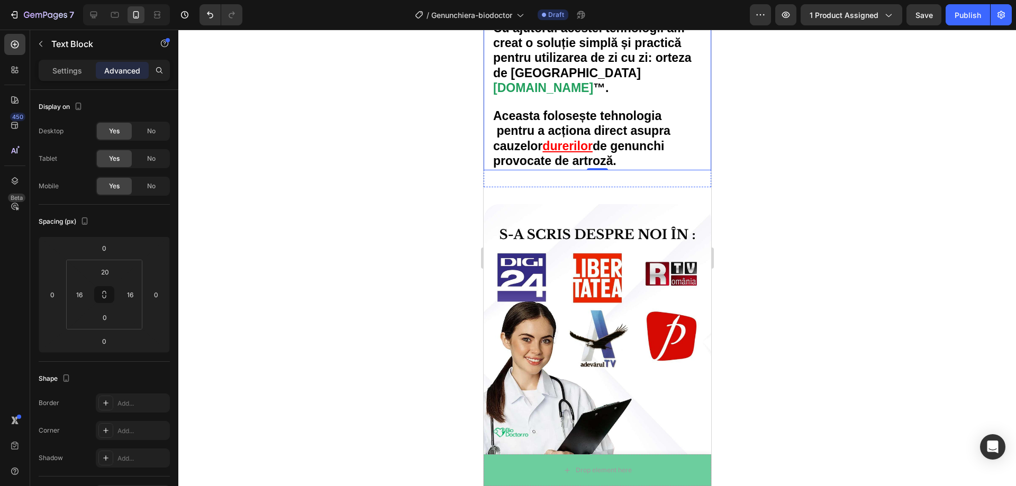
click at [775, 192] on div at bounding box center [597, 258] width 838 height 457
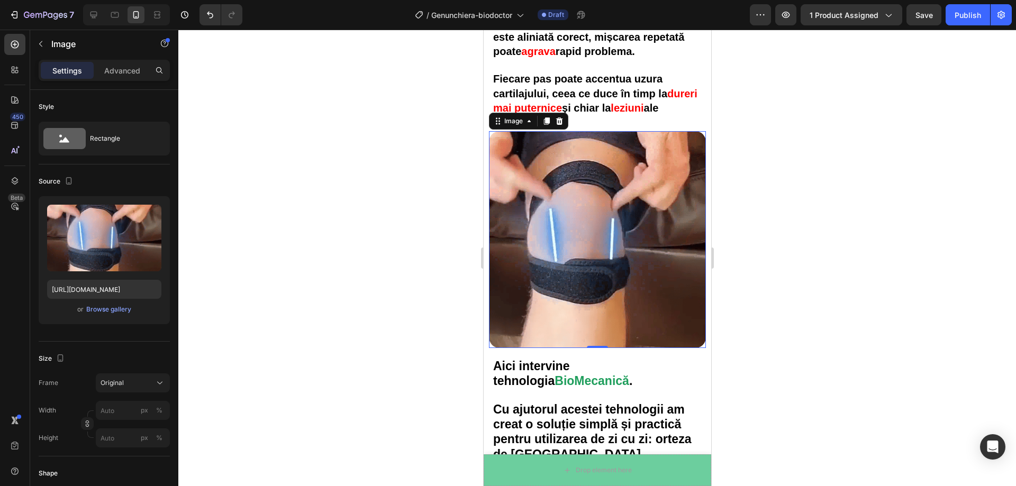
scroll to position [1934, 0]
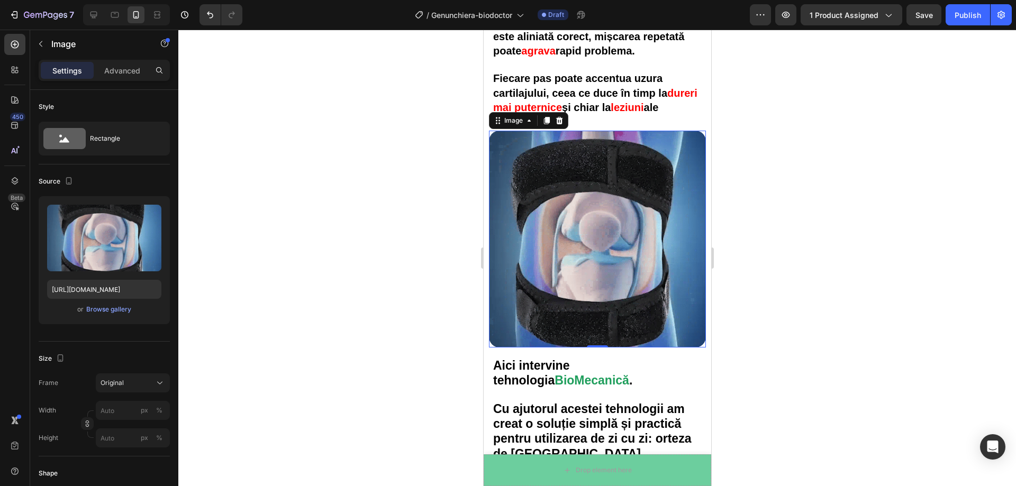
click at [536, 233] on img at bounding box center [596, 239] width 217 height 217
click at [92, 309] on div "Browse gallery" at bounding box center [108, 310] width 45 height 10
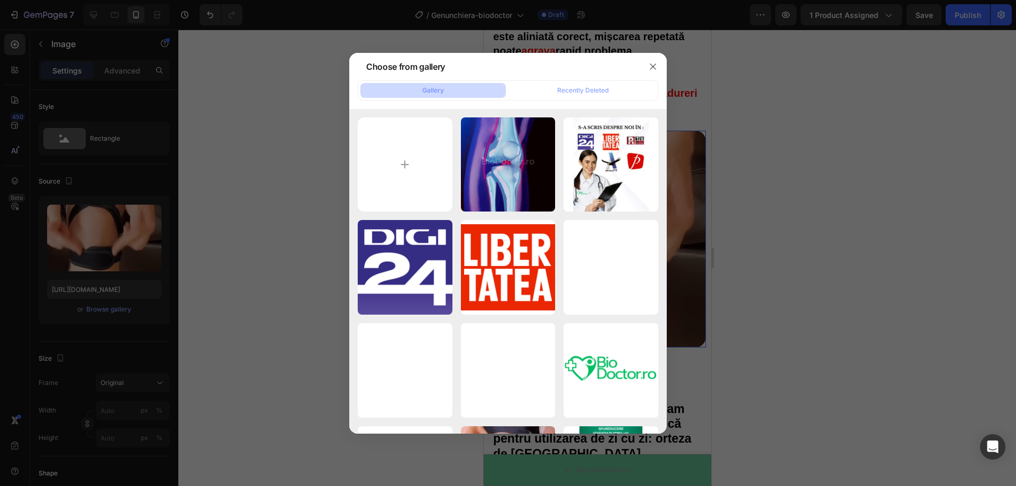
type input "C:\fakepath\BIO GEMINI.webp"
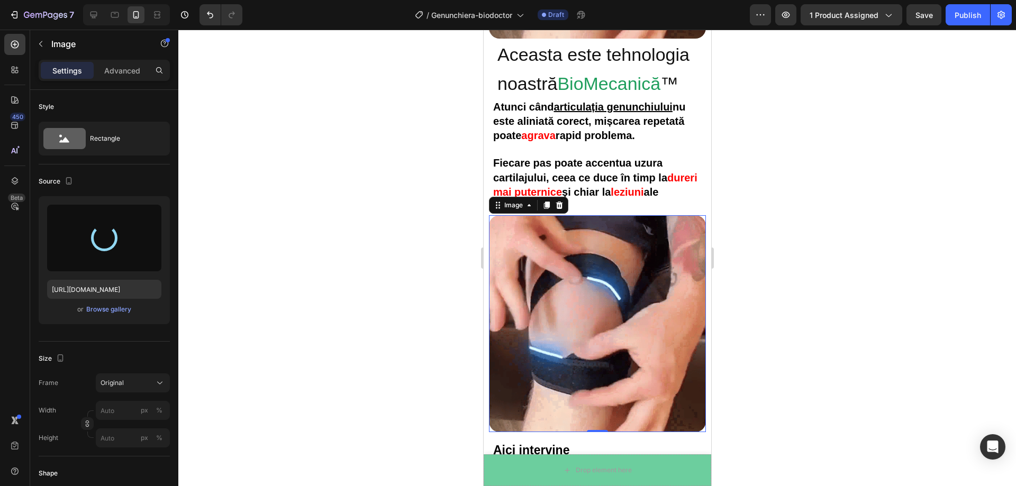
scroll to position [1829, 0]
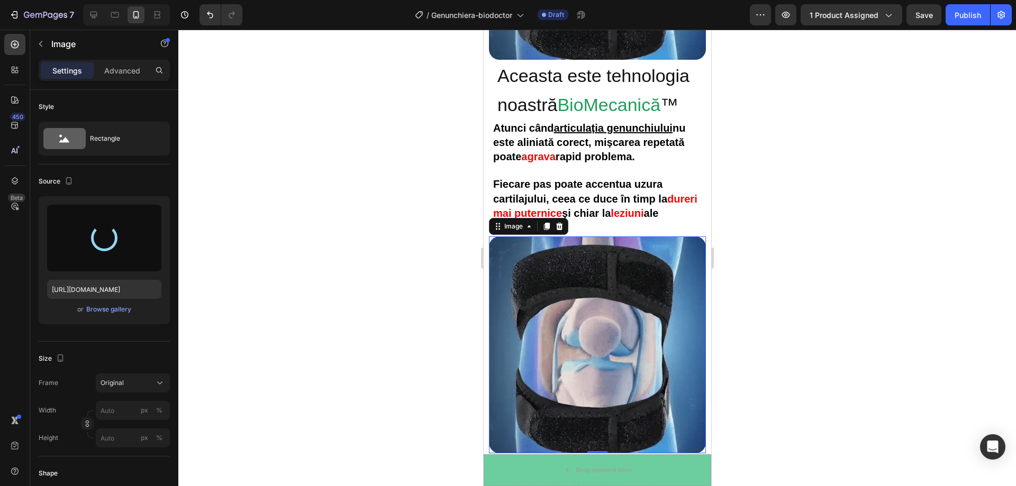
type input "https://cdn.shopify.com/s/files/1/0916/7011/8780/files/gempages_566733422693712…"
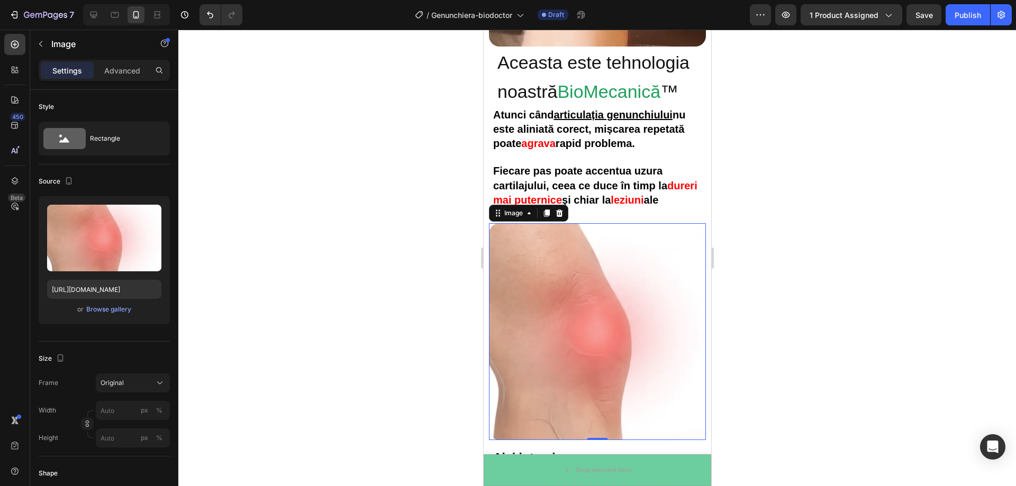
scroll to position [1934, 0]
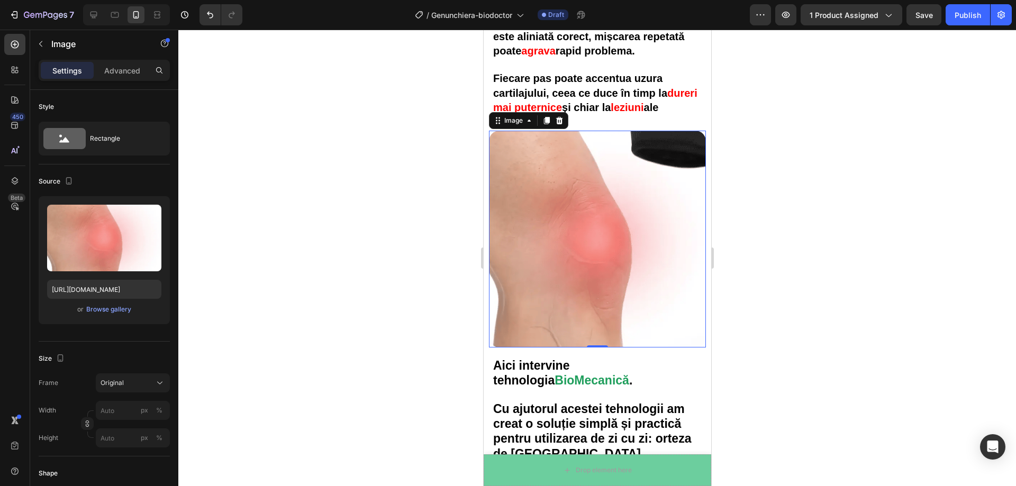
click at [809, 255] on div at bounding box center [597, 258] width 838 height 457
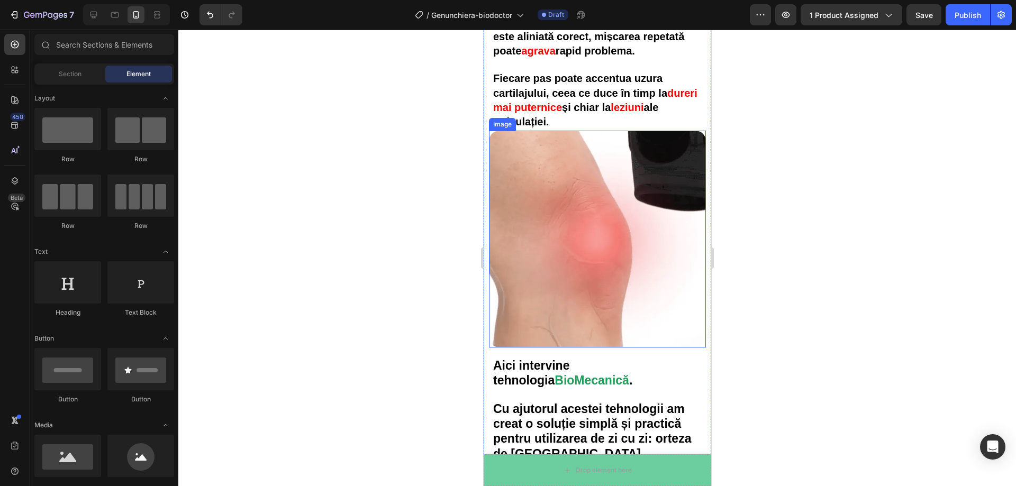
click at [297, 144] on div at bounding box center [597, 258] width 838 height 457
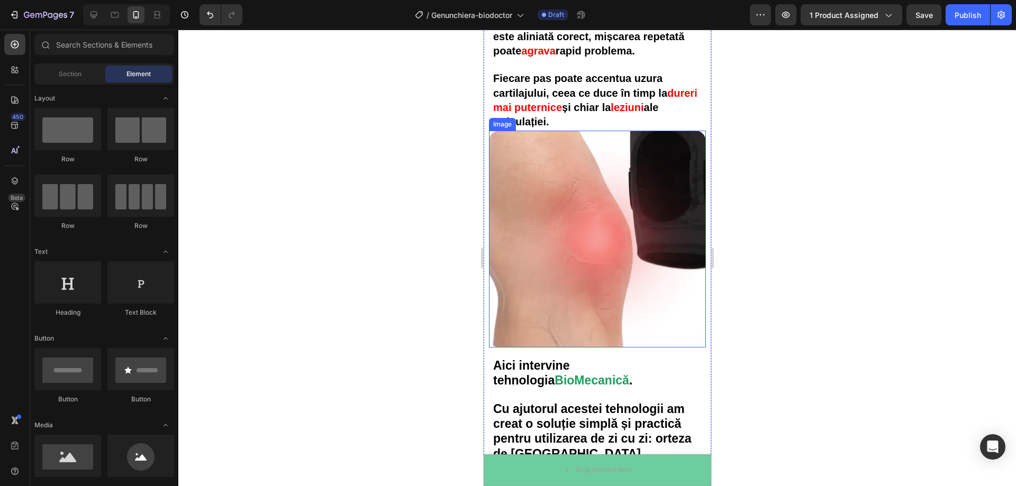
click at [397, 173] on div at bounding box center [597, 258] width 838 height 457
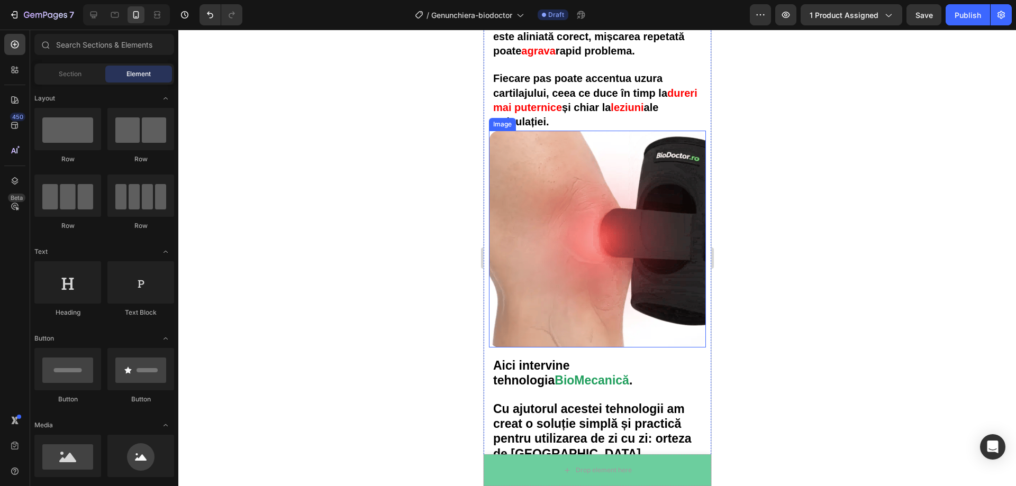
click at [818, 239] on div at bounding box center [597, 258] width 838 height 457
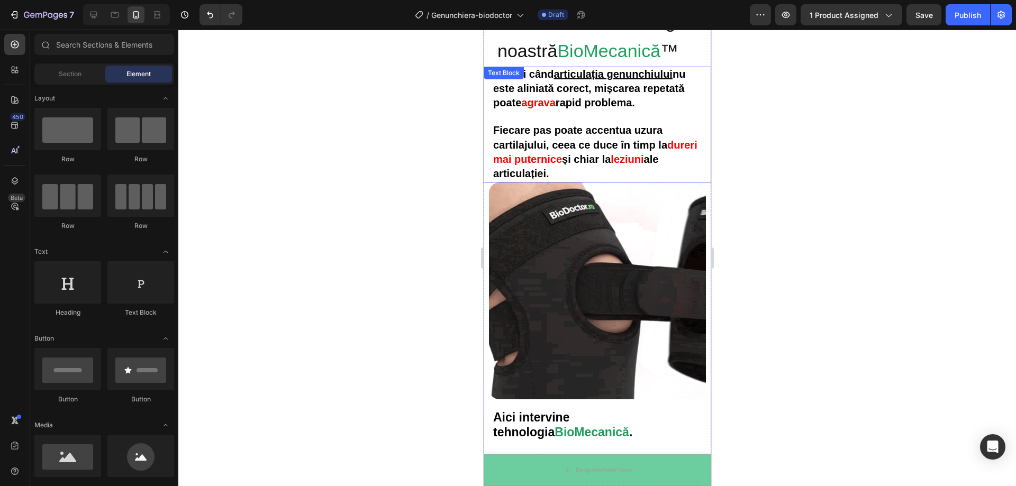
scroll to position [1776, 0]
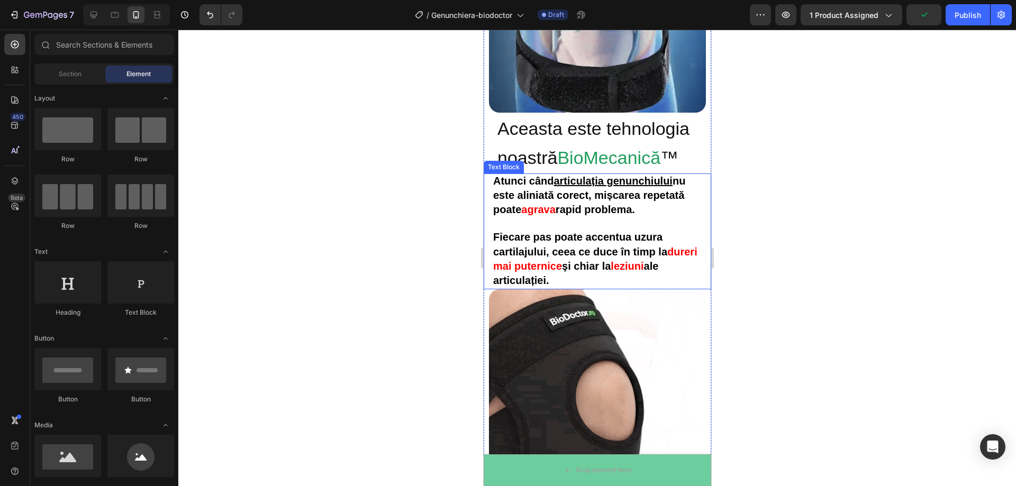
click at [605, 260] on strong "și chiar la" at bounding box center [586, 266] width 49 height 12
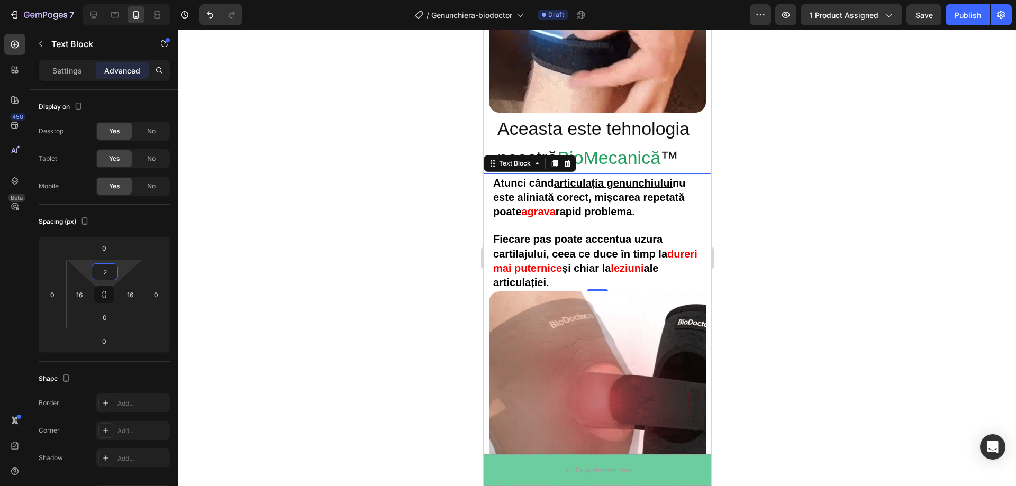
type input "0"
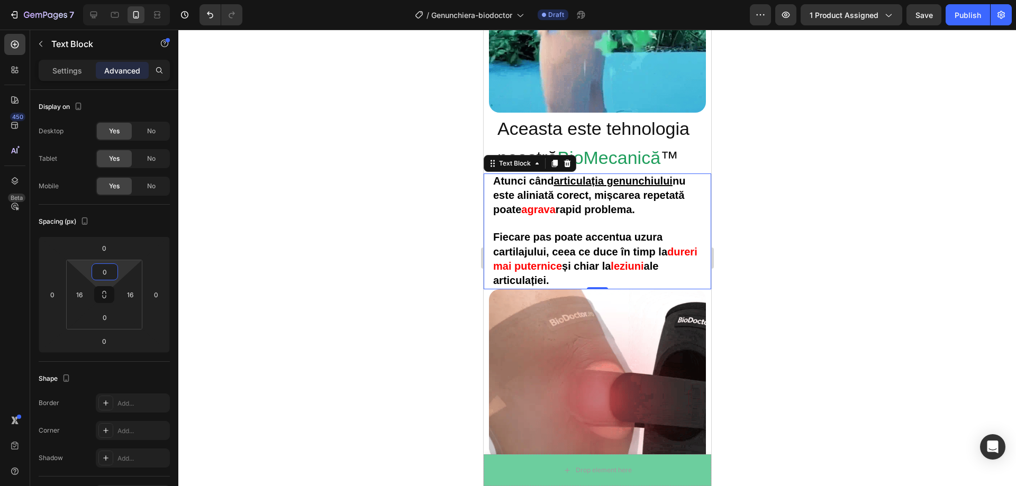
click at [124, 0] on html "7 Version history / Genunchiera-biodoctor Draft Preview 1 product assigned Save…" at bounding box center [508, 0] width 1016 height 0
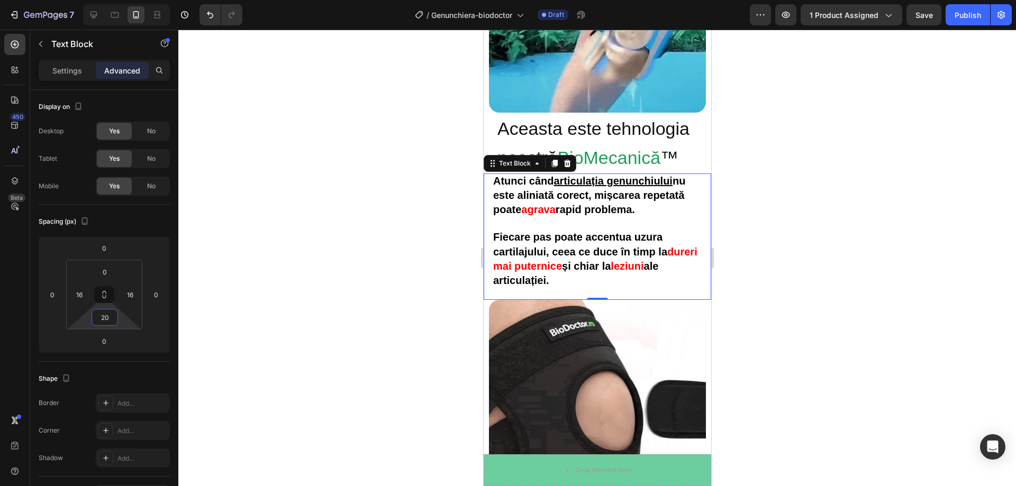
type input "22"
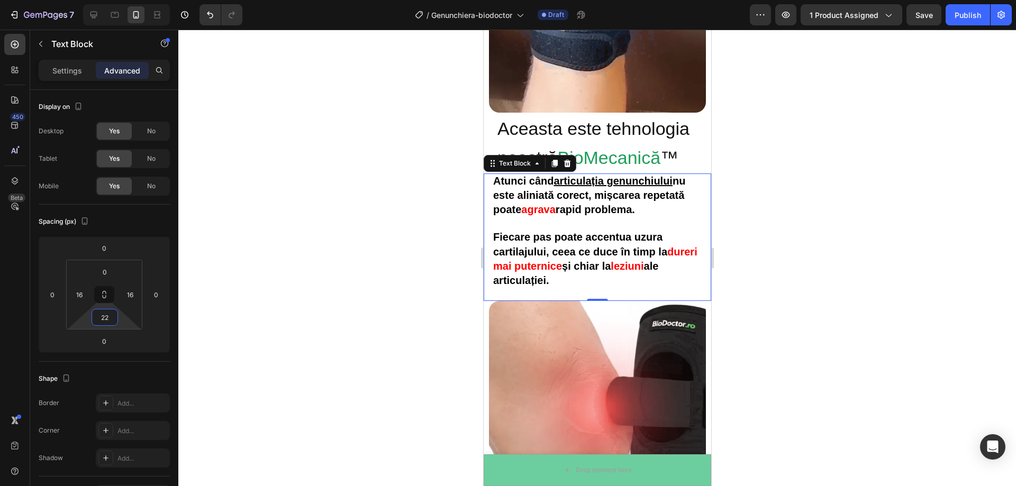
drag, startPoint x: 118, startPoint y: 321, endPoint x: 119, endPoint y: 315, distance: 5.8
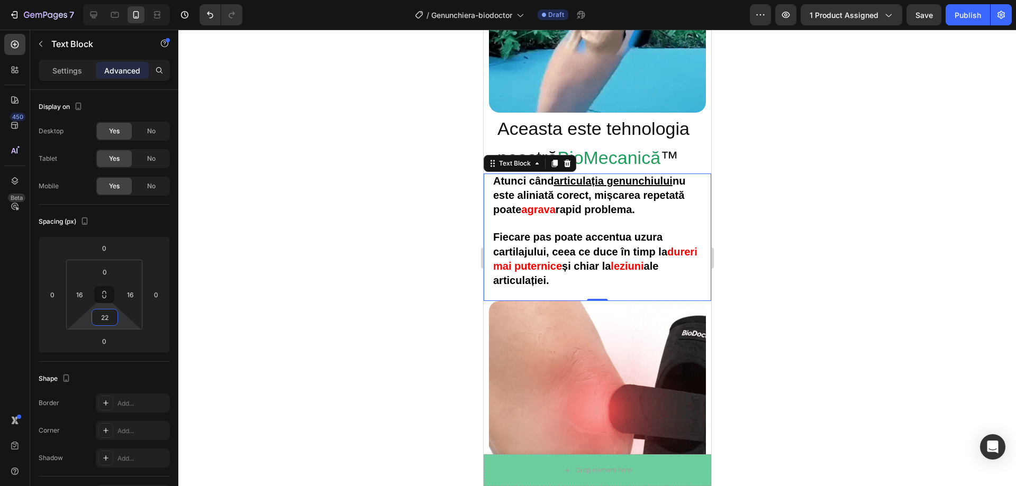
click at [119, 0] on html "7 Version history / Genunchiera-biodoctor Draft Preview 1 product assigned Save…" at bounding box center [508, 0] width 1016 height 0
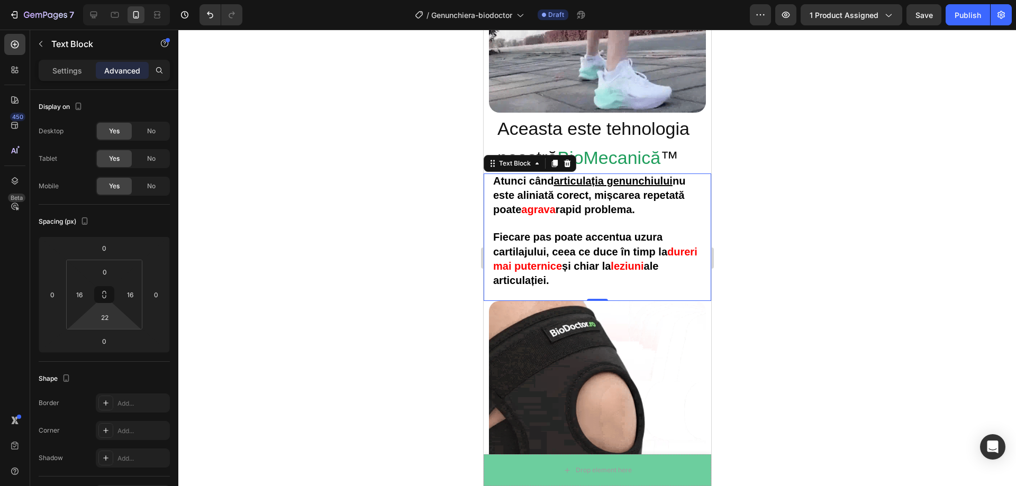
click at [386, 240] on div at bounding box center [597, 258] width 838 height 457
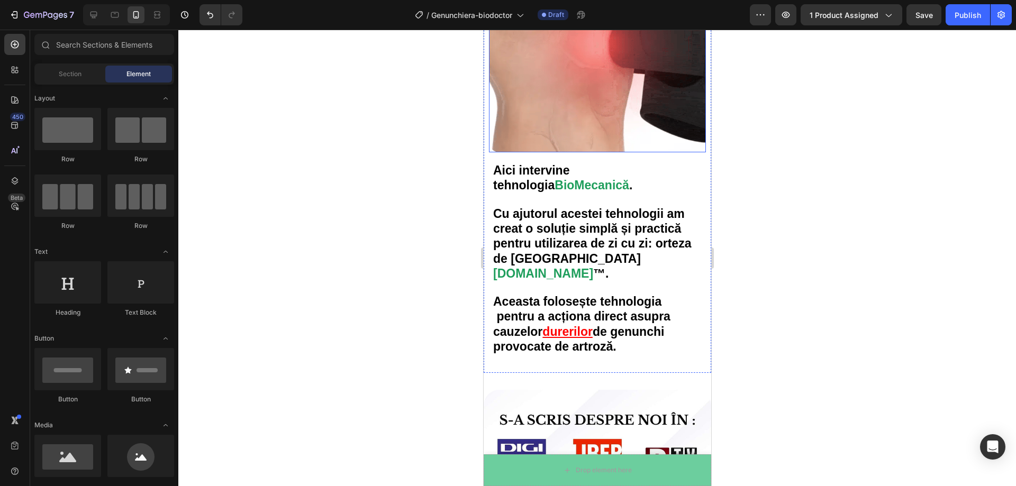
scroll to position [2146, 0]
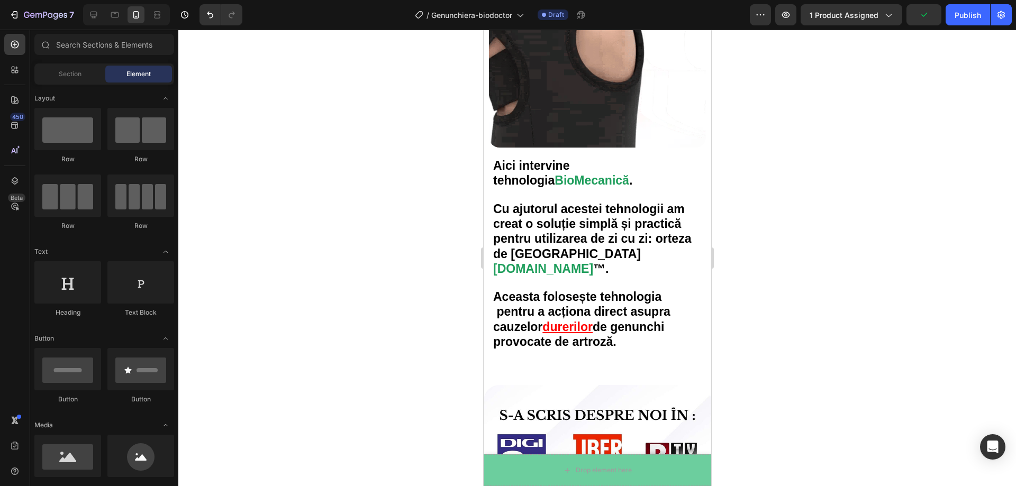
click at [851, 232] on div at bounding box center [597, 258] width 838 height 457
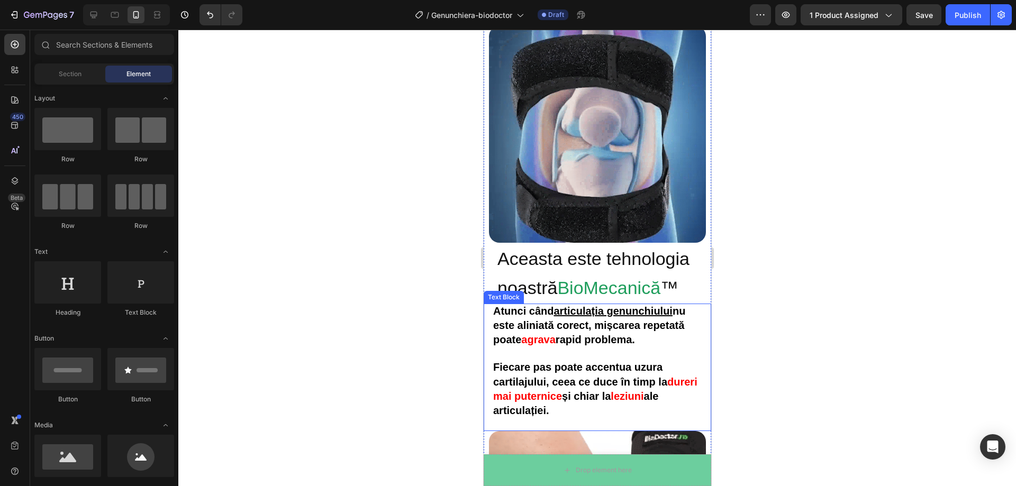
scroll to position [1617, 0]
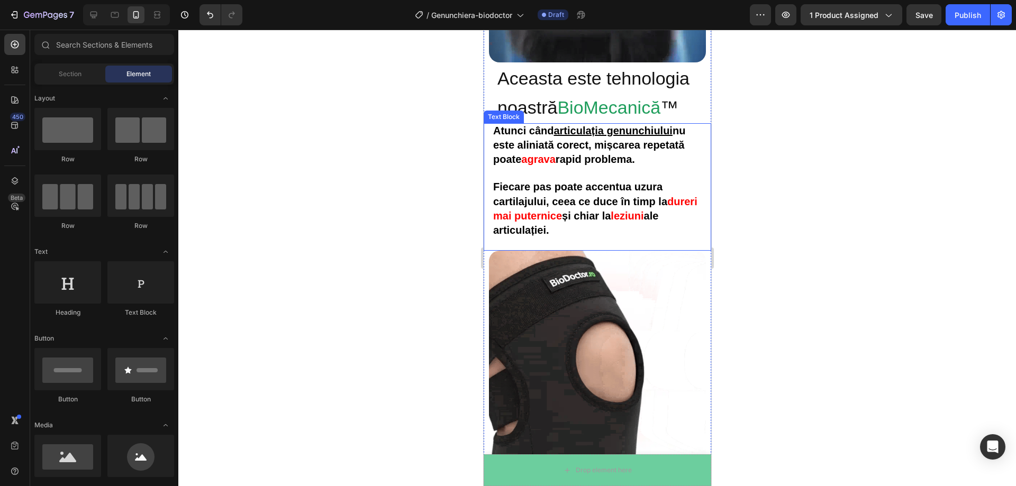
click at [854, 254] on div at bounding box center [597, 258] width 838 height 457
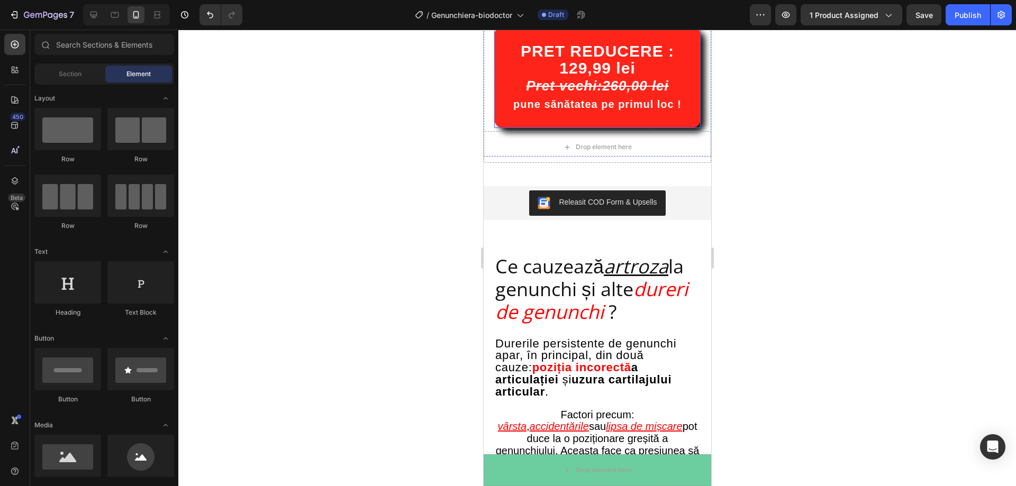
scroll to position [655, 0]
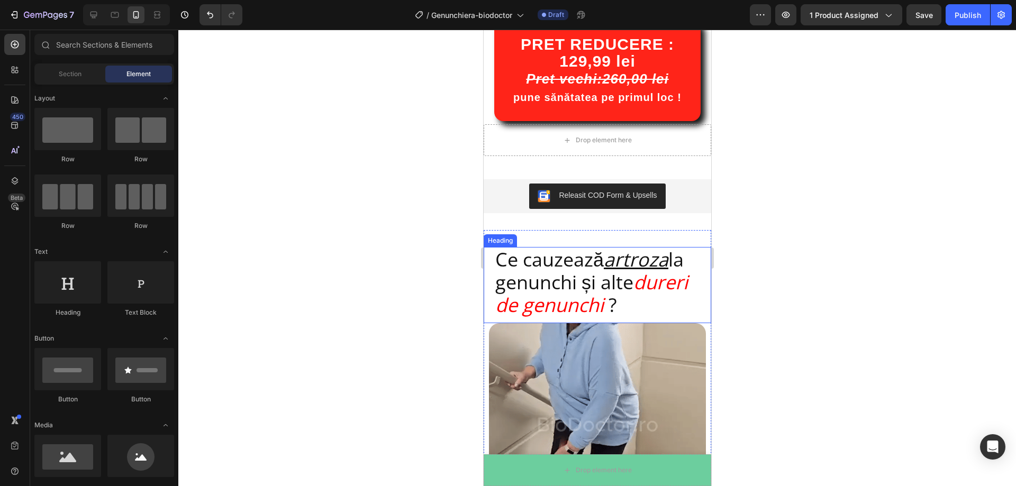
click at [686, 254] on h2 "Ce cauzează artroza la genunchi și alte dureri de genunchi ?" at bounding box center [597, 282] width 206 height 71
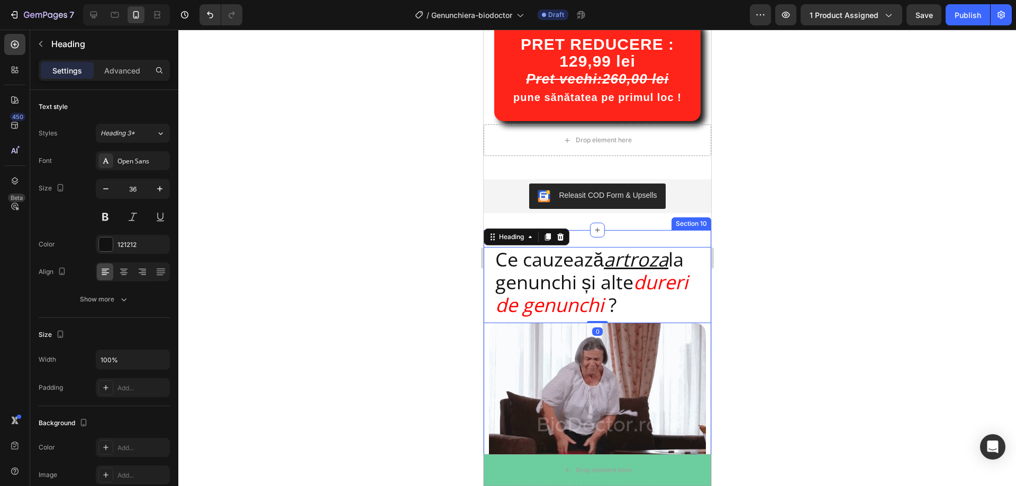
click at [673, 241] on div "Ce cauzează artroza la genunchi și alte dureri de genunchi ? Heading 0 Image Du…" at bounding box center [597, 470] width 228 height 480
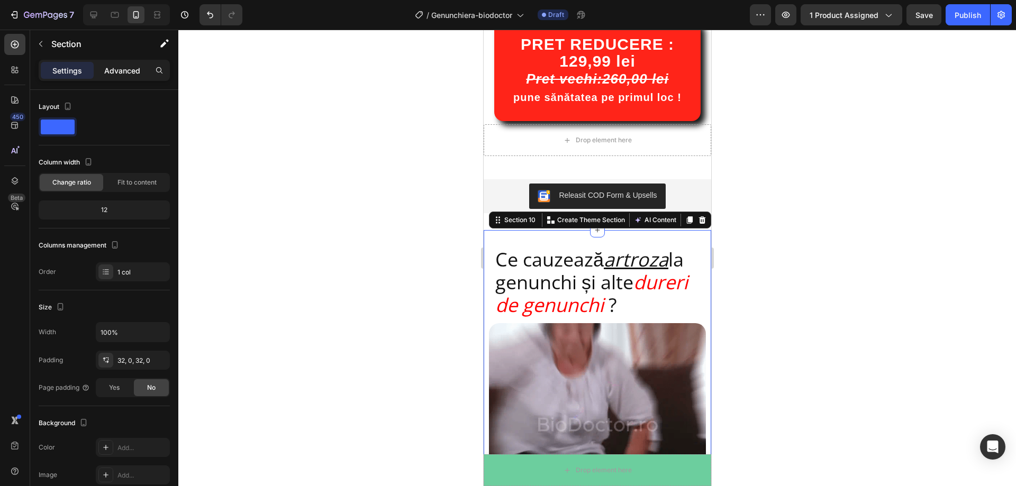
click at [104, 65] on div "Advanced" at bounding box center [122, 70] width 53 height 17
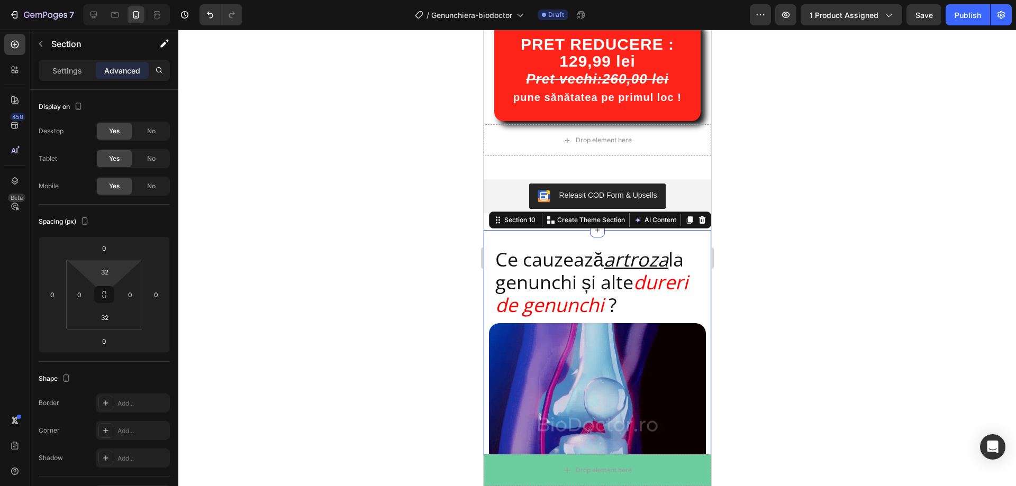
type input "0"
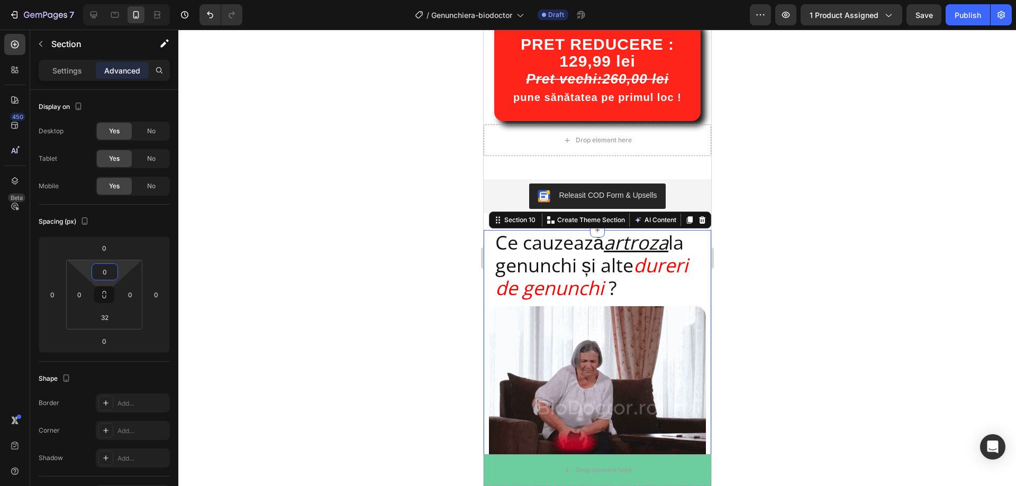
drag, startPoint x: 126, startPoint y: 269, endPoint x: 126, endPoint y: 278, distance: 9.0
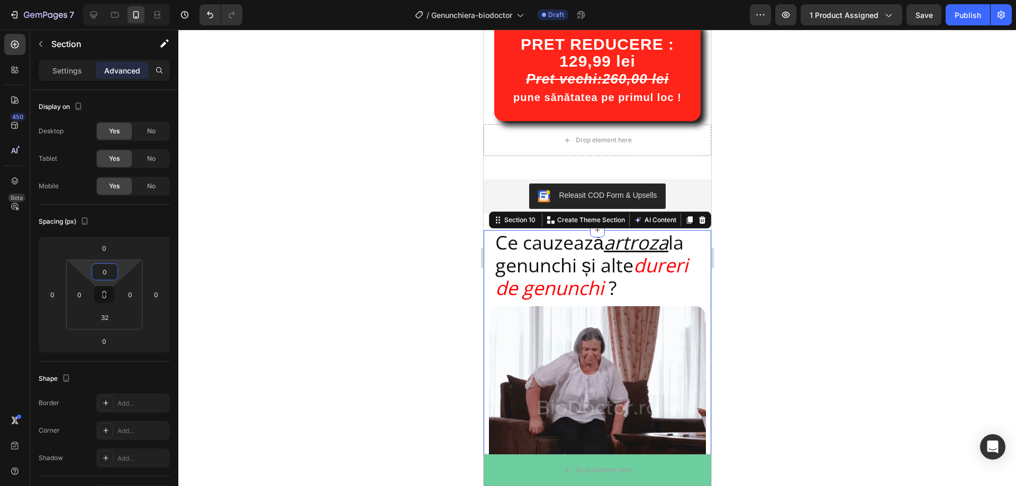
click at [126, 0] on html "7 Version history / Genunchiera-biodoctor Draft Preview 1 product assigned Save…" at bounding box center [508, 0] width 1016 height 0
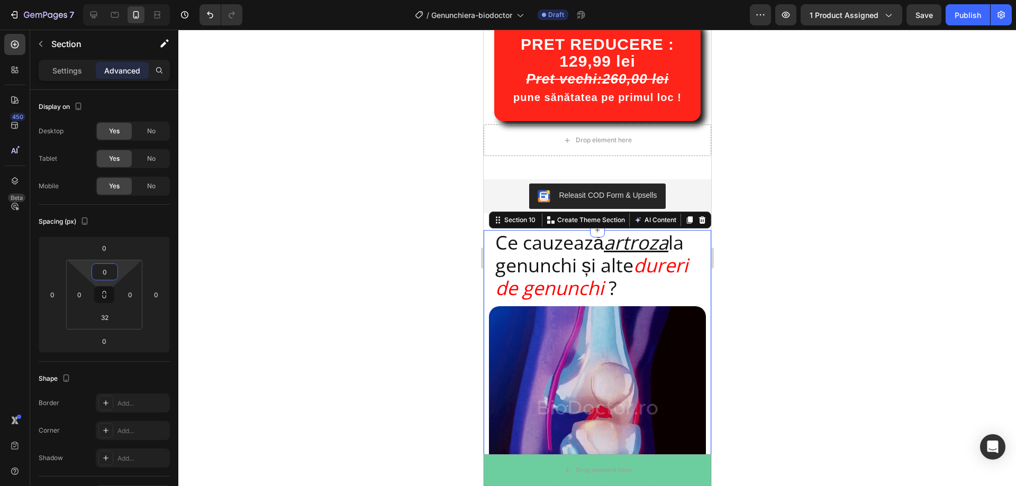
click at [244, 264] on div at bounding box center [597, 258] width 838 height 457
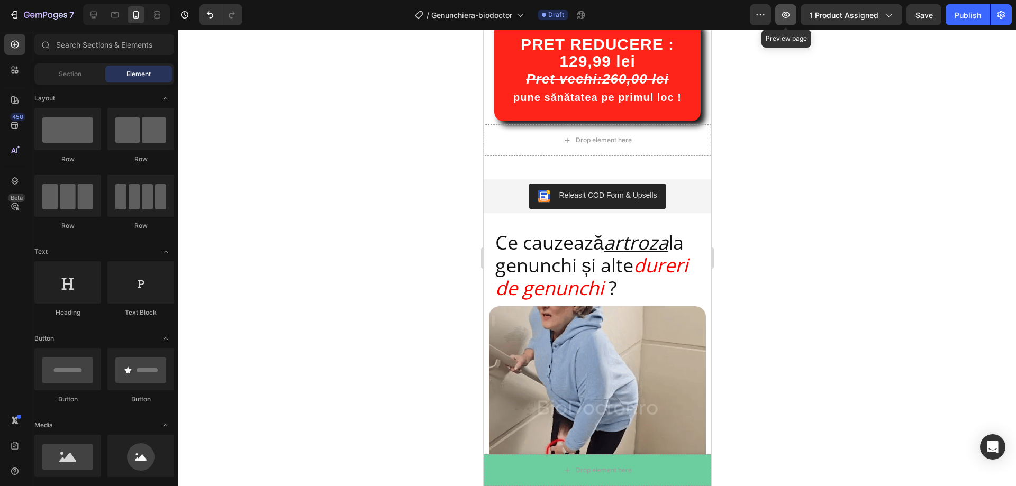
click at [785, 17] on icon "button" at bounding box center [786, 15] width 11 height 11
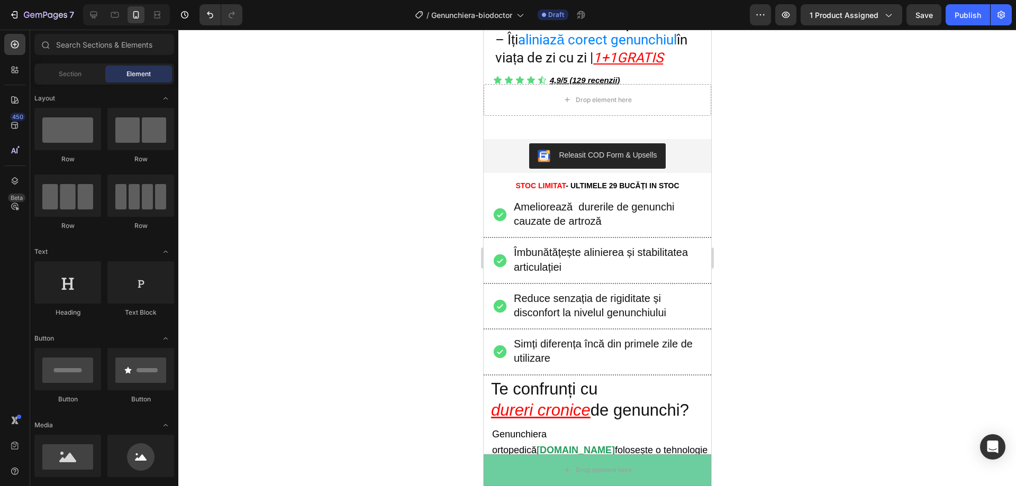
scroll to position [433, 0]
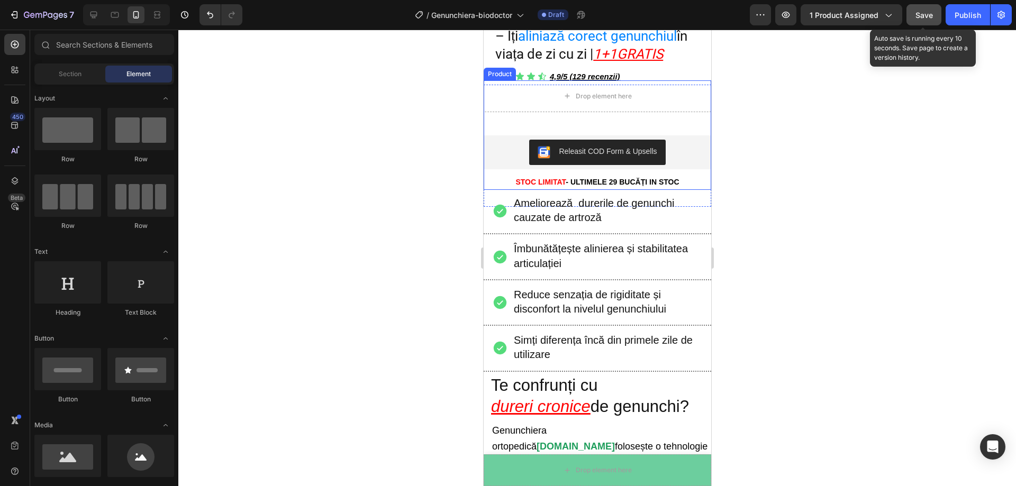
click at [927, 13] on span "Save" at bounding box center [924, 15] width 17 height 9
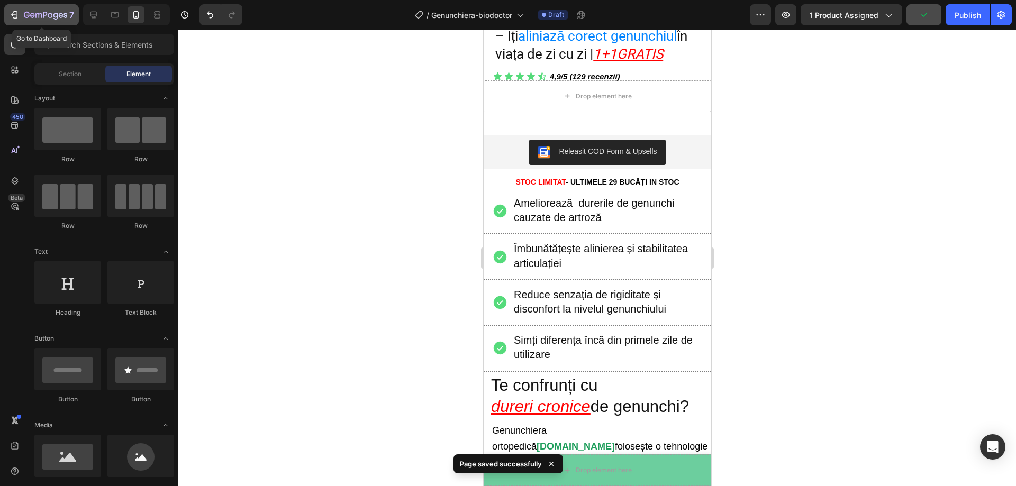
click at [14, 19] on icon "button" at bounding box center [15, 14] width 5 height 7
